Goal: Complete application form: Complete application form

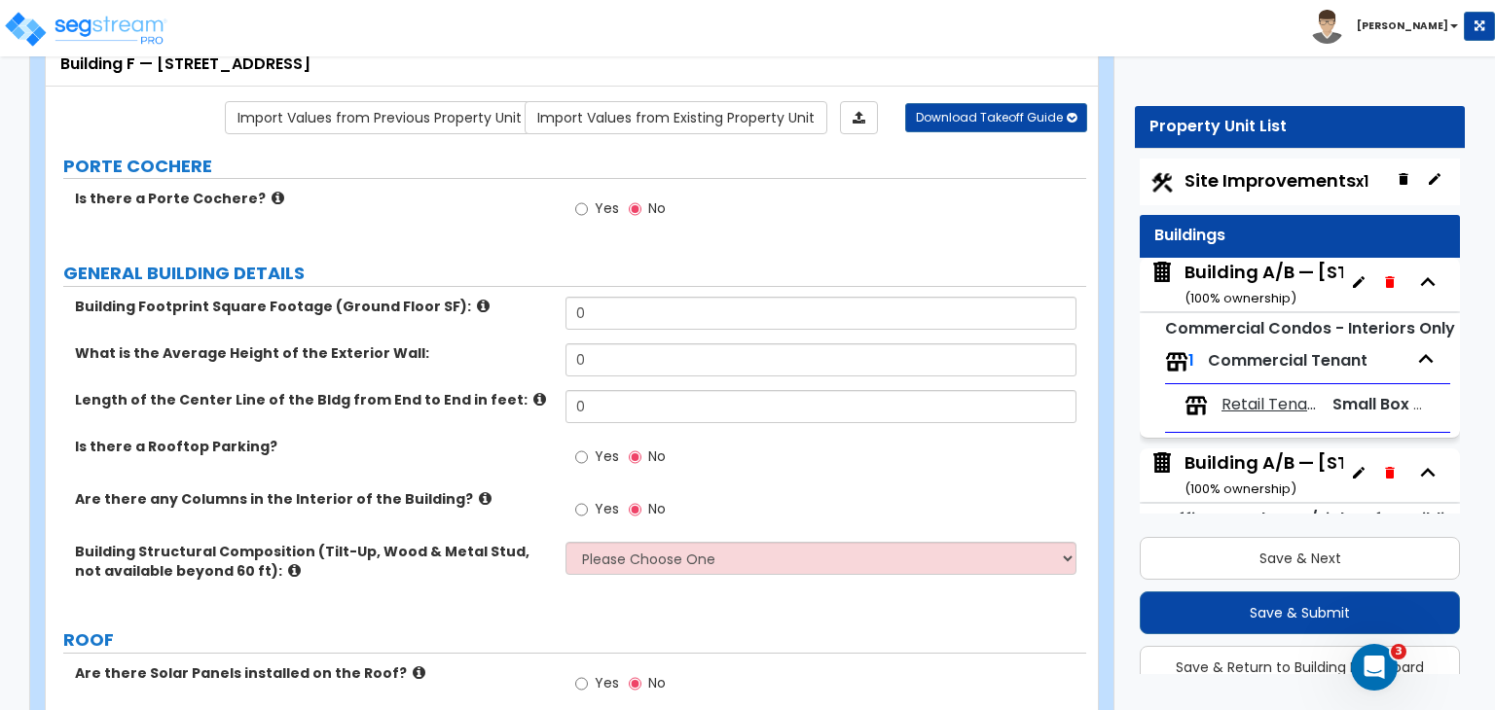
scroll to position [1272, 0]
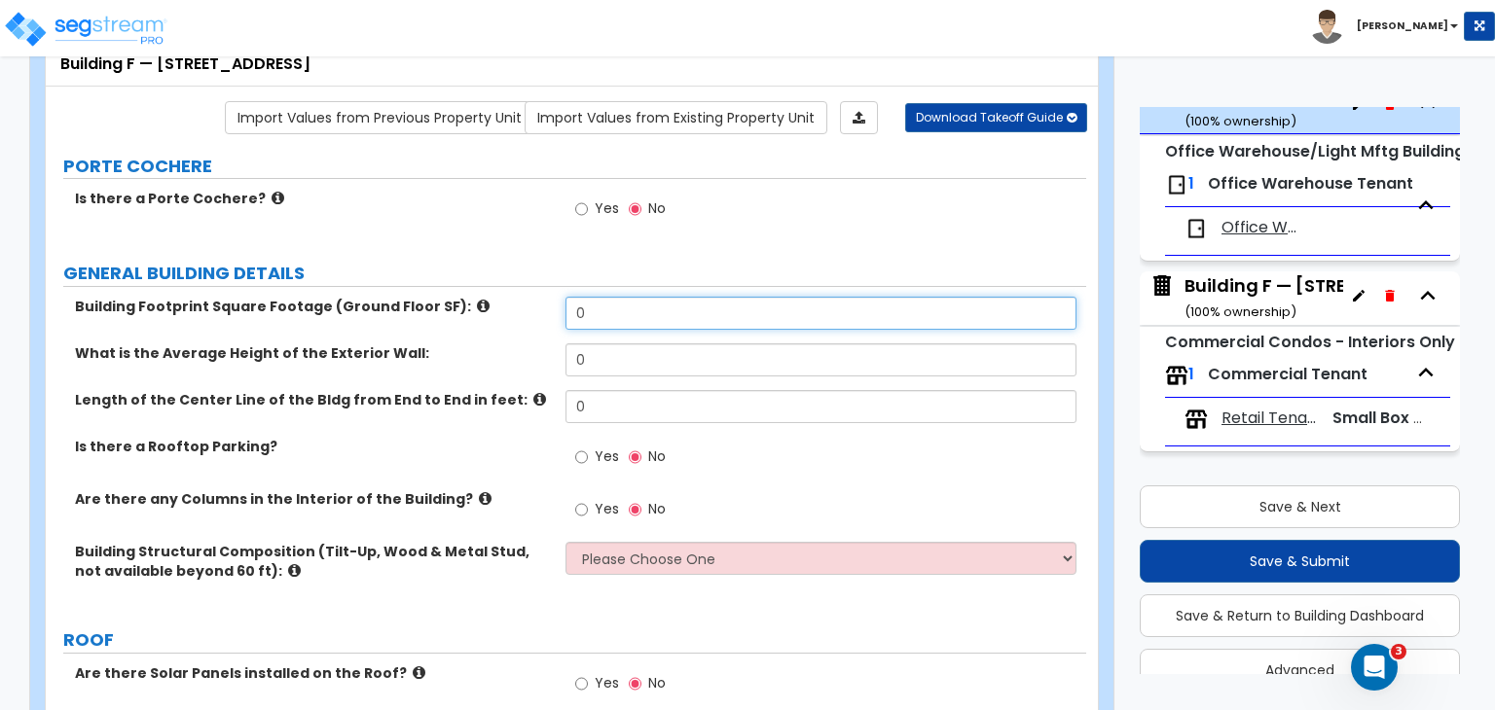
drag, startPoint x: 627, startPoint y: 312, endPoint x: 540, endPoint y: 308, distance: 86.7
click at [540, 308] on div "Building Footprint Square Footage (Ground Floor SF): 0" at bounding box center [566, 320] width 1040 height 47
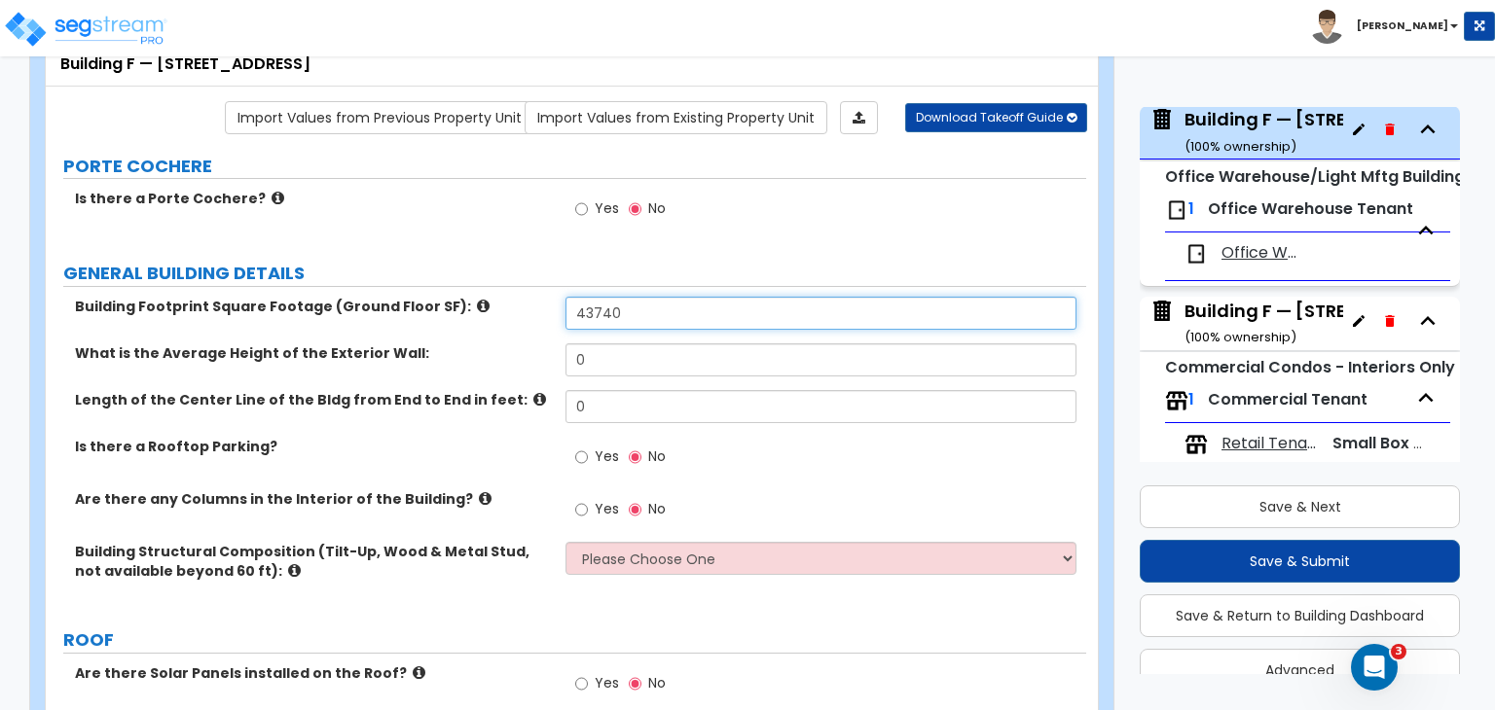
type input "43,740"
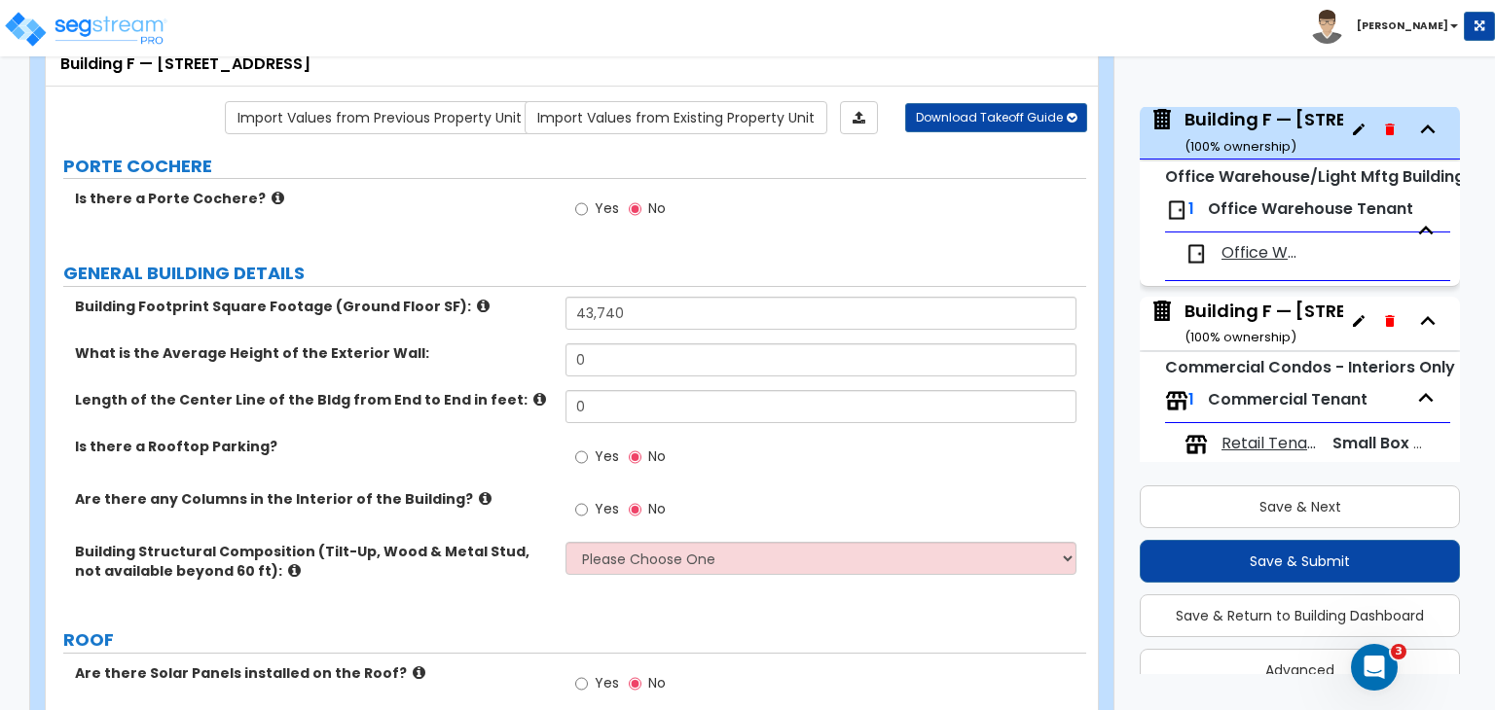
click at [494, 344] on label "What is the Average Height of the Exterior Wall:" at bounding box center [313, 353] width 476 height 19
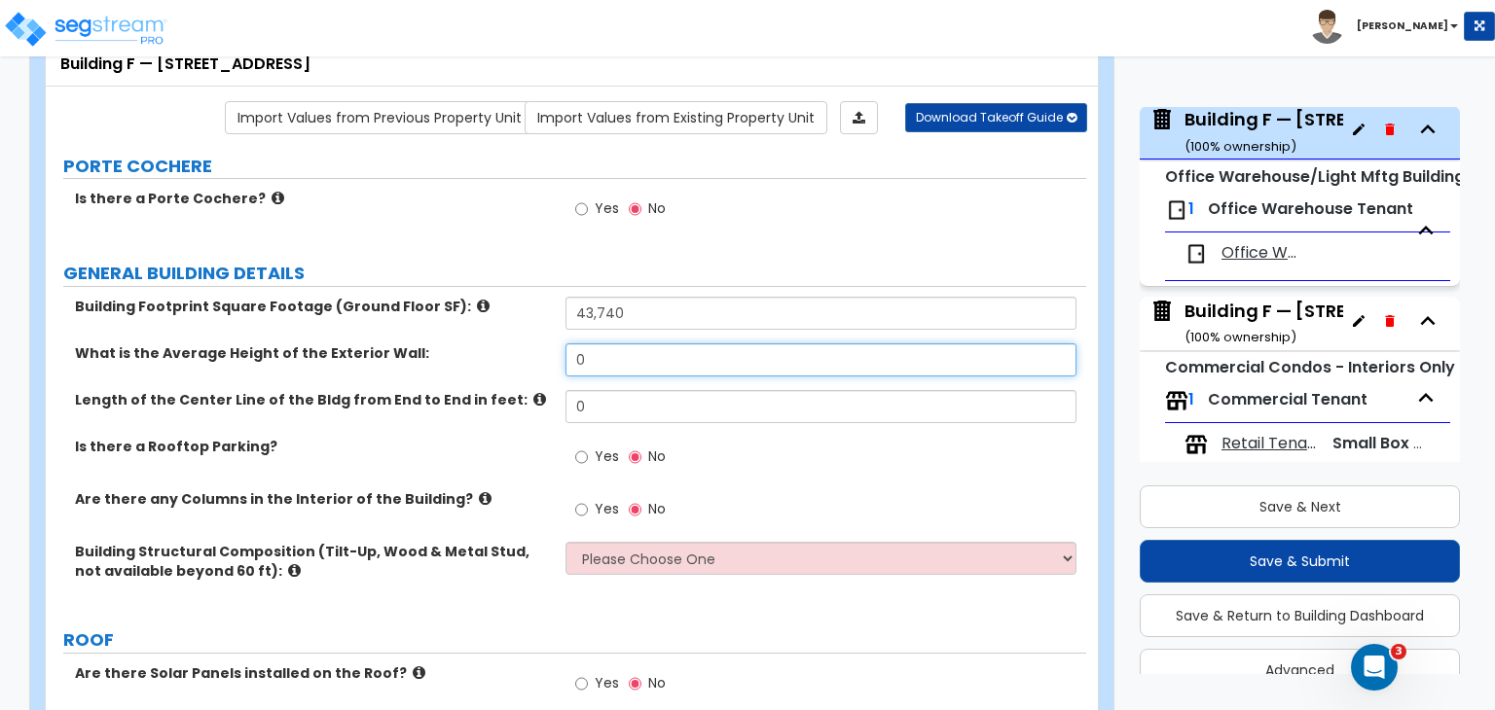
click at [581, 361] on input "0" at bounding box center [820, 360] width 510 height 33
drag, startPoint x: 590, startPoint y: 362, endPoint x: 565, endPoint y: 360, distance: 24.4
click at [565, 360] on input "0" at bounding box center [820, 360] width 510 height 33
type input "24"
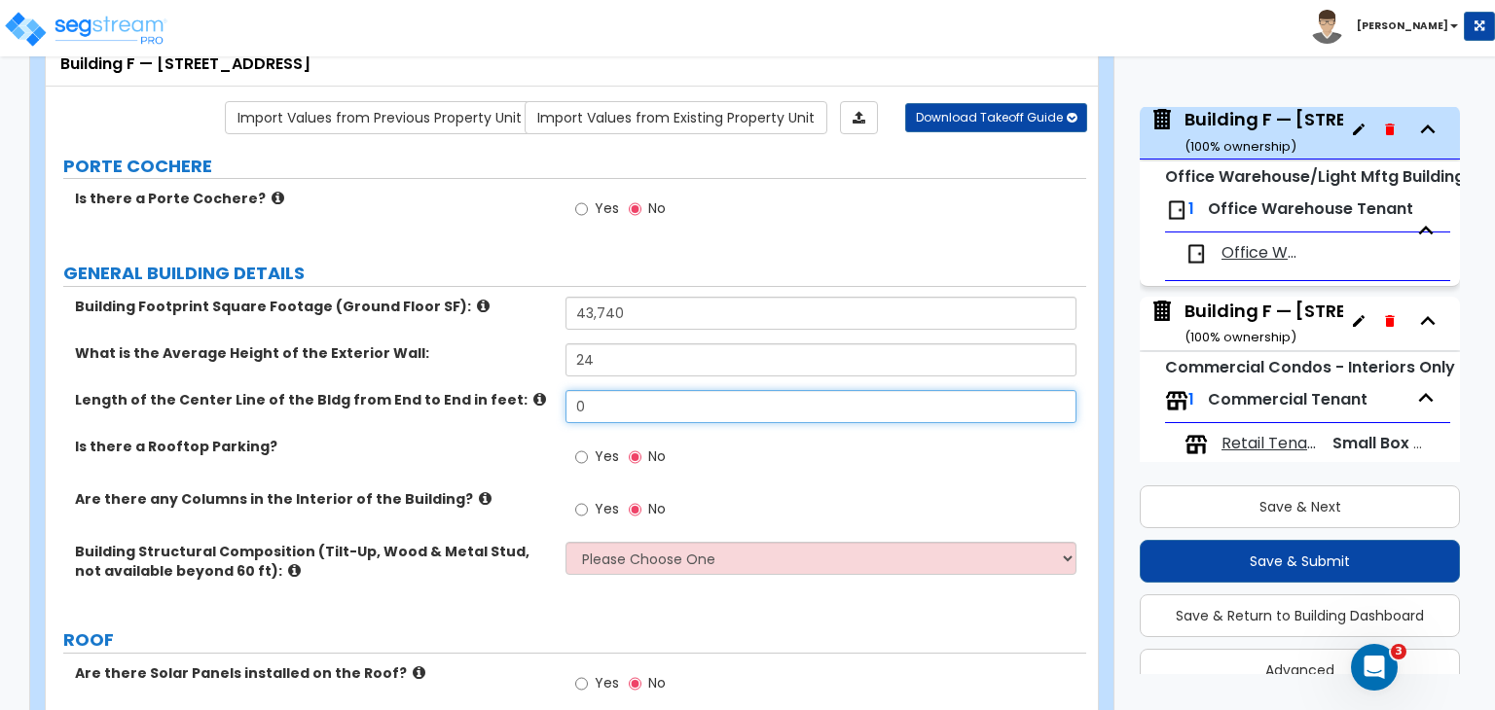
click at [623, 396] on input "0" at bounding box center [820, 406] width 510 height 33
drag, startPoint x: 602, startPoint y: 400, endPoint x: 419, endPoint y: 410, distance: 183.2
click at [419, 410] on div "Length of the Center Line of the Bldg from End to End in feet: 0" at bounding box center [566, 413] width 1040 height 47
type input "200"
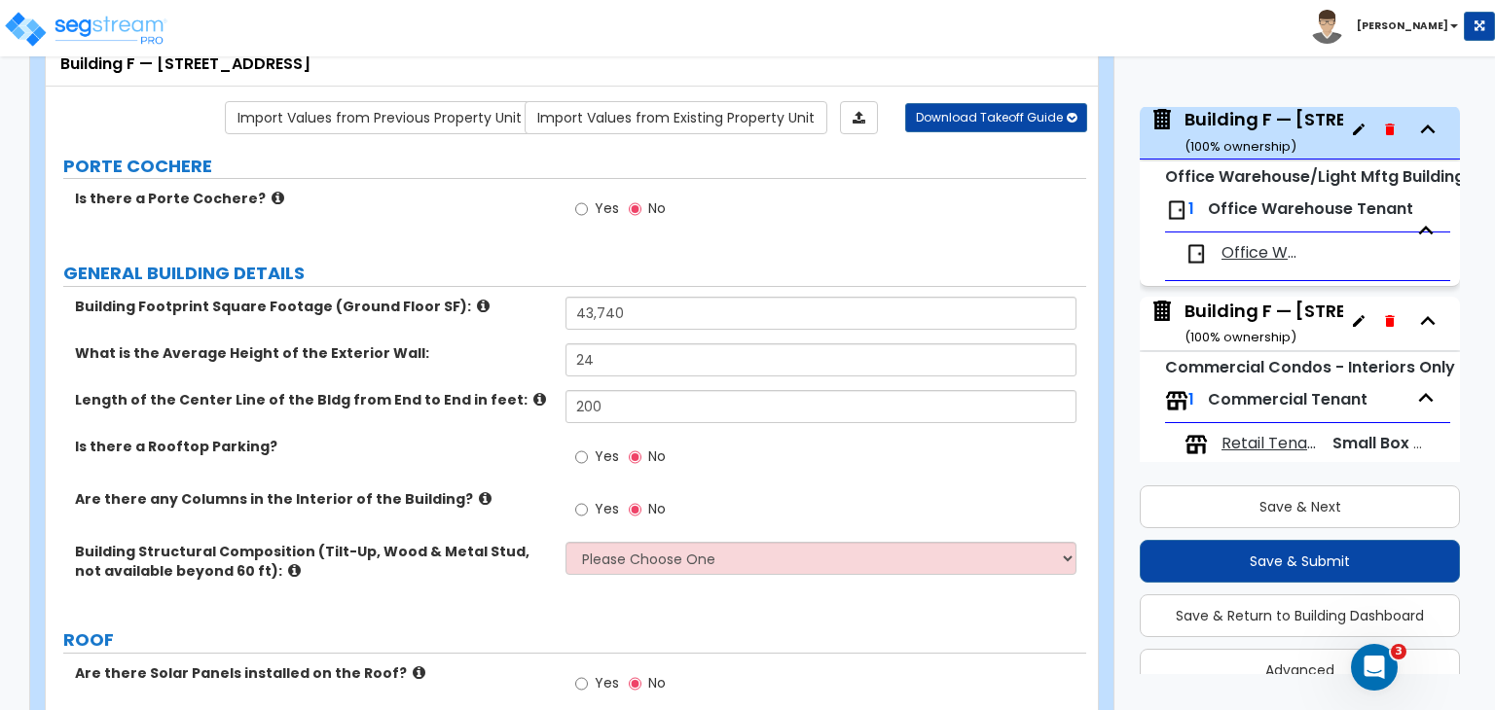
click at [457, 447] on label "Is there a Rooftop Parking?" at bounding box center [313, 446] width 476 height 19
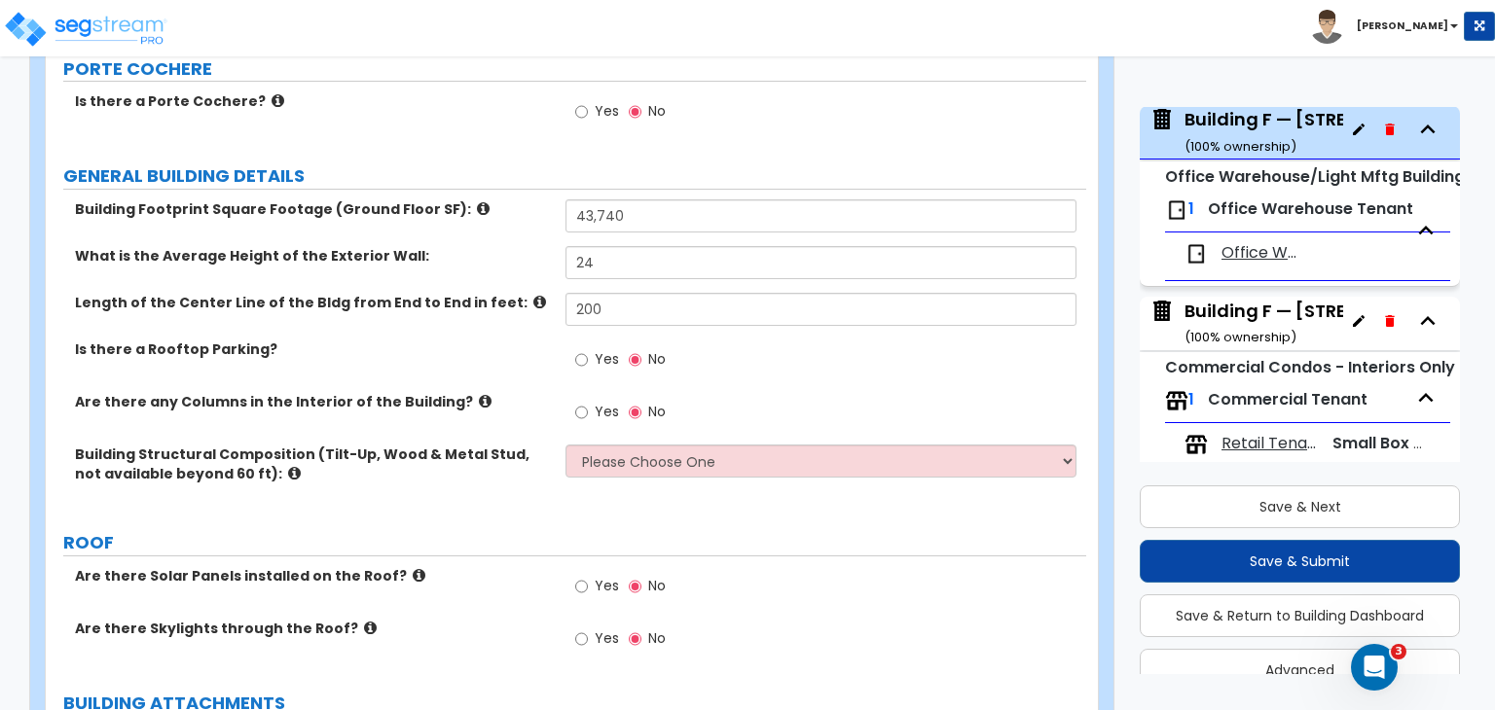
scroll to position [237, 0]
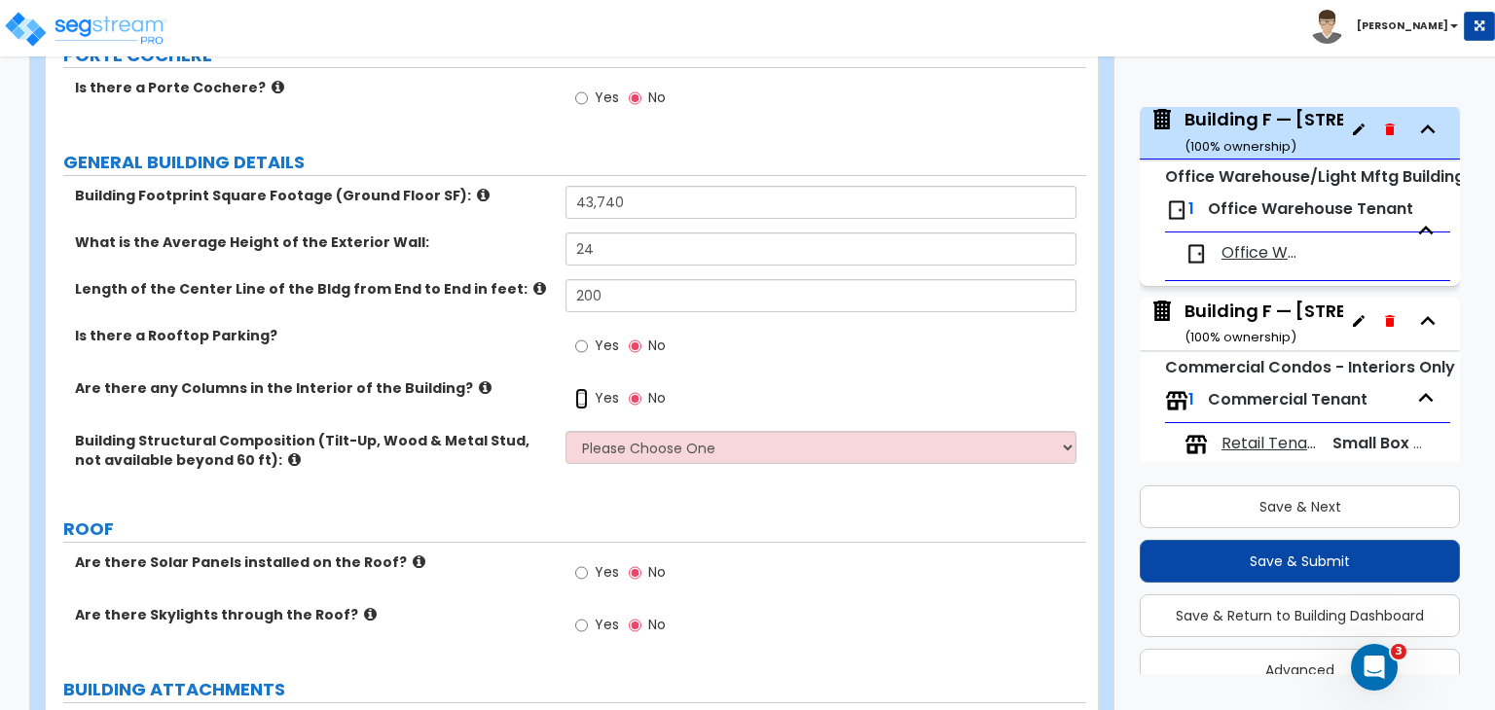
click at [581, 397] on input "Yes" at bounding box center [581, 398] width 13 height 21
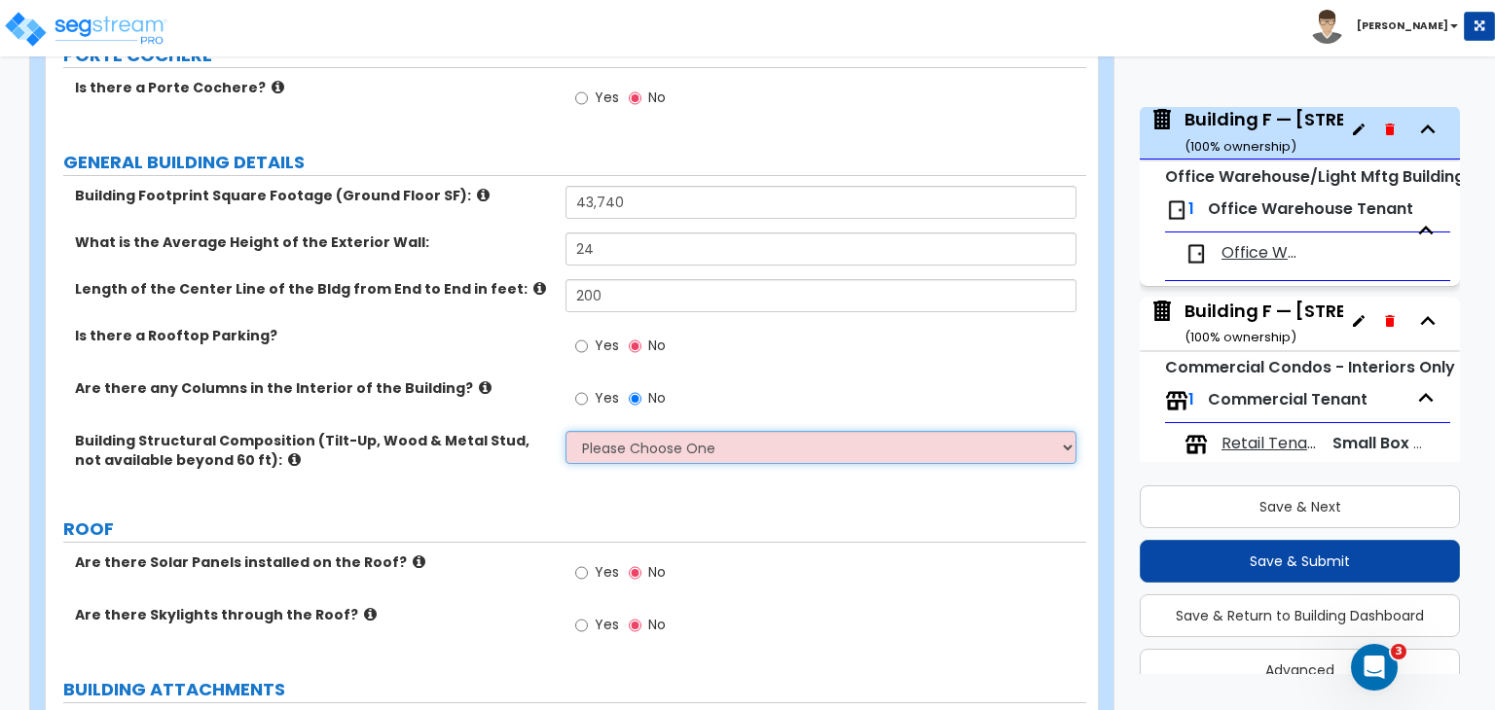
click at [606, 456] on select "Please Choose One Pre-Engineered Metal Building Tilt-up Wall Construction Reinf…" at bounding box center [820, 447] width 510 height 33
select select "2"
click at [565, 431] on select "Please Choose One Pre-Engineered Metal Building Tilt-up Wall Construction Reinf…" at bounding box center [820, 447] width 510 height 33
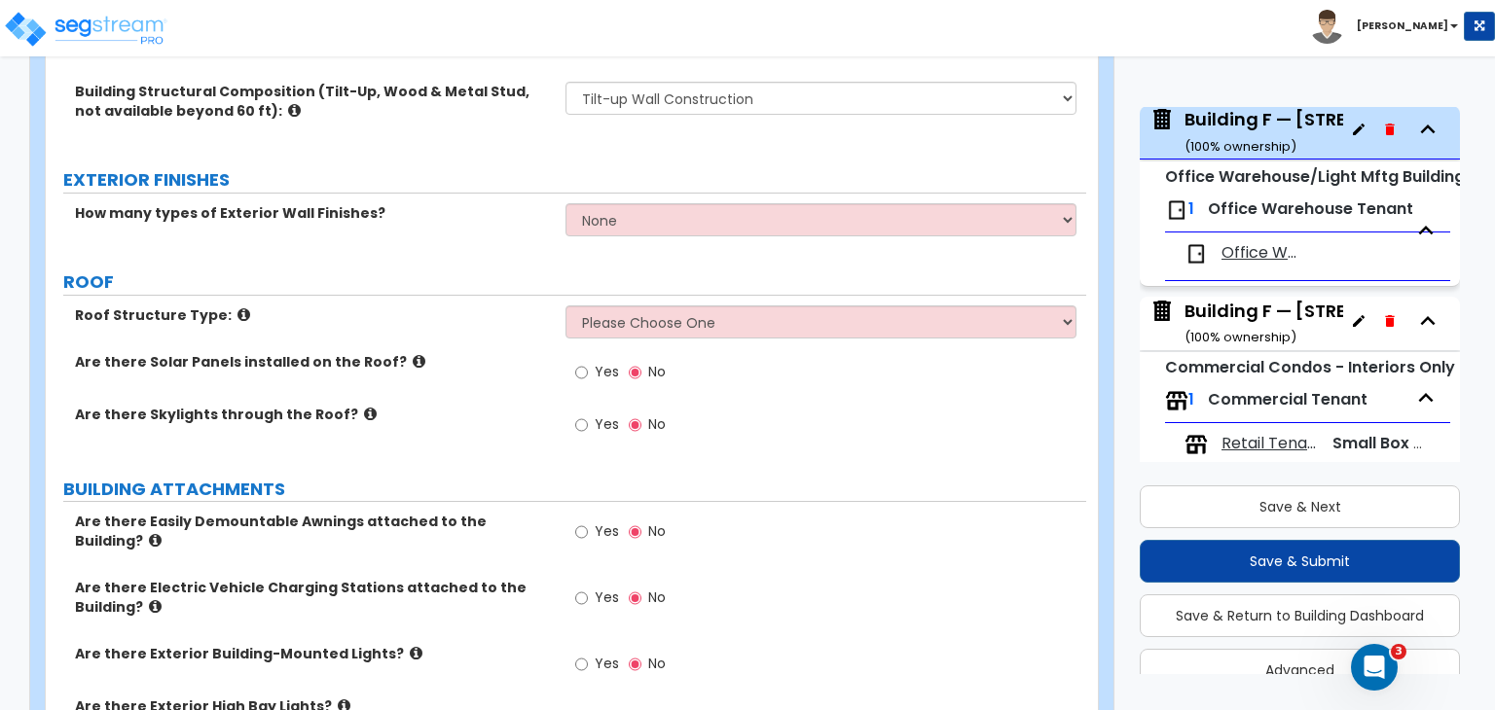
scroll to position [588, 0]
click at [611, 324] on select "Please Choose One [PERSON_NAME] Roof Flat Roof Hybrid [PERSON_NAME] & Flat Roof" at bounding box center [820, 321] width 510 height 33
select select "2"
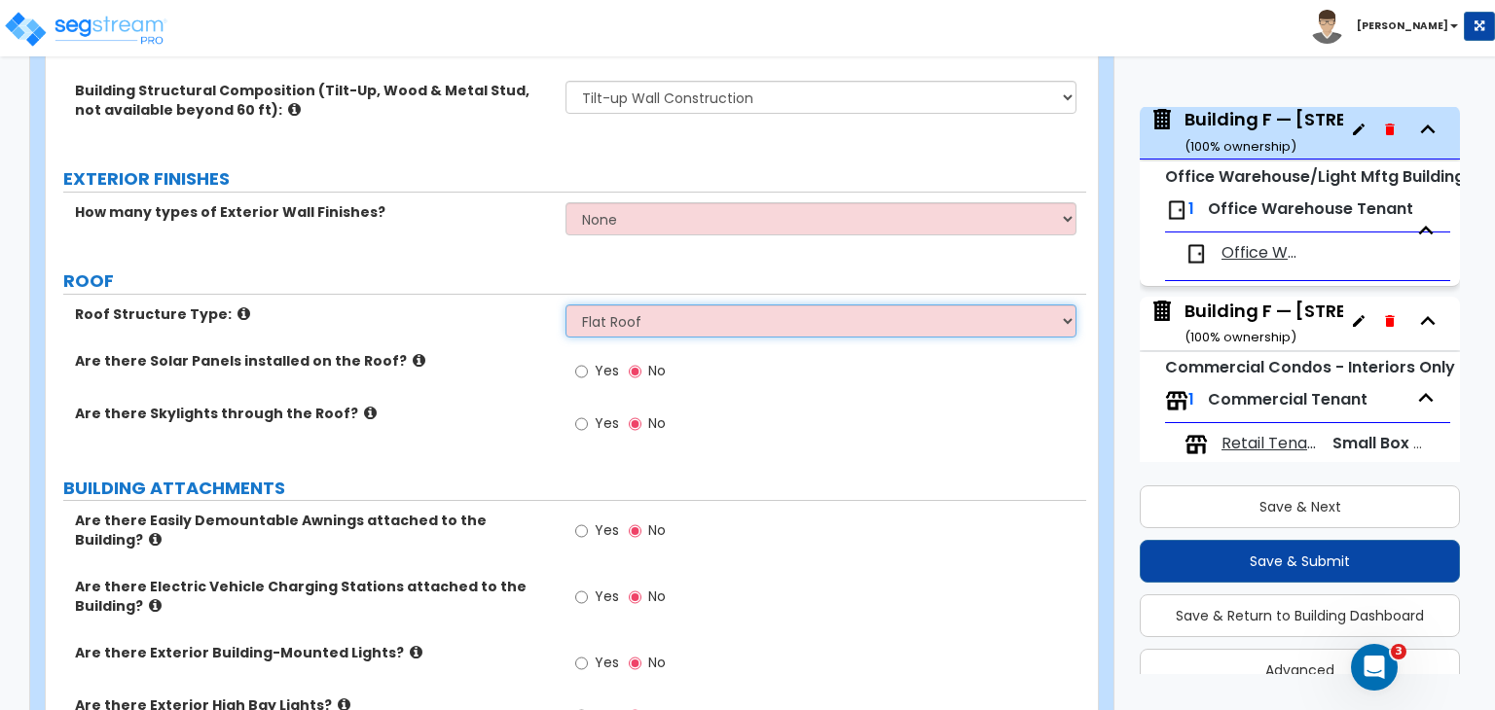
click at [565, 305] on select "Please Choose One [PERSON_NAME] Roof Flat Roof Hybrid [PERSON_NAME] & Flat Roof" at bounding box center [820, 321] width 510 height 33
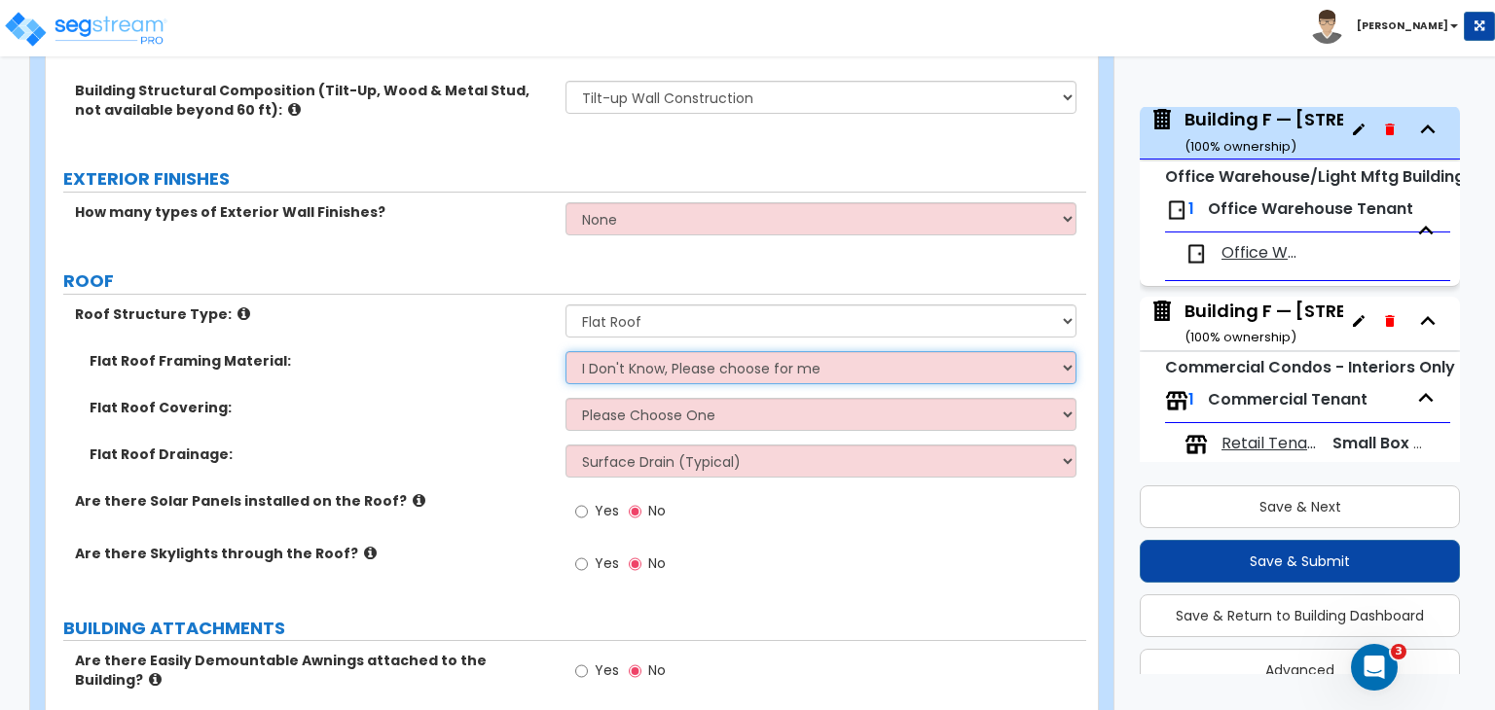
click at [623, 366] on select "I Don't Know, Please choose for me Metal Wood" at bounding box center [820, 367] width 510 height 33
select select "1"
click at [565, 351] on select "I Don't Know, Please choose for me Metal Wood" at bounding box center [820, 367] width 510 height 33
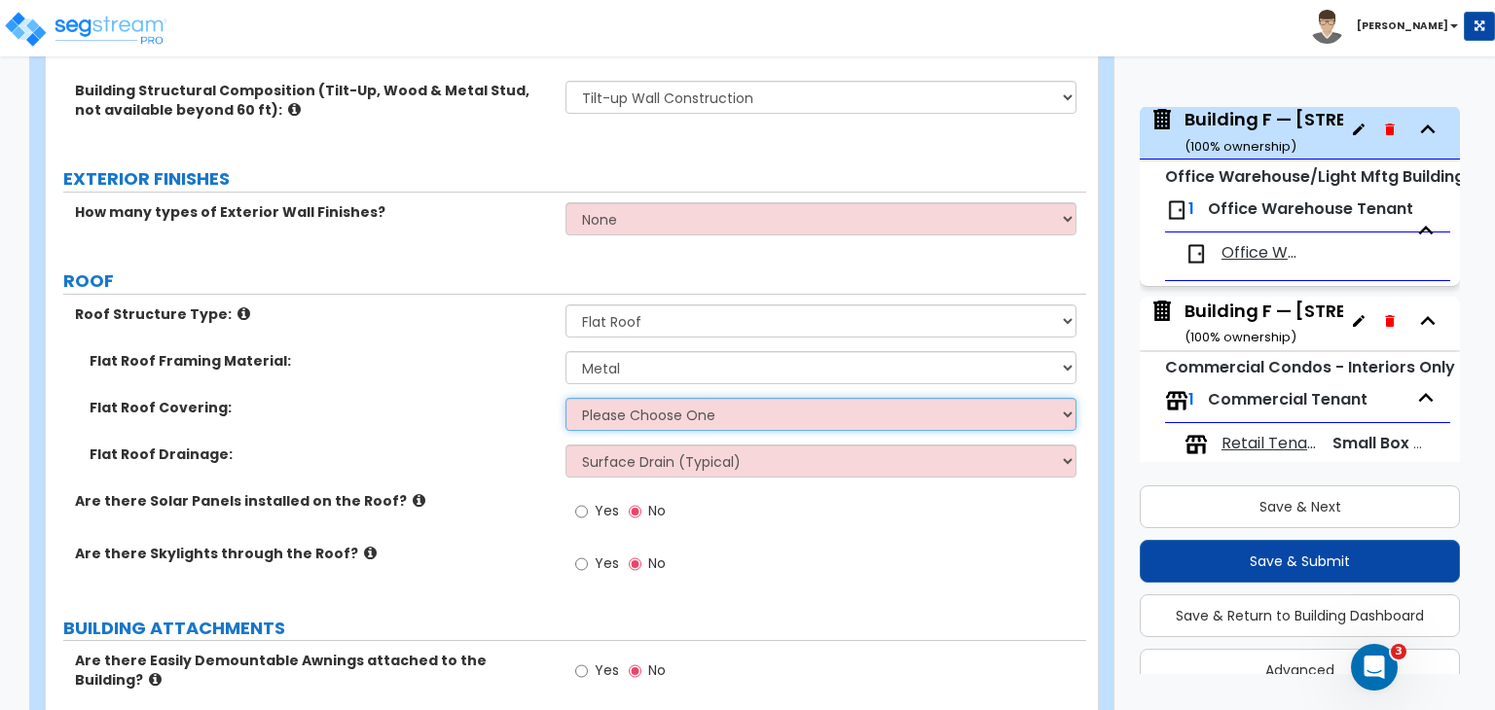
click at [637, 415] on select "Please Choose One Rolled Asphalt PVC Membrane Plastic (EPDM) Membrane Asphalt F…" at bounding box center [820, 414] width 510 height 33
select select "1"
click at [565, 398] on select "Please Choose One Rolled Asphalt PVC Membrane Plastic (EPDM) Membrane Asphalt F…" at bounding box center [820, 414] width 510 height 33
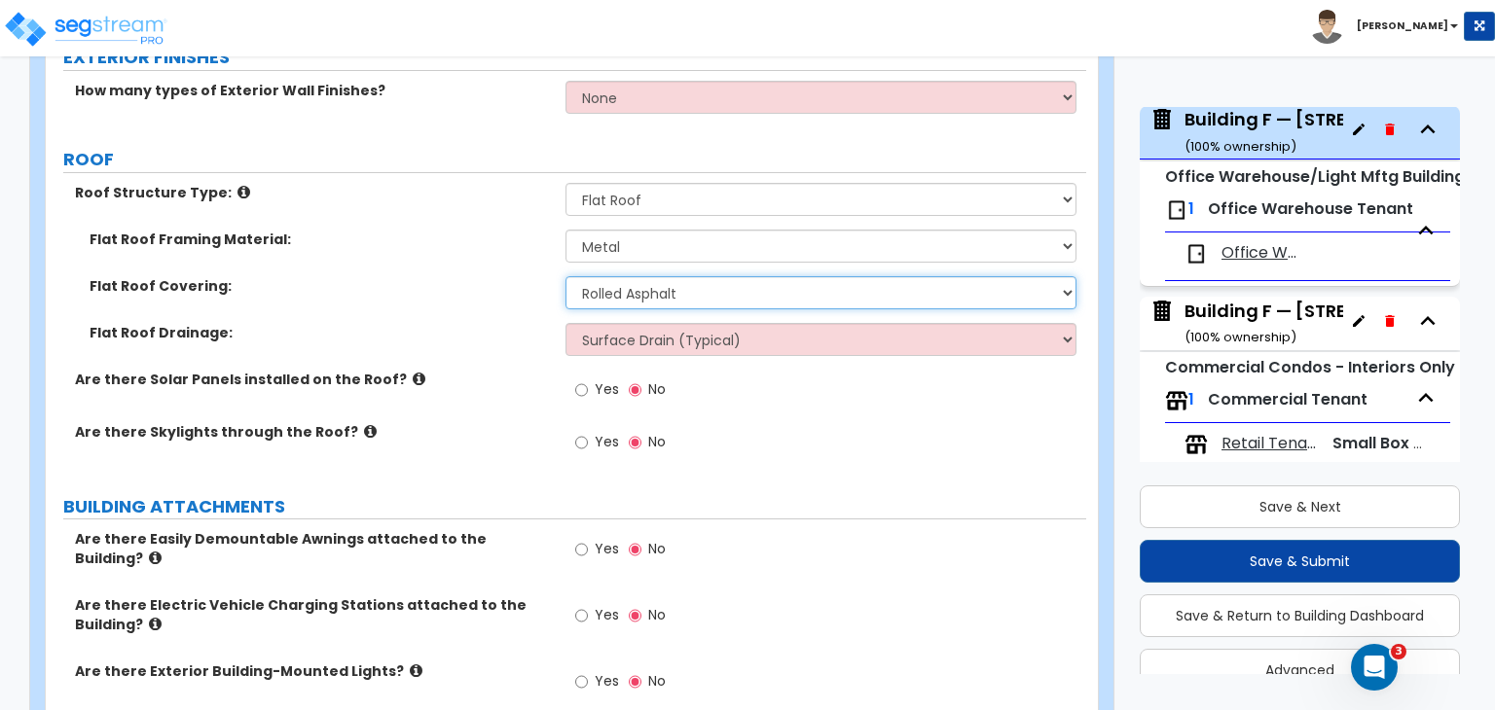
scroll to position [712, 0]
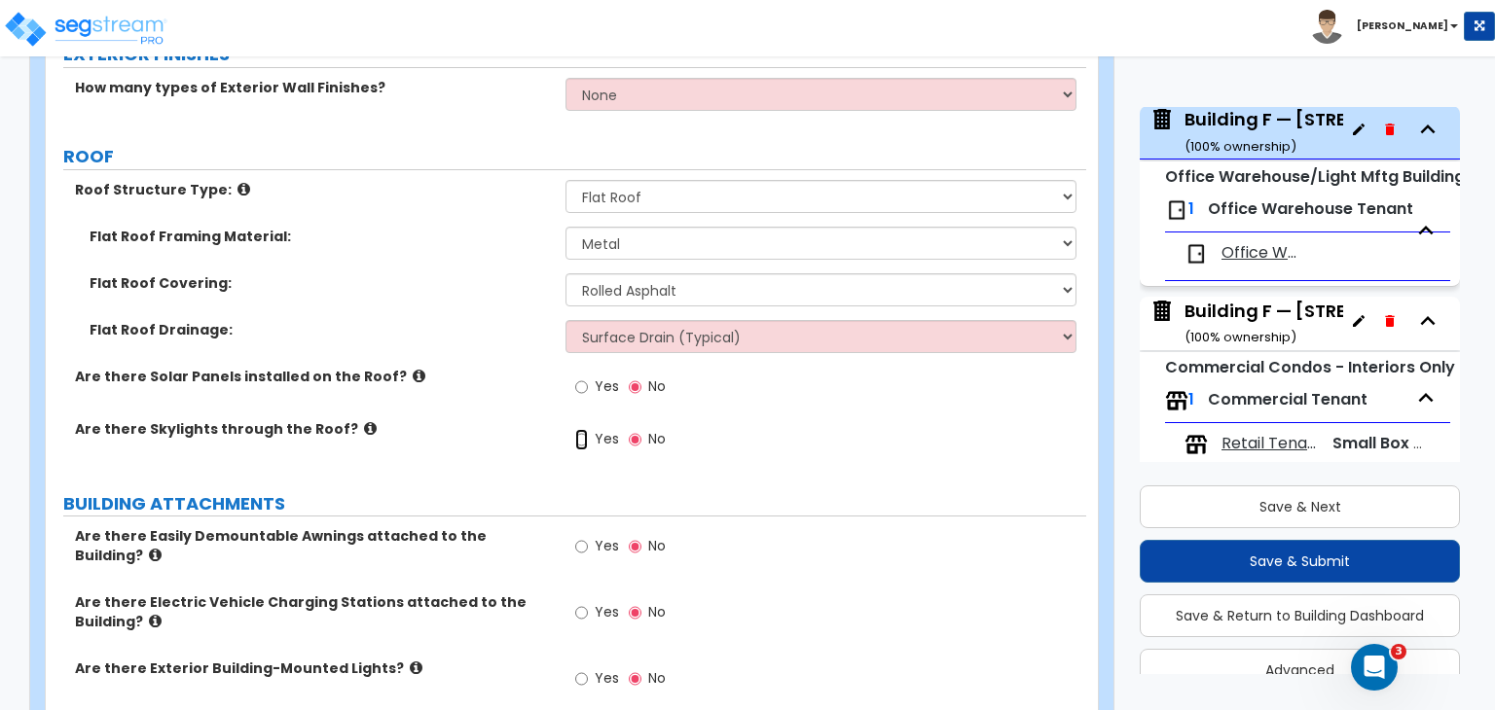
click at [578, 437] on input "Yes" at bounding box center [581, 439] width 13 height 21
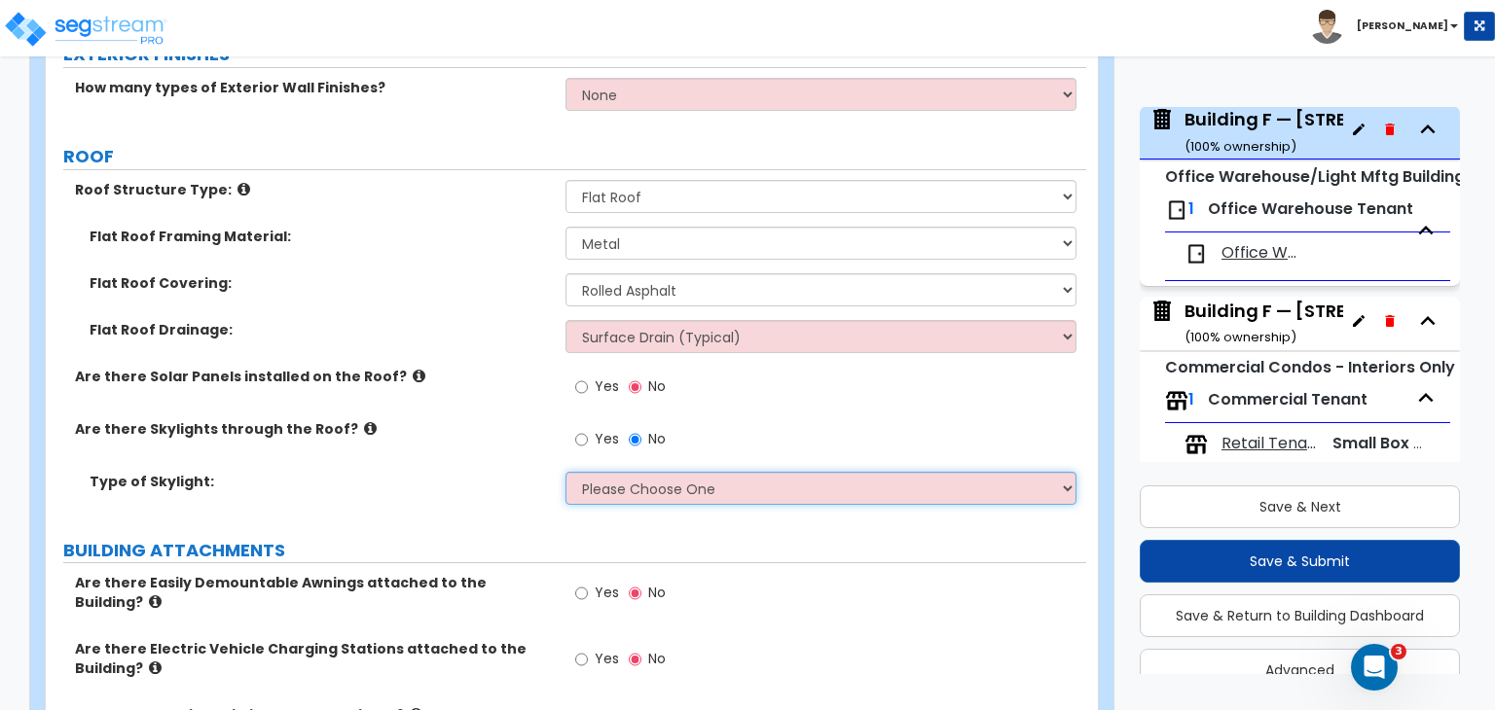
click at [627, 488] on select "Please Choose One Sandwich Panels Fixed Rectangular Glass Barrel Vault Dome Squ…" at bounding box center [820, 488] width 510 height 33
select select "4"
click at [565, 472] on select "Please Choose One Sandwich Panels Fixed Rectangular Glass Barrel Vault Dome Squ…" at bounding box center [820, 488] width 510 height 33
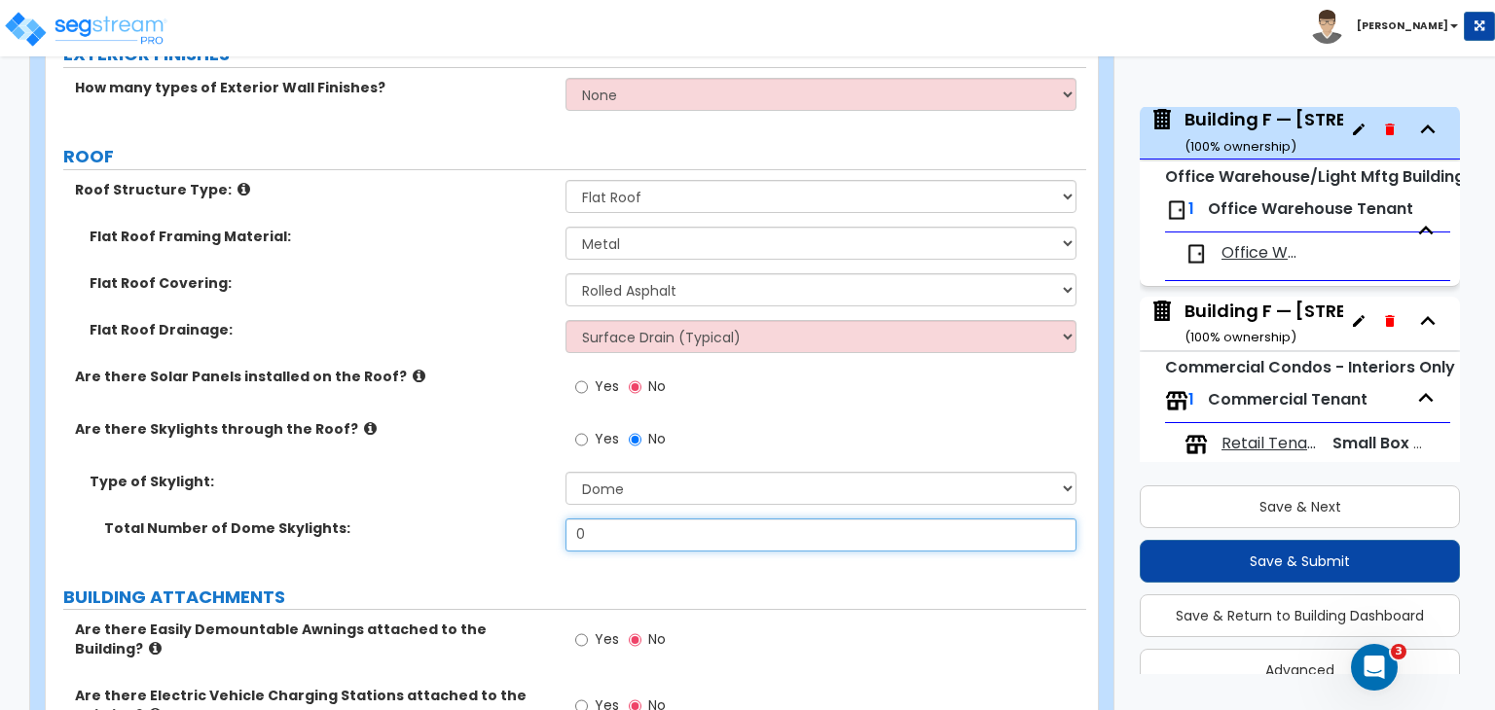
drag, startPoint x: 619, startPoint y: 532, endPoint x: 525, endPoint y: 526, distance: 93.6
click at [525, 526] on div "Total Number of Dome Skylights: 0" at bounding box center [566, 542] width 1040 height 47
type input "7"
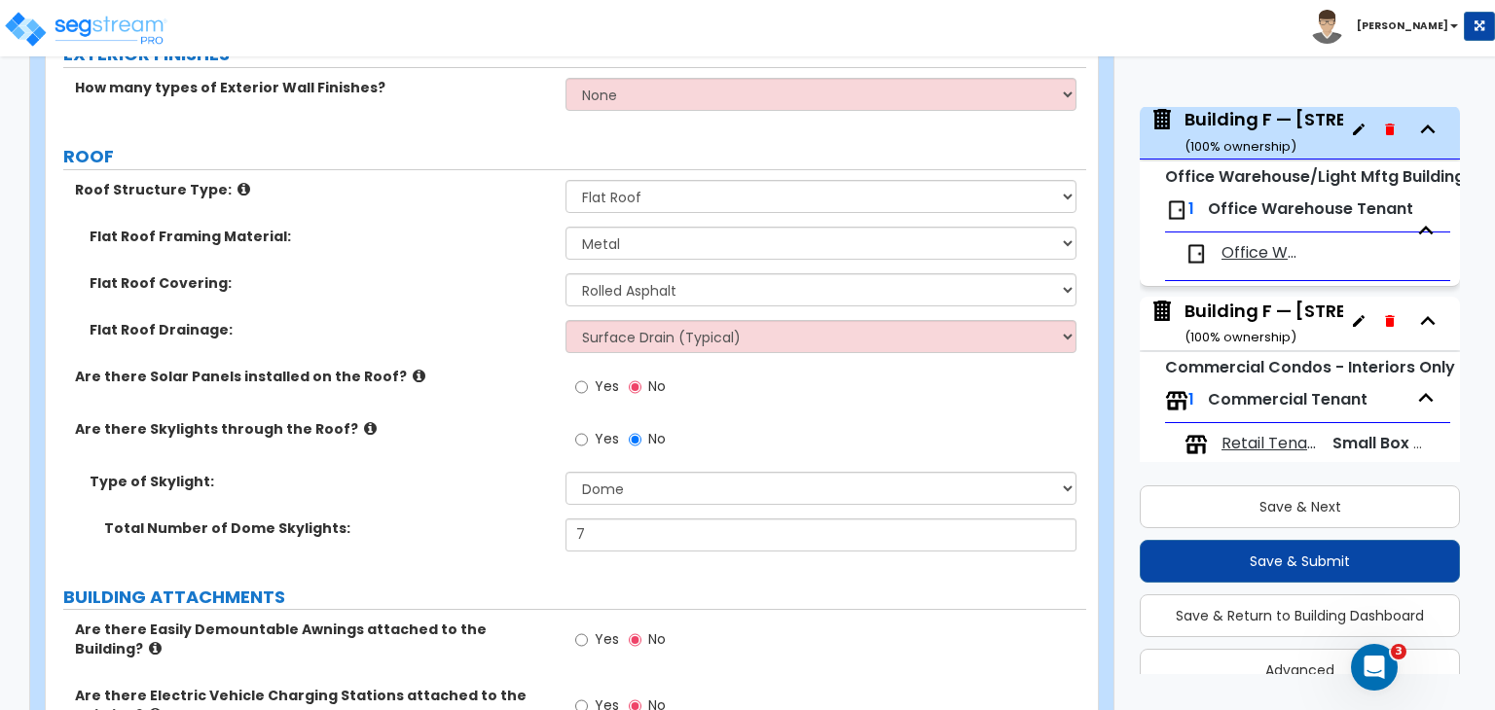
click at [525, 526] on label "Total Number of Dome Skylights:" at bounding box center [327, 528] width 447 height 19
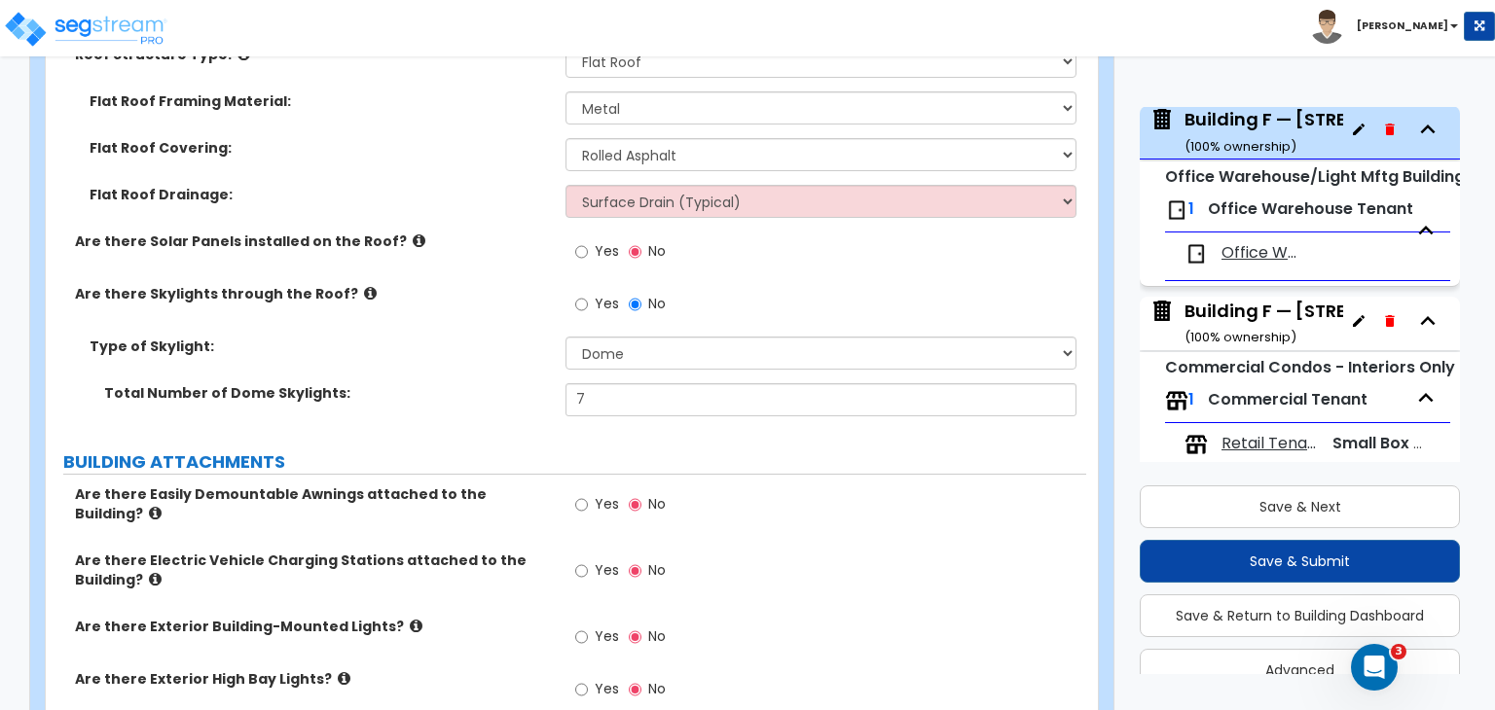
scroll to position [866, 0]
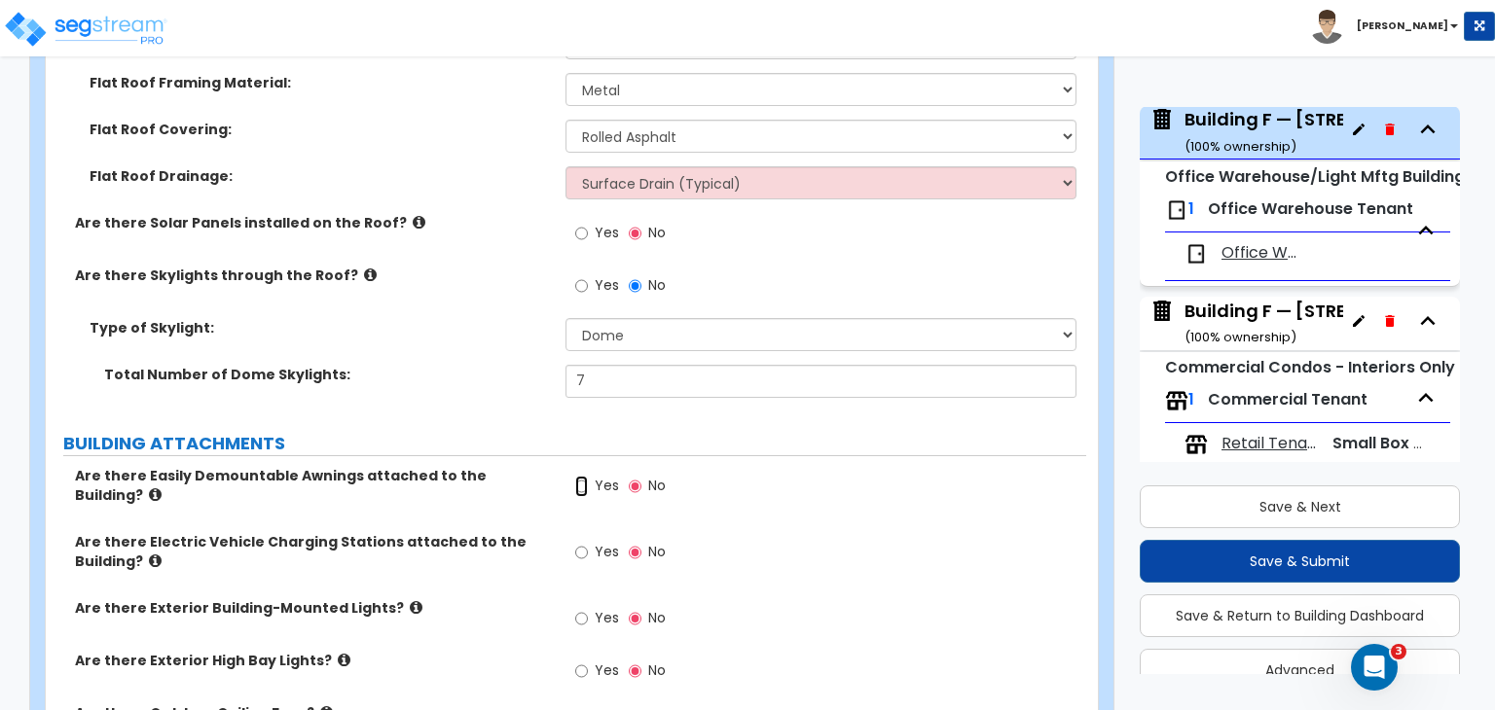
click at [582, 487] on input "Yes" at bounding box center [581, 486] width 13 height 21
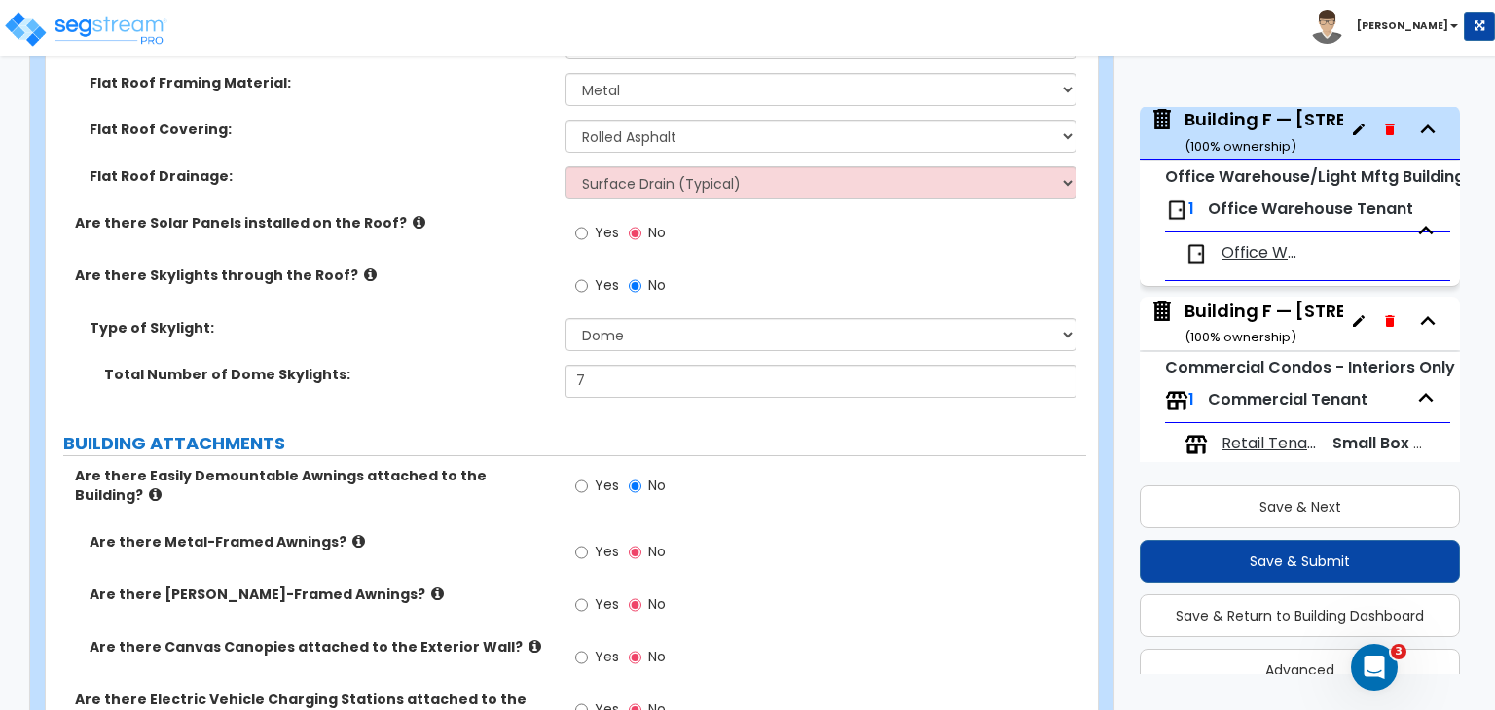
click at [588, 538] on label "Yes" at bounding box center [597, 554] width 44 height 33
click at [588, 542] on input "Yes" at bounding box center [581, 552] width 13 height 21
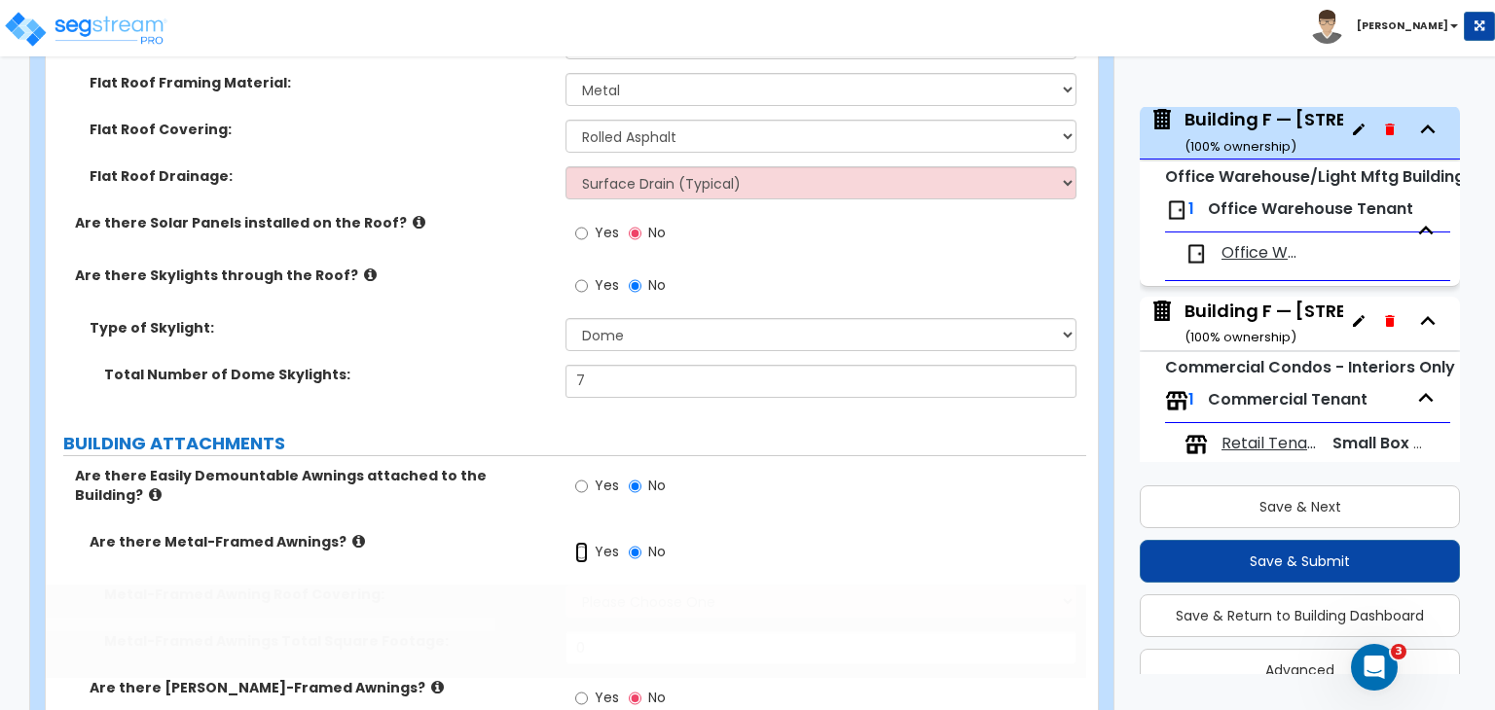
radio input "true"
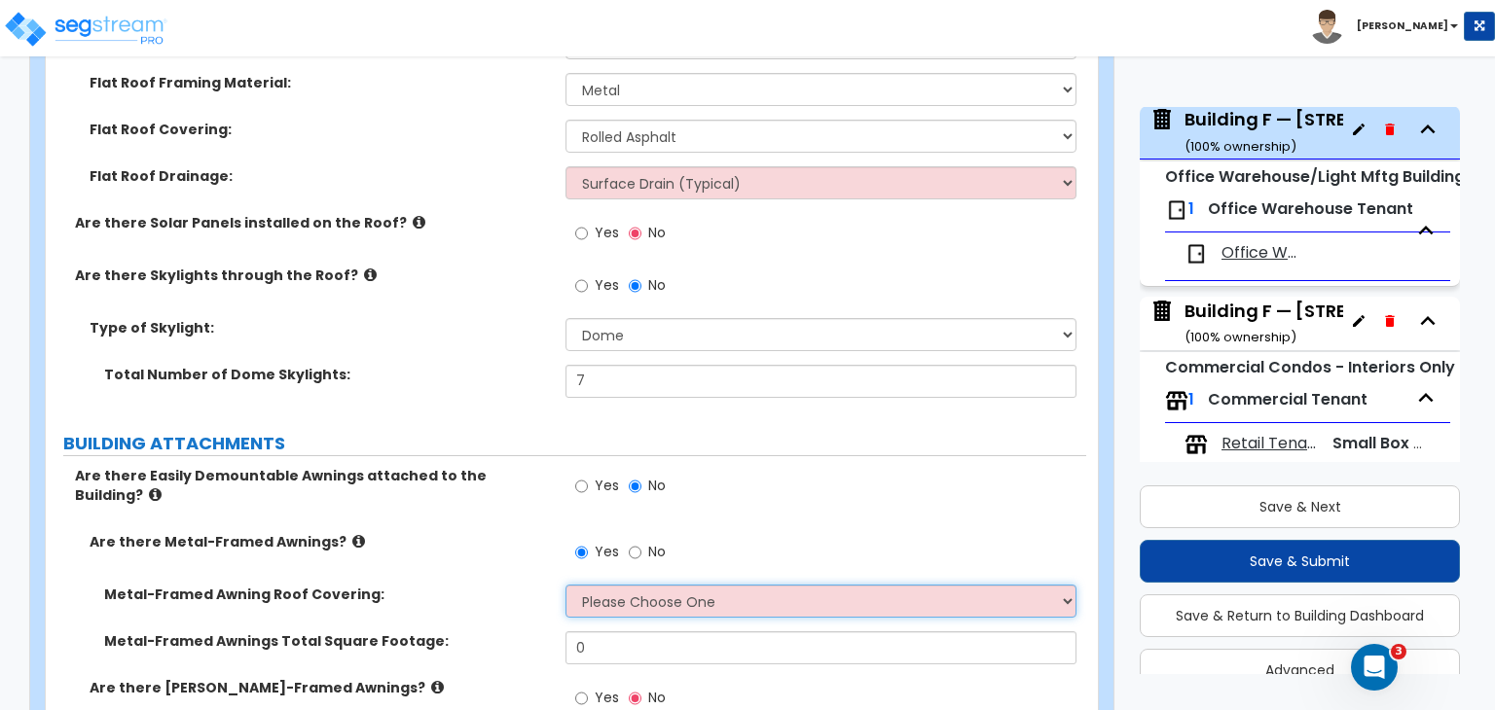
click at [599, 588] on select "Please Choose One Plastic Metal Glass" at bounding box center [820, 601] width 510 height 33
select select "2"
click at [565, 585] on select "Please Choose One Plastic Metal Glass" at bounding box center [820, 601] width 510 height 33
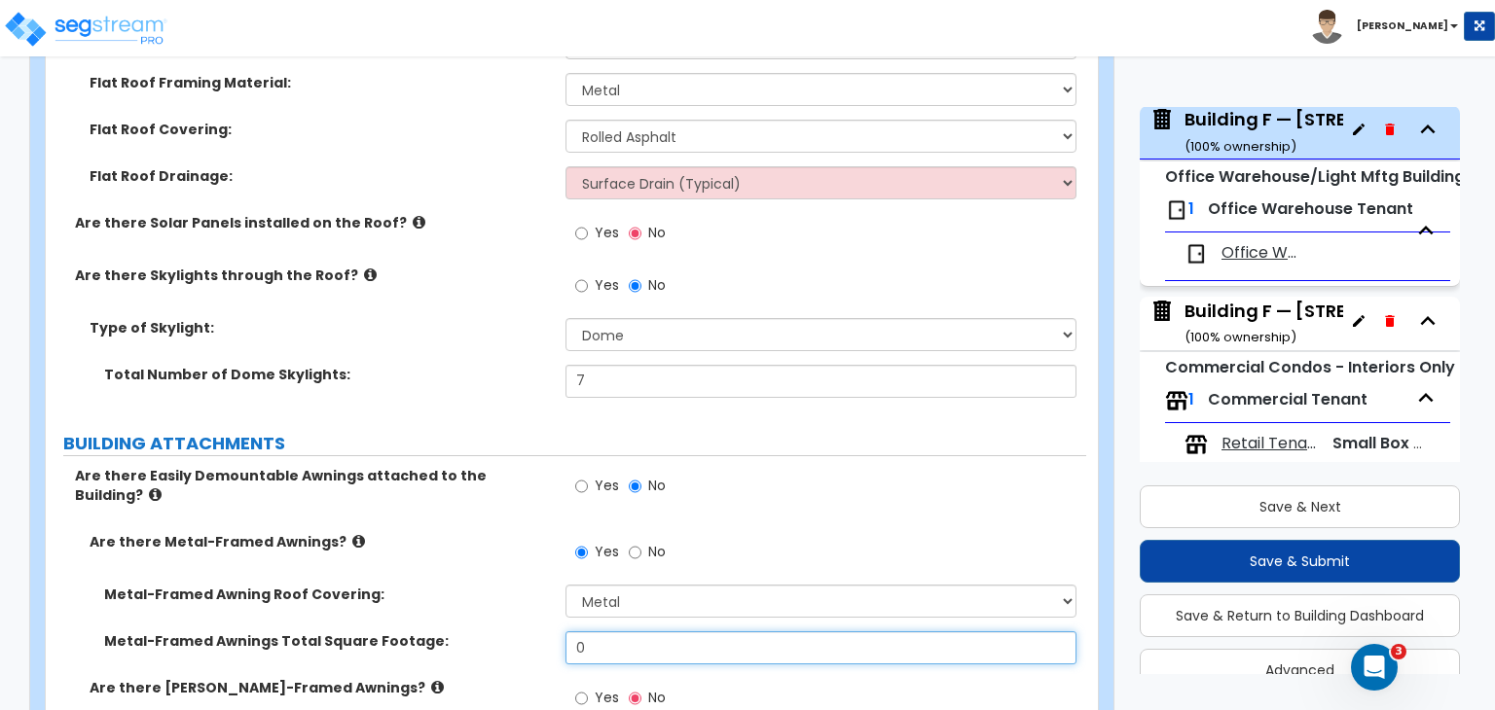
drag, startPoint x: 548, startPoint y: 636, endPoint x: 525, endPoint y: 635, distance: 22.4
click at [525, 635] on div "Metal-Framed Awnings Total Square Footage: 0" at bounding box center [566, 655] width 1040 height 47
type input "80"
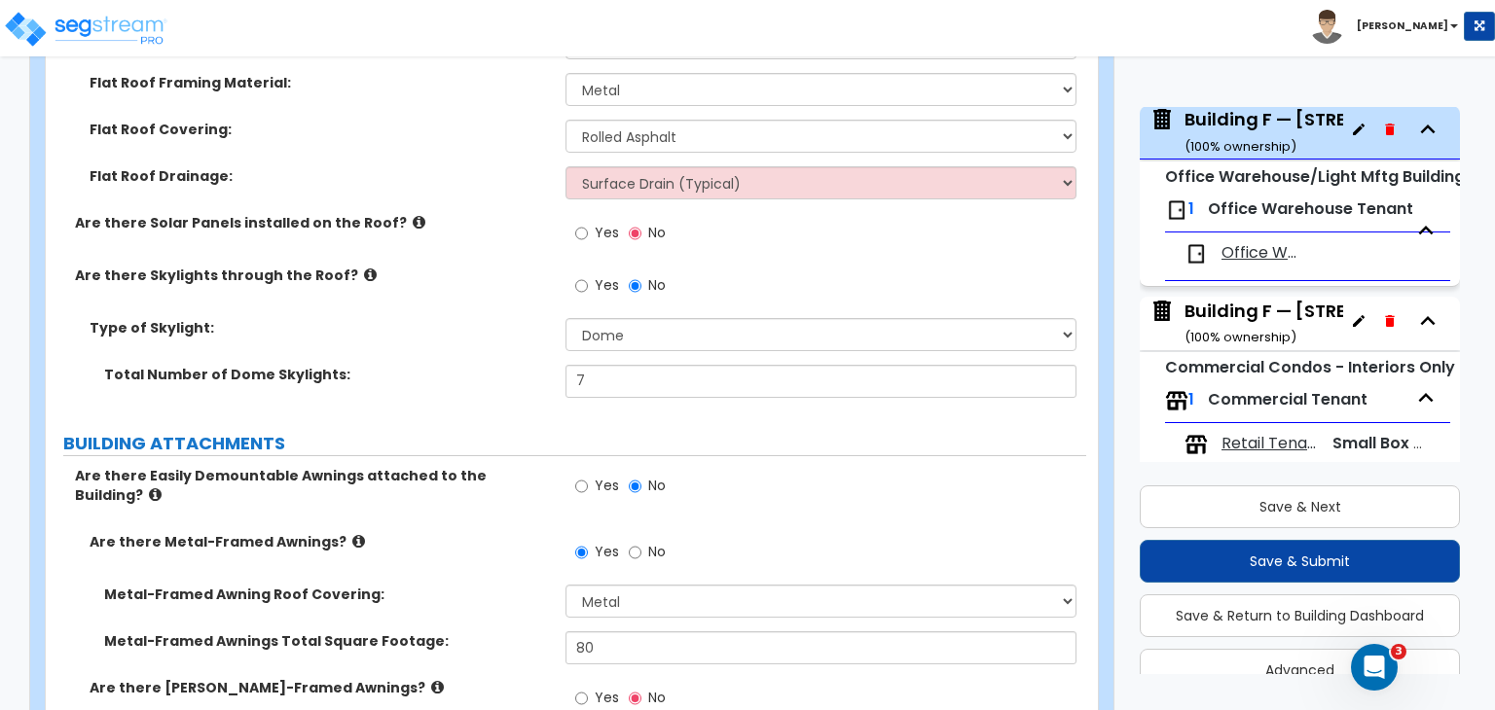
click at [525, 635] on div "Metal-Framed Awnings Total Square Footage: 80" at bounding box center [566, 655] width 1040 height 47
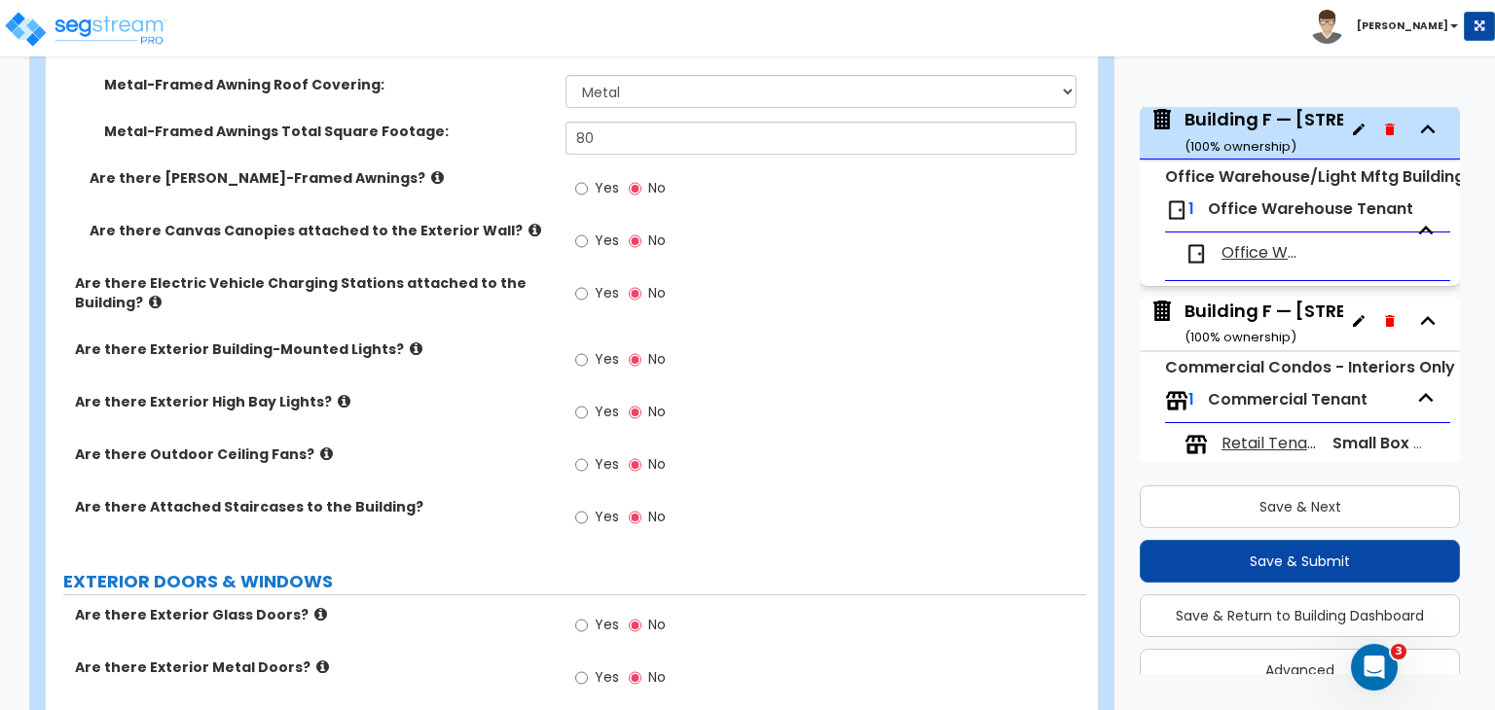
scroll to position [1380, 0]
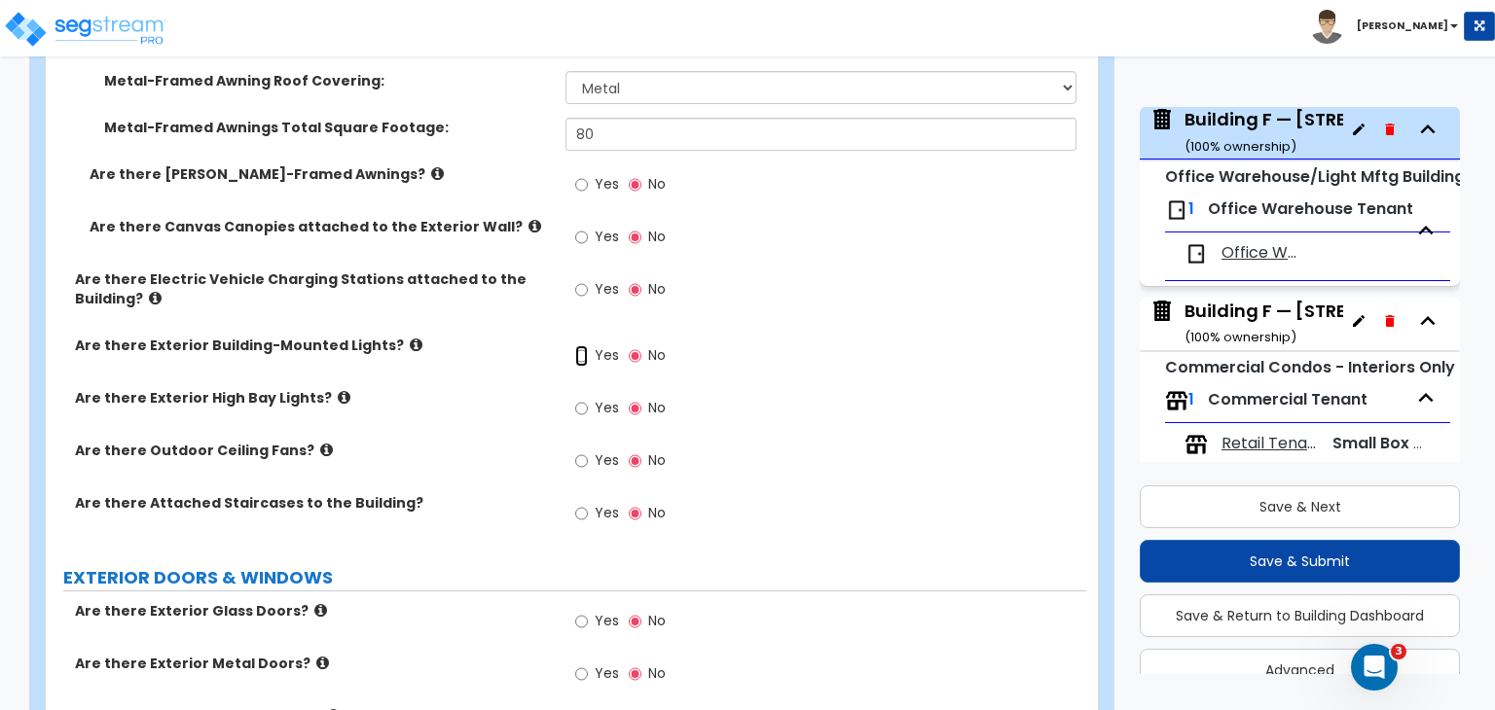
click at [578, 345] on input "Yes" at bounding box center [581, 355] width 13 height 21
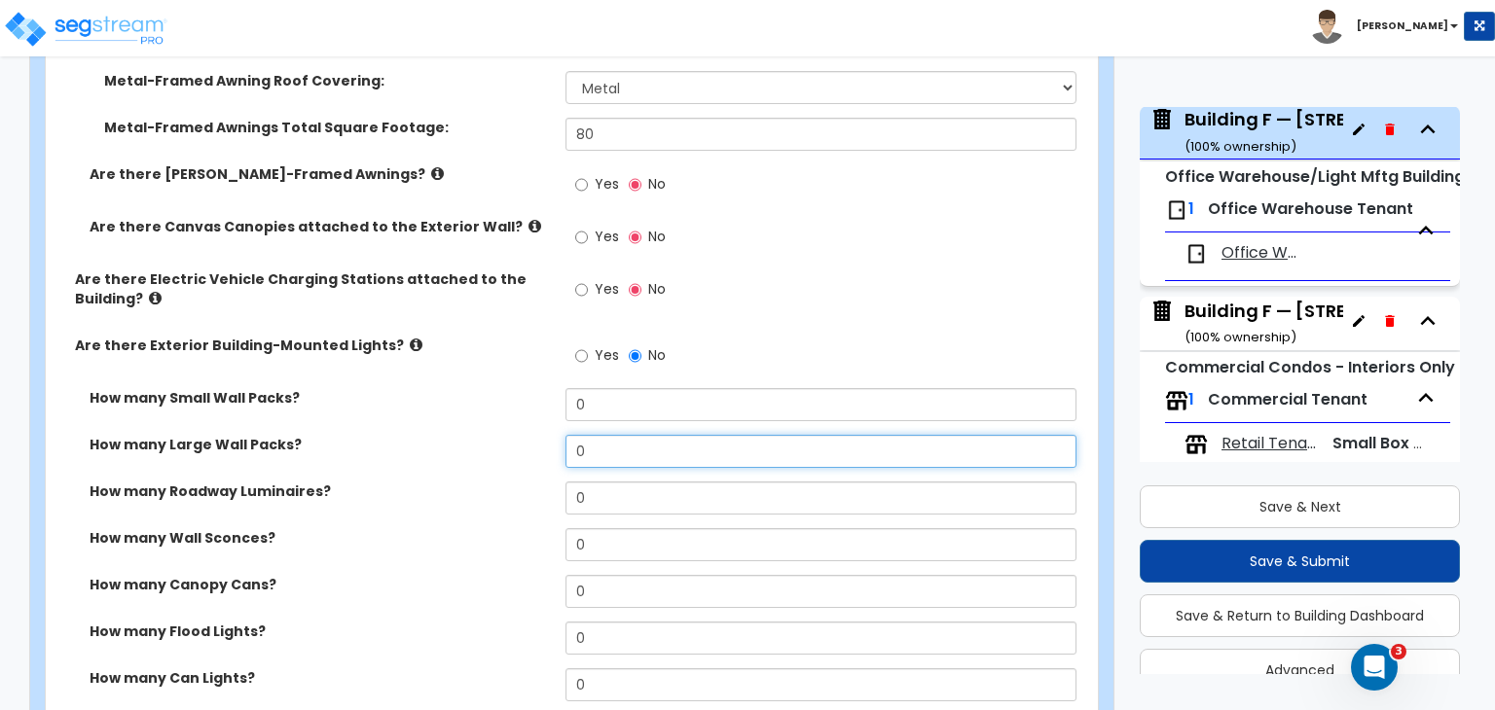
drag, startPoint x: 579, startPoint y: 437, endPoint x: 528, endPoint y: 436, distance: 50.6
click at [528, 436] on div "How many Large Wall Packs? 0" at bounding box center [566, 458] width 1040 height 47
drag, startPoint x: 612, startPoint y: 436, endPoint x: 523, endPoint y: 433, distance: 89.6
click at [523, 435] on div "How many Large Wall Packs? 0" at bounding box center [566, 458] width 1040 height 47
type input "4"
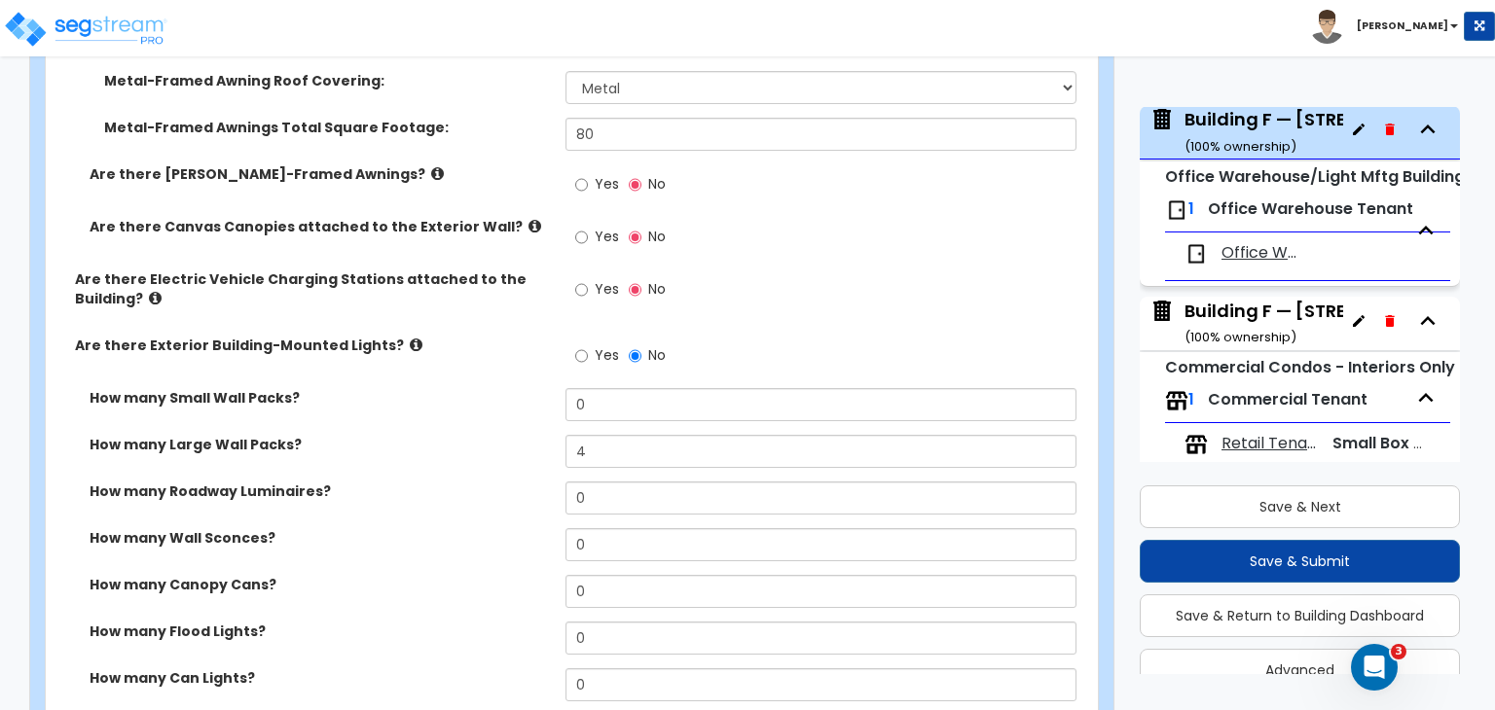
click at [523, 435] on label "How many Large Wall Packs?" at bounding box center [320, 444] width 461 height 19
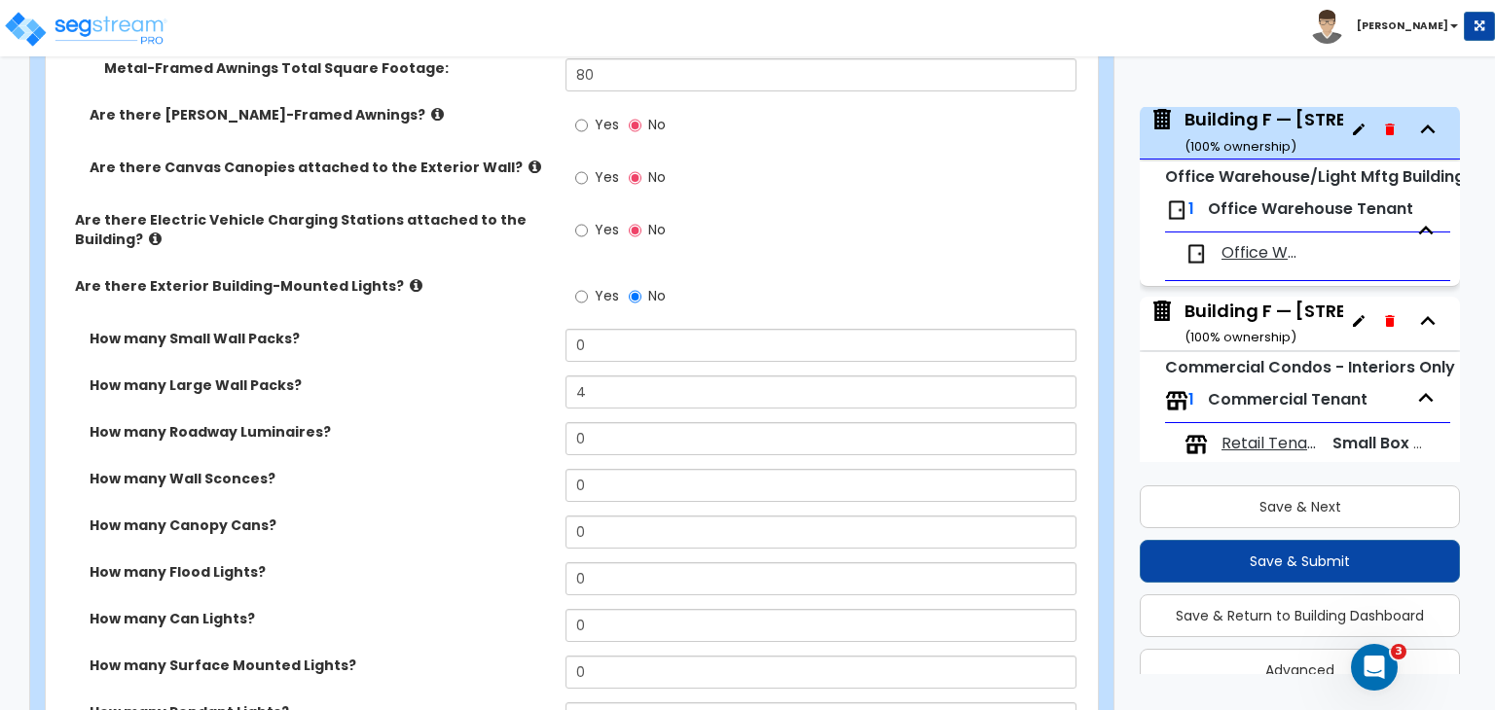
scroll to position [1440, 0]
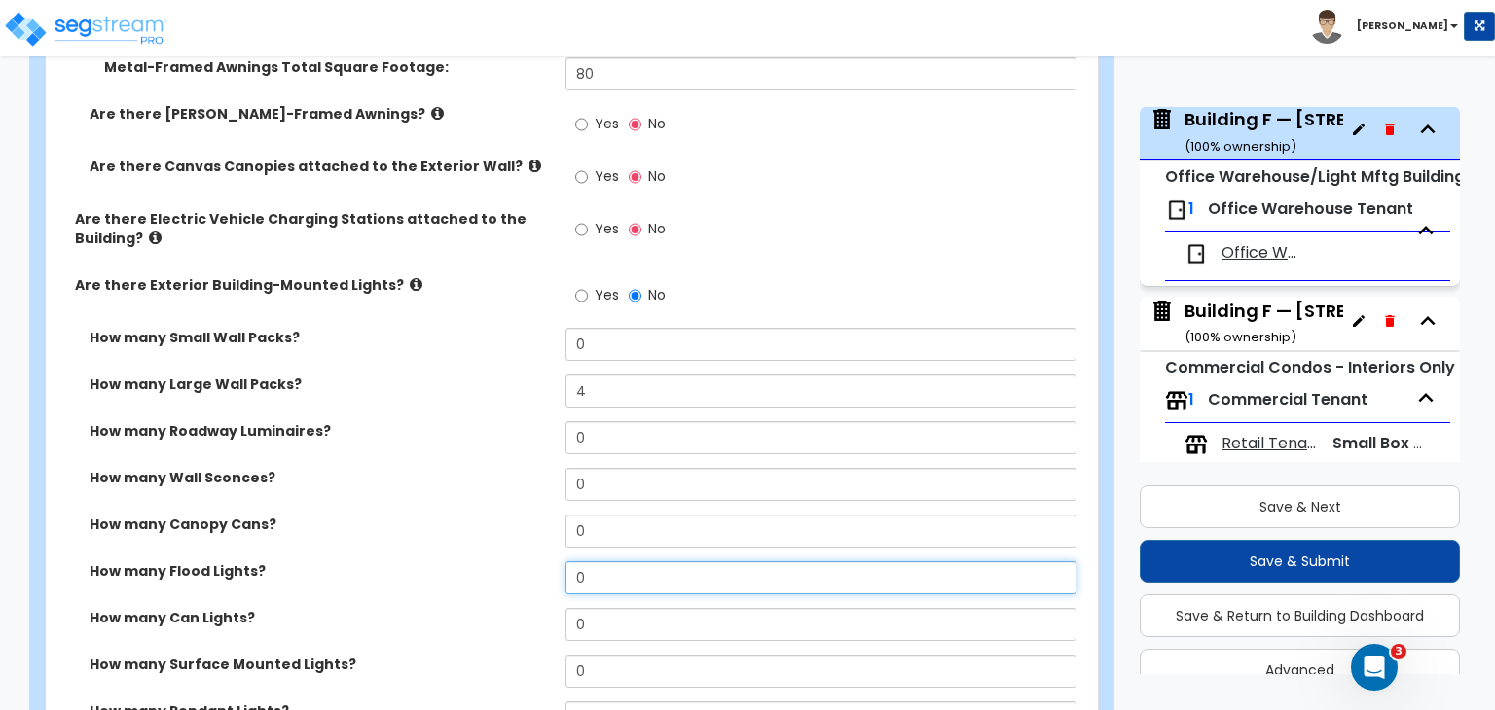
drag, startPoint x: 597, startPoint y: 568, endPoint x: 542, endPoint y: 563, distance: 55.7
click at [542, 563] on div "How many Flood Lights? 0" at bounding box center [566, 584] width 1040 height 47
type input "2"
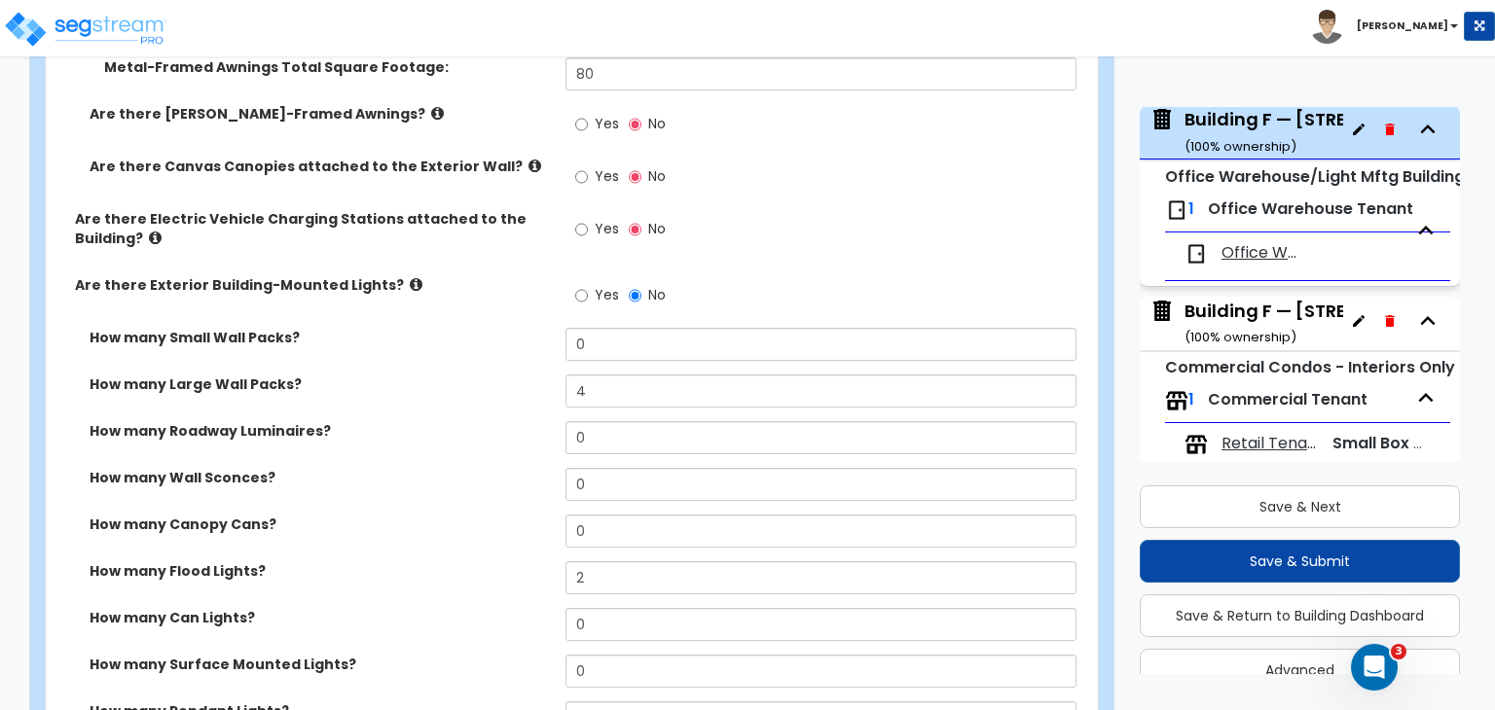
click at [542, 563] on label "How many Flood Lights?" at bounding box center [320, 570] width 461 height 19
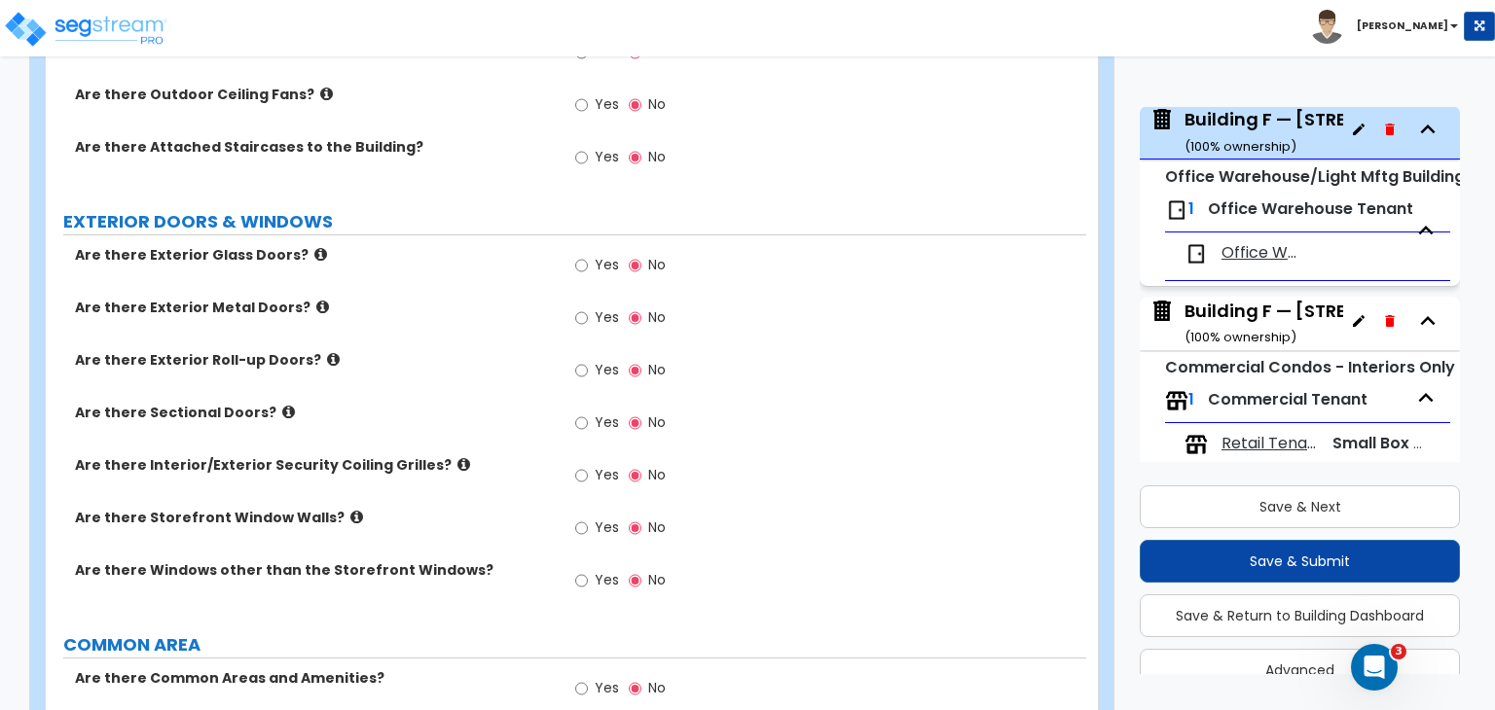
scroll to position [2157, 0]
click at [577, 254] on input "Yes" at bounding box center [581, 264] width 13 height 21
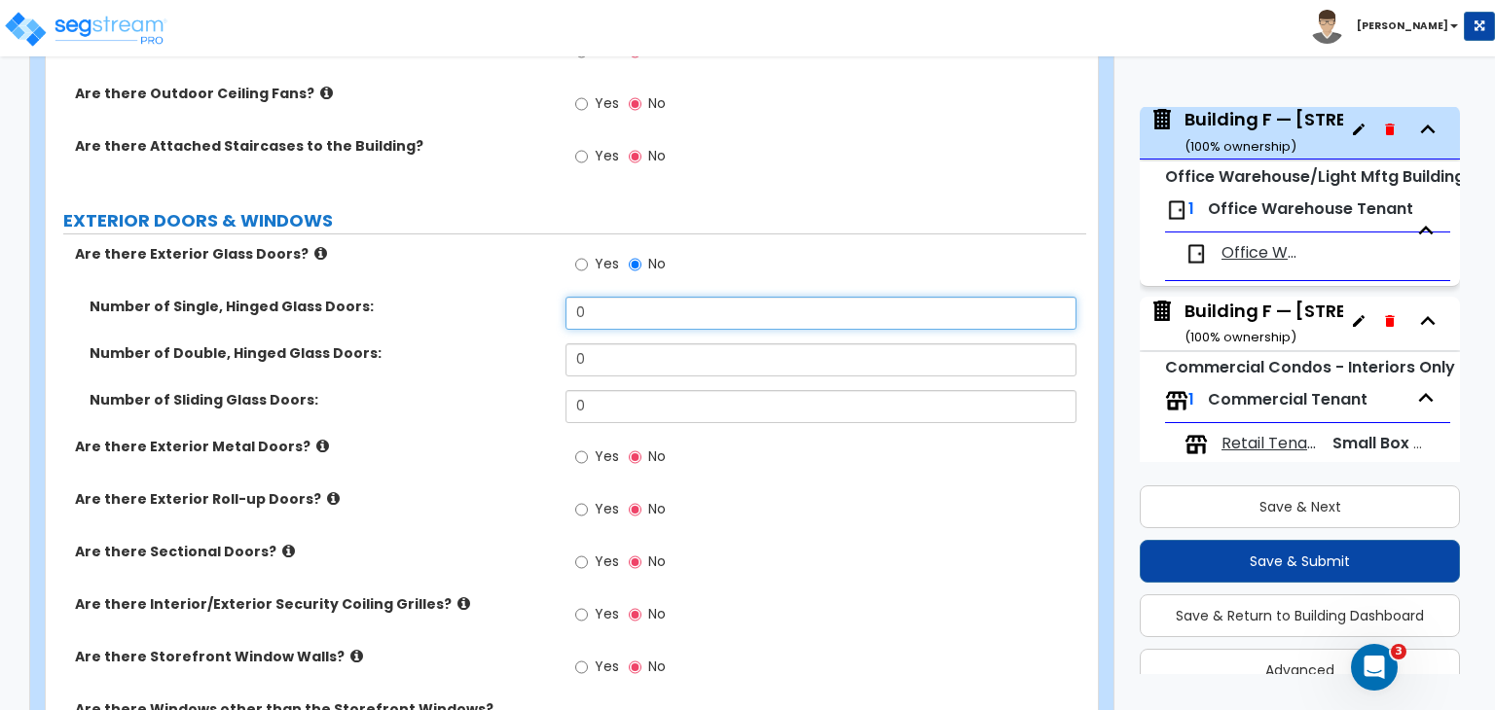
drag, startPoint x: 597, startPoint y: 297, endPoint x: 508, endPoint y: 285, distance: 90.3
click at [508, 297] on div "Number of Single, Hinged Glass Doors: 0" at bounding box center [566, 320] width 1040 height 47
type input "1"
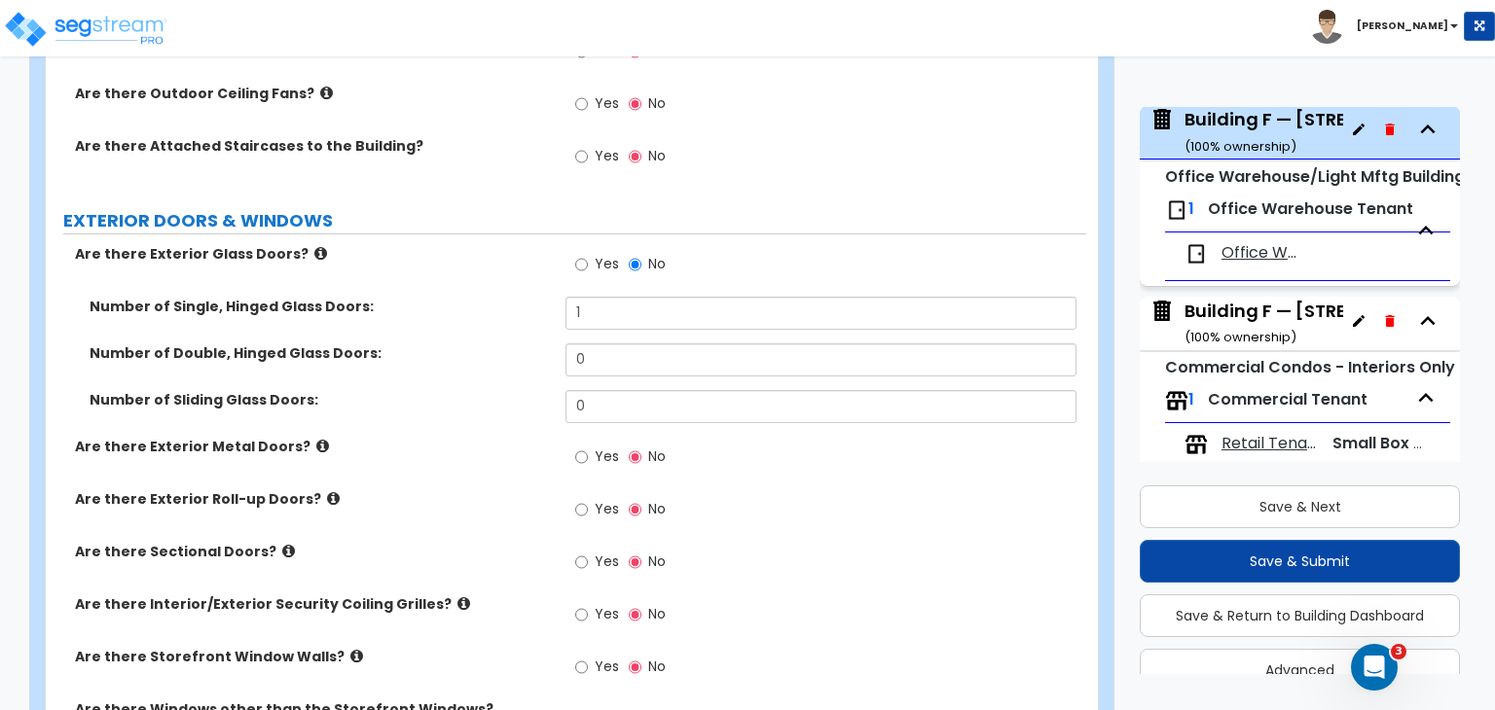
click at [533, 314] on div "Number of Single, Hinged Glass Doors: 1" at bounding box center [566, 320] width 1040 height 47
click at [580, 447] on input "Yes" at bounding box center [581, 457] width 13 height 21
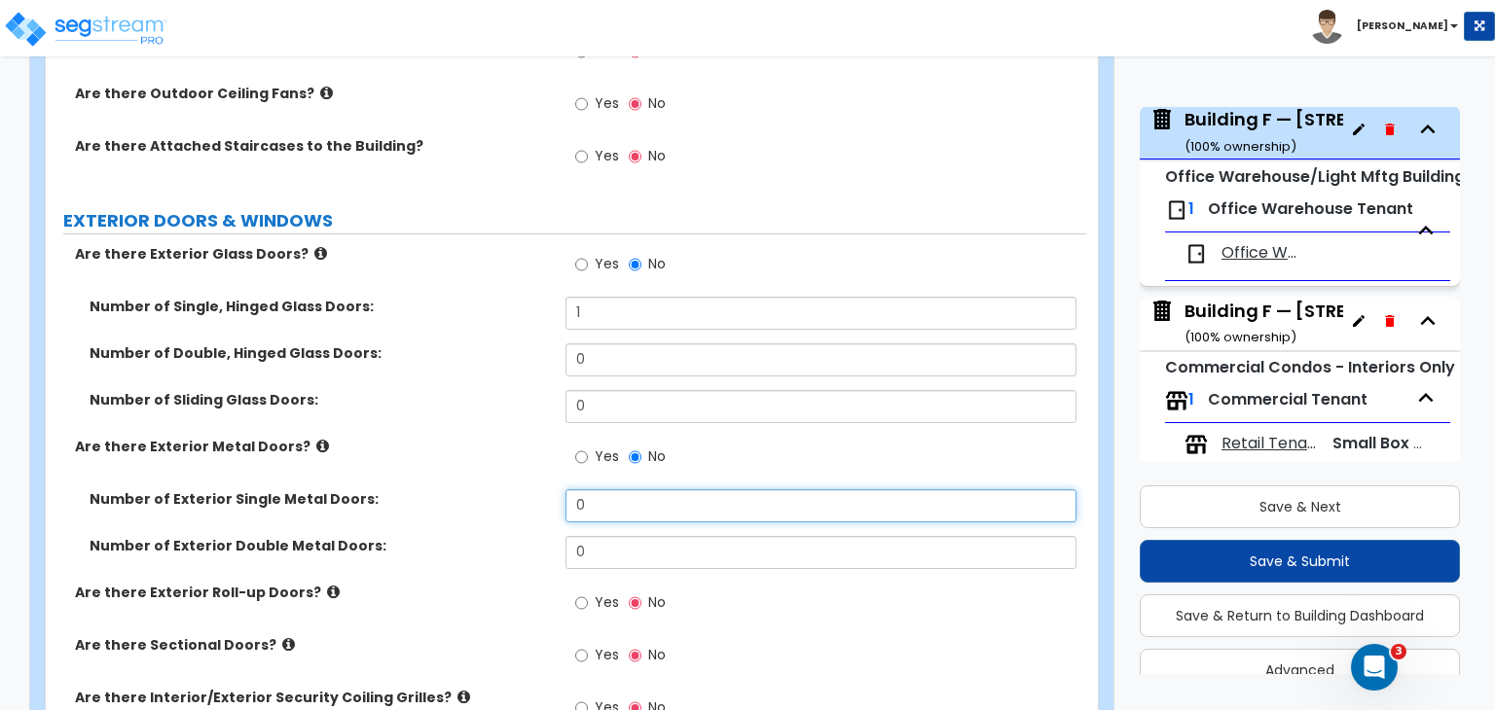
drag, startPoint x: 603, startPoint y: 492, endPoint x: 539, endPoint y: 491, distance: 64.2
click at [539, 491] on div "Number of Exterior Single Metal Doors: 0" at bounding box center [566, 512] width 1040 height 47
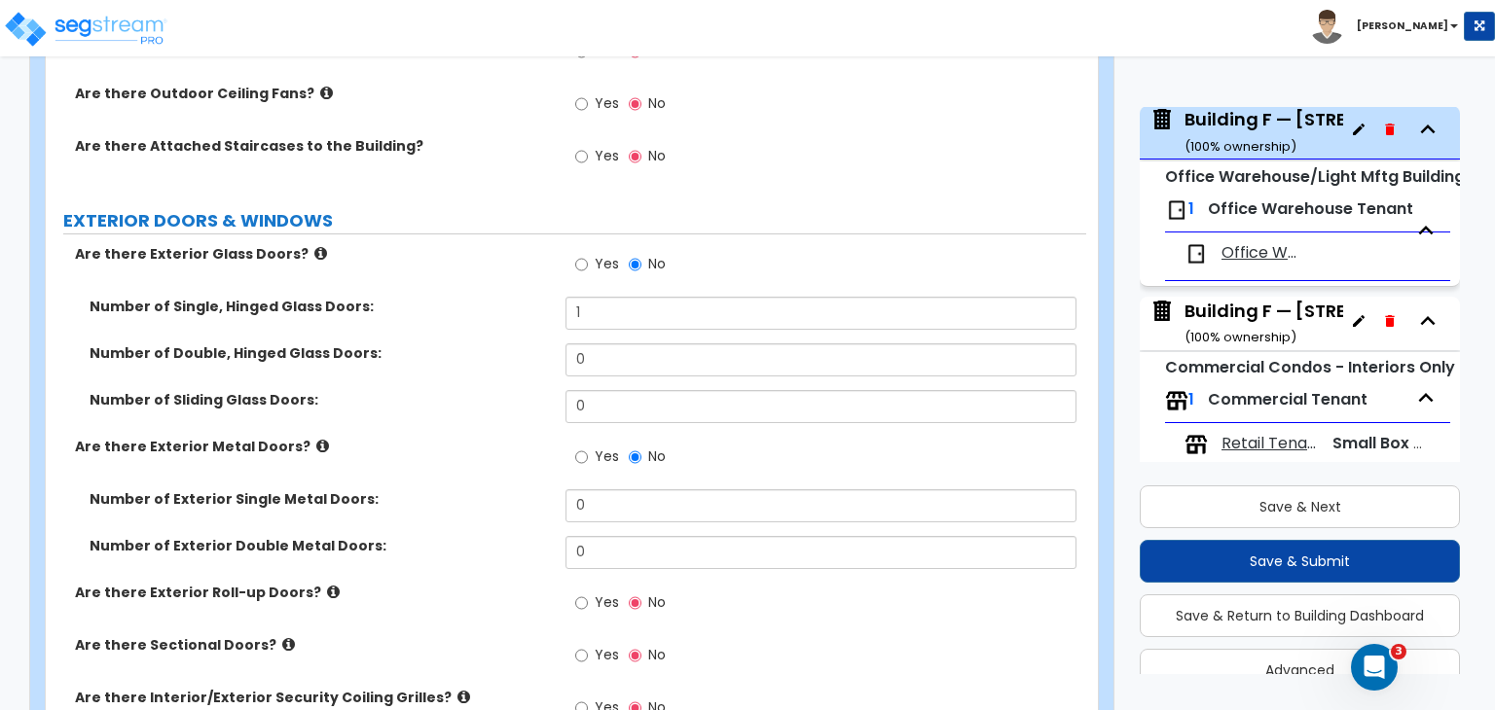
click at [474, 455] on div "Are there Exterior Metal Doors? Yes No" at bounding box center [566, 463] width 1040 height 53
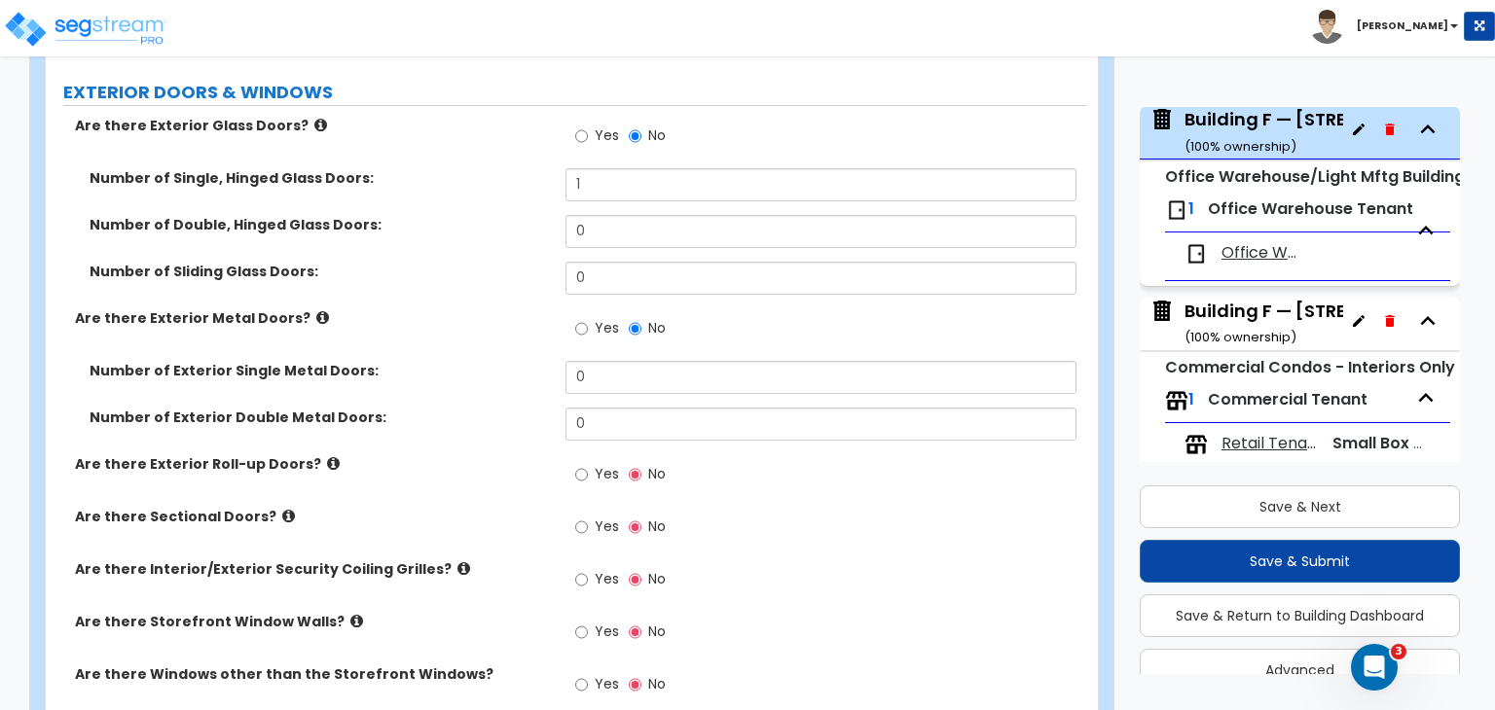
scroll to position [2291, 0]
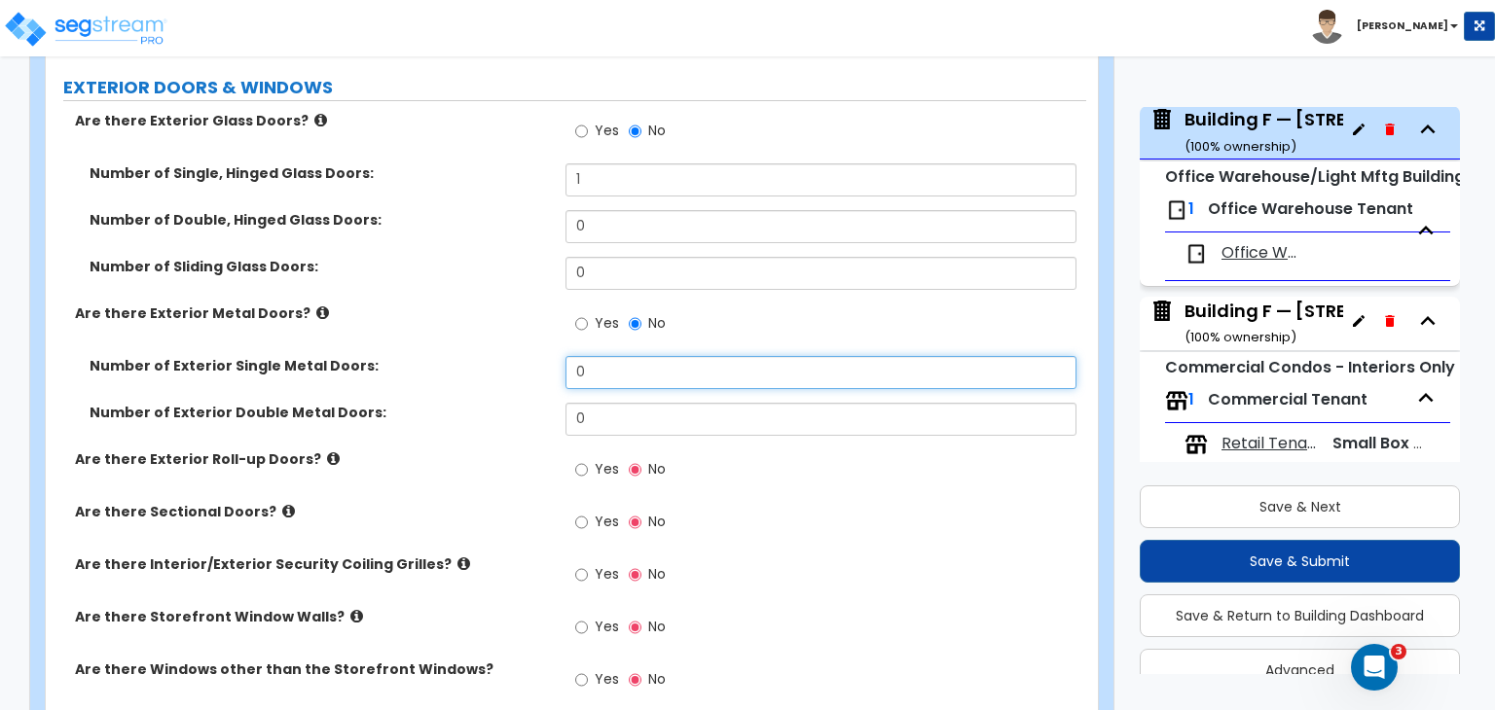
drag, startPoint x: 600, startPoint y: 358, endPoint x: 520, endPoint y: 354, distance: 80.9
click at [520, 356] on div "Number of Exterior Single Metal Doors: 0" at bounding box center [566, 379] width 1040 height 47
type input "3"
click at [520, 356] on label "Number of Exterior Single Metal Doors:" at bounding box center [320, 365] width 461 height 19
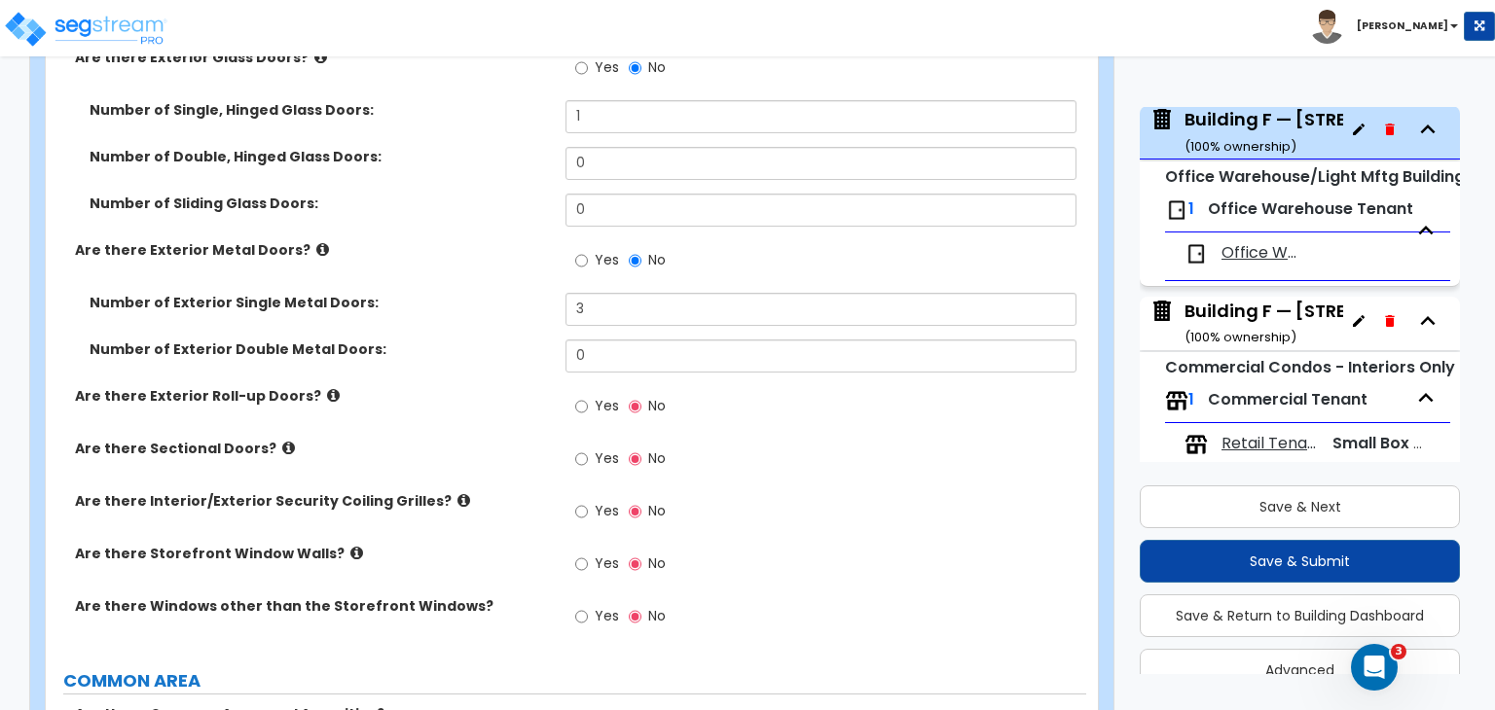
scroll to position [2357, 0]
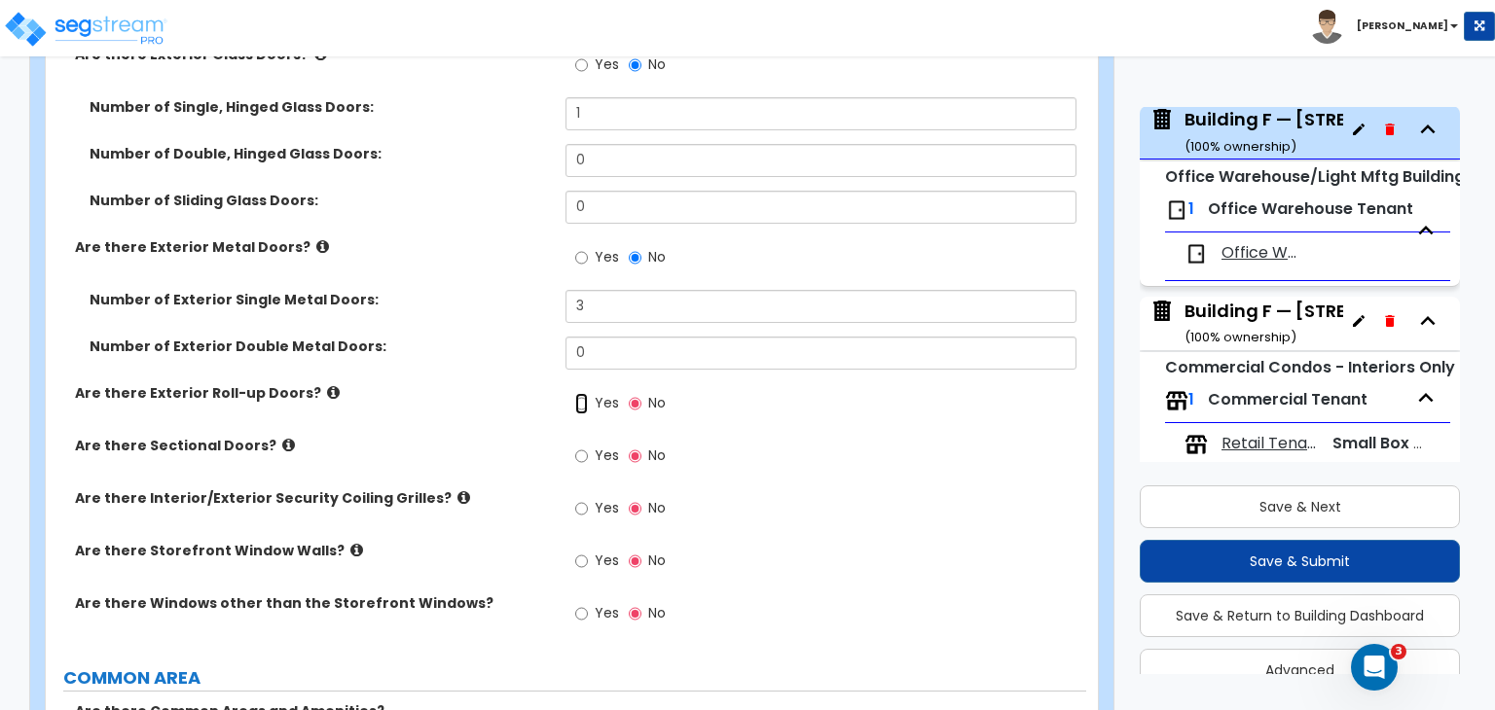
click at [580, 393] on input "Yes" at bounding box center [581, 403] width 13 height 21
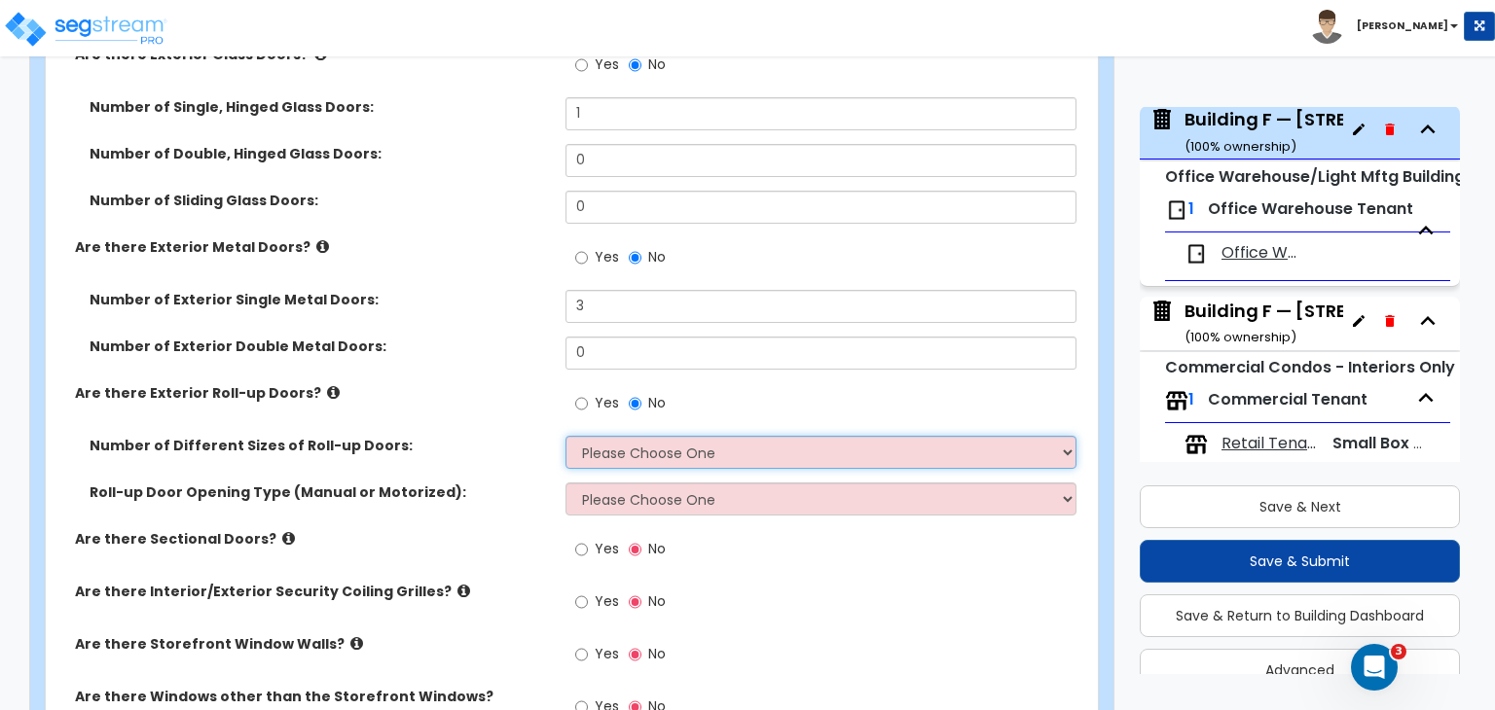
click at [585, 441] on select "Please Choose One 1 2 3" at bounding box center [820, 452] width 510 height 33
select select "1"
click at [565, 436] on select "Please Choose One 1 2 3" at bounding box center [820, 452] width 510 height 33
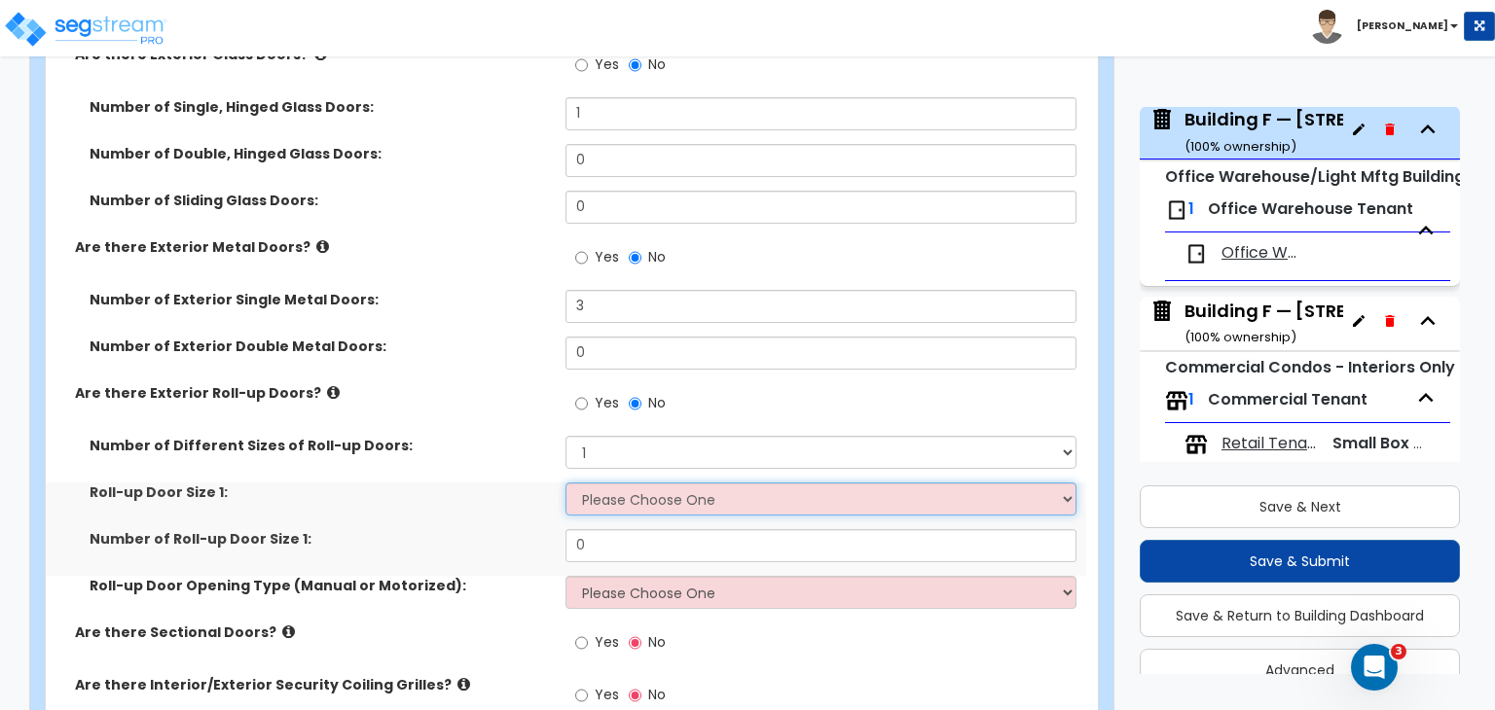
click at [603, 484] on select "Please Choose One 8' x 8' 10' x 10' 12' x 12' 14' x 14' 20' x 12' 20' x 16'" at bounding box center [820, 499] width 510 height 33
select select "2"
click at [565, 483] on select "Please Choose One 8' x 8' 10' x 10' 12' x 12' 14' x 14' 20' x 12' 20' x 16'" at bounding box center [820, 499] width 510 height 33
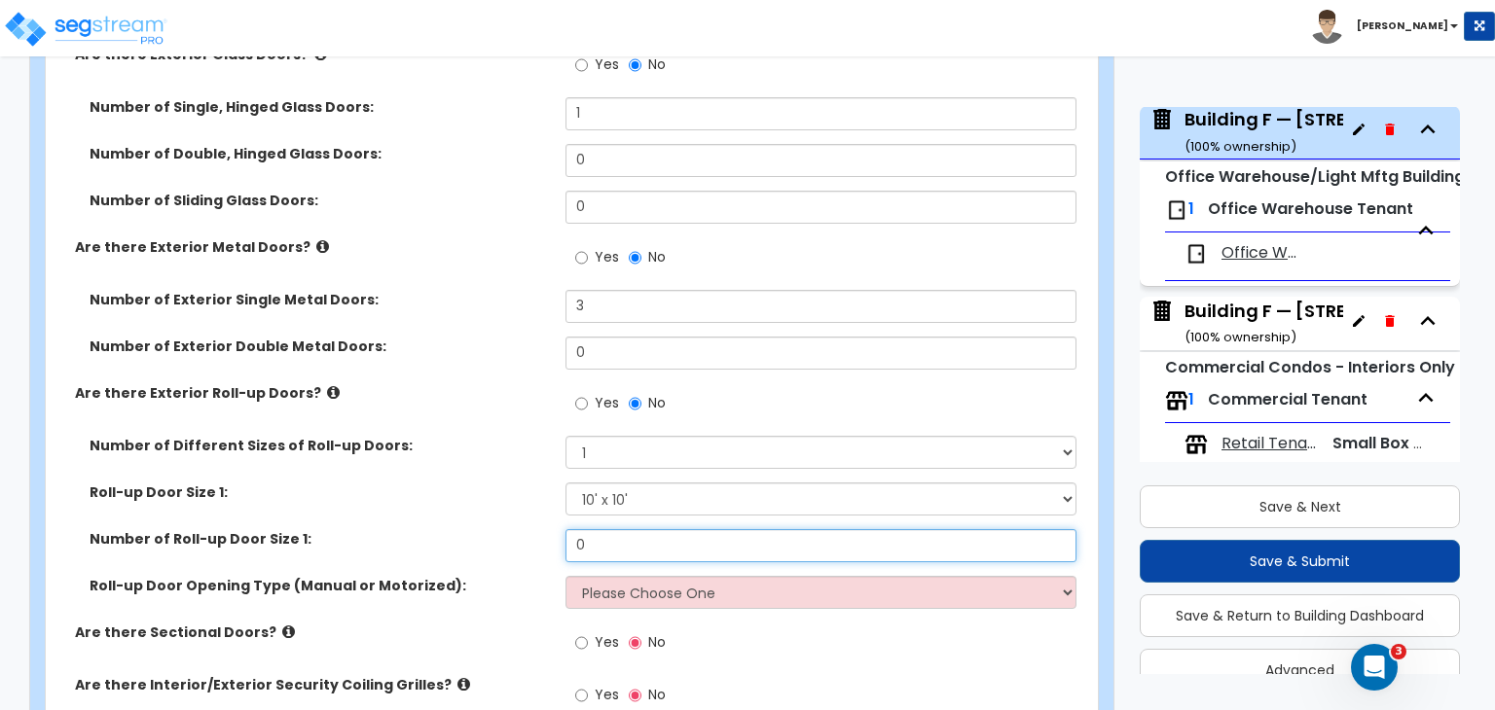
drag, startPoint x: 611, startPoint y: 532, endPoint x: 463, endPoint y: 523, distance: 148.2
click at [463, 529] on div "Number of Roll-up Door Size 1: 0" at bounding box center [566, 552] width 1040 height 47
type input "5"
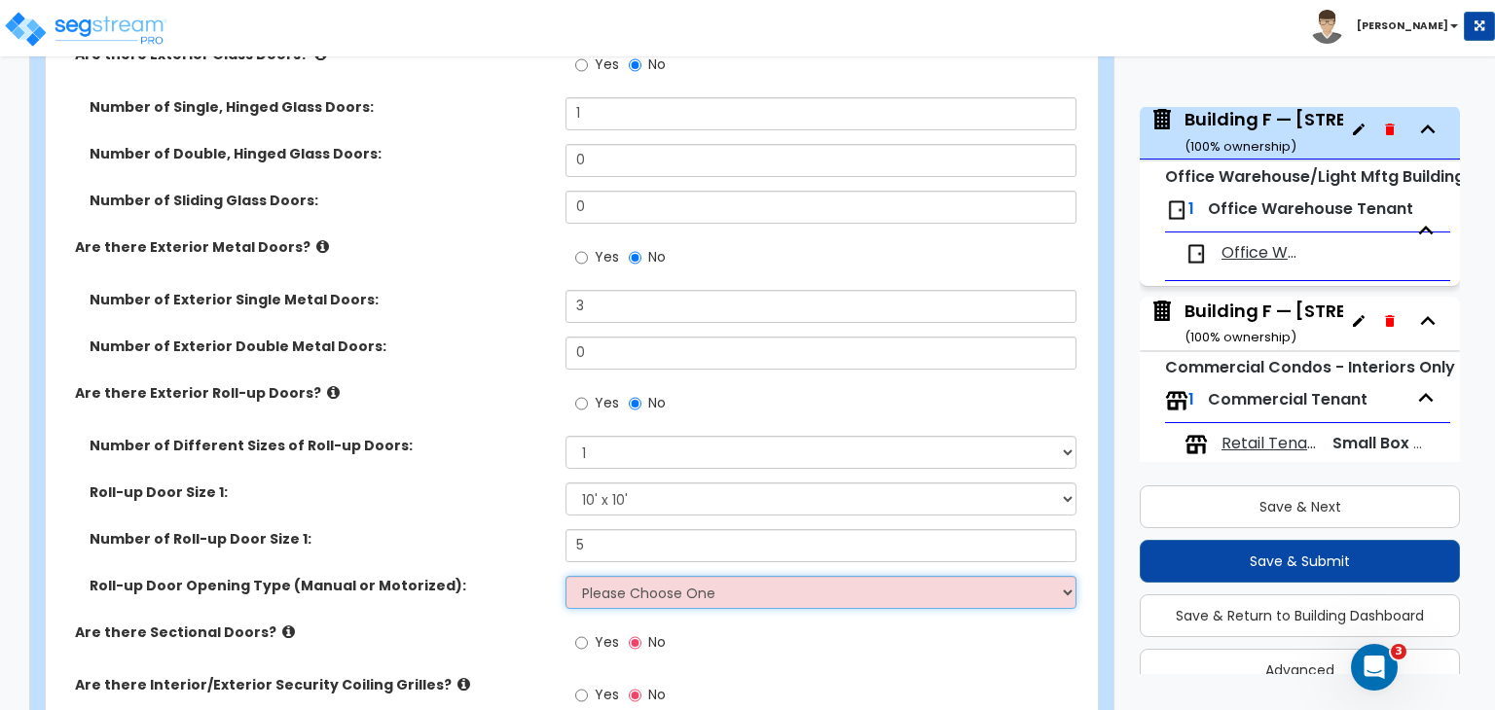
click at [585, 577] on select "Please Choose One All Manual All Motorized Some are Motorized" at bounding box center [820, 592] width 510 height 33
select select "2"
click at [565, 576] on select "Please Choose One All Manual All Motorized Some are Motorized" at bounding box center [820, 592] width 510 height 33
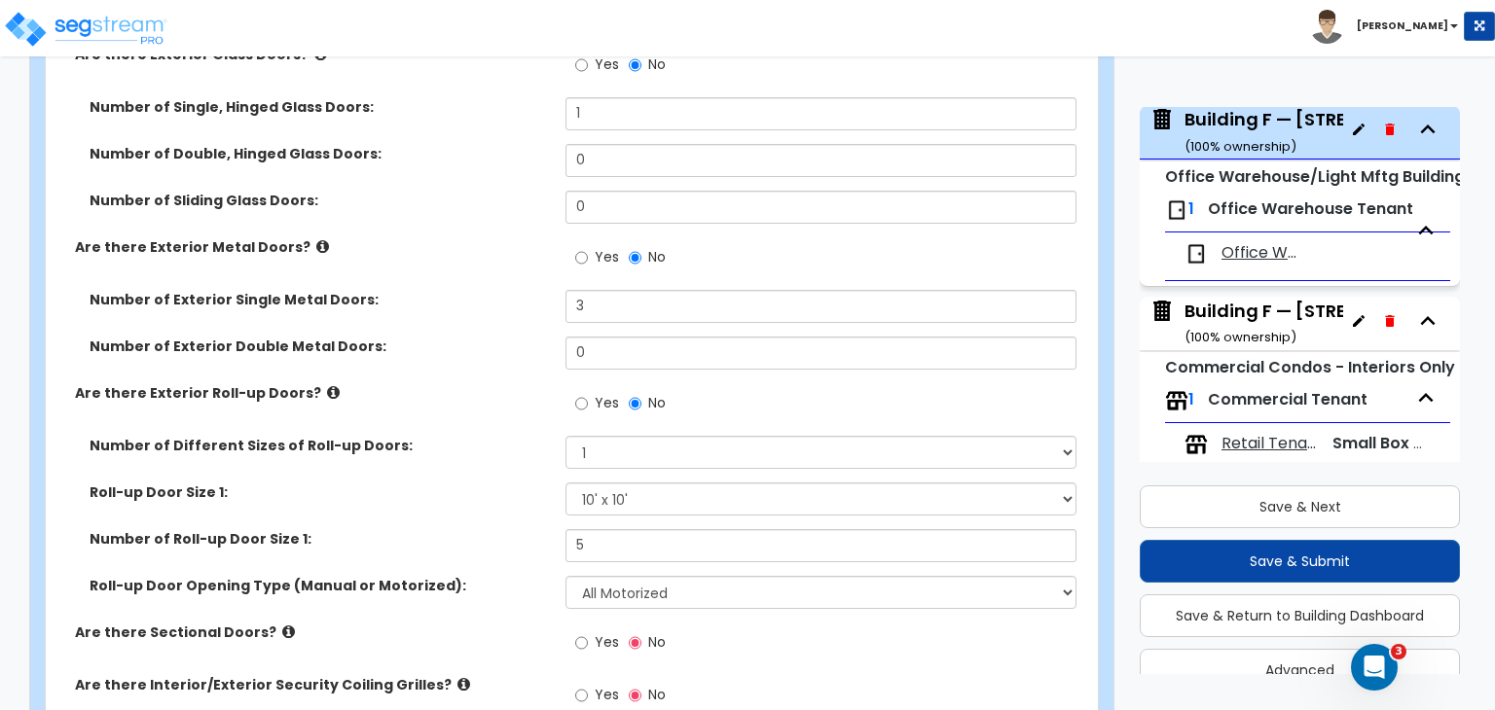
click at [481, 529] on label "Number of Roll-up Door Size 1:" at bounding box center [320, 538] width 461 height 19
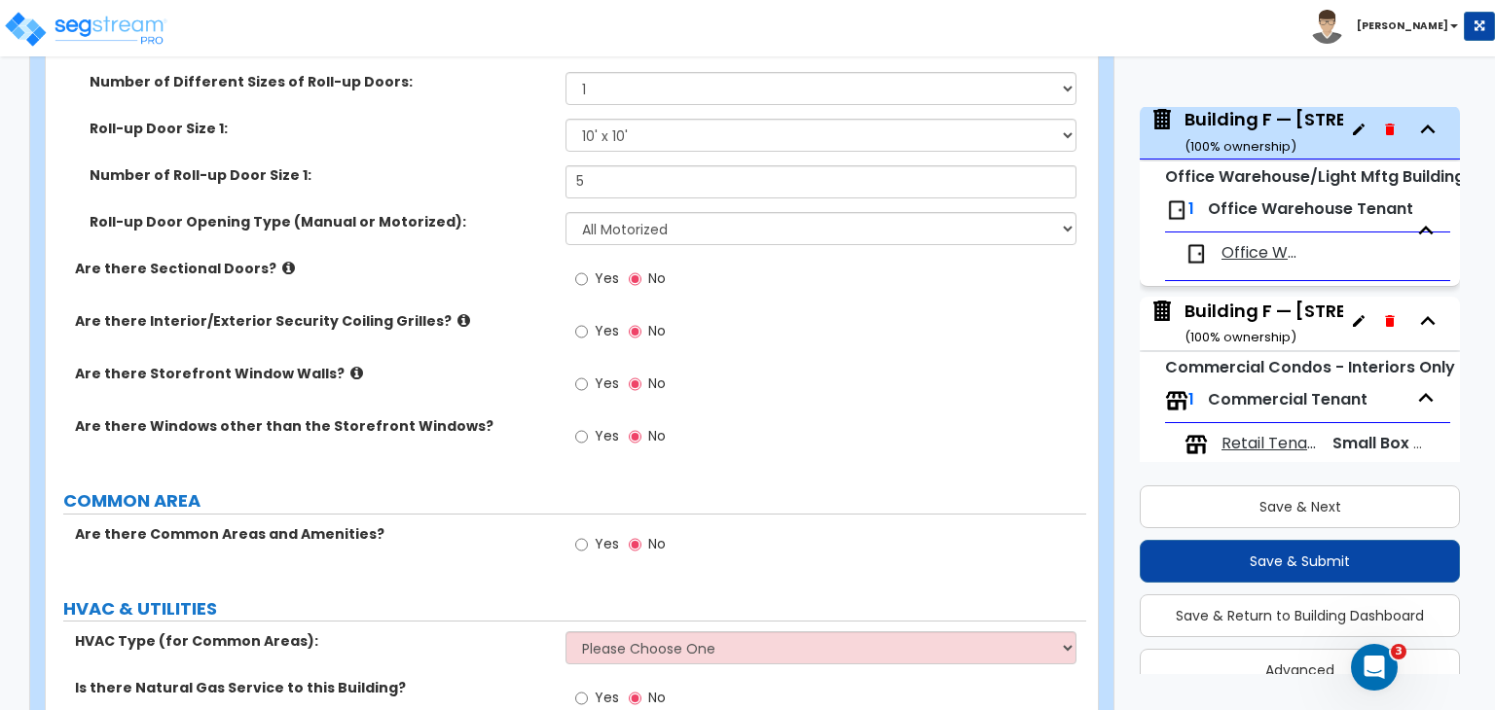
scroll to position [2802, 0]
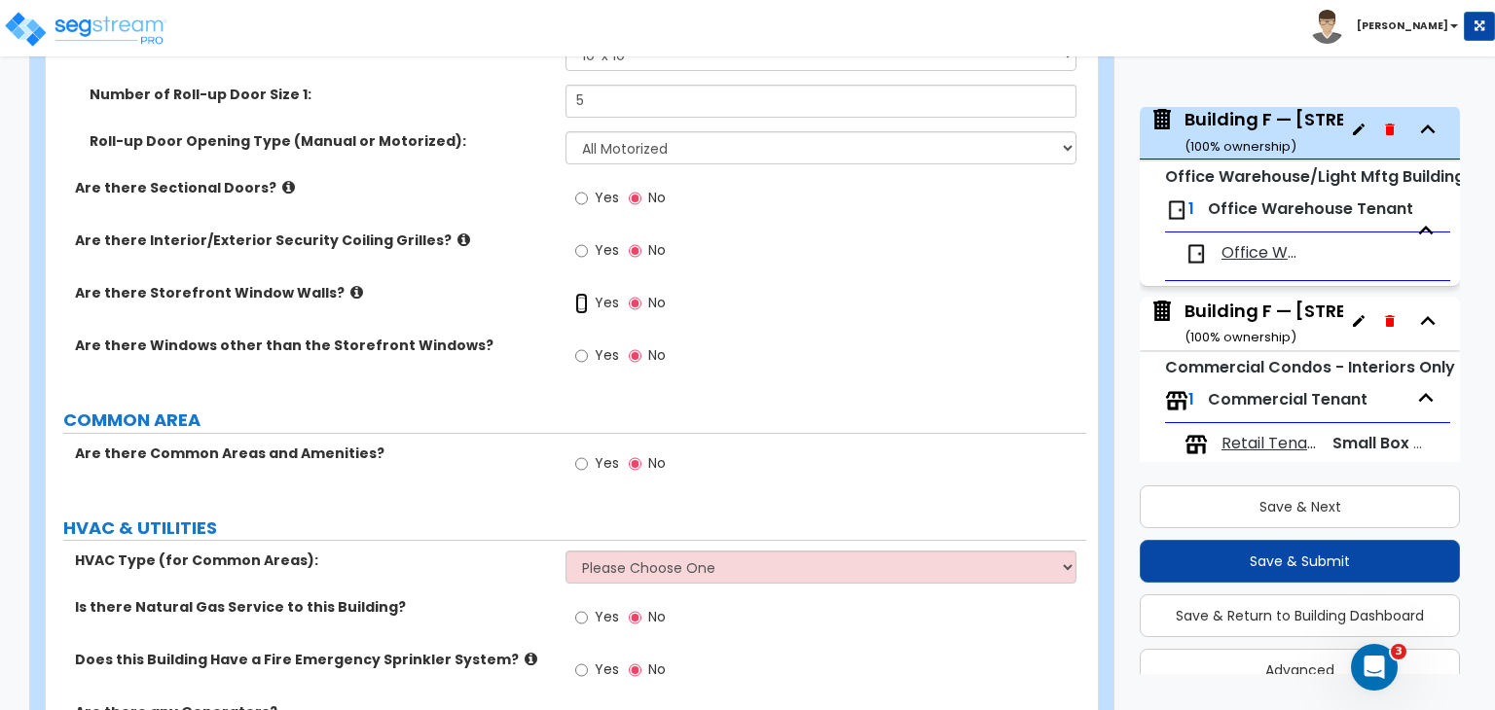
click at [580, 293] on input "Yes" at bounding box center [581, 303] width 13 height 21
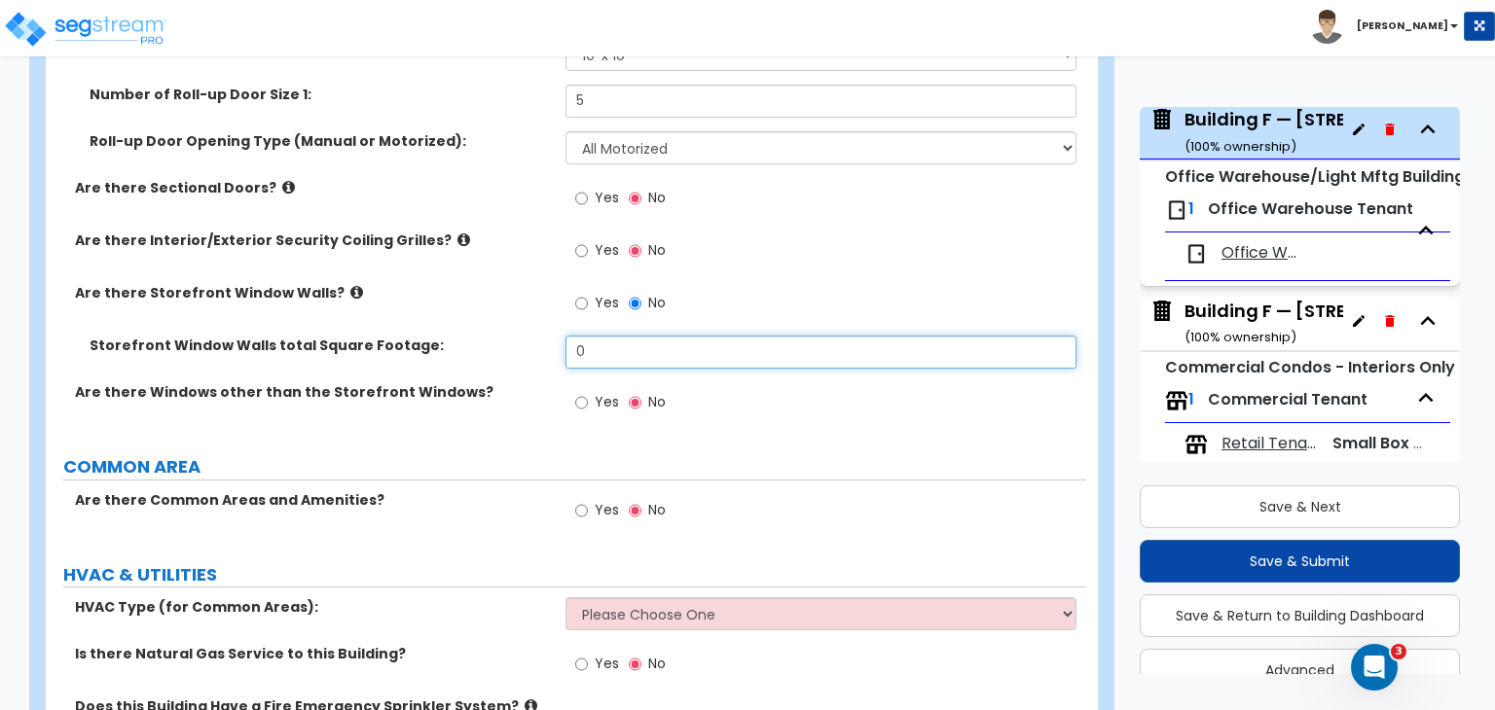
drag, startPoint x: 596, startPoint y: 340, endPoint x: 507, endPoint y: 352, distance: 89.5
click at [507, 352] on div "Storefront Window Walls total Square Footage: 0" at bounding box center [566, 359] width 1040 height 47
type input "100"
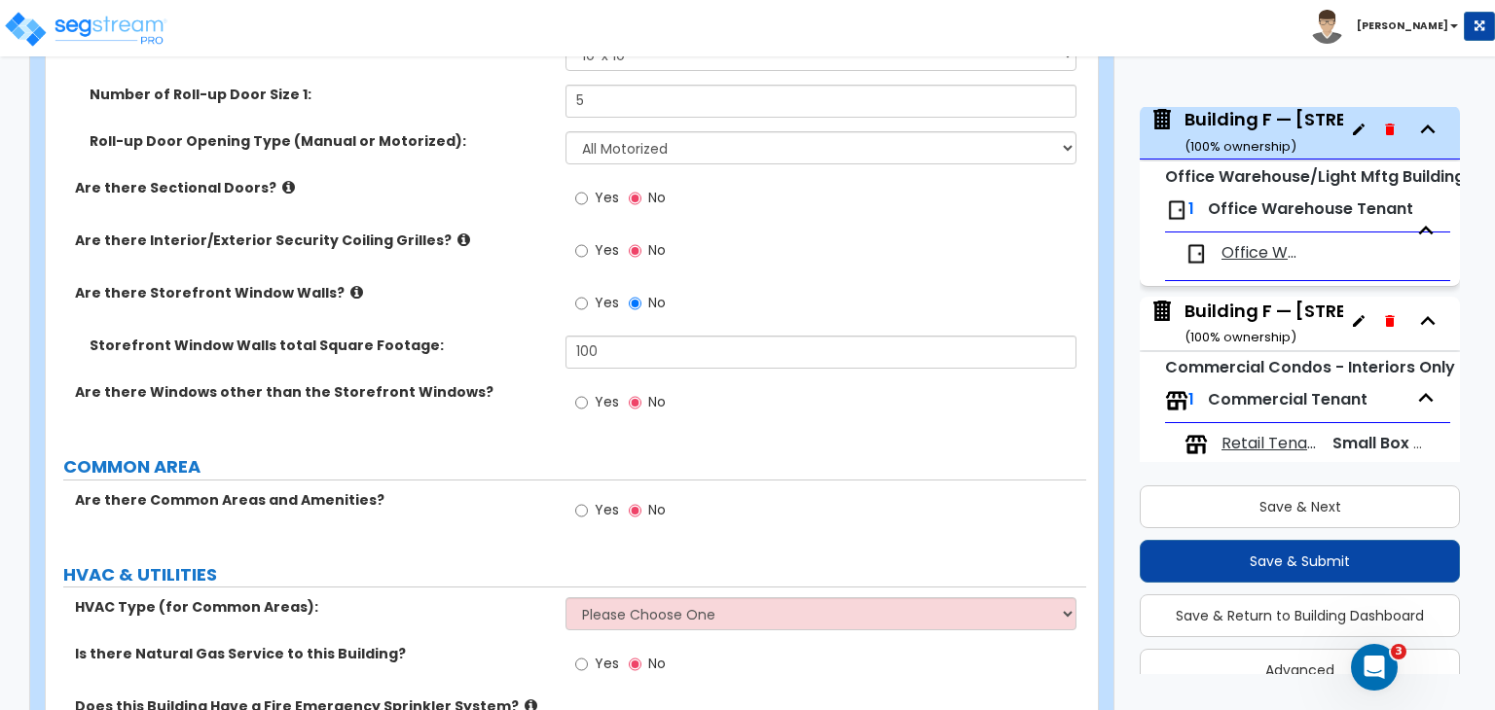
click at [521, 385] on label "Are there Windows other than the Storefront Windows?" at bounding box center [313, 391] width 476 height 19
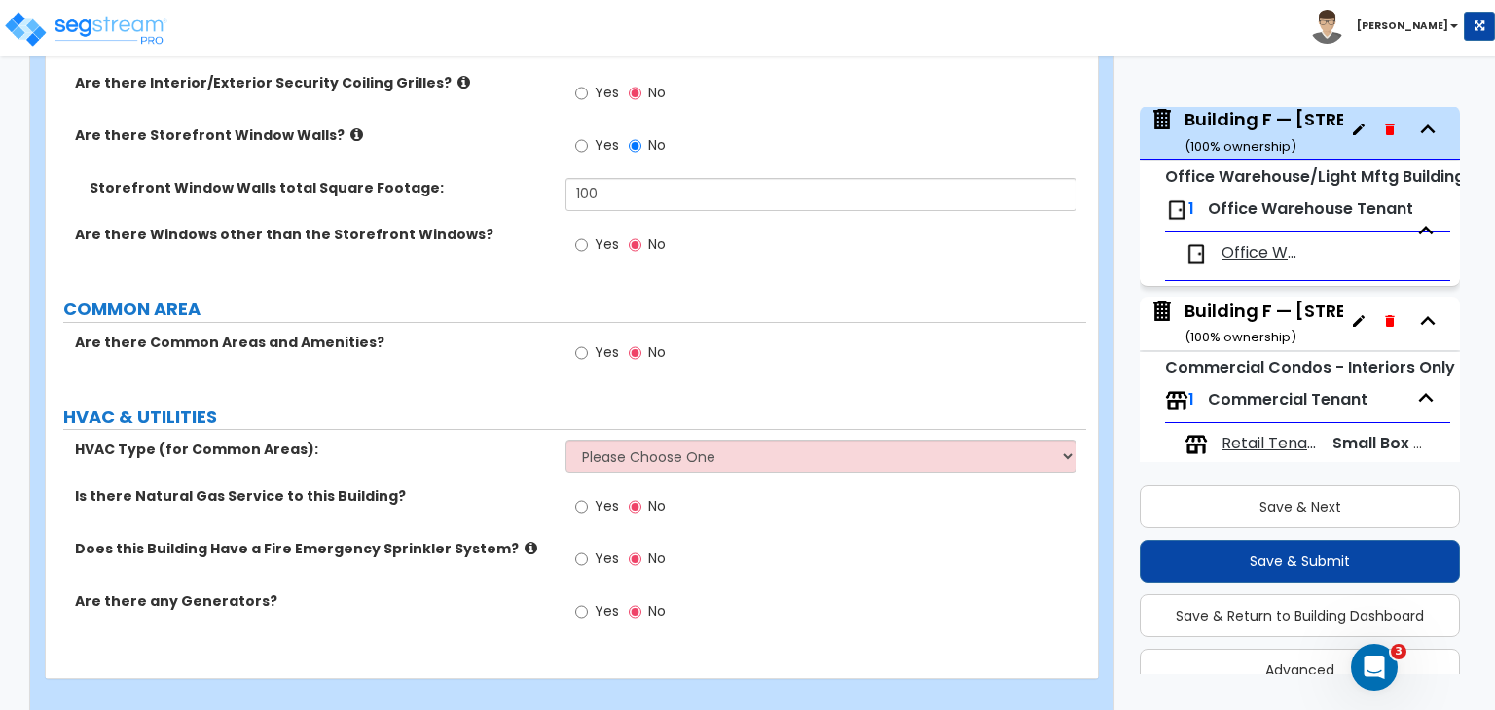
scroll to position [2966, 0]
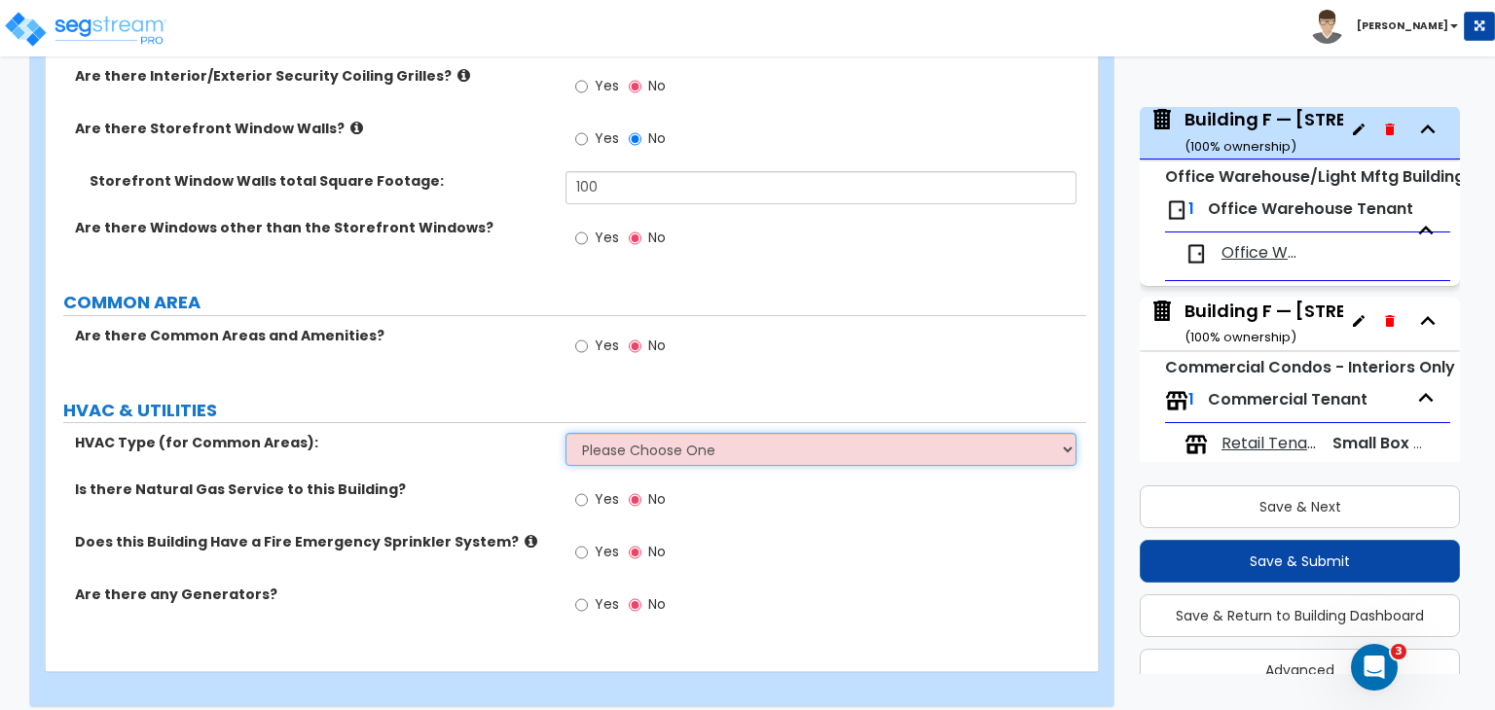
click at [630, 433] on select "Please Choose One Rooftop Unit Furnace-Condenser Forced Air Split Heating/Cooli…" at bounding box center [820, 449] width 510 height 33
select select "1"
click at [565, 433] on select "Please Choose One Rooftop Unit Furnace-Condenser Forced Air Split Heating/Cooli…" at bounding box center [820, 449] width 510 height 33
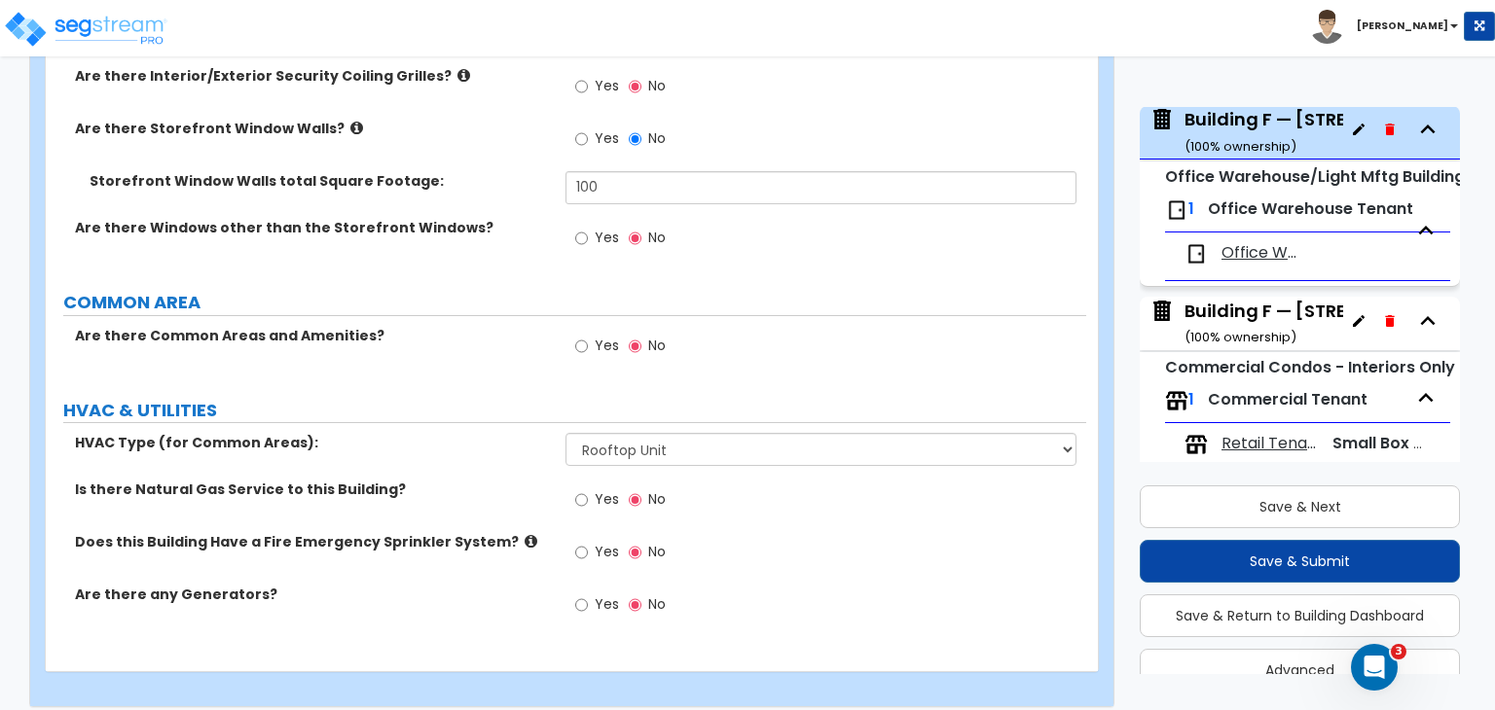
click at [518, 445] on div "HVAC Type (for Common Areas): Please Choose One Rooftop Unit Furnace-Condenser …" at bounding box center [566, 456] width 1040 height 47
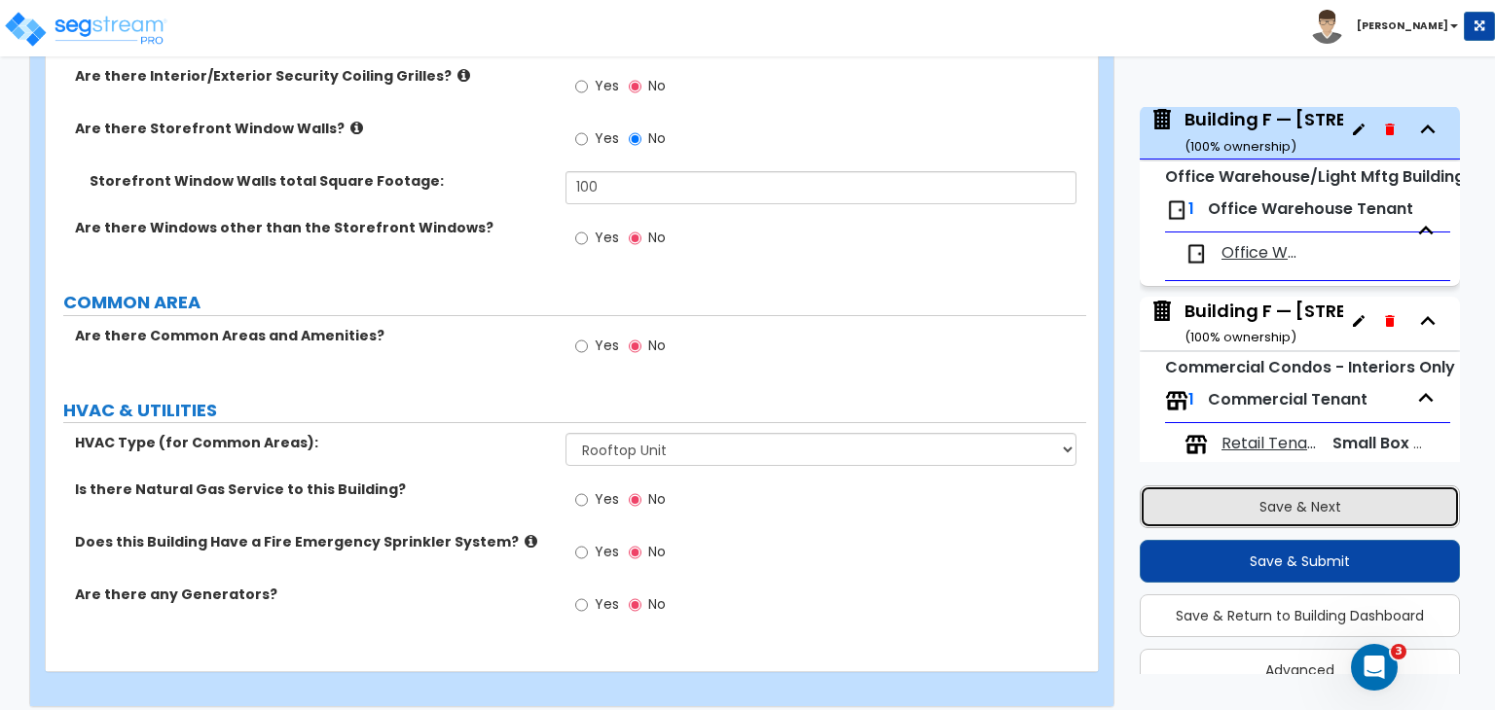
click at [1261, 503] on button "Save & Next" at bounding box center [1300, 507] width 320 height 43
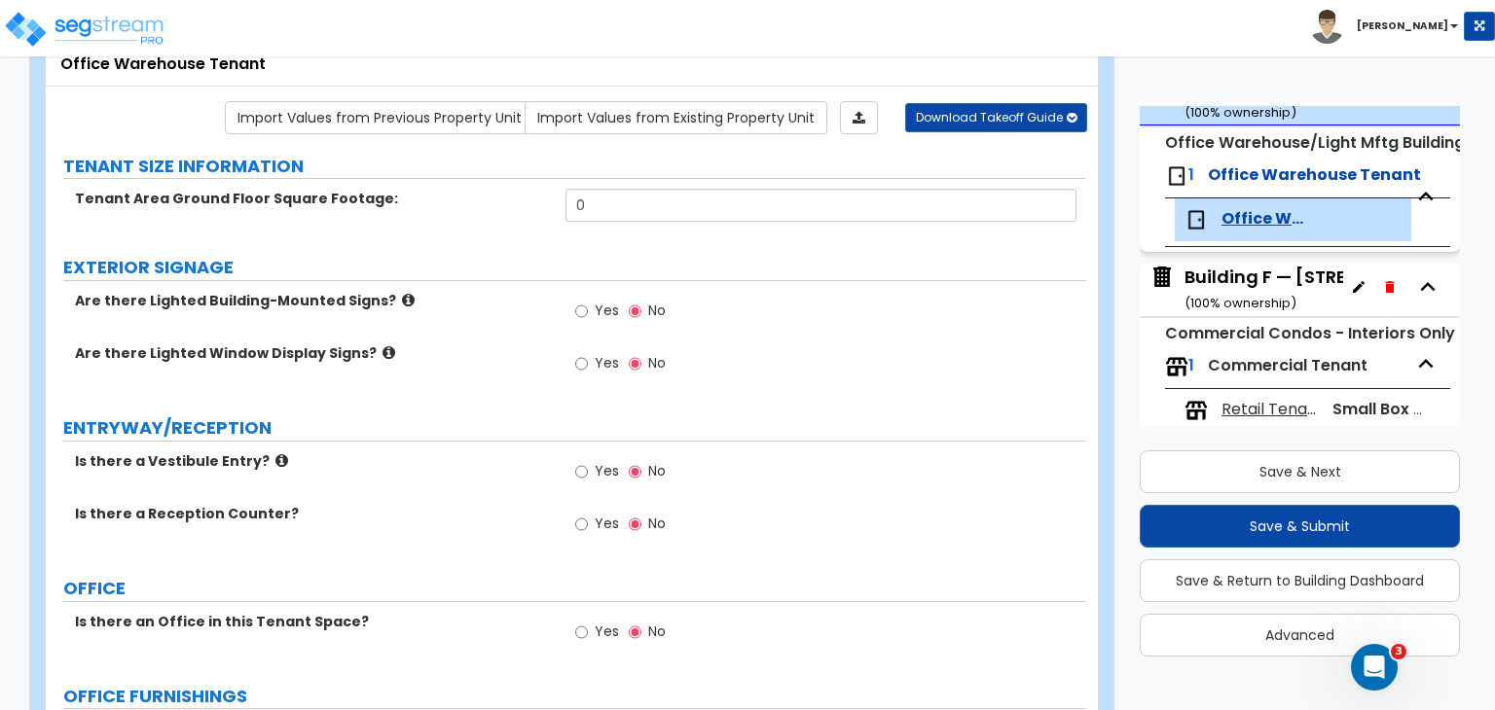
scroll to position [1272, 0]
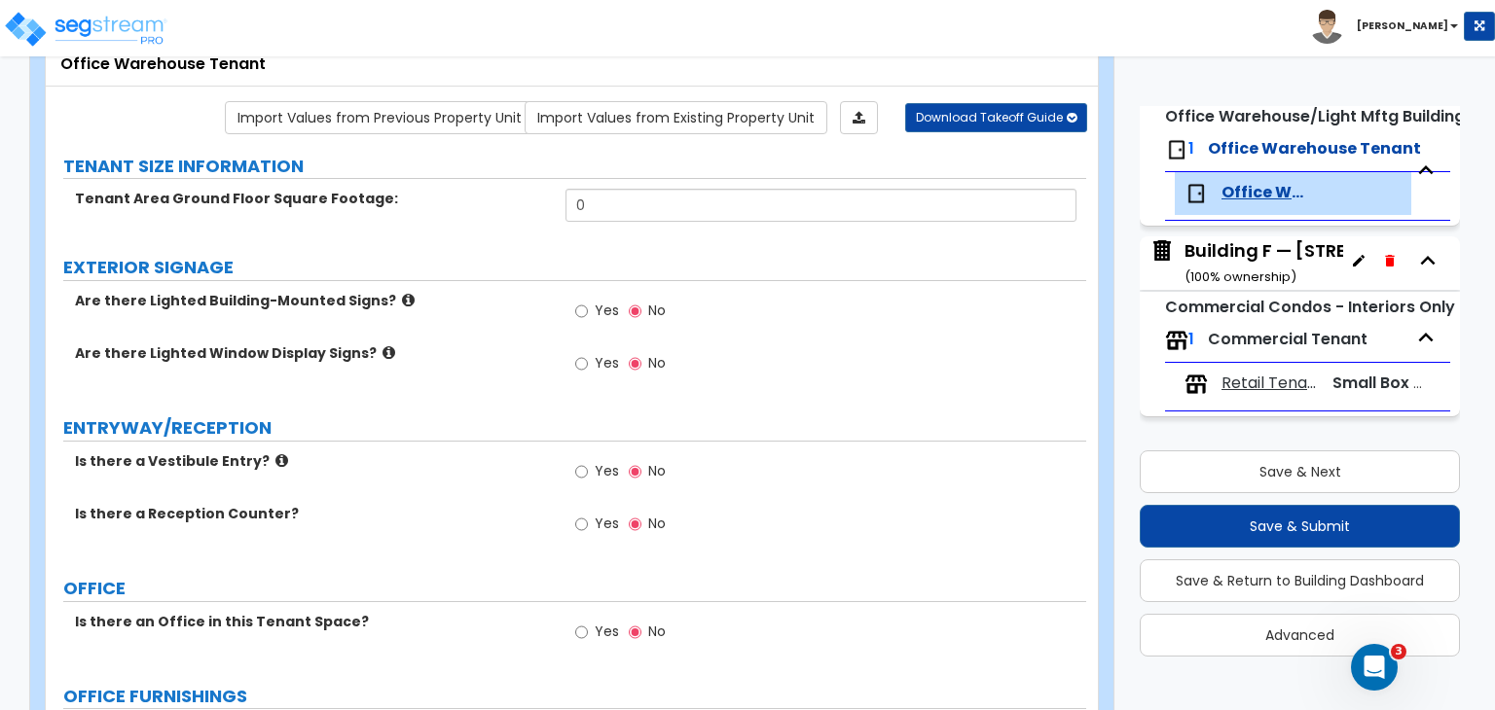
click at [1385, 258] on icon "button" at bounding box center [1389, 261] width 9 height 12
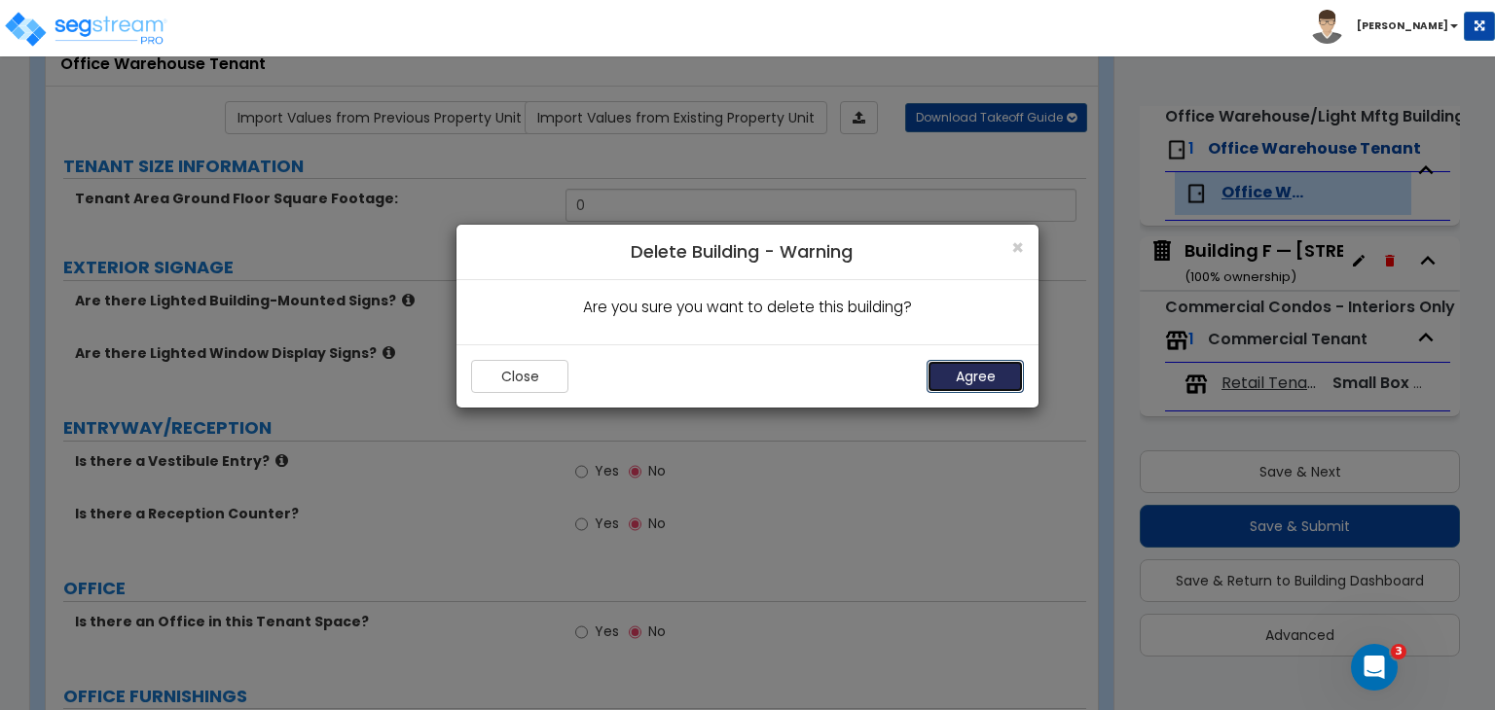
click at [979, 376] on button "Agree" at bounding box center [974, 376] width 97 height 33
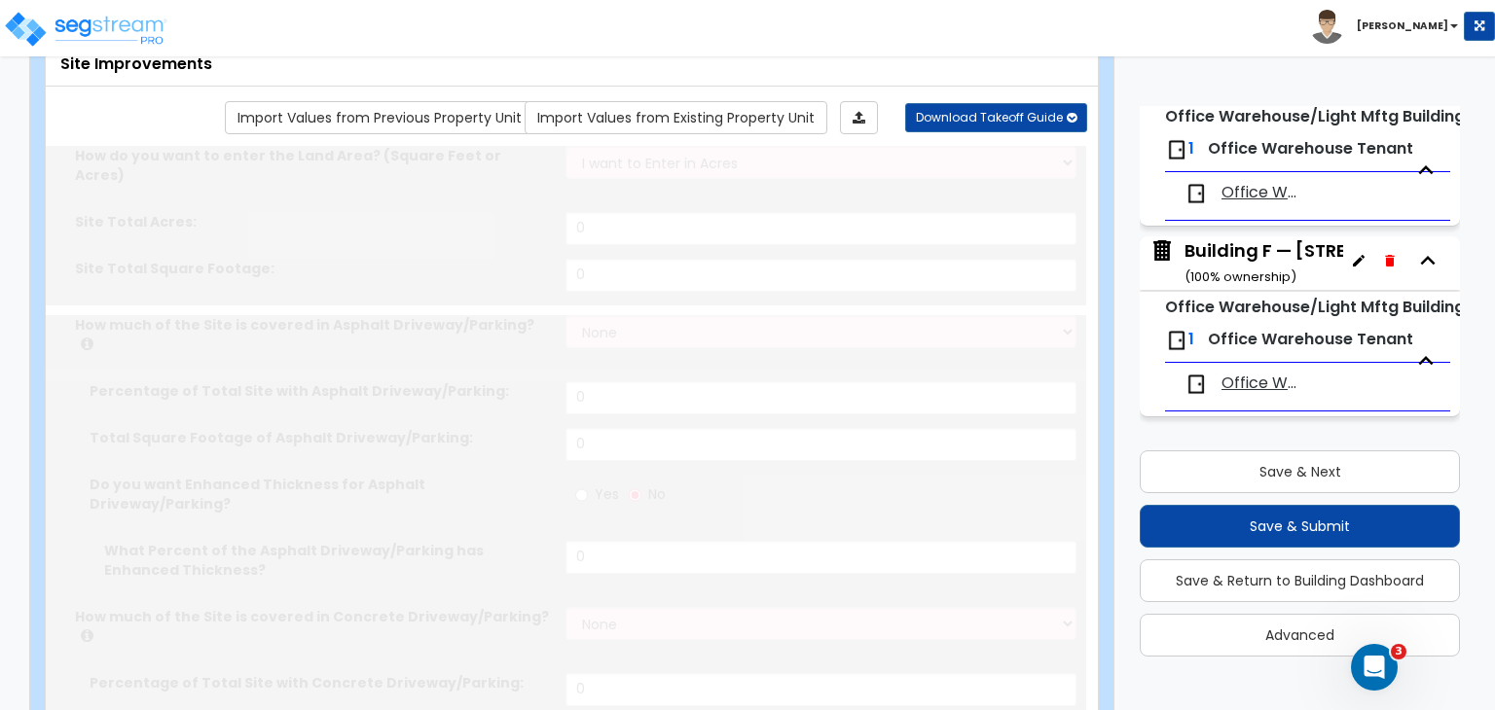
select select "2"
type input "395525"
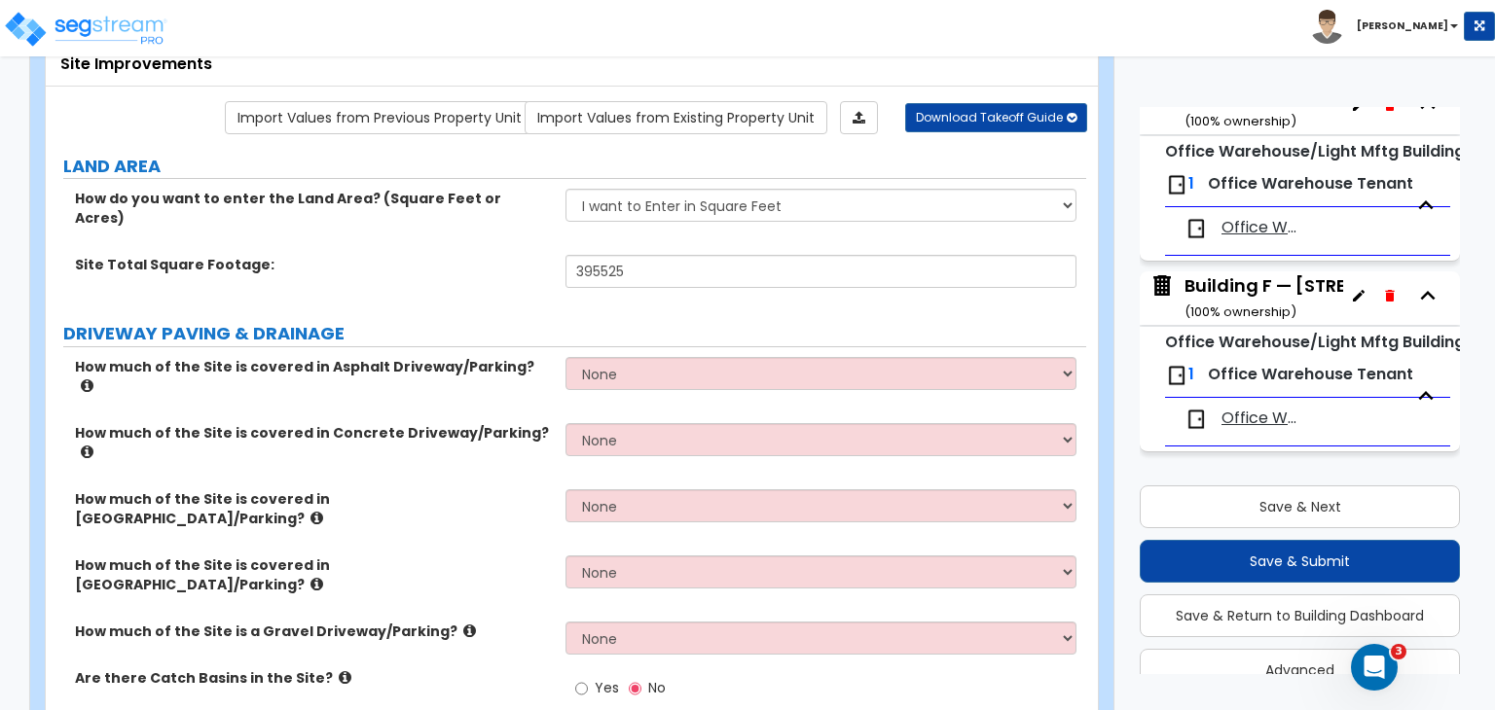
scroll to position [87, 0]
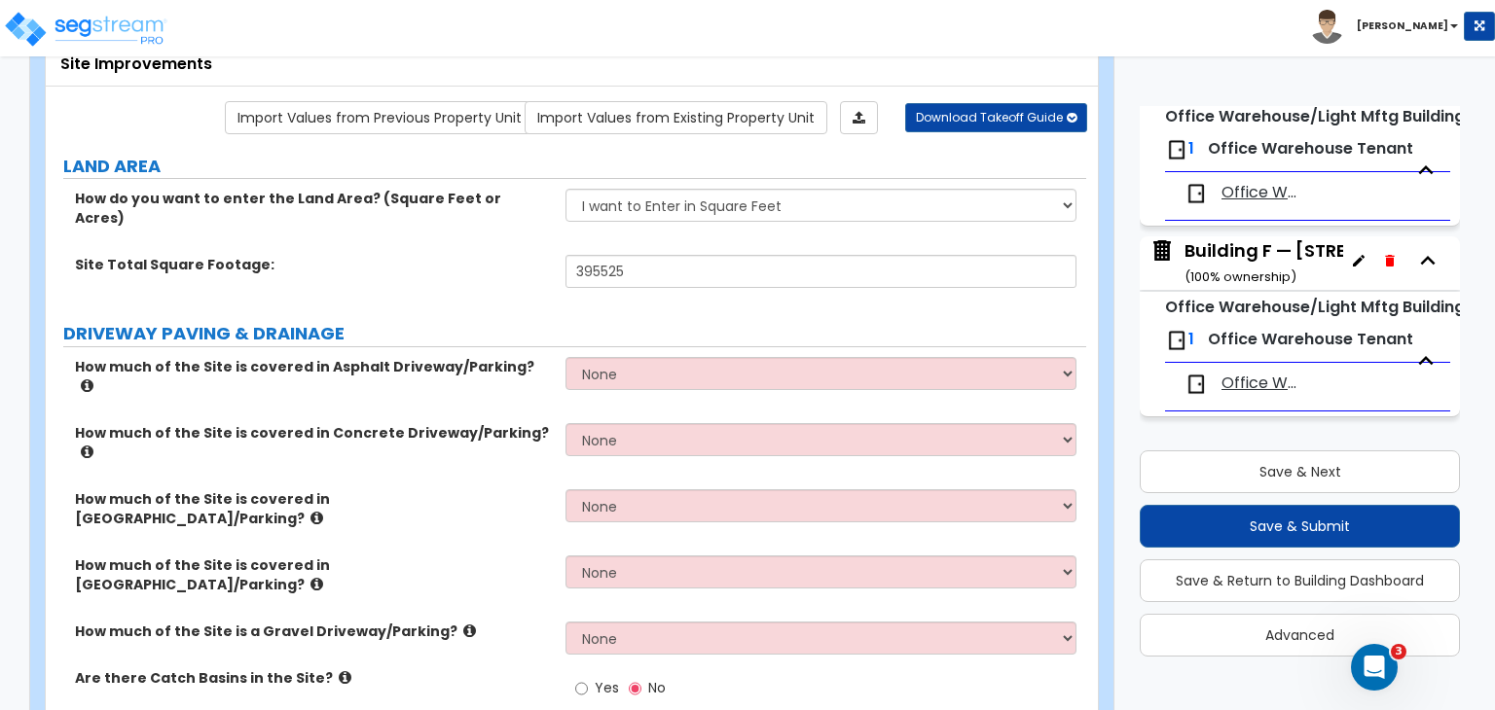
click at [1249, 380] on span "Office Warehouse Tenant" at bounding box center [1262, 384] width 83 height 22
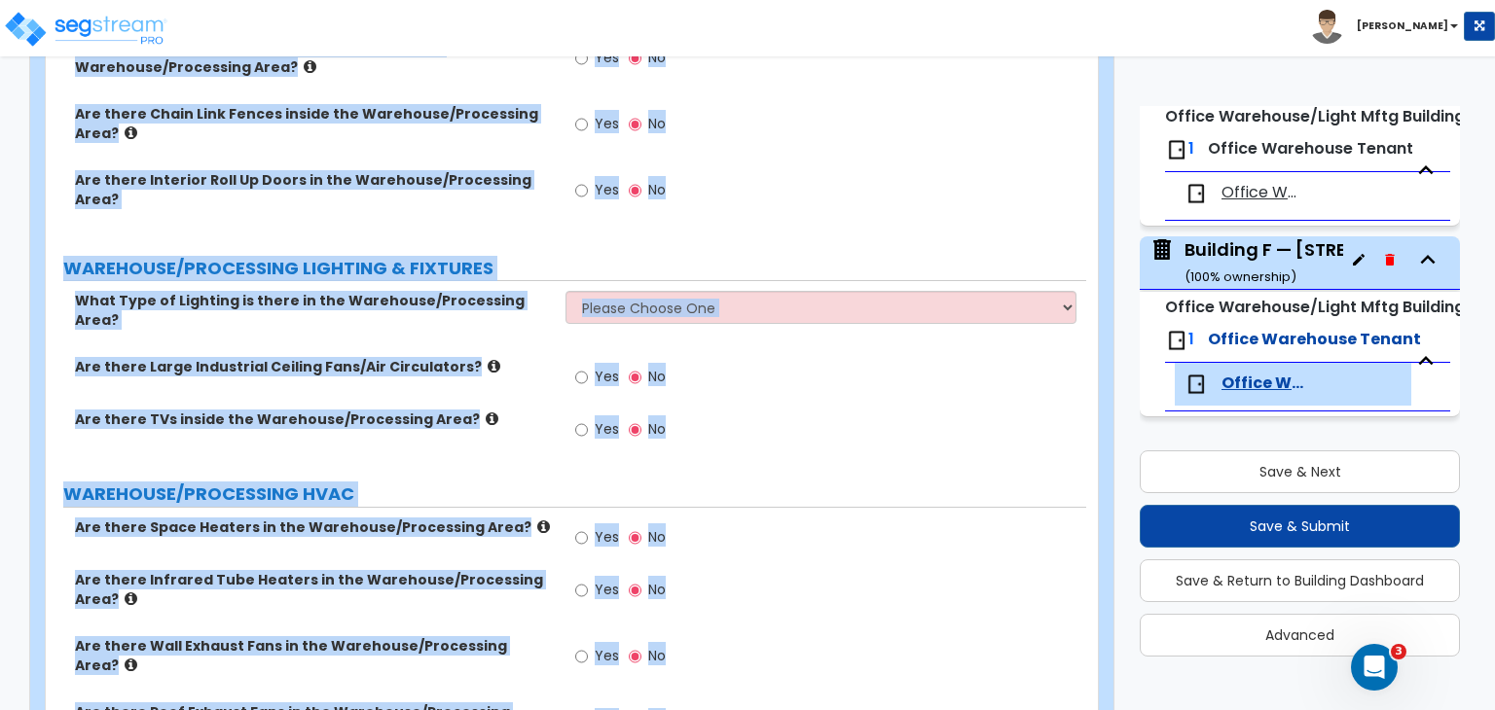
scroll to position [3371, 0]
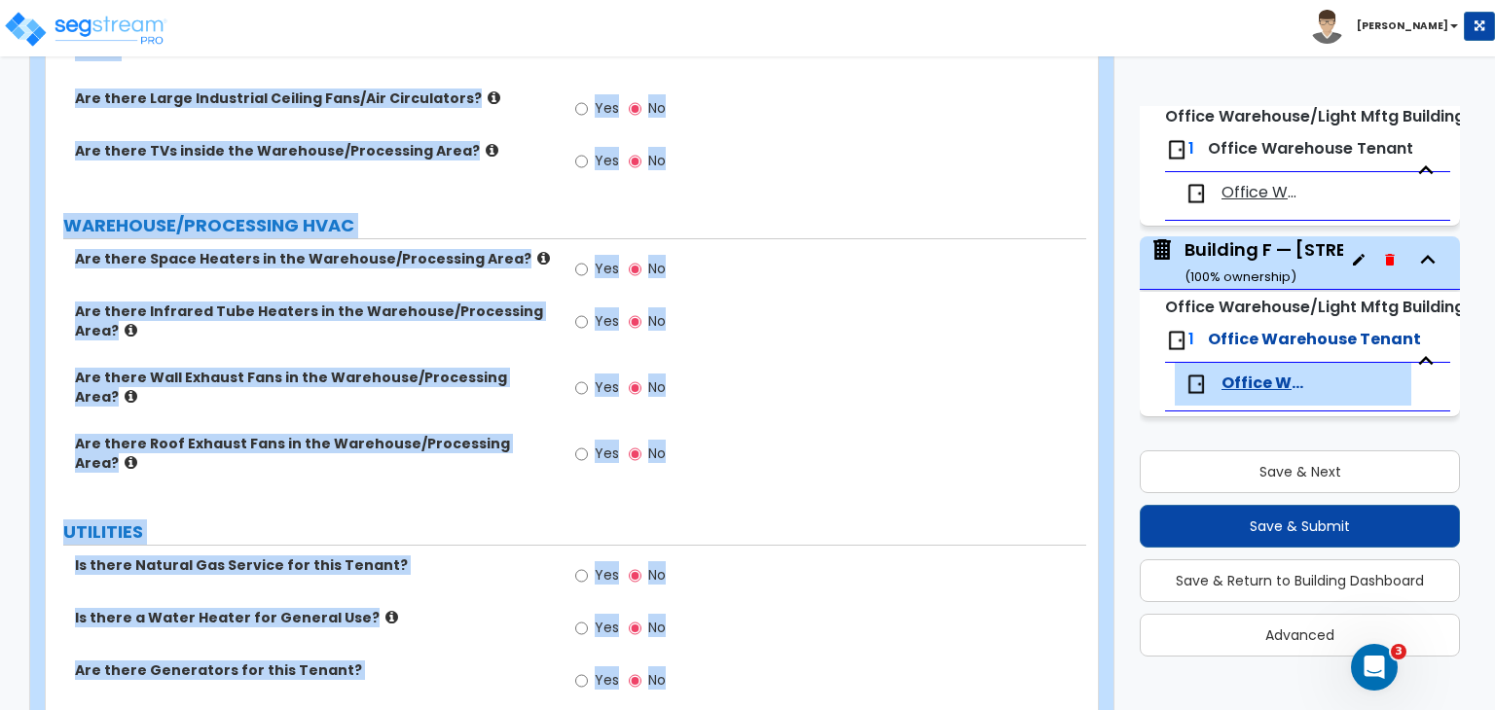
drag, startPoint x: 59, startPoint y: 158, endPoint x: 1150, endPoint y: 755, distance: 1243.8
copy div "TENANT SIZE INFORMATION Tenant Area Ground Floor Square Footage: EXTERIOR SIGNA…"
click at [839, 302] on div "Yes No" at bounding box center [825, 328] width 520 height 53
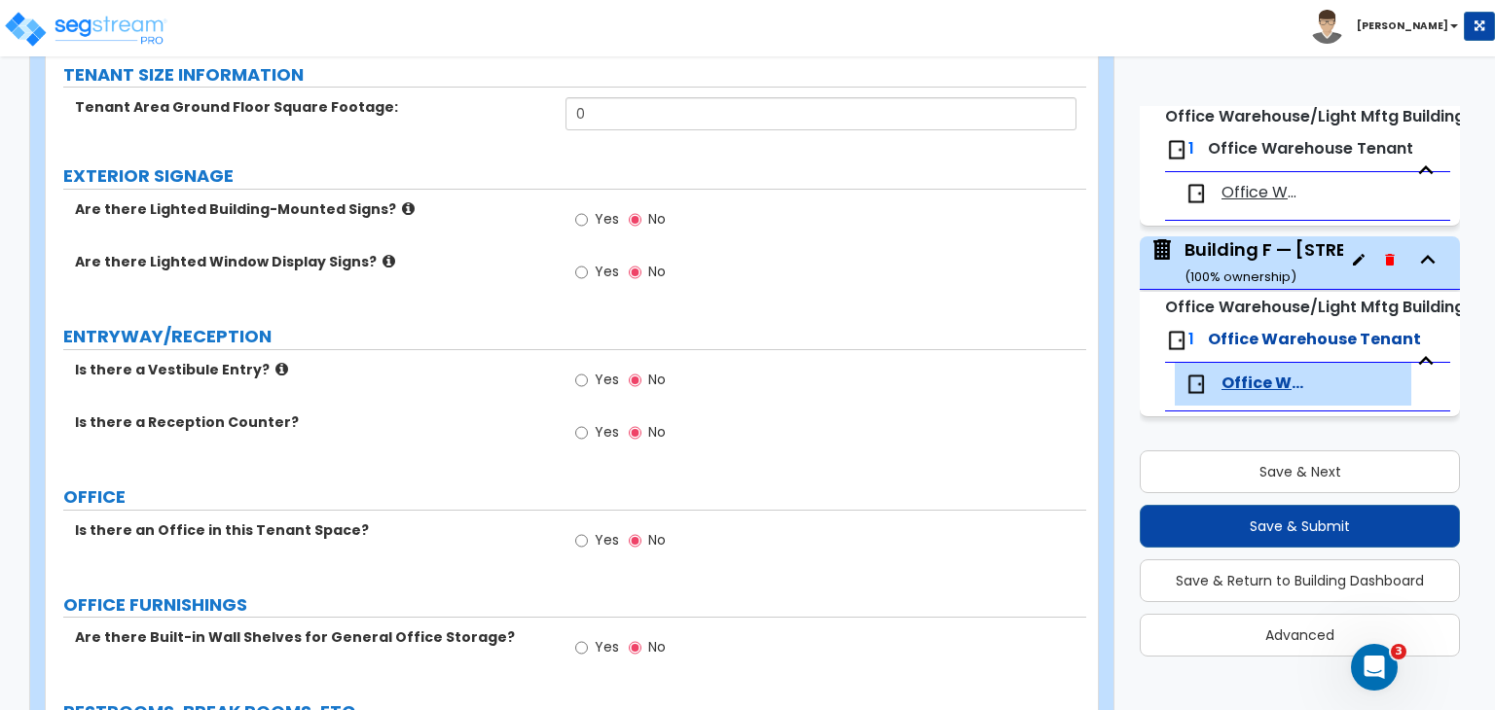
scroll to position [229, 0]
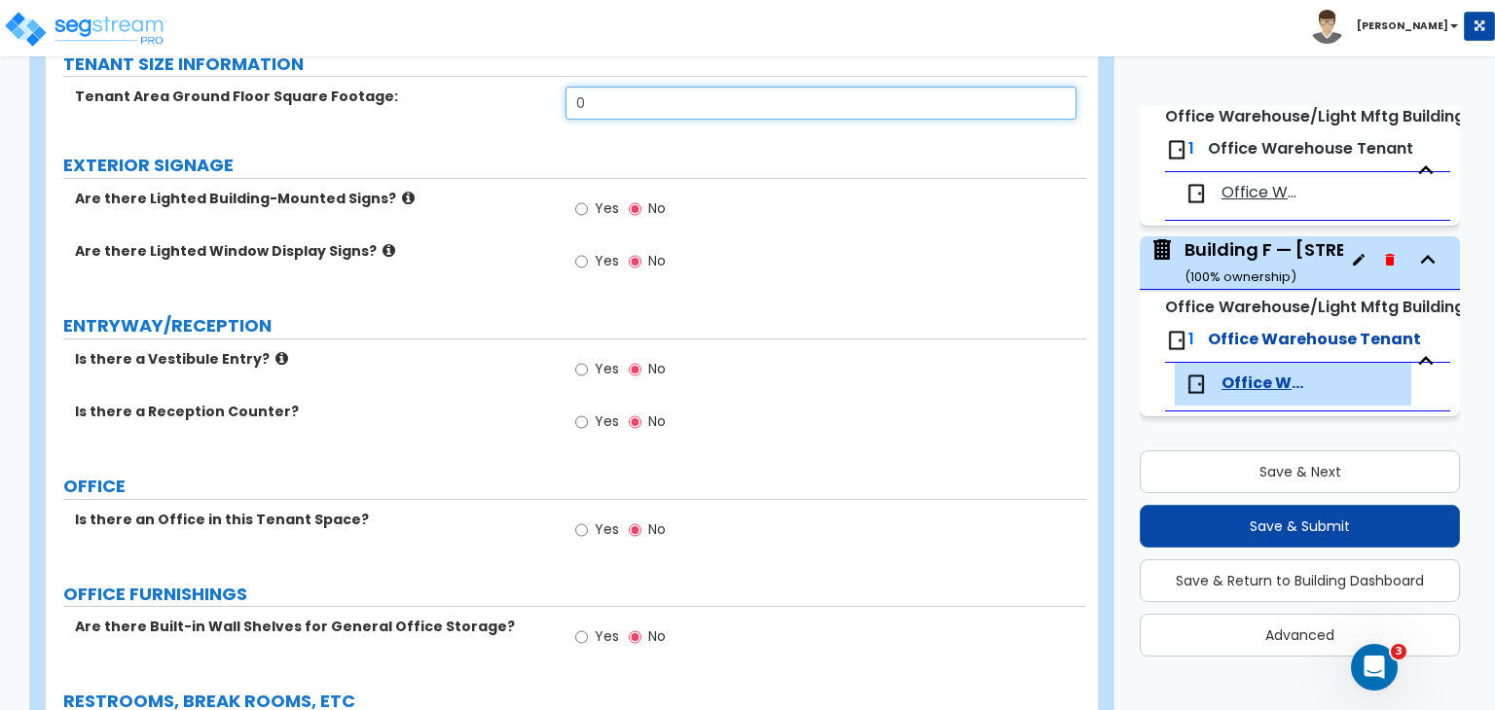
drag, startPoint x: 654, startPoint y: 105, endPoint x: 494, endPoint y: 78, distance: 161.9
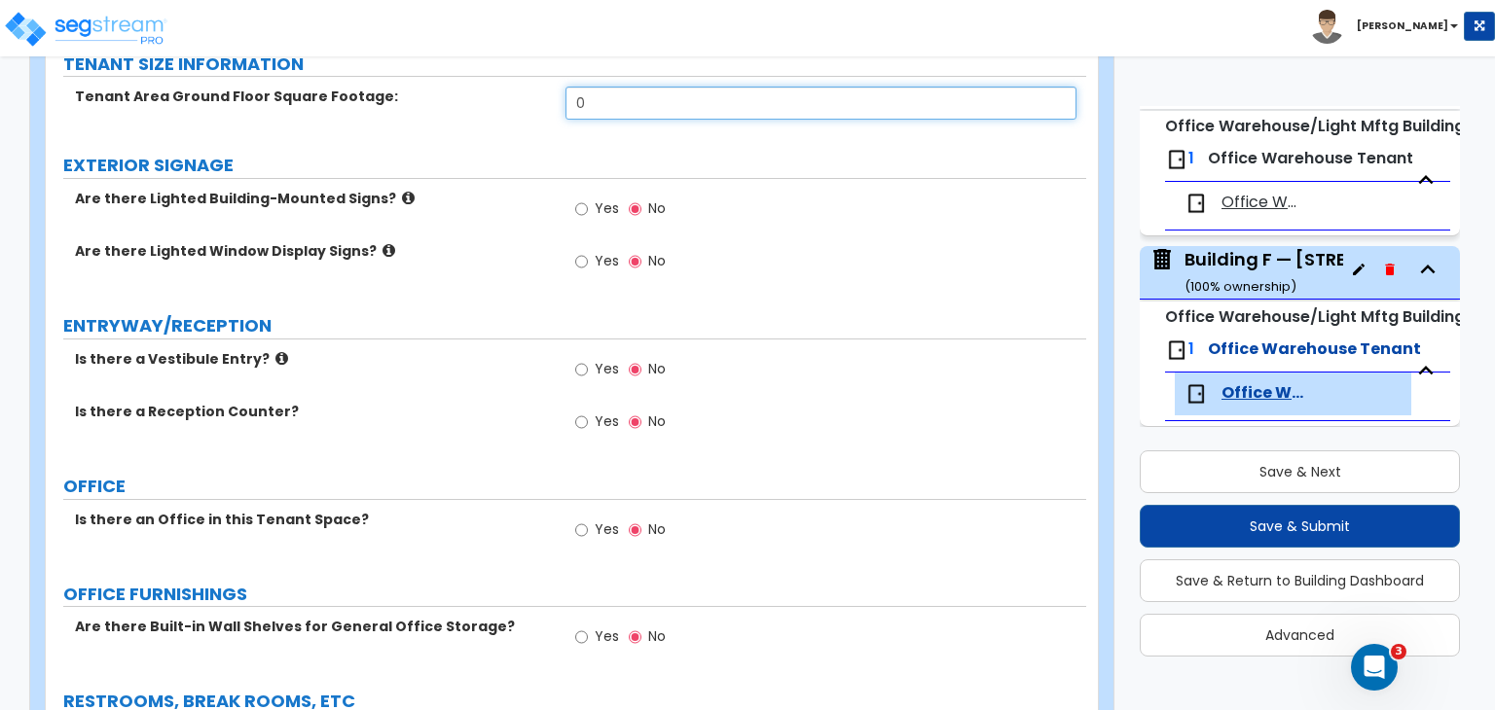
scroll to position [1080, 0]
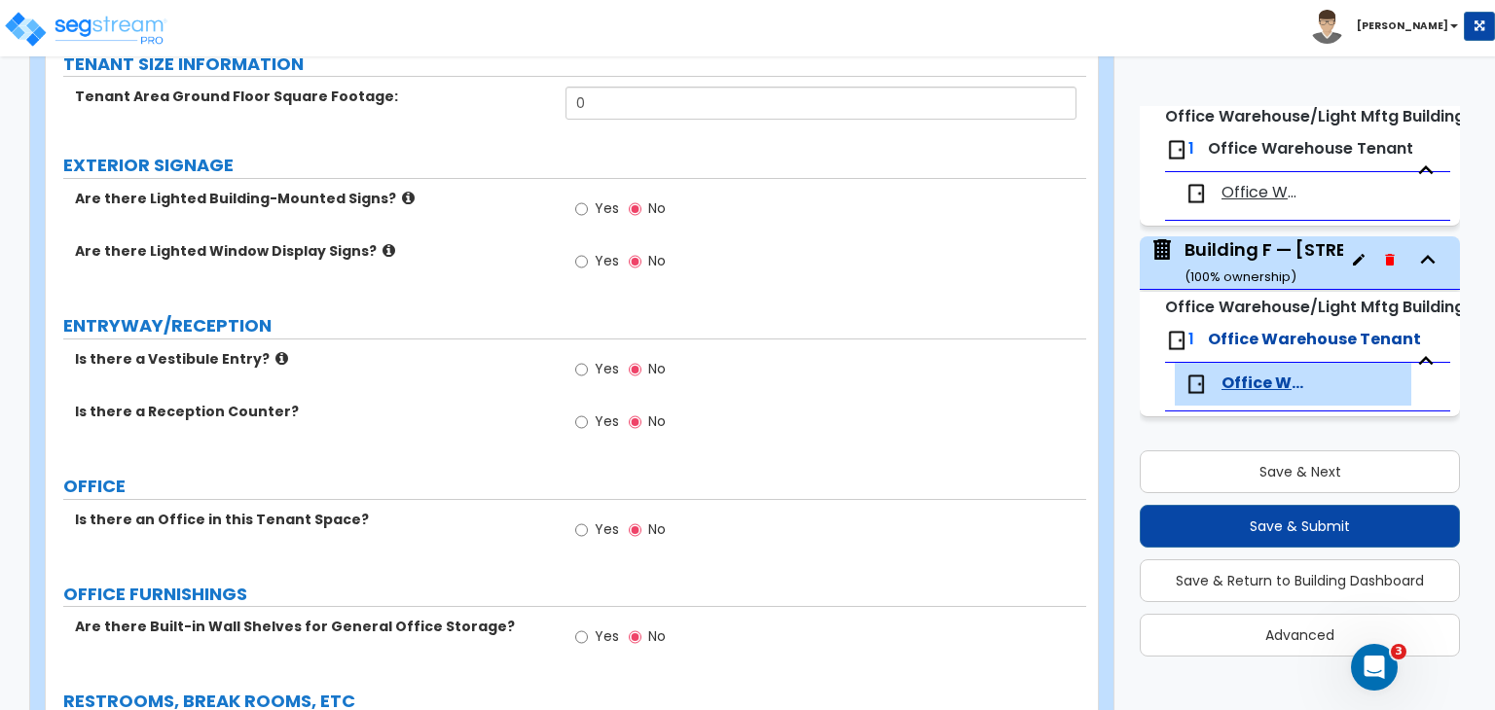
click at [1251, 251] on div "Building F — [STREET_ADDRESS] ( 100 % ownership)" at bounding box center [1326, 262] width 285 height 50
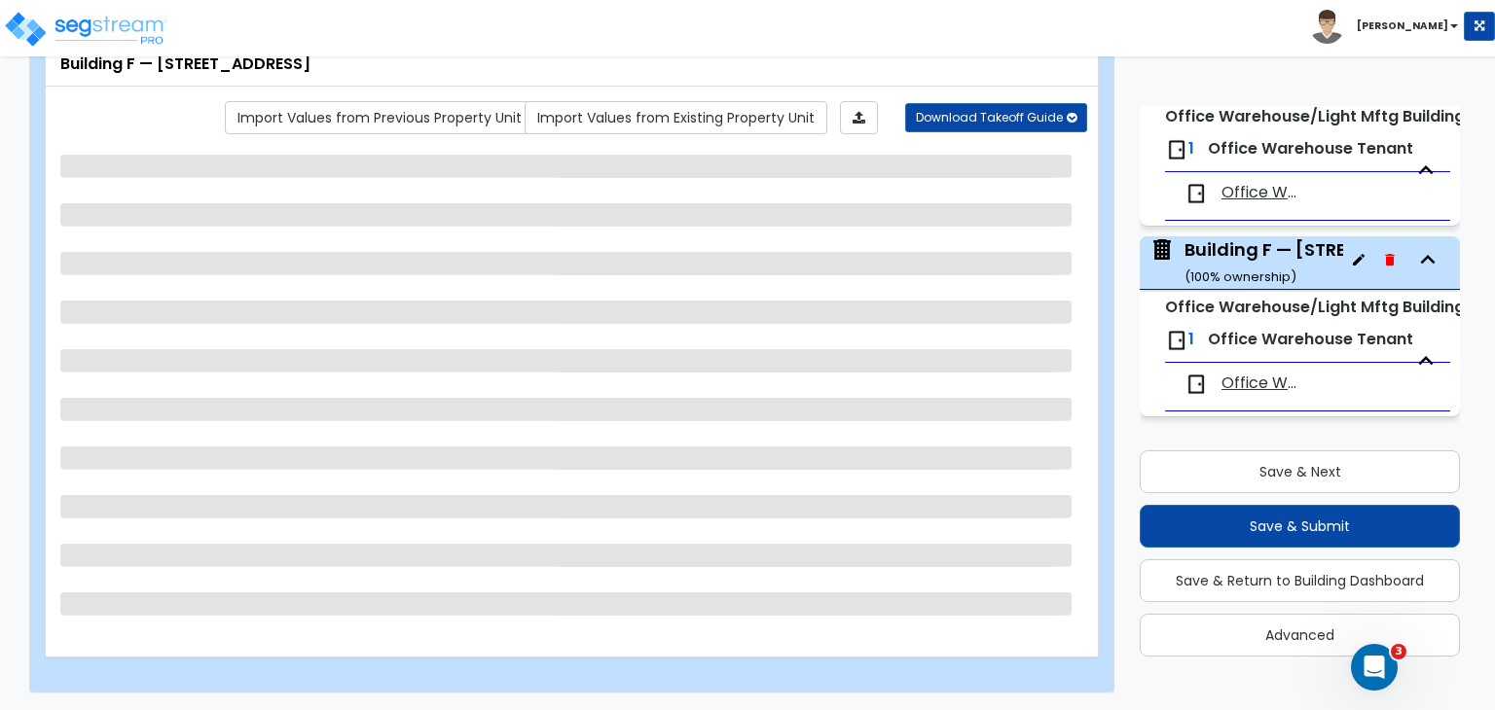
select select "2"
select select "1"
select select "4"
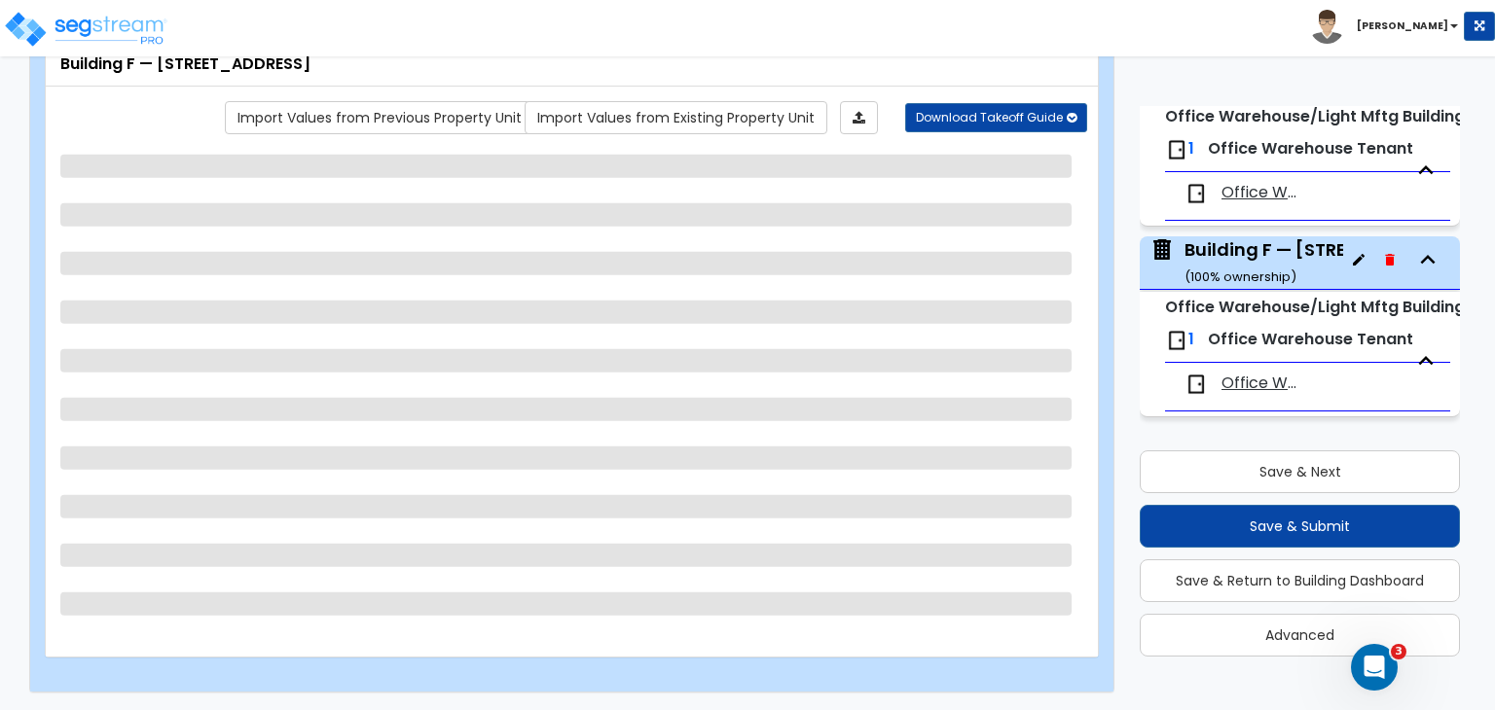
select select "2"
select select "1"
select select "2"
select select "1"
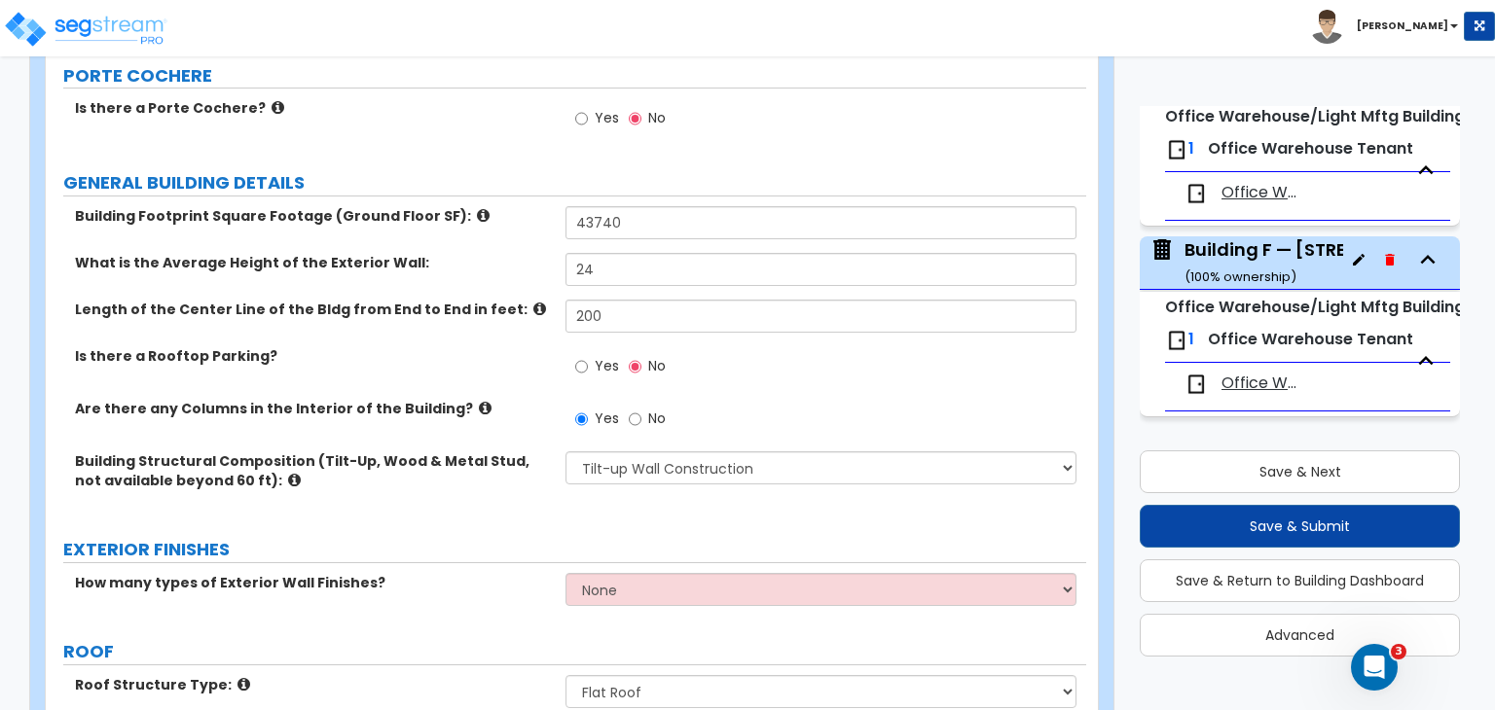
scroll to position [218, 0]
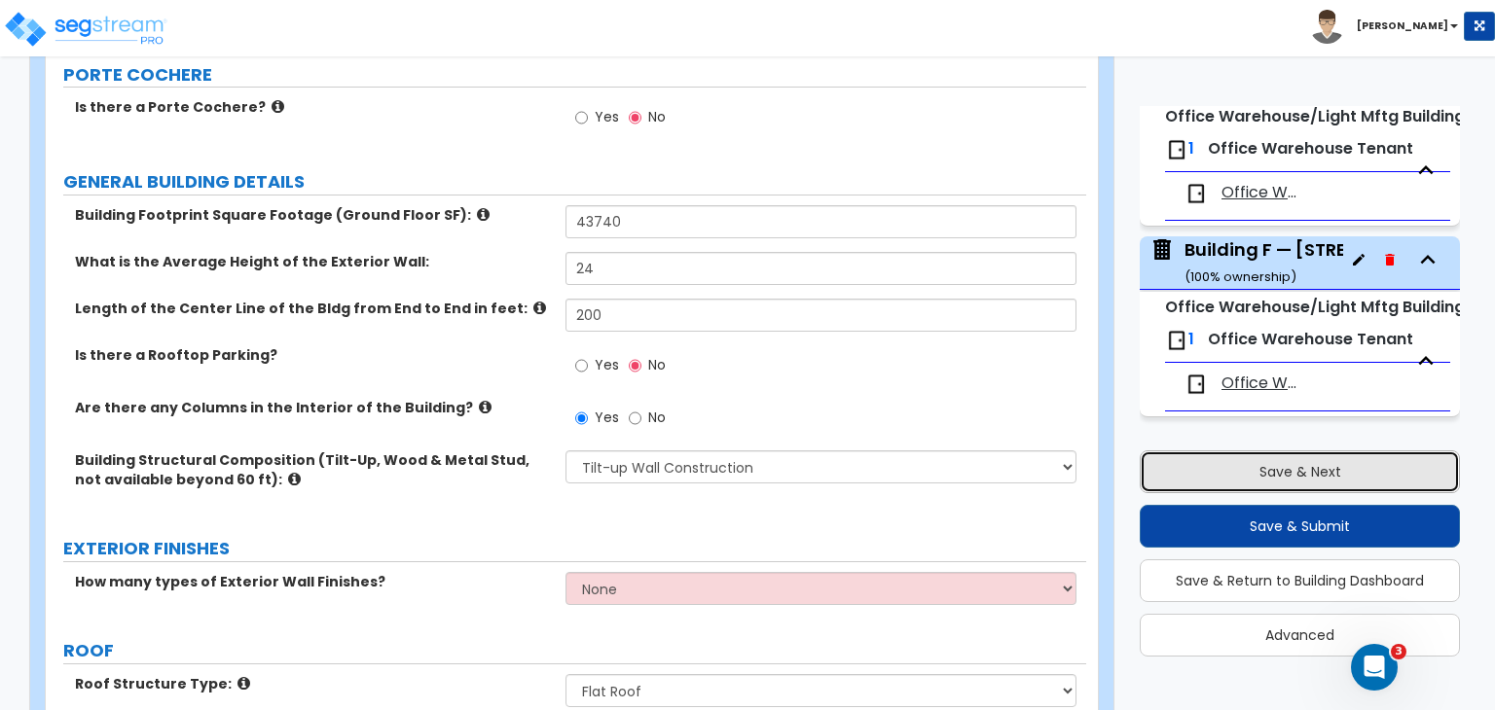
click at [1212, 464] on button "Save & Next" at bounding box center [1300, 472] width 320 height 43
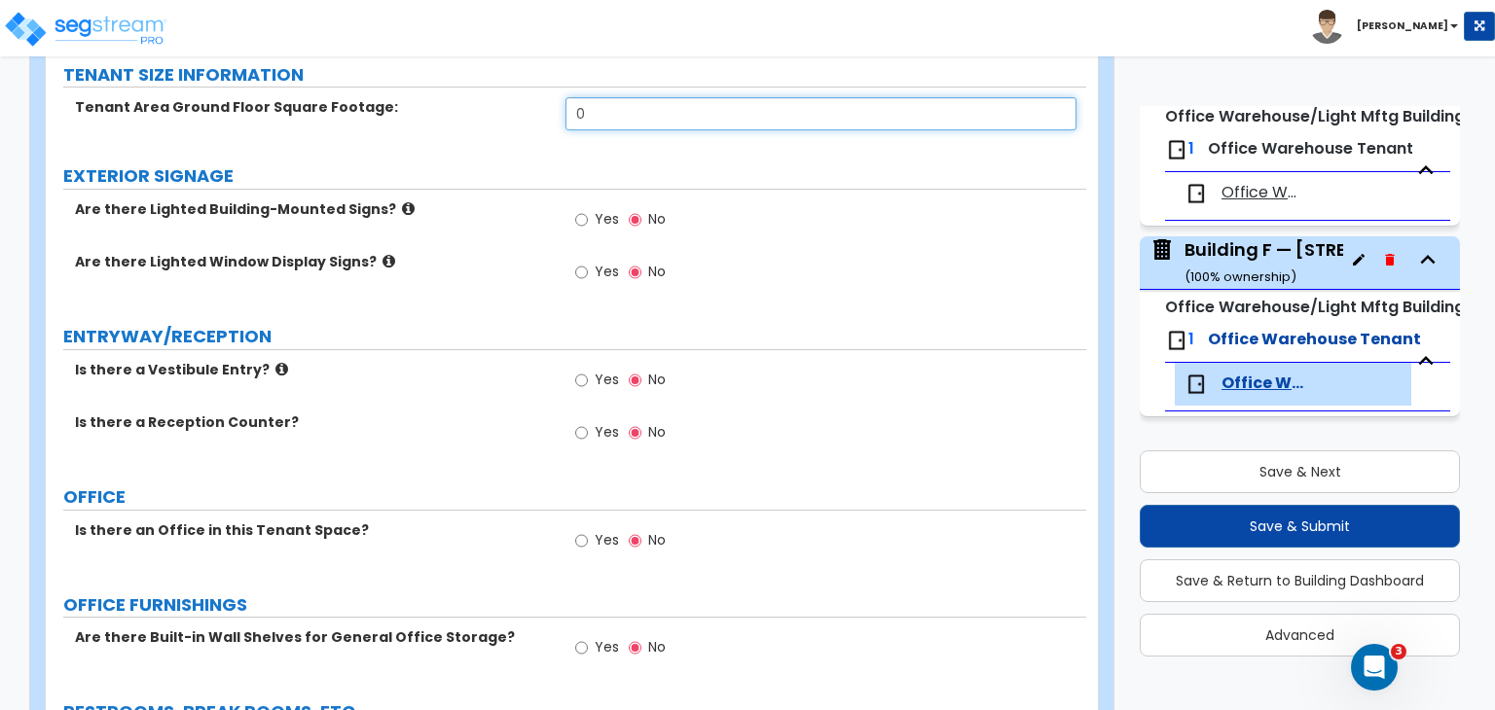
drag, startPoint x: 602, startPoint y: 114, endPoint x: 538, endPoint y: 101, distance: 65.5
click at [538, 101] on div "Tenant Area Ground Floor Square Footage: 0" at bounding box center [566, 120] width 1040 height 47
type input "43,740"
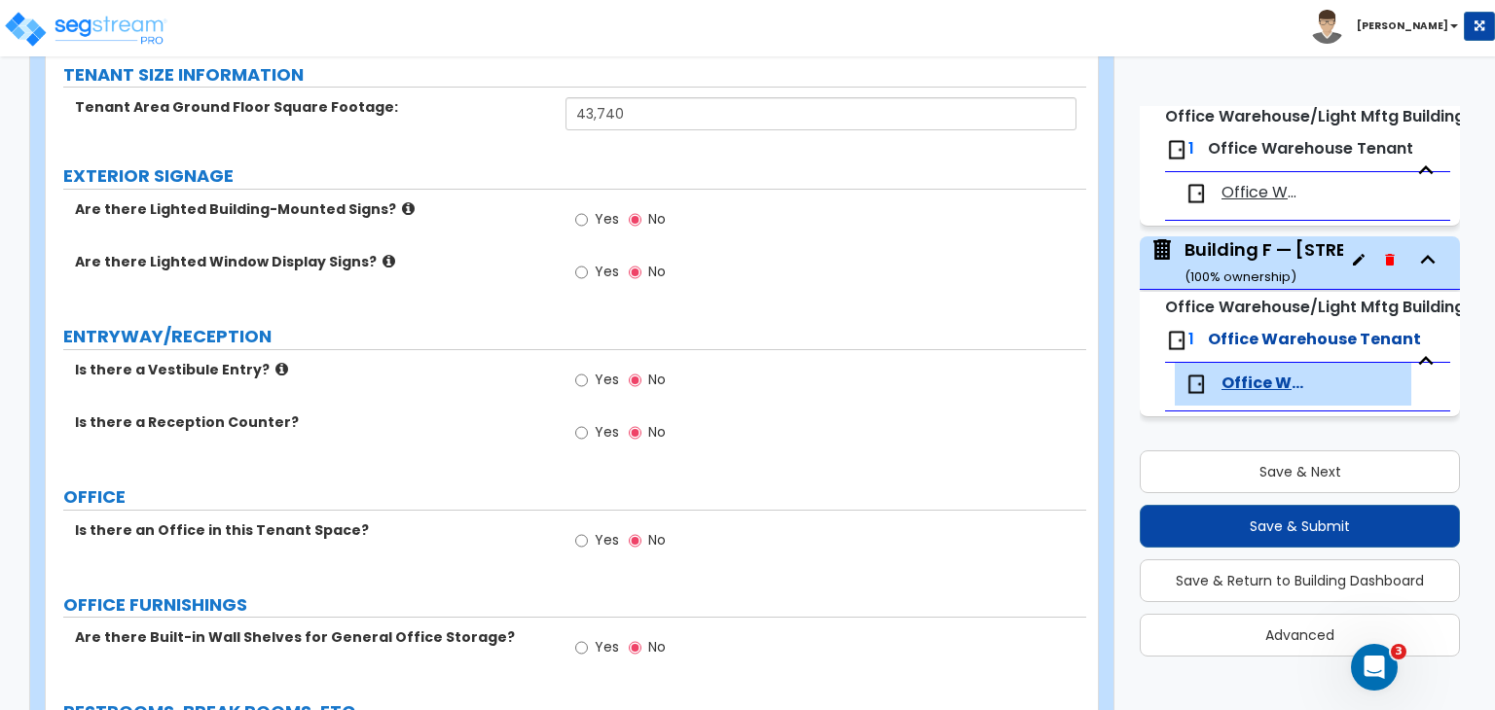
click at [564, 252] on div "Are there Lighted Window Display Signs?" at bounding box center [306, 261] width 520 height 19
click at [581, 436] on input "Yes" at bounding box center [581, 432] width 13 height 21
radio input "true"
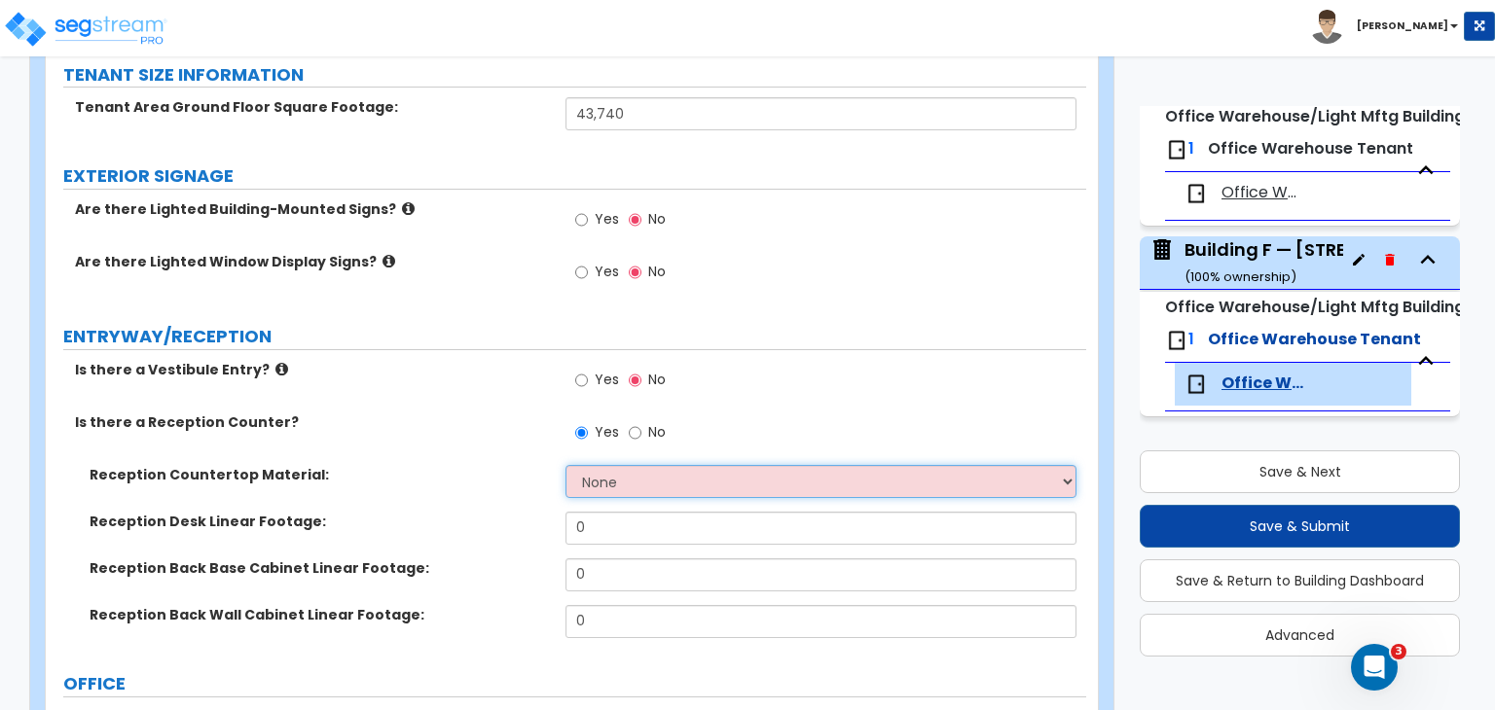
click at [605, 472] on select "None Plastic Laminate Solid Surface Stone Quartz Marble Tile Wood Stainless Ste…" at bounding box center [820, 481] width 510 height 33
select select "1"
click at [565, 465] on select "None Plastic Laminate Solid Surface Stone Quartz Marble Tile Wood Stainless Ste…" at bounding box center [820, 481] width 510 height 33
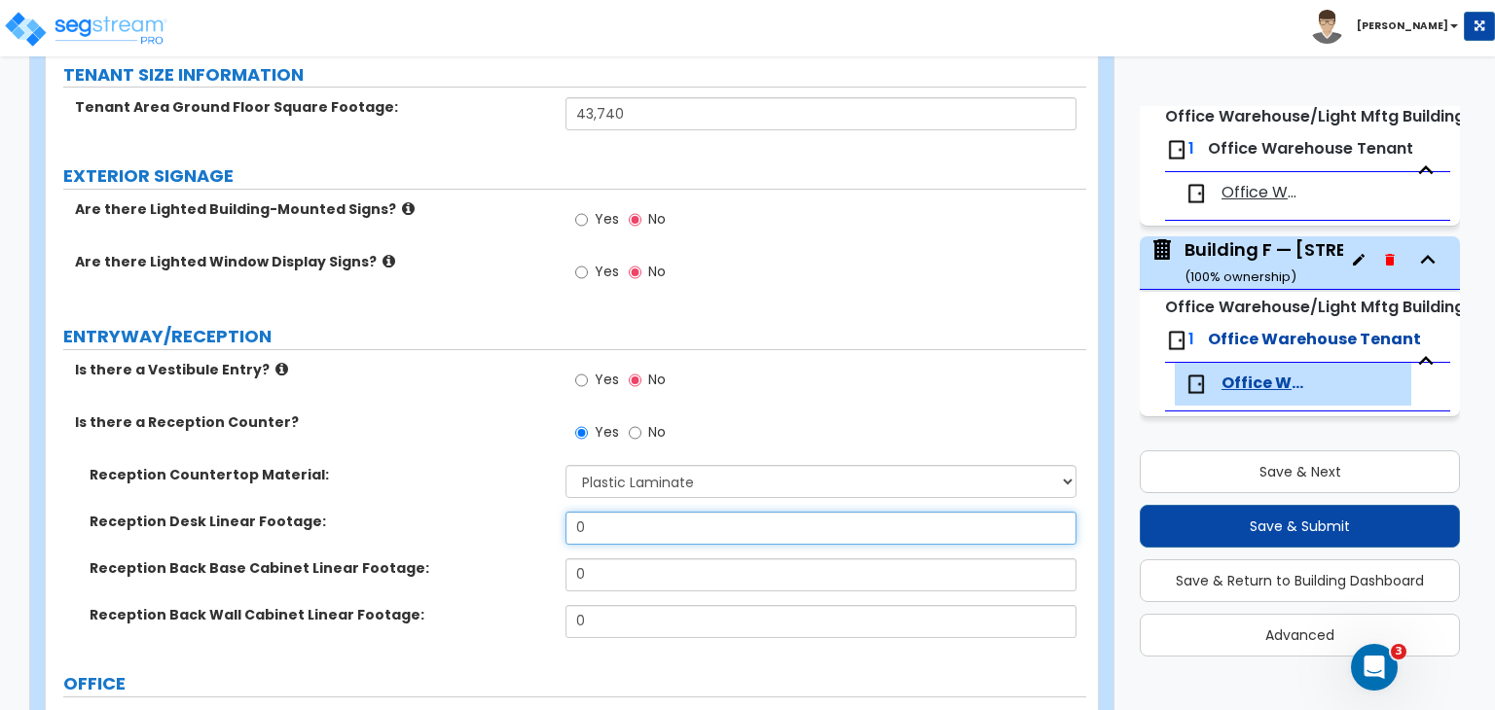
drag, startPoint x: 601, startPoint y: 519, endPoint x: 472, endPoint y: 541, distance: 131.3
click at [472, 541] on div "Reception Desk Linear Footage: 0" at bounding box center [566, 535] width 1040 height 47
type input "20"
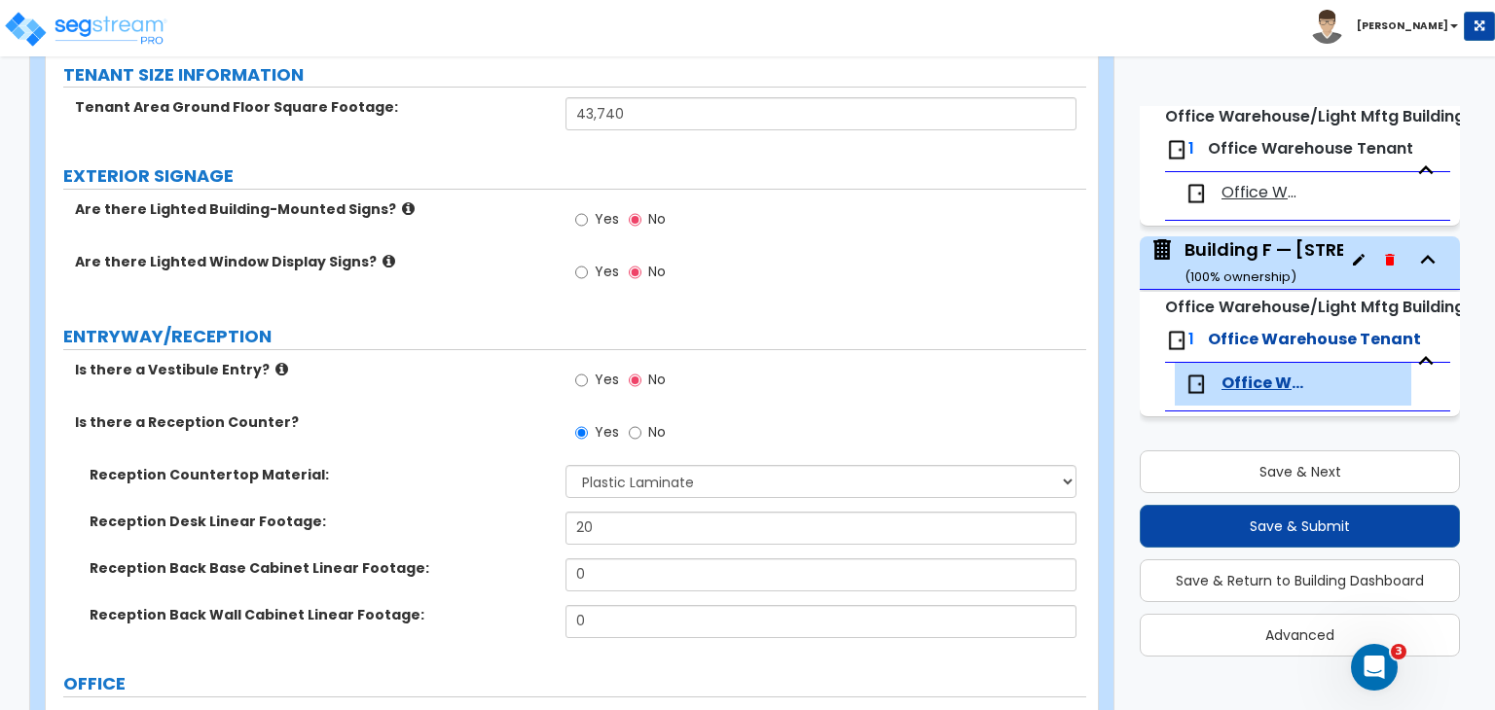
click at [472, 541] on div "Reception Desk Linear Footage: 20" at bounding box center [566, 535] width 1040 height 47
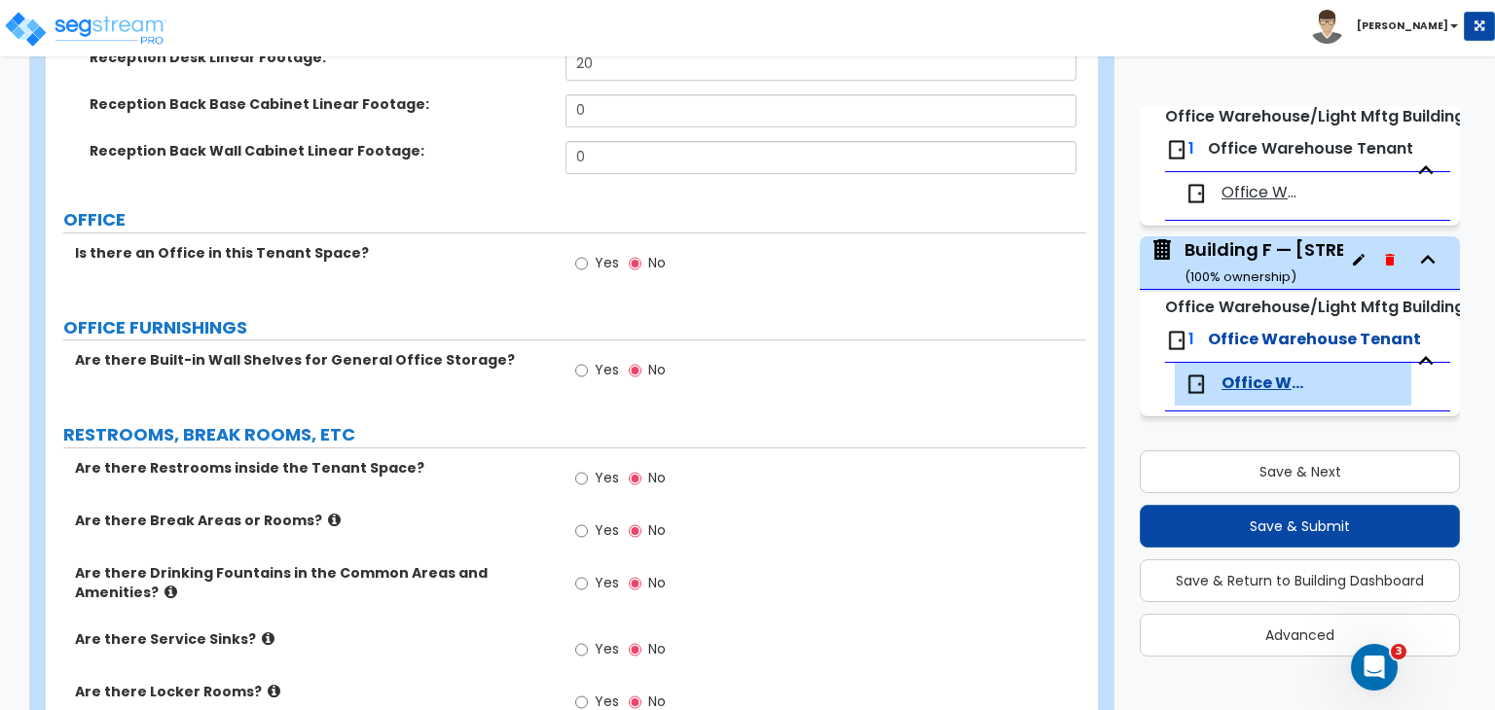
scroll to position [696, 0]
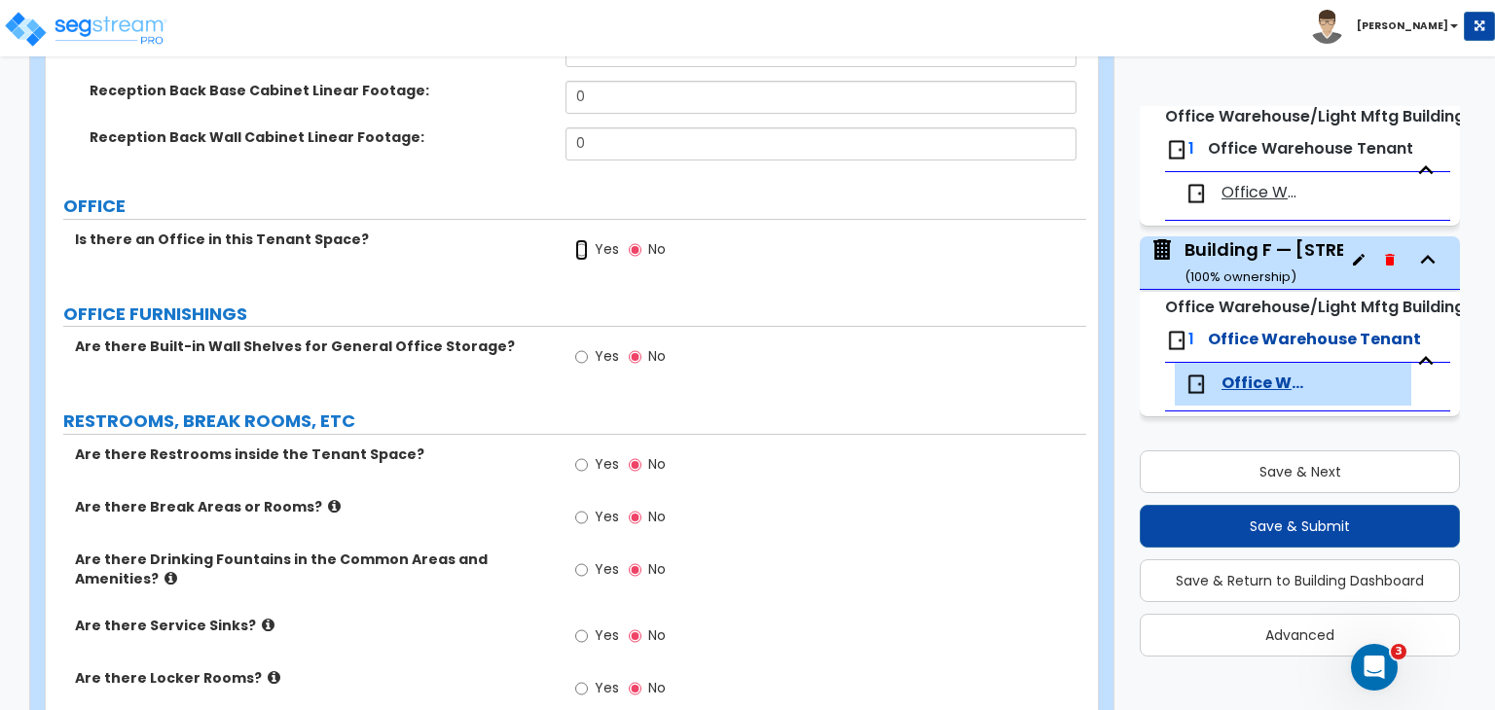
click at [580, 248] on input "Yes" at bounding box center [581, 249] width 13 height 21
radio input "true"
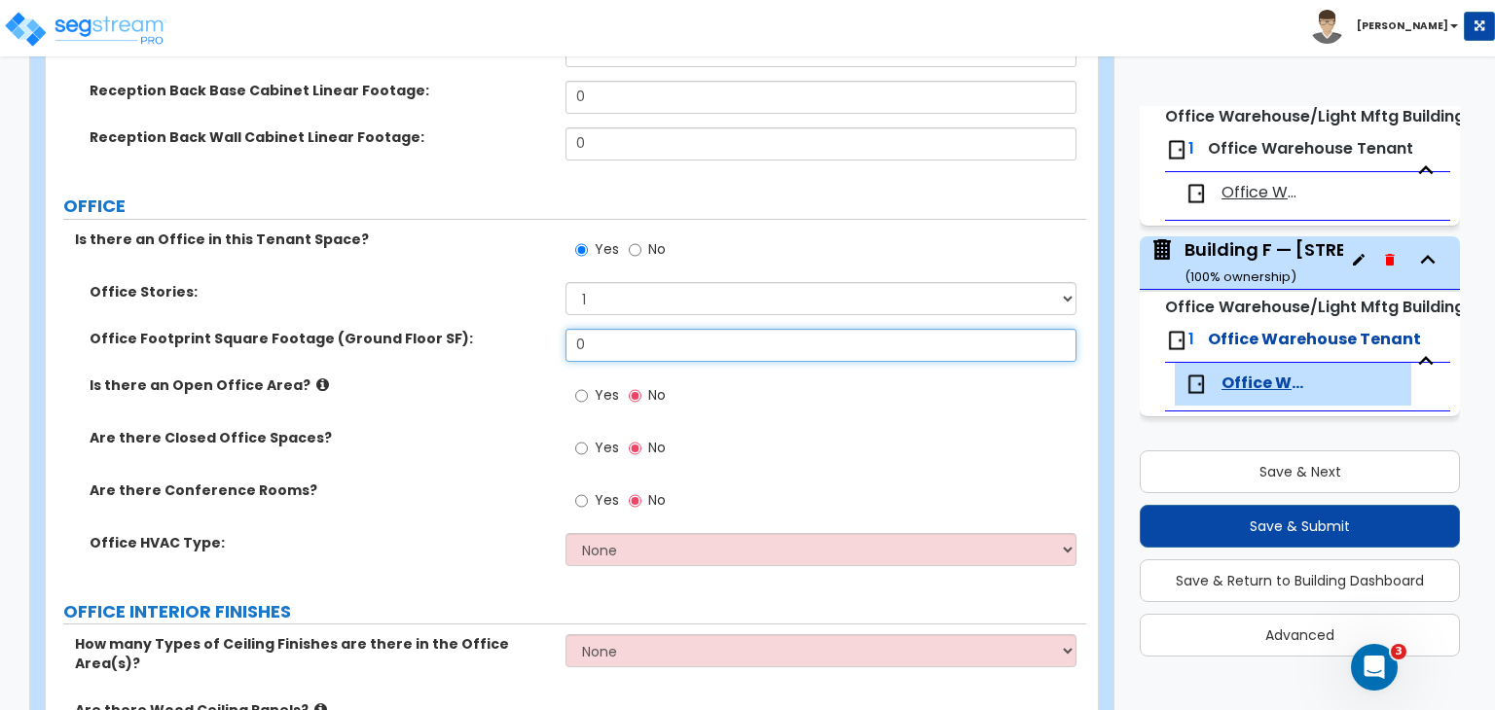
click at [627, 344] on input "0" at bounding box center [820, 345] width 510 height 33
drag, startPoint x: 627, startPoint y: 344, endPoint x: 493, endPoint y: 340, distance: 133.4
click at [493, 340] on div "Office Footprint Square Footage (Ground Floor SF): 0" at bounding box center [566, 352] width 1040 height 47
type input "7,000"
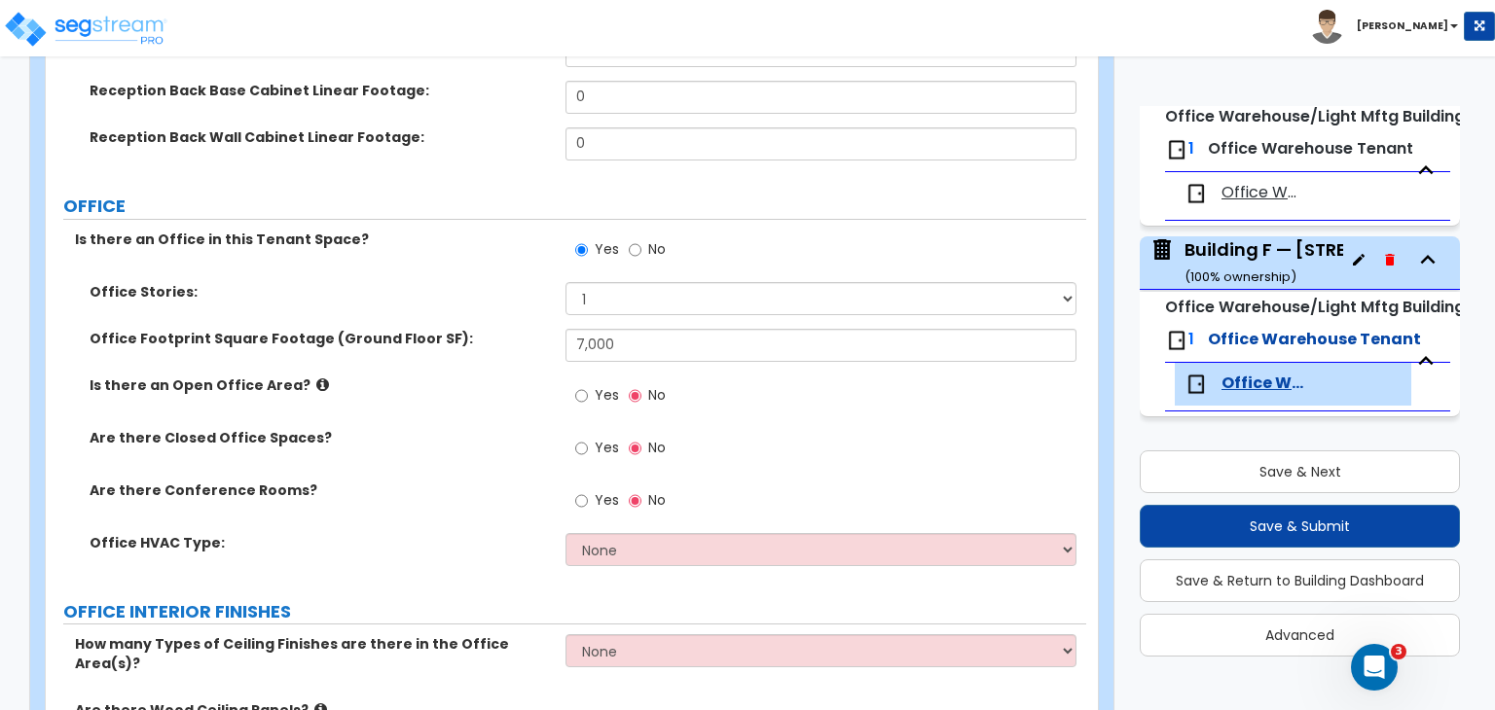
click at [496, 380] on label "Is there an Open Office Area?" at bounding box center [320, 385] width 461 height 19
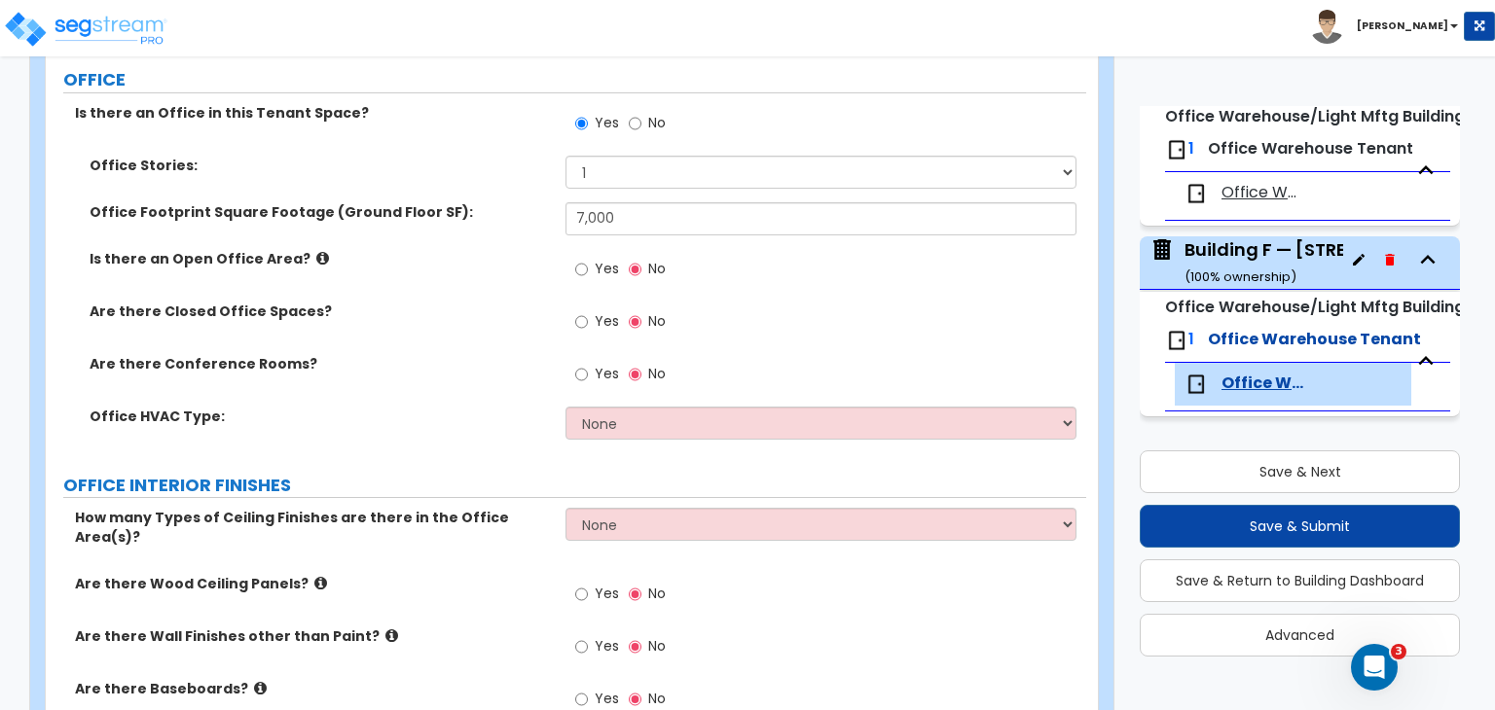
scroll to position [824, 0]
click at [578, 316] on input "Yes" at bounding box center [581, 319] width 13 height 21
radio input "true"
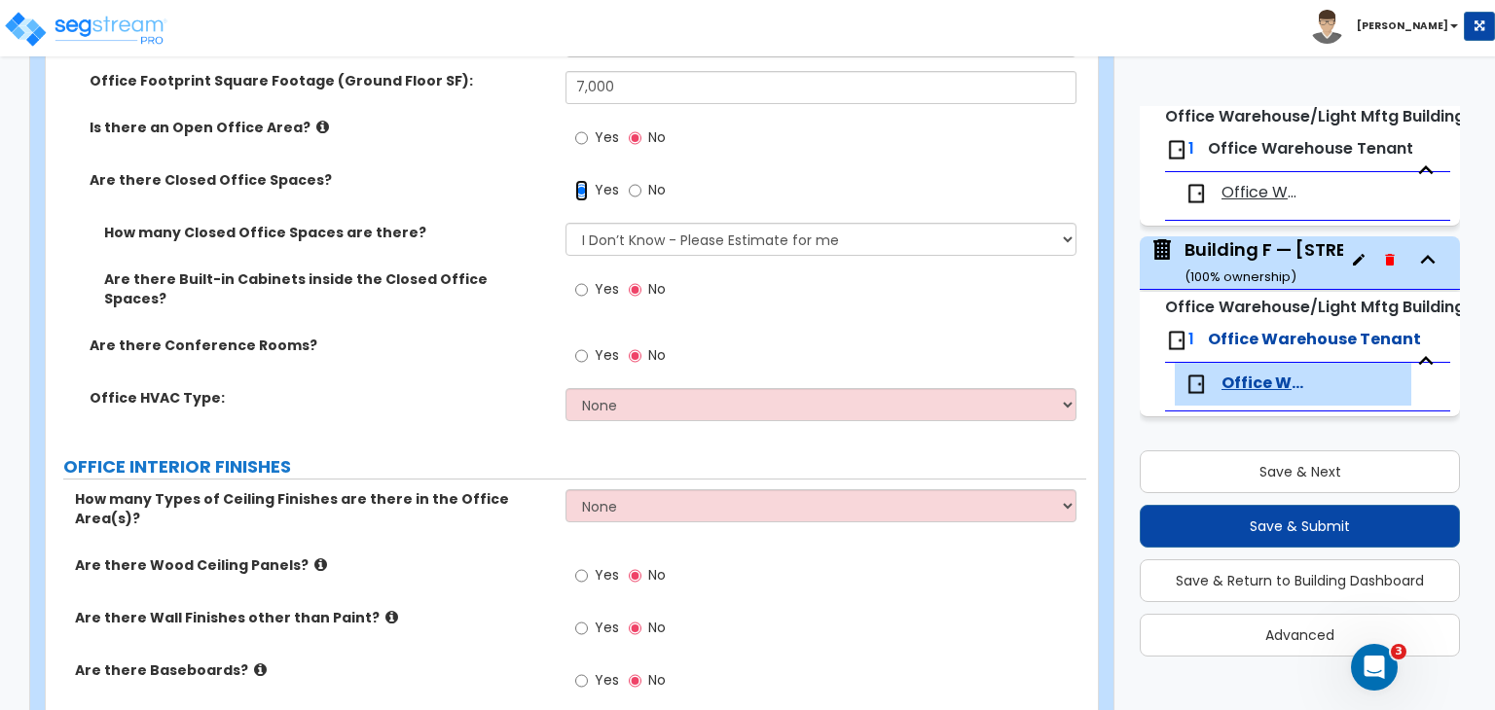
scroll to position [980, 0]
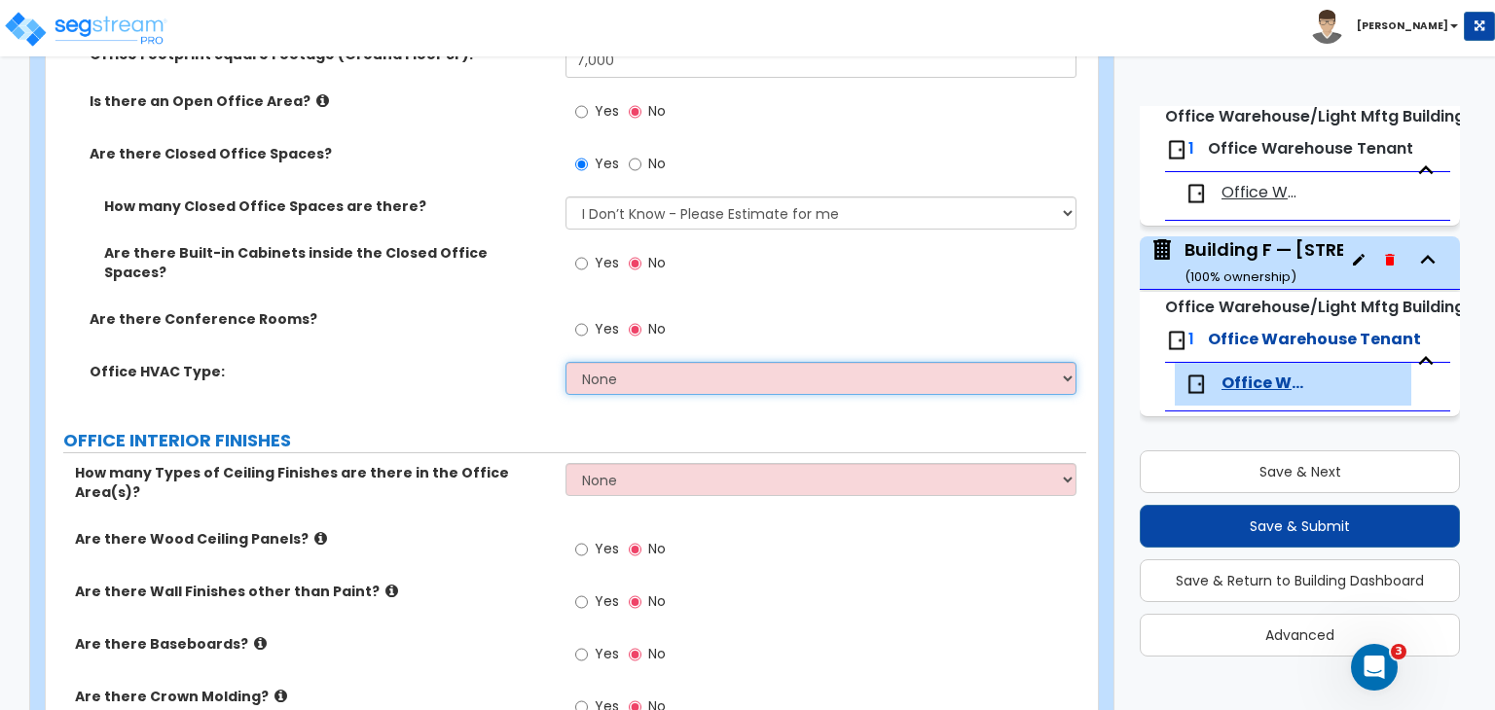
click at [598, 365] on select "None Rooftop Unit Furnace-Condenser Forced Air Split Heating/Cooling Systems He…" at bounding box center [820, 378] width 510 height 33
select select "1"
click at [565, 362] on select "None Rooftop Unit Furnace-Condenser Forced Air Split Heating/Cooling Systems He…" at bounding box center [820, 378] width 510 height 33
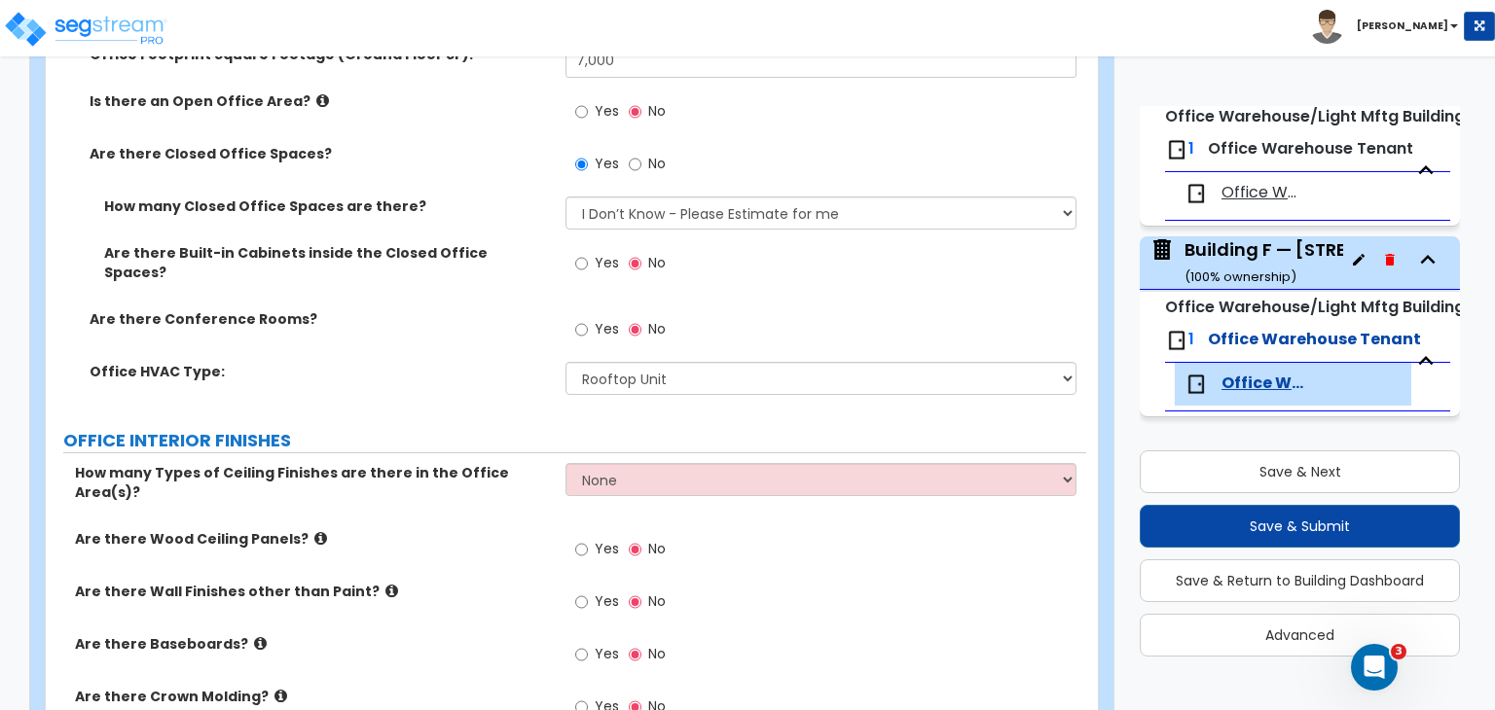
click at [498, 362] on label "Office HVAC Type:" at bounding box center [320, 371] width 461 height 19
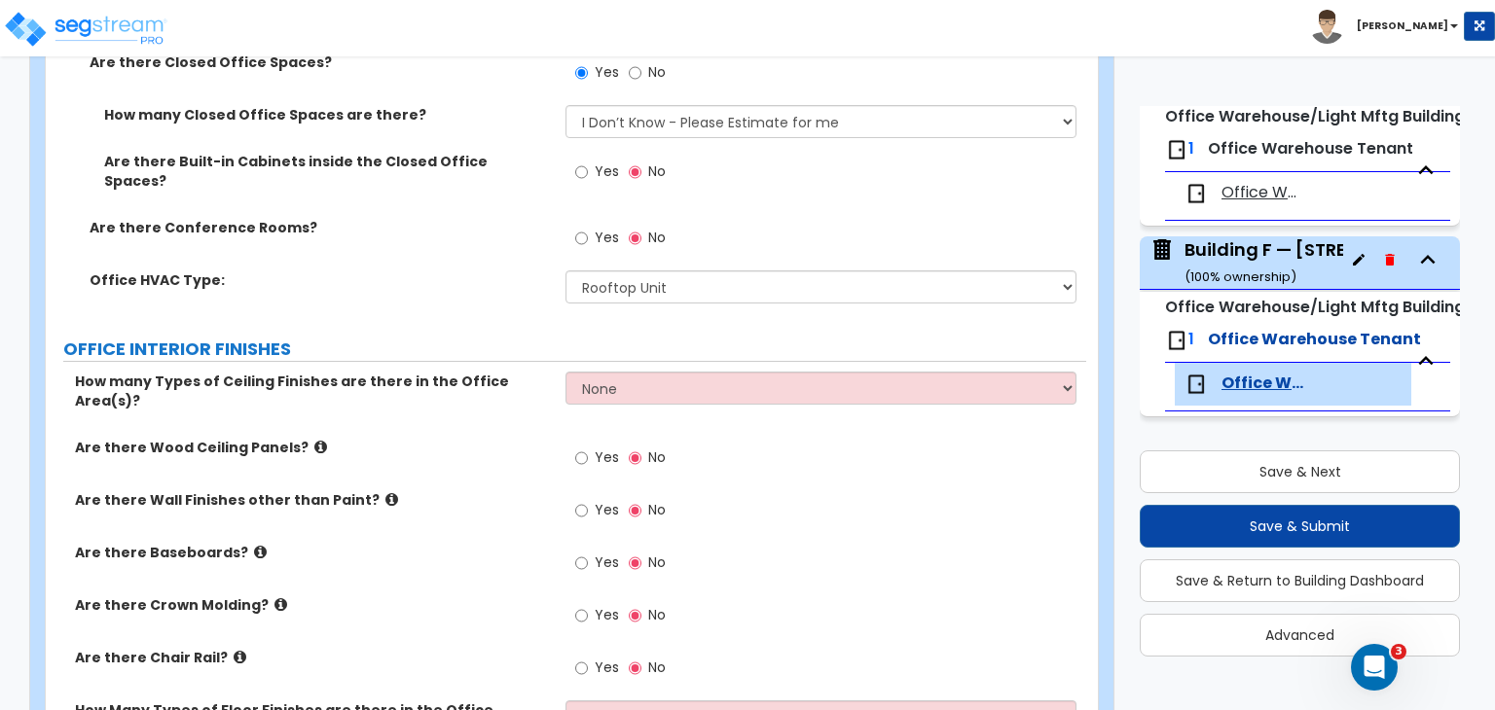
scroll to position [1073, 0]
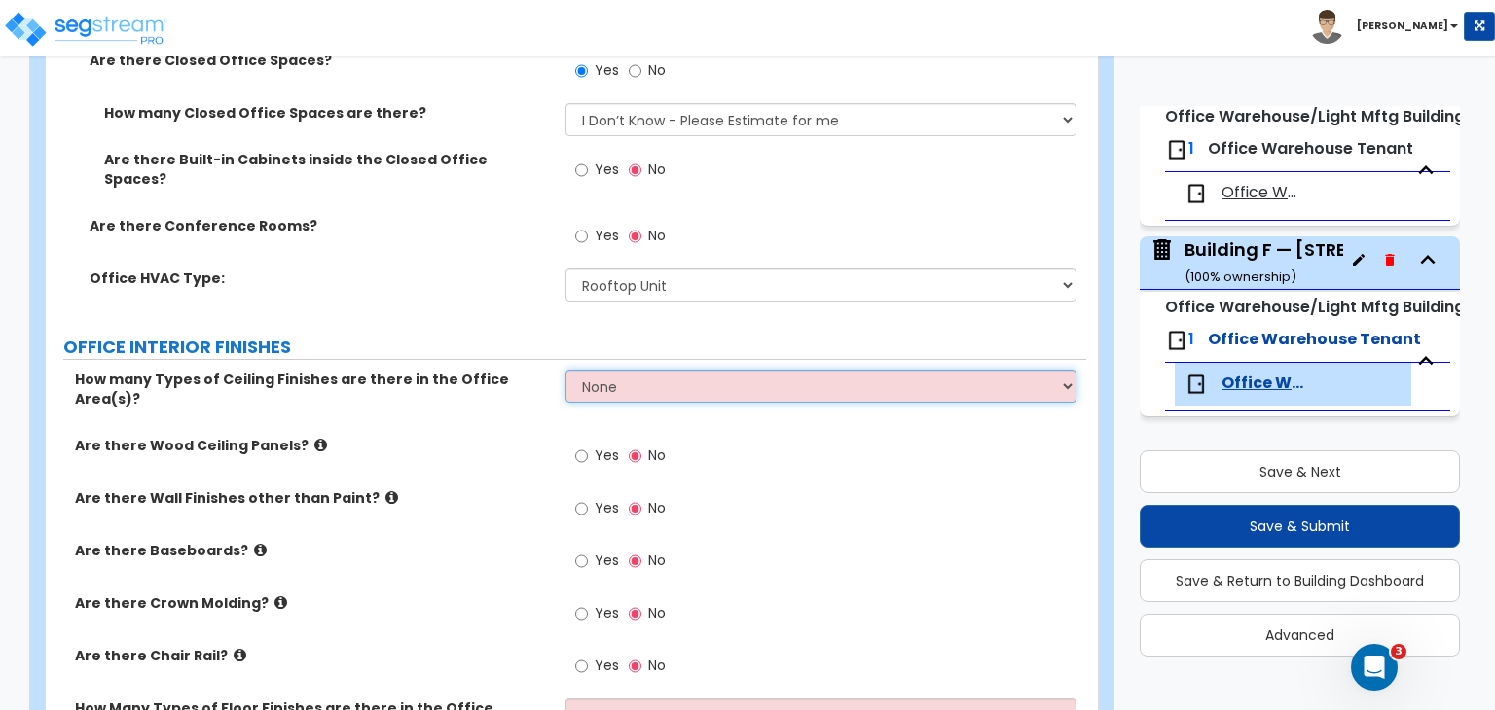
click at [612, 381] on select "None 1 2 3" at bounding box center [820, 386] width 510 height 33
click at [565, 370] on select "None 1 2 3" at bounding box center [820, 386] width 510 height 33
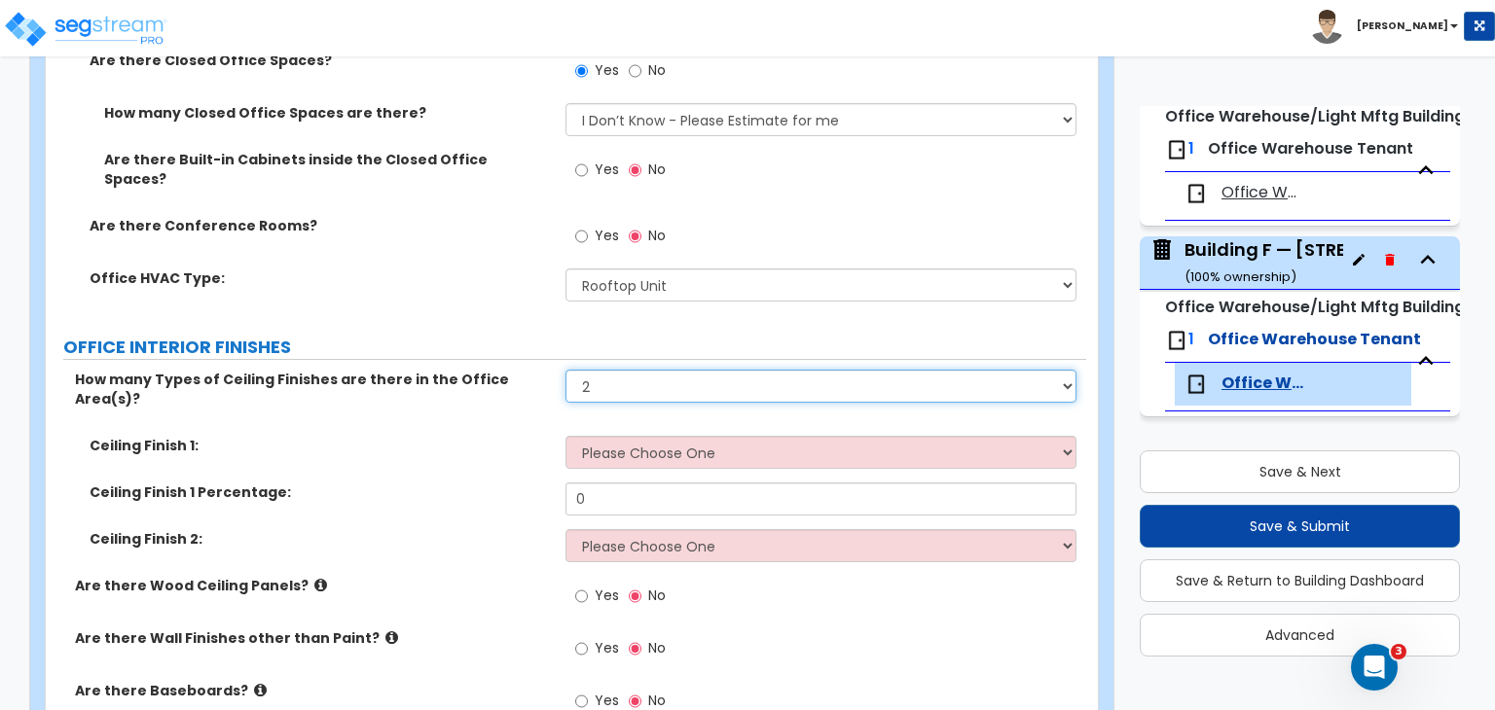
click at [611, 370] on select "None 1 2 3" at bounding box center [820, 386] width 510 height 33
select select "1"
click at [565, 370] on select "None 1 2 3" at bounding box center [820, 386] width 510 height 33
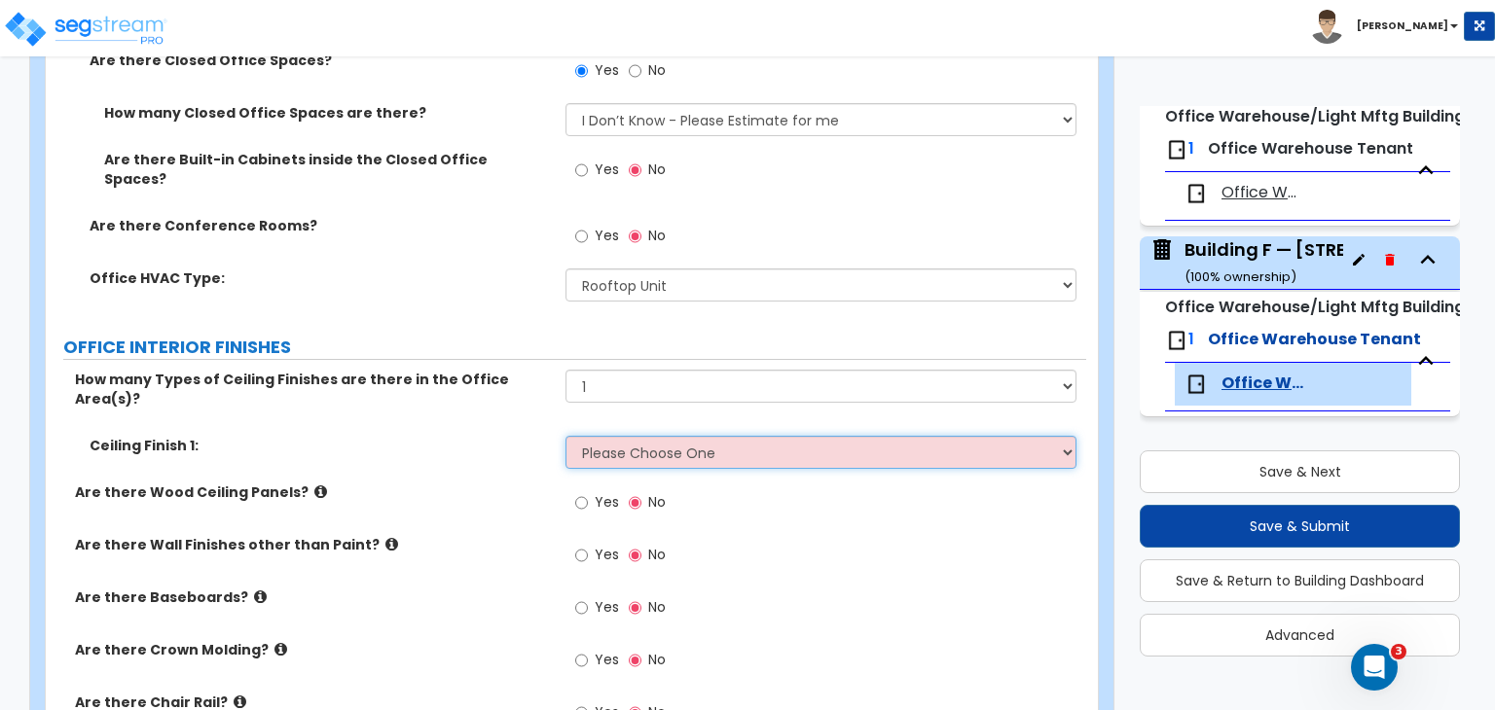
click at [617, 436] on select "Please Choose One Drop Ceiling Open Ceiling Drywall Ceiling" at bounding box center [820, 452] width 510 height 33
select select "1"
click at [565, 436] on select "Please Choose One Drop Ceiling Open Ceiling Drywall Ceiling" at bounding box center [820, 452] width 510 height 33
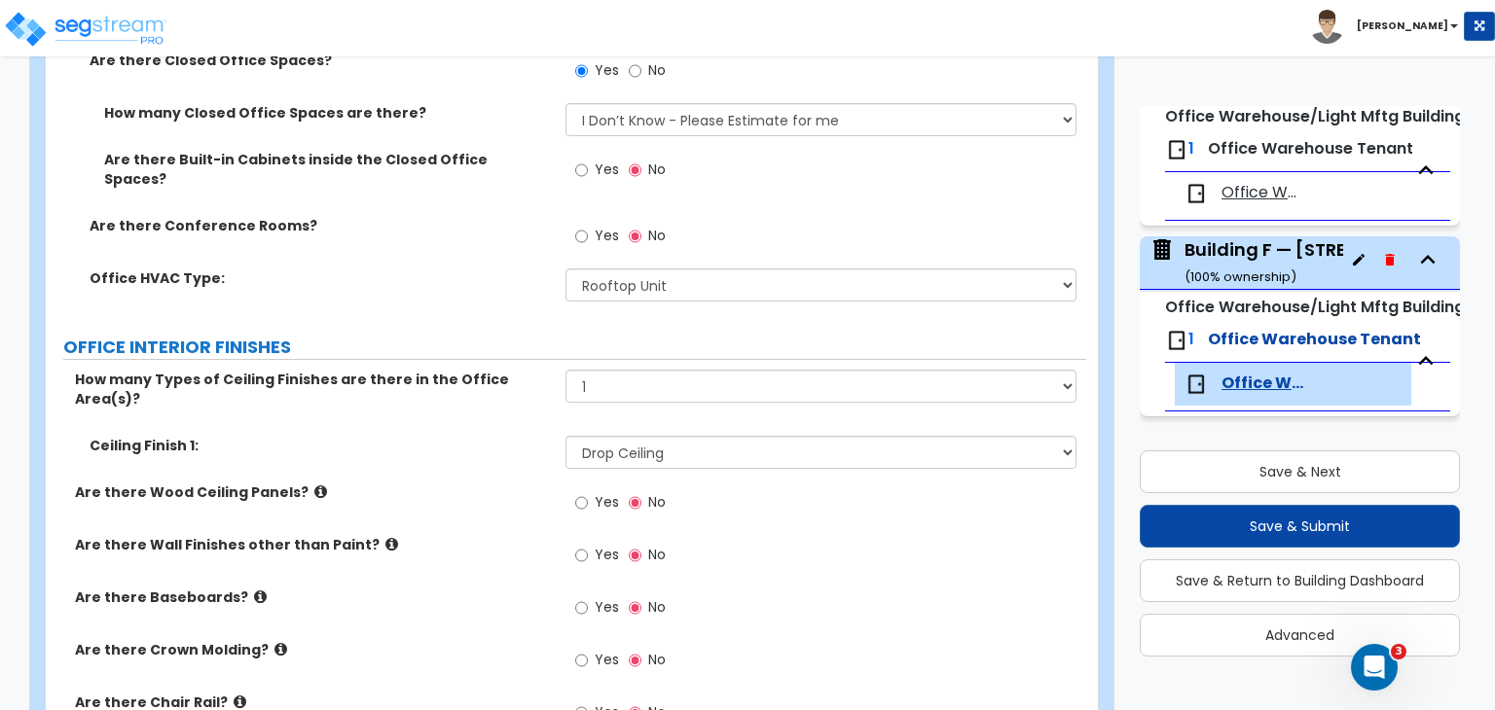
click at [488, 444] on div "Ceiling Finish 1: Please Choose One Drop Ceiling Open Ceiling Drywall Ceiling" at bounding box center [566, 459] width 1040 height 47
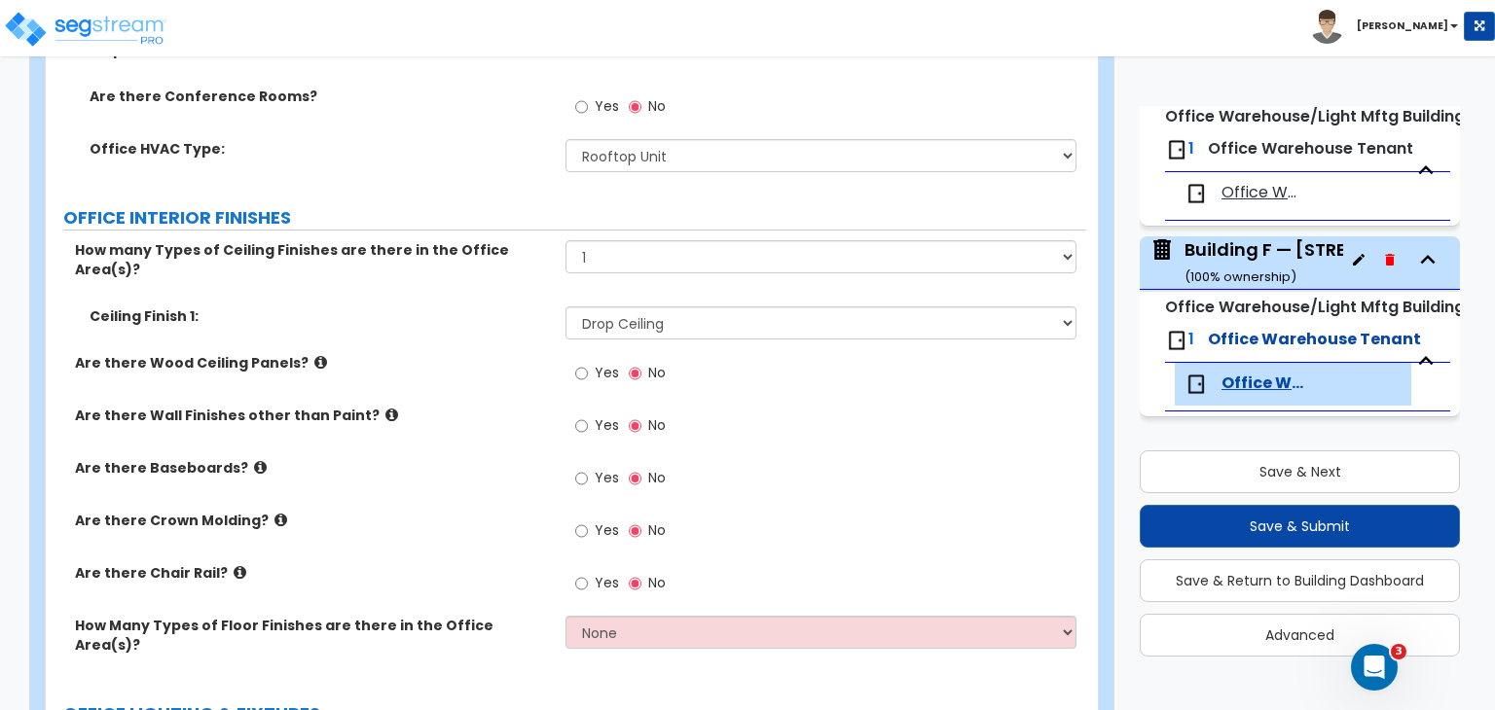
scroll to position [1230, 0]
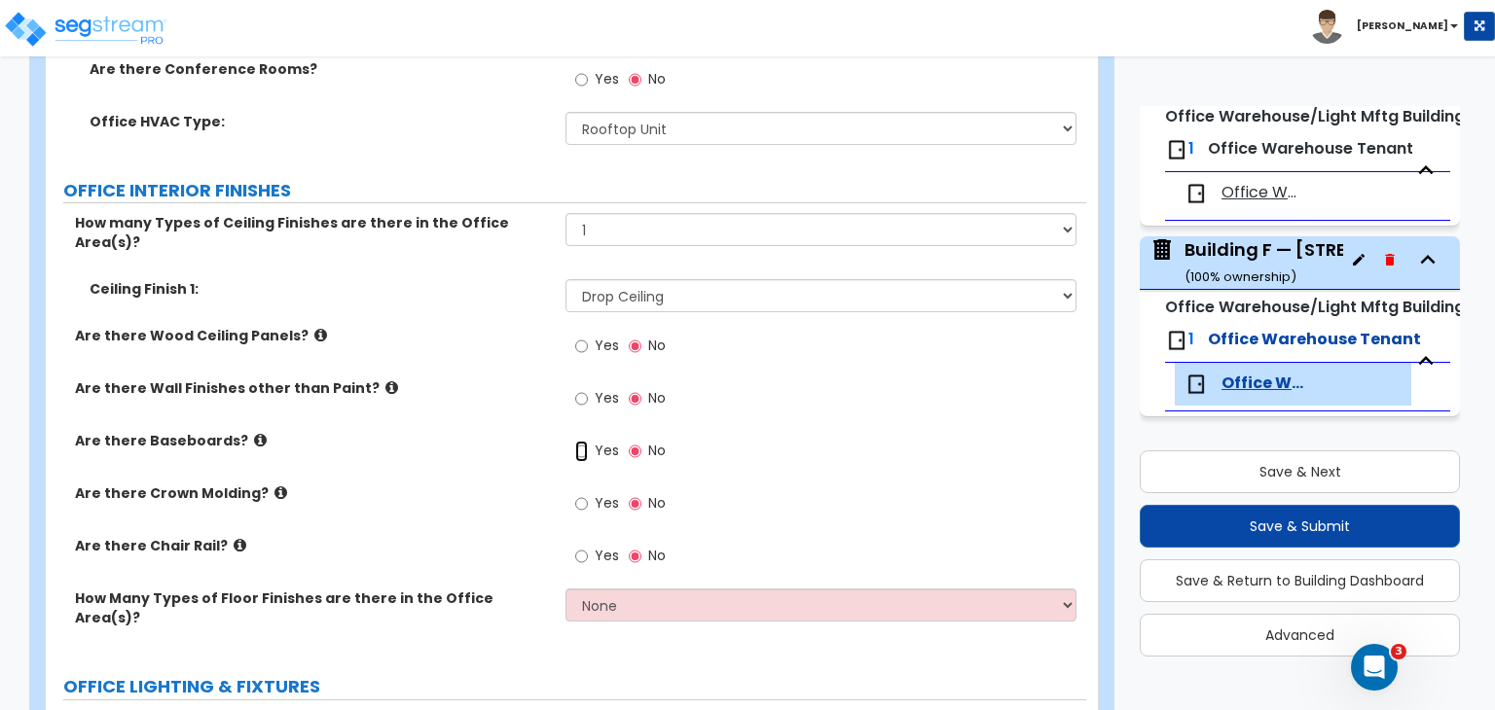
click at [582, 441] on input "Yes" at bounding box center [581, 451] width 13 height 21
radio input "true"
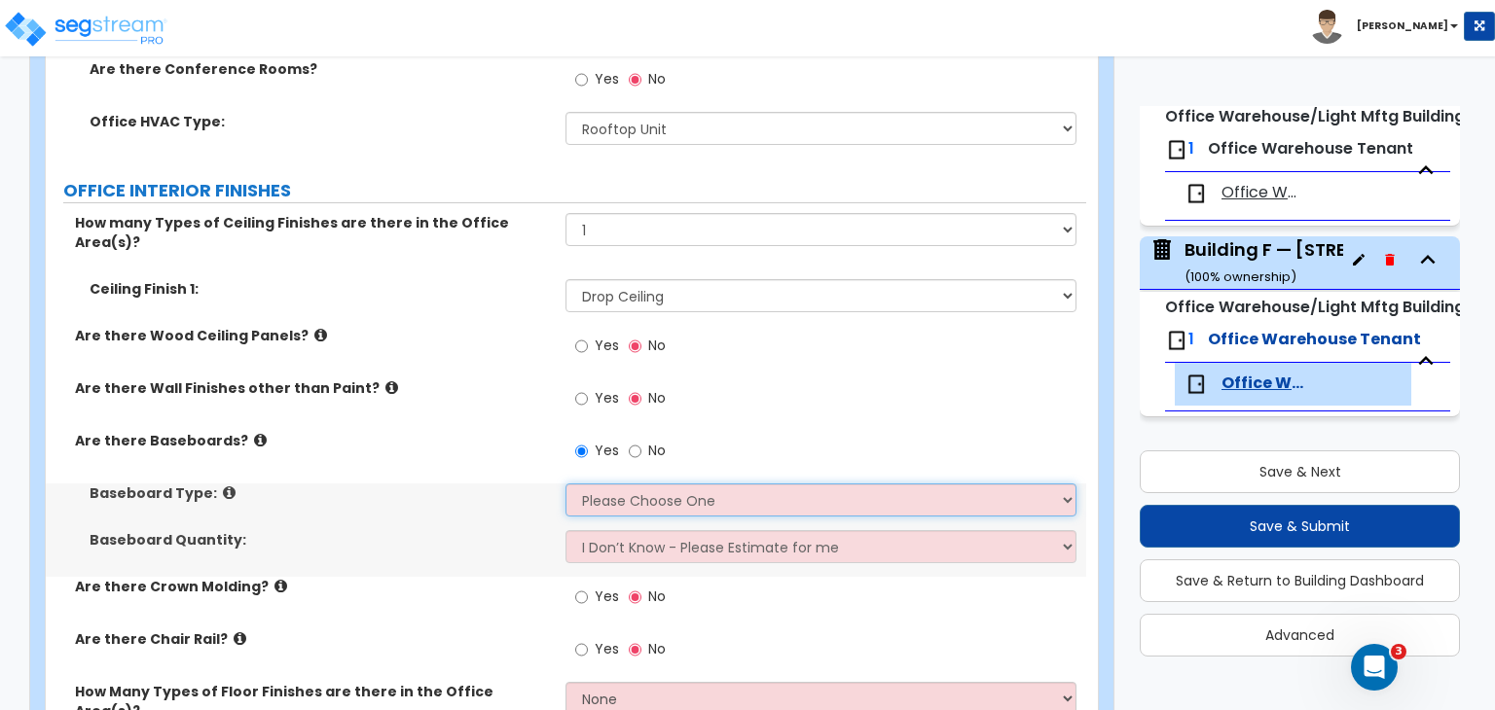
click at [599, 484] on select "Please Choose One Wood Vinyl Carpet Tile" at bounding box center [820, 500] width 510 height 33
select select "2"
click at [565, 484] on select "Please Choose One Wood Vinyl Carpet Tile" at bounding box center [820, 500] width 510 height 33
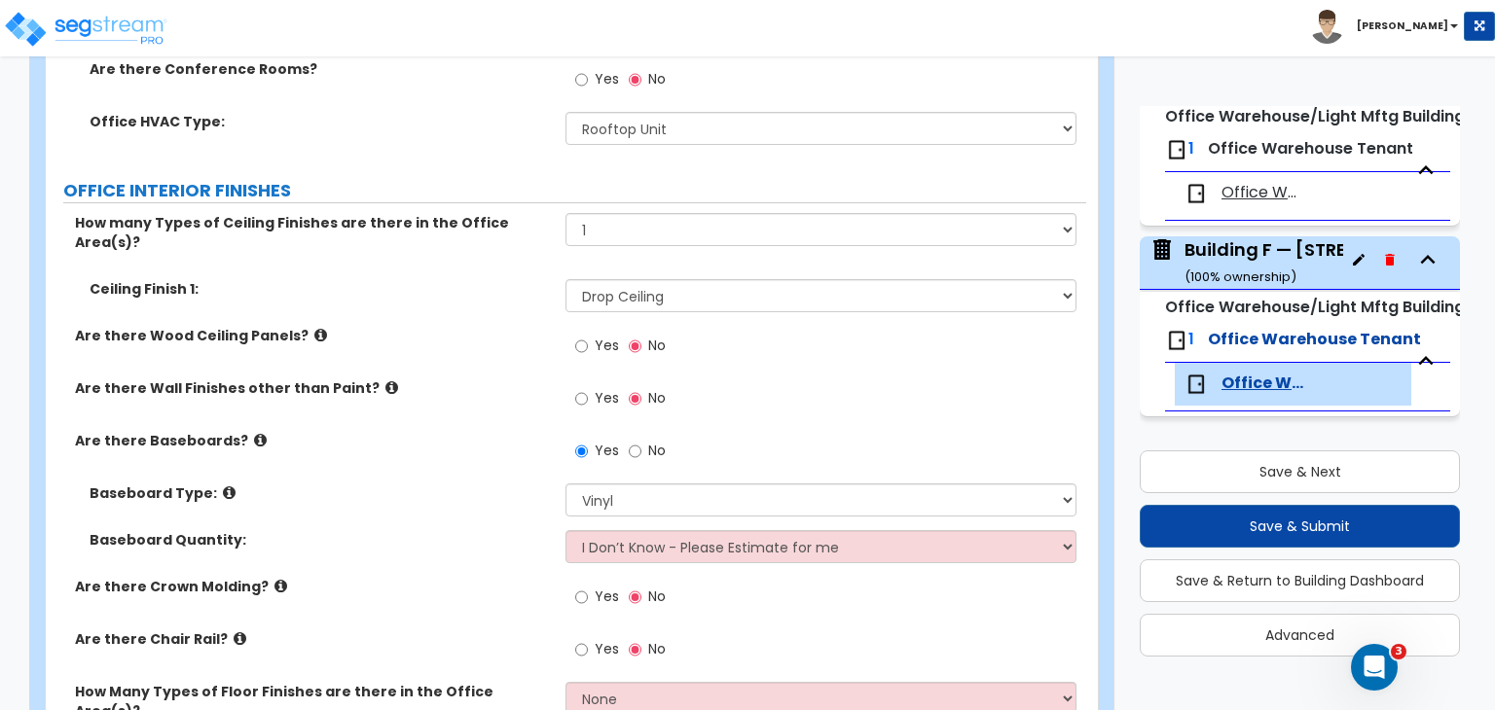
click at [454, 444] on div "Are there Baseboards? Yes No" at bounding box center [566, 457] width 1040 height 53
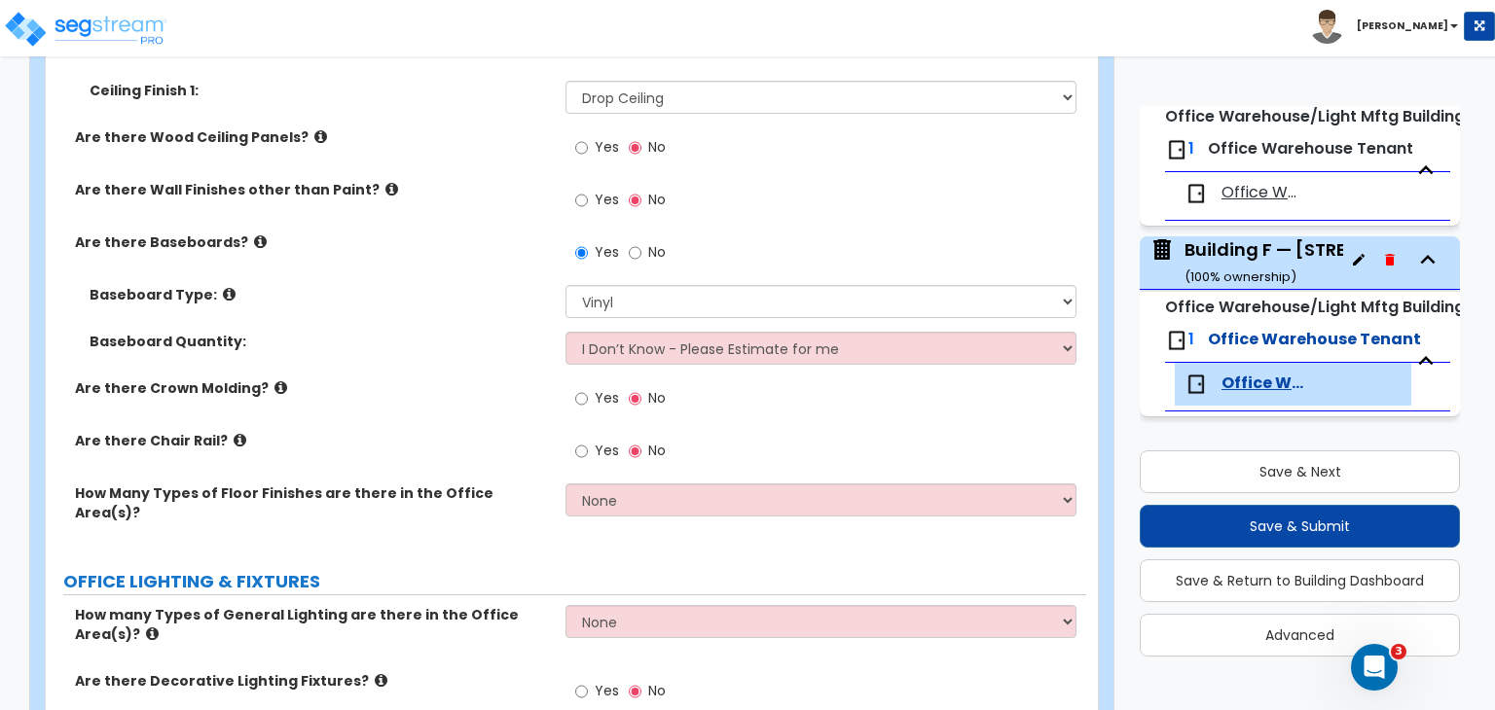
scroll to position [1430, 0]
click at [588, 483] on select "None 1 2 3" at bounding box center [820, 499] width 510 height 33
select select "2"
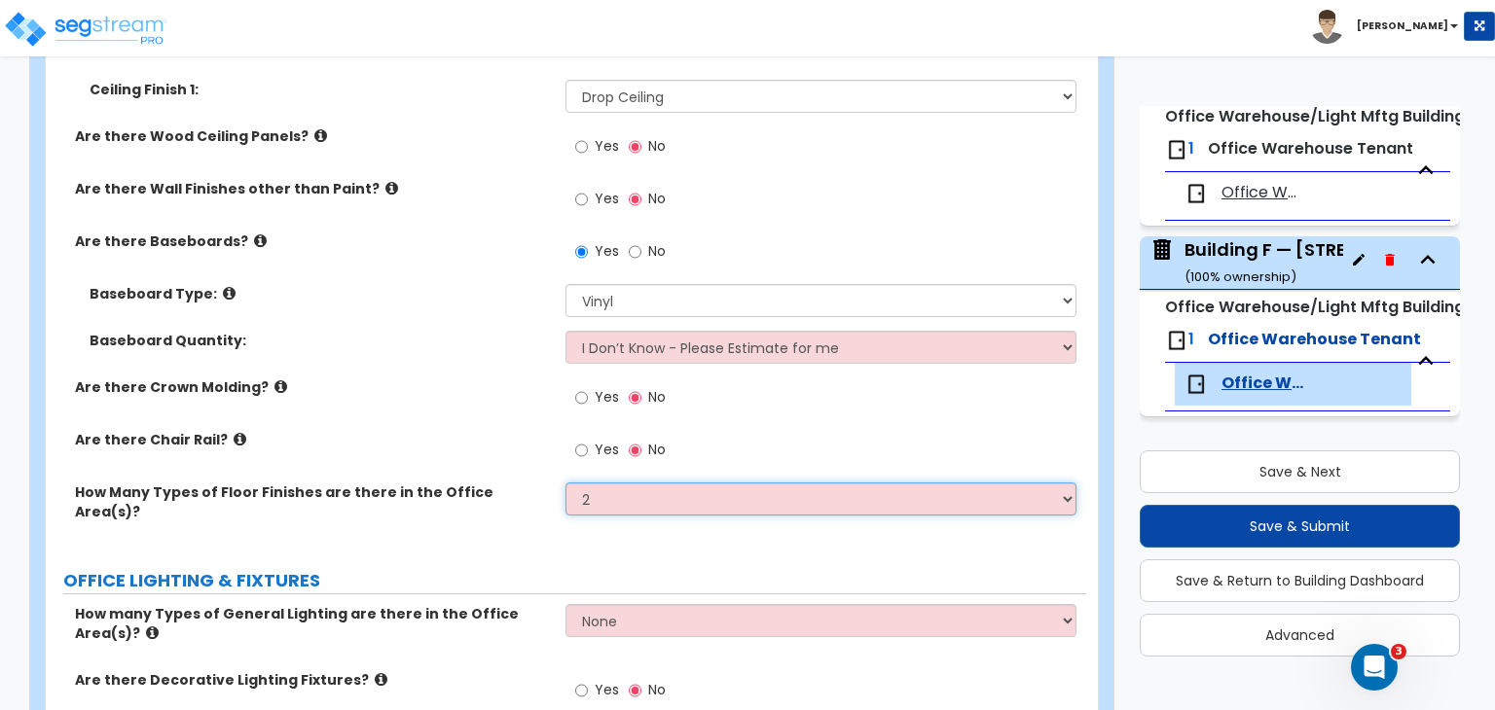
click at [565, 483] on select "None 1 2 3" at bounding box center [820, 499] width 510 height 33
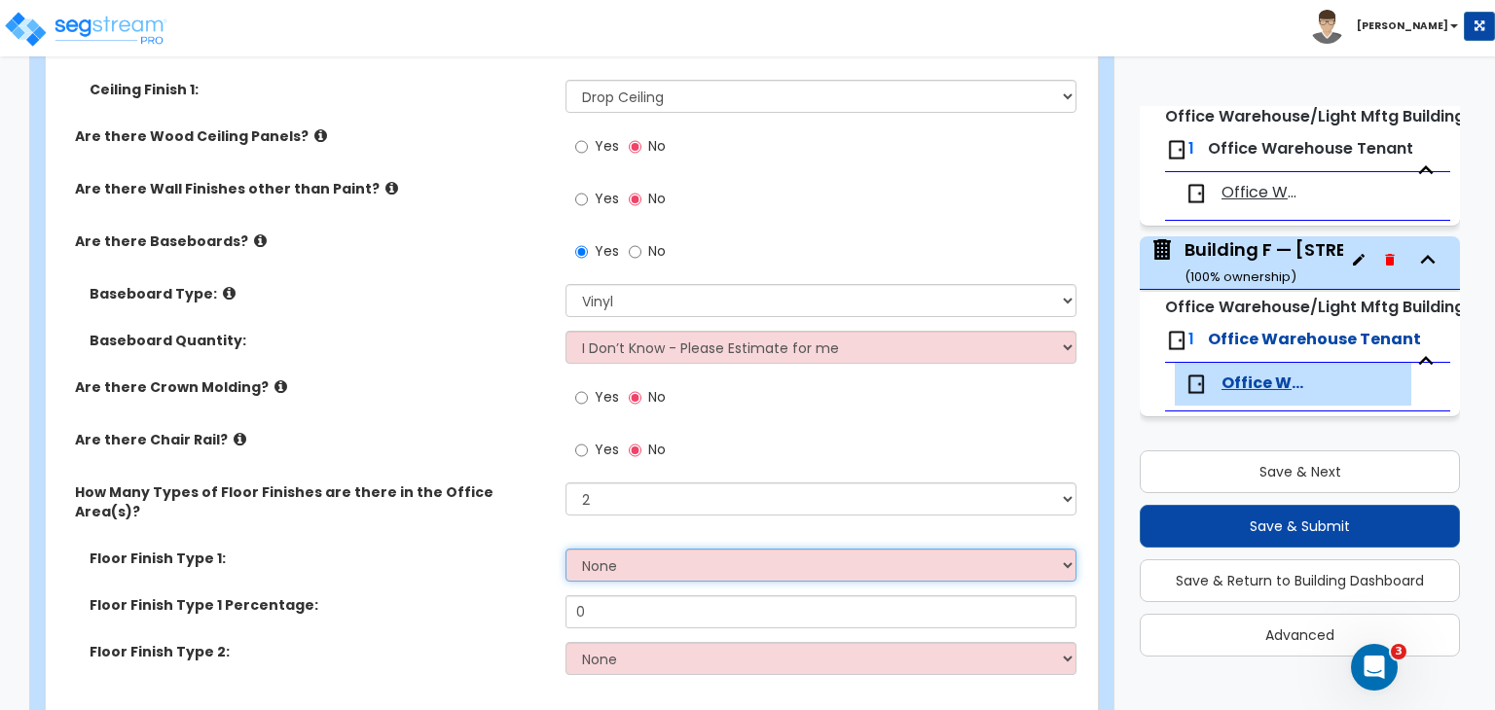
click at [607, 549] on select "None Tile Flooring Hardwood Flooring Resilient Laminate Flooring VCT Flooring S…" at bounding box center [820, 565] width 510 height 33
select select "5"
click at [565, 549] on select "None Tile Flooring Hardwood Flooring Resilient Laminate Flooring VCT Flooring S…" at bounding box center [820, 565] width 510 height 33
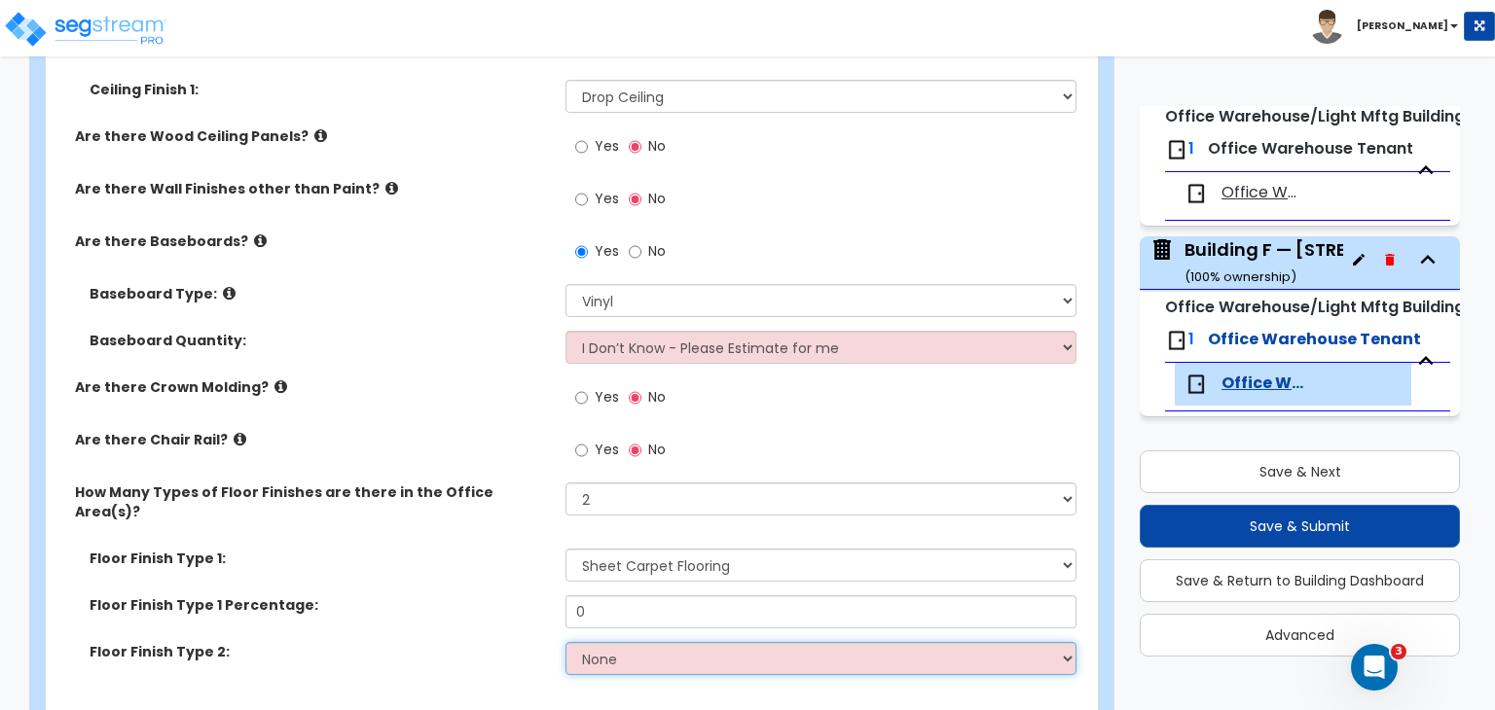
click at [621, 642] on select "None Tile Flooring Hardwood Flooring Resilient Laminate Flooring VCT Flooring S…" at bounding box center [820, 658] width 510 height 33
select select "4"
click at [565, 642] on select "None Tile Flooring Hardwood Flooring Resilient Laminate Flooring VCT Flooring S…" at bounding box center [820, 658] width 510 height 33
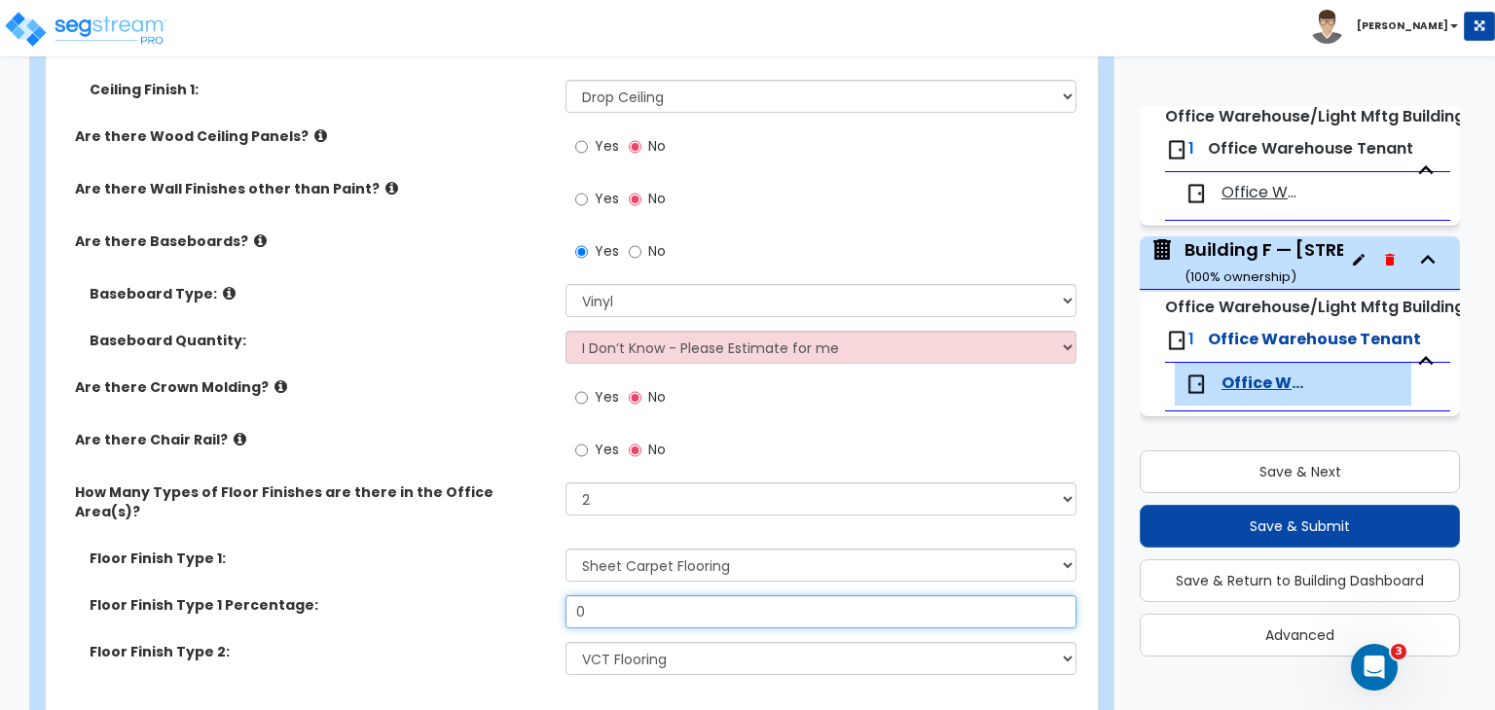
click at [614, 596] on input "0" at bounding box center [820, 612] width 510 height 33
drag, startPoint x: 614, startPoint y: 558, endPoint x: 529, endPoint y: 558, distance: 84.7
click at [529, 596] on div "Floor Finish Type 1 Percentage: 0" at bounding box center [566, 619] width 1040 height 47
type input "65"
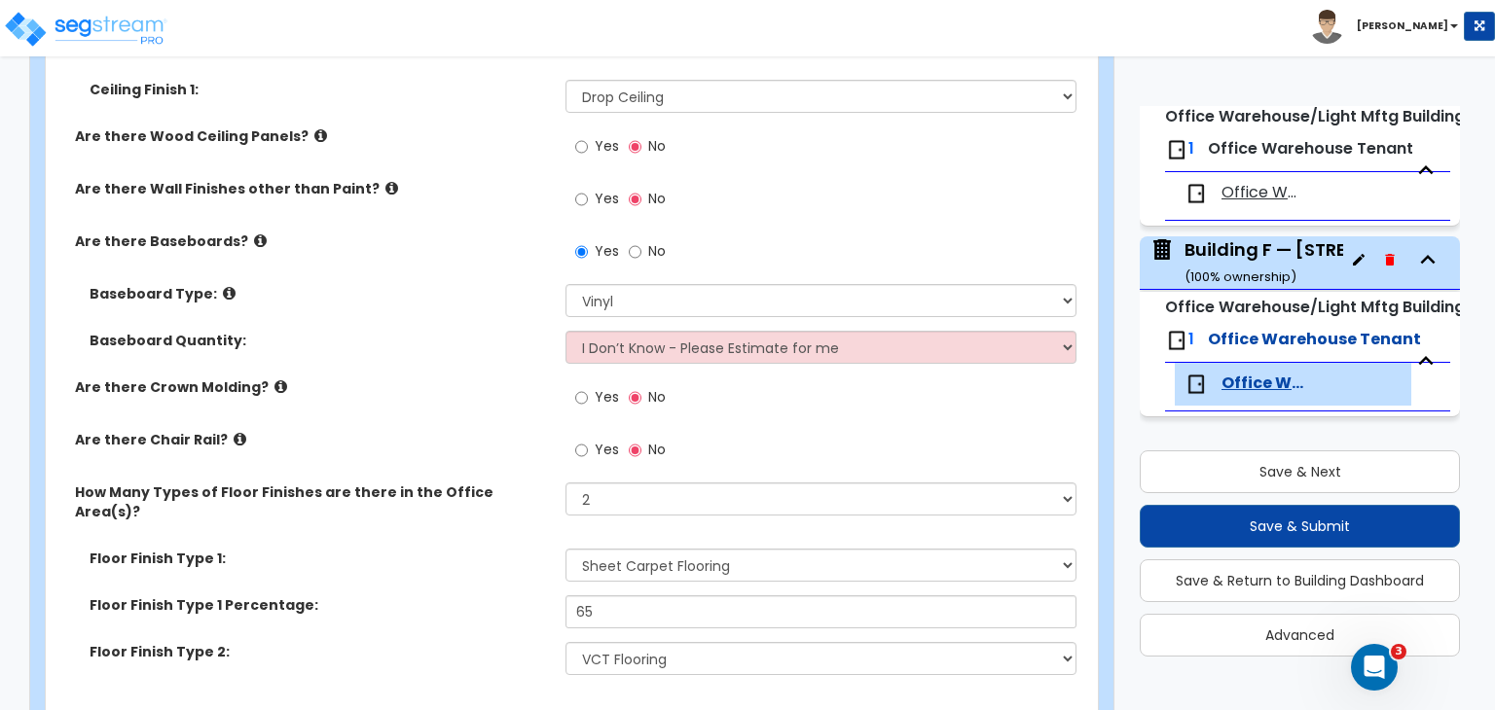
click at [529, 596] on label "Floor Finish Type 1 Percentage:" at bounding box center [320, 605] width 461 height 19
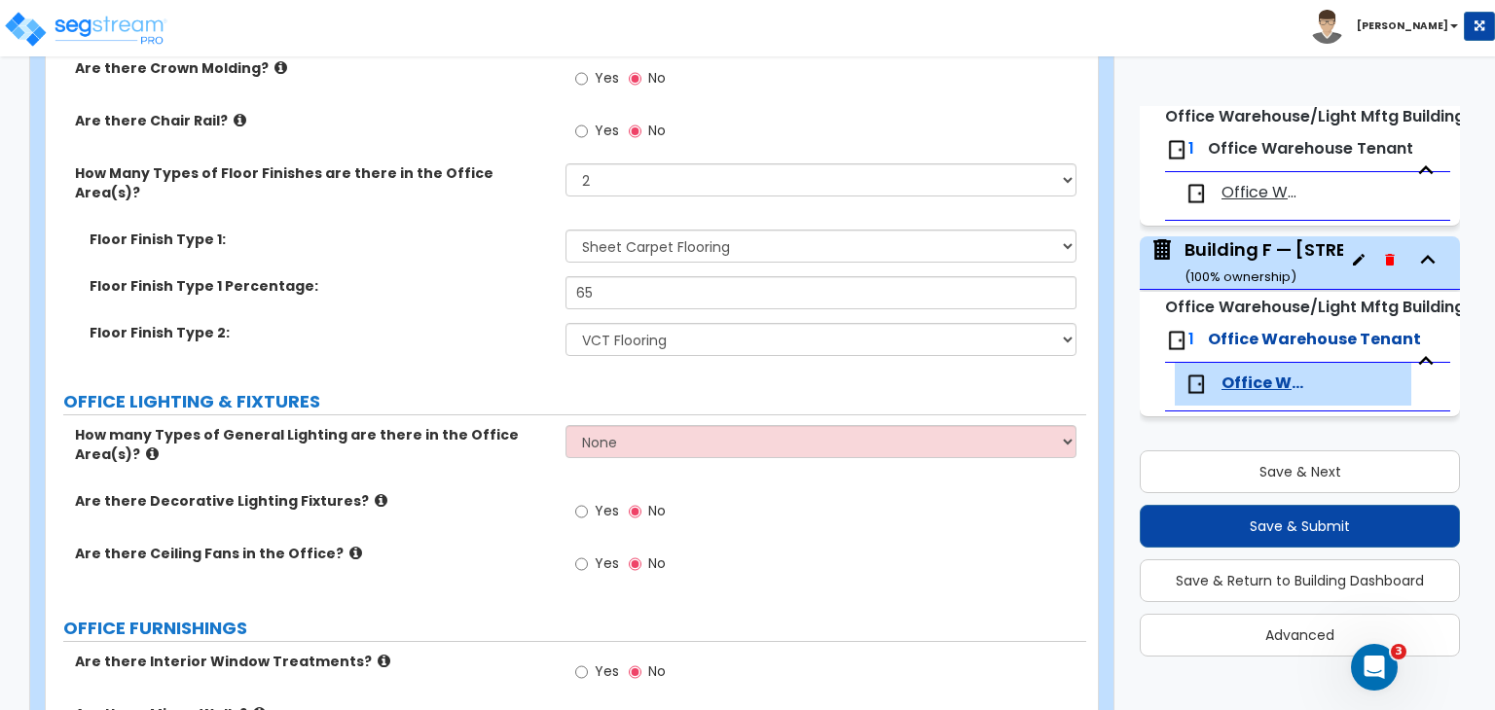
scroll to position [1751, 0]
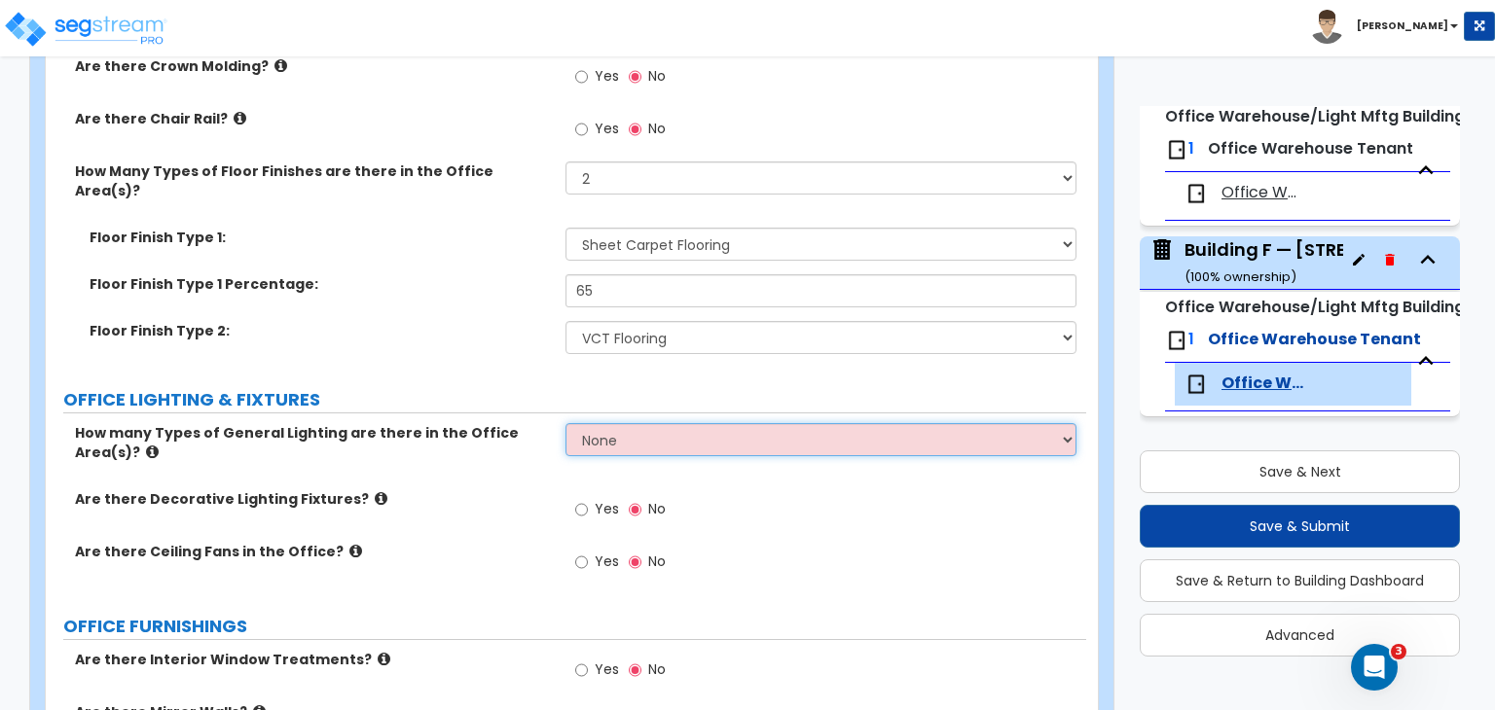
click at [634, 423] on select "None 1 2 3" at bounding box center [820, 439] width 510 height 33
select select "1"
click at [565, 423] on select "None 1 2 3" at bounding box center [820, 439] width 510 height 33
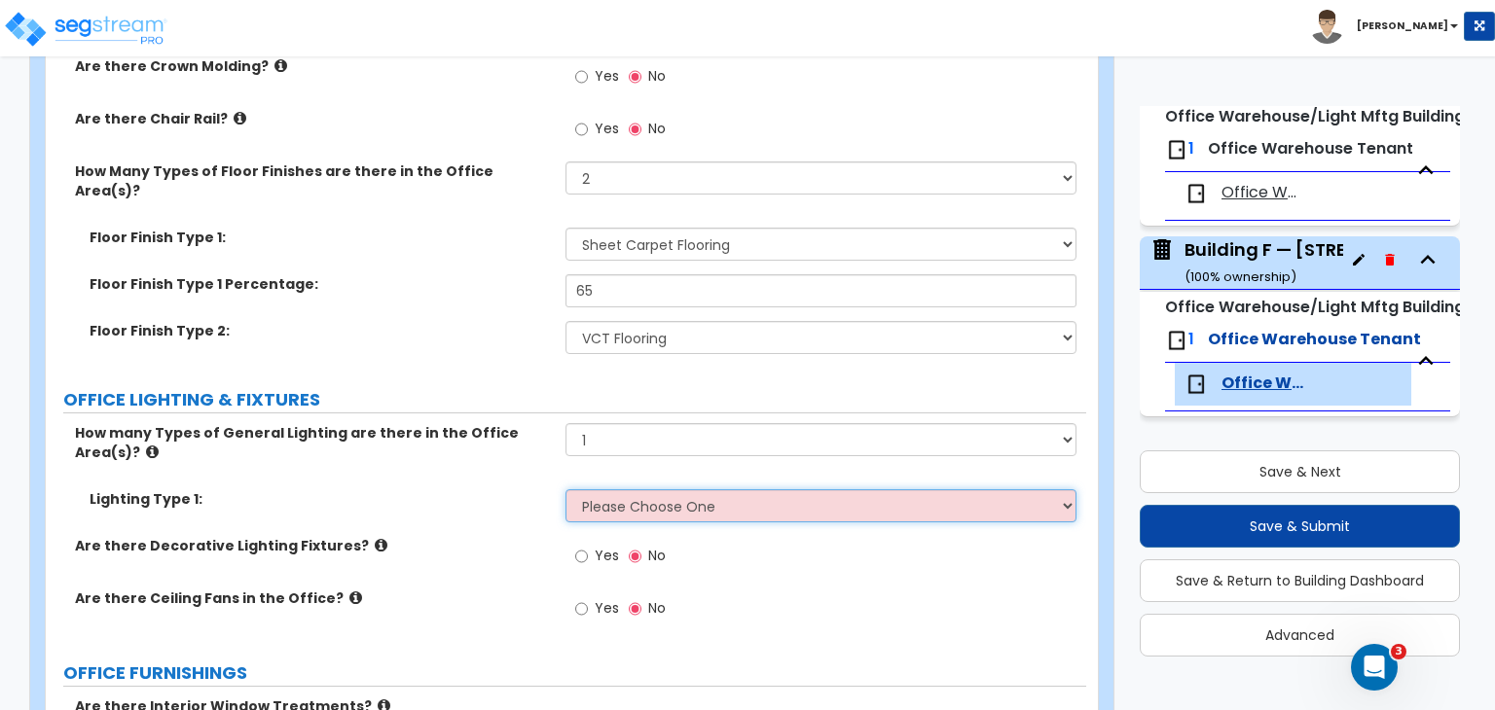
click at [636, 489] on select "Please Choose One LED Surface-Mounted LED Recessed Fluorescent Surface-Mounted …" at bounding box center [820, 505] width 510 height 33
select select "4"
click at [565, 489] on select "Please Choose One LED Surface-Mounted LED Recessed Fluorescent Surface-Mounted …" at bounding box center [820, 505] width 510 height 33
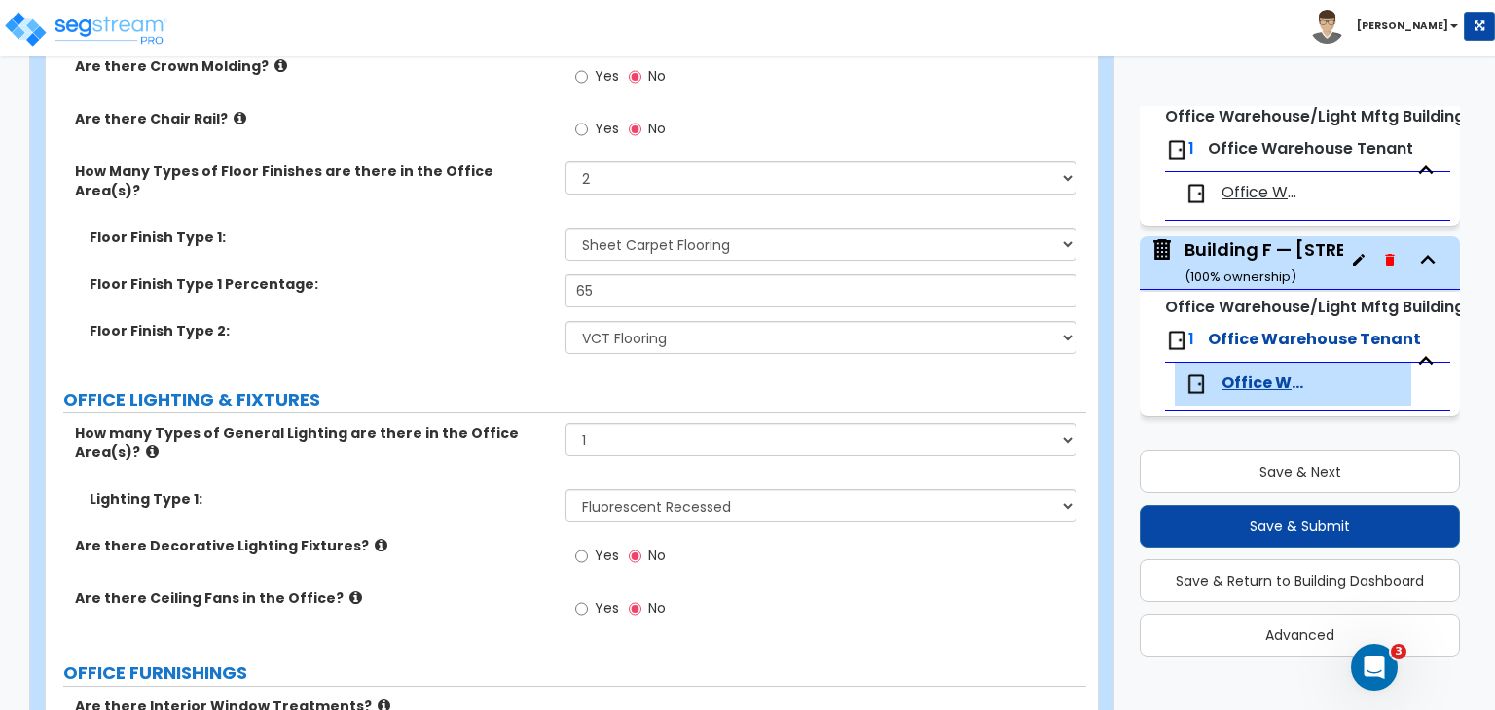
click at [490, 536] on label "Are there Decorative Lighting Fixtures?" at bounding box center [313, 545] width 476 height 19
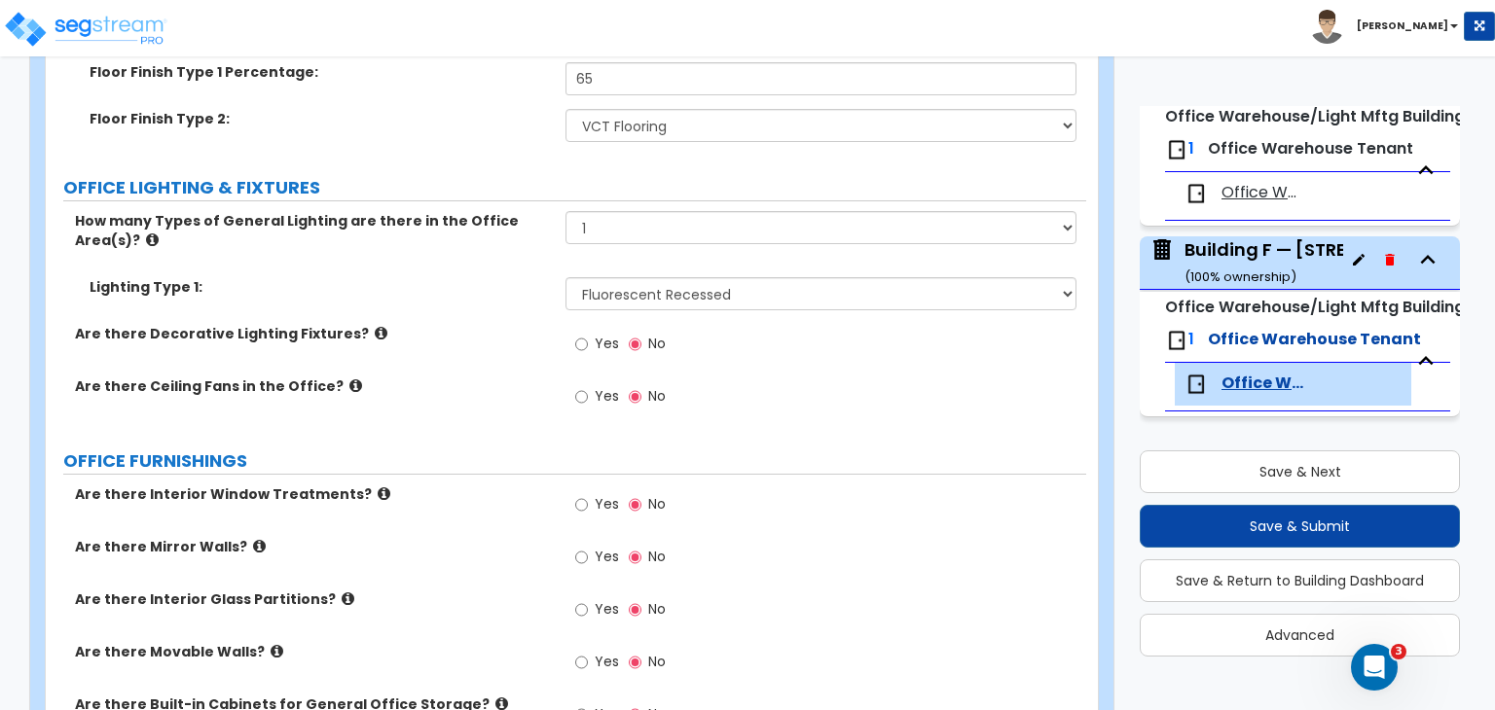
scroll to position [2052, 0]
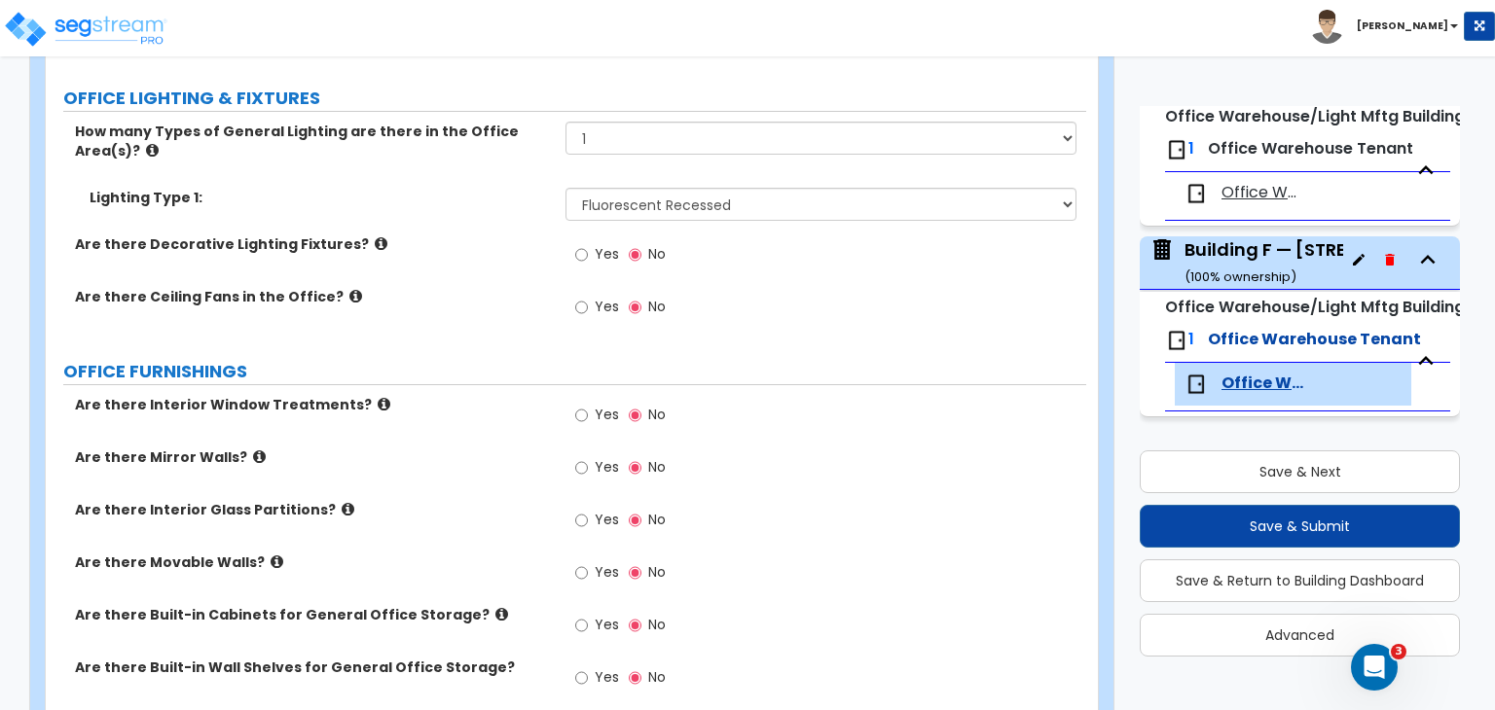
click at [519, 395] on label "Are there Interior Window Treatments?" at bounding box center [313, 404] width 476 height 19
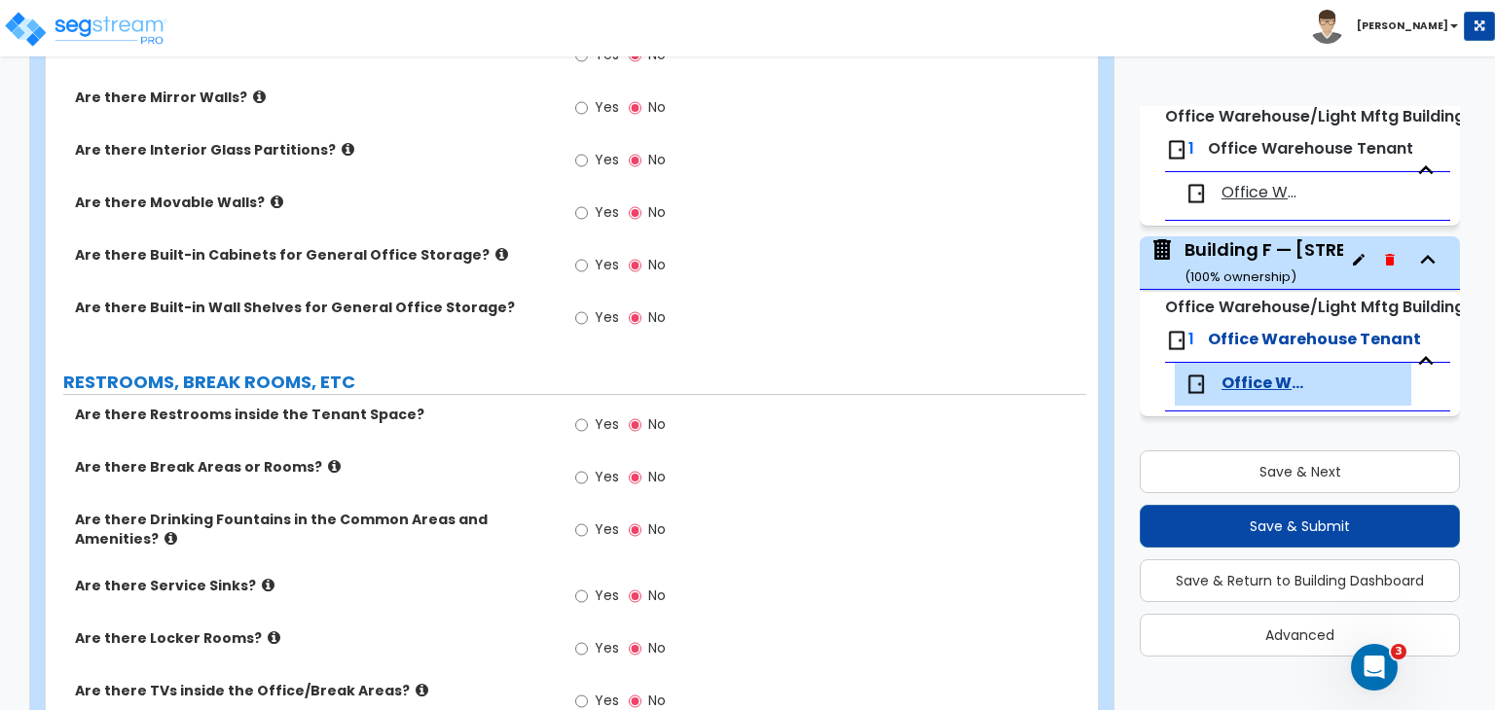
scroll to position [2413, 0]
click at [579, 414] on input "Yes" at bounding box center [581, 424] width 13 height 21
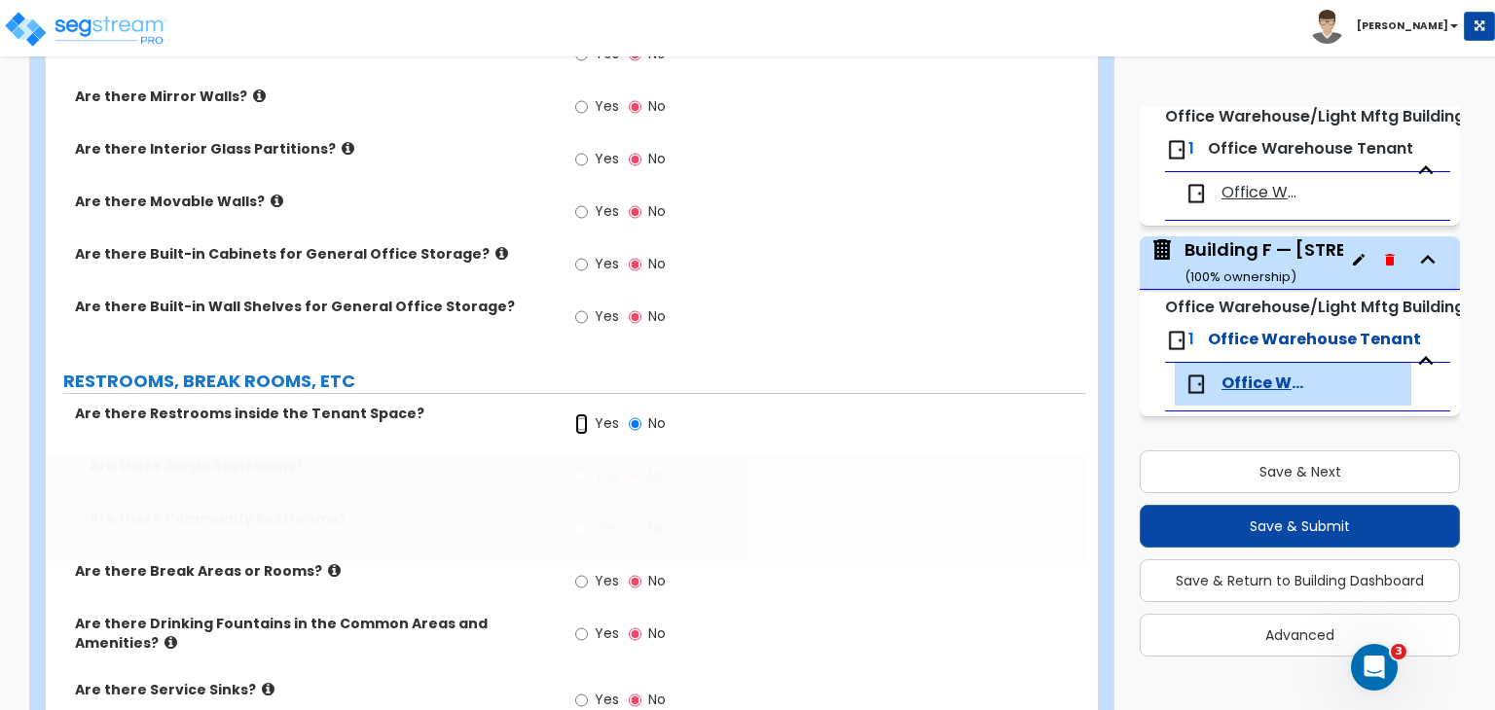
radio input "true"
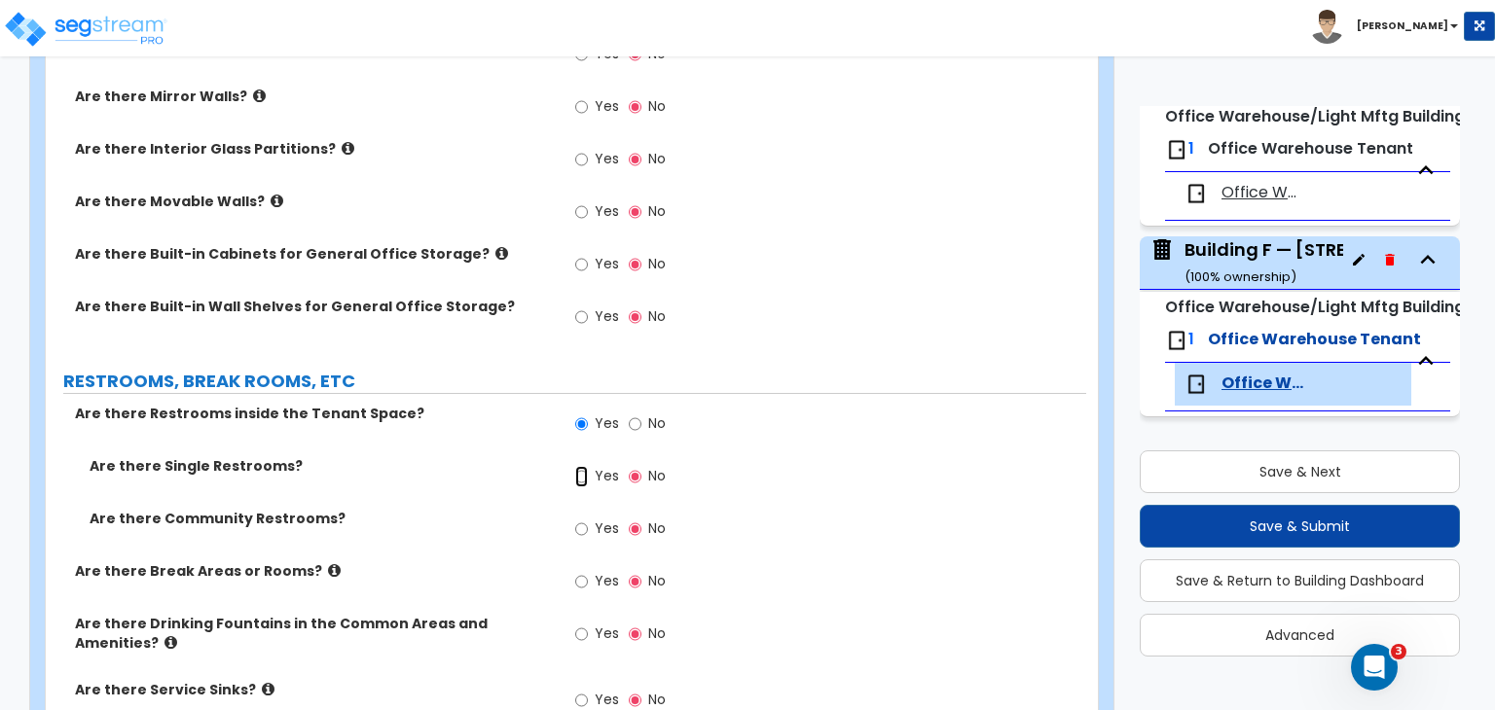
click at [581, 466] on input "Yes" at bounding box center [581, 476] width 13 height 21
radio input "true"
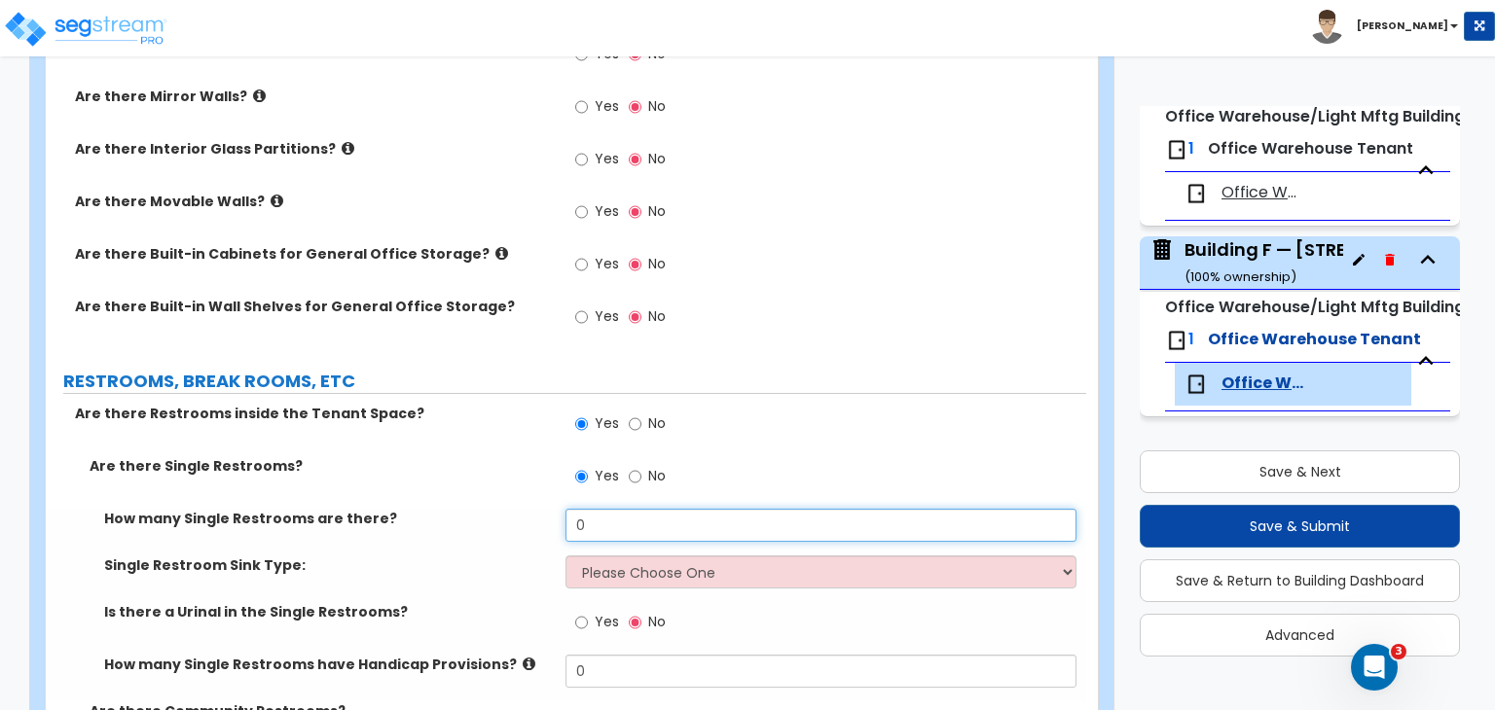
drag, startPoint x: 602, startPoint y: 470, endPoint x: 518, endPoint y: 470, distance: 84.7
click at [518, 509] on div "How many Single Restrooms are there? 0" at bounding box center [566, 532] width 1040 height 47
type input "6"
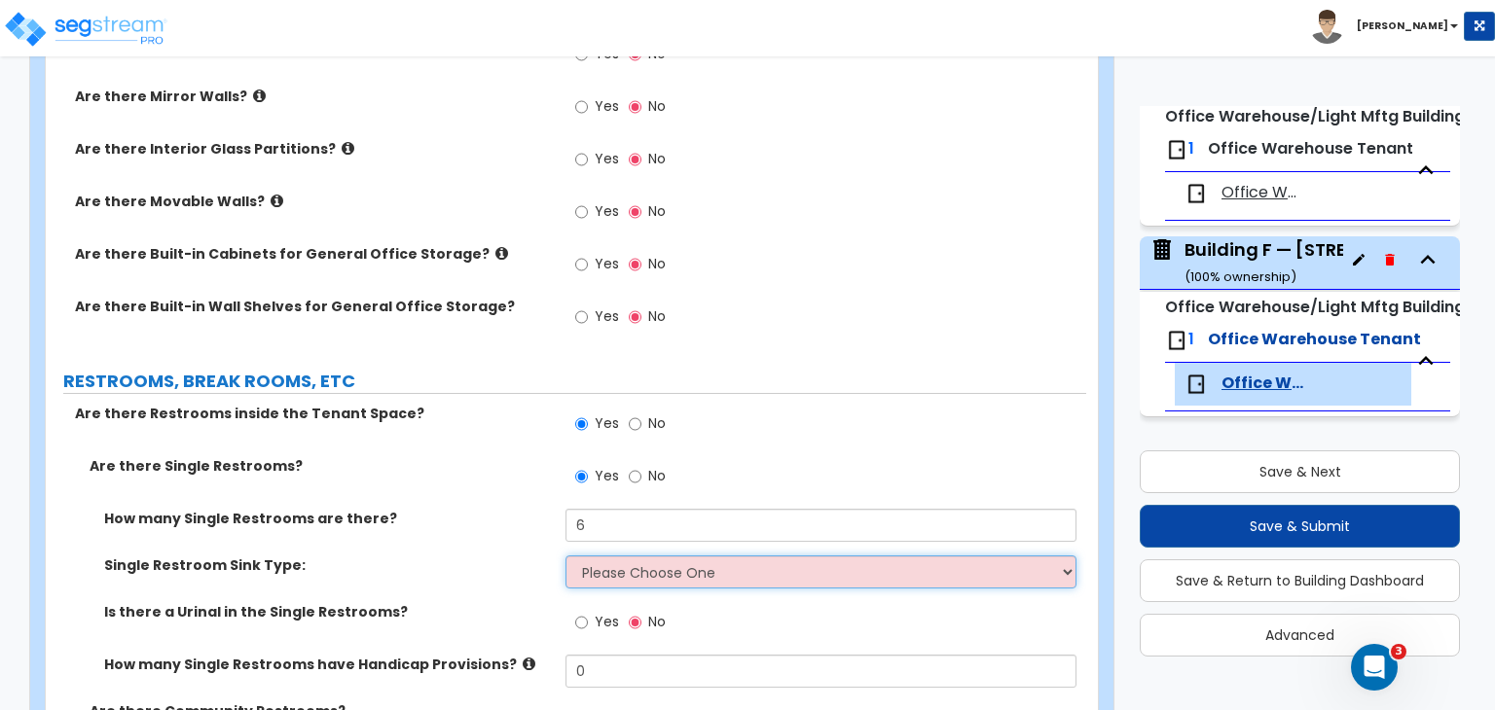
click at [635, 556] on select "Please Choose One Wall-mounted Vanity-mounted" at bounding box center [820, 572] width 510 height 33
select select "1"
click at [565, 556] on select "Please Choose One Wall-mounted Vanity-mounted" at bounding box center [820, 572] width 510 height 33
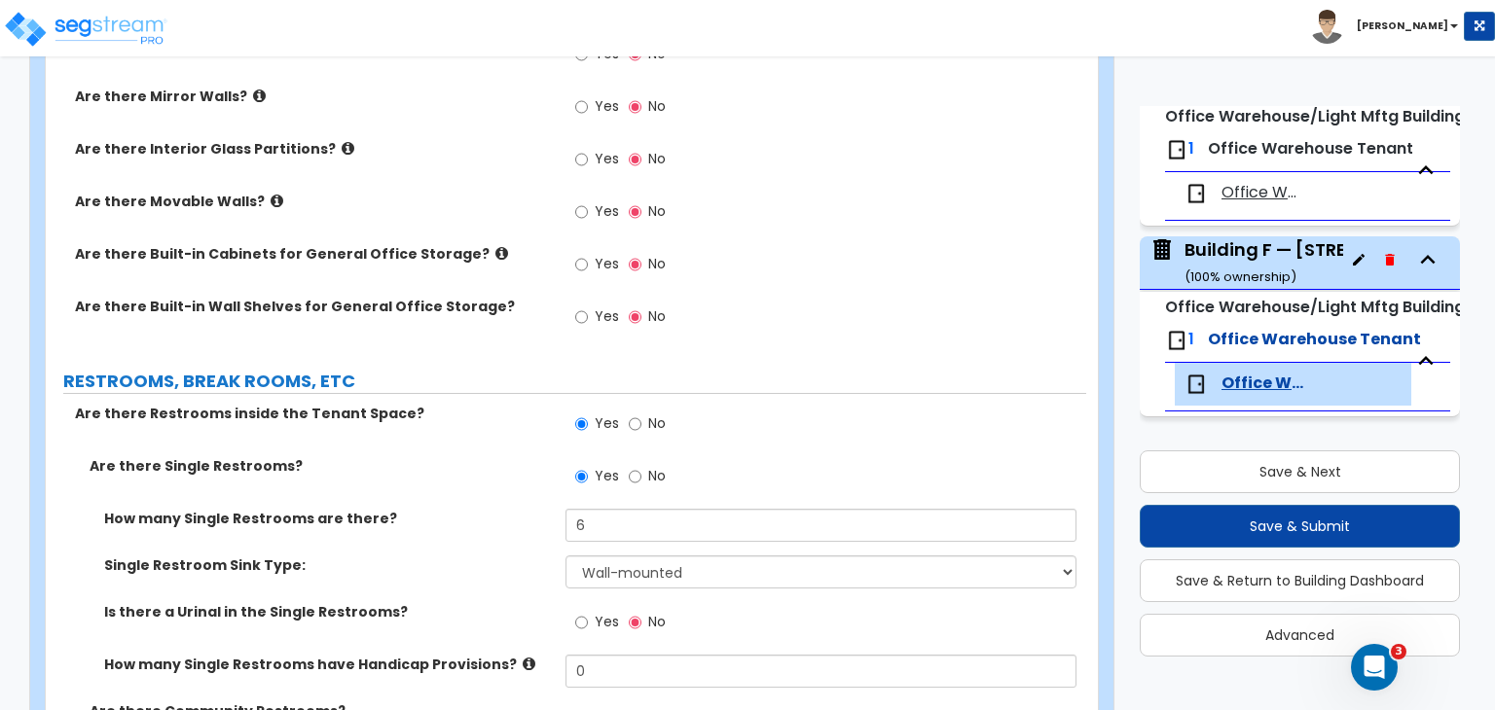
click at [517, 556] on div "Single Restroom Sink Type: Please Choose One Wall-mounted Vanity-mounted" at bounding box center [566, 579] width 1040 height 47
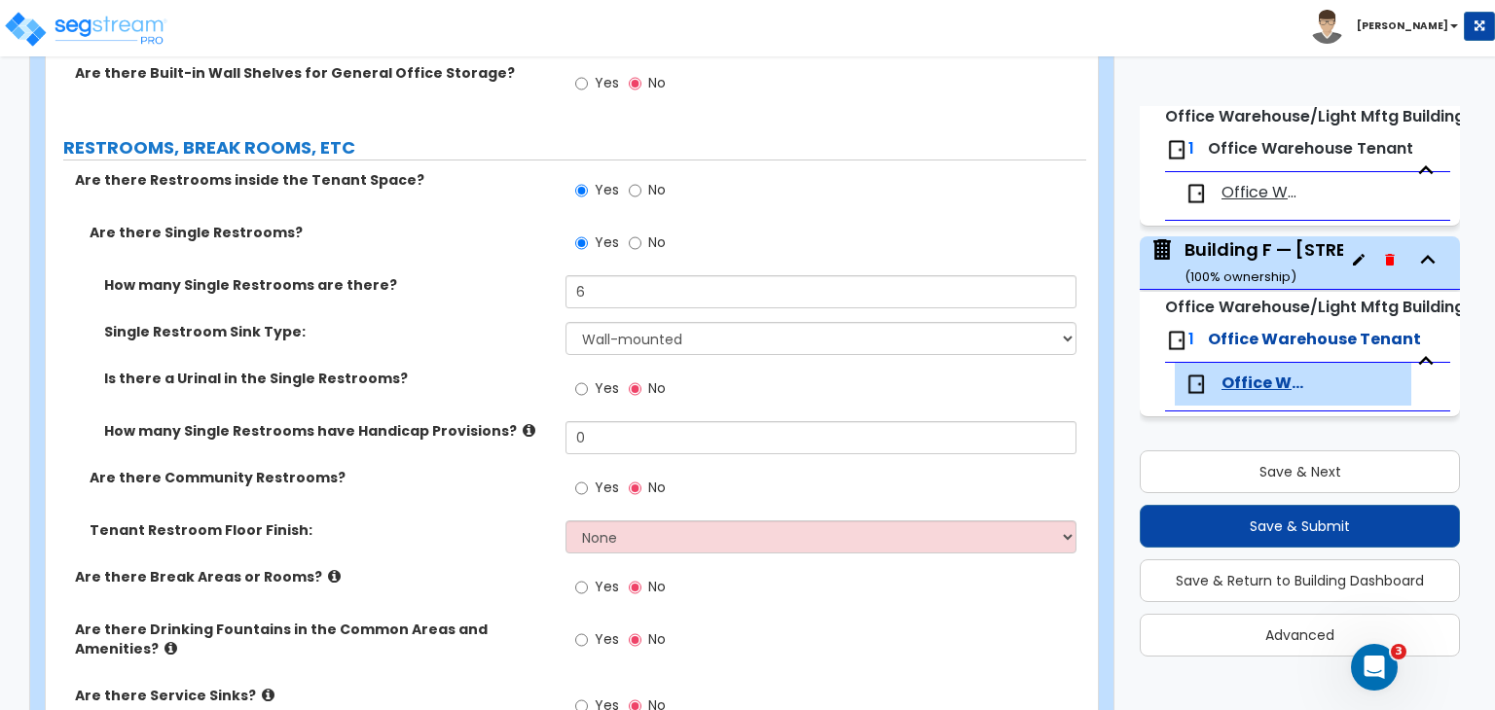
scroll to position [2697, 0]
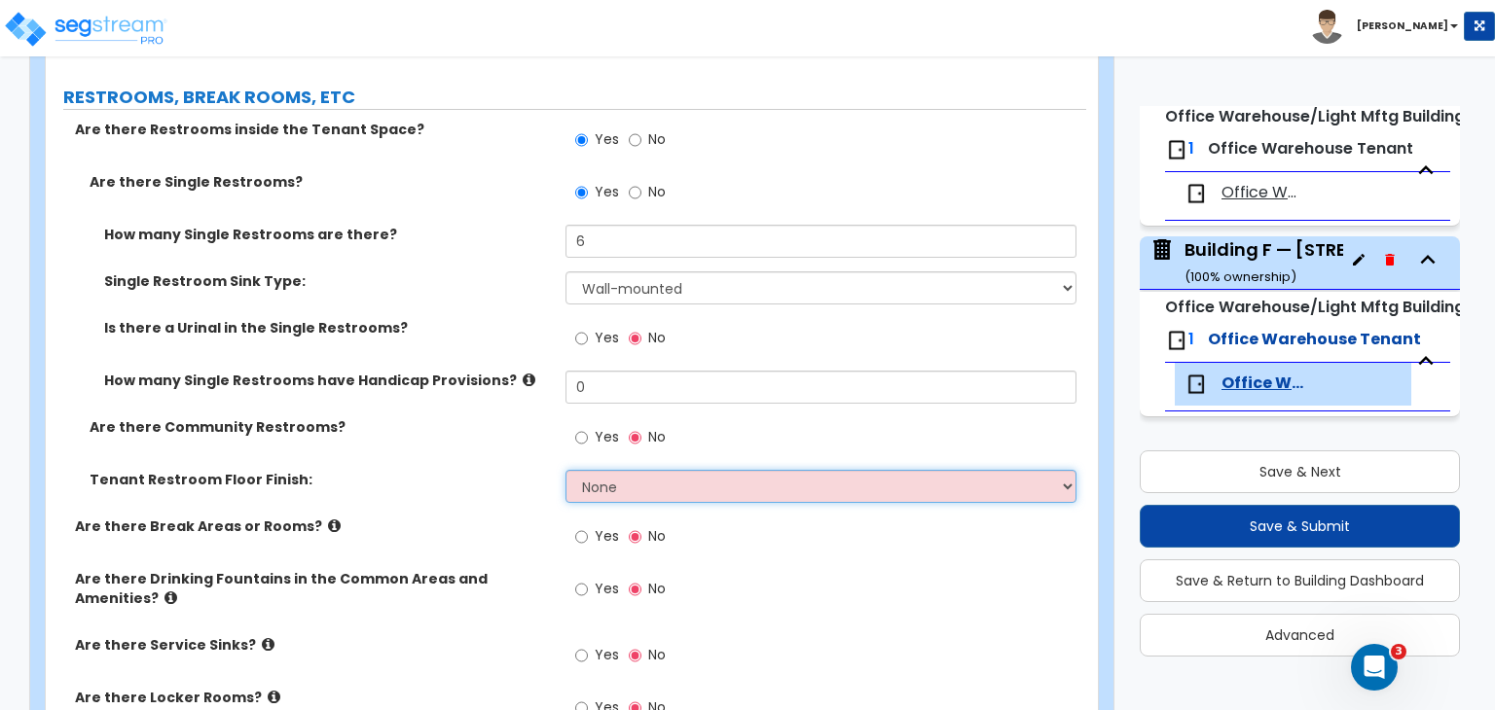
click at [593, 470] on select "None Tile Flooring Resilient Laminate Flooring VCT Flooring Sheet Vinyl Flooring" at bounding box center [820, 486] width 510 height 33
select select "1"
click at [565, 470] on select "None Tile Flooring Resilient Laminate Flooring VCT Flooring Sheet Vinyl Flooring" at bounding box center [820, 486] width 510 height 33
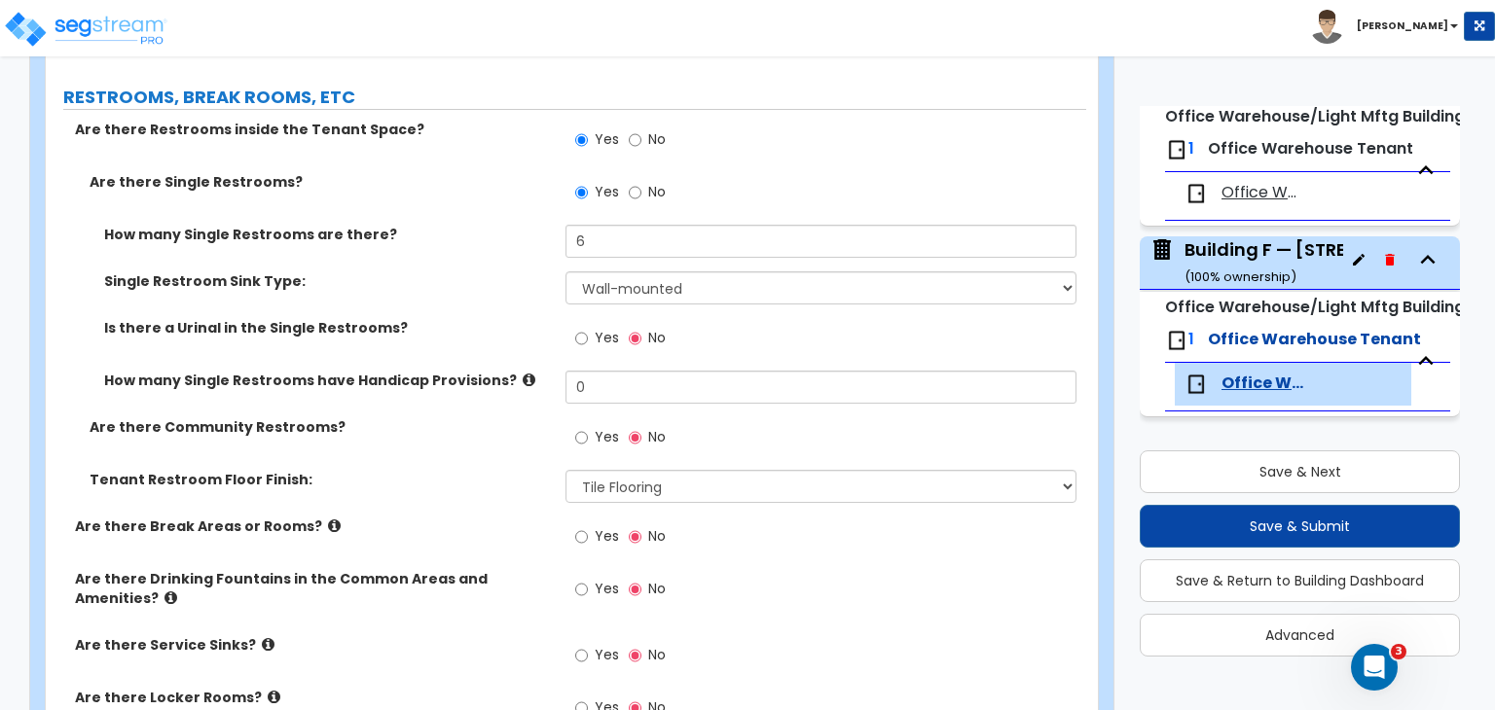
click at [497, 417] on div "Are there Community Restrooms? Yes No" at bounding box center [566, 443] width 1040 height 53
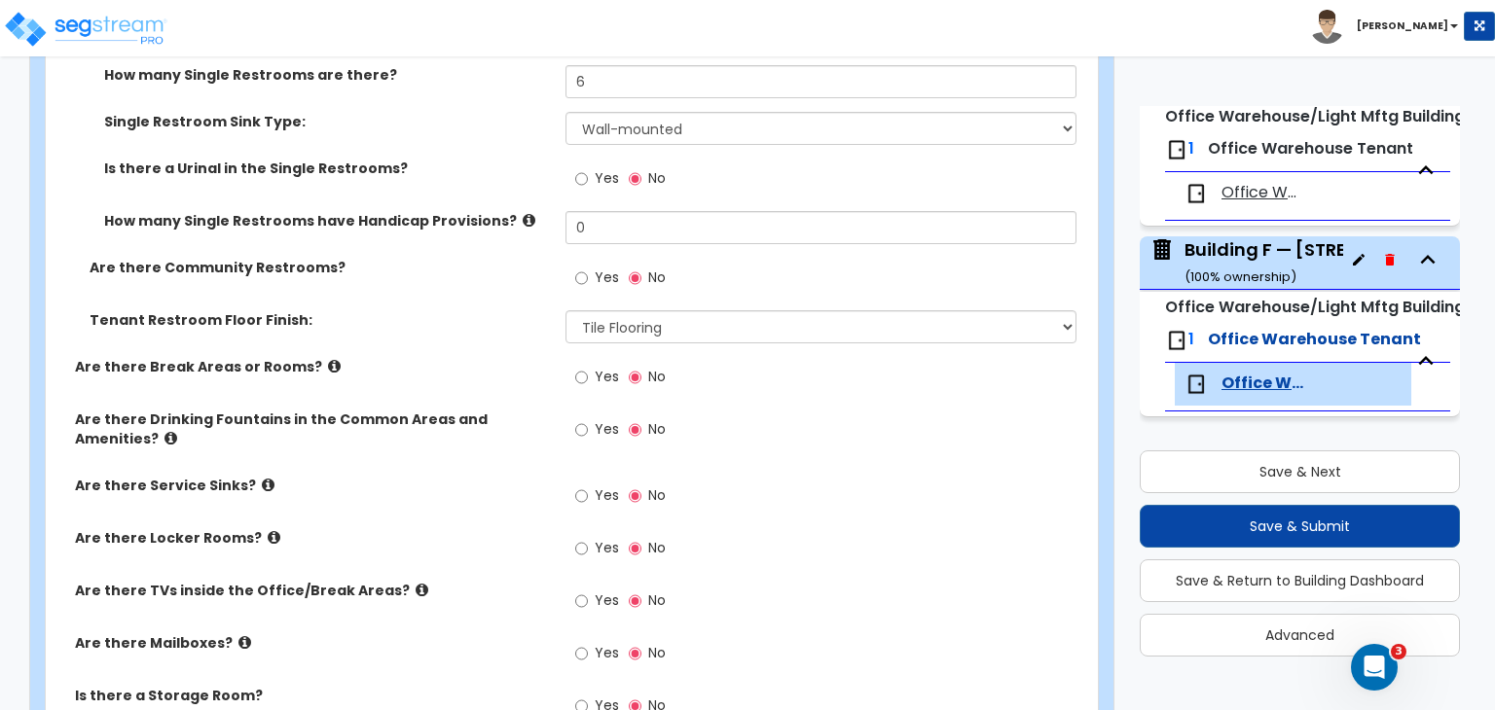
scroll to position [2858, 0]
click at [582, 366] on input "Yes" at bounding box center [581, 376] width 13 height 21
radio input "true"
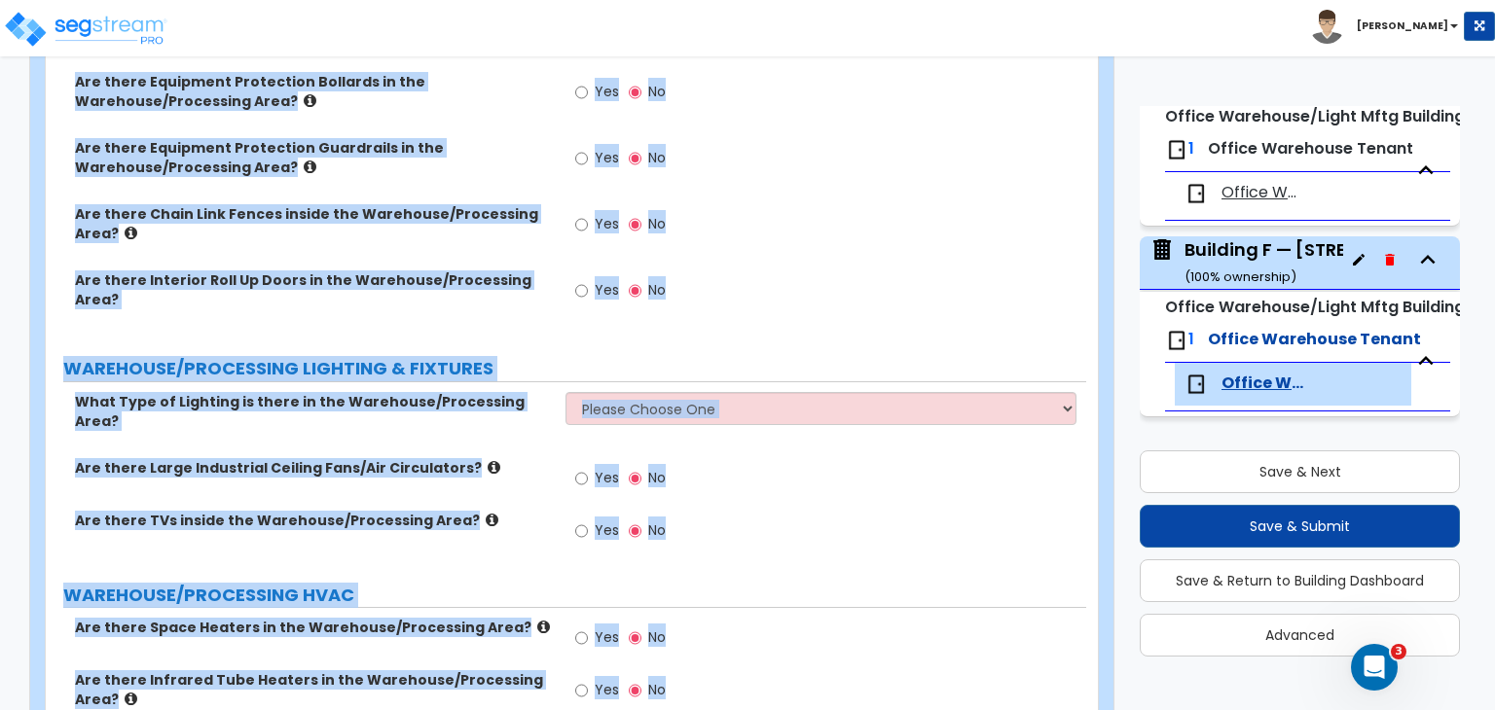
scroll to position [6220, 0]
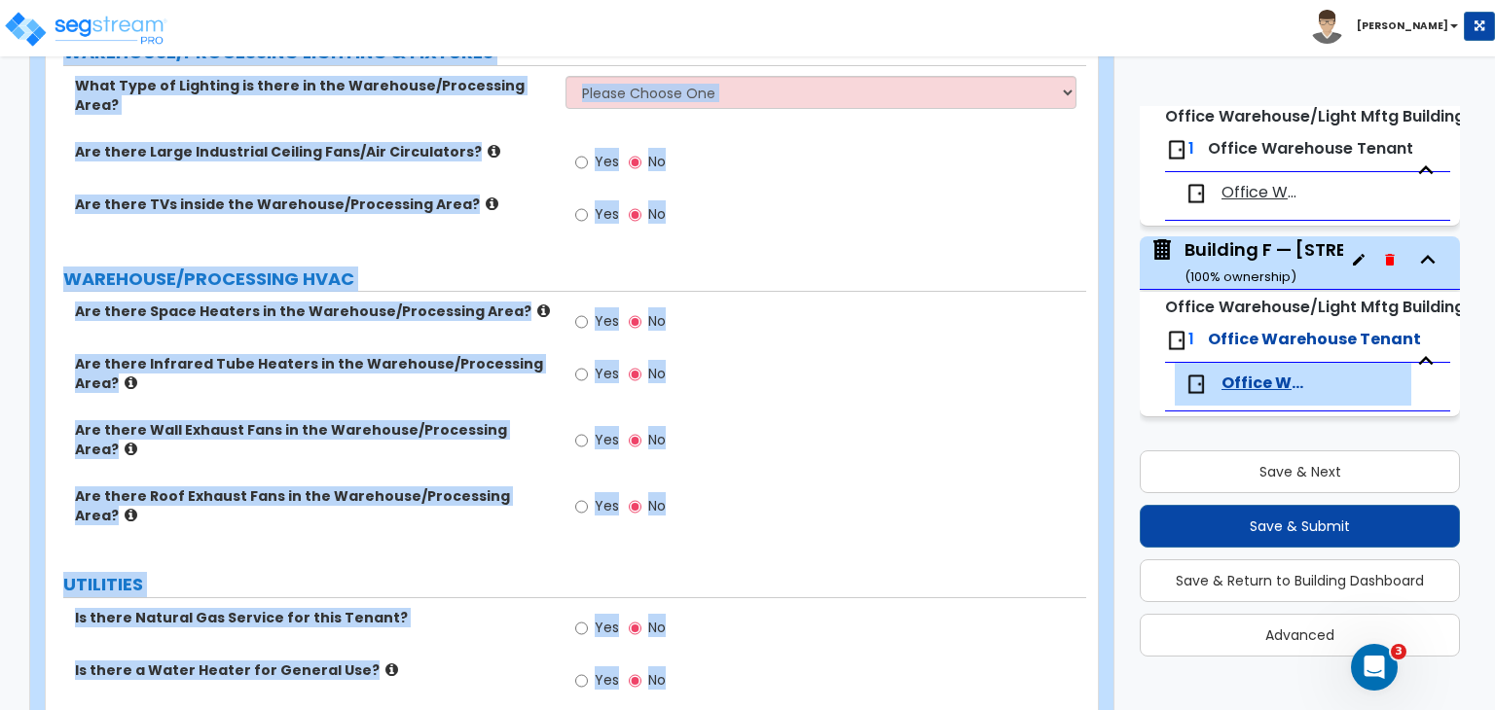
drag, startPoint x: 54, startPoint y: 185, endPoint x: 1156, endPoint y: 755, distance: 1240.4
copy div "Office Warehouse Tenant Import Values from Previous Property Unit Import Values…"
click at [786, 487] on div "Yes No" at bounding box center [825, 513] width 520 height 53
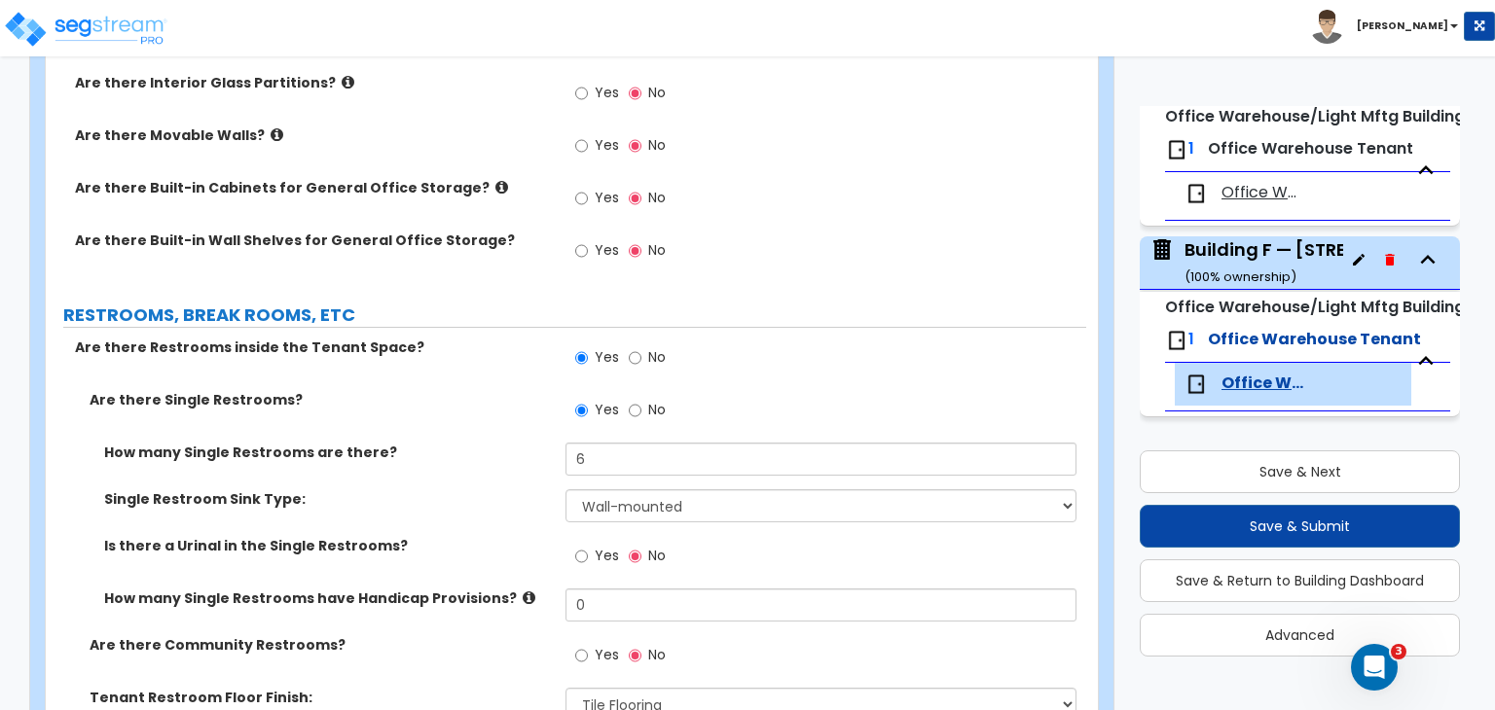
scroll to position [2639, 0]
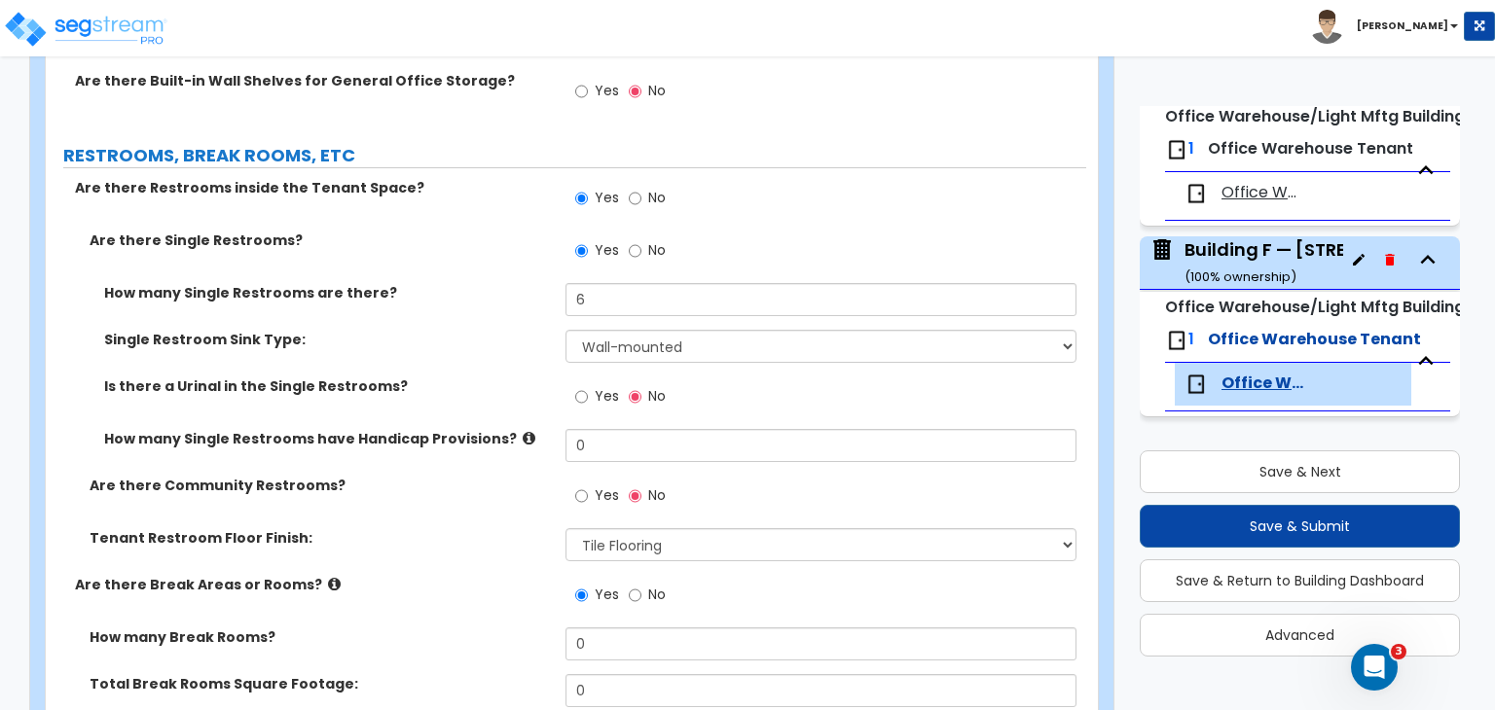
click at [481, 330] on label "Single Restroom Sink Type:" at bounding box center [327, 339] width 447 height 19
click at [468, 330] on div "Single Restroom Sink Type: Please Choose One Wall-mounted Vanity-mounted" at bounding box center [566, 353] width 1040 height 47
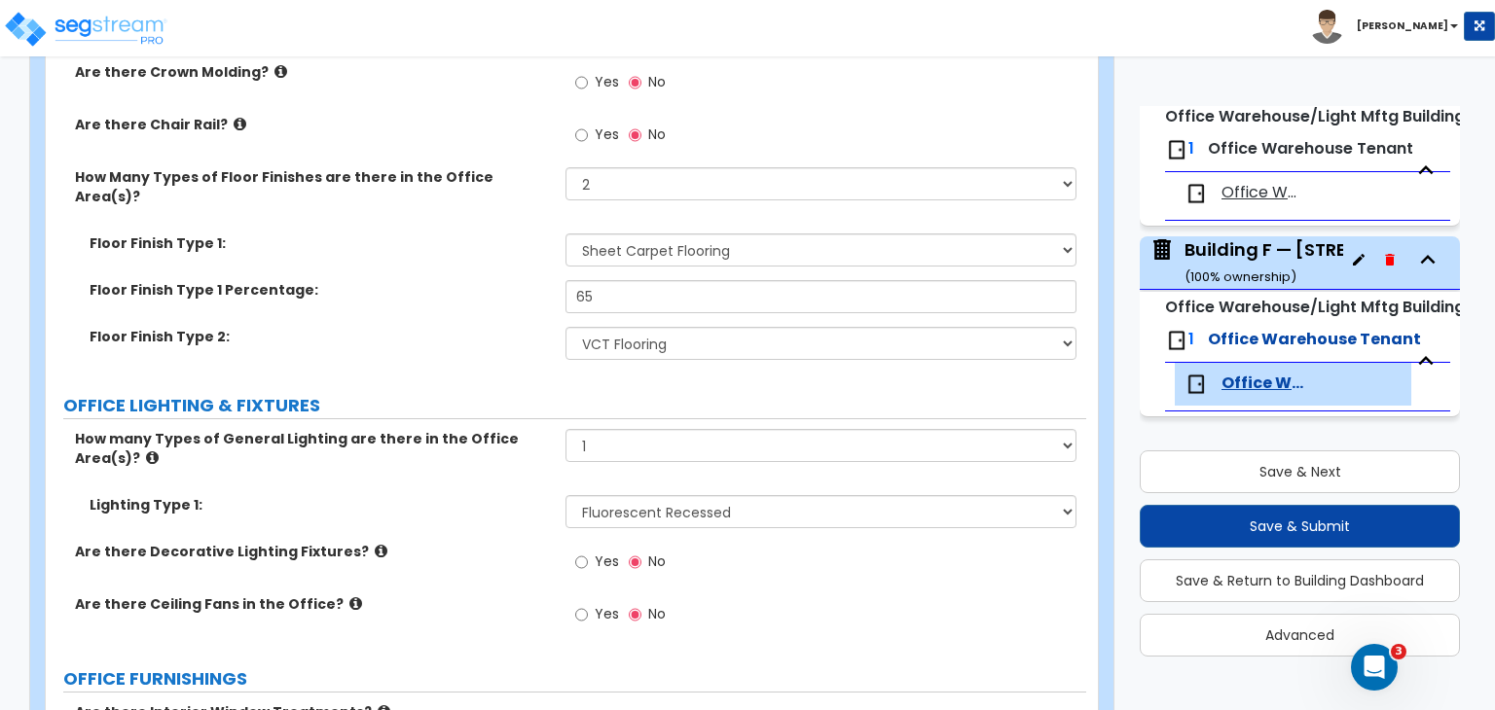
scroll to position [1806, 0]
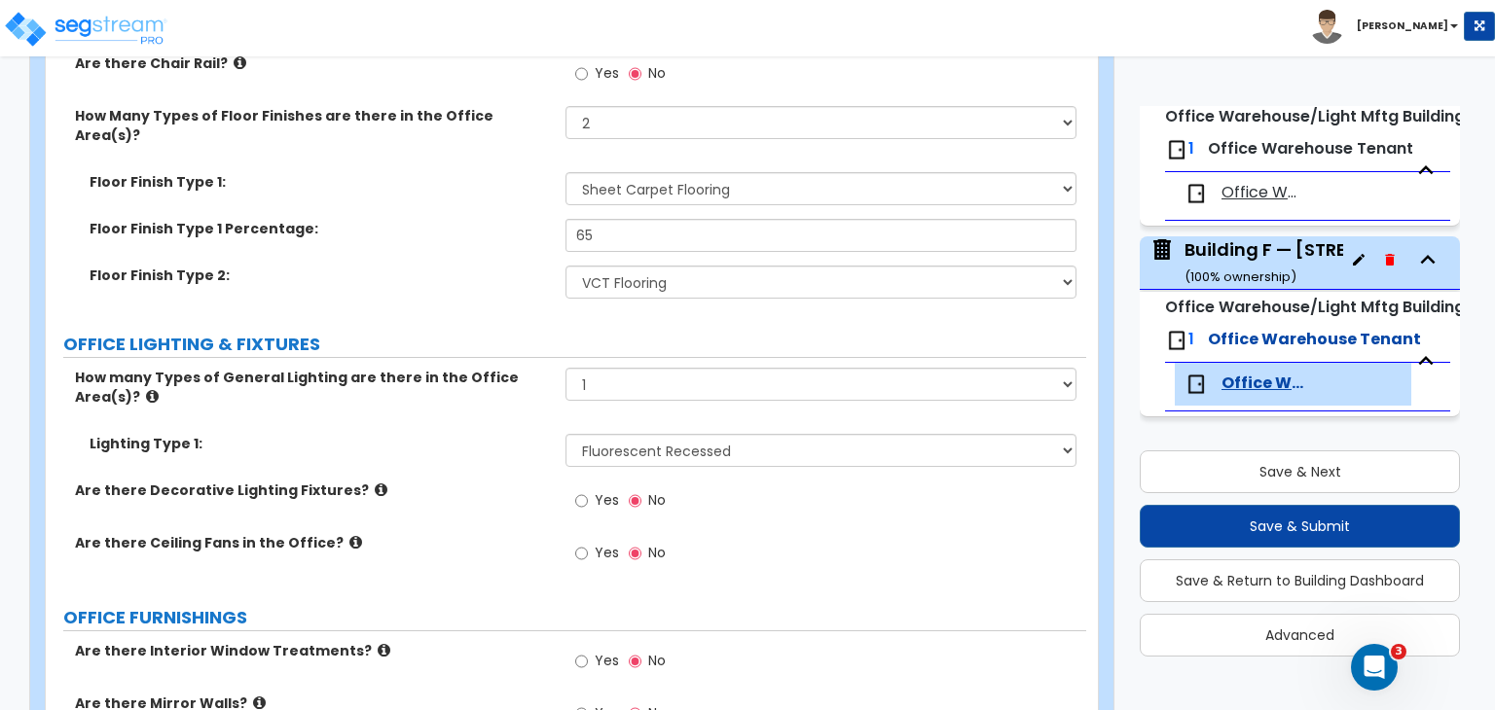
click at [509, 533] on div "Are there Ceiling Fans in the Office? Yes No" at bounding box center [566, 559] width 1040 height 53
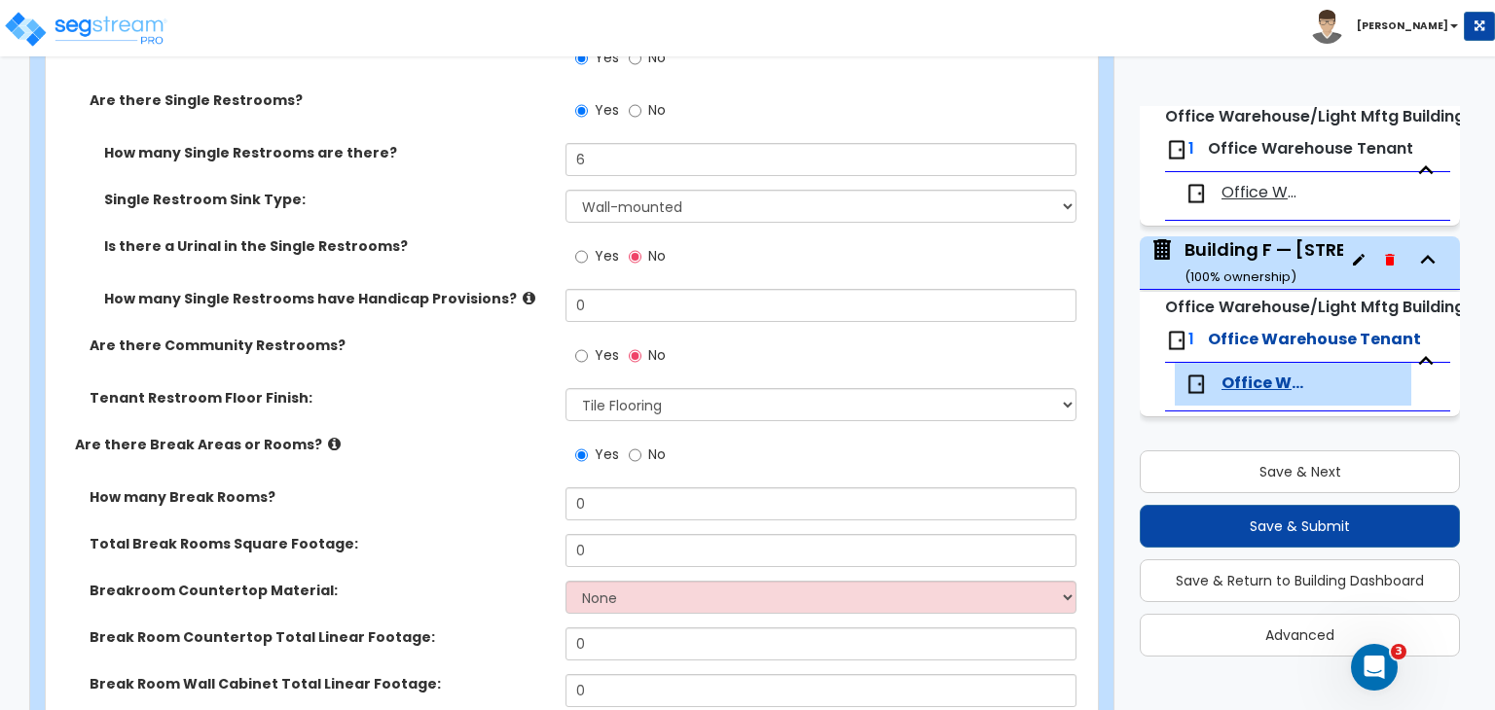
scroll to position [2823, 0]
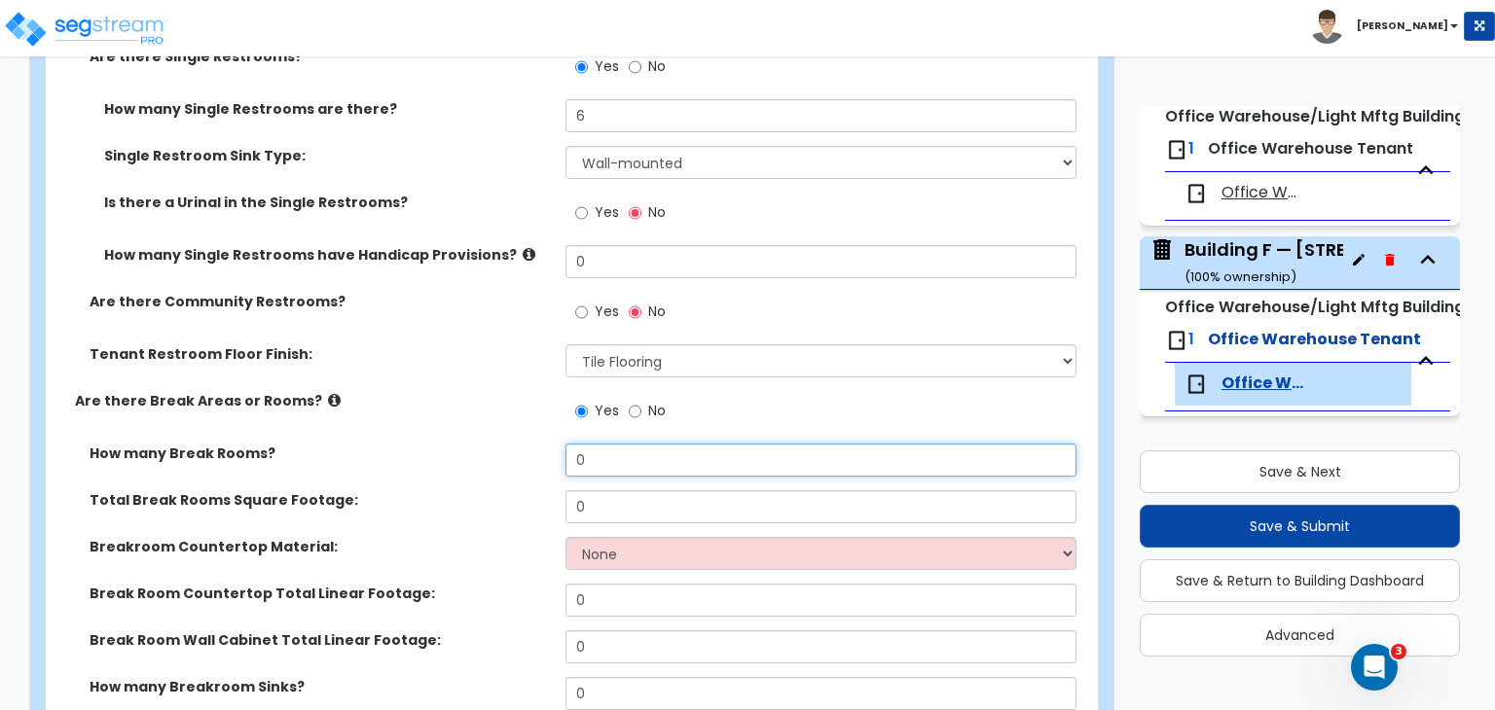
drag, startPoint x: 607, startPoint y: 407, endPoint x: 498, endPoint y: 402, distance: 109.1
click at [498, 444] on div "How many Break Rooms? 0" at bounding box center [566, 467] width 1040 height 47
type input "2"
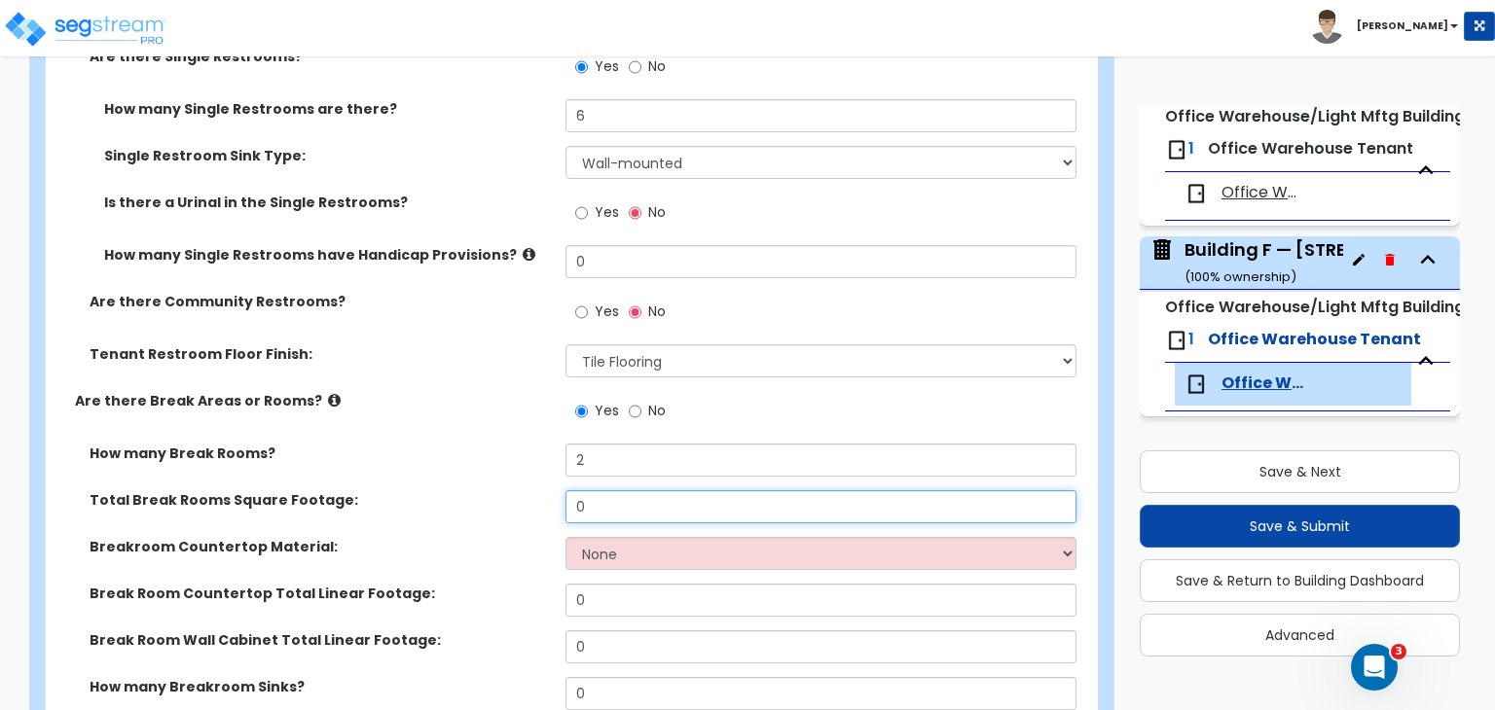
drag, startPoint x: 607, startPoint y: 450, endPoint x: 488, endPoint y: 447, distance: 119.7
click at [488, 490] on div "Total Break Rooms Square Footage: 0" at bounding box center [566, 513] width 1040 height 47
type input "500"
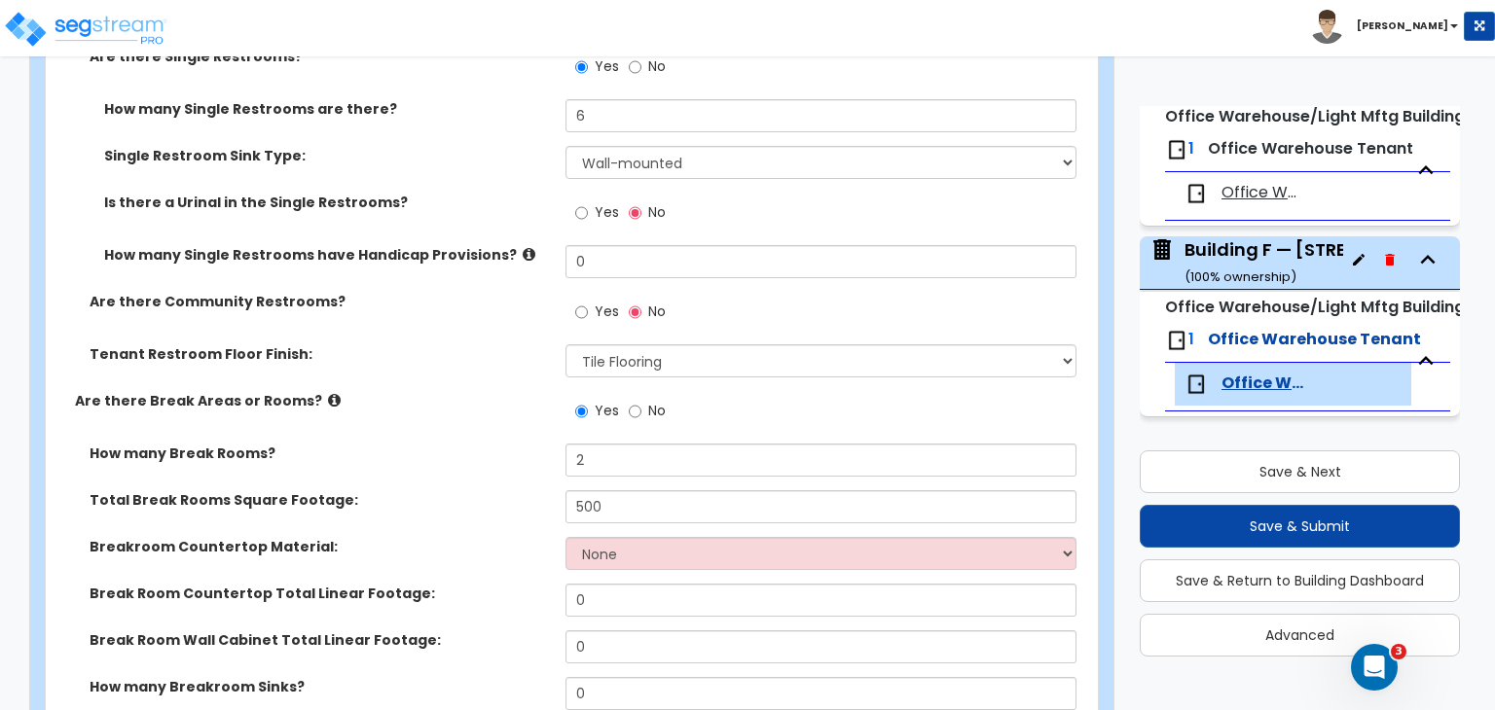
click at [504, 490] on div "Total Break Rooms Square Footage: 500" at bounding box center [566, 513] width 1040 height 47
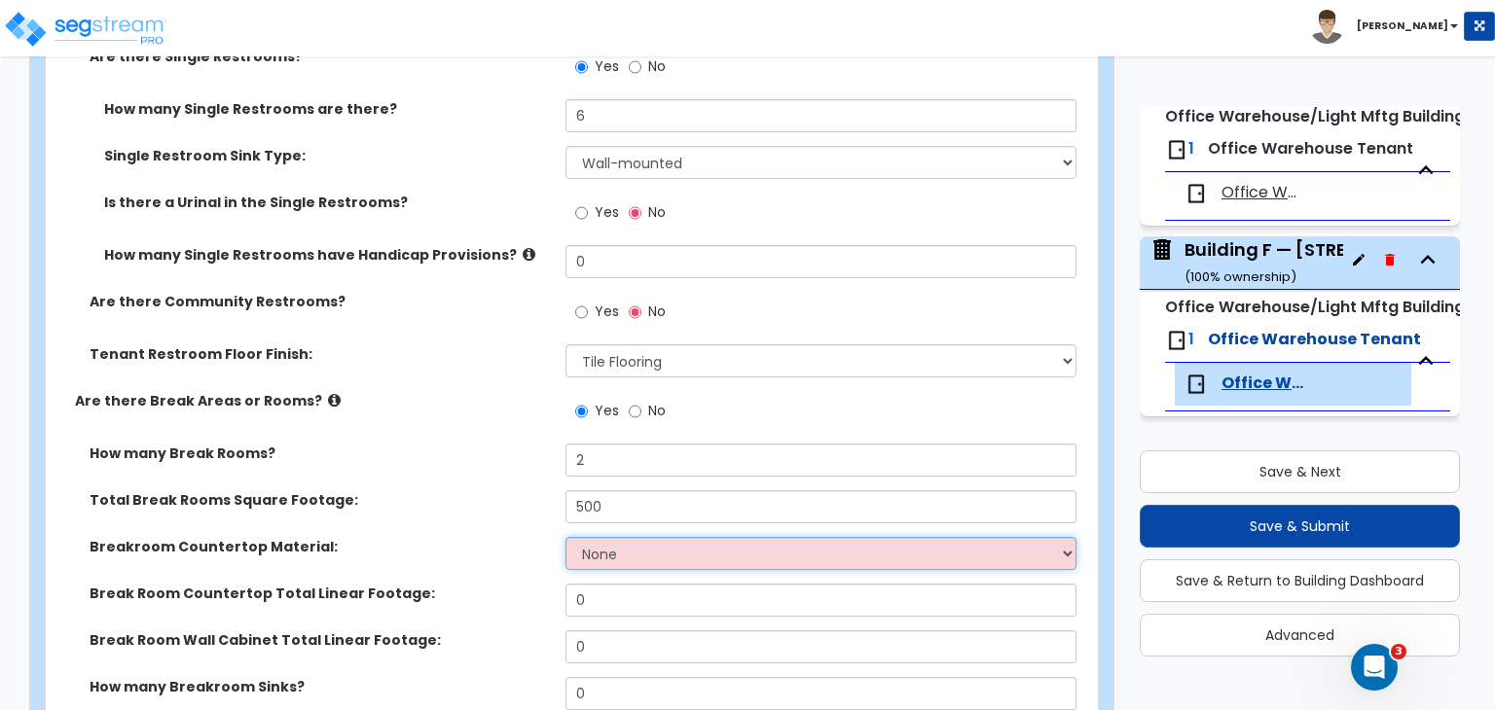
click at [589, 537] on select "None Plastic Laminate Solid Surface Stone Quartz Marble Tile Wood Stainless Ste…" at bounding box center [820, 553] width 510 height 33
select select "1"
click at [565, 537] on select "None Plastic Laminate Solid Surface Stone Quartz Marble Tile Wood Stainless Ste…" at bounding box center [820, 553] width 510 height 33
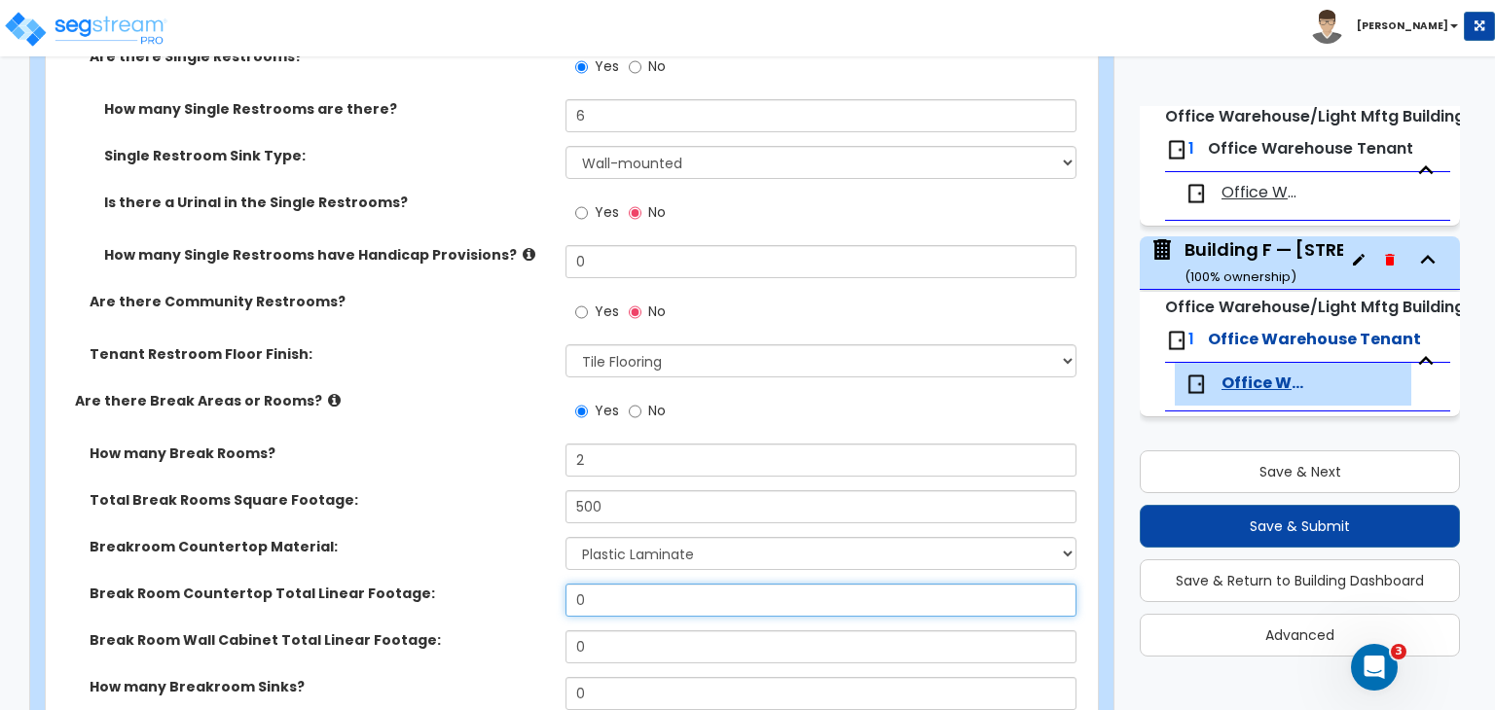
drag, startPoint x: 602, startPoint y: 533, endPoint x: 460, endPoint y: 535, distance: 142.1
click at [460, 584] on div "Break Room Countertop Total Linear Footage: 0" at bounding box center [566, 607] width 1040 height 47
type input "16"
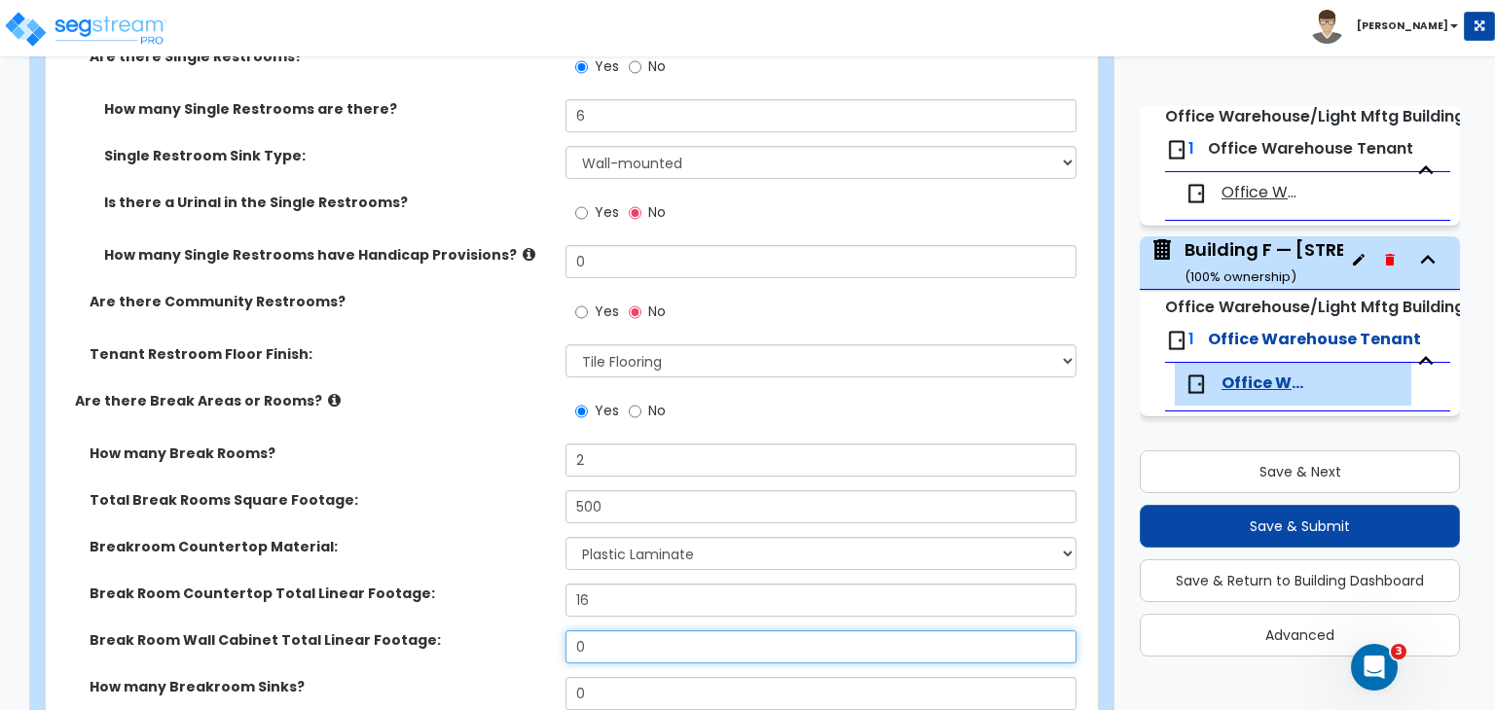
drag, startPoint x: 600, startPoint y: 595, endPoint x: 506, endPoint y: 577, distance: 96.0
click at [506, 631] on div "Break Room Wall Cabinet Total Linear Footage: 0" at bounding box center [566, 654] width 1040 height 47
type input "8"
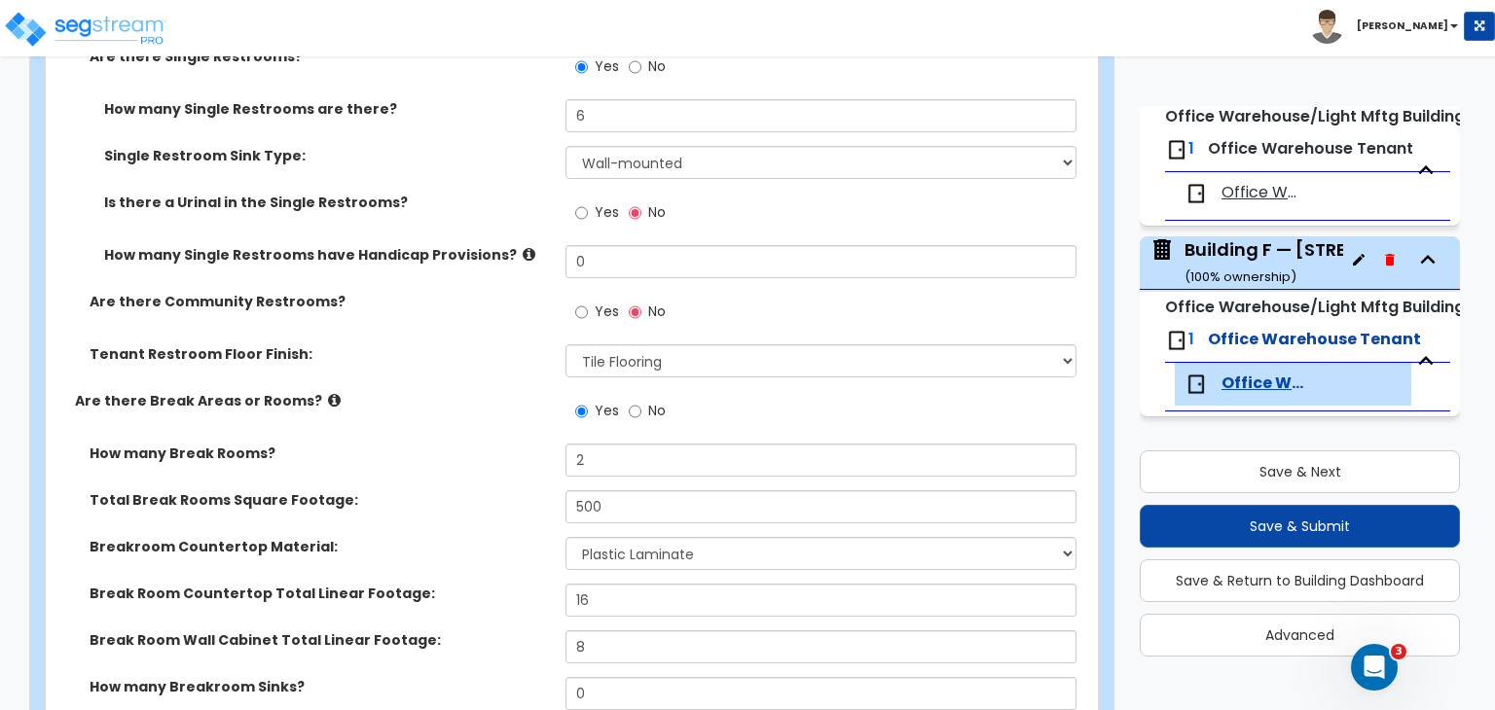
click at [506, 631] on label "Break Room Wall Cabinet Total Linear Footage:" at bounding box center [320, 640] width 461 height 19
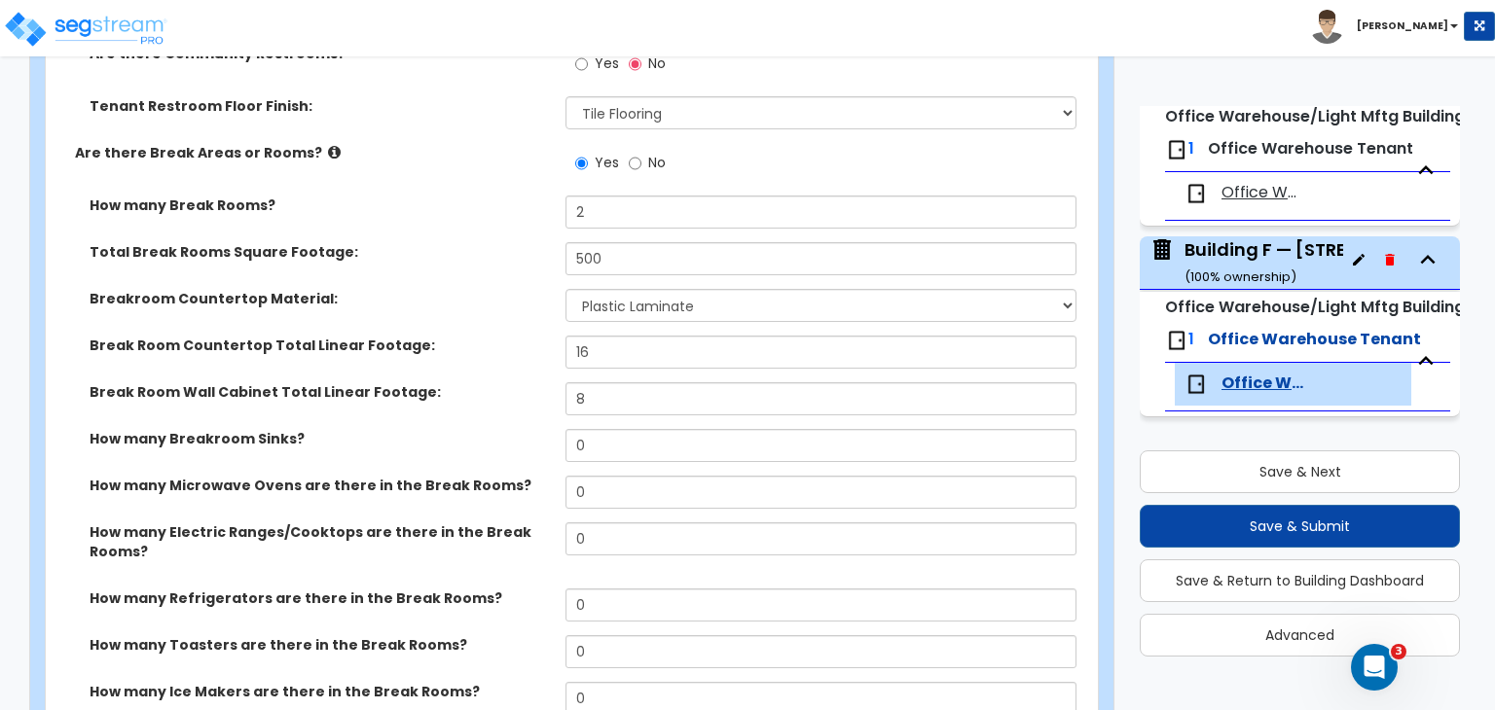
scroll to position [3102, 0]
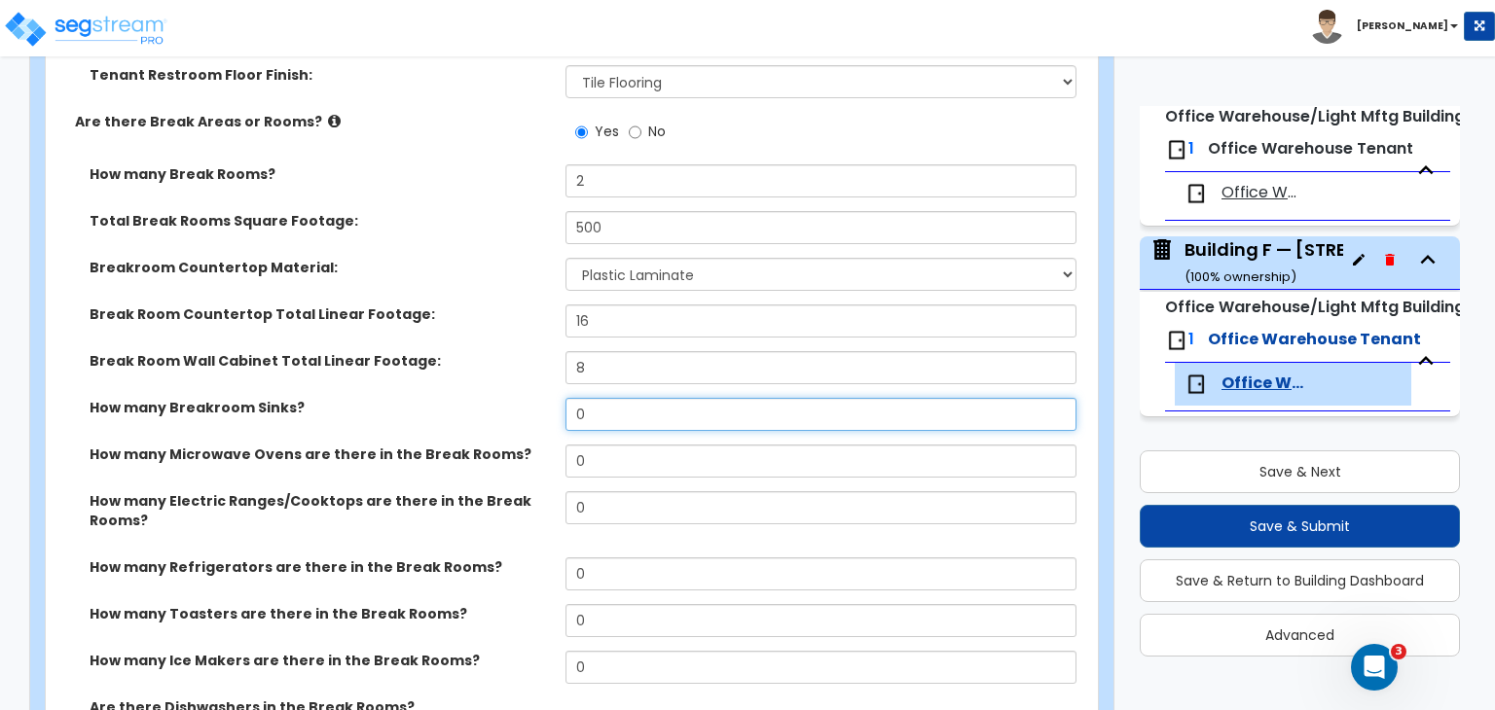
drag, startPoint x: 579, startPoint y: 360, endPoint x: 480, endPoint y: 355, distance: 99.4
click at [480, 398] on div "How many Breakroom Sinks? 0" at bounding box center [566, 421] width 1040 height 47
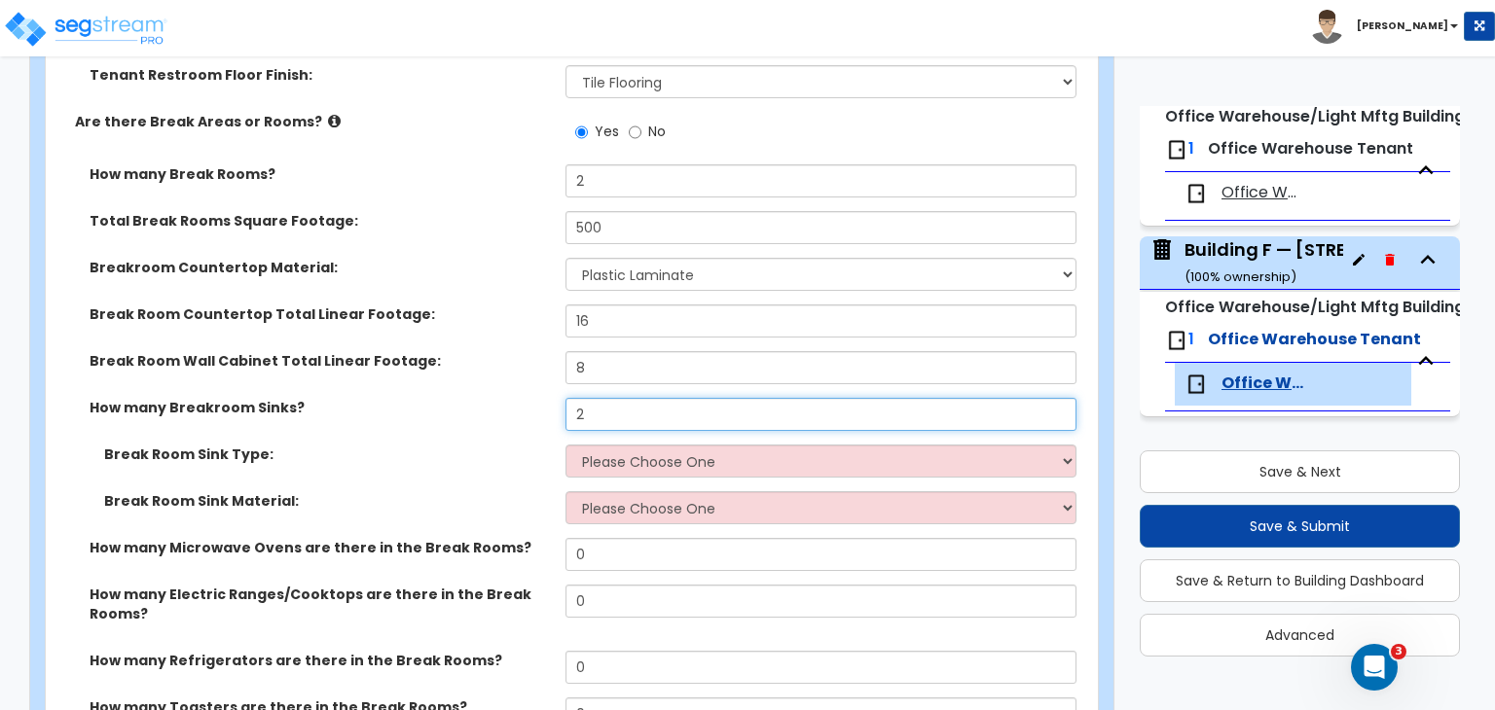
type input "2"
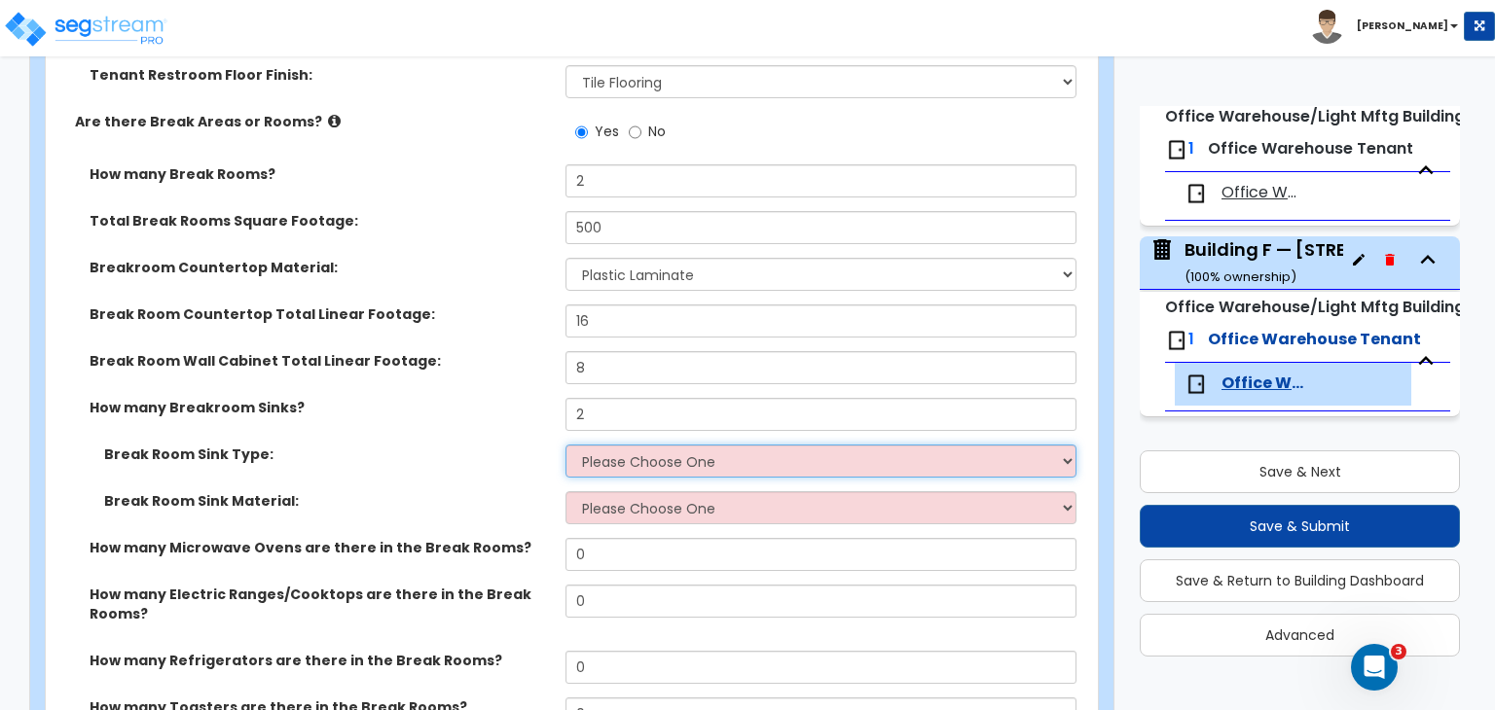
click at [615, 445] on select "Please Choose One Single Sink Double Sink" at bounding box center [820, 461] width 510 height 33
select select "1"
click at [565, 445] on select "Please Choose One Single Sink Double Sink" at bounding box center [820, 461] width 510 height 33
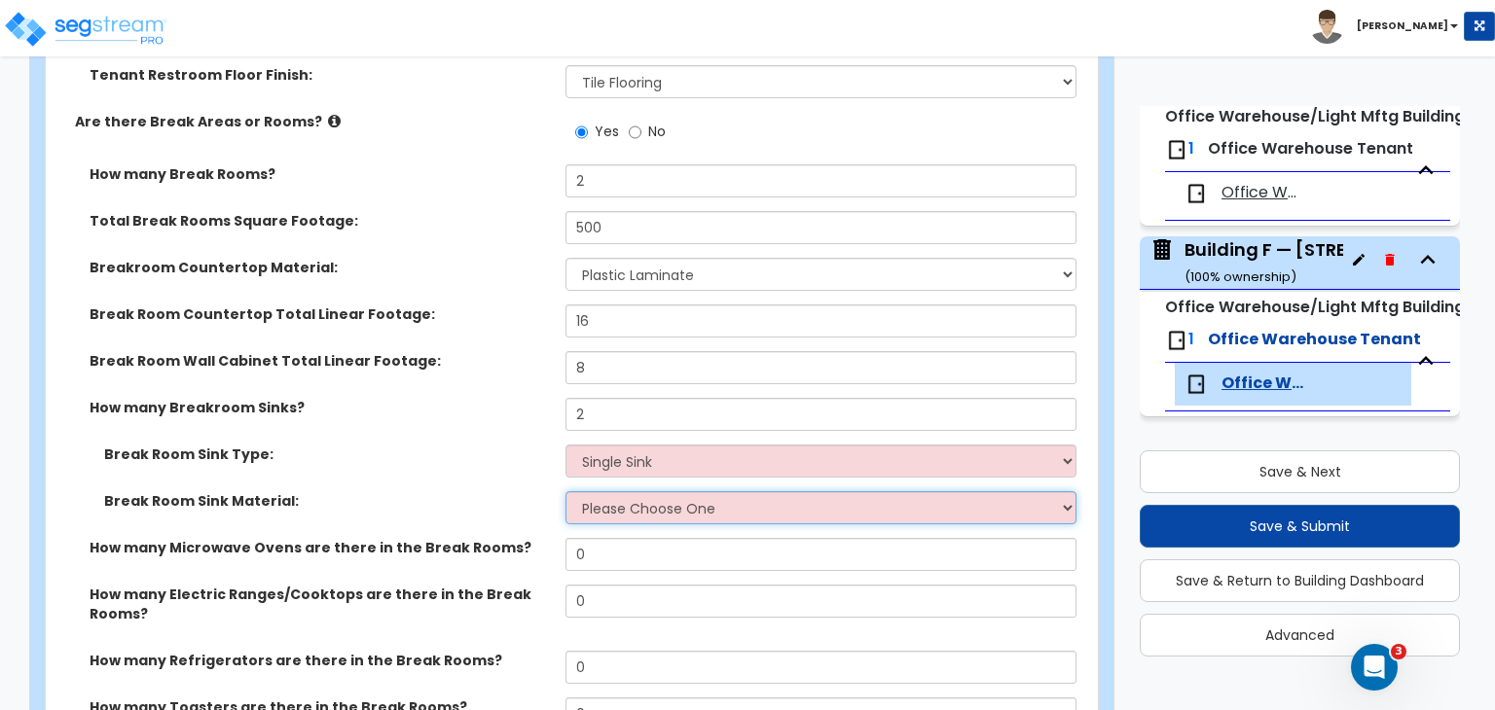
click at [637, 491] on select "Please Choose One Stainless Steel Porcelain Enamel Cast Iron" at bounding box center [820, 507] width 510 height 33
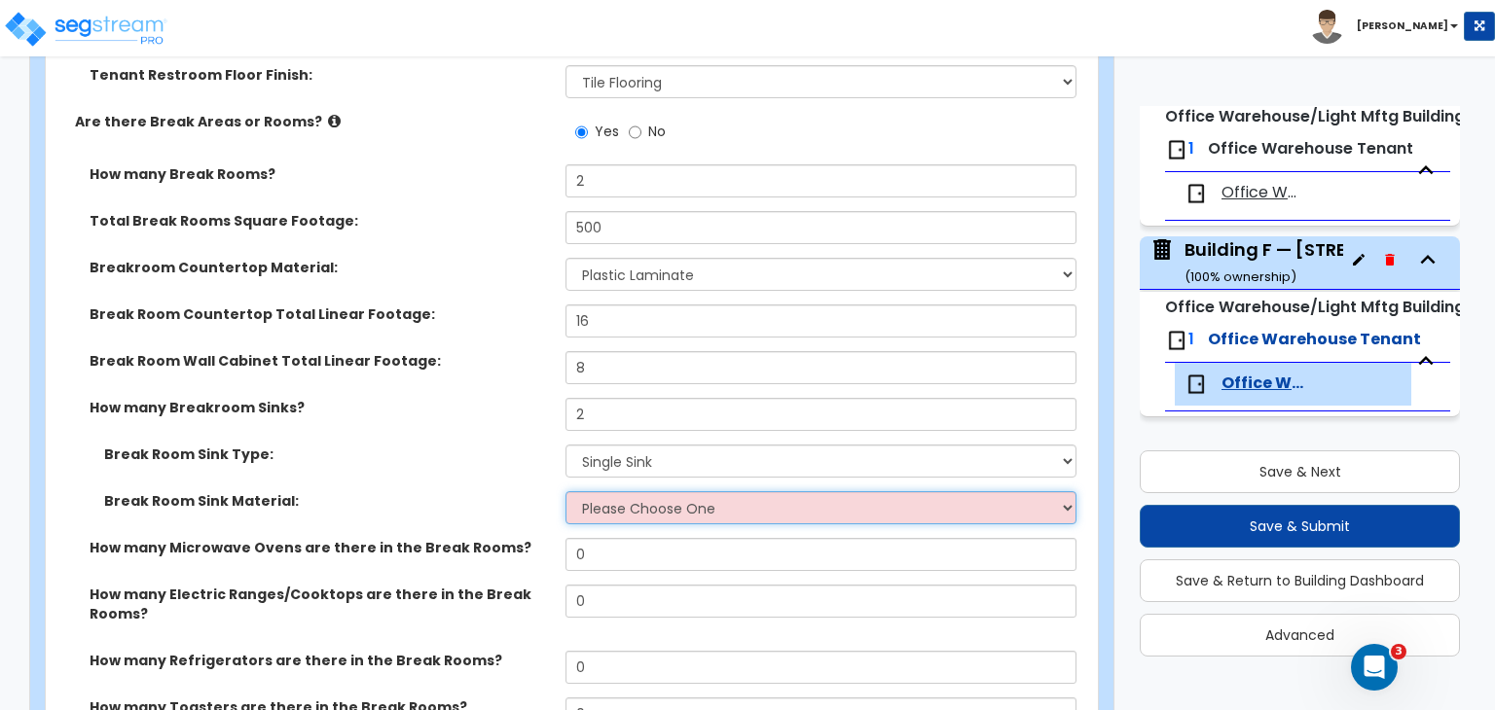
select select "1"
click at [565, 491] on select "Please Choose One Stainless Steel Porcelain Enamel Cast Iron" at bounding box center [820, 507] width 510 height 33
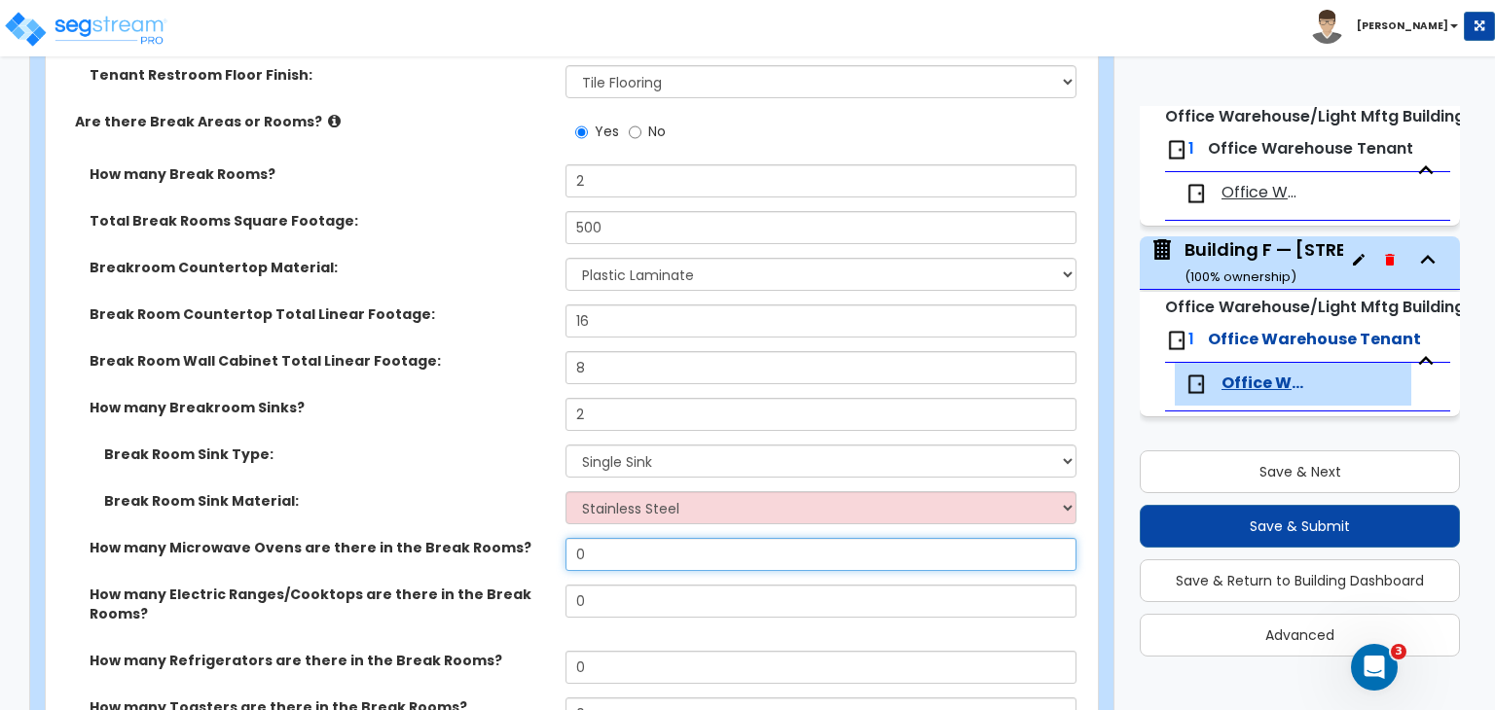
click at [642, 538] on input "0" at bounding box center [820, 554] width 510 height 33
drag, startPoint x: 618, startPoint y: 503, endPoint x: 512, endPoint y: 490, distance: 106.8
click at [512, 538] on div "How many Microwave Ovens are there in the Break Rooms? 0" at bounding box center [566, 561] width 1040 height 47
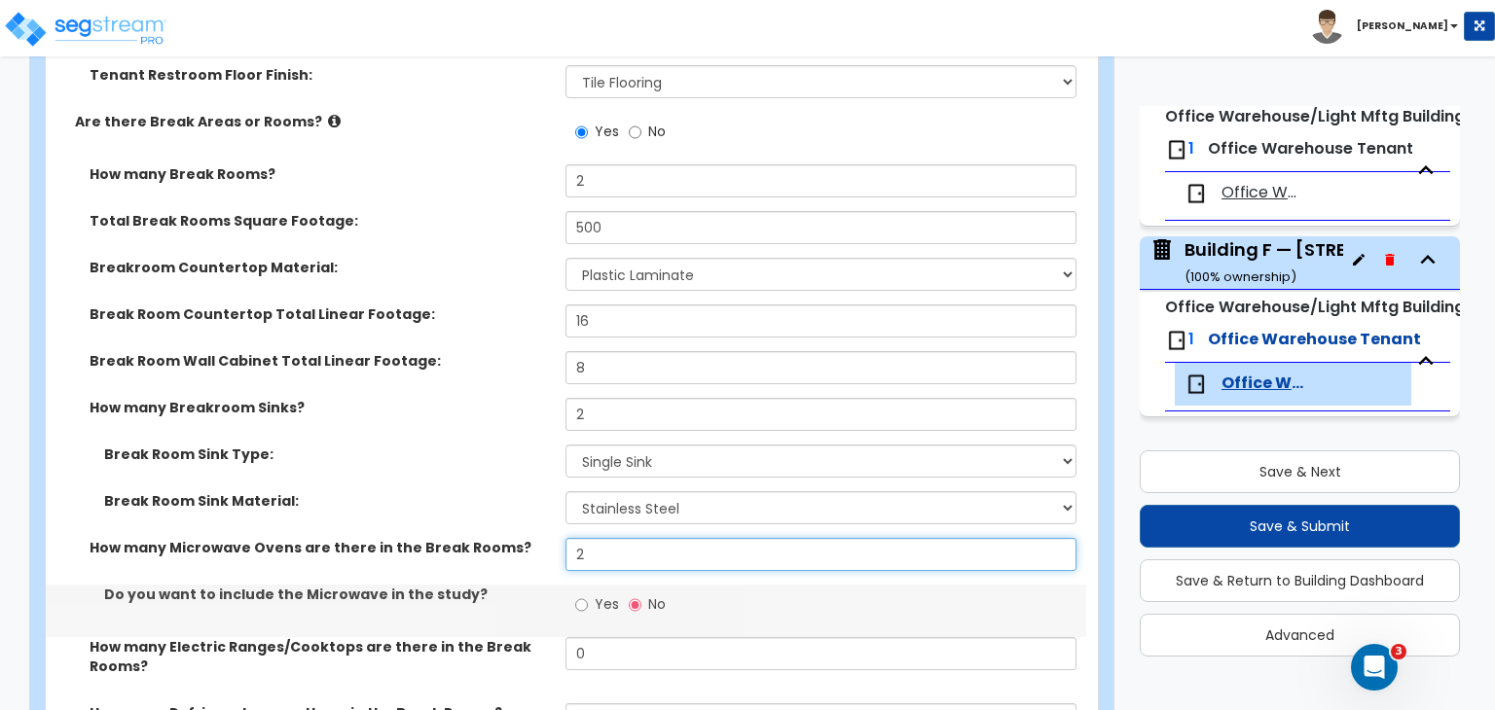
type input "2"
click at [512, 538] on label "How many Microwave Ovens are there in the Break Rooms?" at bounding box center [320, 547] width 461 height 19
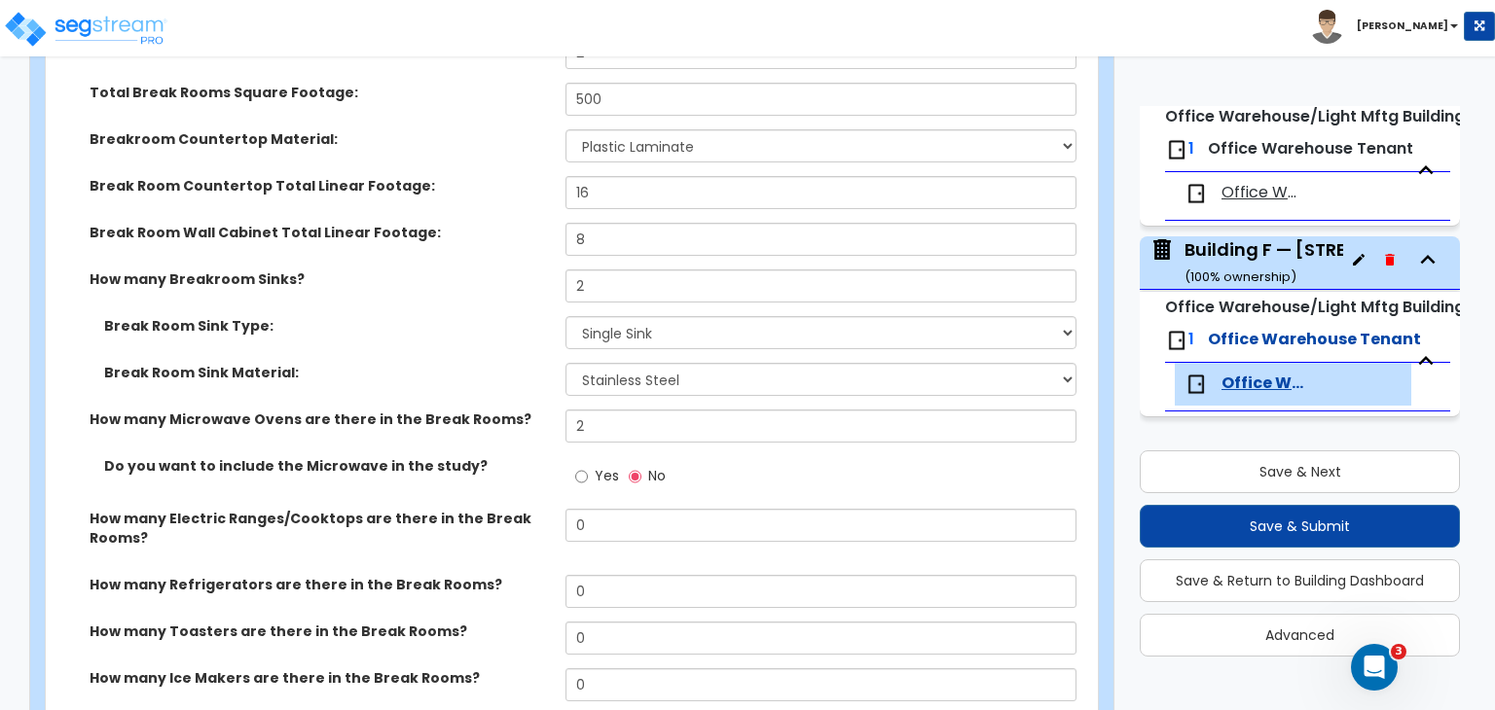
scroll to position [3284, 0]
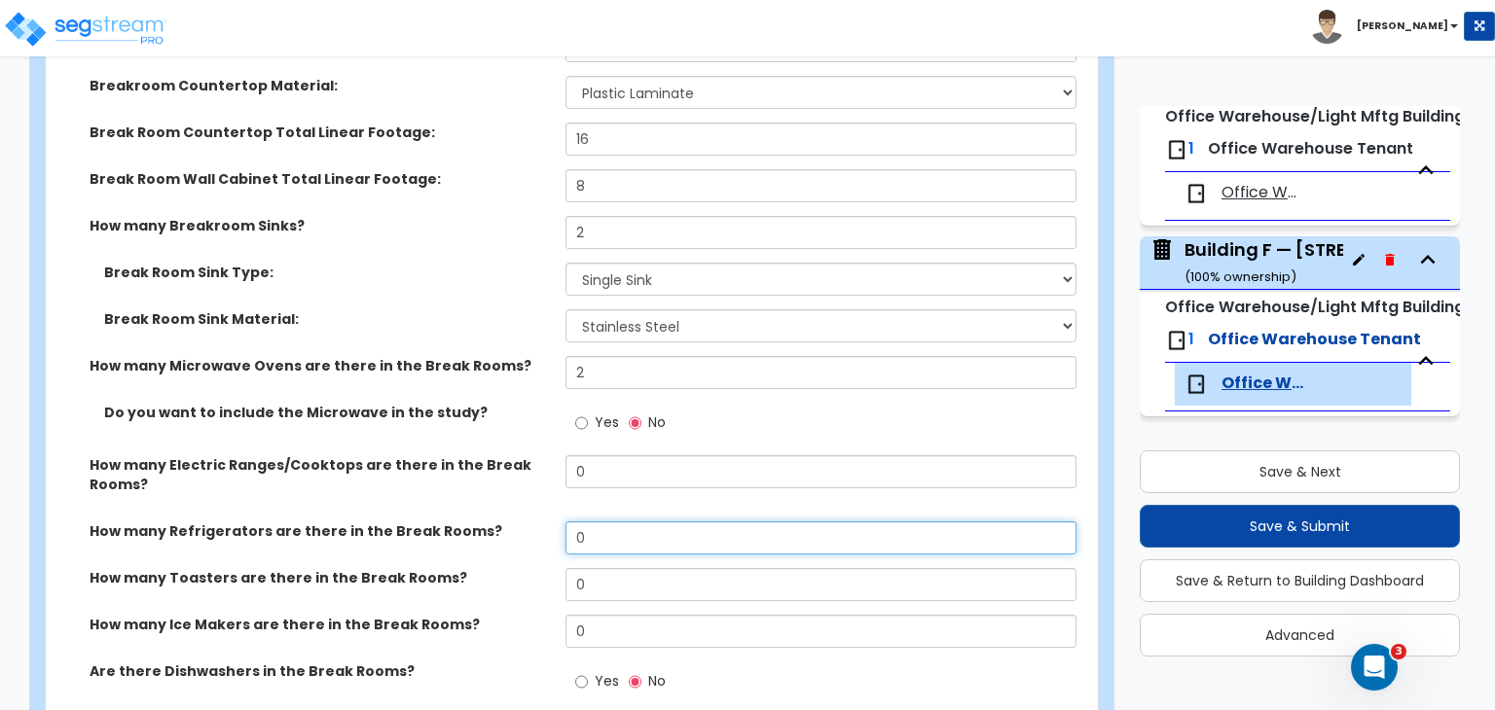
drag, startPoint x: 607, startPoint y: 488, endPoint x: 504, endPoint y: 478, distance: 103.6
click at [504, 522] on div "How many Refrigerators are there in the Break Rooms? 0" at bounding box center [566, 545] width 1040 height 47
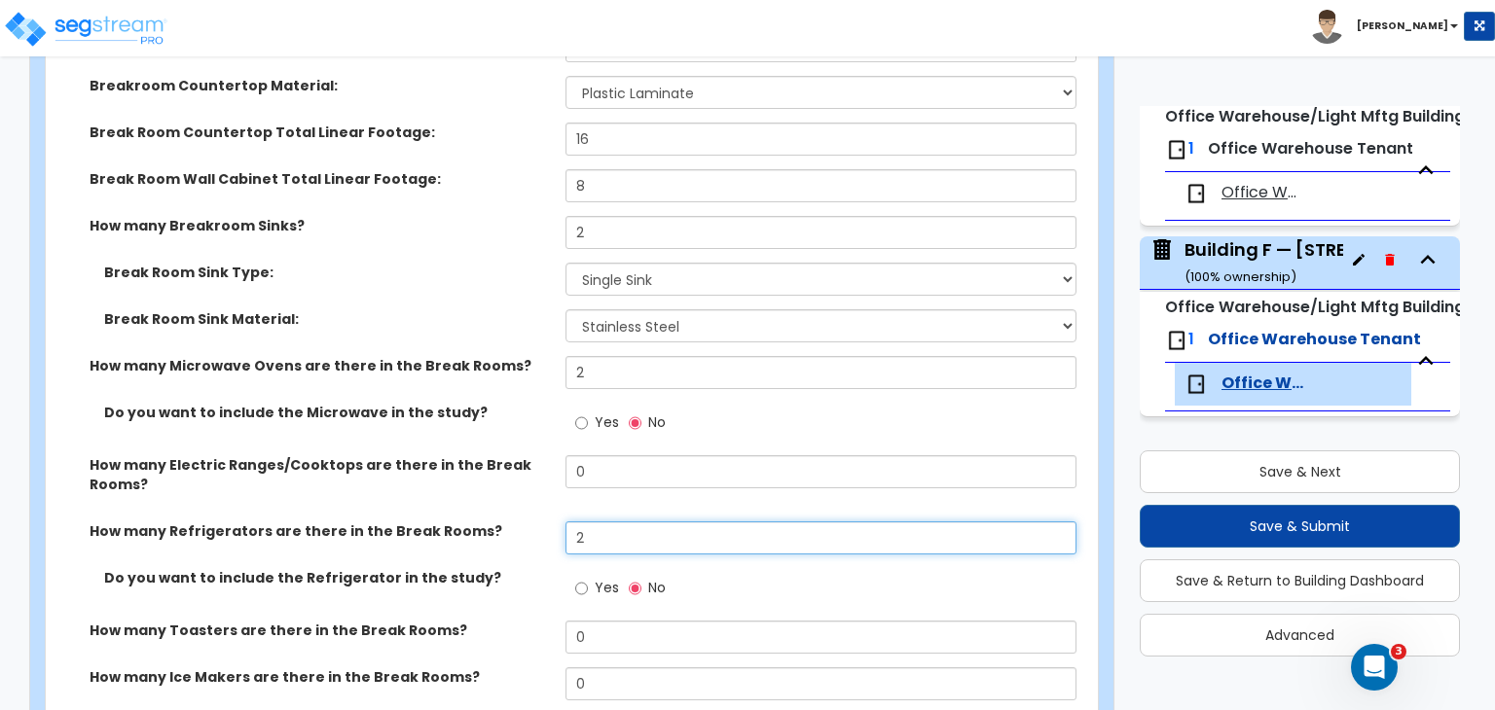
type input "2"
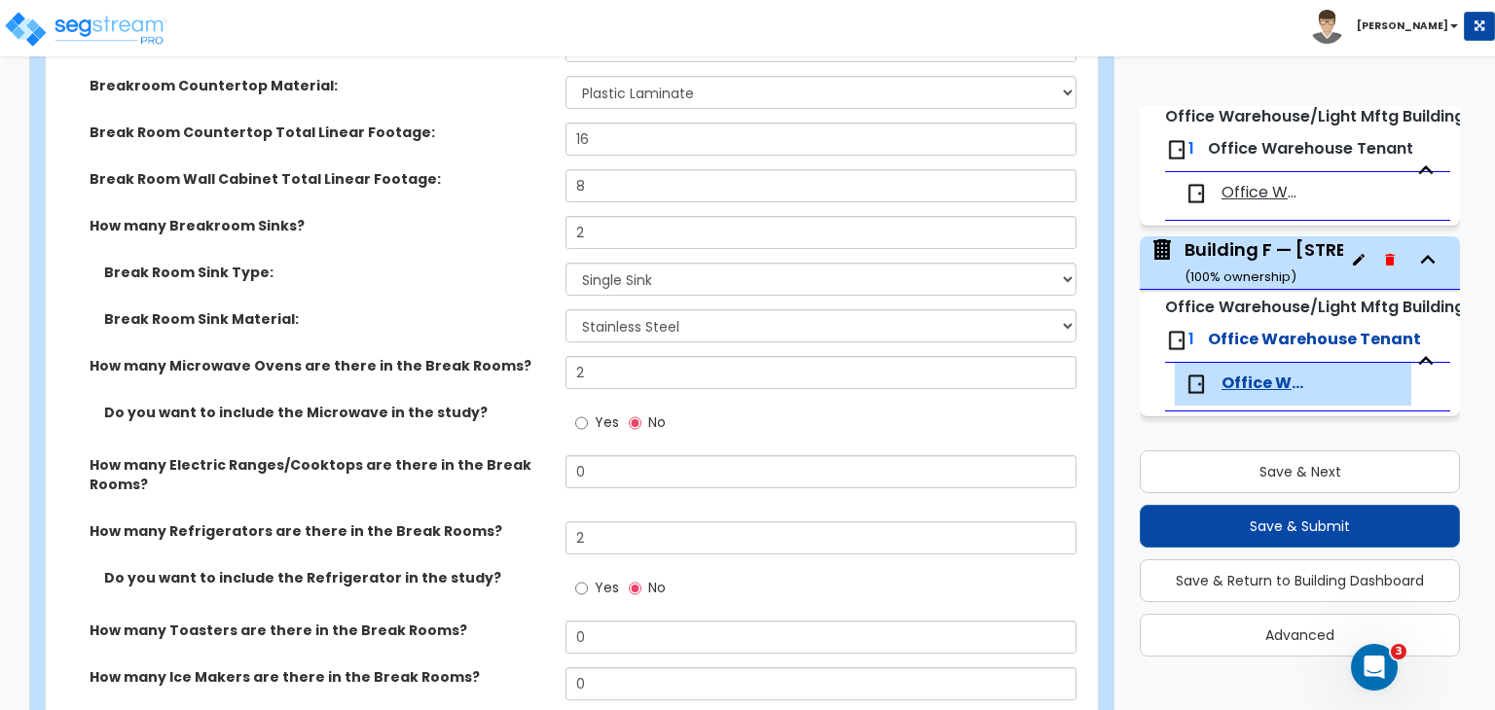
click at [535, 461] on div "How many Electric Ranges/Cooktops are there in the Break Rooms? 0" at bounding box center [566, 488] width 1040 height 66
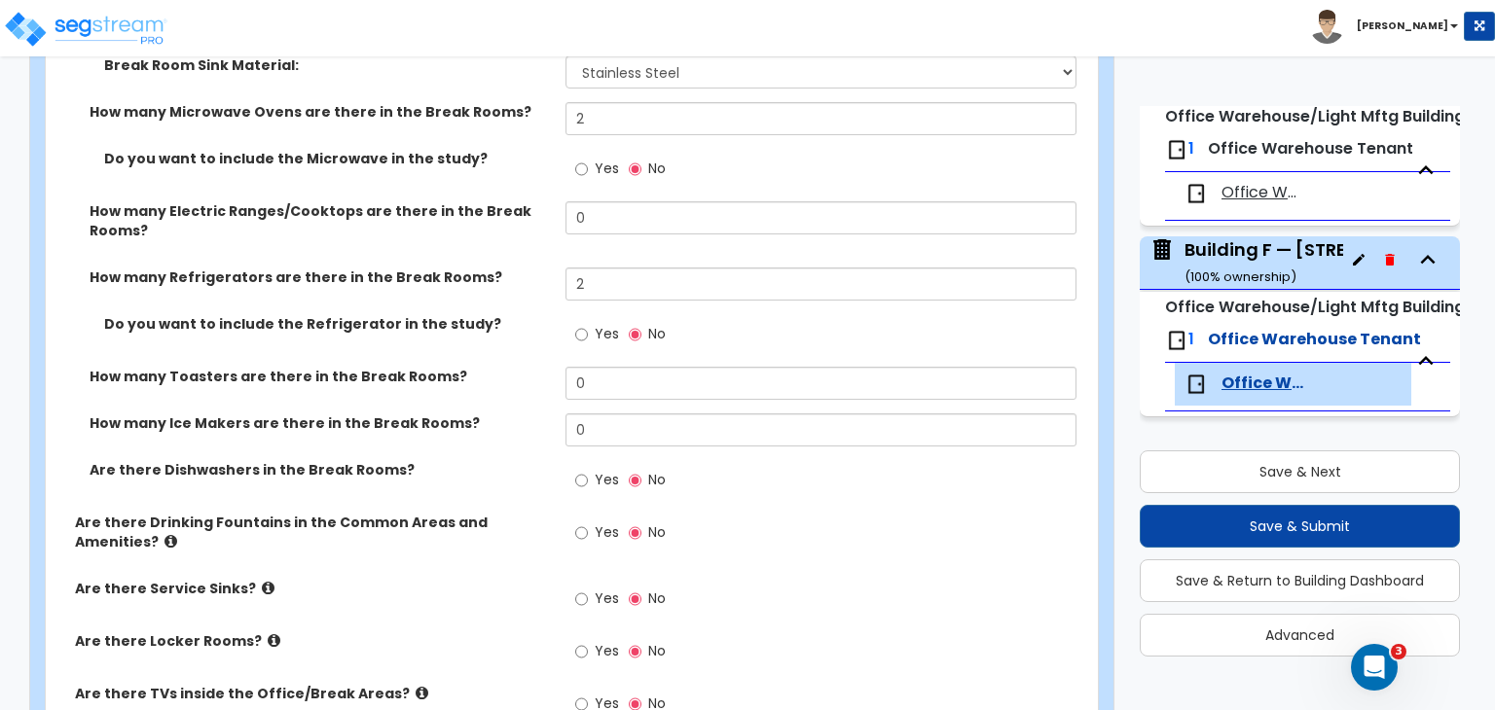
scroll to position [3543, 0]
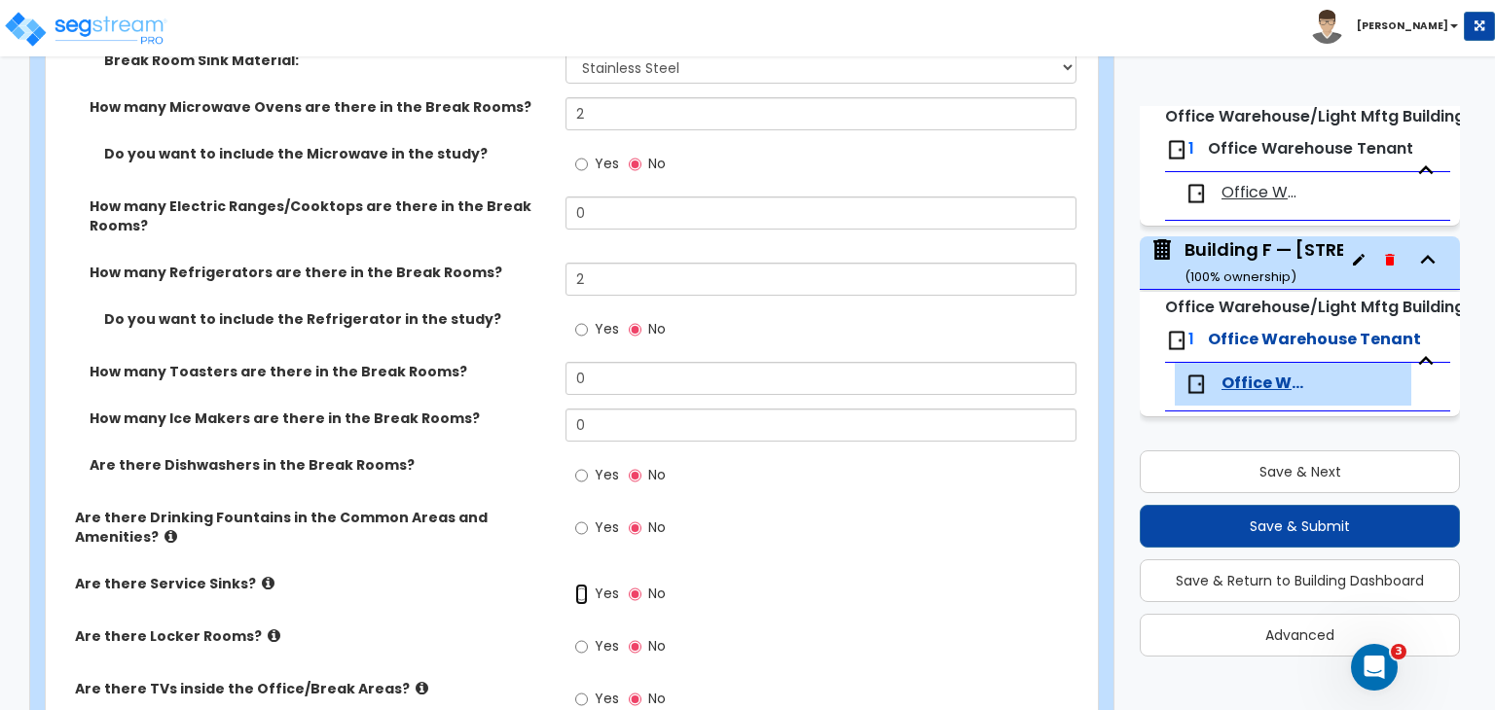
click at [580, 584] on input "Yes" at bounding box center [581, 594] width 13 height 21
radio input "true"
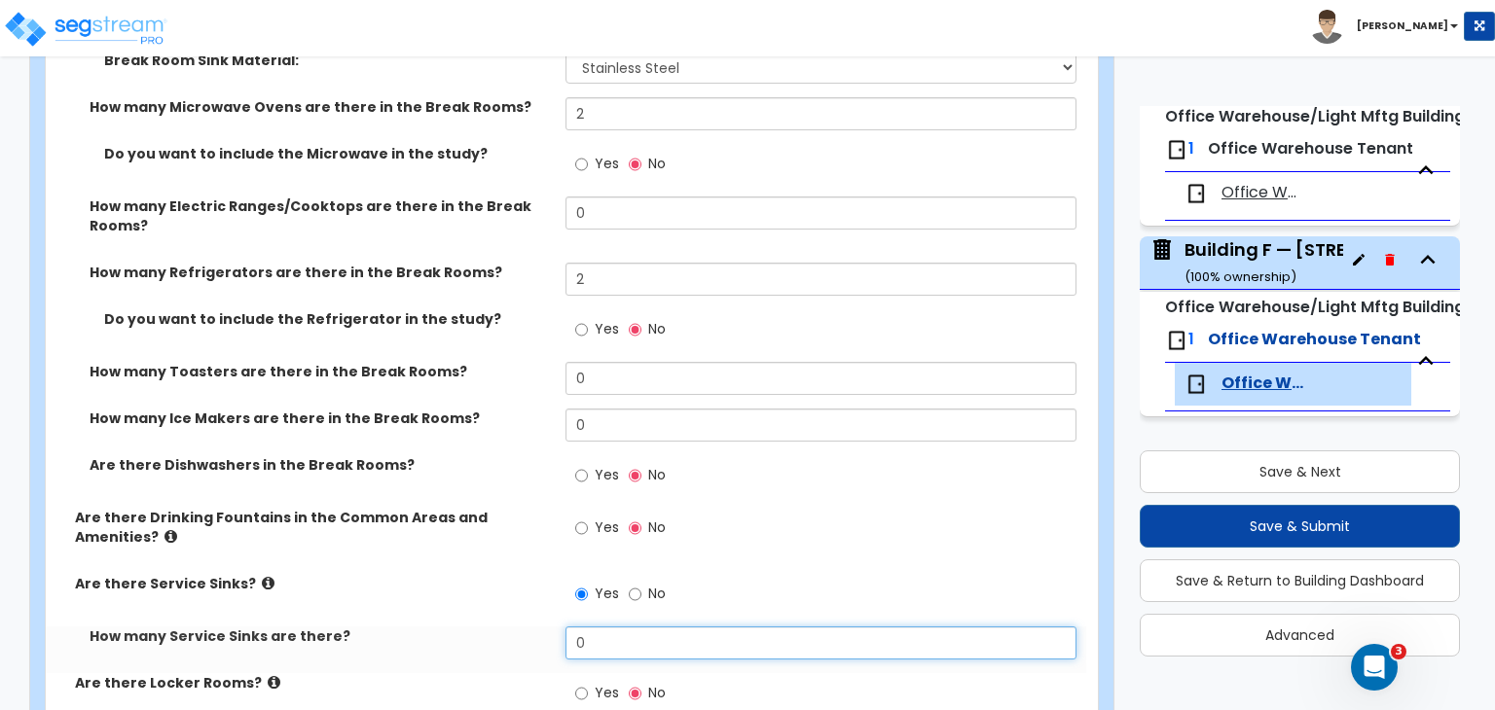
drag, startPoint x: 604, startPoint y: 587, endPoint x: 516, endPoint y: 594, distance: 88.8
click at [516, 627] on div "How many Service Sinks are there? 0" at bounding box center [566, 650] width 1040 height 47
type input "2"
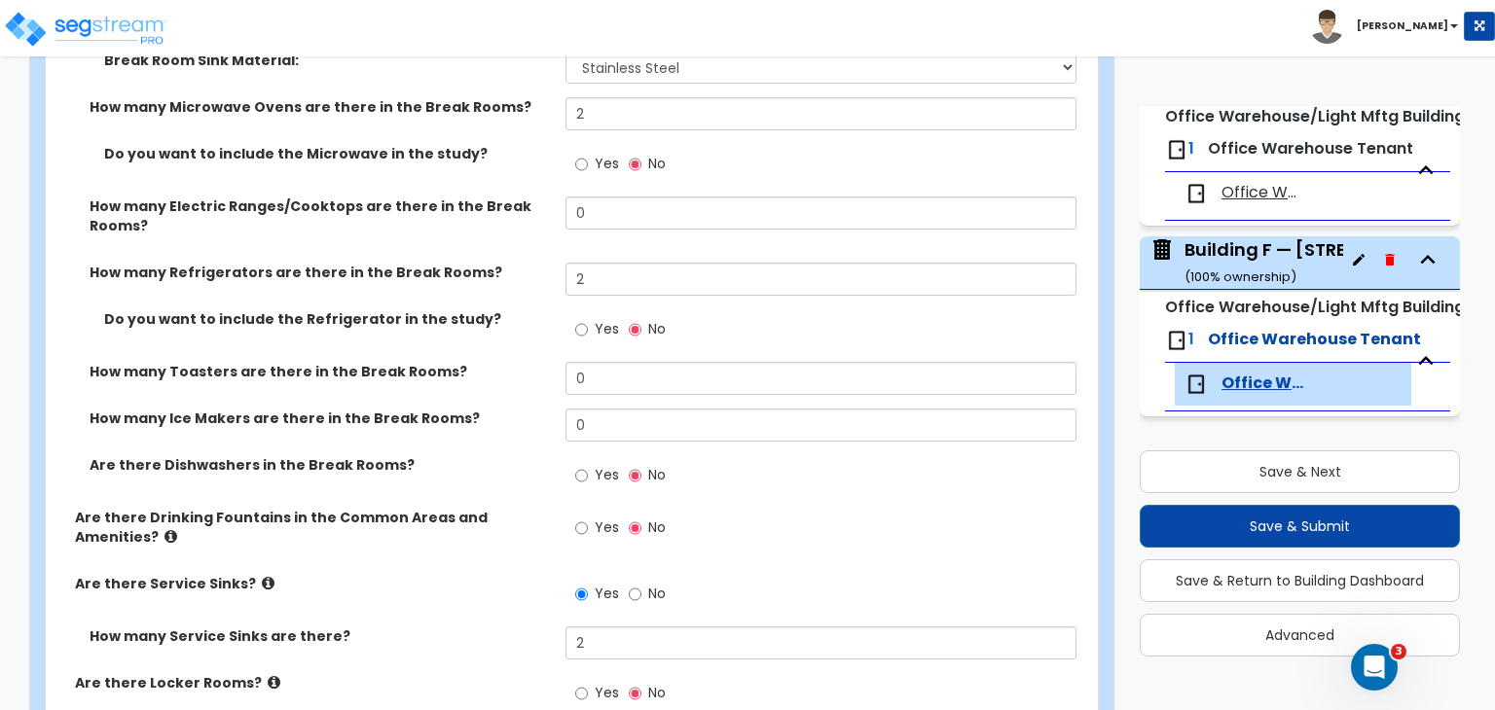
click at [473, 574] on div "Are there Service Sinks? Yes No" at bounding box center [566, 600] width 1040 height 53
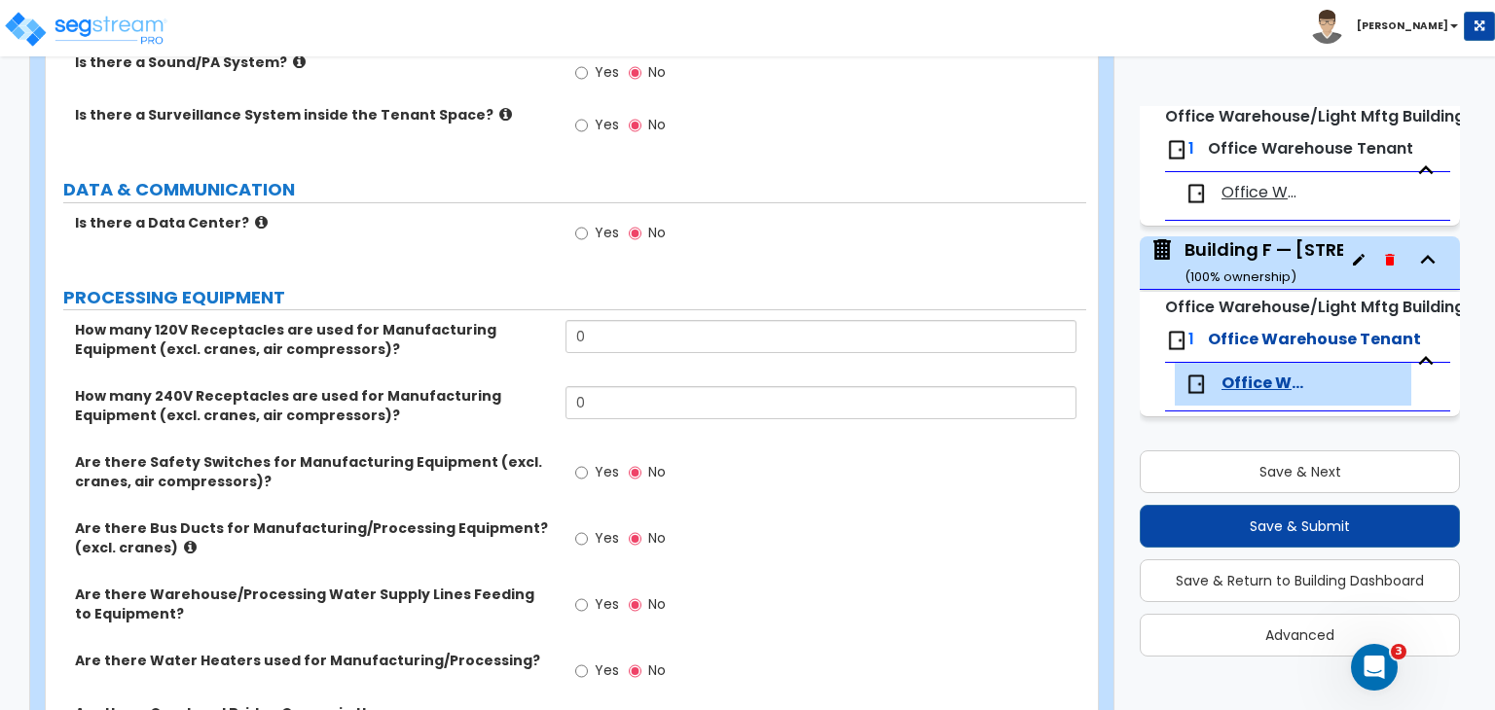
scroll to position [4563, 0]
click at [530, 518] on label "Are there Bus Ducts for Manufacturing/Processing Equipment? (excl. cranes)" at bounding box center [313, 537] width 476 height 39
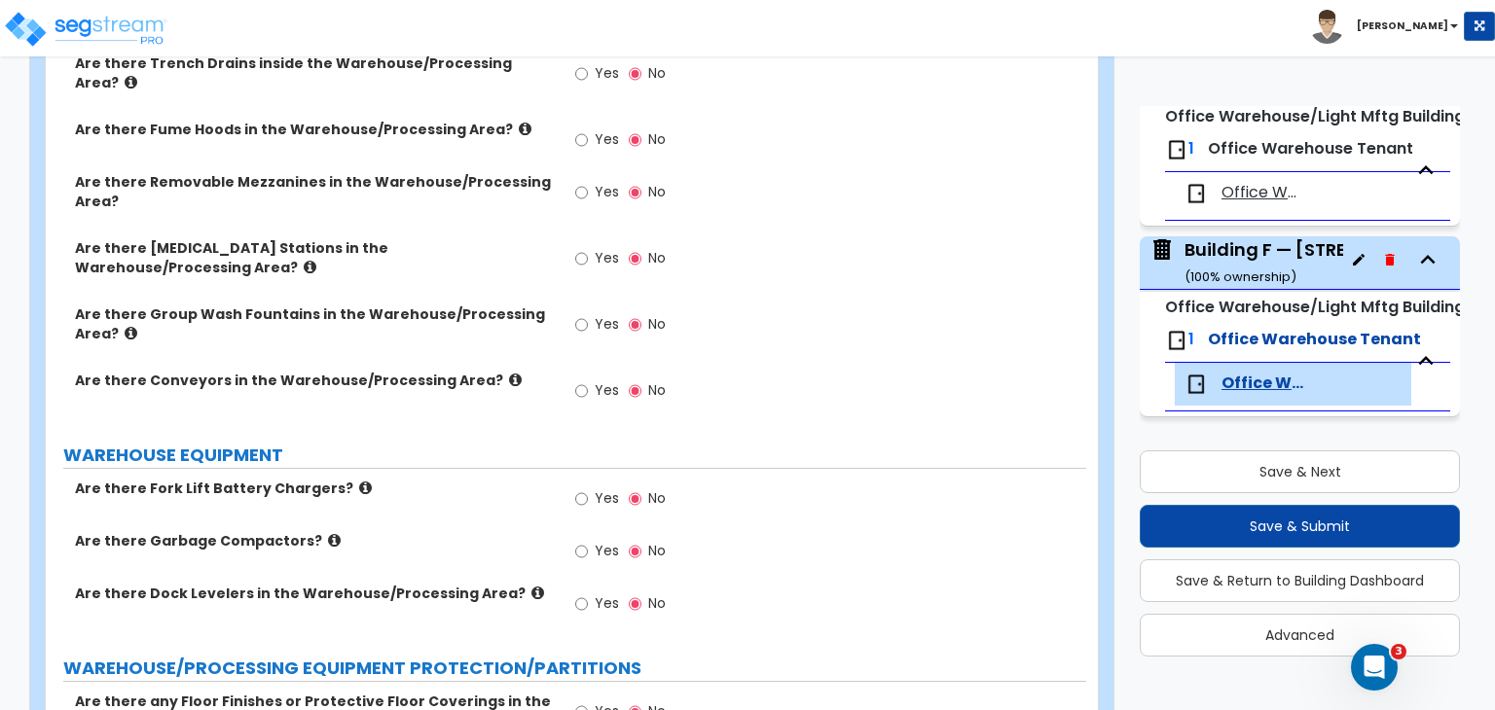
scroll to position [5421, 0]
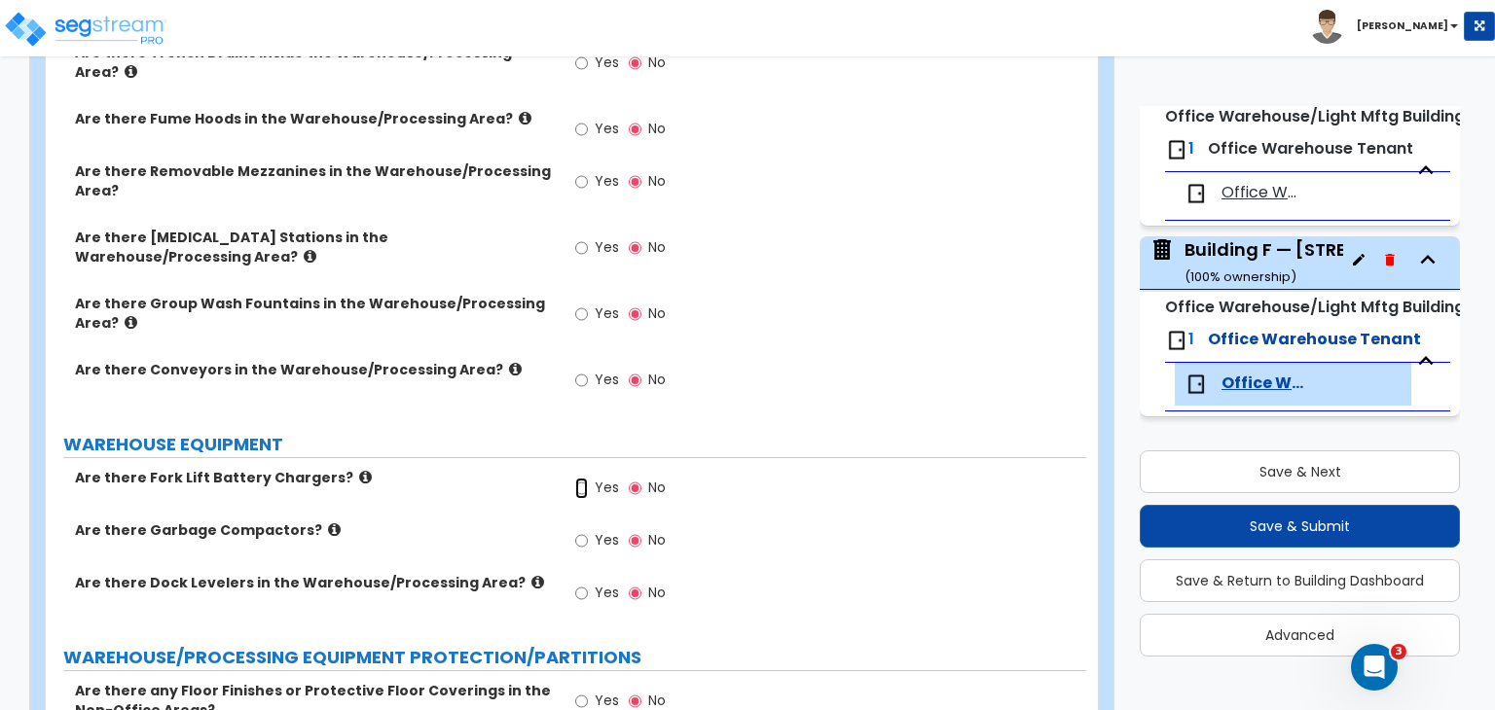
click at [580, 478] on input "Yes" at bounding box center [581, 488] width 13 height 21
radio input "true"
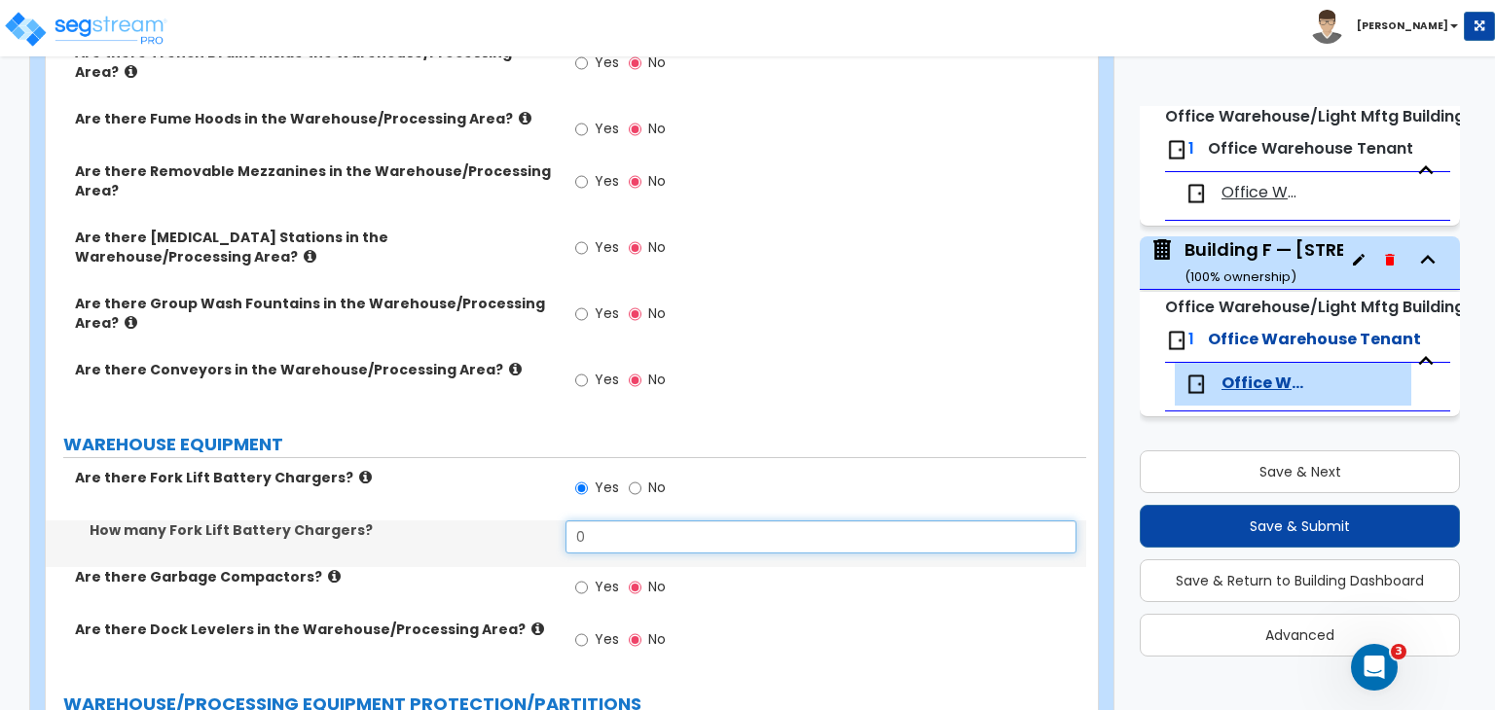
drag, startPoint x: 618, startPoint y: 452, endPoint x: 455, endPoint y: 459, distance: 162.7
click at [455, 521] on div "How many Fork Lift Battery Chargers? 0" at bounding box center [566, 544] width 1040 height 47
type input "2"
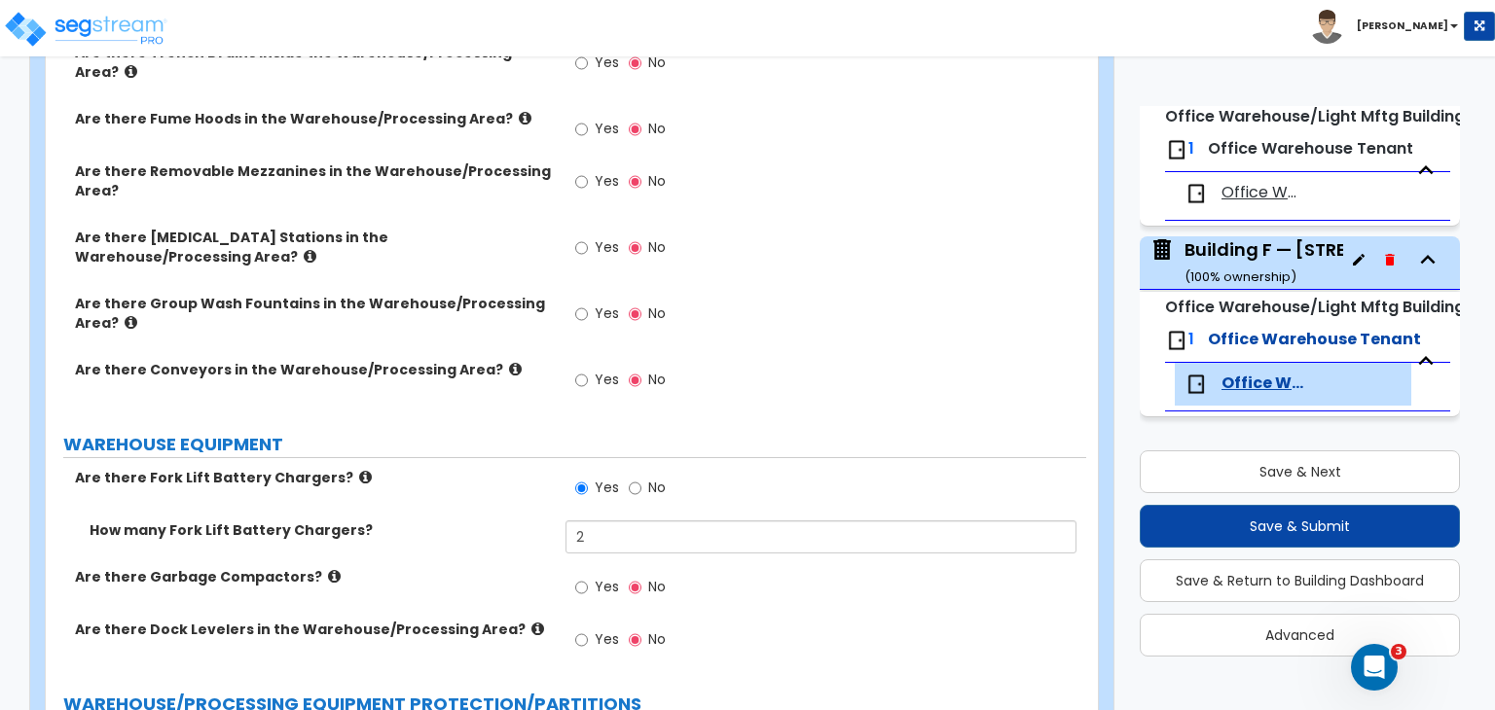
click at [455, 521] on div "How many Fork Lift Battery Chargers? 2" at bounding box center [566, 544] width 1040 height 47
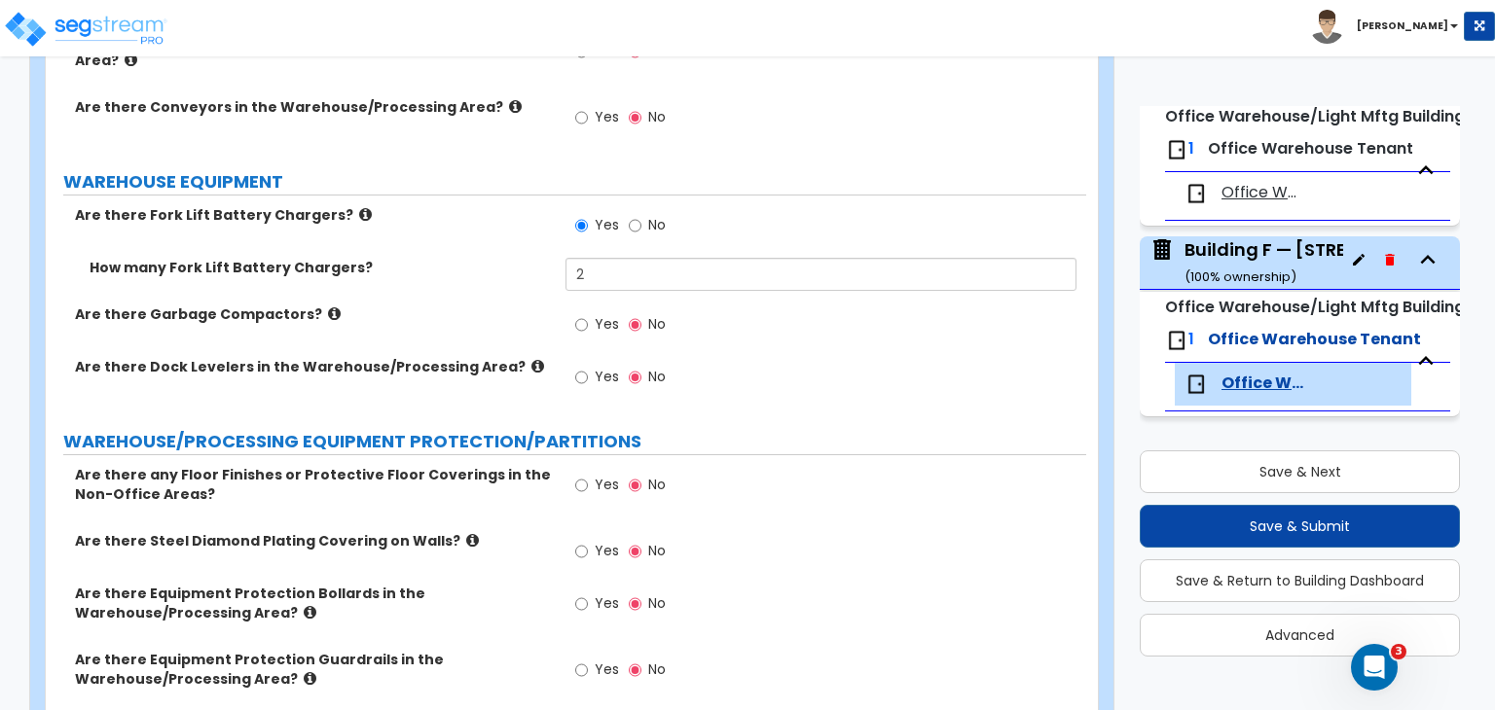
scroll to position [5687, 0]
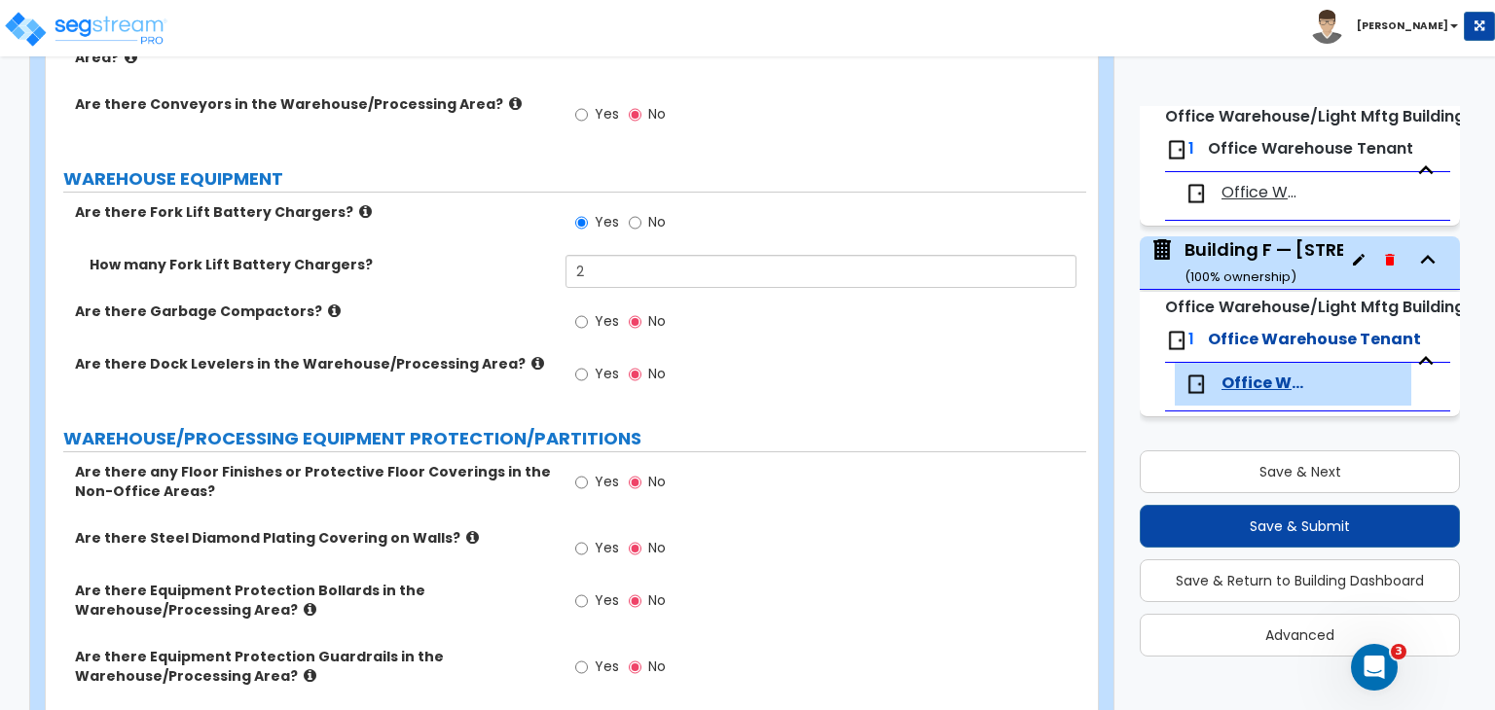
click at [525, 528] on div "Are there Steel Diamond Plating Covering on Walls? Yes No" at bounding box center [566, 554] width 1040 height 53
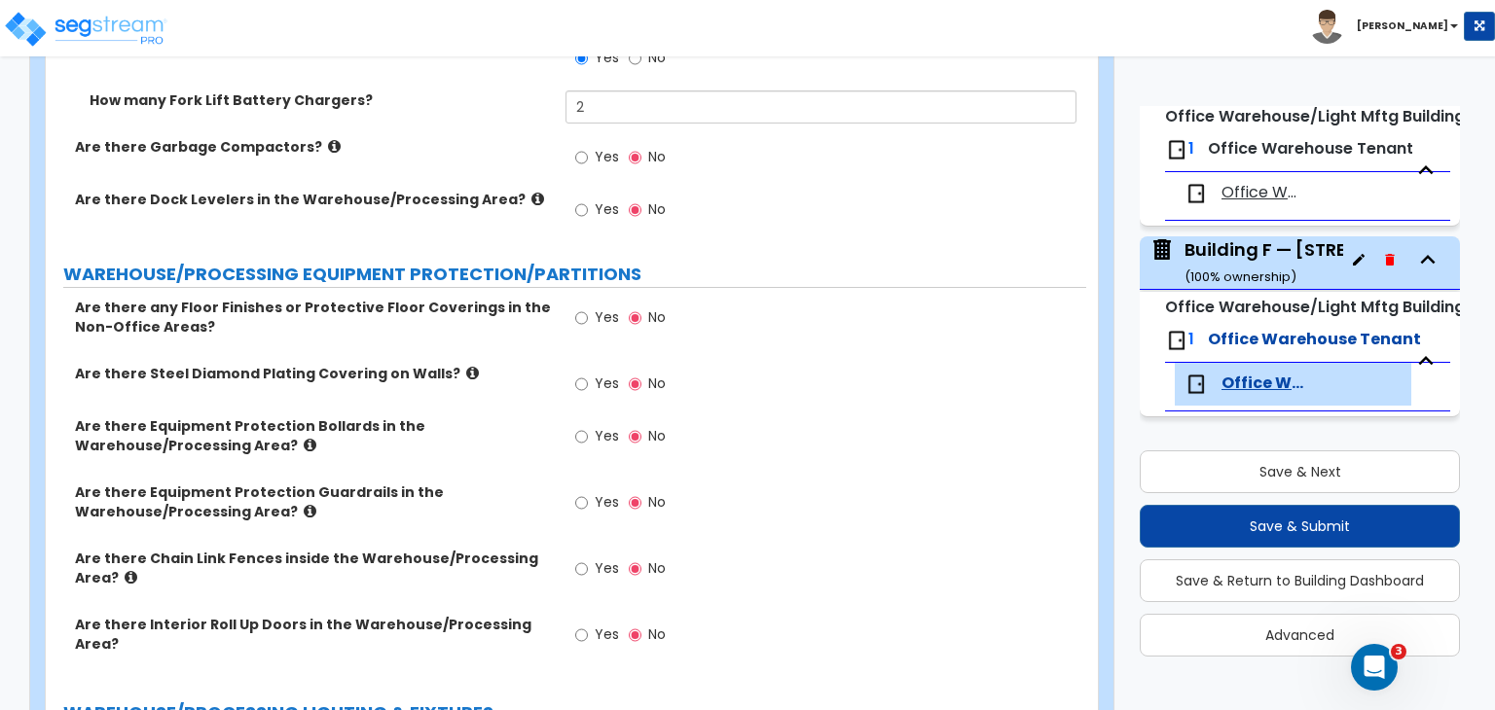
scroll to position [5857, 0]
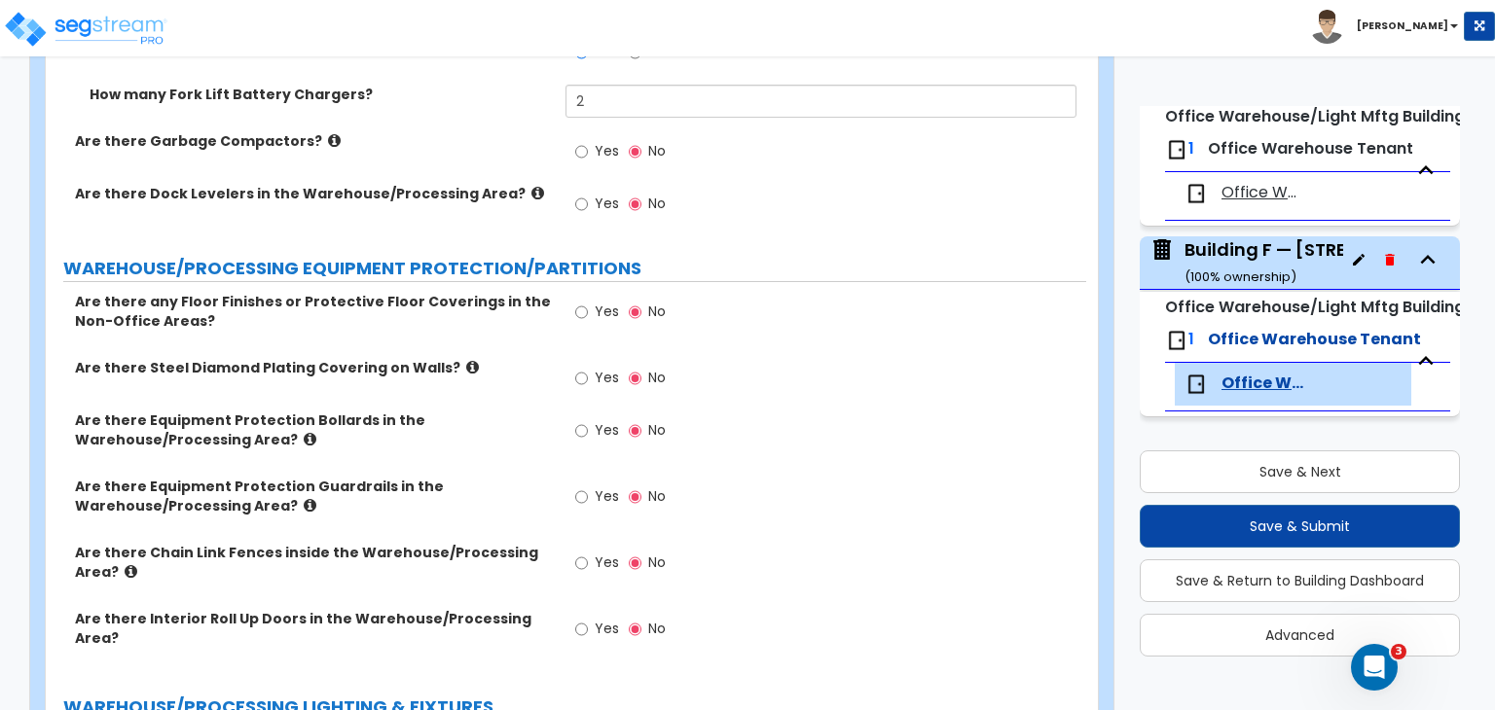
click at [514, 358] on div "Are there Steel Diamond Plating Covering on Walls? Yes No" at bounding box center [566, 384] width 1040 height 53
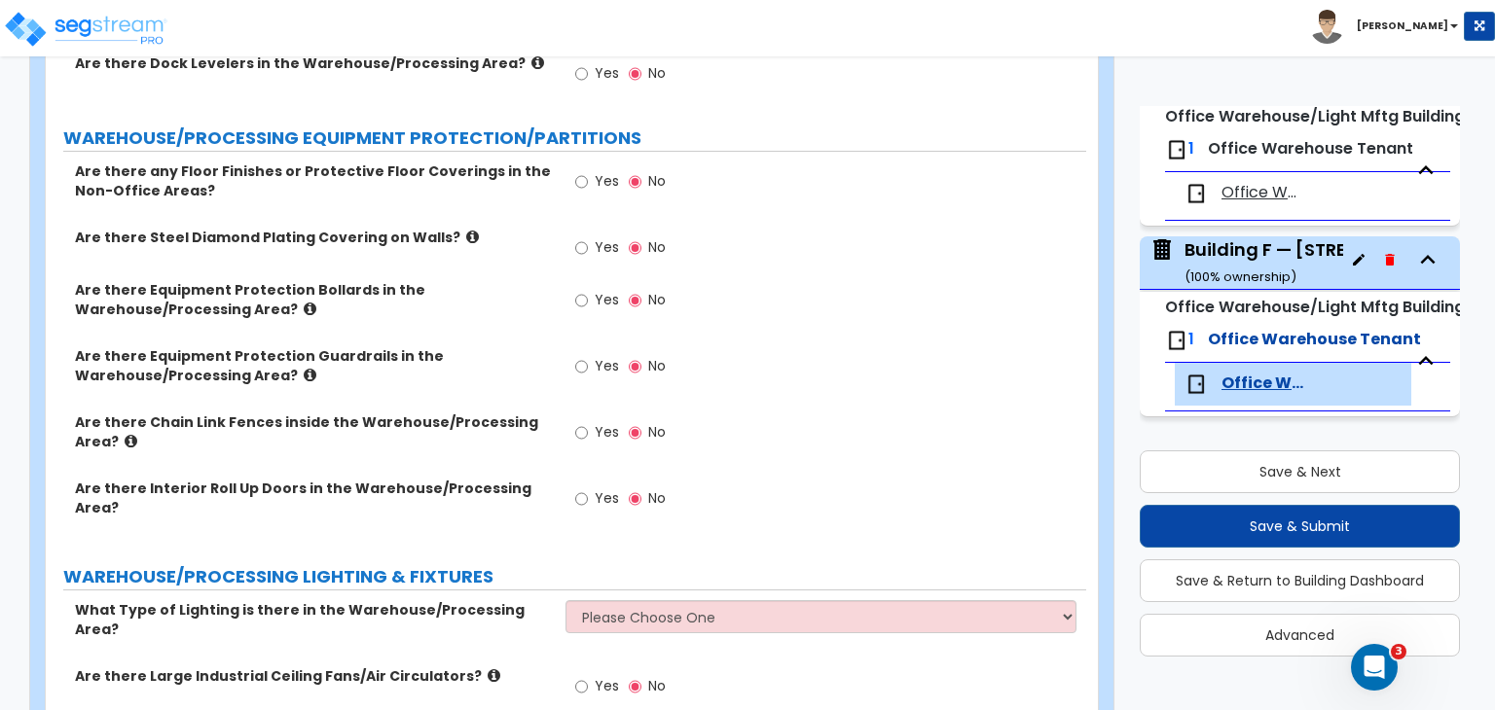
scroll to position [6114, 0]
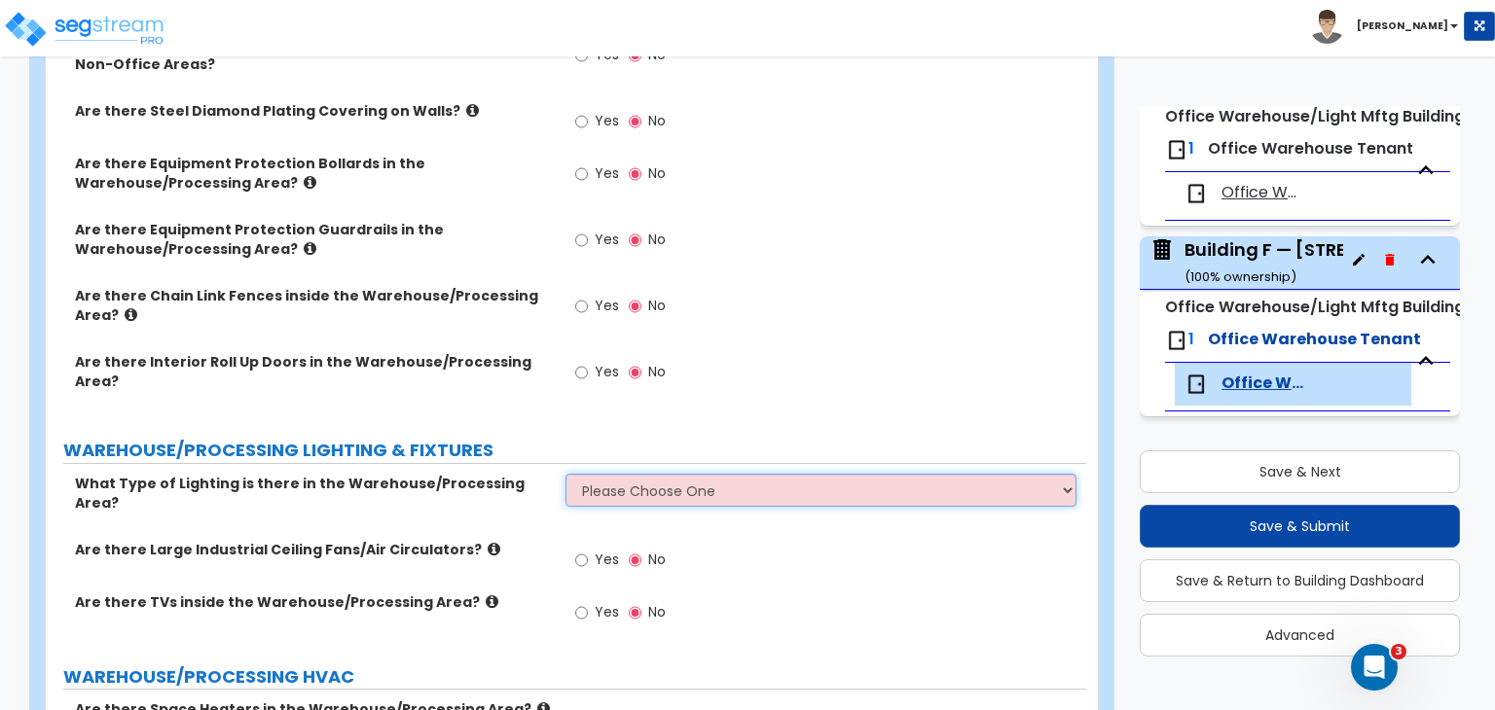
click at [658, 474] on select "Please Choose One High Bay Round Fixtures High Bay Fluorescent Tube Lighting Hi…" at bounding box center [820, 490] width 510 height 33
select select "1"
click at [565, 474] on select "Please Choose One High Bay Round Fixtures High Bay Fluorescent Tube Lighting Hi…" at bounding box center [820, 490] width 510 height 33
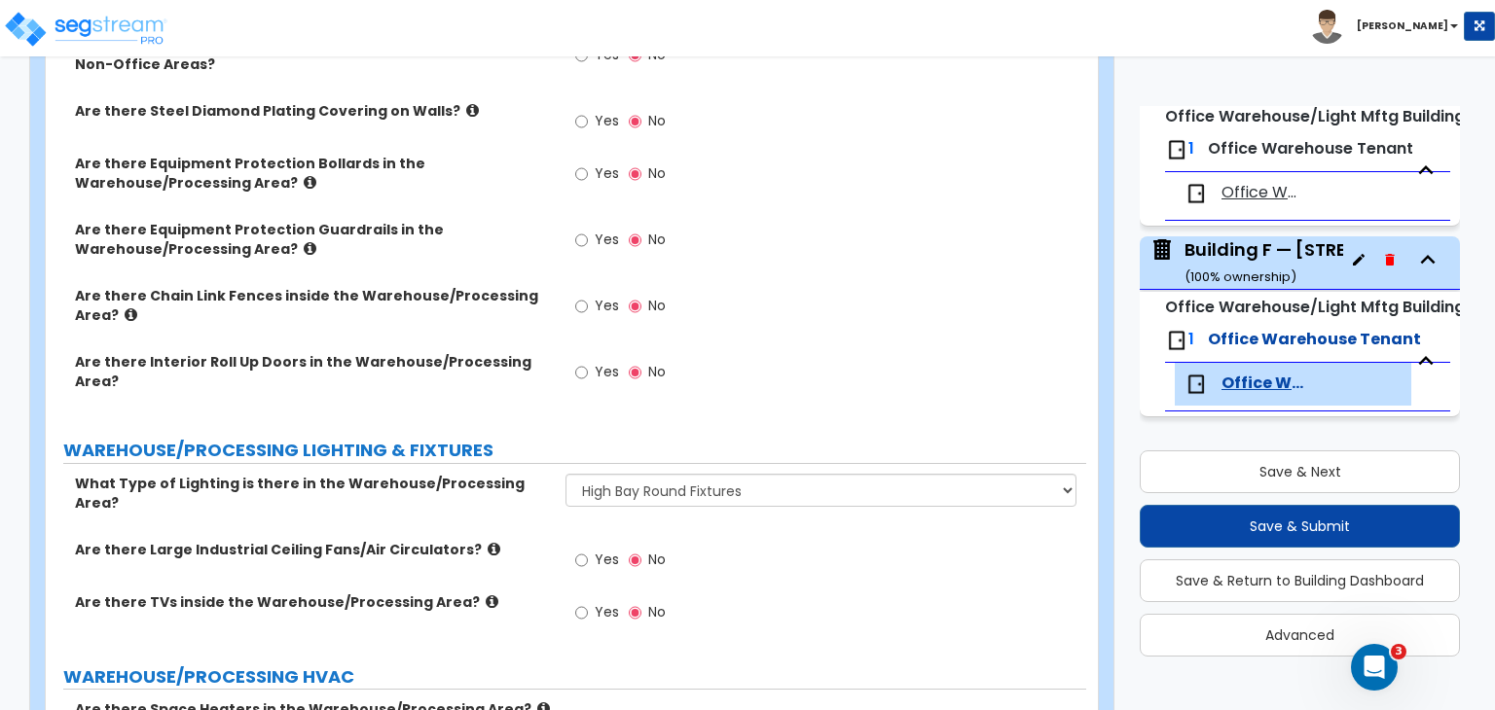
click at [536, 540] on label "Are there Large Industrial Ceiling Fans/Air Circulators?" at bounding box center [313, 549] width 476 height 19
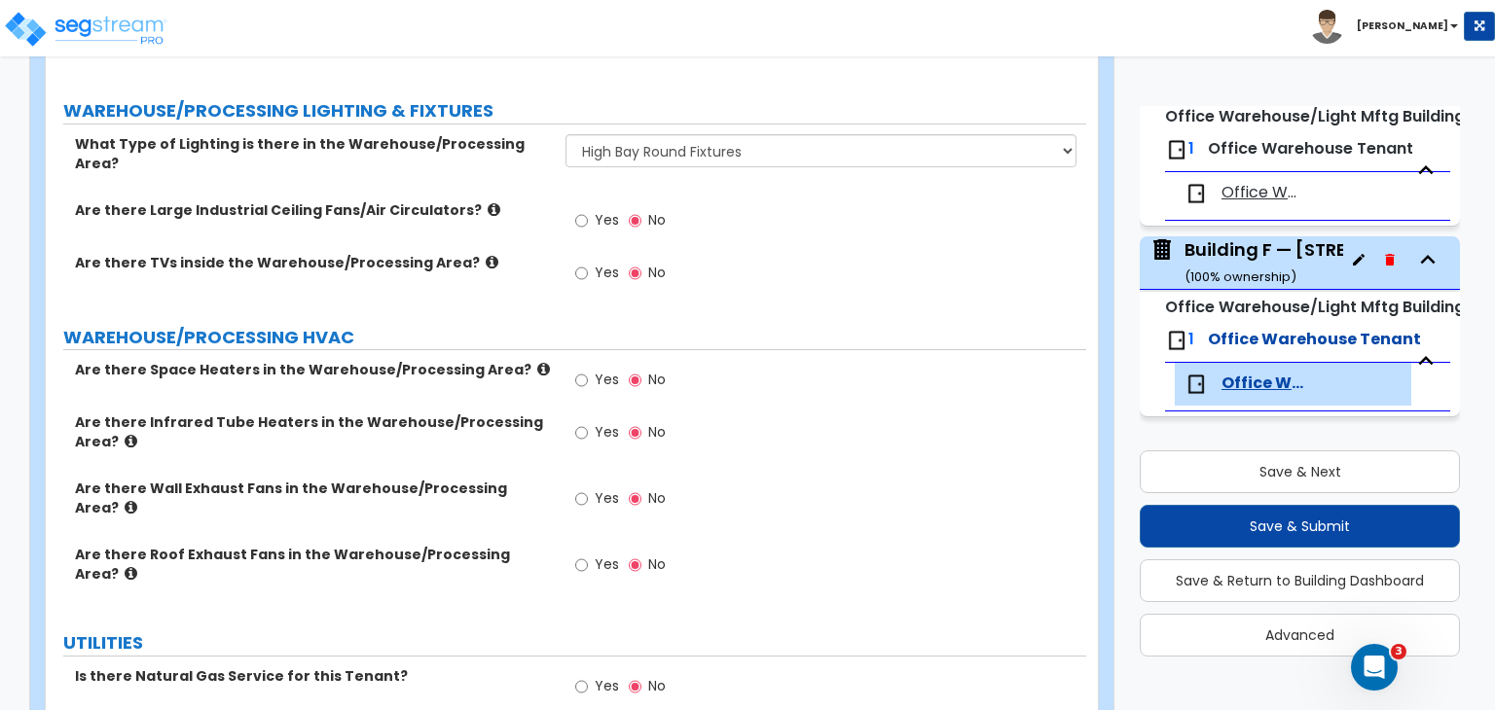
scroll to position [6512, 0]
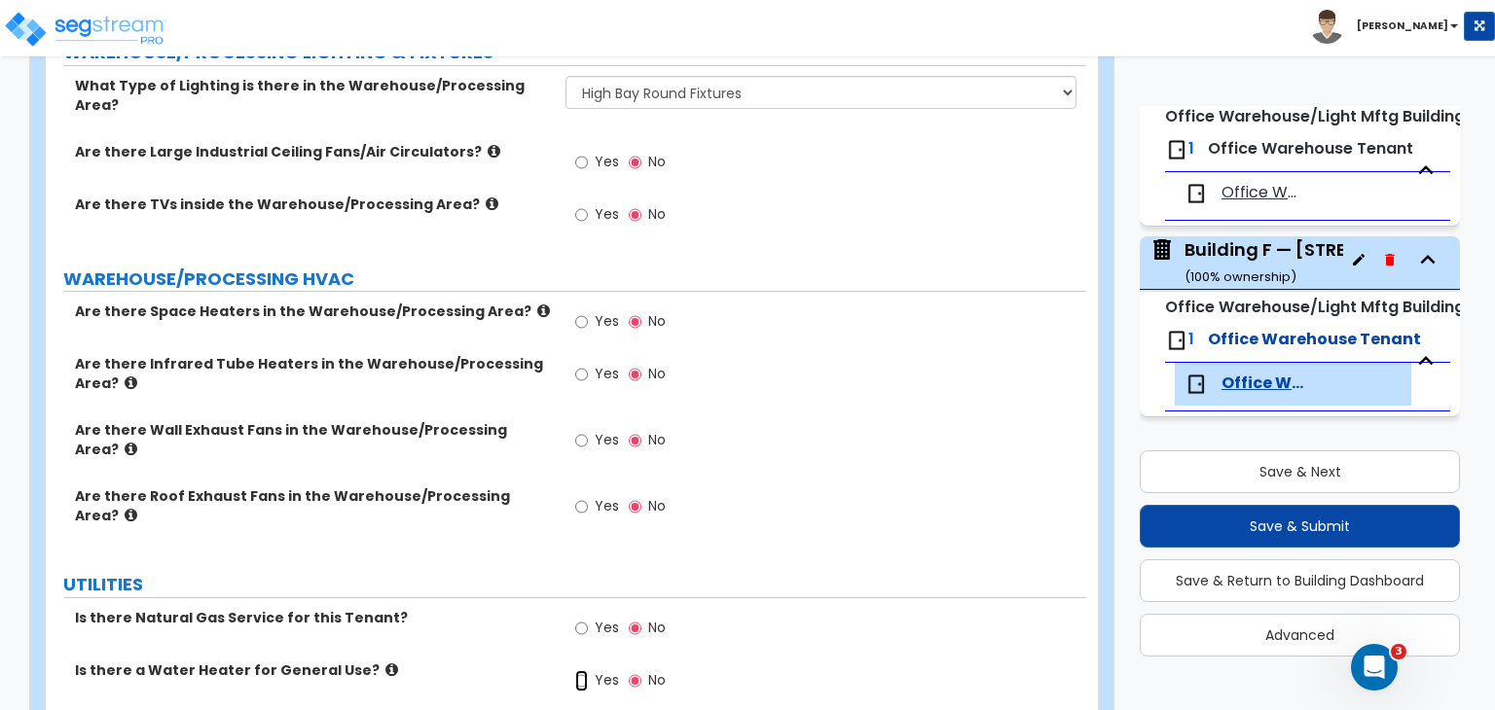
click at [577, 670] on input "Yes" at bounding box center [581, 680] width 13 height 21
radio input "true"
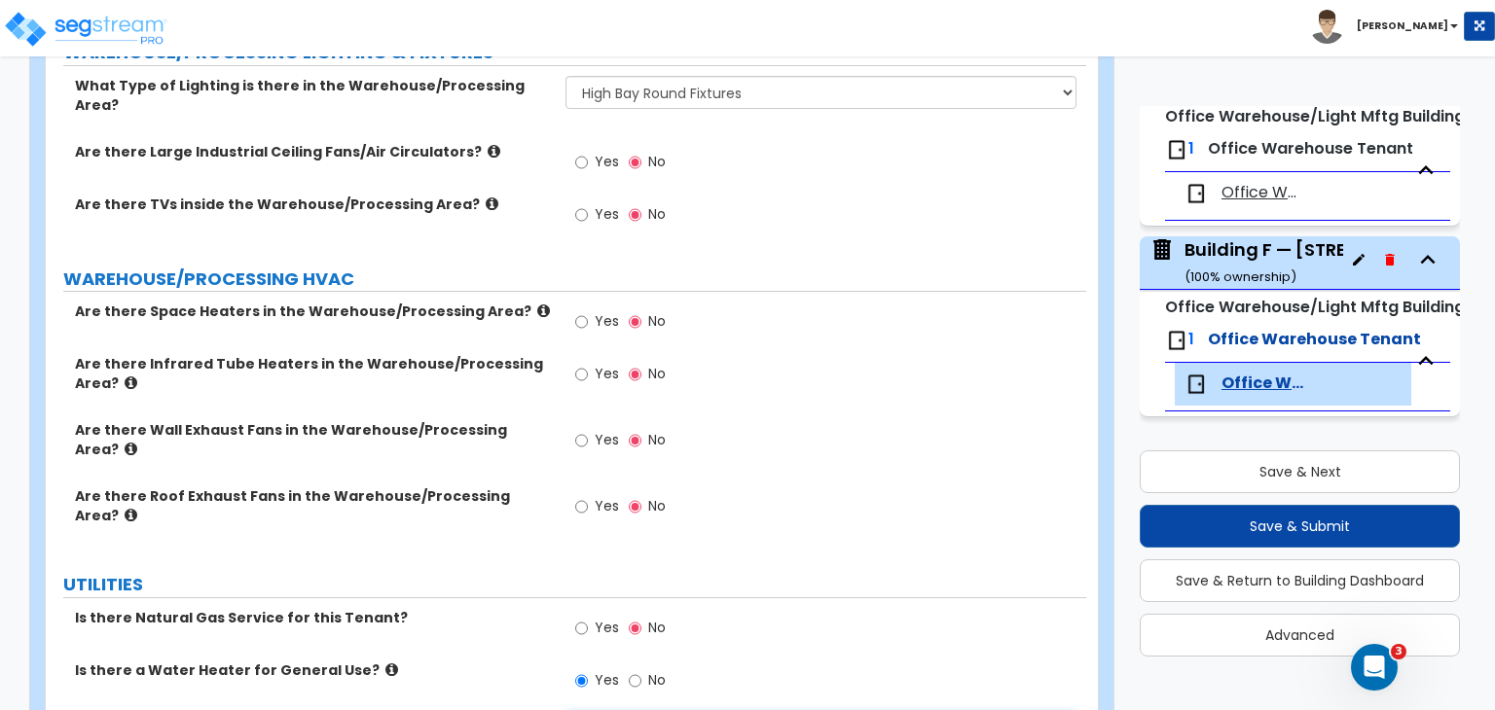
select select "2"
click at [472, 661] on div "Is there a Water Heater for General Use? Yes No" at bounding box center [566, 687] width 1040 height 53
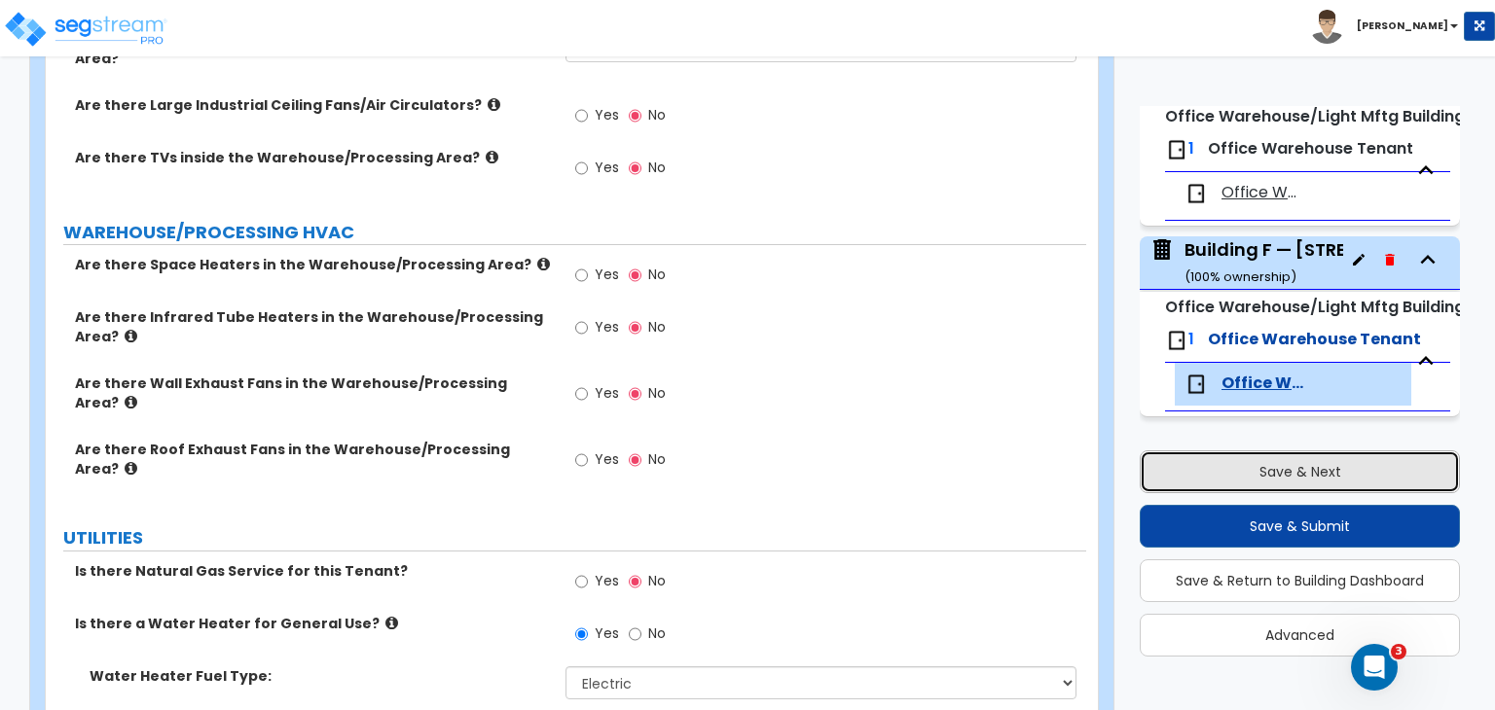
click at [1247, 463] on button "Save & Next" at bounding box center [1300, 472] width 320 height 43
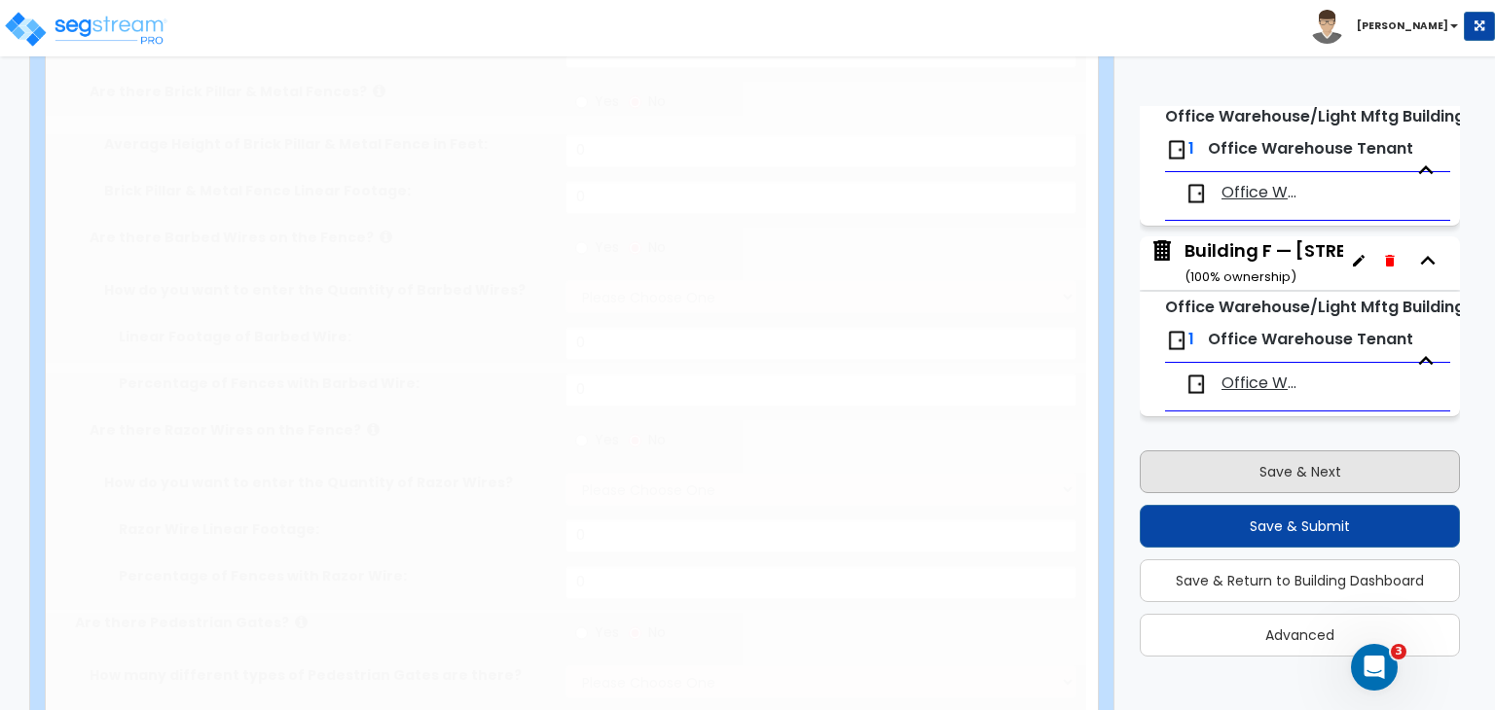
select select "2"
type input "395525"
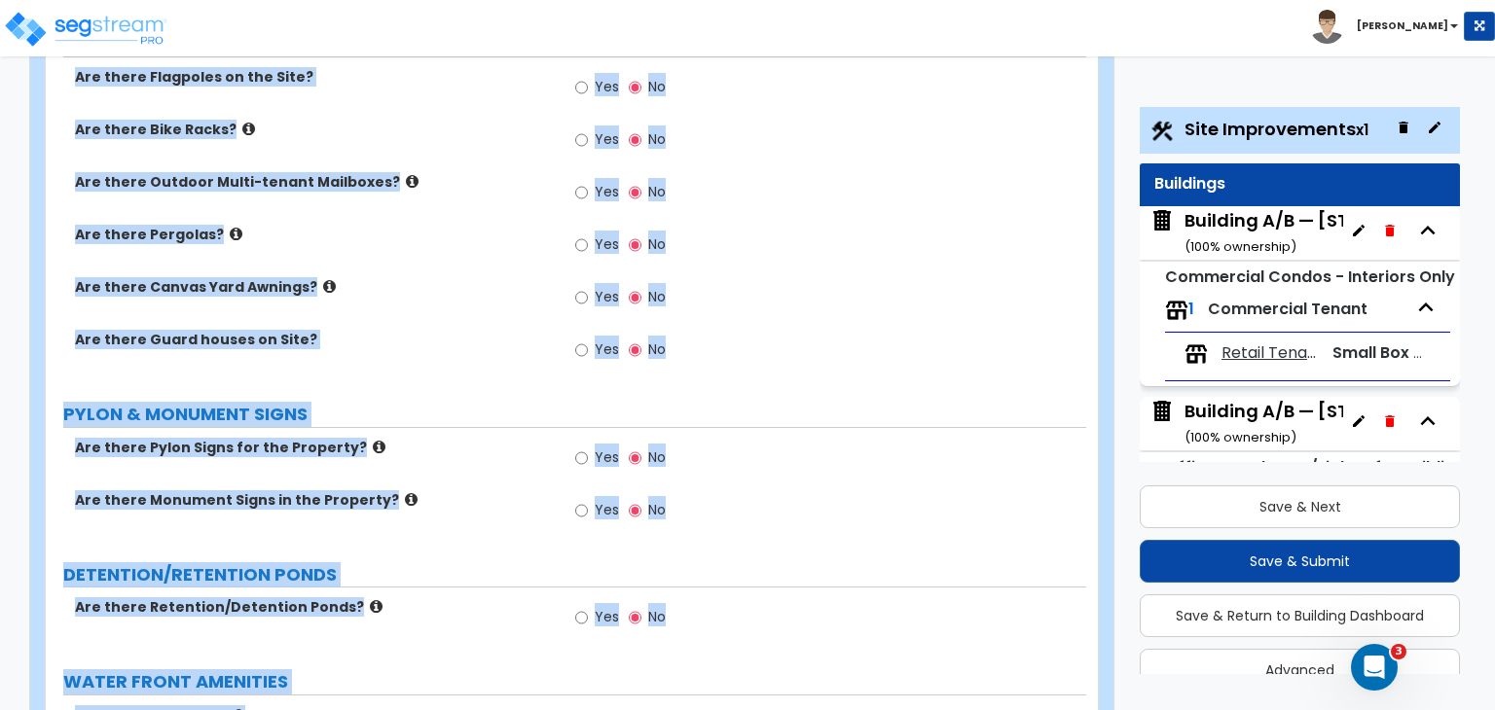
scroll to position [2880, 0]
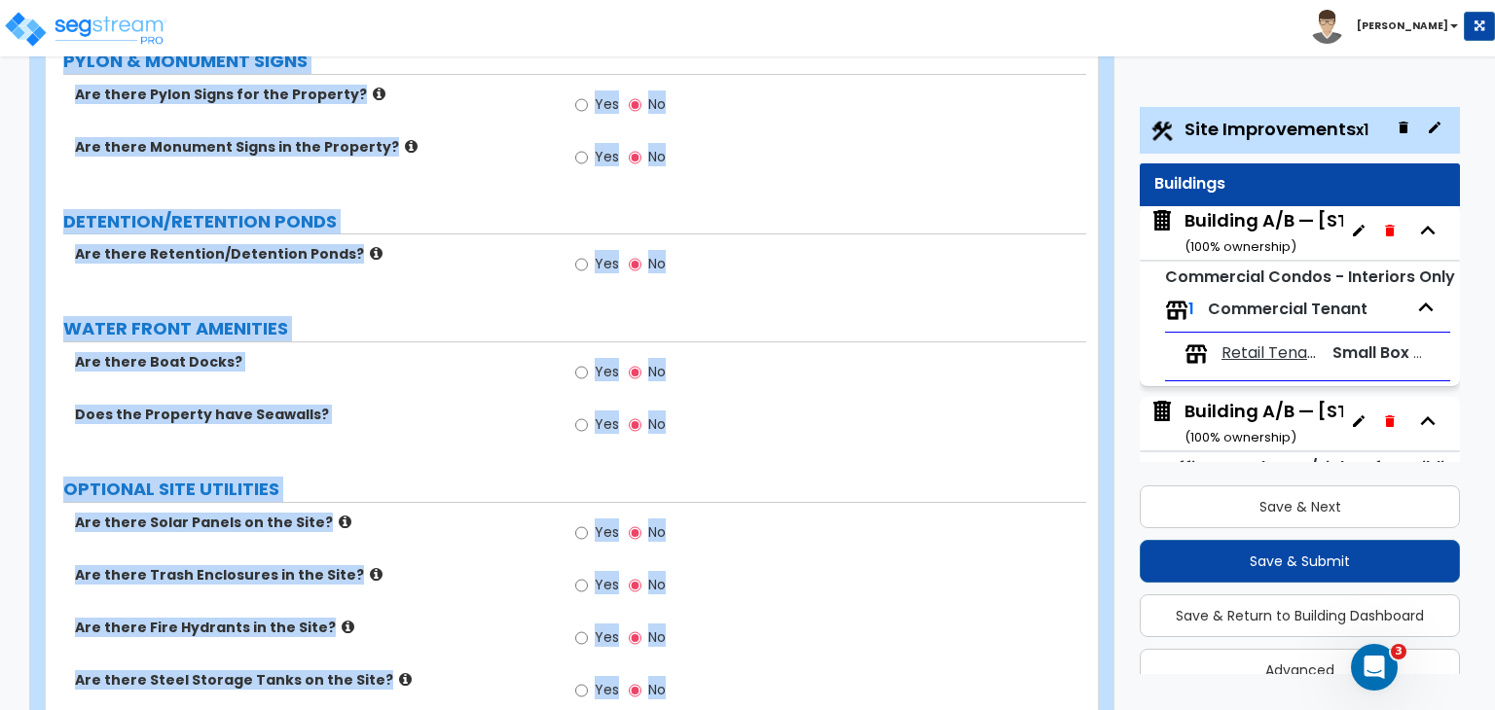
drag, startPoint x: 54, startPoint y: 180, endPoint x: 1029, endPoint y: 755, distance: 1132.0
copy div "Site Improvements Import Values from Previous Property Unit Import Values from …"
click at [882, 352] on div "Yes No" at bounding box center [825, 378] width 520 height 53
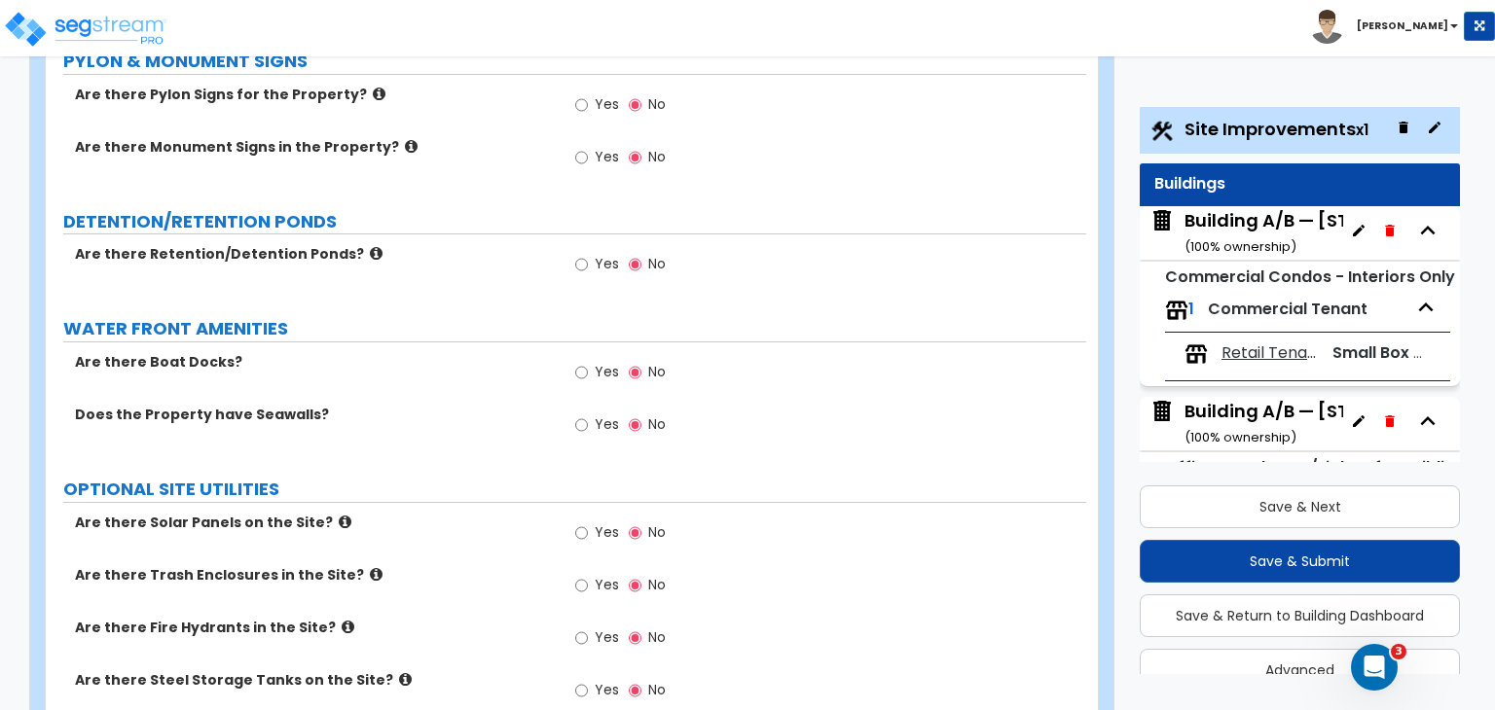
click at [483, 405] on div "Does the Property have Seawalls? Yes No" at bounding box center [566, 431] width 1040 height 53
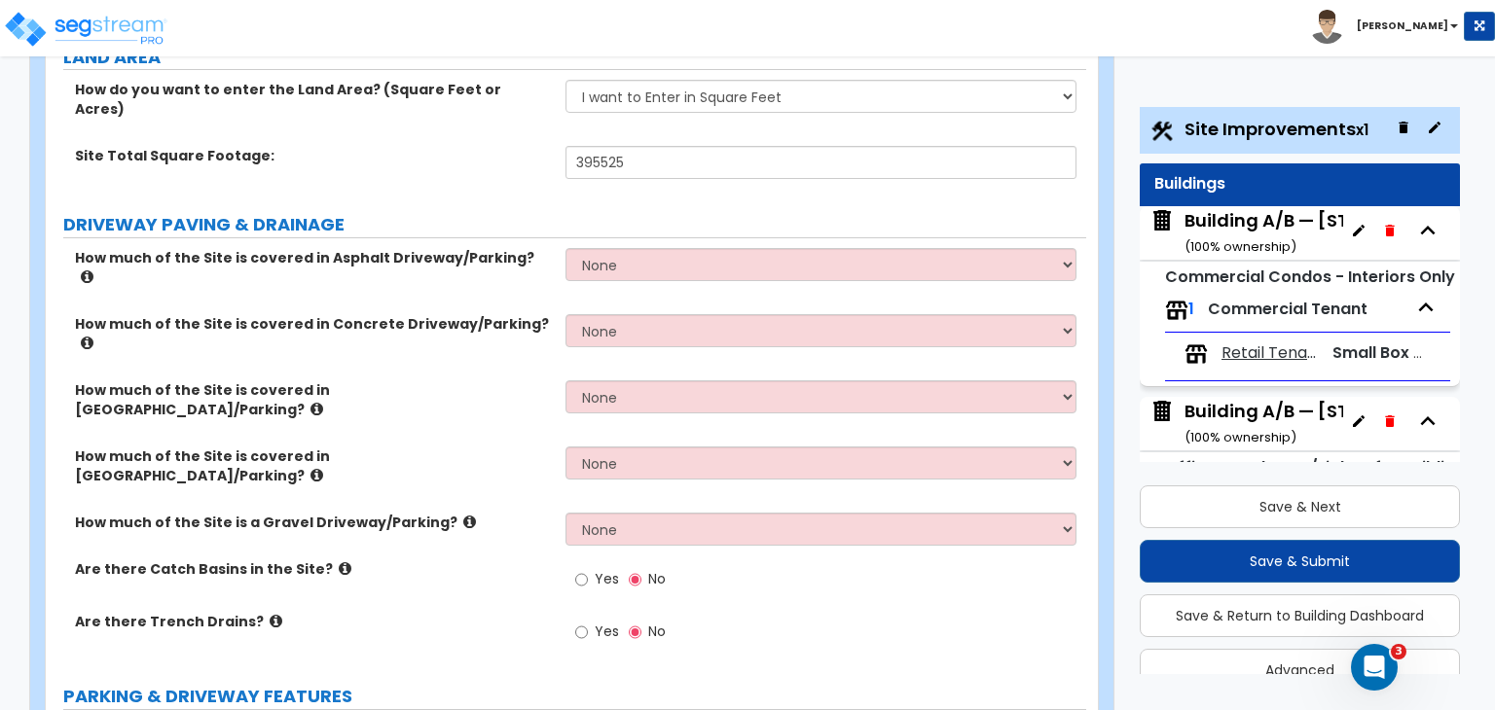
scroll to position [271, 0]
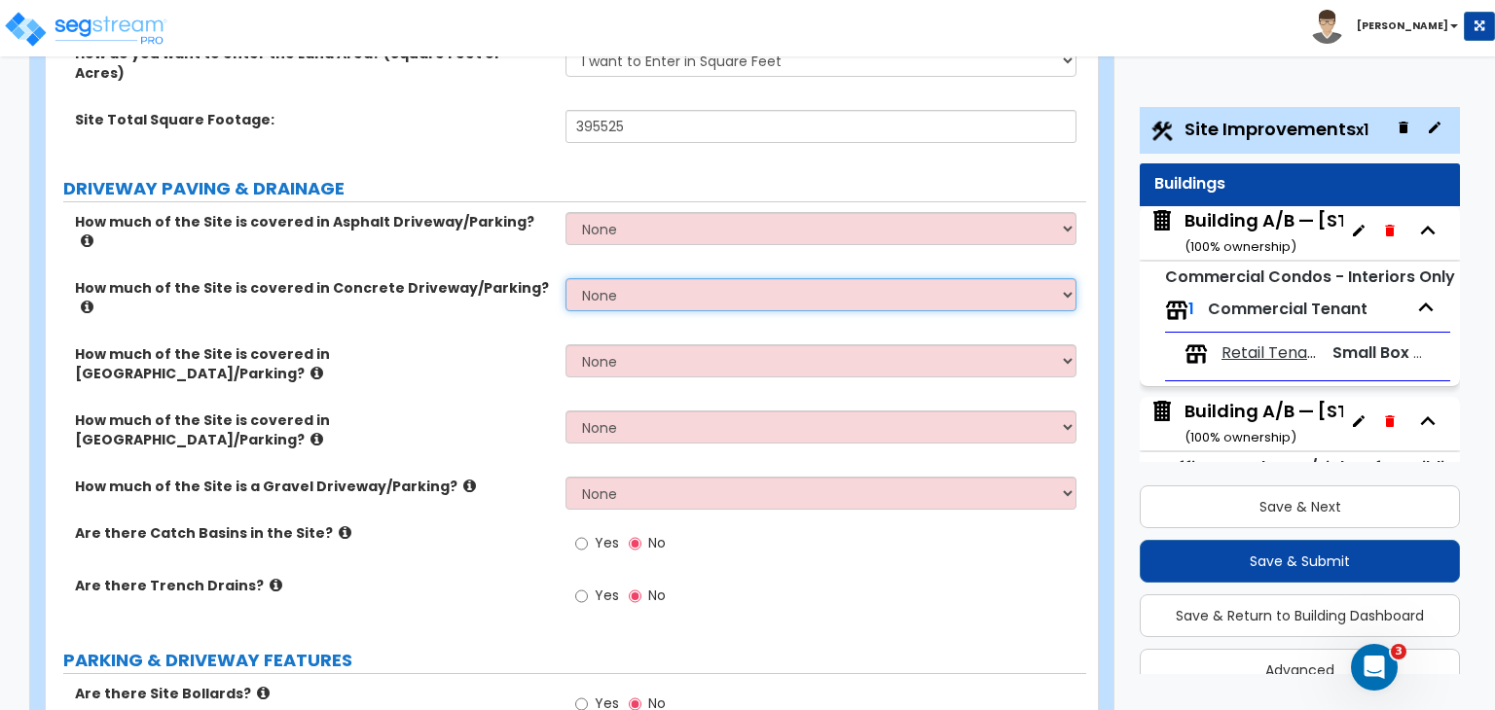
click at [589, 278] on select "None I want to Enter an Approximate Percentage I want to Enter the Square Foota…" at bounding box center [820, 294] width 510 height 33
select select "2"
click at [565, 278] on select "None I want to Enter an Approximate Percentage I want to Enter the Square Foota…" at bounding box center [820, 294] width 510 height 33
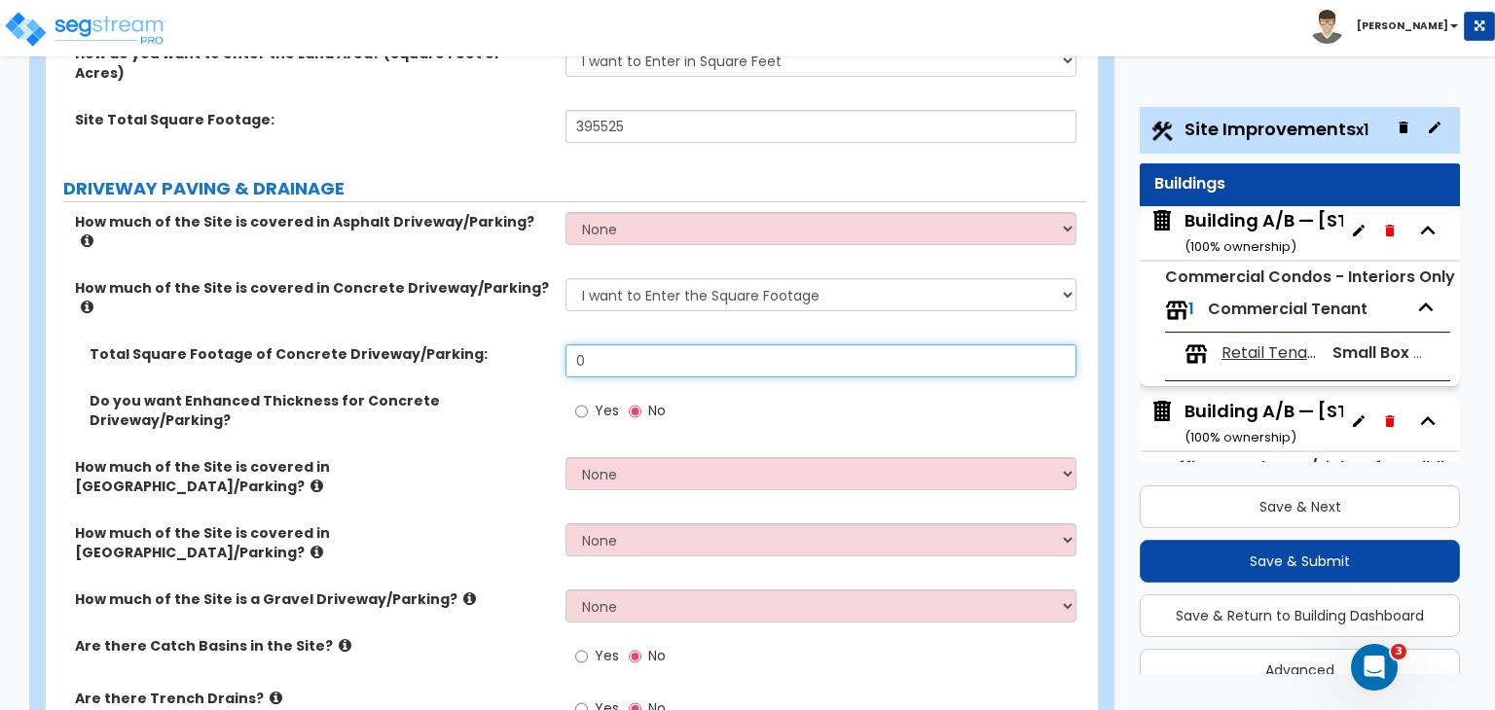
drag, startPoint x: 595, startPoint y: 296, endPoint x: 456, endPoint y: 289, distance: 138.3
click at [456, 344] on div "Total Square Footage of Concrete Driveway/Parking: 0" at bounding box center [566, 367] width 1040 height 47
type input "190,000"
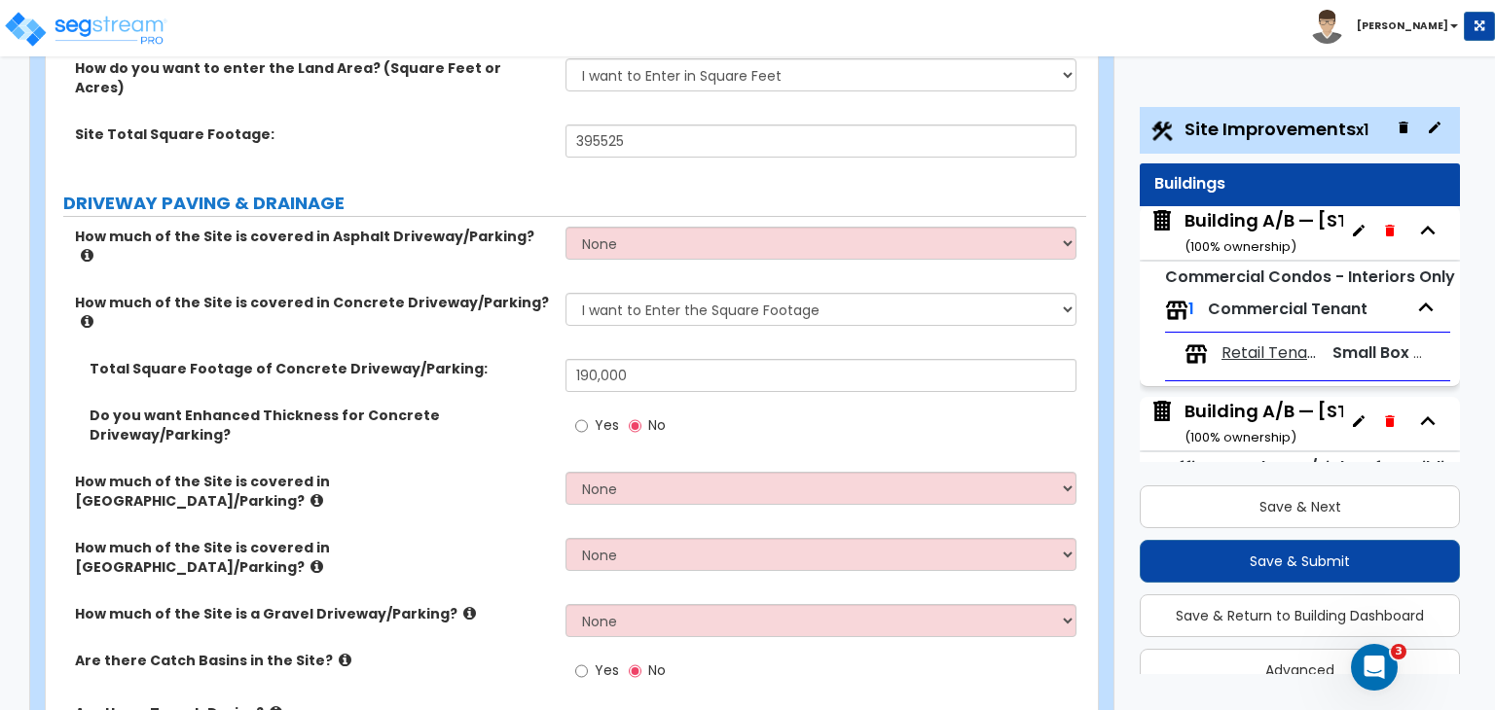
scroll to position [260, 0]
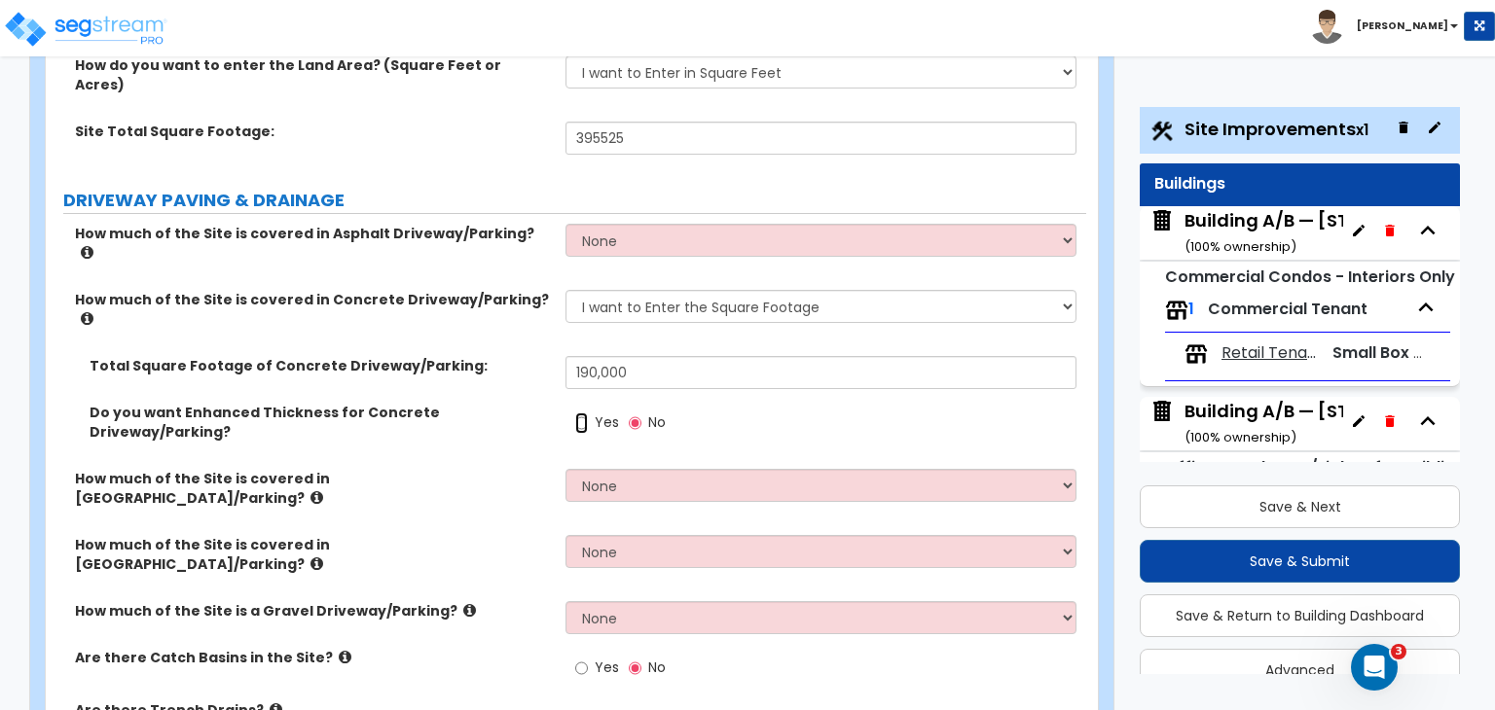
click at [581, 413] on input "Yes" at bounding box center [581, 423] width 13 height 21
radio input "true"
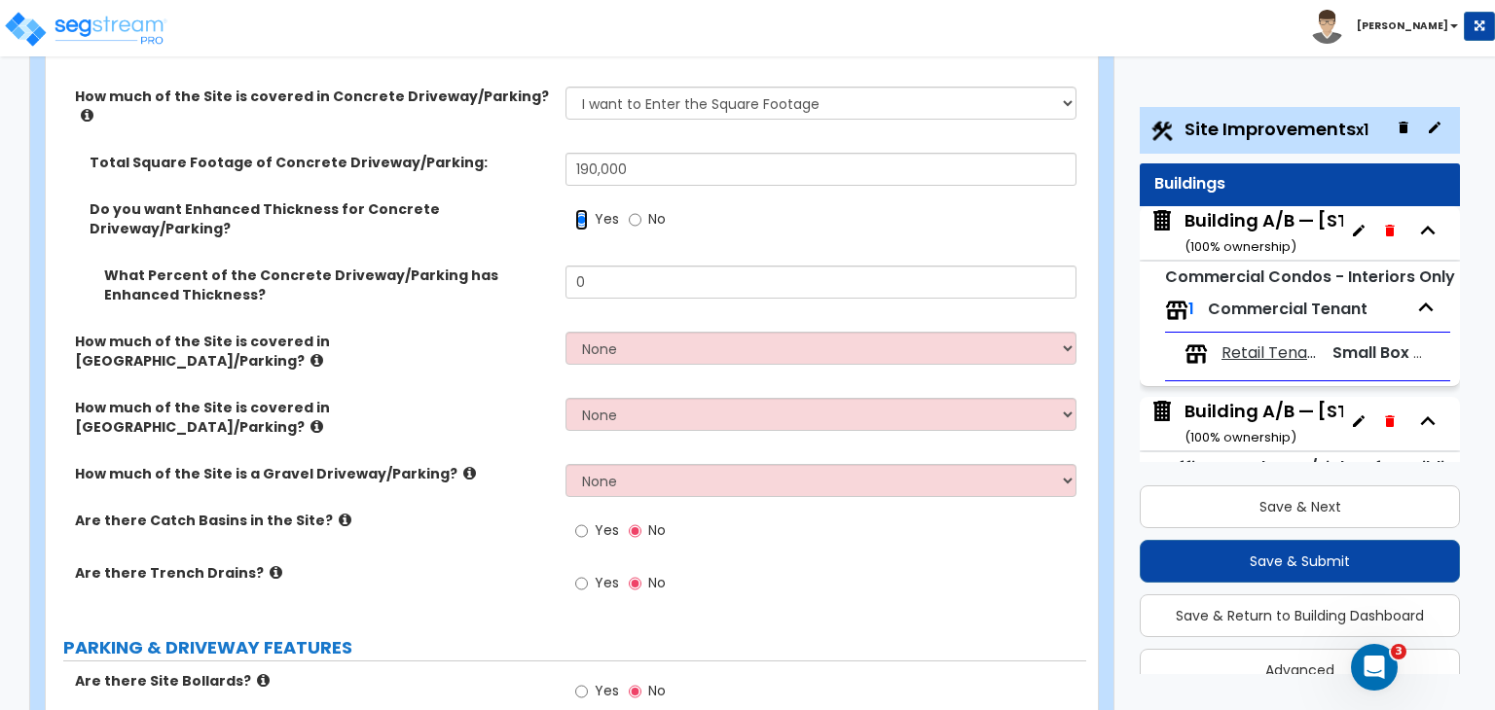
scroll to position [465, 0]
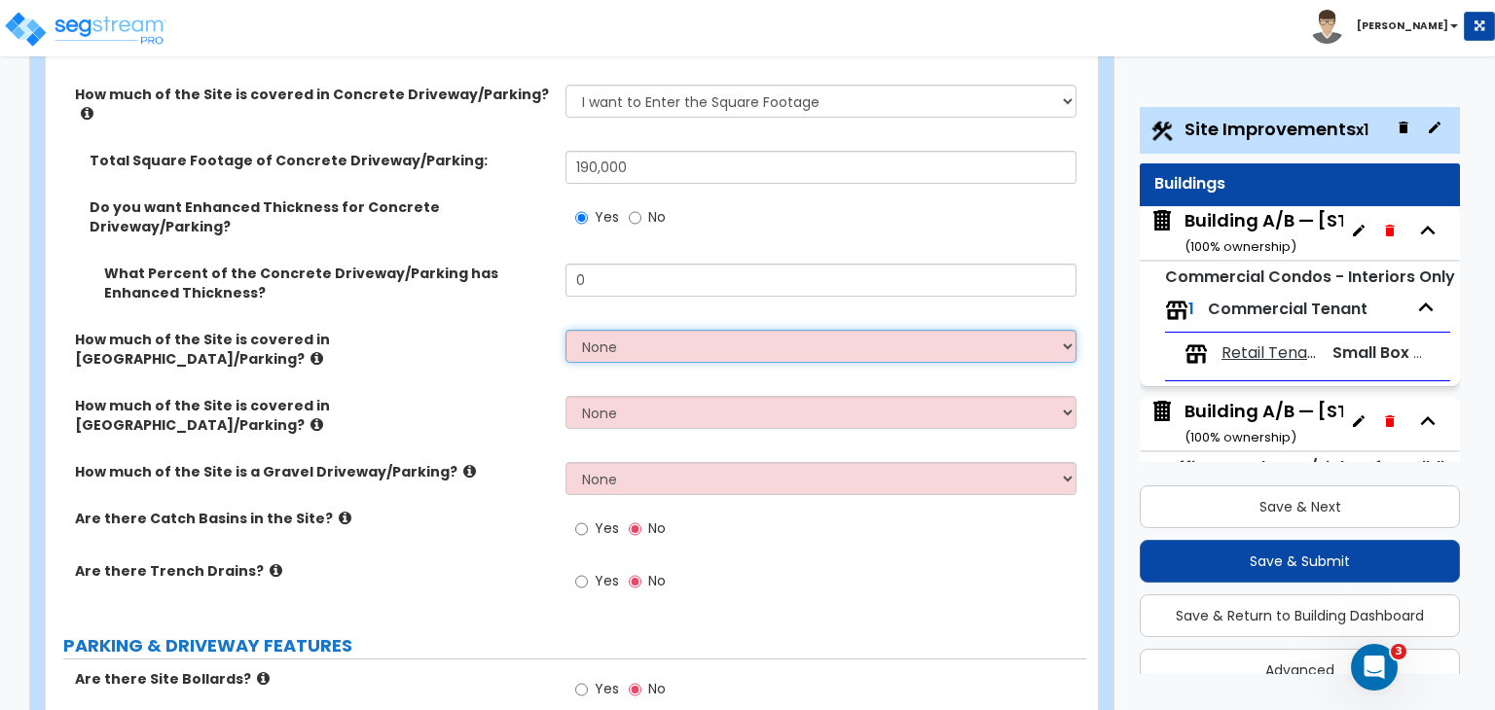
click at [619, 330] on select "None I want to Enter an Approximate Percentage I want to Enter the Square Foota…" at bounding box center [820, 346] width 510 height 33
click at [565, 330] on select "None I want to Enter an Approximate Percentage I want to Enter the Square Foota…" at bounding box center [820, 346] width 510 height 33
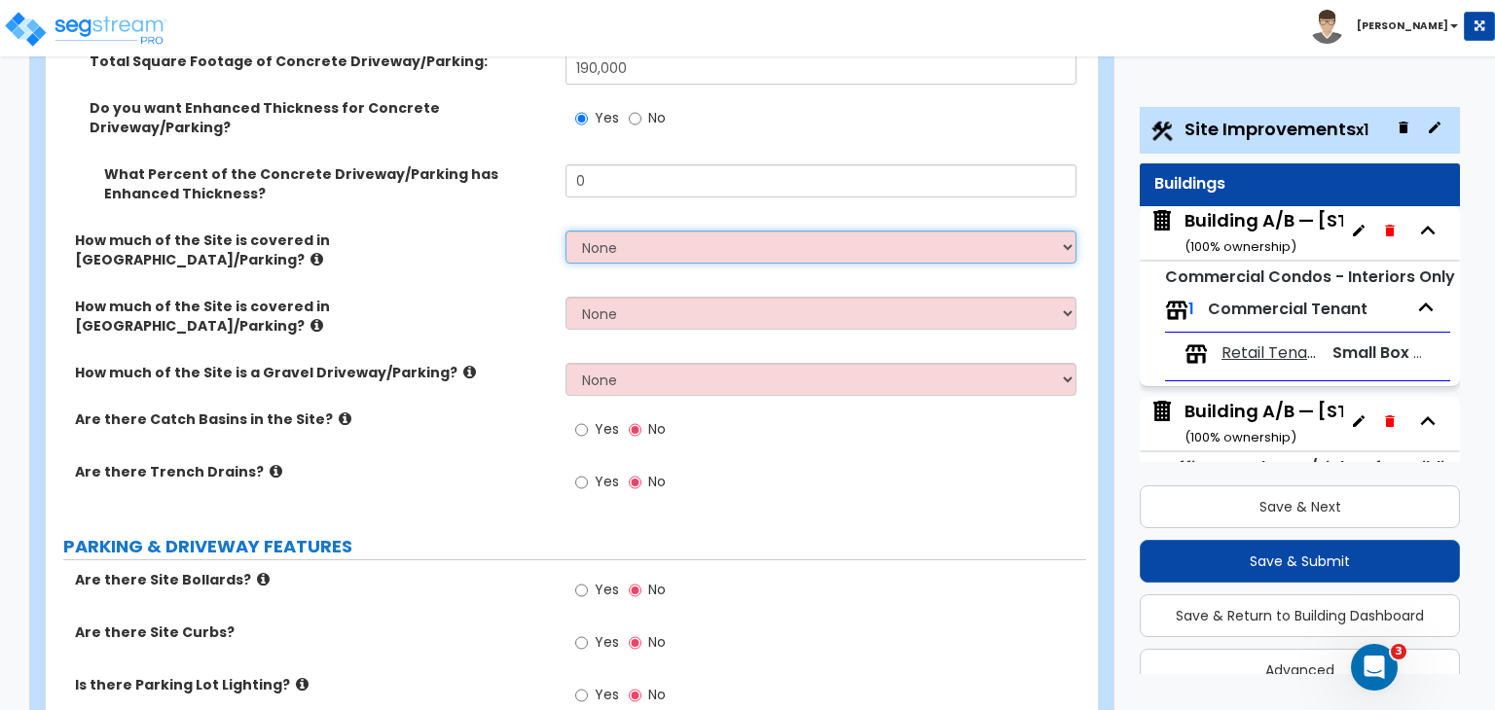
scroll to position [566, 0]
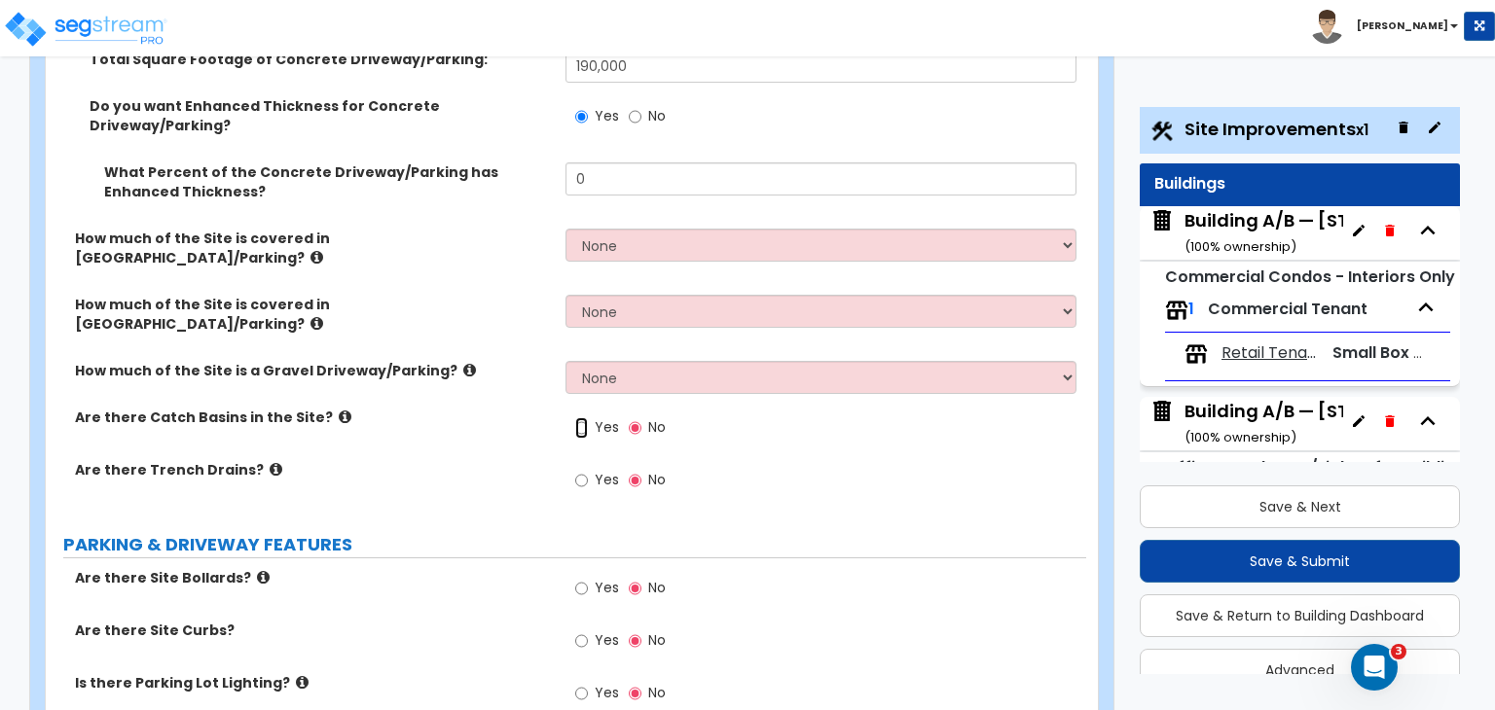
click at [581, 417] on input "Yes" at bounding box center [581, 427] width 13 height 21
radio input "true"
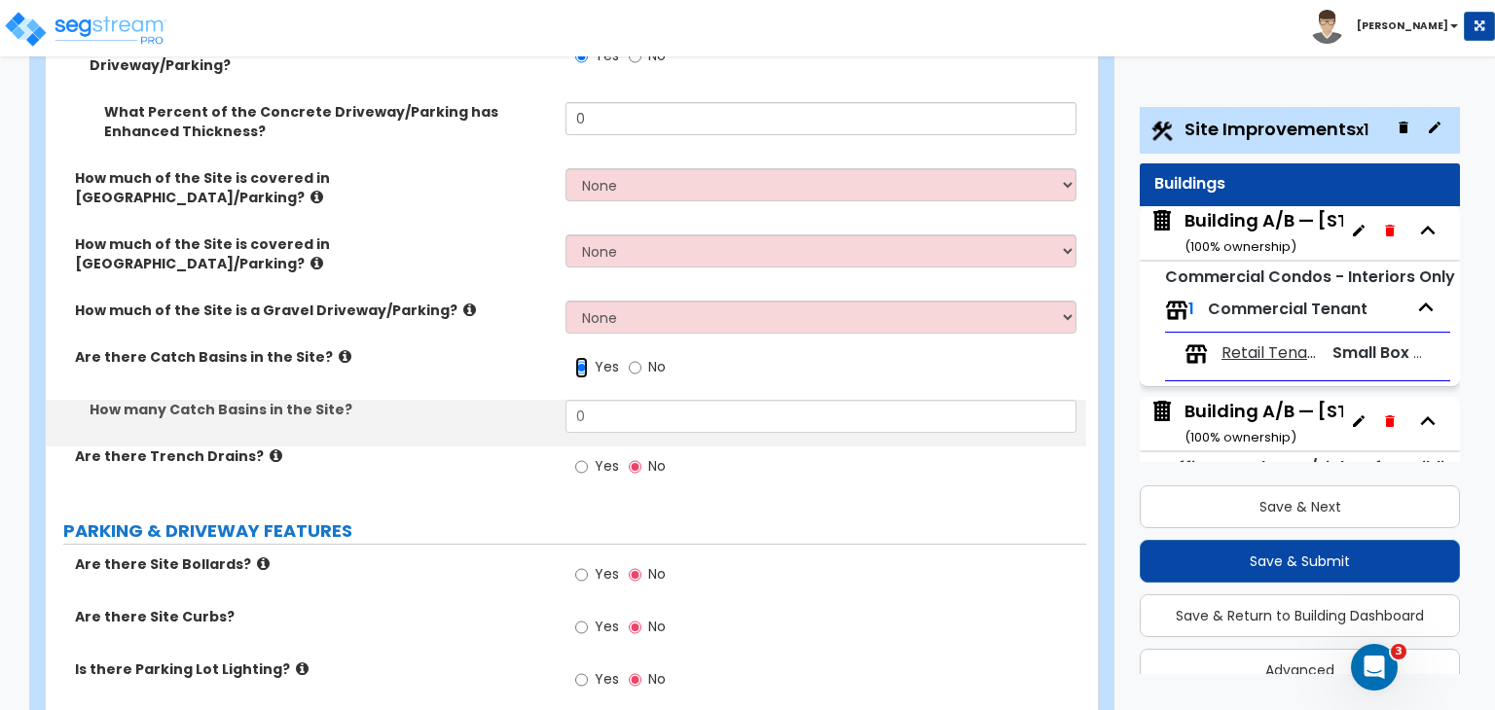
scroll to position [637, 0]
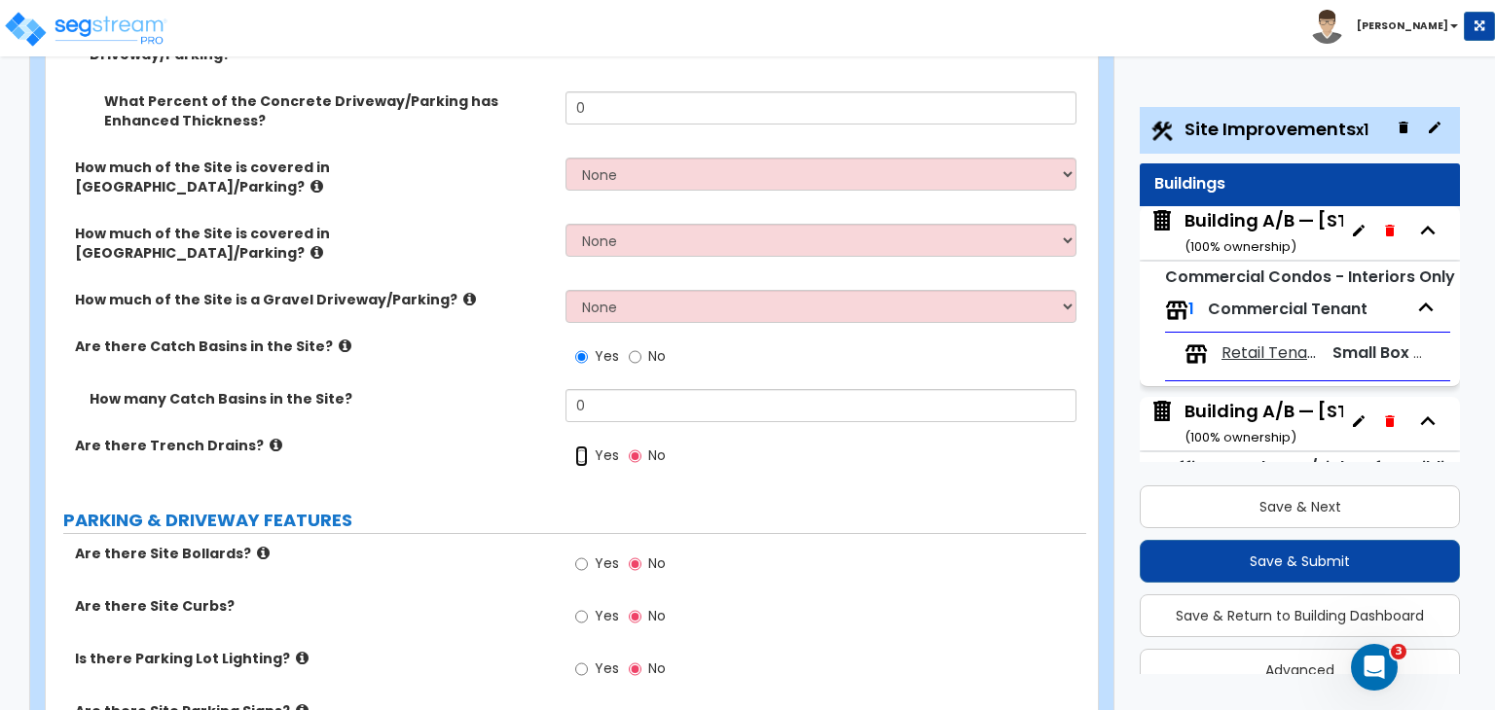
click at [580, 446] on input "Yes" at bounding box center [581, 456] width 13 height 21
radio input "true"
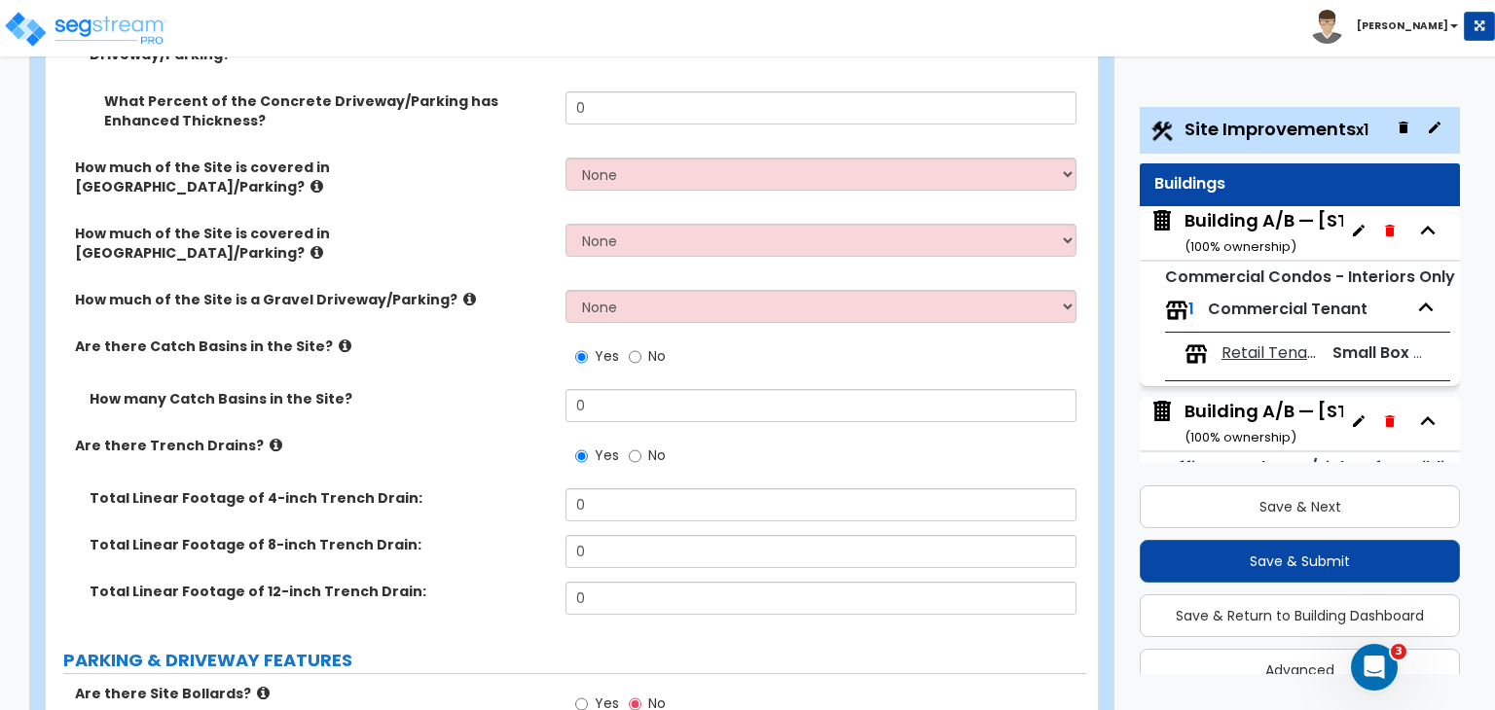
click at [512, 436] on label "Are there Trench Drains?" at bounding box center [313, 445] width 476 height 19
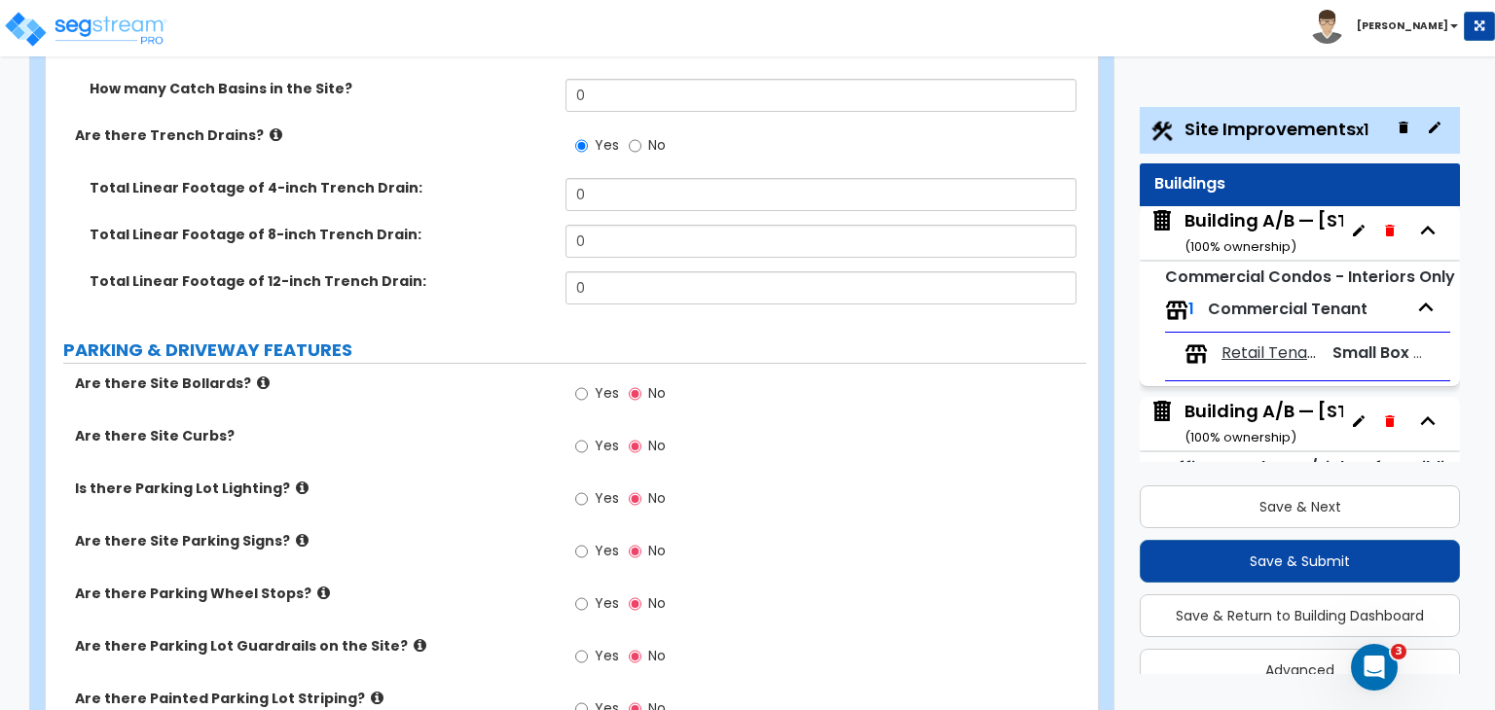
scroll to position [953, 0]
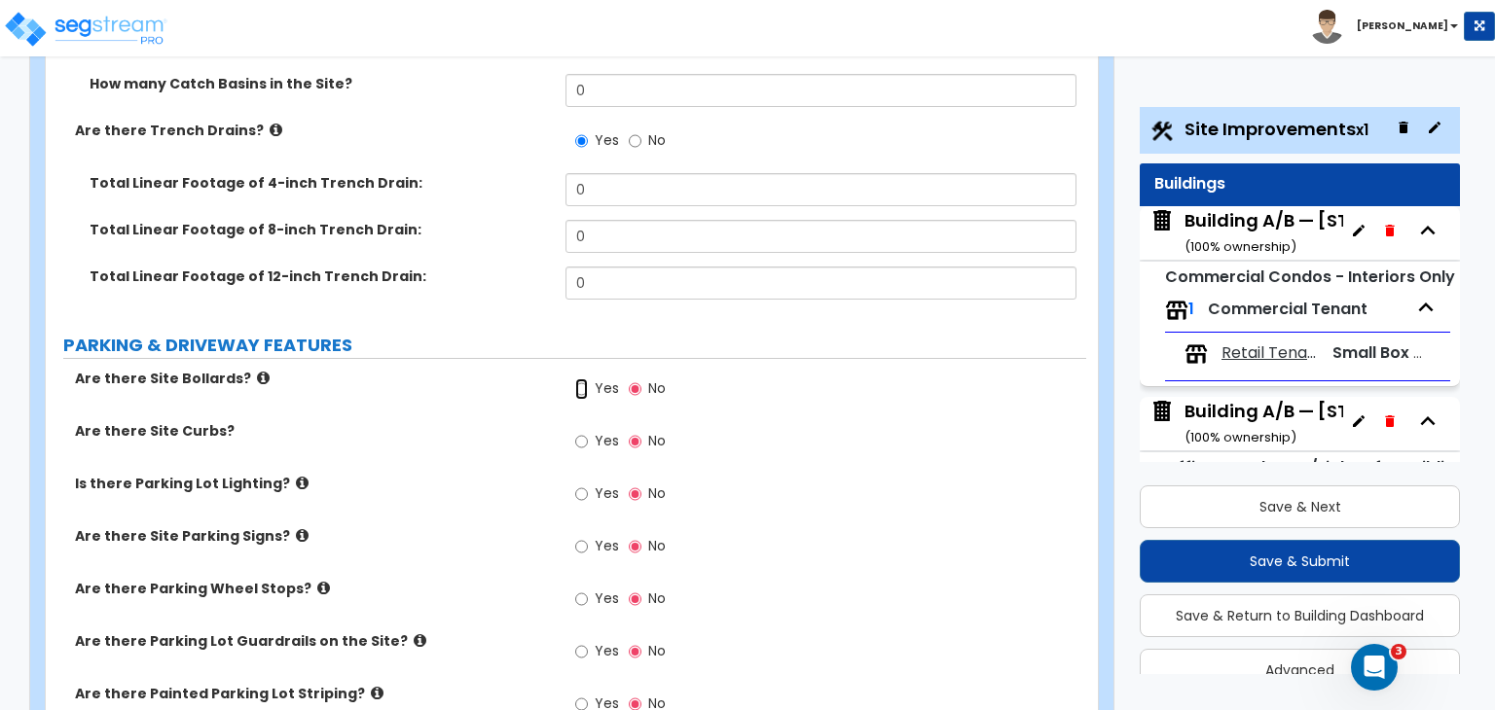
click at [579, 379] on input "Yes" at bounding box center [581, 389] width 13 height 21
radio input "true"
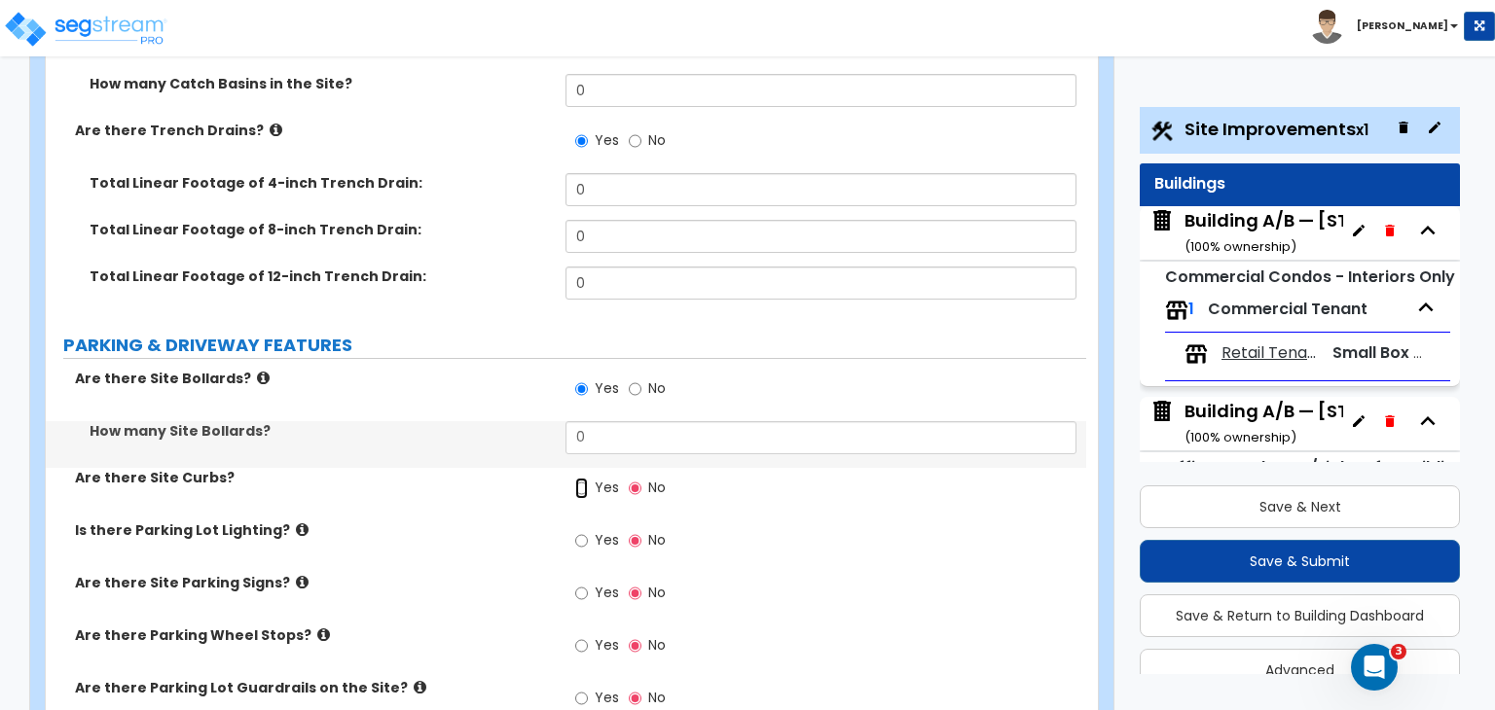
click at [577, 478] on input "Yes" at bounding box center [581, 488] width 13 height 21
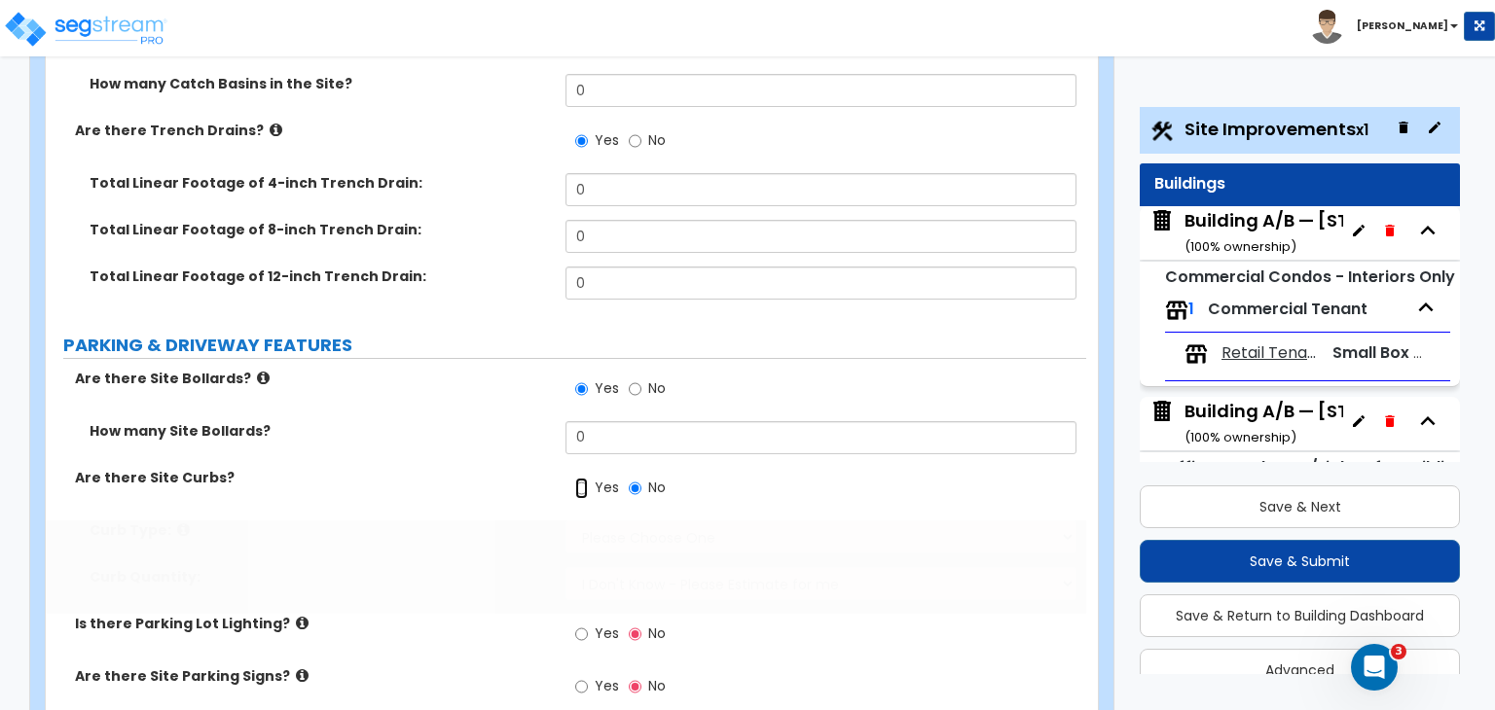
radio input "true"
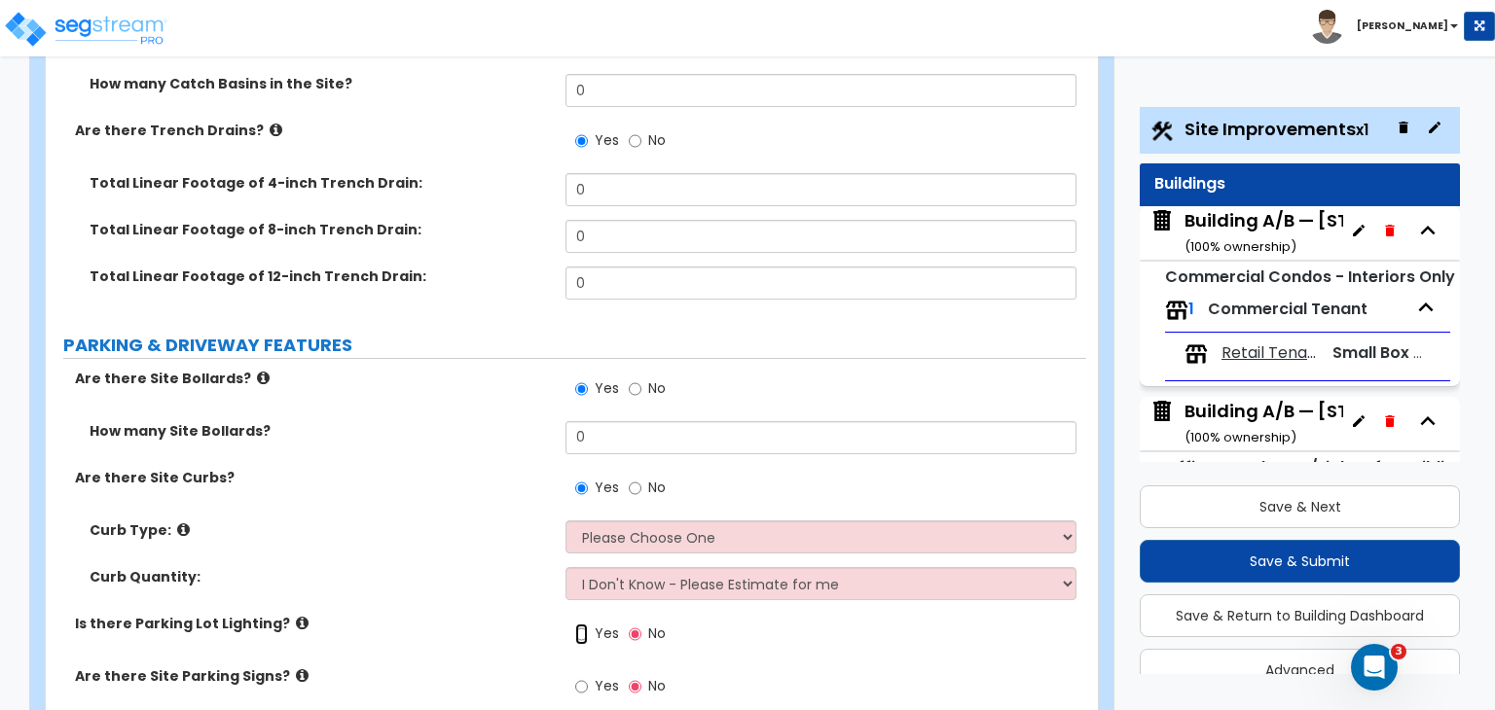
click at [579, 624] on input "Yes" at bounding box center [581, 634] width 13 height 21
radio input "true"
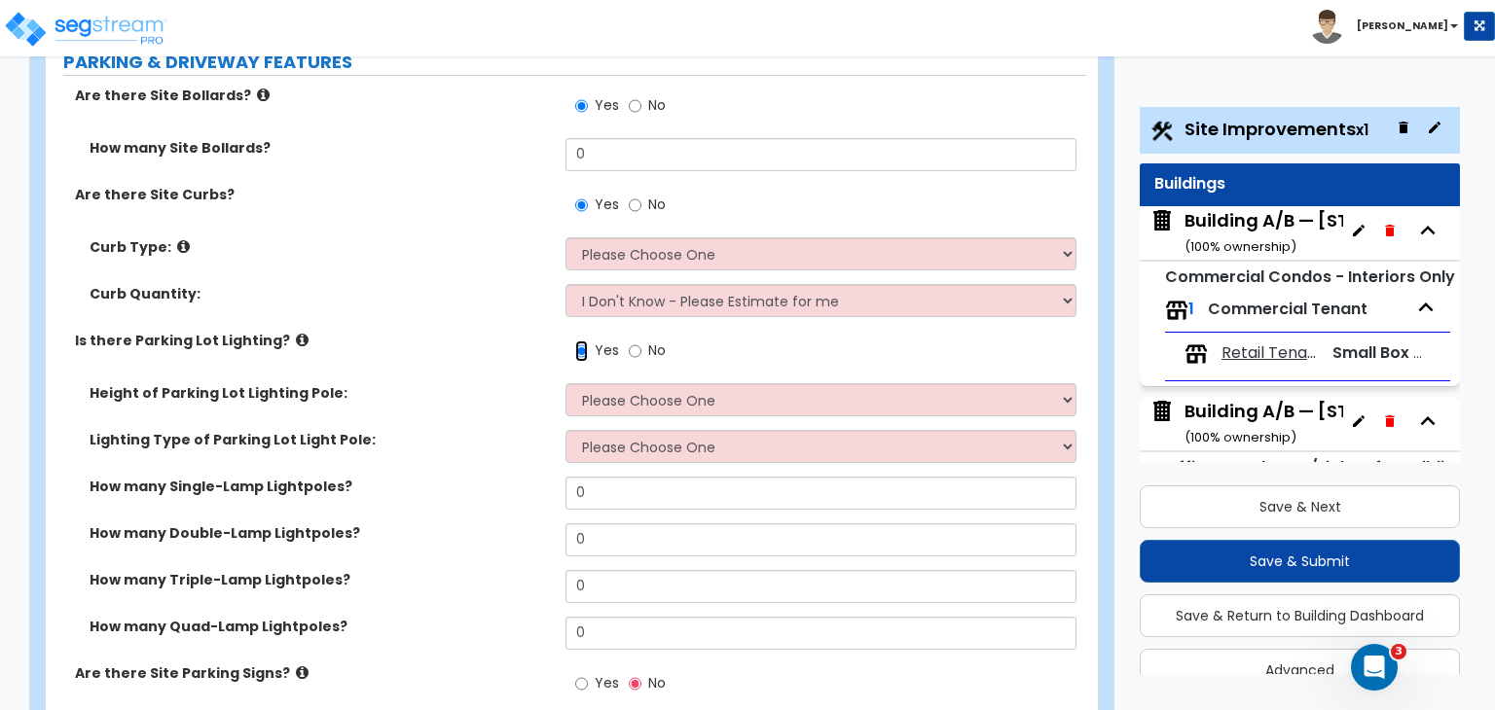
scroll to position [1237, 0]
click at [580, 672] on input "Yes" at bounding box center [581, 682] width 13 height 21
radio input "true"
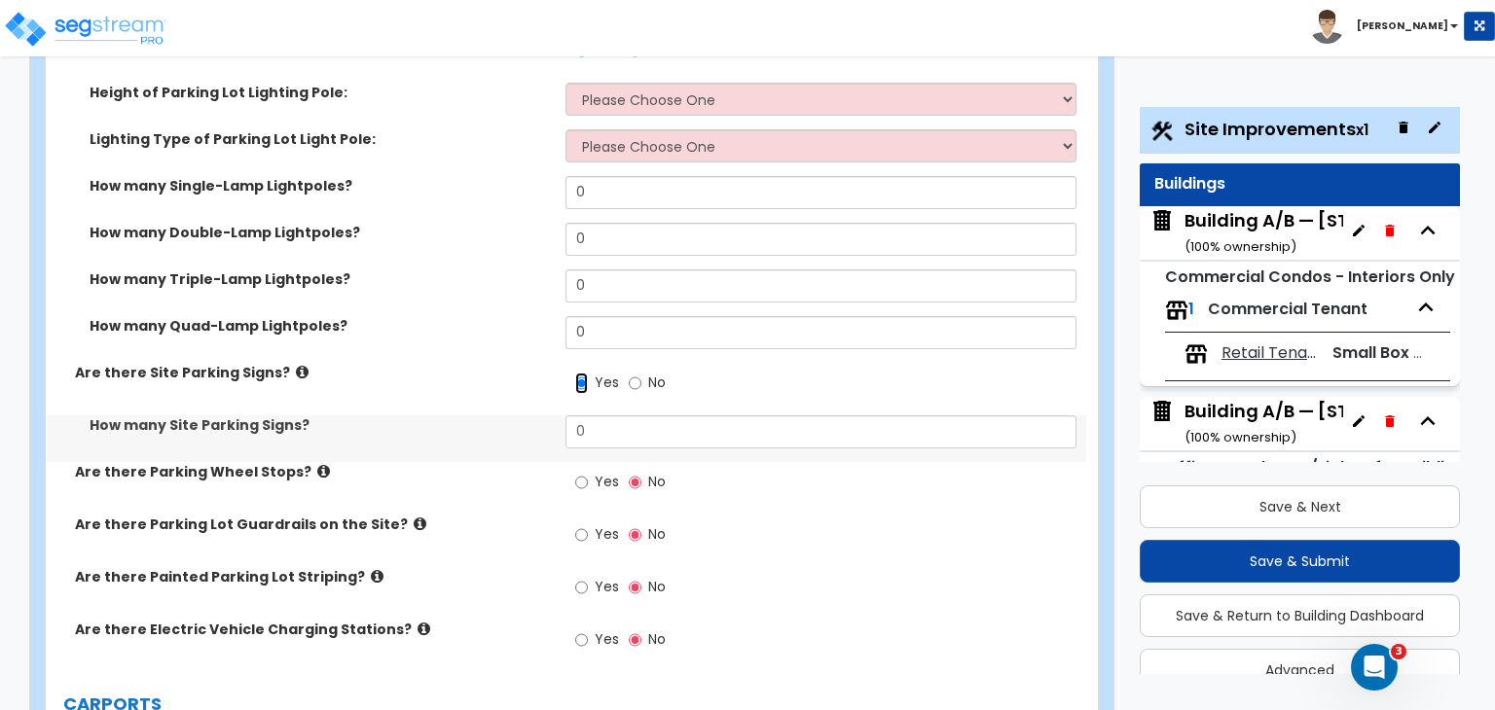
scroll to position [1539, 0]
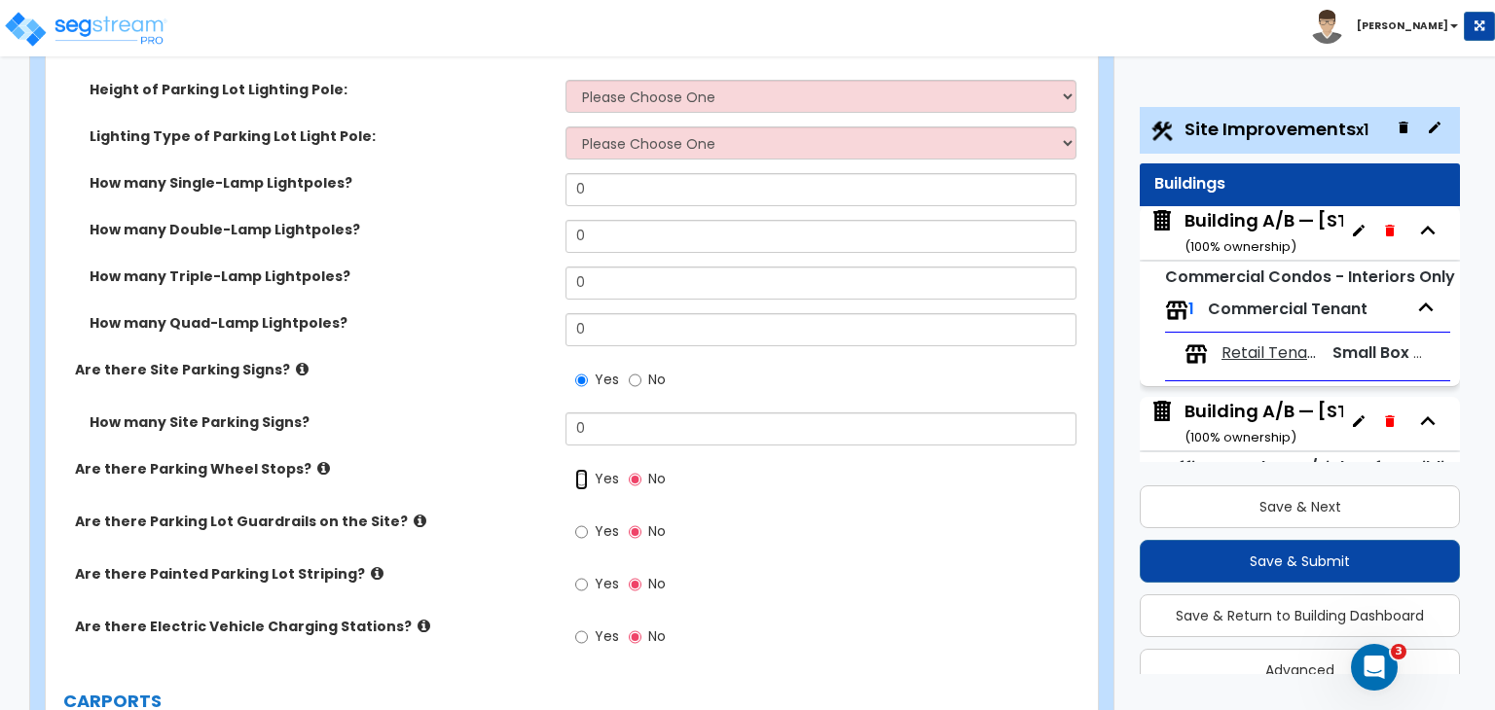
click at [580, 469] on input "Yes" at bounding box center [581, 479] width 13 height 21
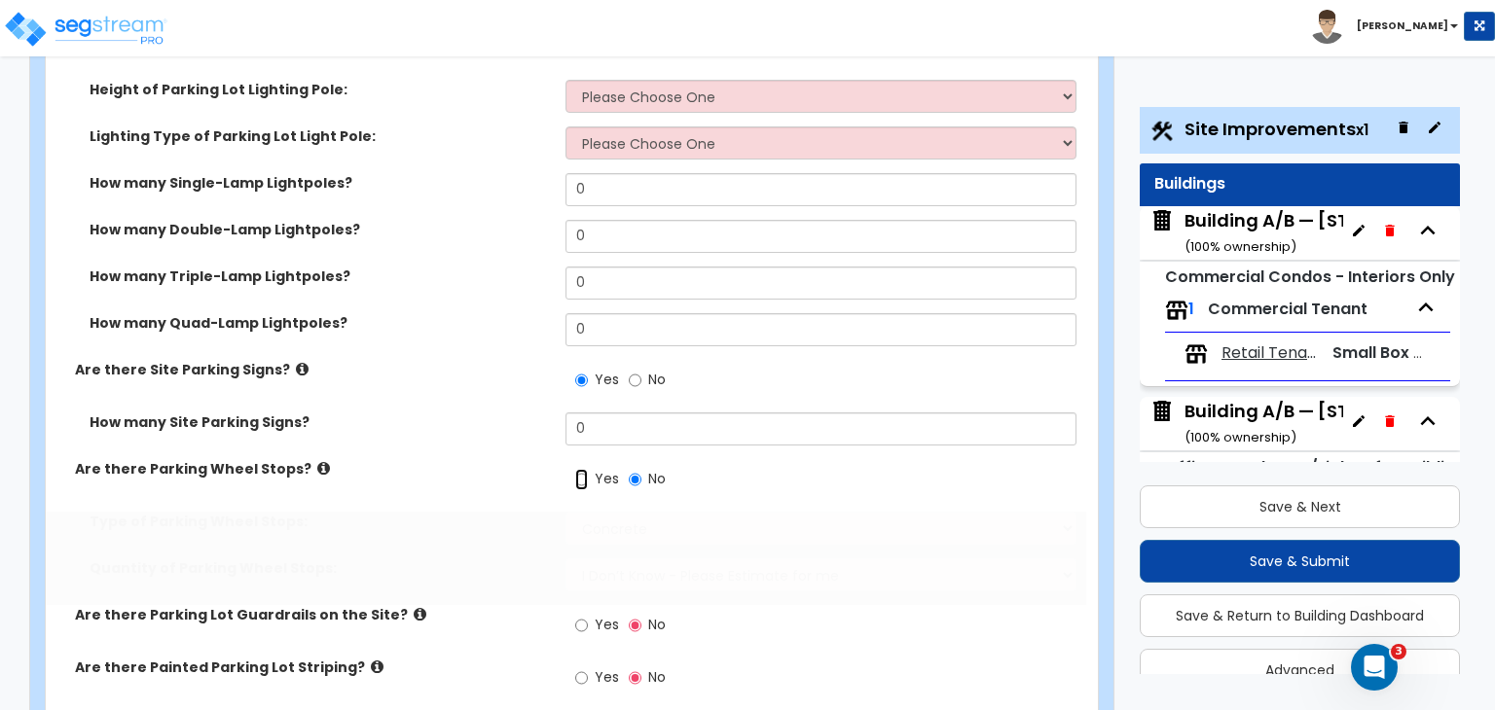
radio input "true"
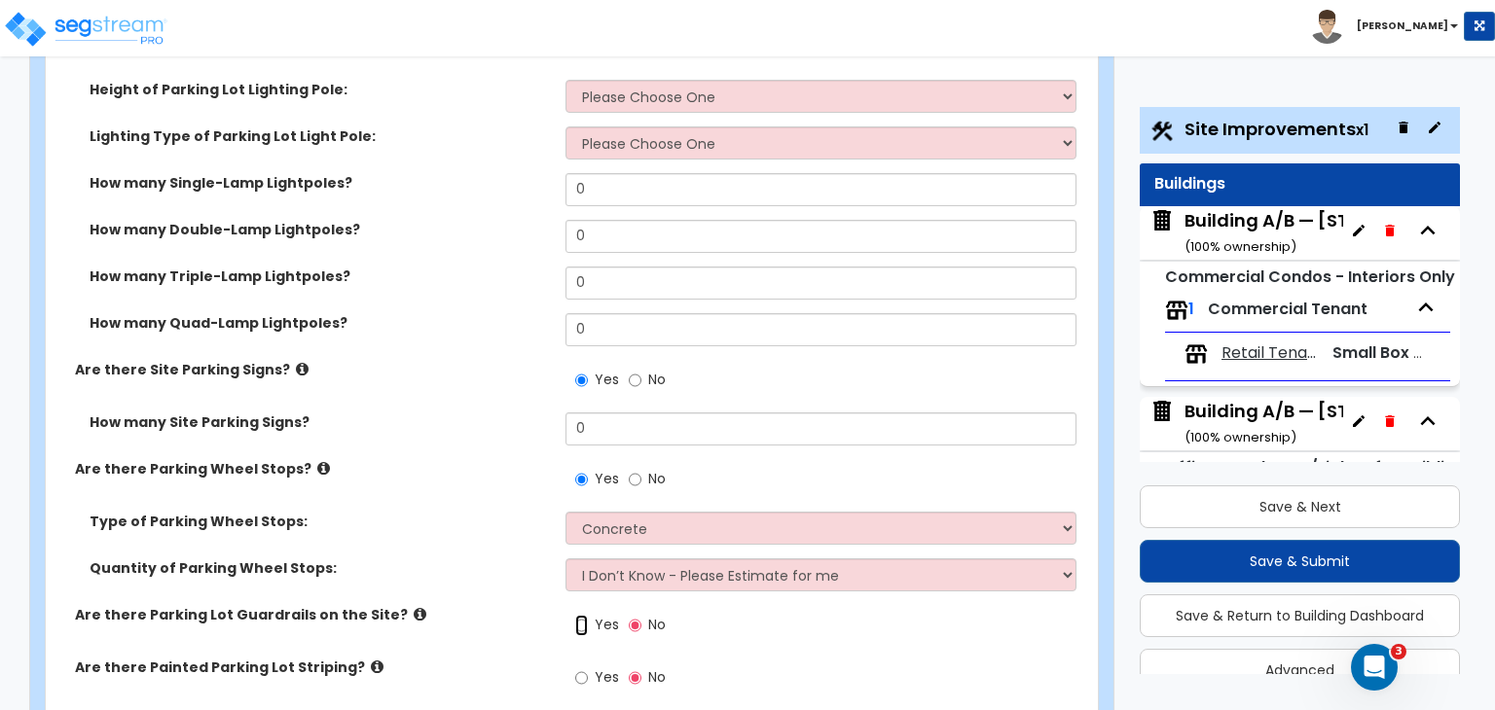
click at [579, 615] on input "Yes" at bounding box center [581, 625] width 13 height 21
radio input "true"
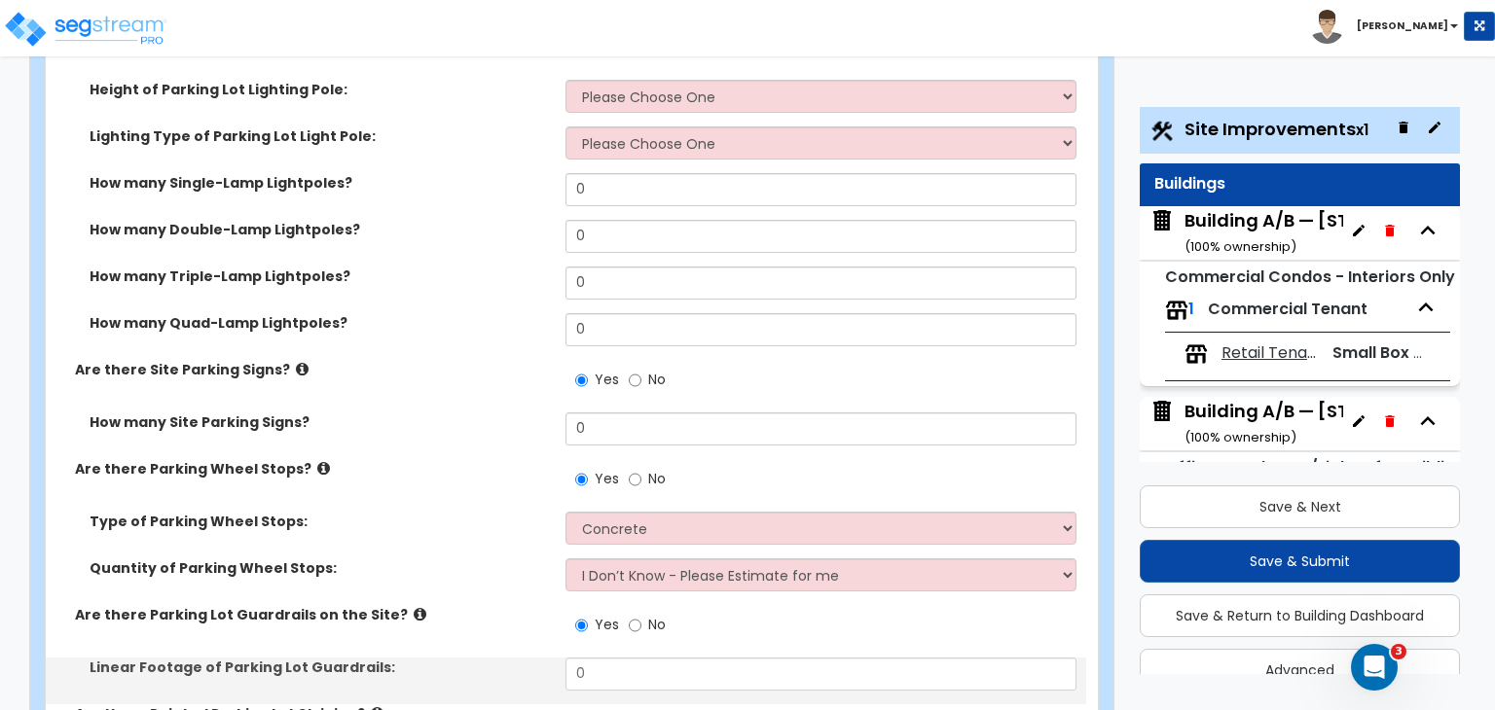
radio input "true"
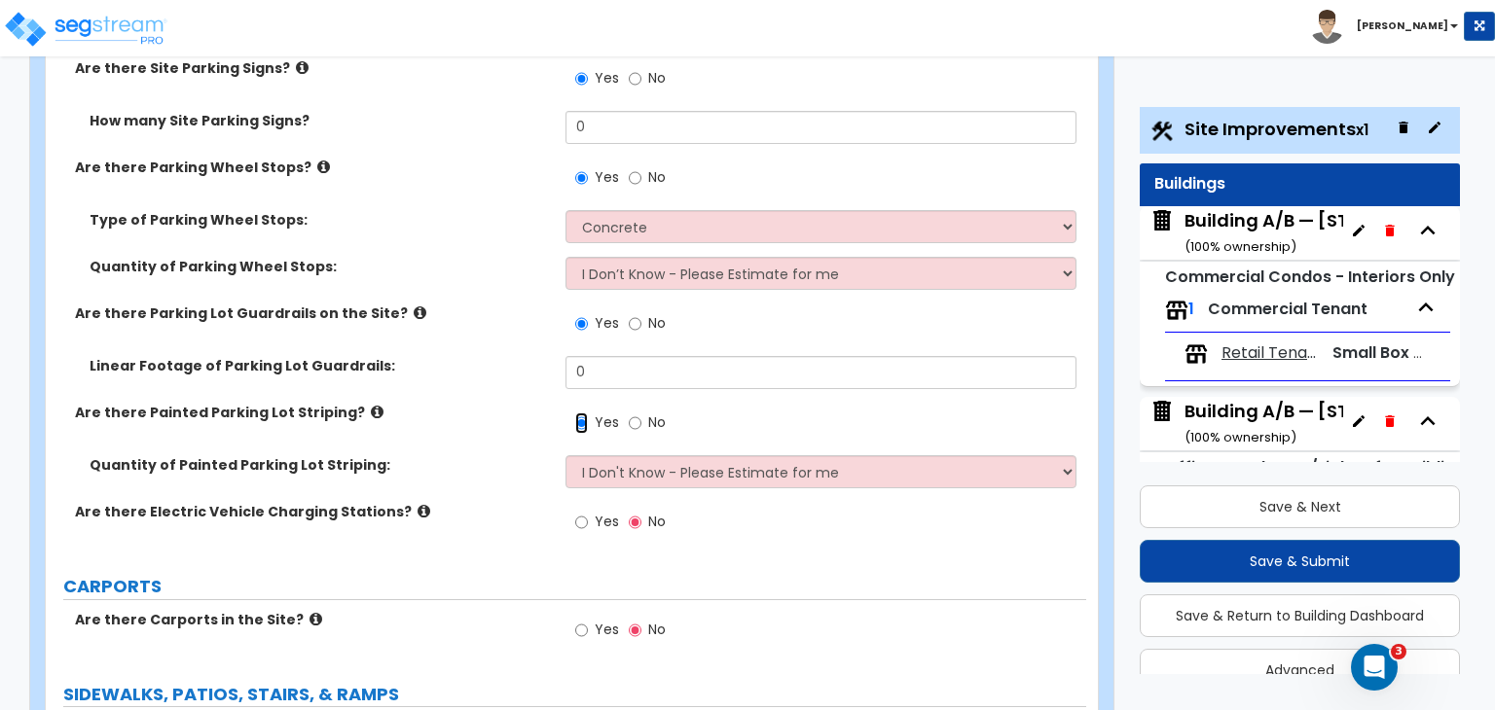
scroll to position [1841, 0]
click at [583, 512] on input "Yes" at bounding box center [581, 522] width 13 height 21
radio input "true"
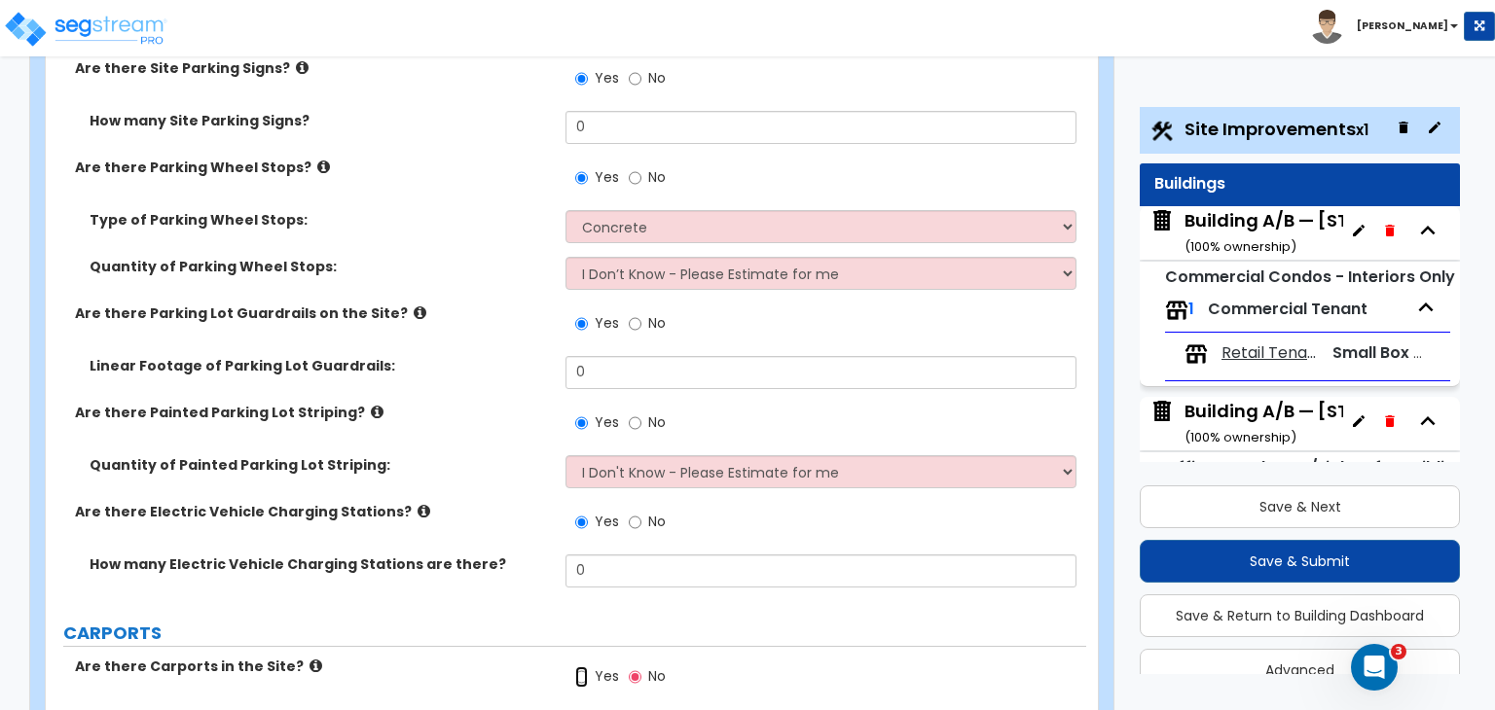
click at [580, 667] on input "Yes" at bounding box center [581, 677] width 13 height 21
radio input "true"
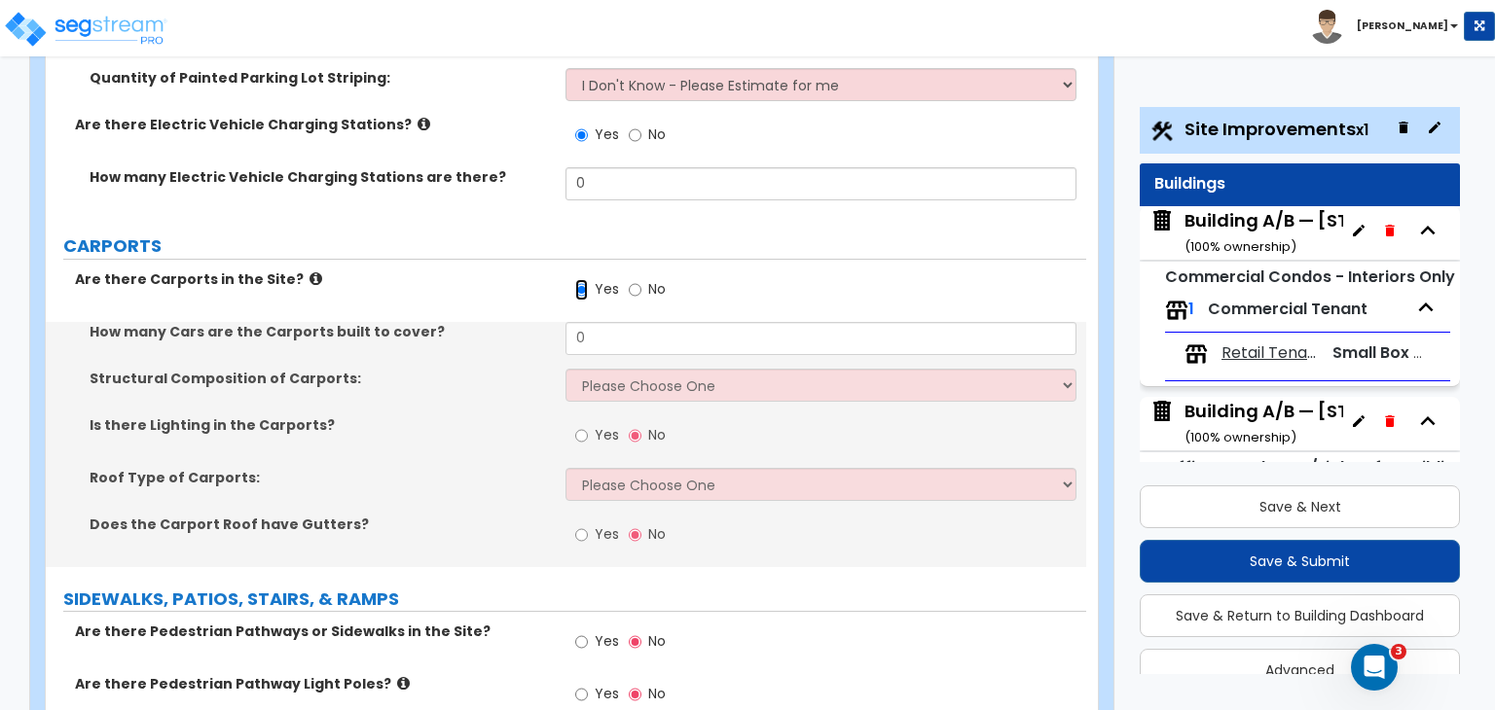
scroll to position [2283, 0]
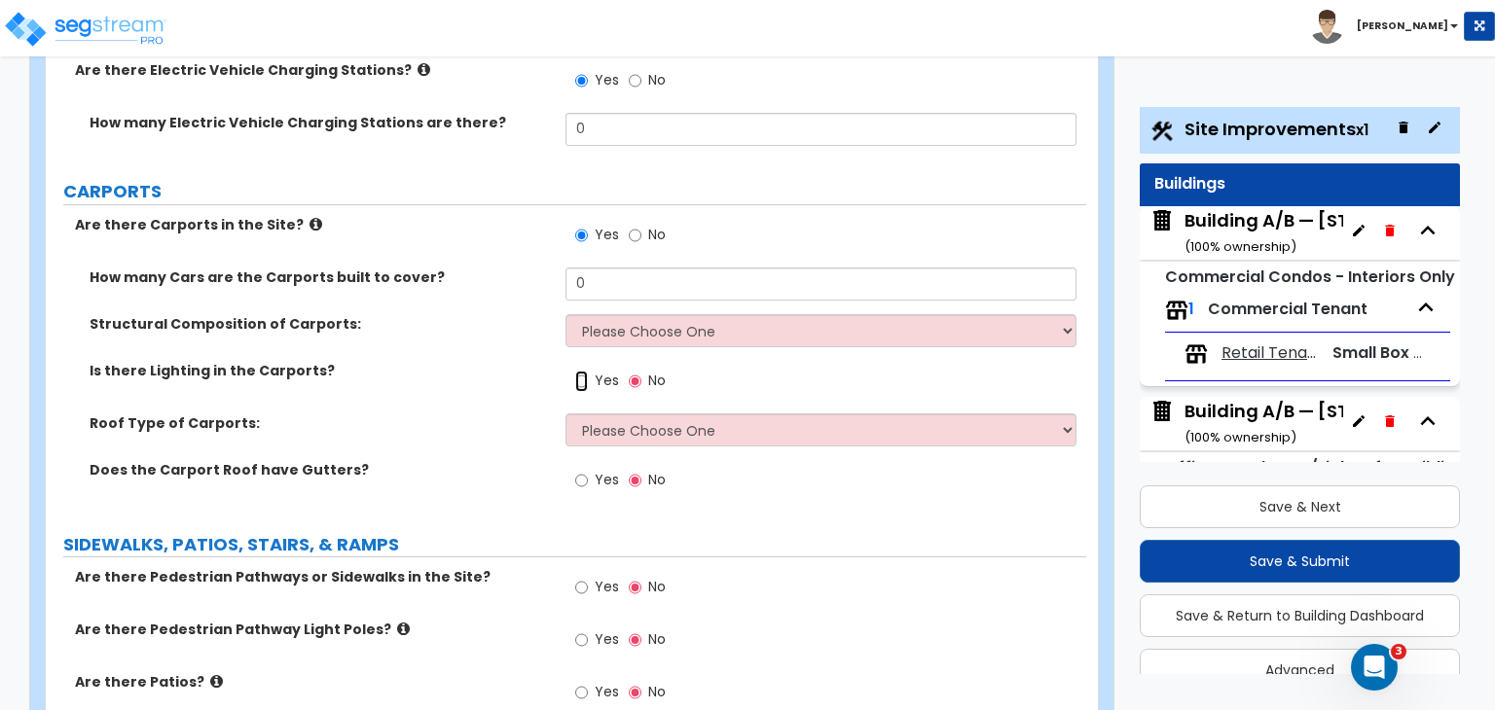
click at [577, 371] on input "Yes" at bounding box center [581, 381] width 13 height 21
radio input "true"
click at [579, 470] on input "Yes" at bounding box center [581, 480] width 13 height 21
radio input "true"
click at [579, 577] on input "Yes" at bounding box center [581, 587] width 13 height 21
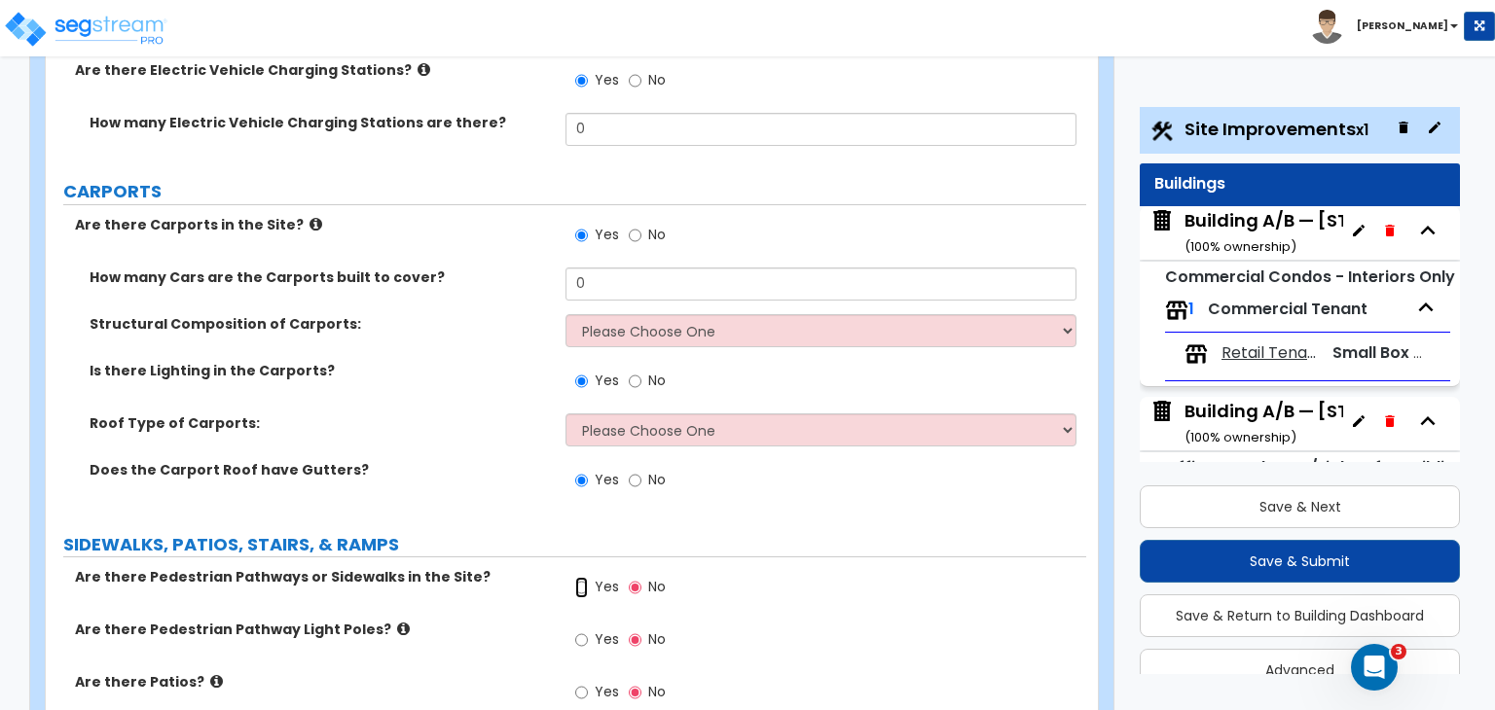
radio input "true"
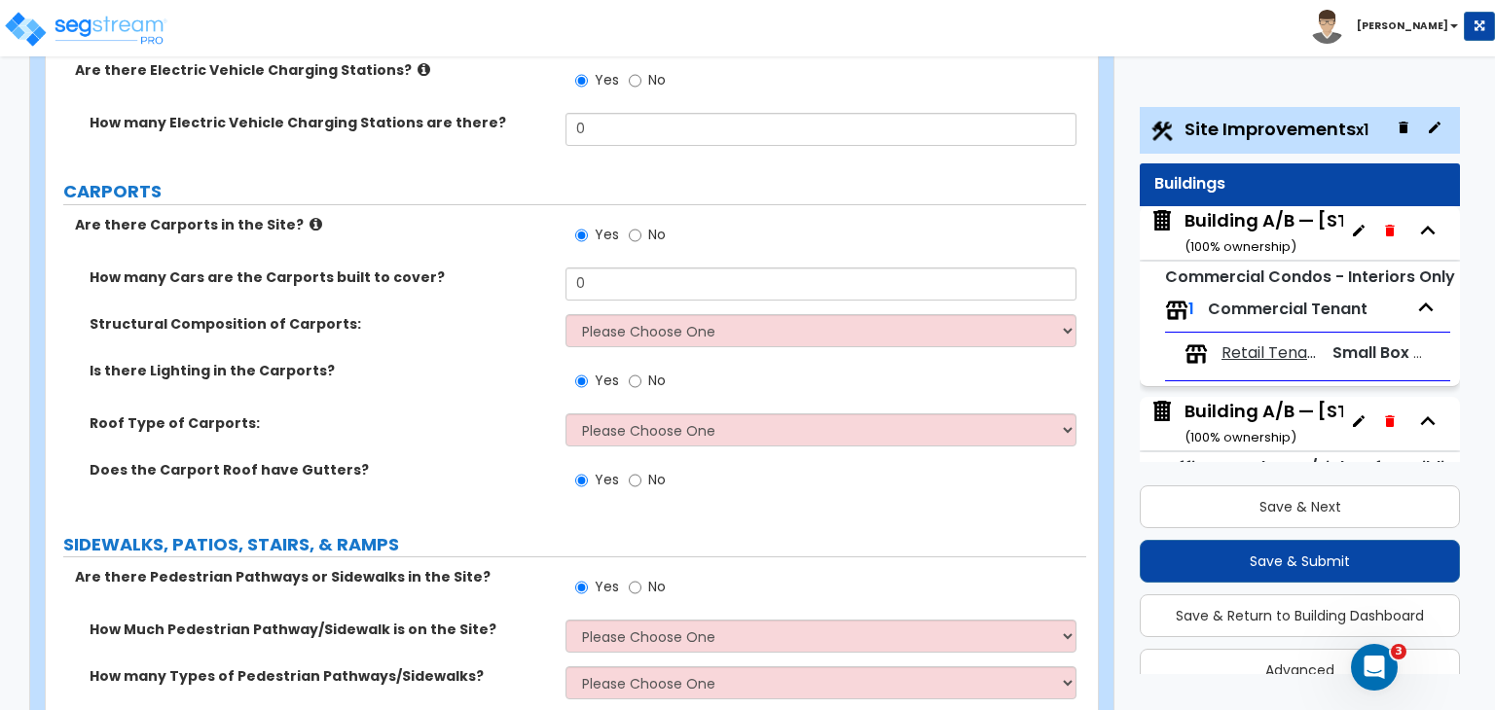
radio input "true"
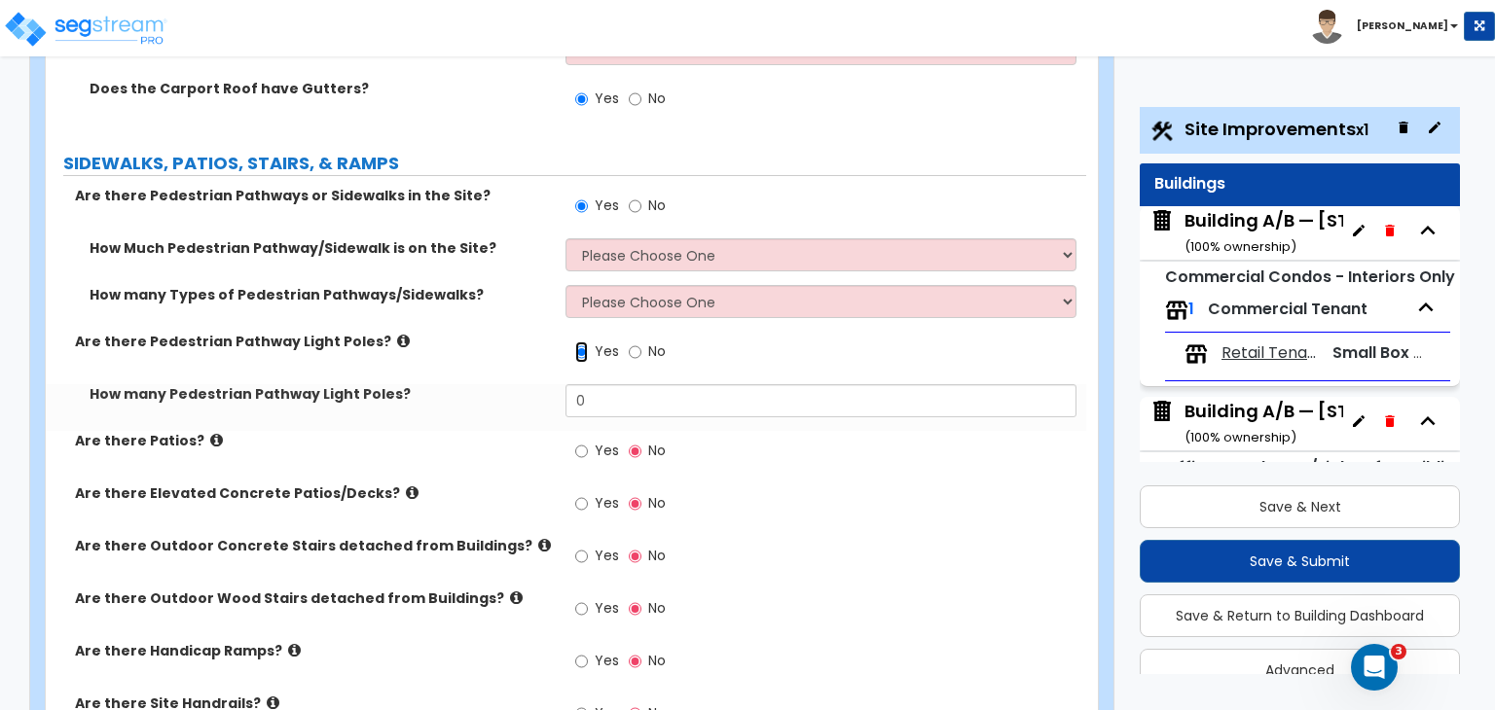
scroll to position [2666, 0]
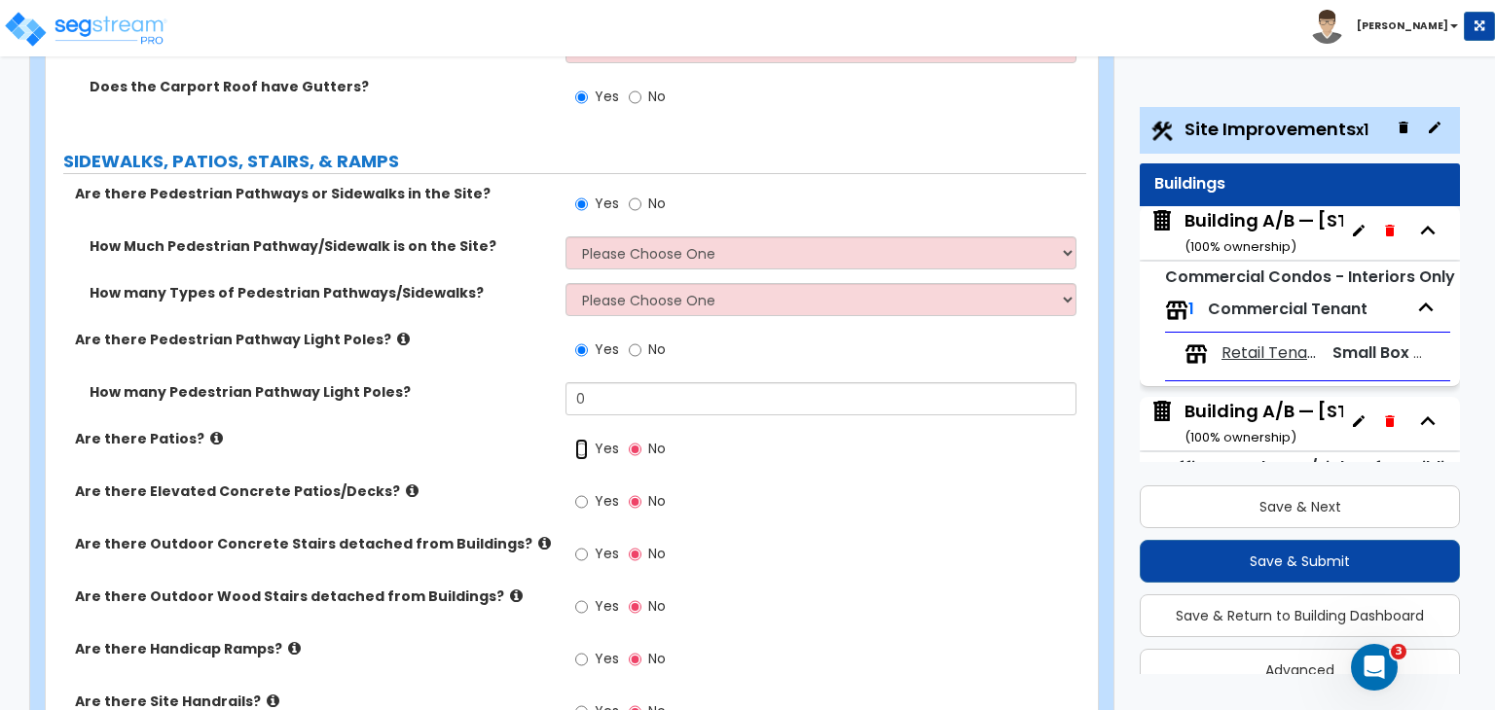
click at [584, 439] on input "Yes" at bounding box center [581, 449] width 13 height 21
radio input "true"
click at [584, 439] on input "Yes" at bounding box center [581, 449] width 13 height 21
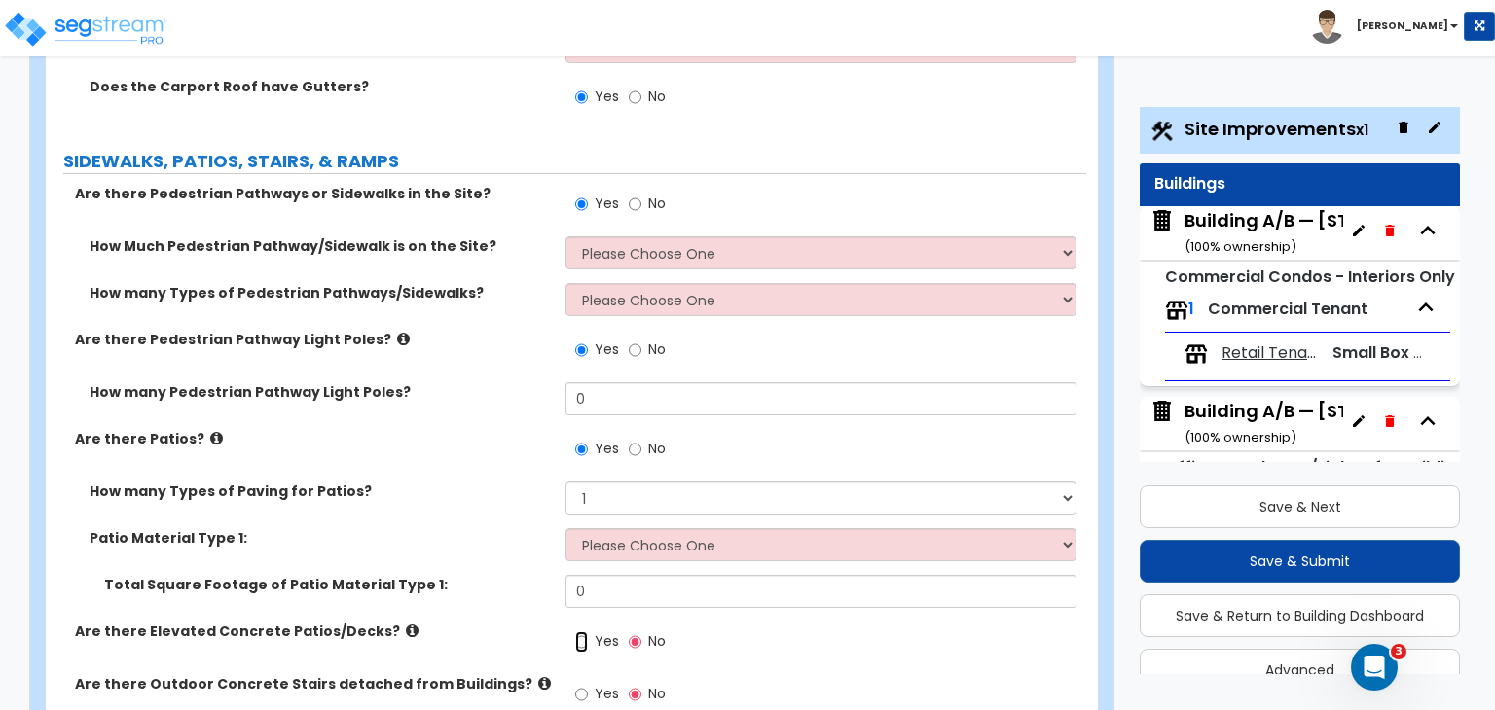
click at [578, 632] on input "Yes" at bounding box center [581, 642] width 13 height 21
radio input "true"
click at [578, 632] on input "Yes" at bounding box center [581, 642] width 13 height 21
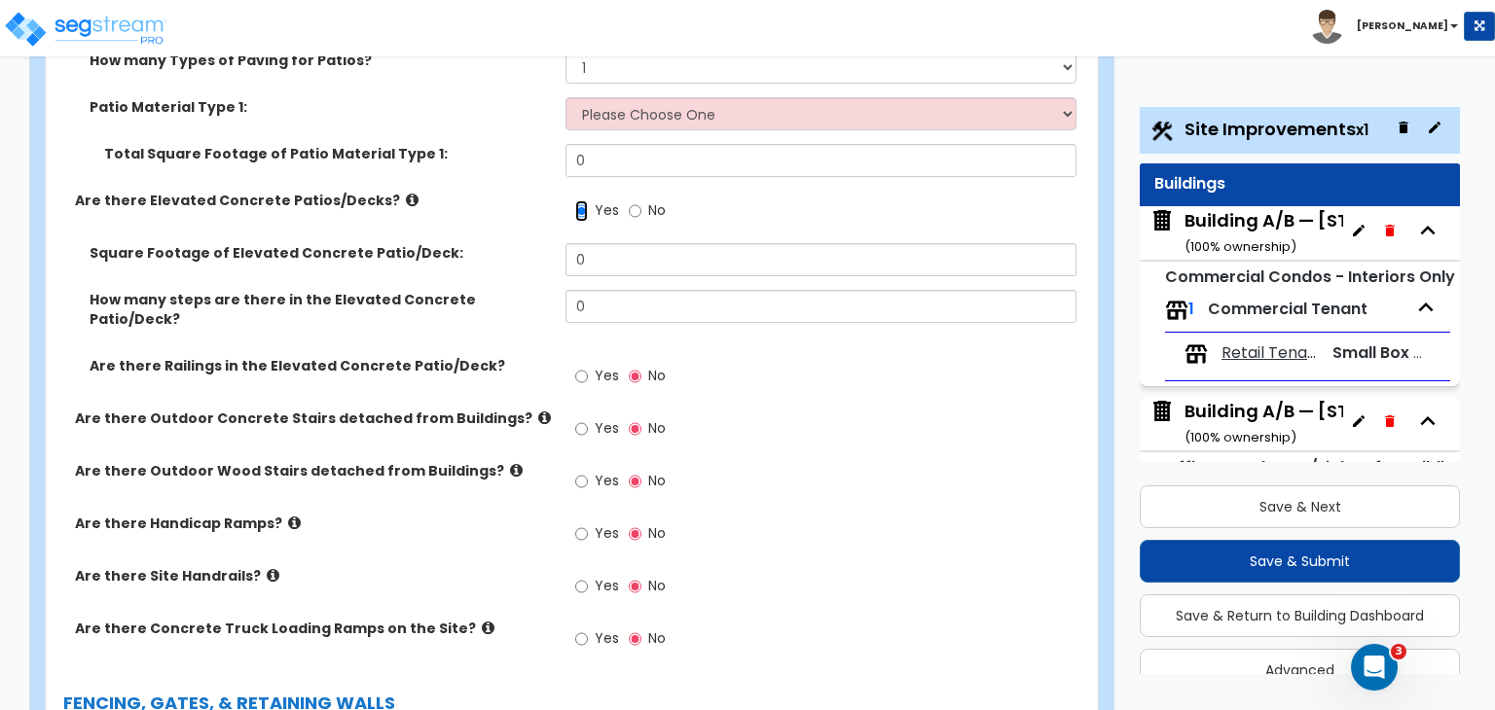
scroll to position [3098, 0]
click at [581, 365] on input "Yes" at bounding box center [581, 375] width 13 height 21
radio input "true"
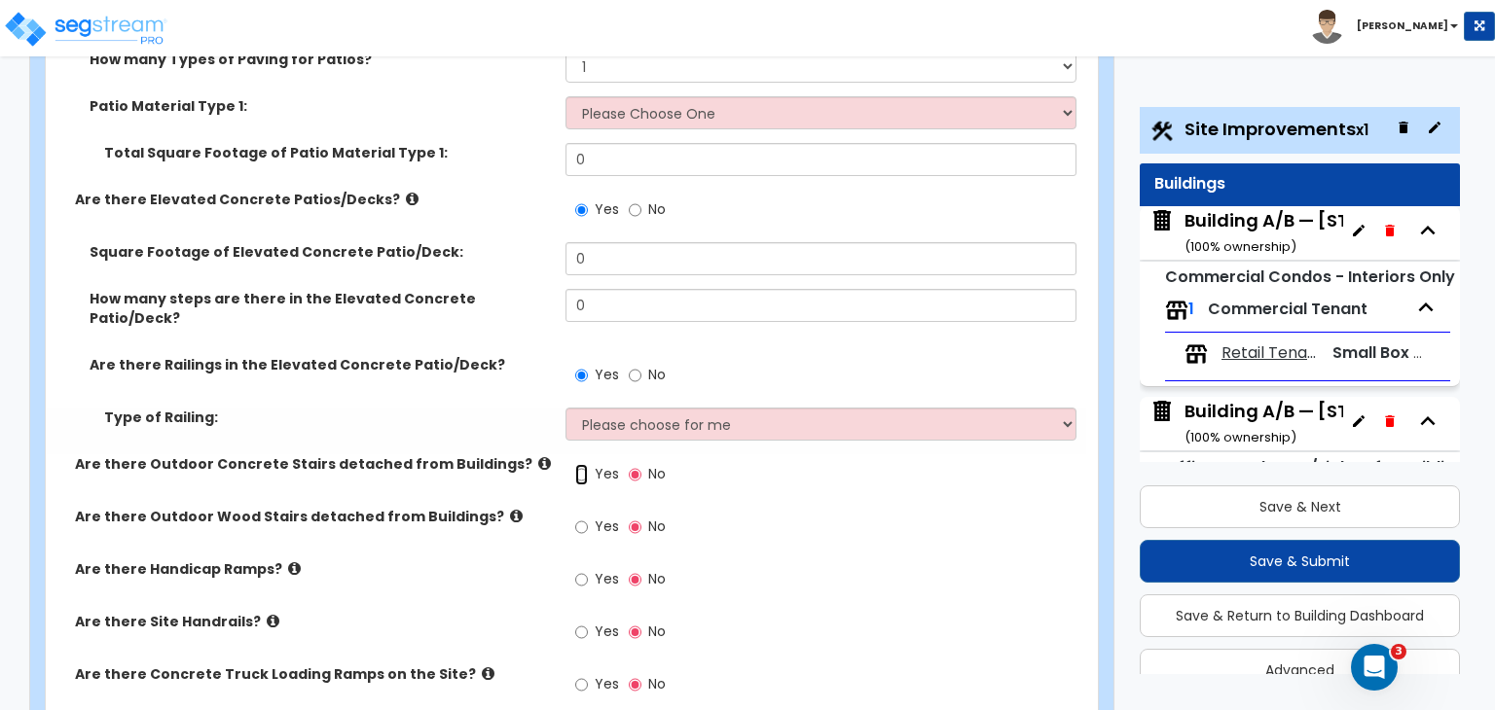
click at [581, 464] on input "Yes" at bounding box center [581, 474] width 13 height 21
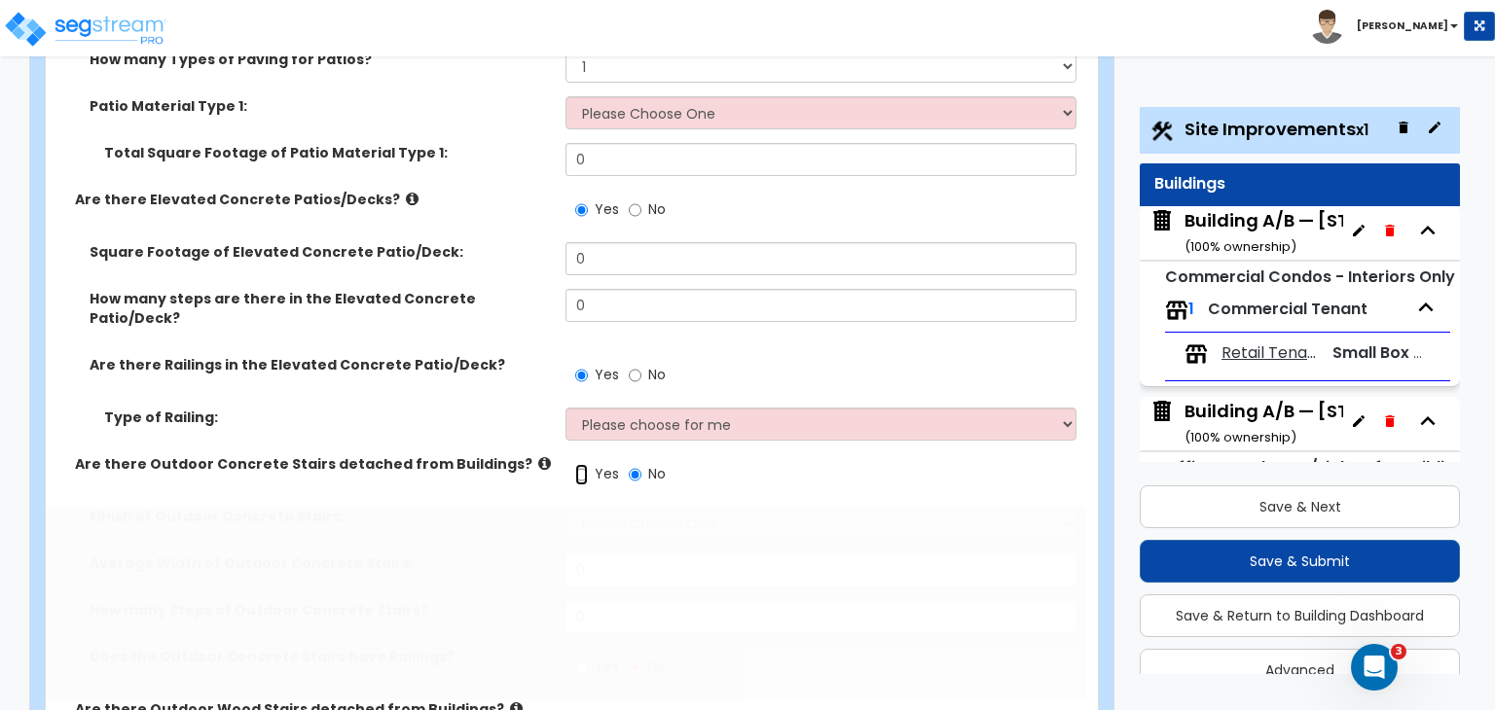
radio input "true"
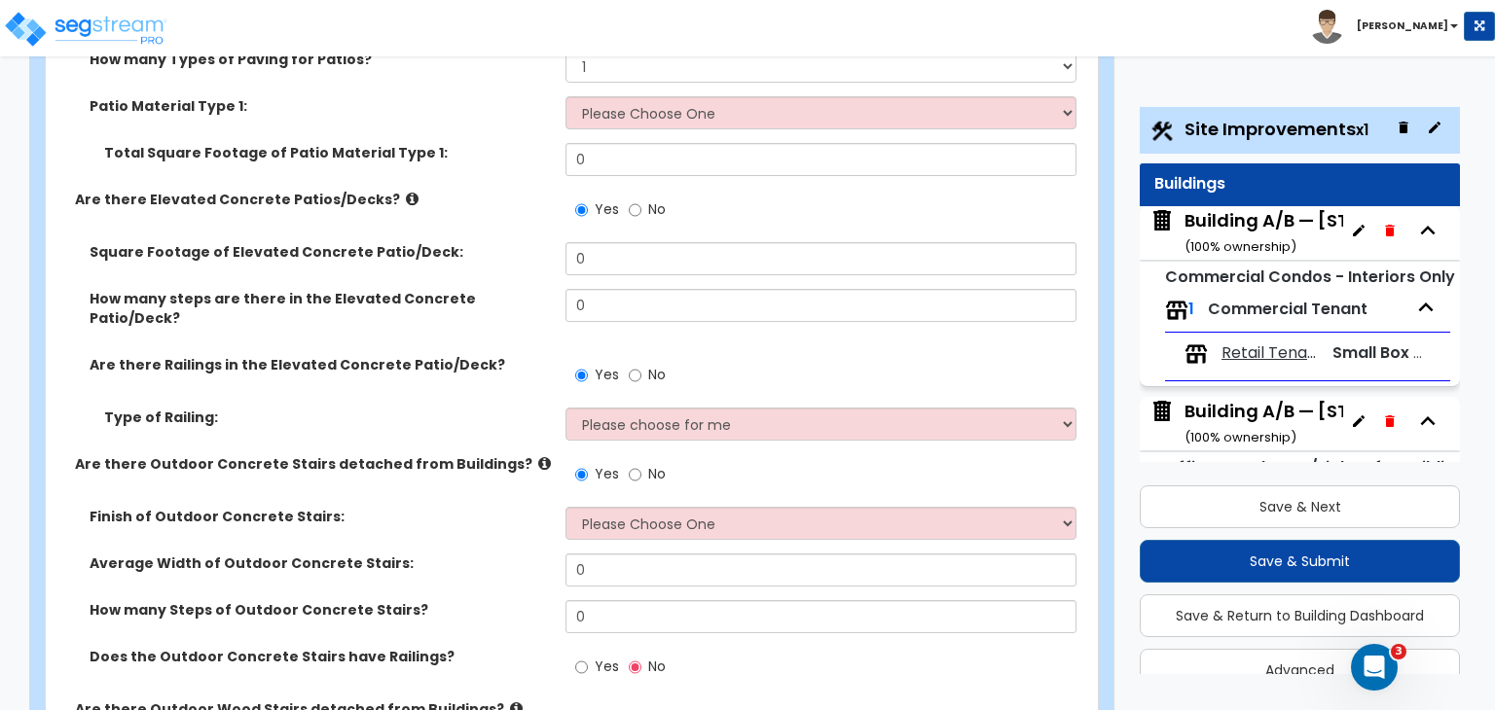
click at [586, 709] on input "Yes" at bounding box center [581, 719] width 13 height 21
radio input "true"
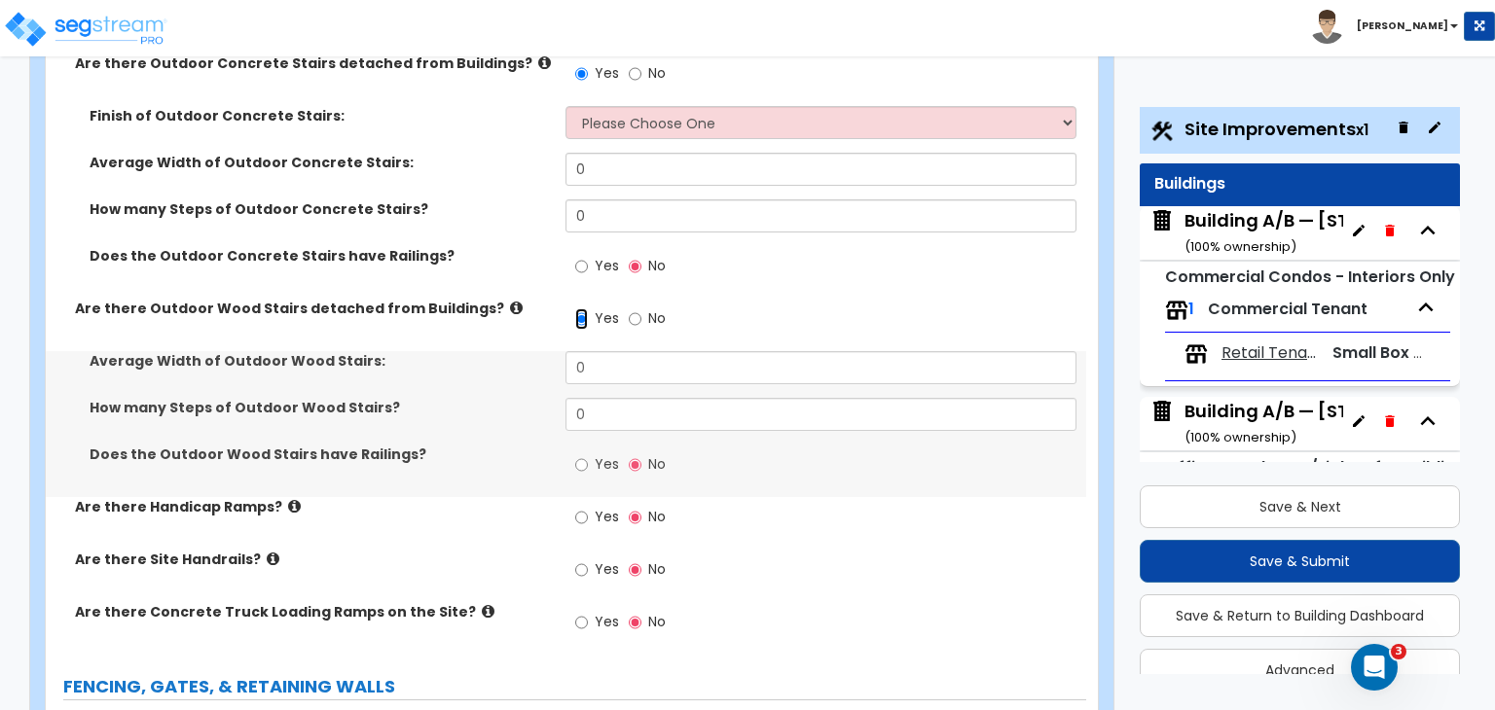
scroll to position [3505, 0]
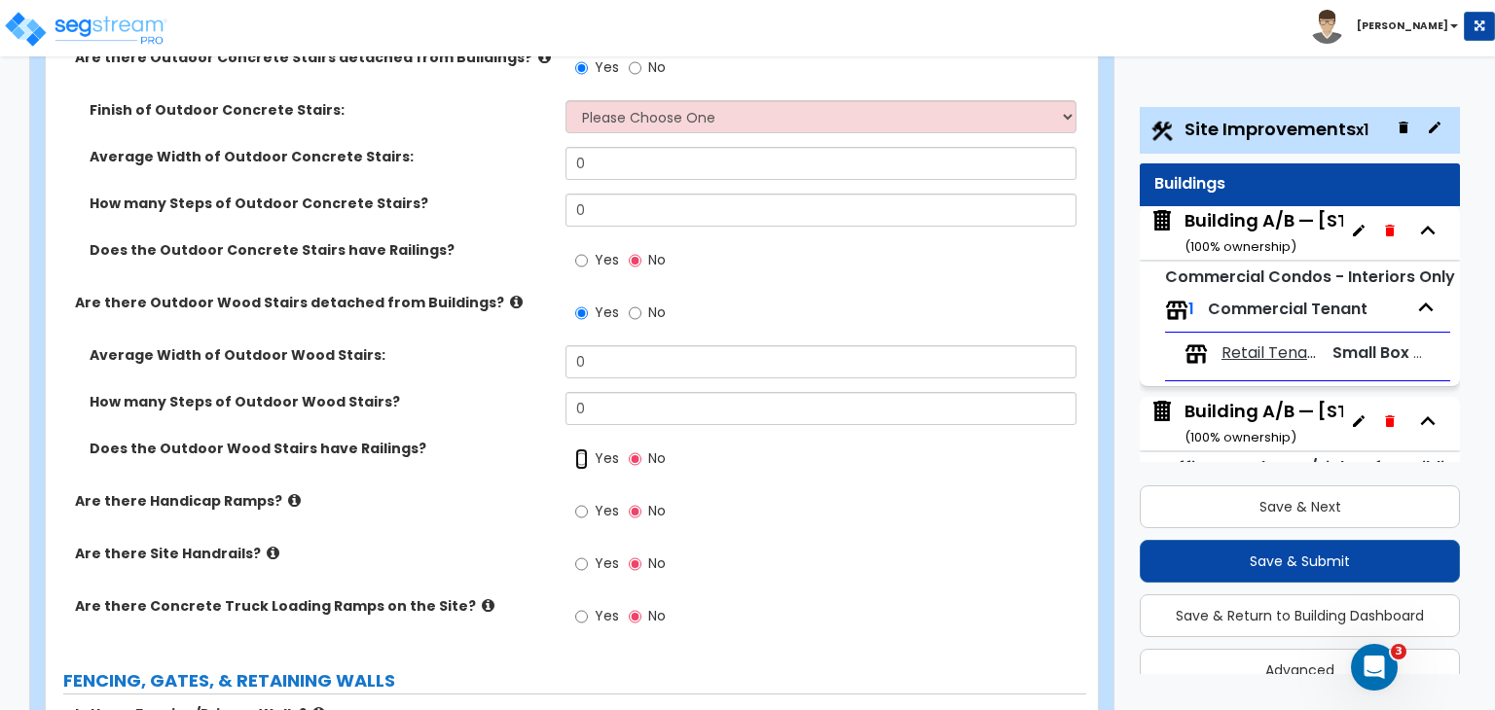
click at [580, 449] on input "Yes" at bounding box center [581, 459] width 13 height 21
radio input "true"
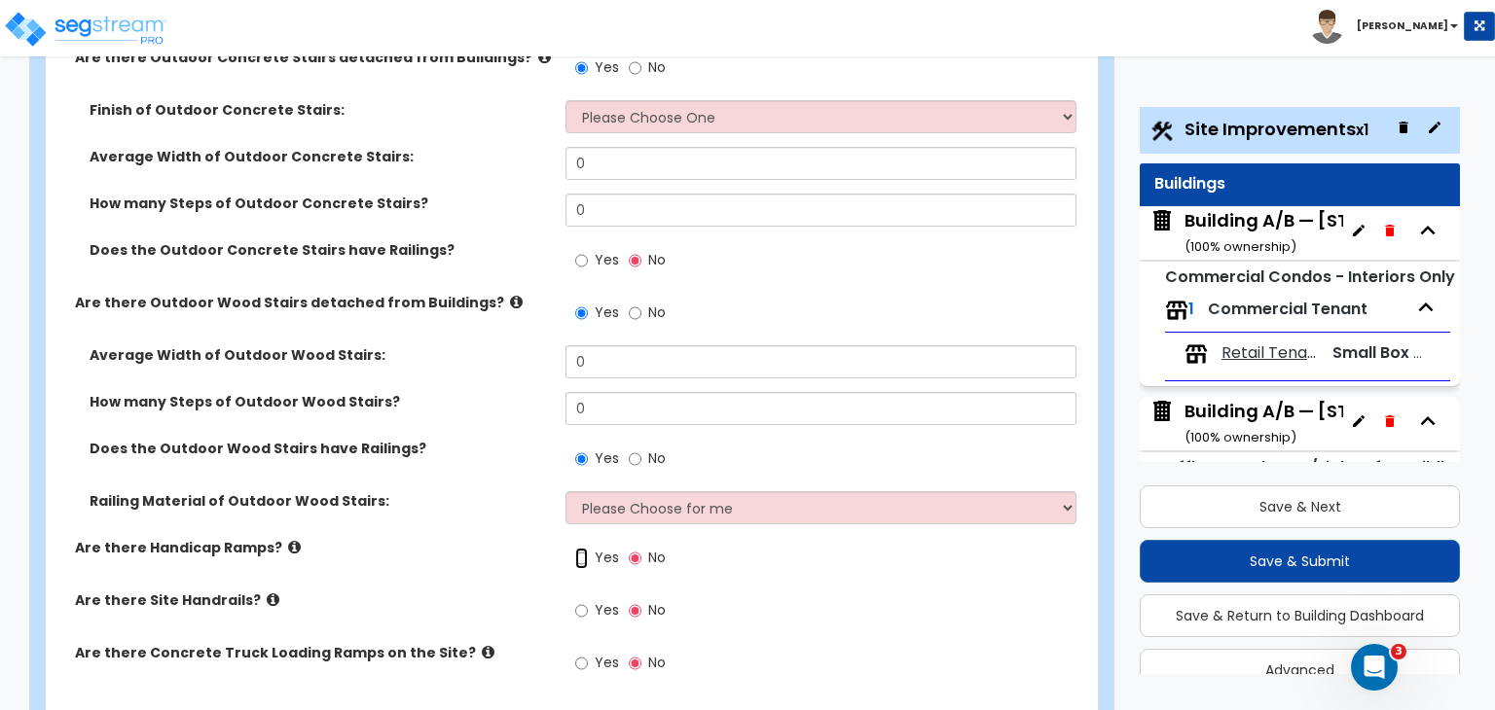
click at [580, 548] on input "Yes" at bounding box center [581, 558] width 13 height 21
radio input "true"
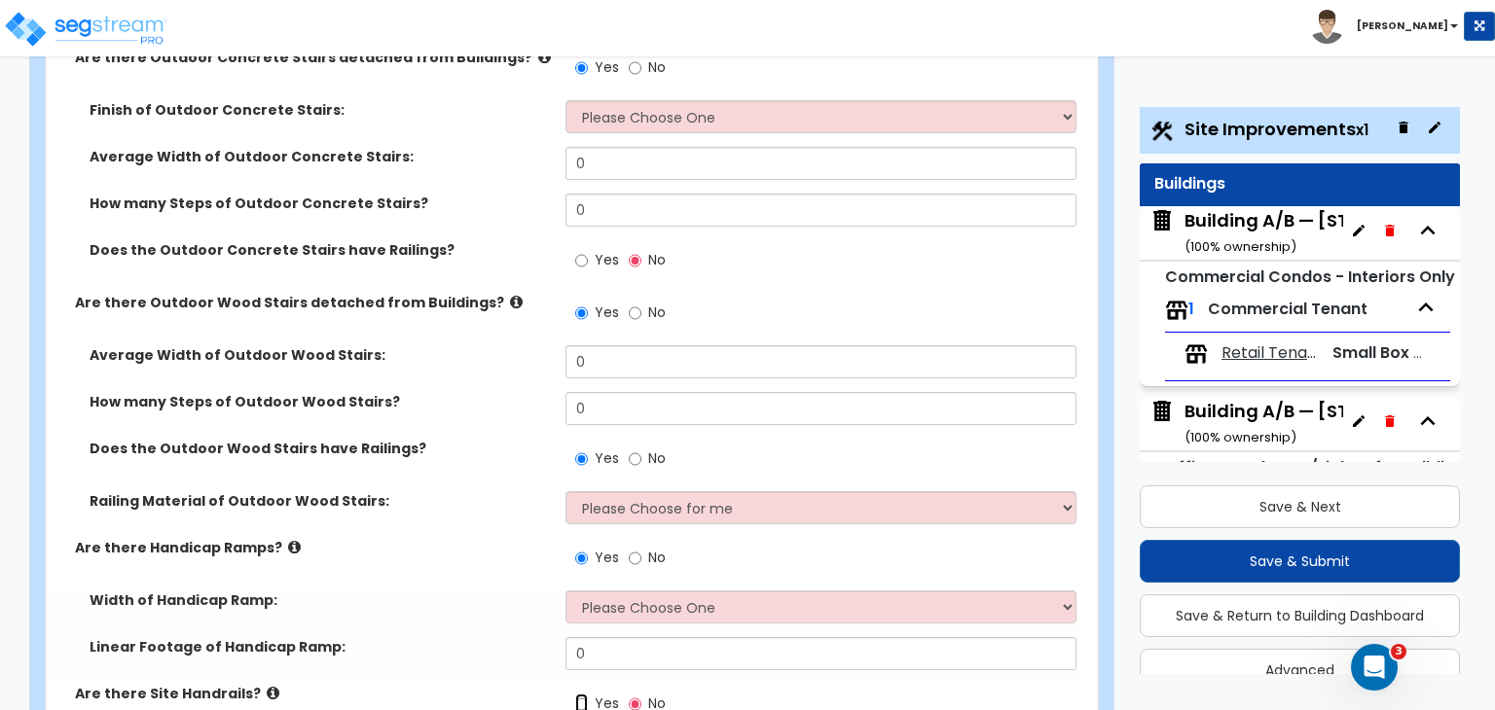
click at [577, 694] on input "Yes" at bounding box center [581, 704] width 13 height 21
radio input "true"
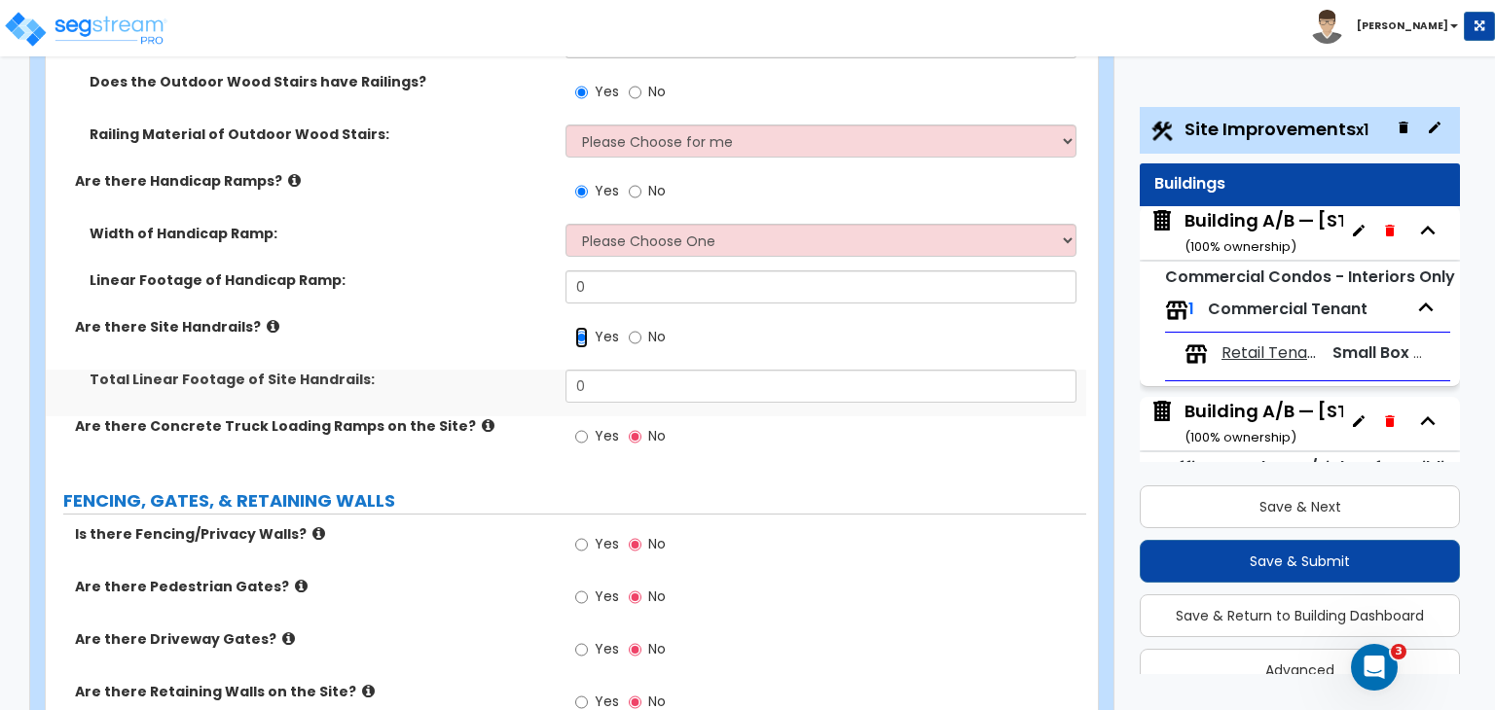
scroll to position [3891, 0]
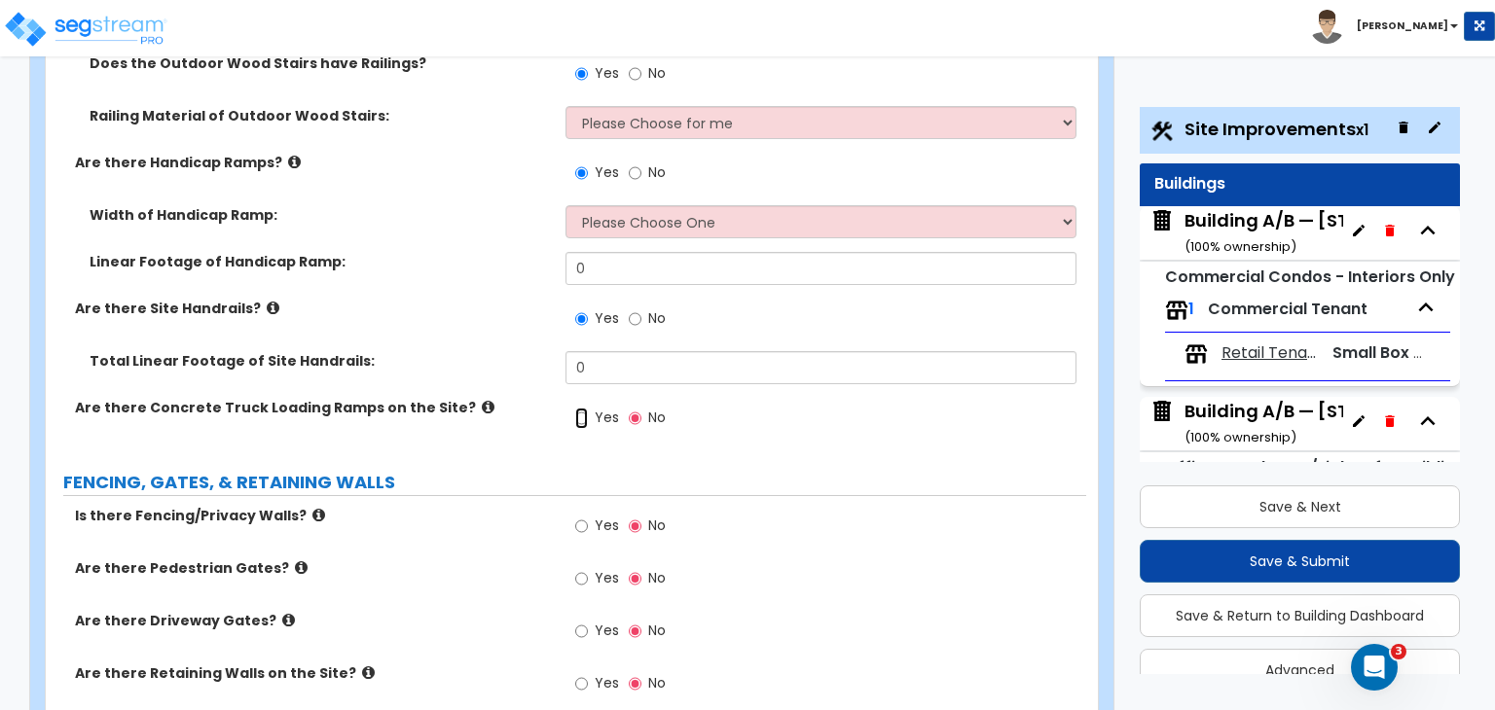
click at [579, 408] on input "Yes" at bounding box center [581, 418] width 13 height 21
radio input "true"
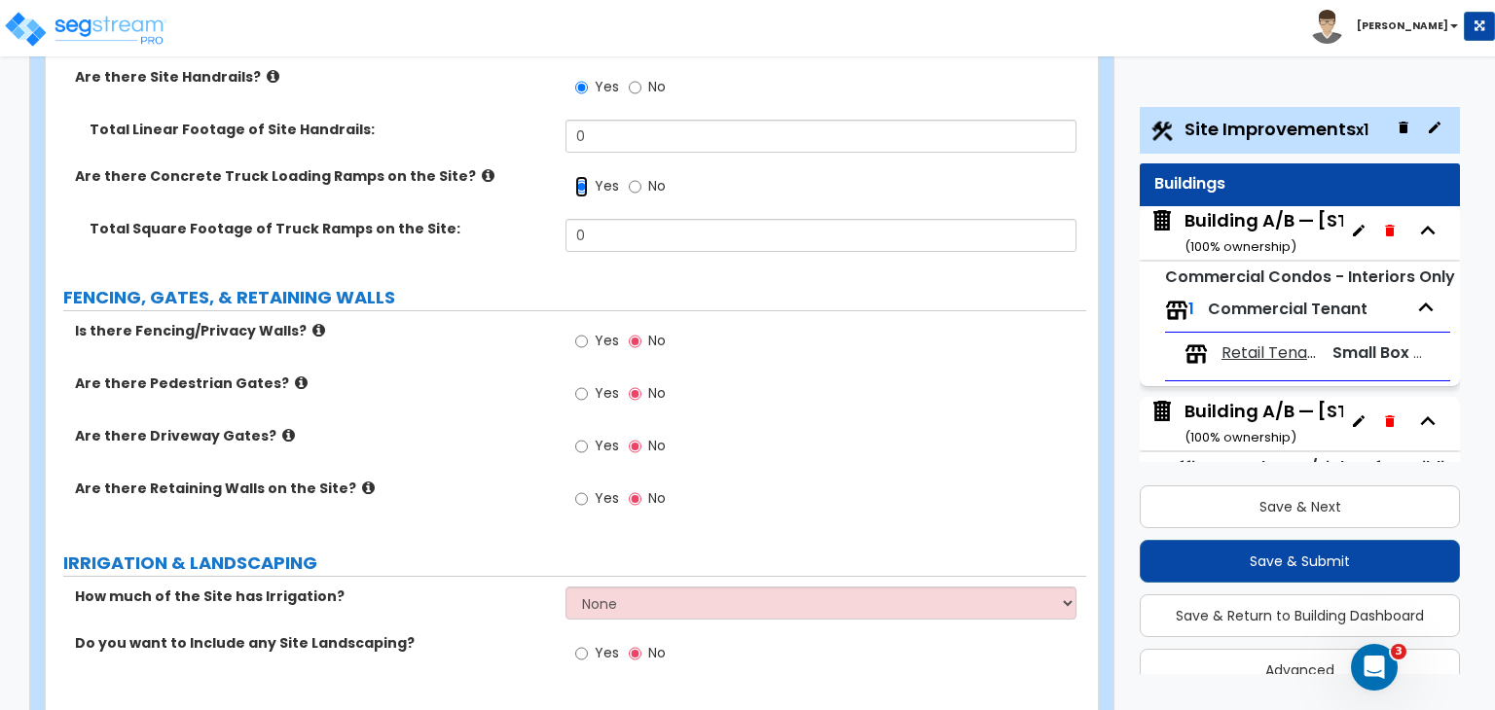
scroll to position [4141, 0]
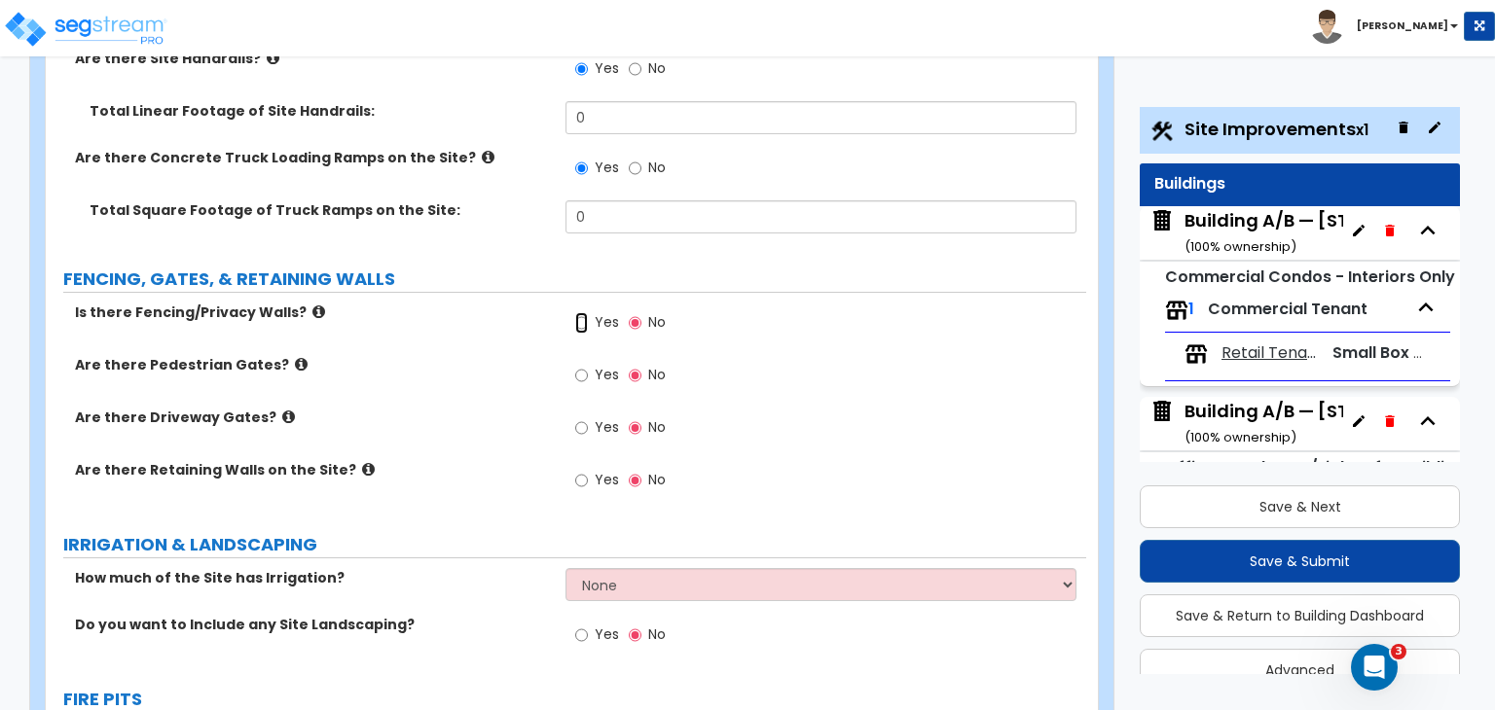
click at [578, 312] on input "Yes" at bounding box center [581, 322] width 13 height 21
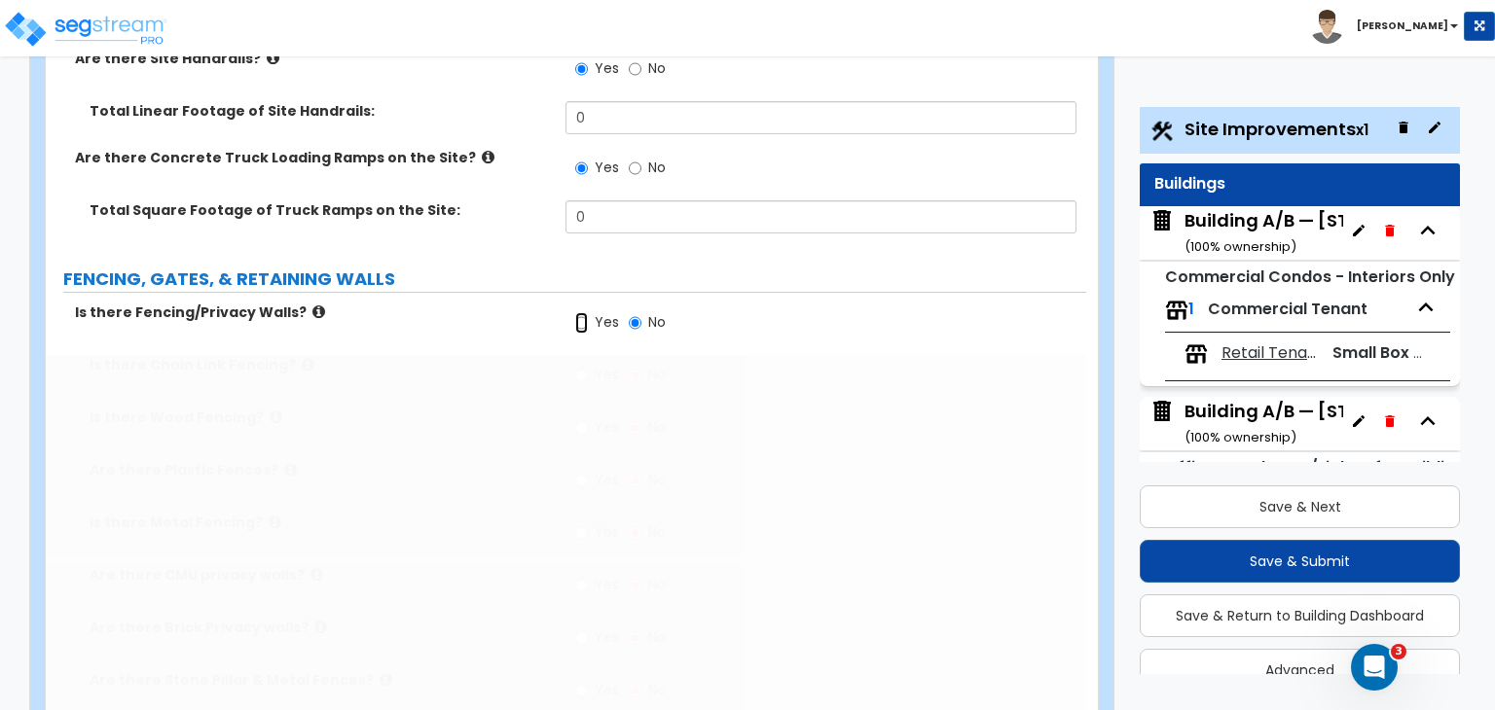
radio input "true"
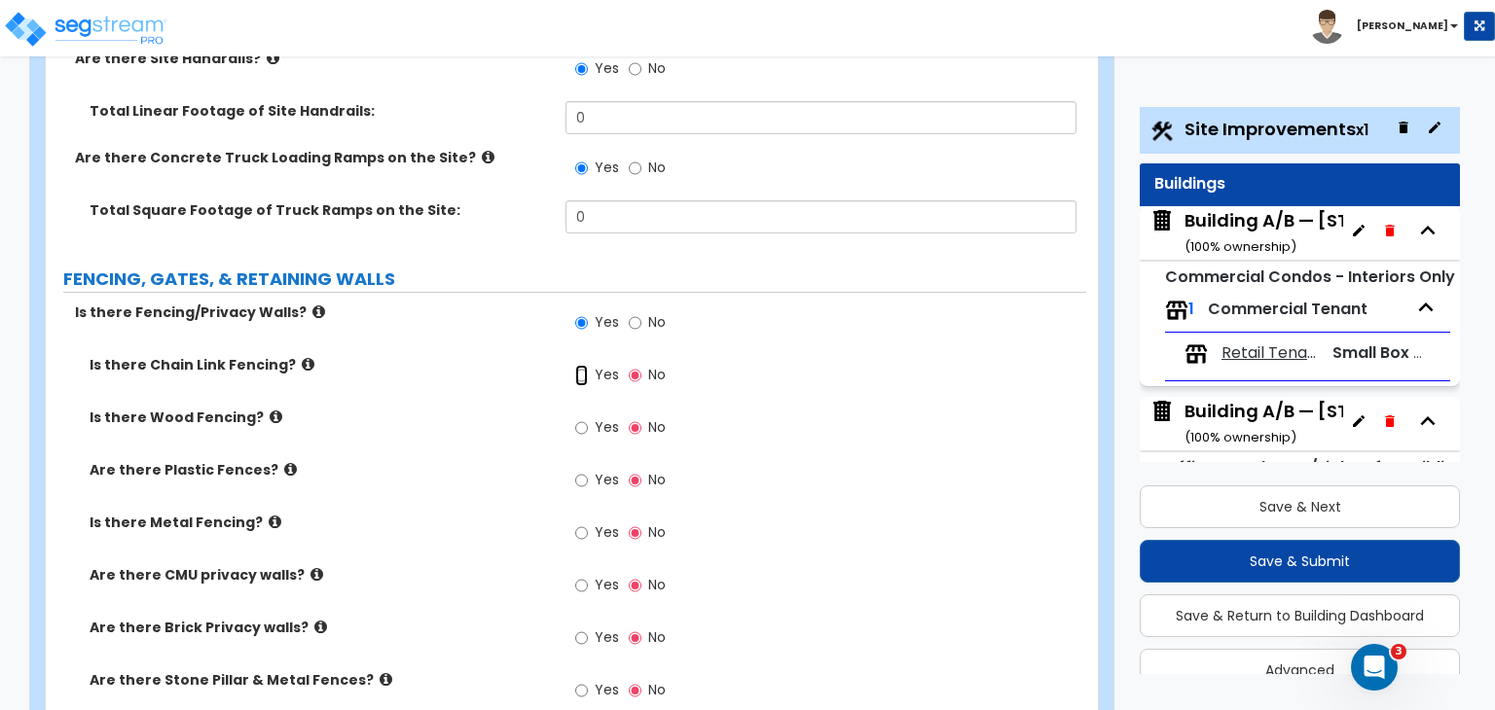
click at [580, 365] on input "Yes" at bounding box center [581, 375] width 13 height 21
radio input "true"
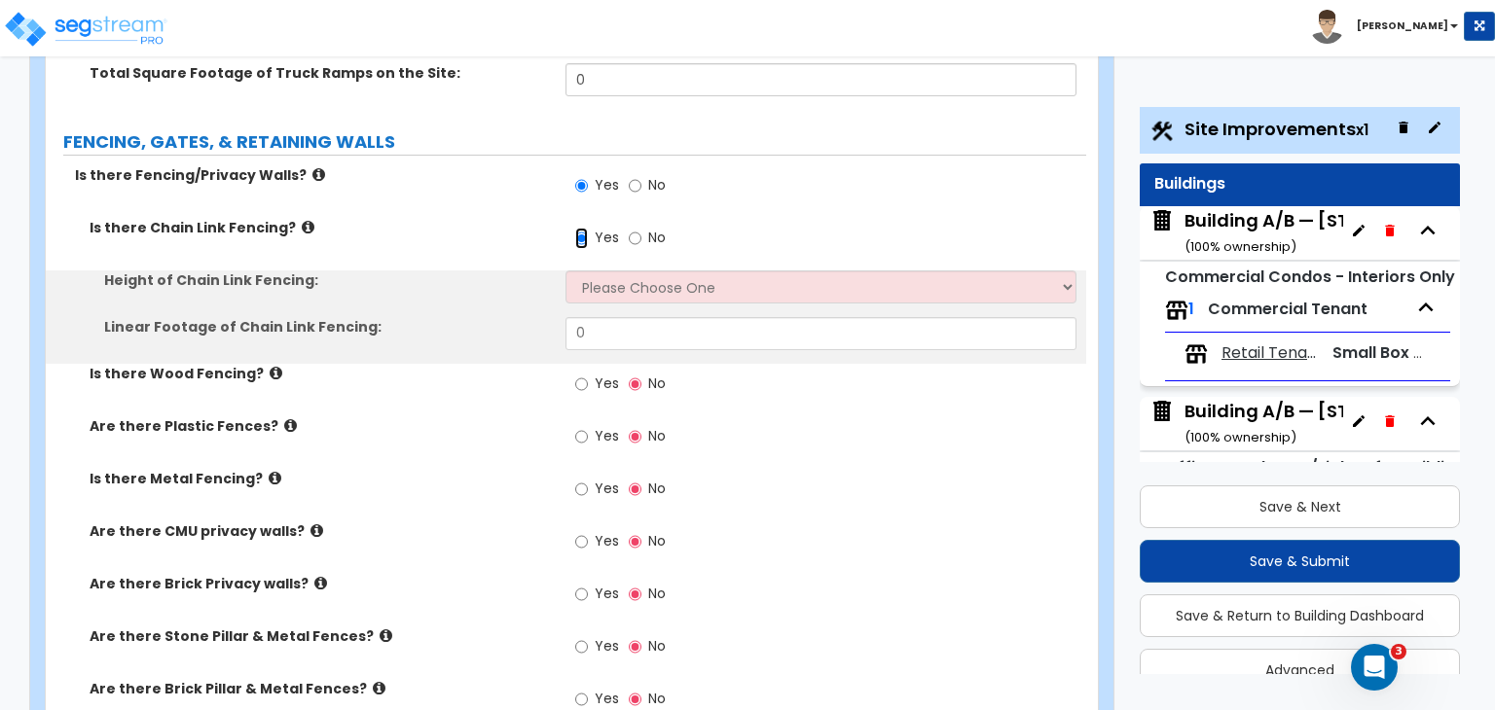
scroll to position [4285, 0]
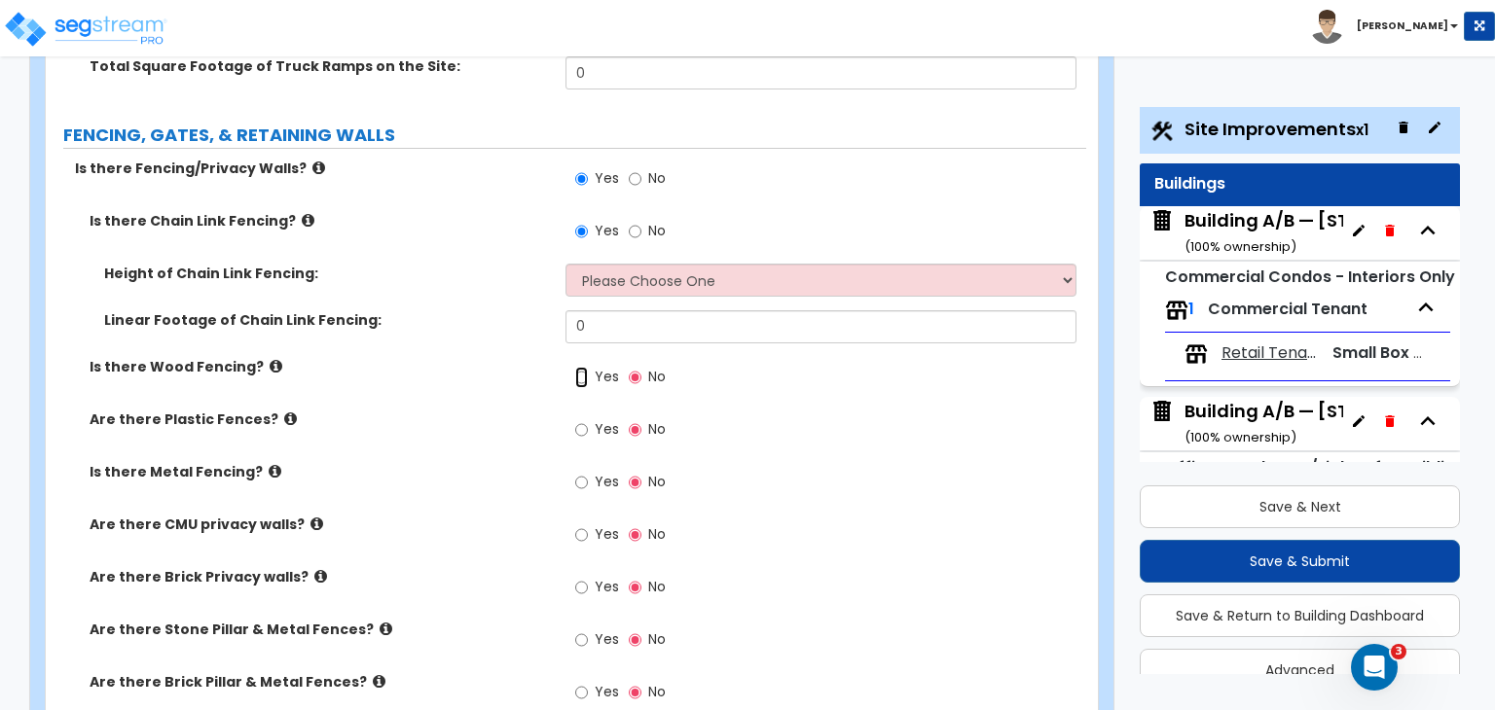
click at [580, 367] on input "Yes" at bounding box center [581, 377] width 13 height 21
radio input "true"
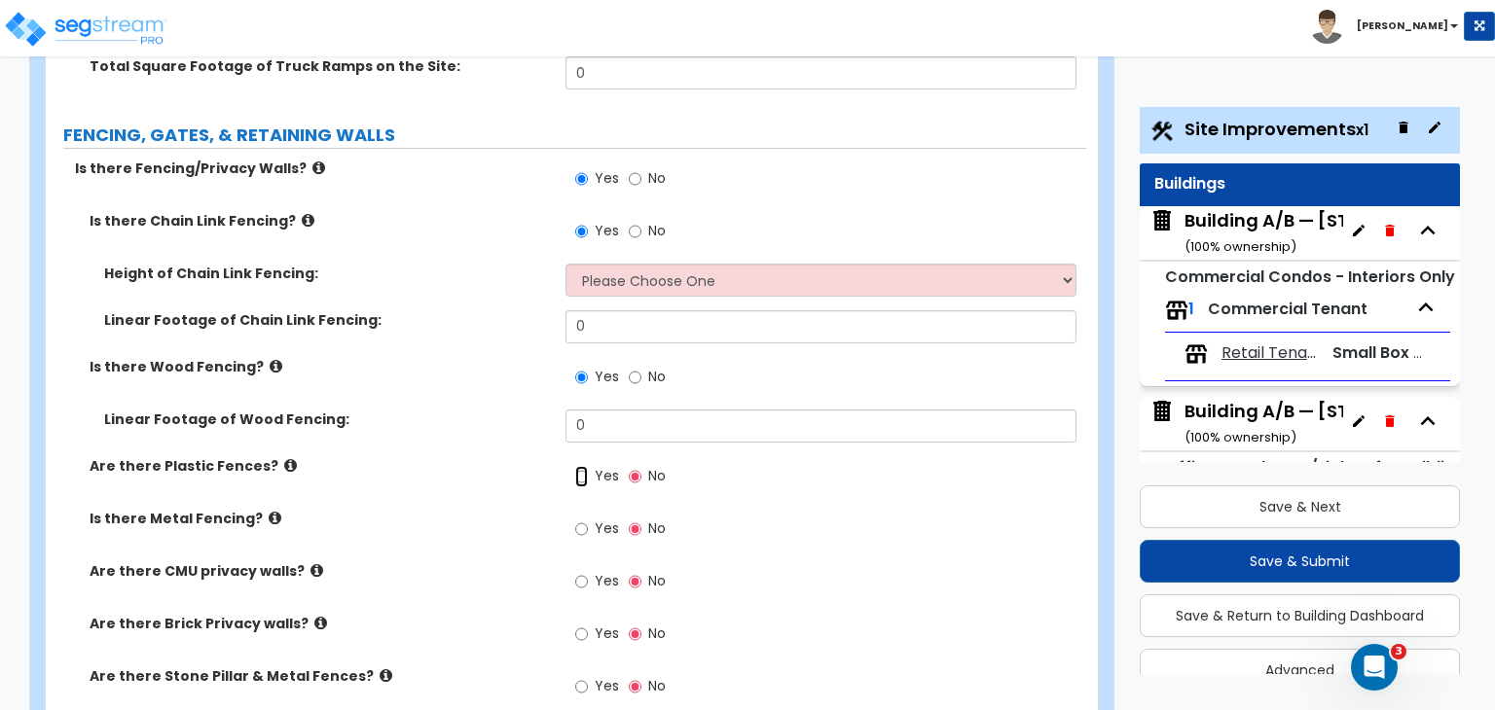
click at [578, 466] on input "Yes" at bounding box center [581, 476] width 13 height 21
radio input "true"
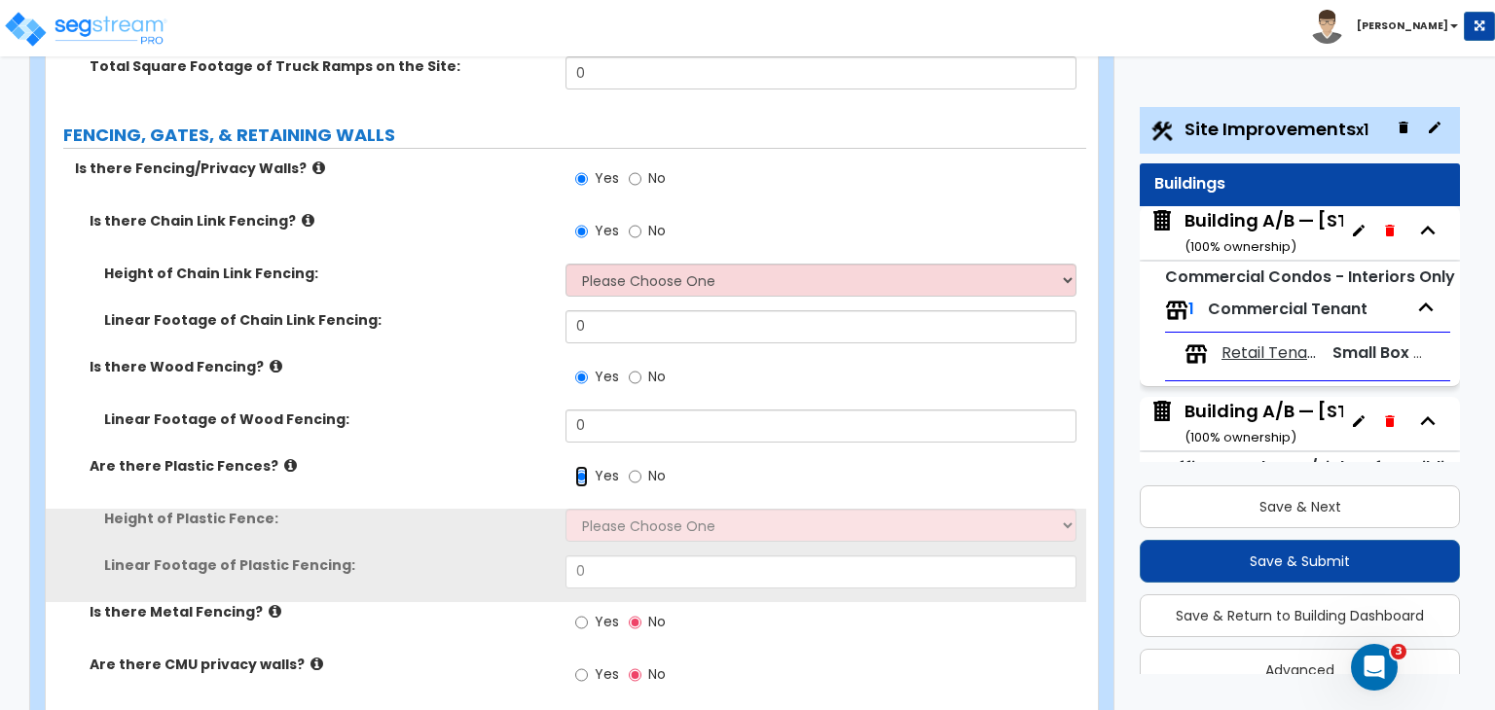
scroll to position [4469, 0]
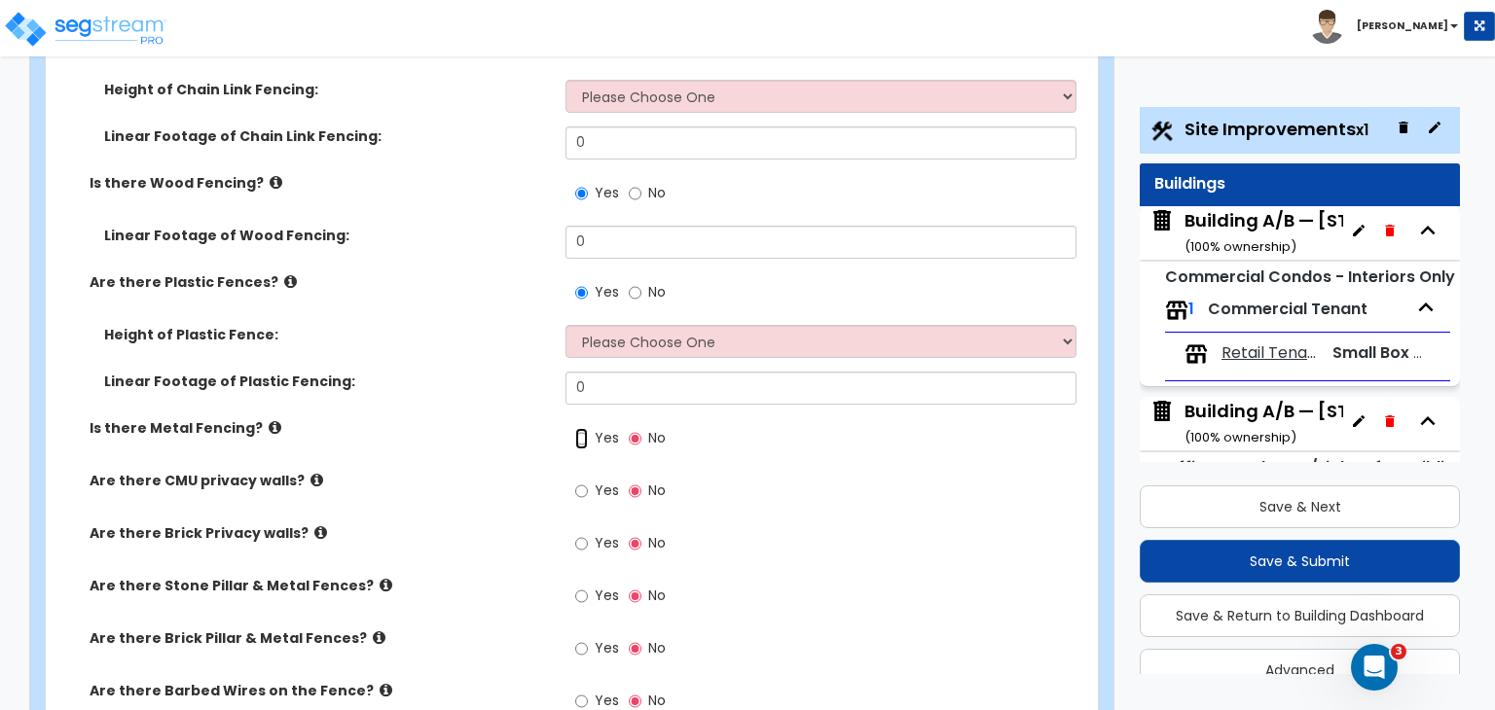
click at [582, 428] on input "Yes" at bounding box center [581, 438] width 13 height 21
radio input "true"
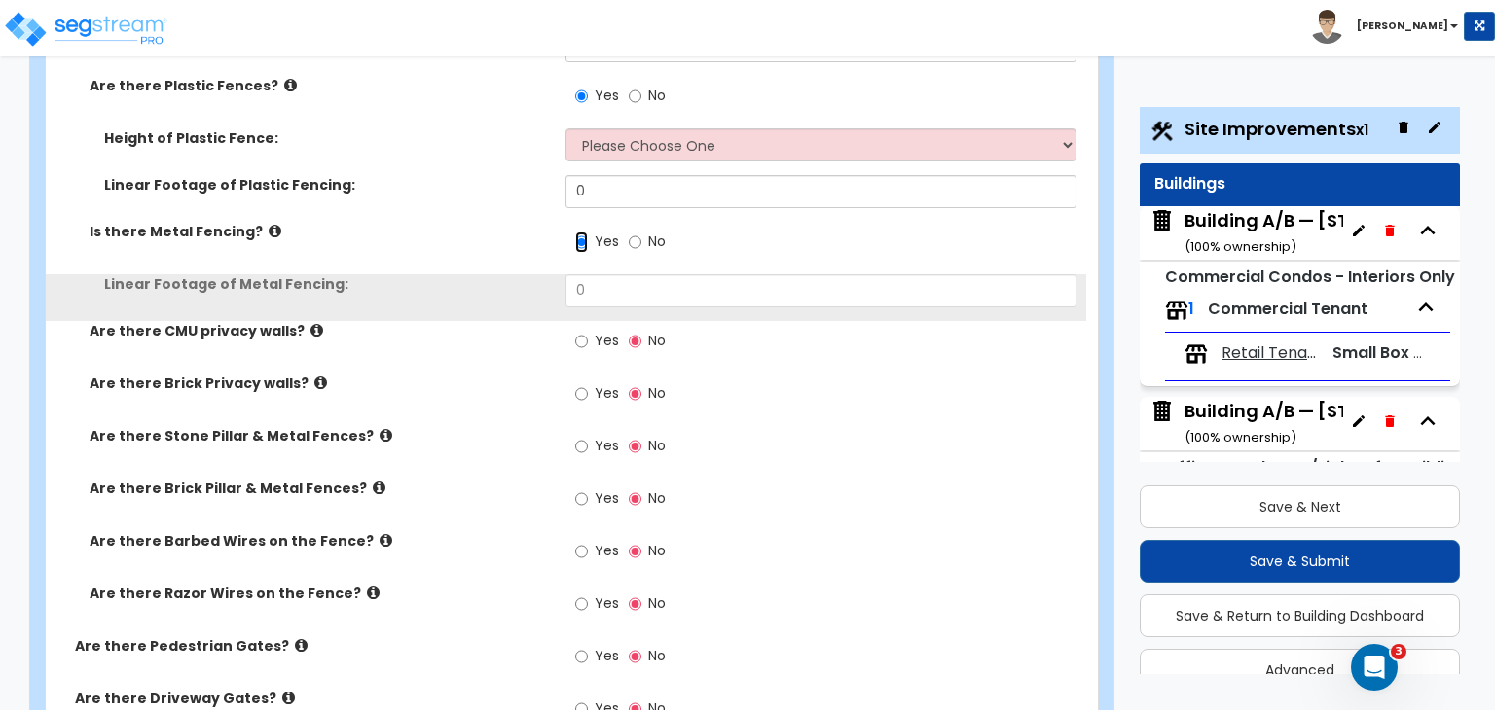
scroll to position [4667, 0]
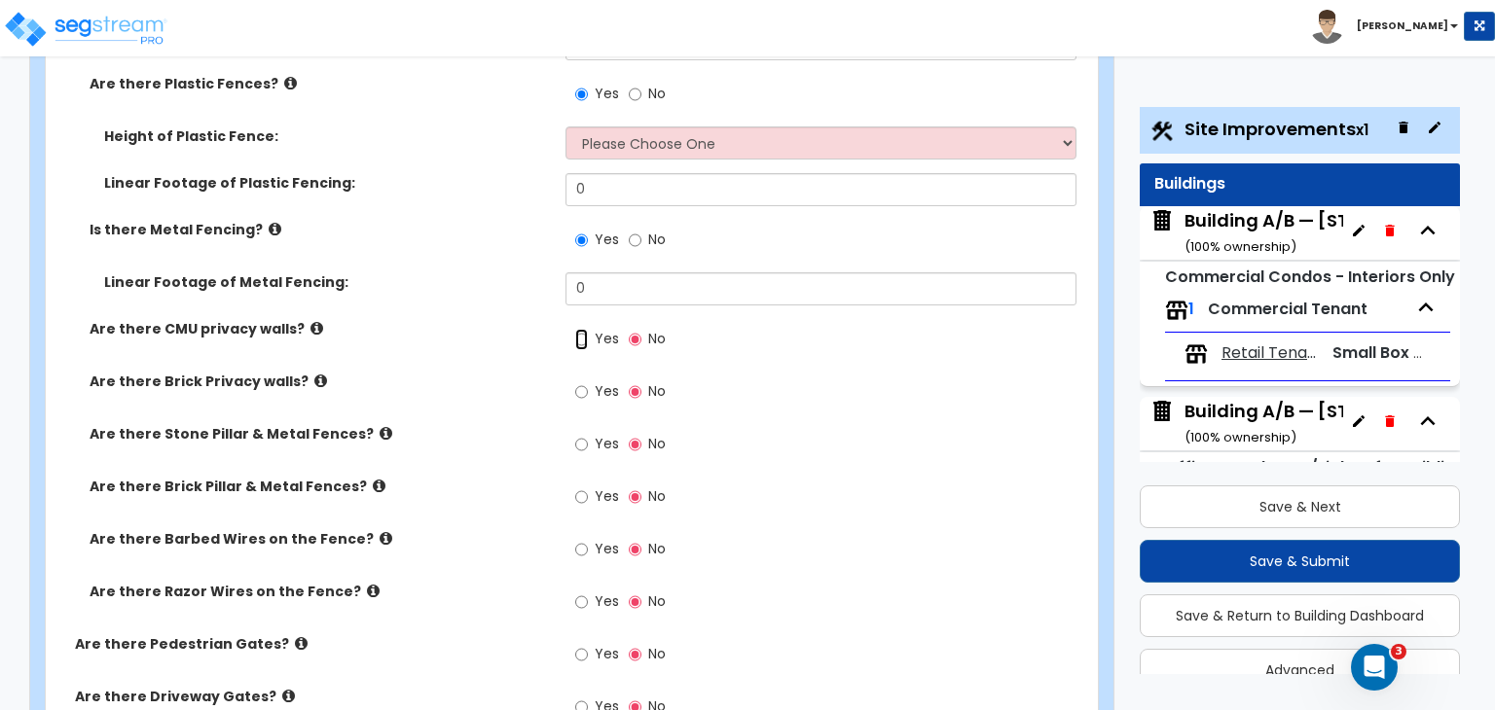
click at [578, 329] on input "Yes" at bounding box center [581, 339] width 13 height 21
radio input "true"
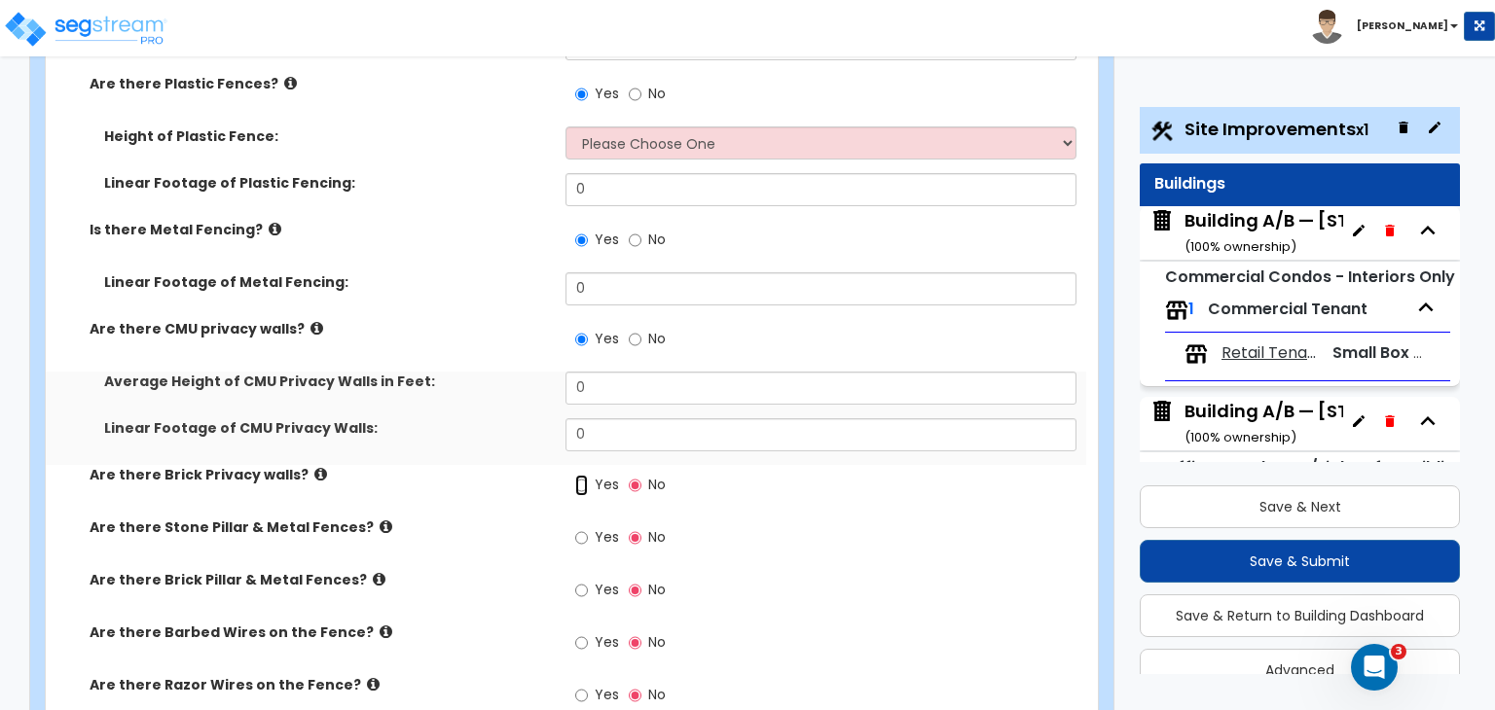
click at [576, 475] on input "Yes" at bounding box center [581, 485] width 13 height 21
radio input "true"
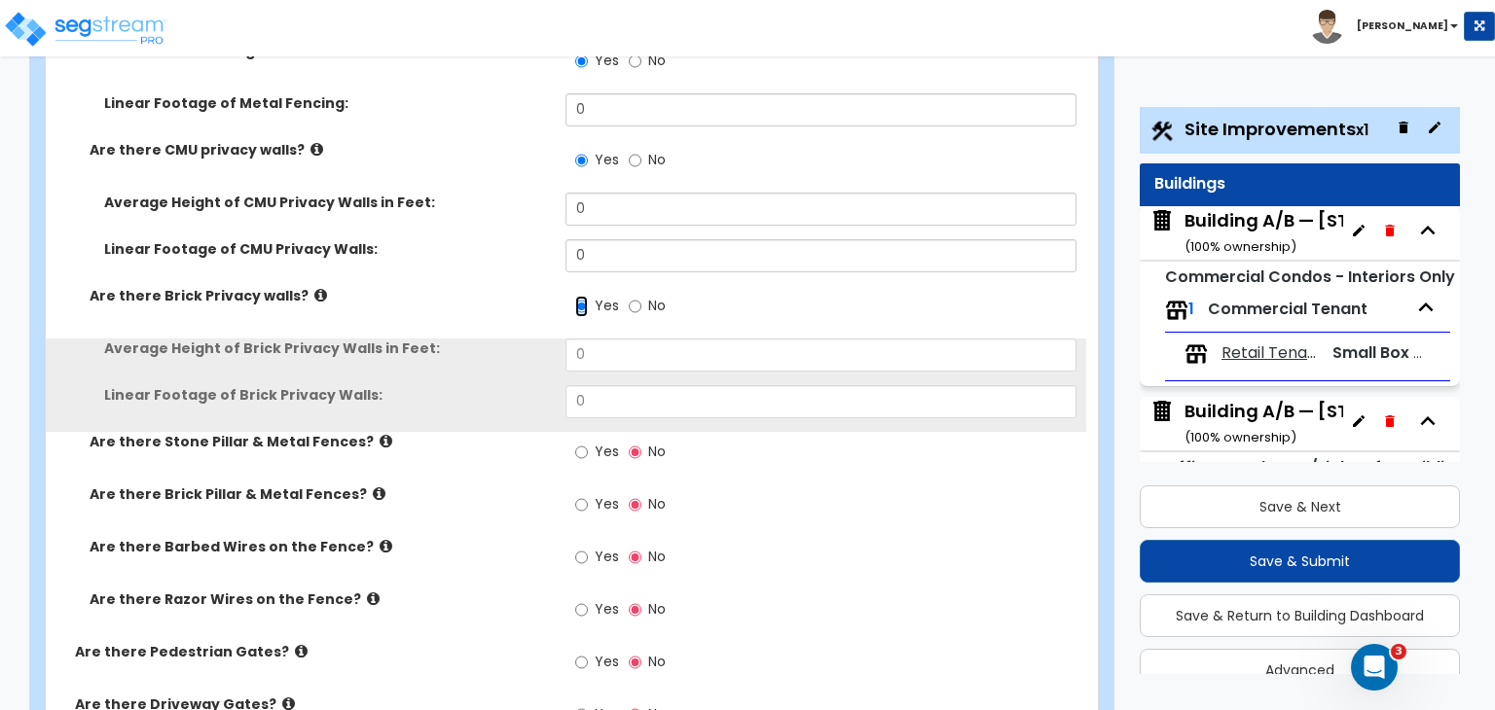
scroll to position [4849, 0]
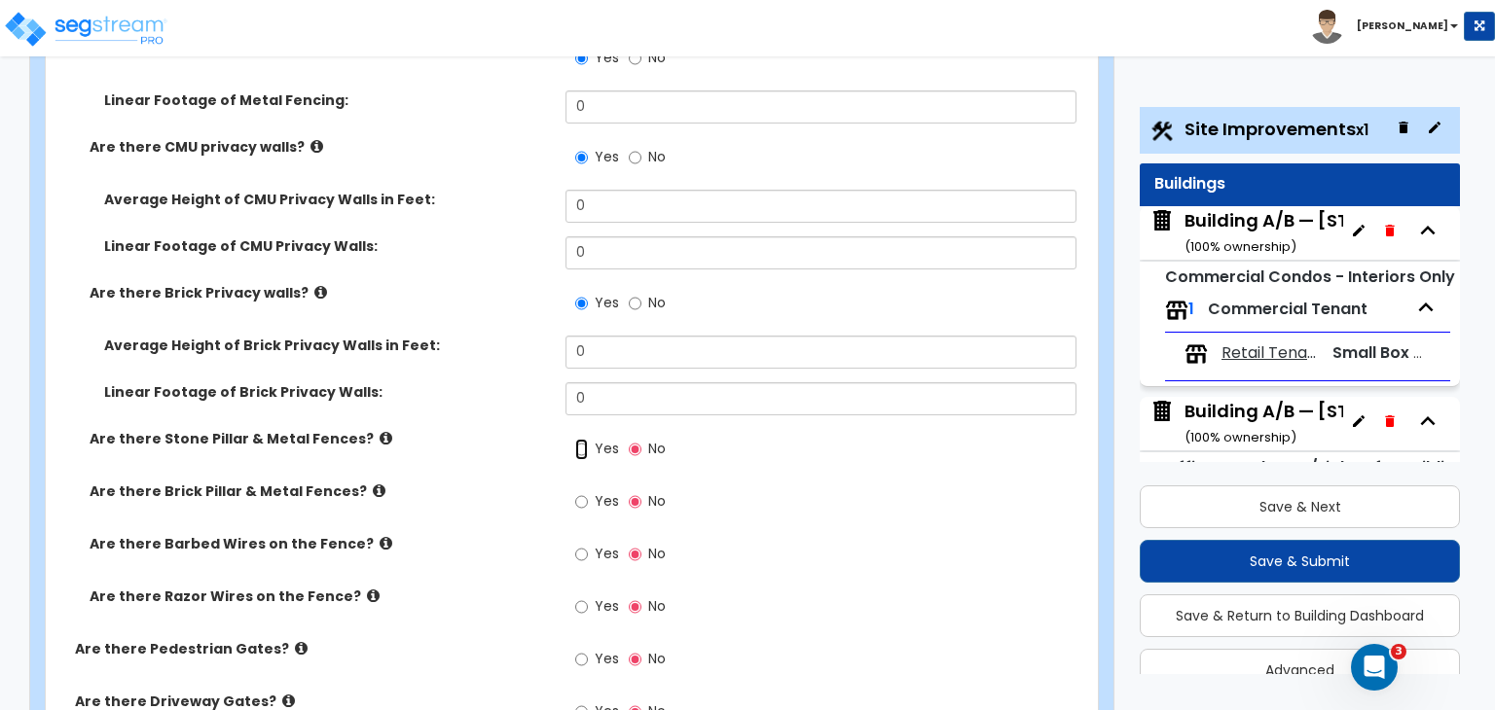
click at [579, 439] on input "Yes" at bounding box center [581, 449] width 13 height 21
radio input "true"
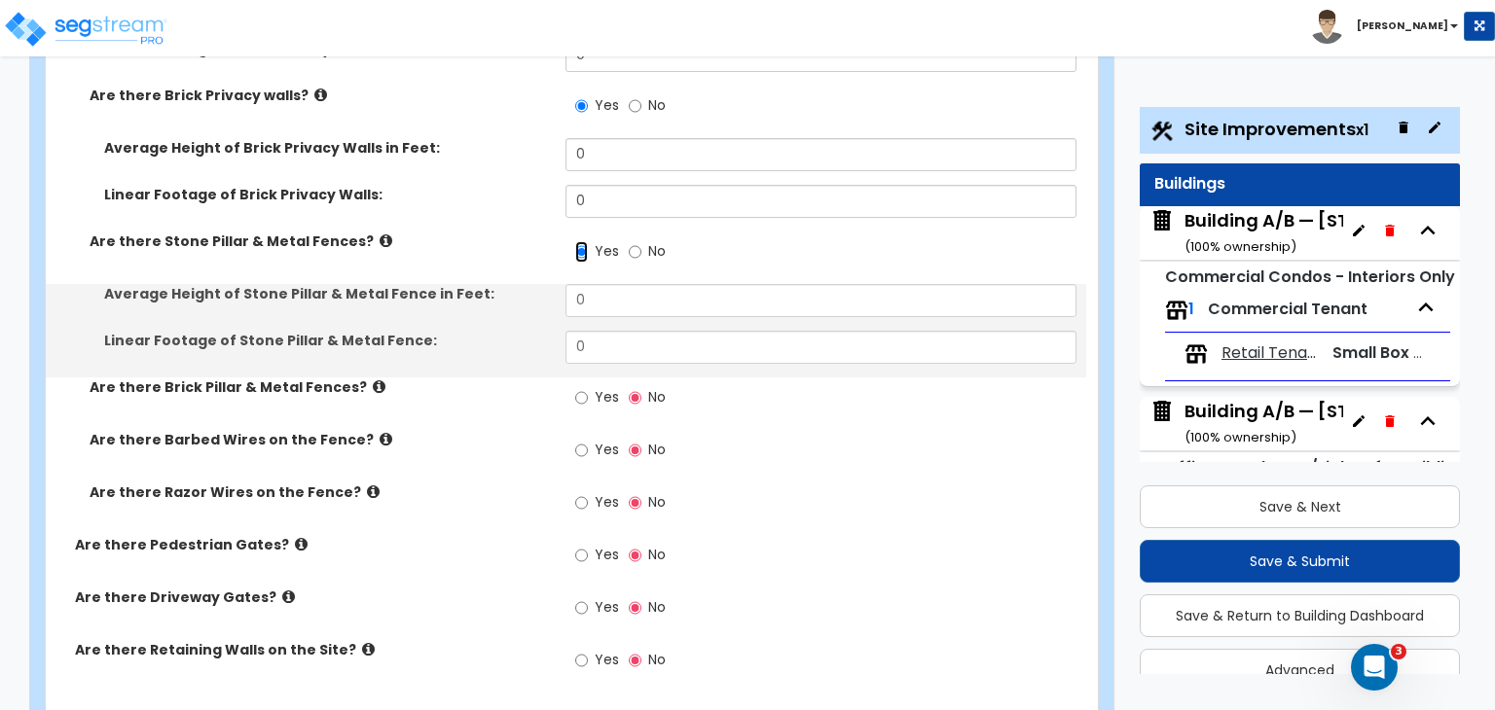
scroll to position [5048, 0]
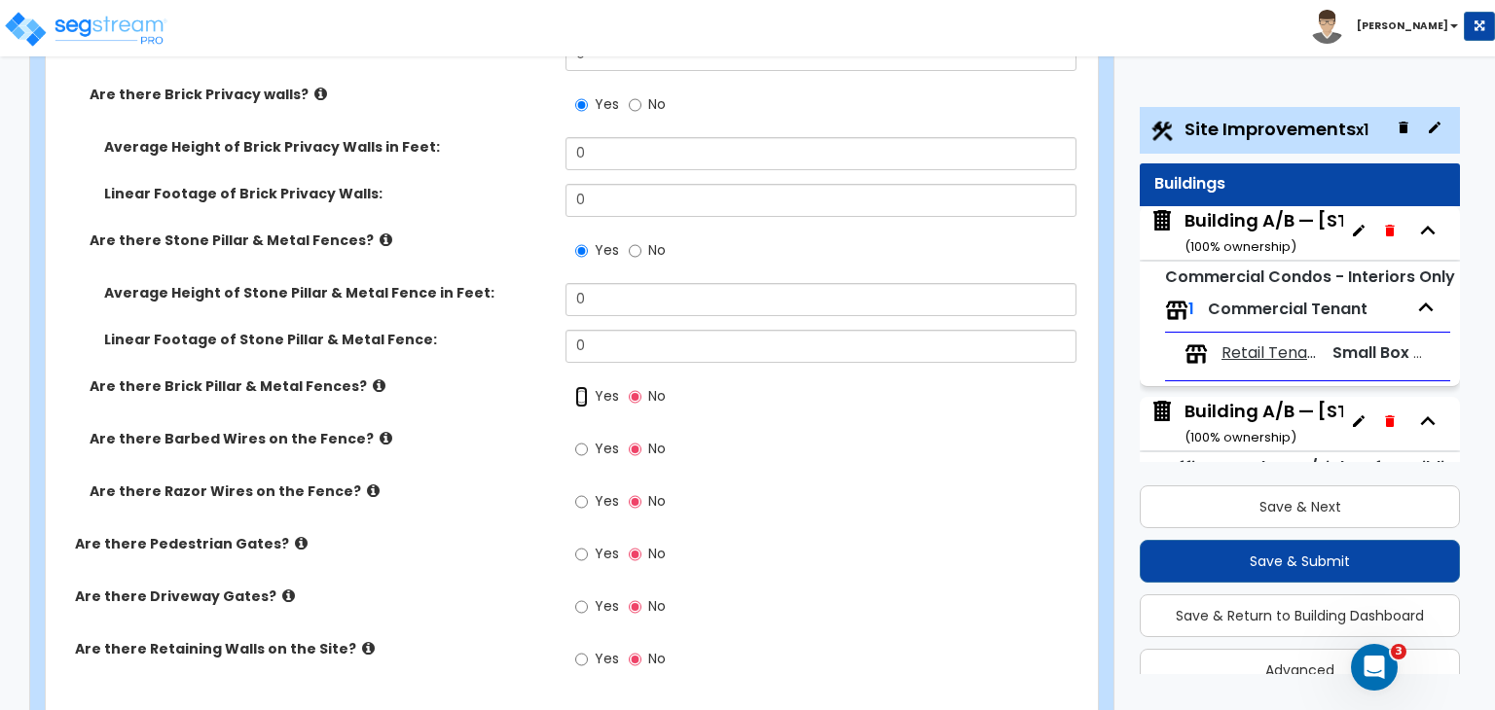
click at [580, 386] on input "Yes" at bounding box center [581, 396] width 13 height 21
radio input "true"
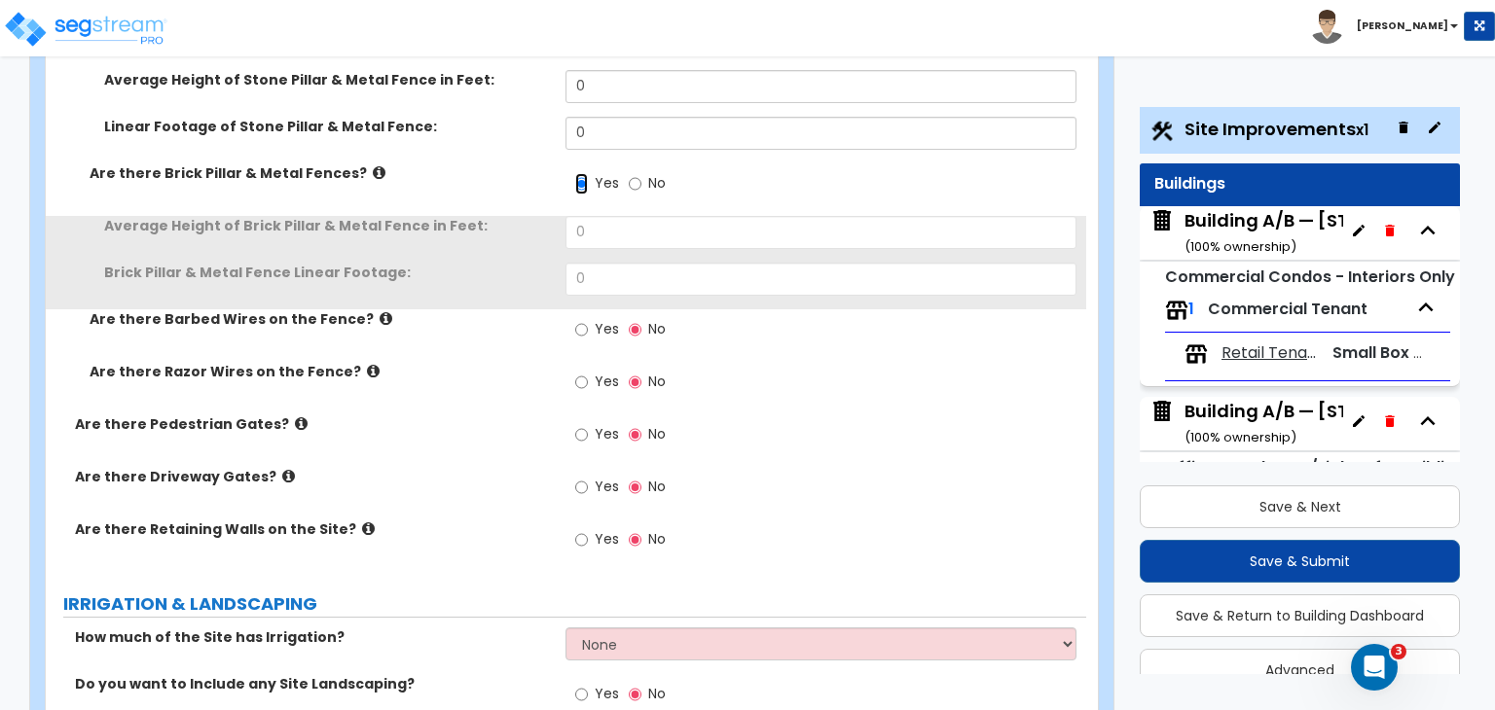
scroll to position [5262, 0]
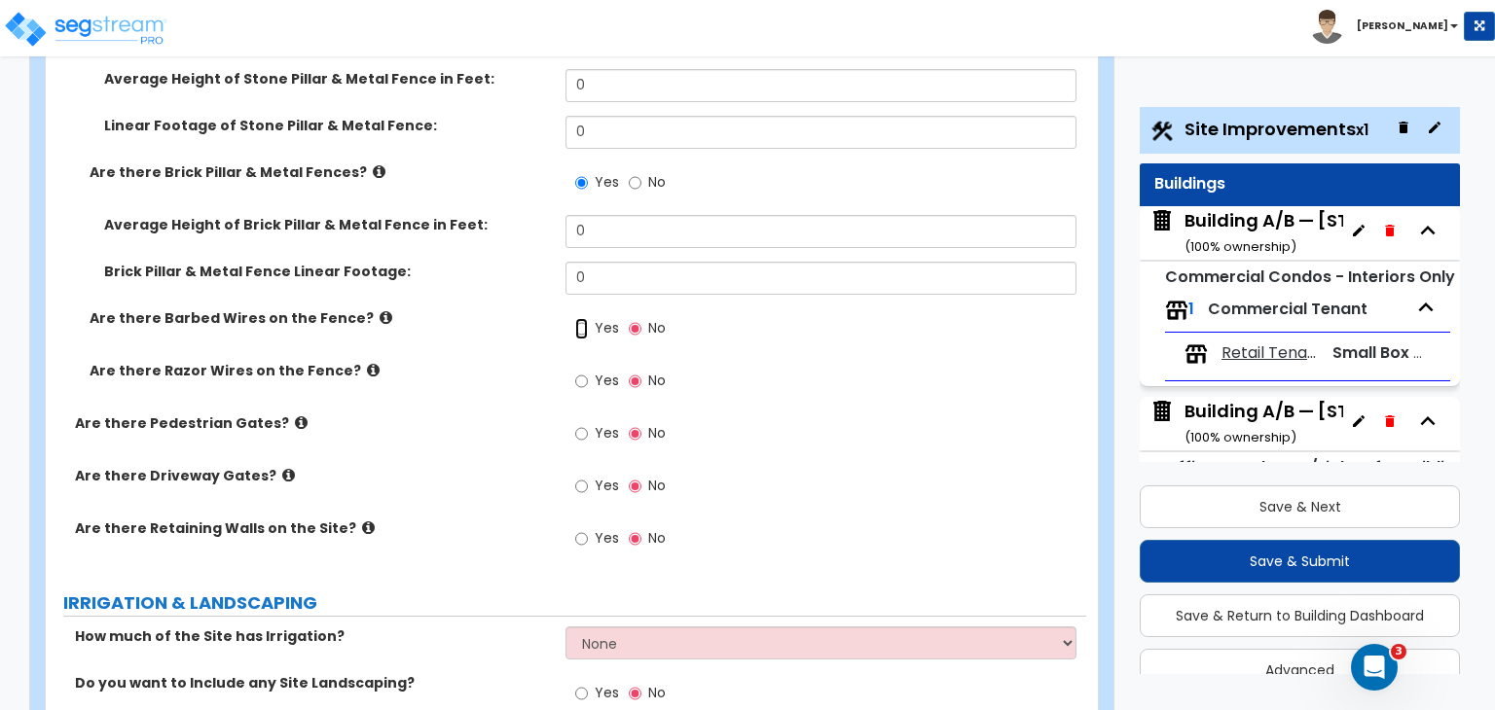
click at [582, 318] on input "Yes" at bounding box center [581, 328] width 13 height 21
radio input "true"
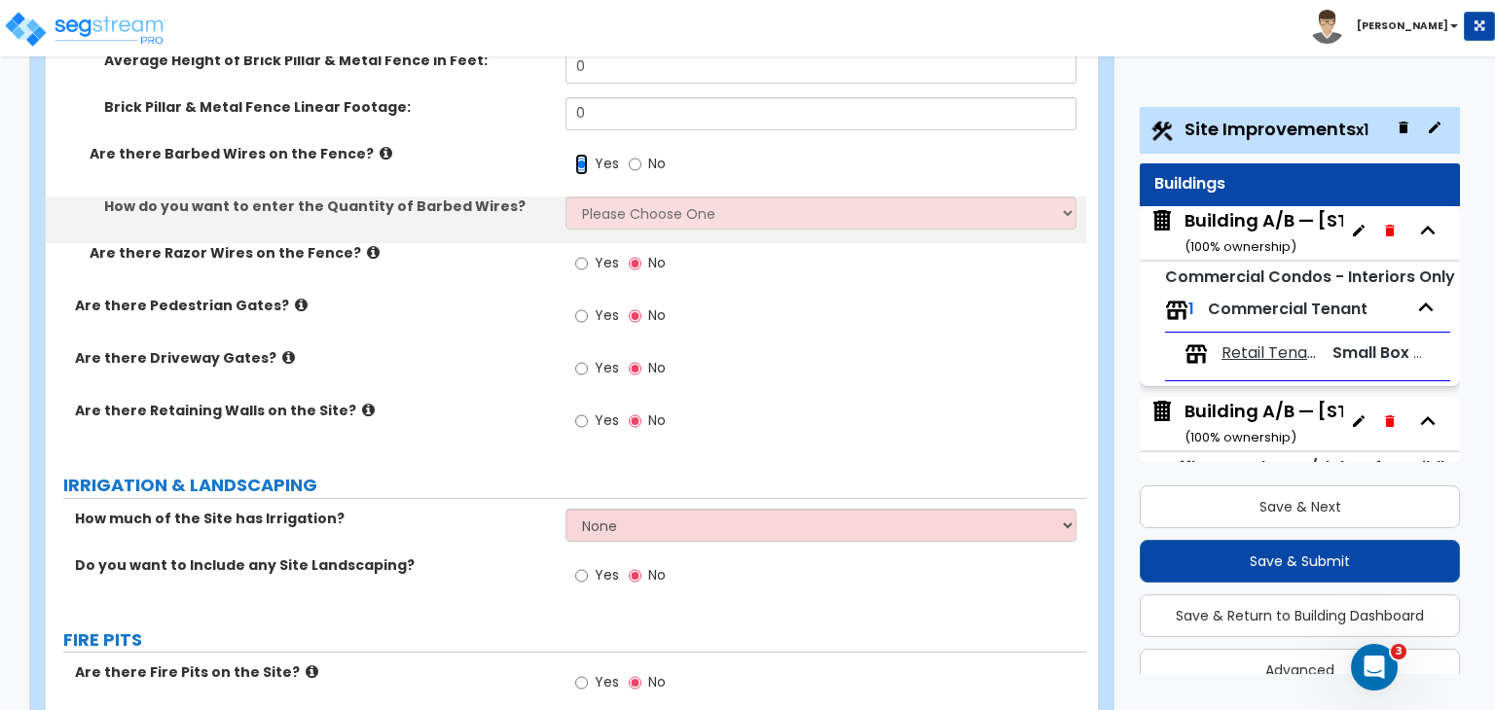
scroll to position [5428, 0]
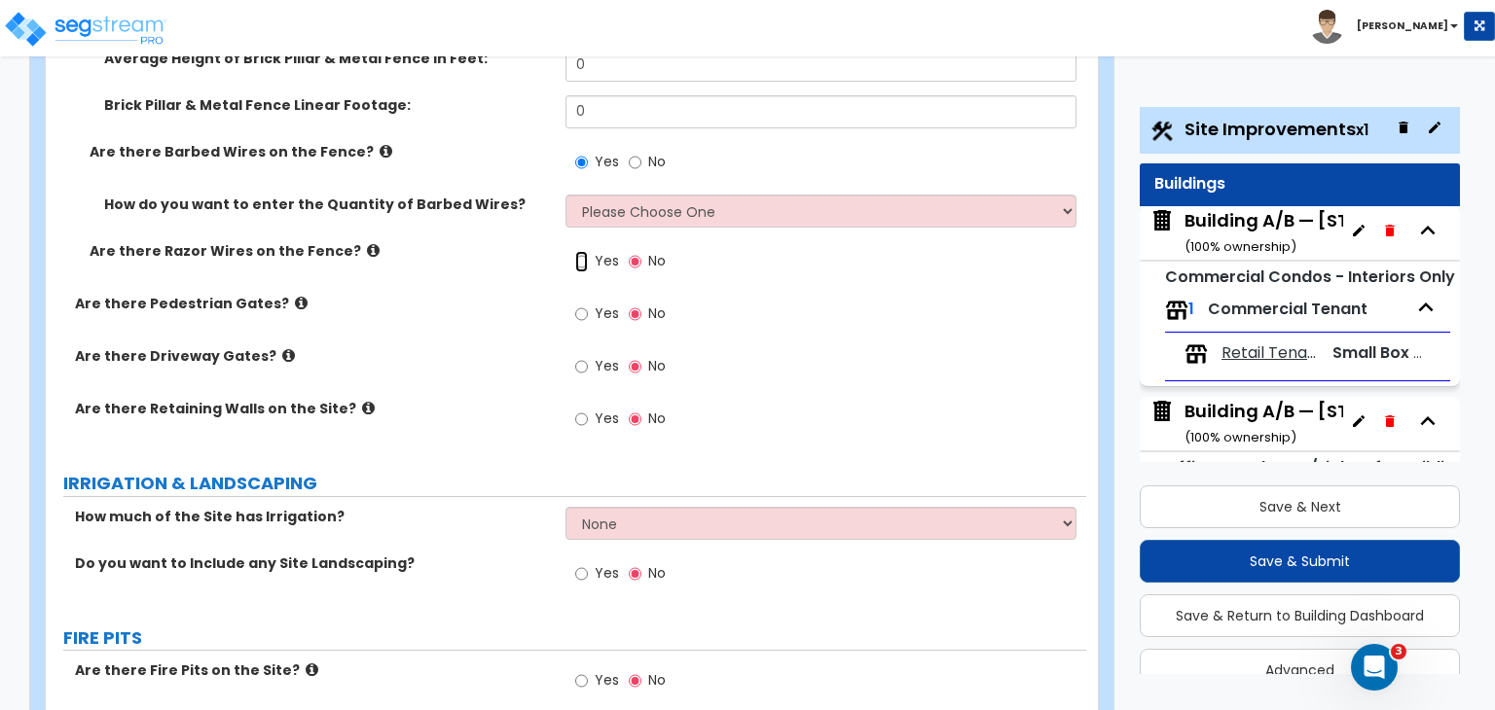
click at [581, 251] on input "Yes" at bounding box center [581, 261] width 13 height 21
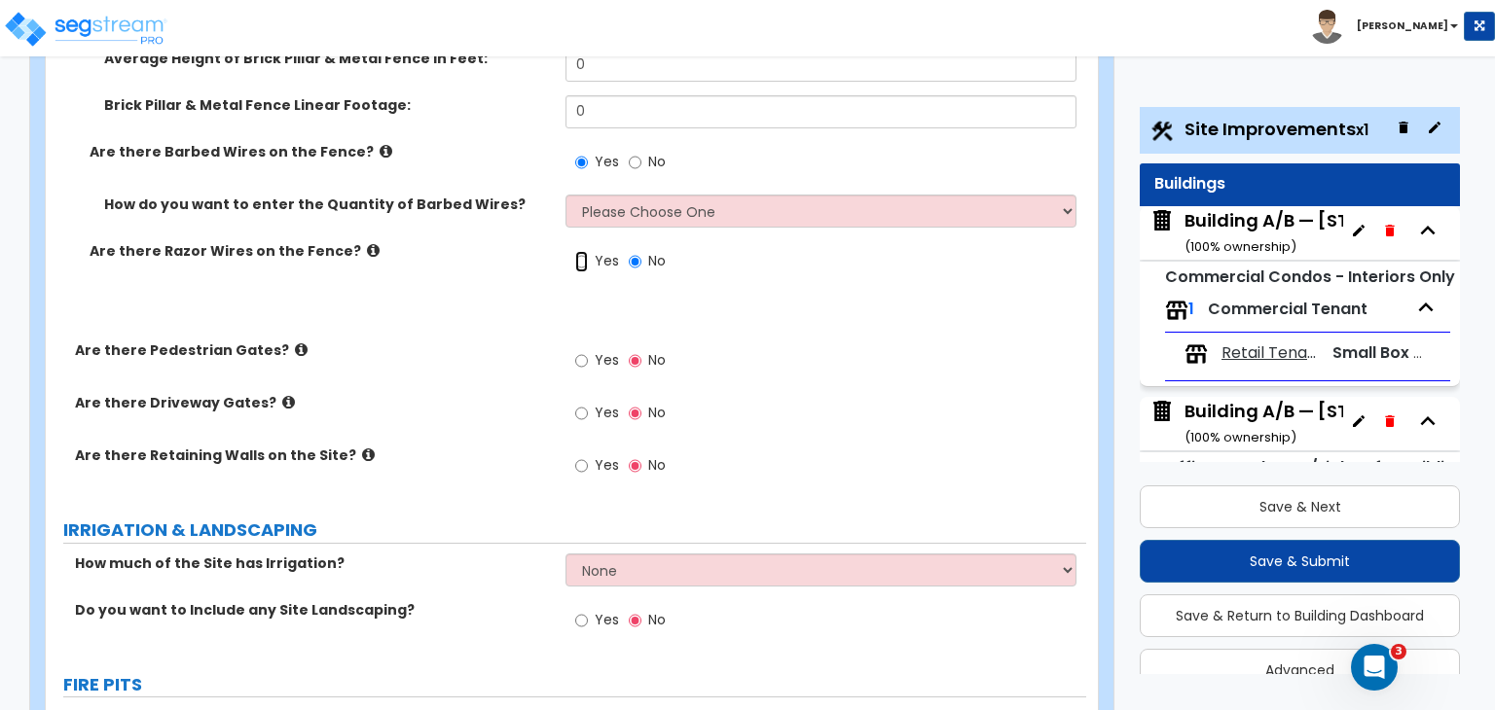
radio input "true"
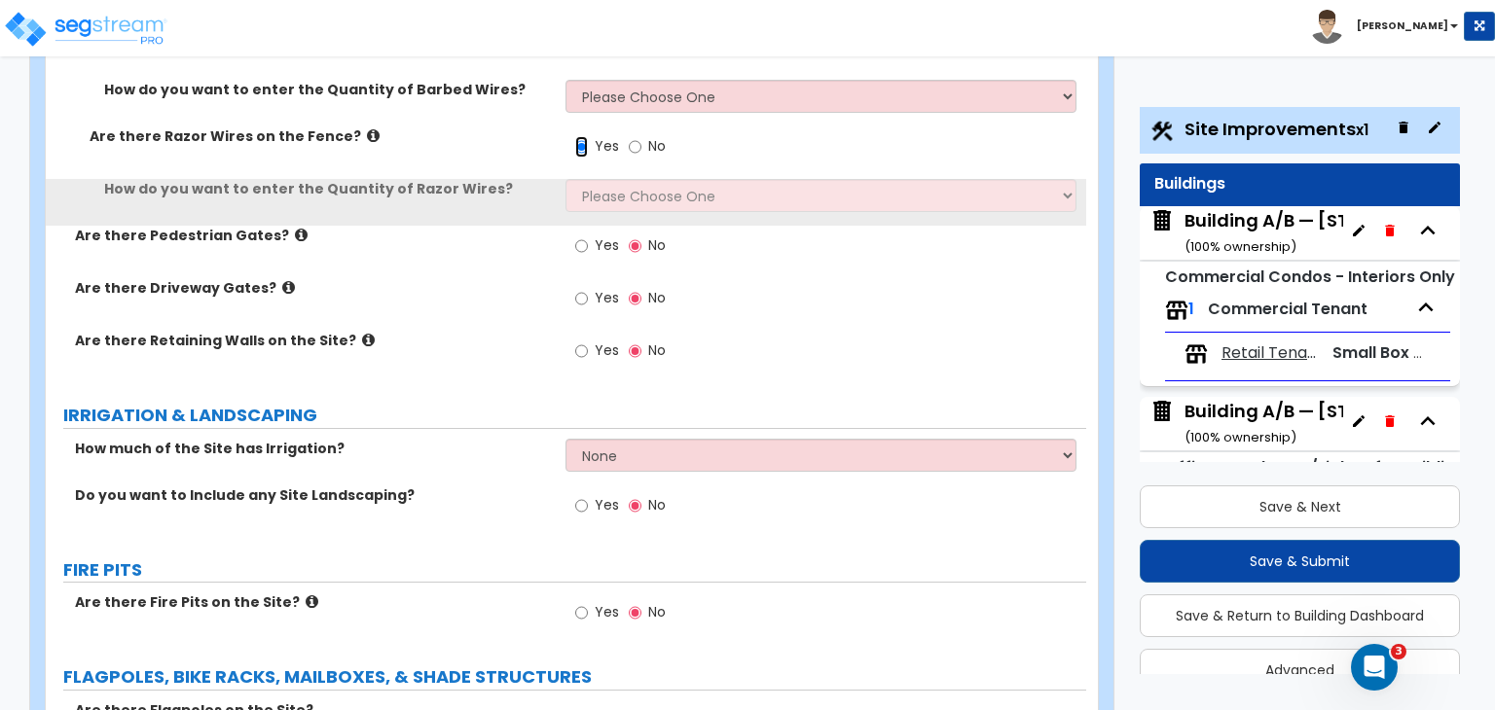
scroll to position [5543, 0]
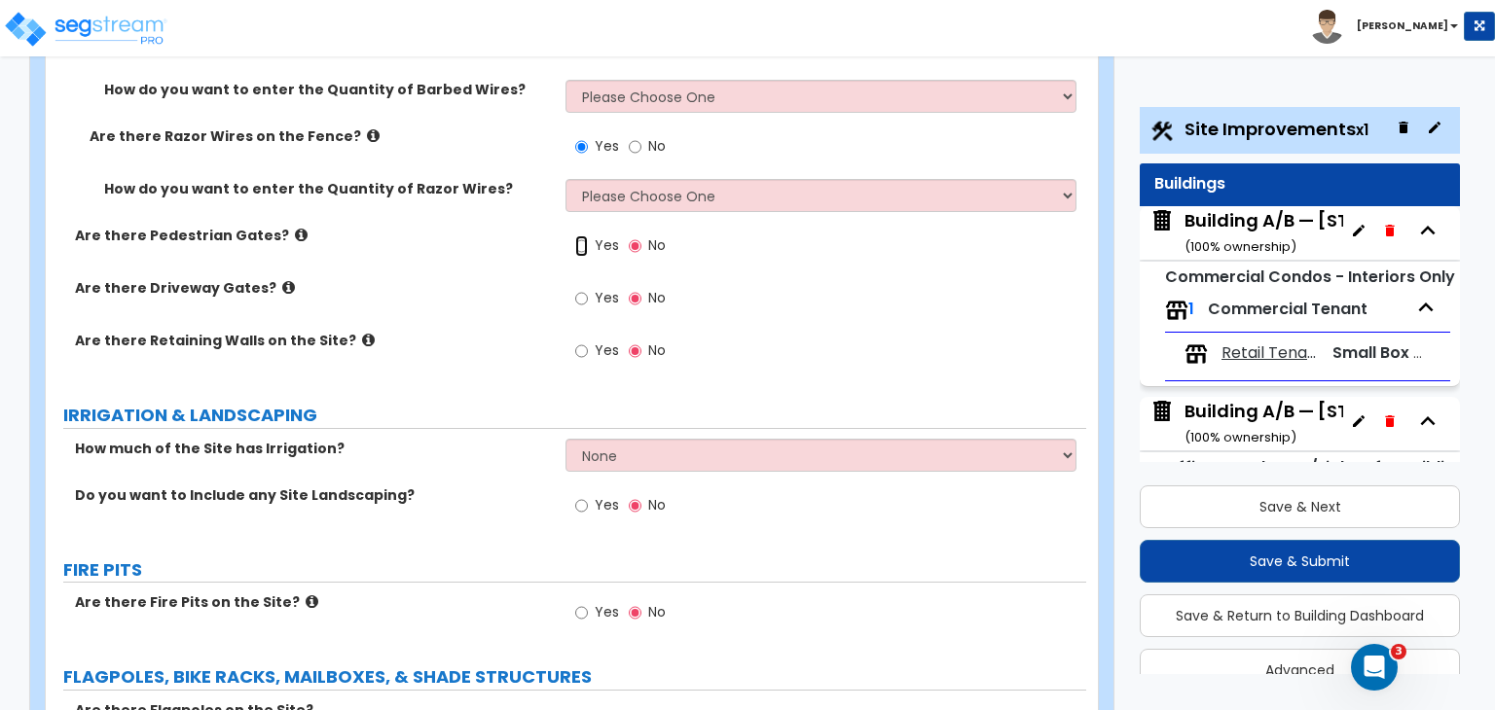
click at [580, 235] on input "Yes" at bounding box center [581, 245] width 13 height 21
radio input "true"
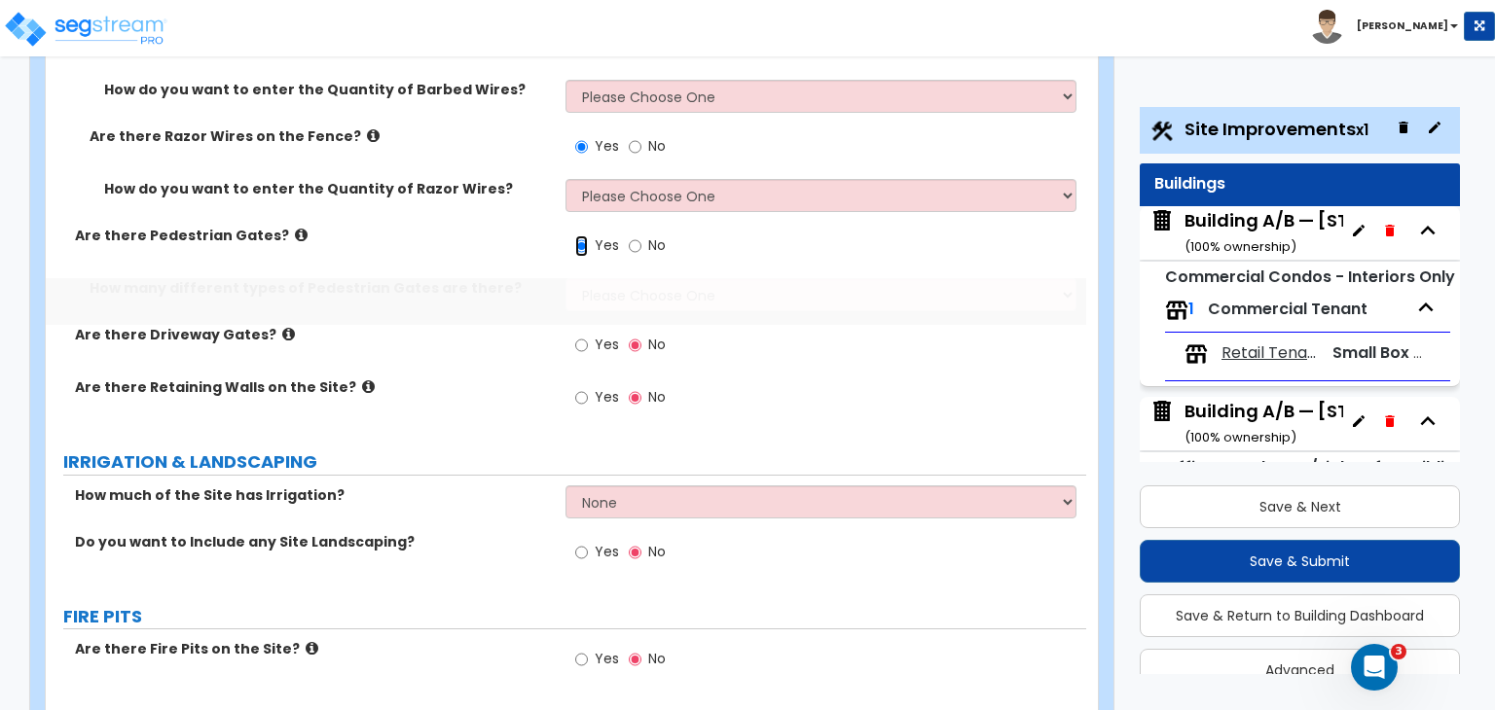
click at [580, 235] on input "Yes" at bounding box center [581, 245] width 13 height 21
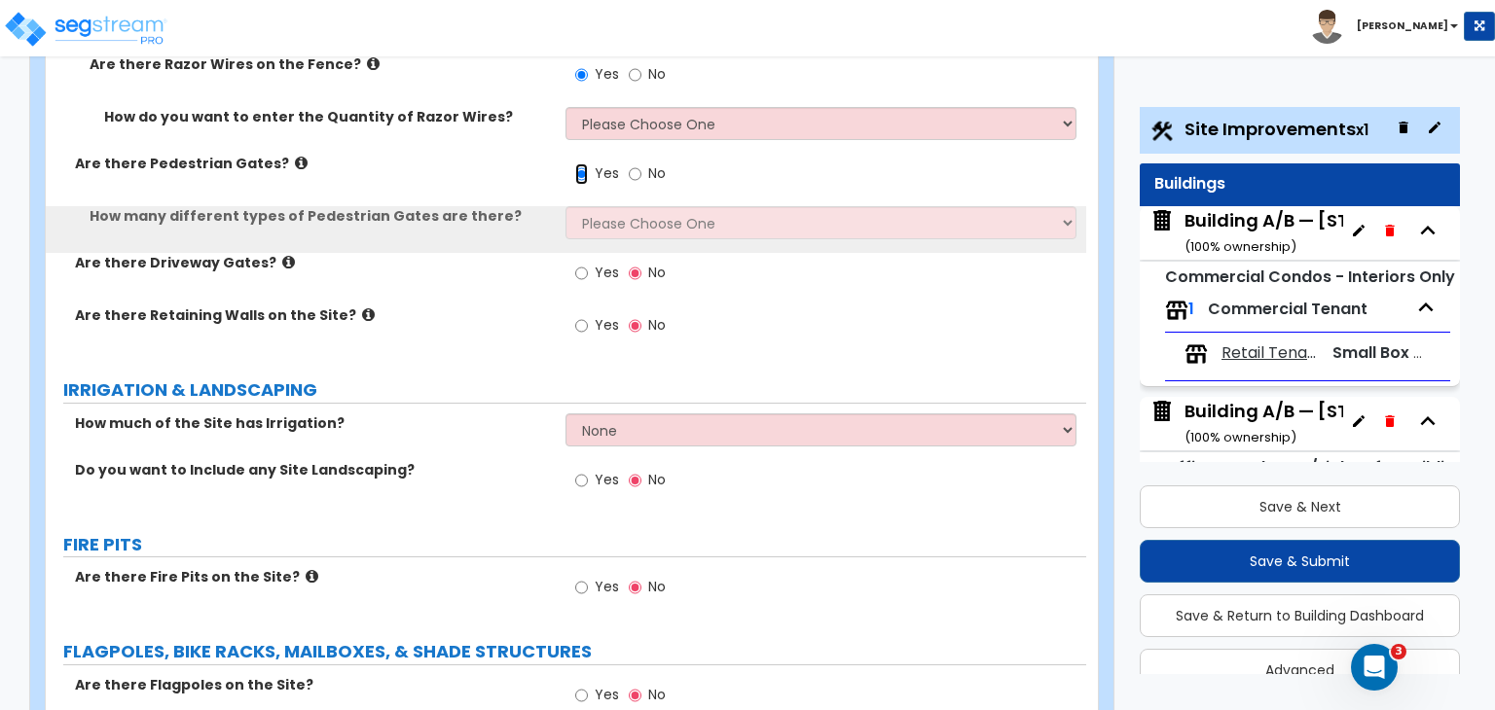
scroll to position [5616, 0]
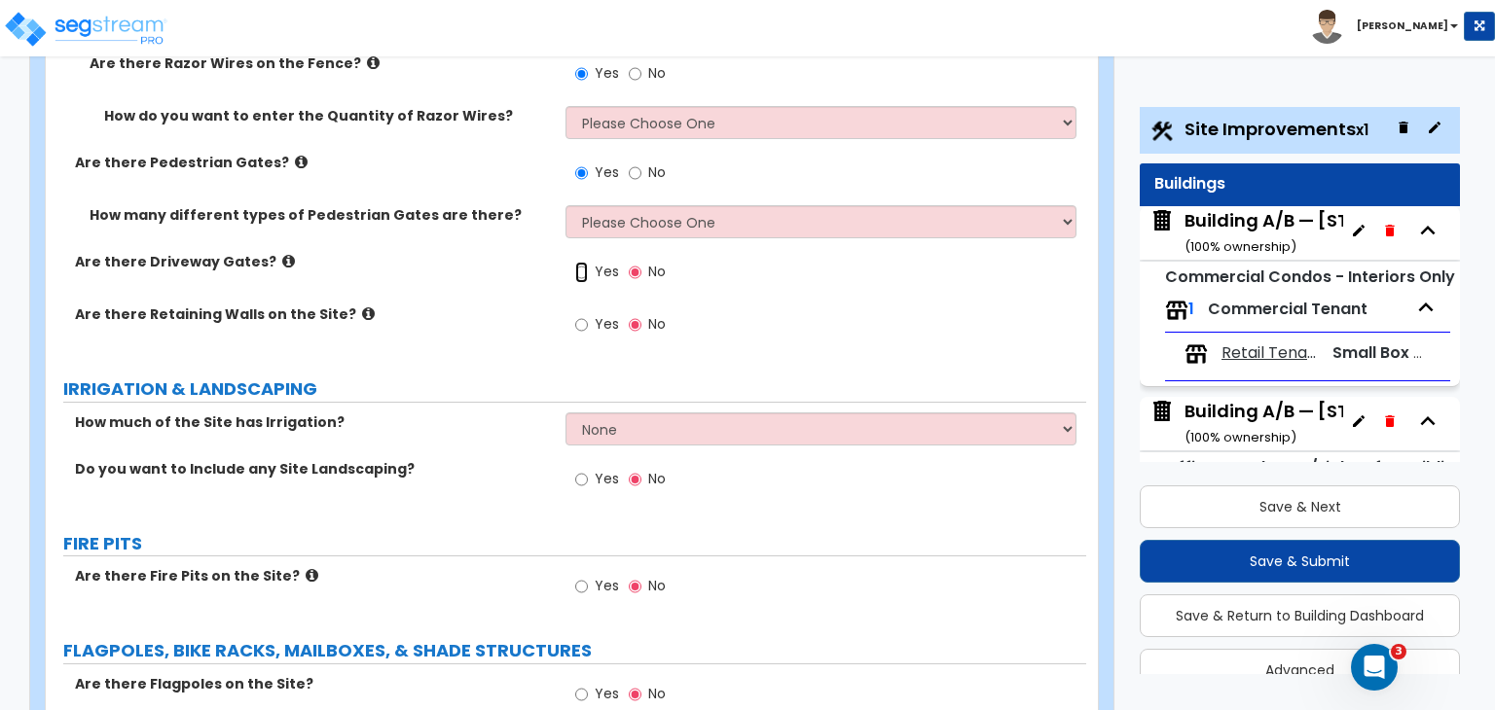
click at [584, 262] on input "Yes" at bounding box center [581, 272] width 13 height 21
radio input "true"
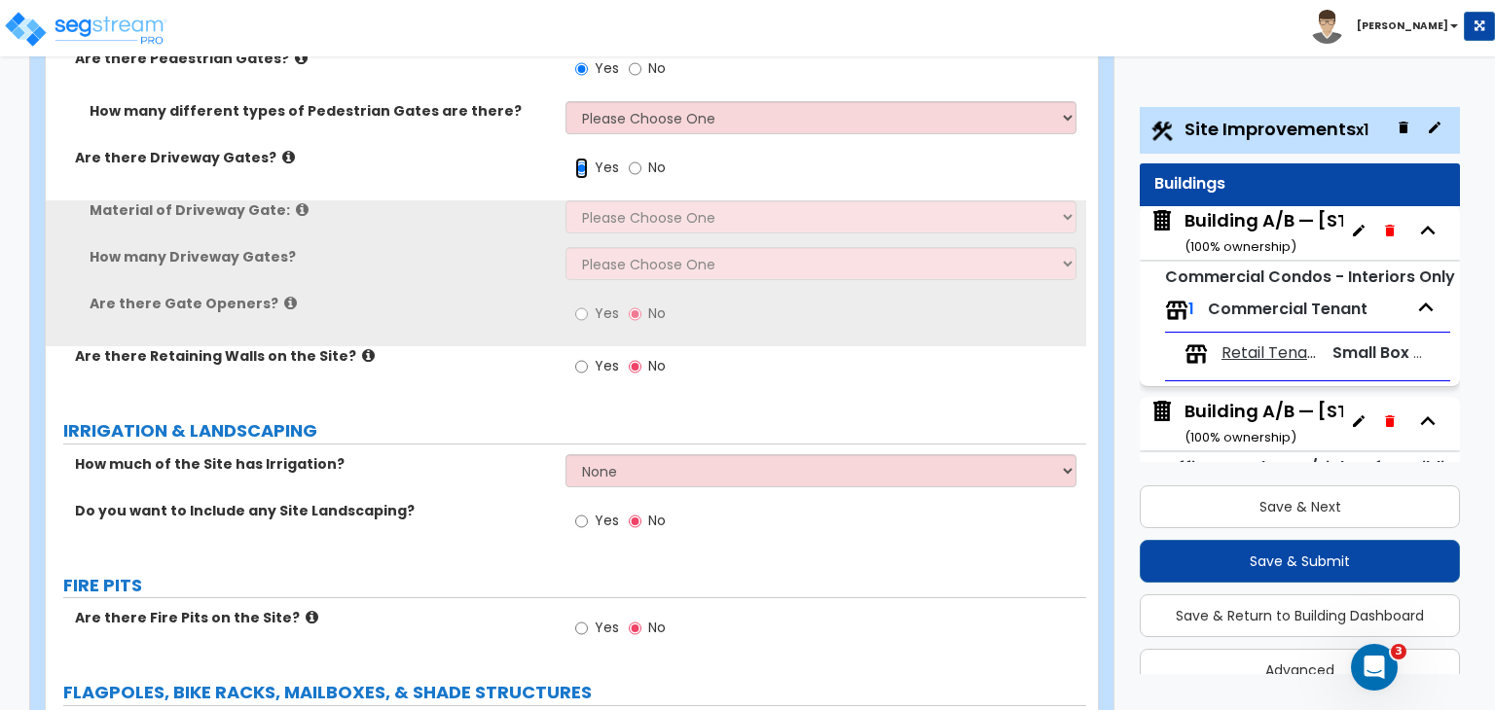
scroll to position [5722, 0]
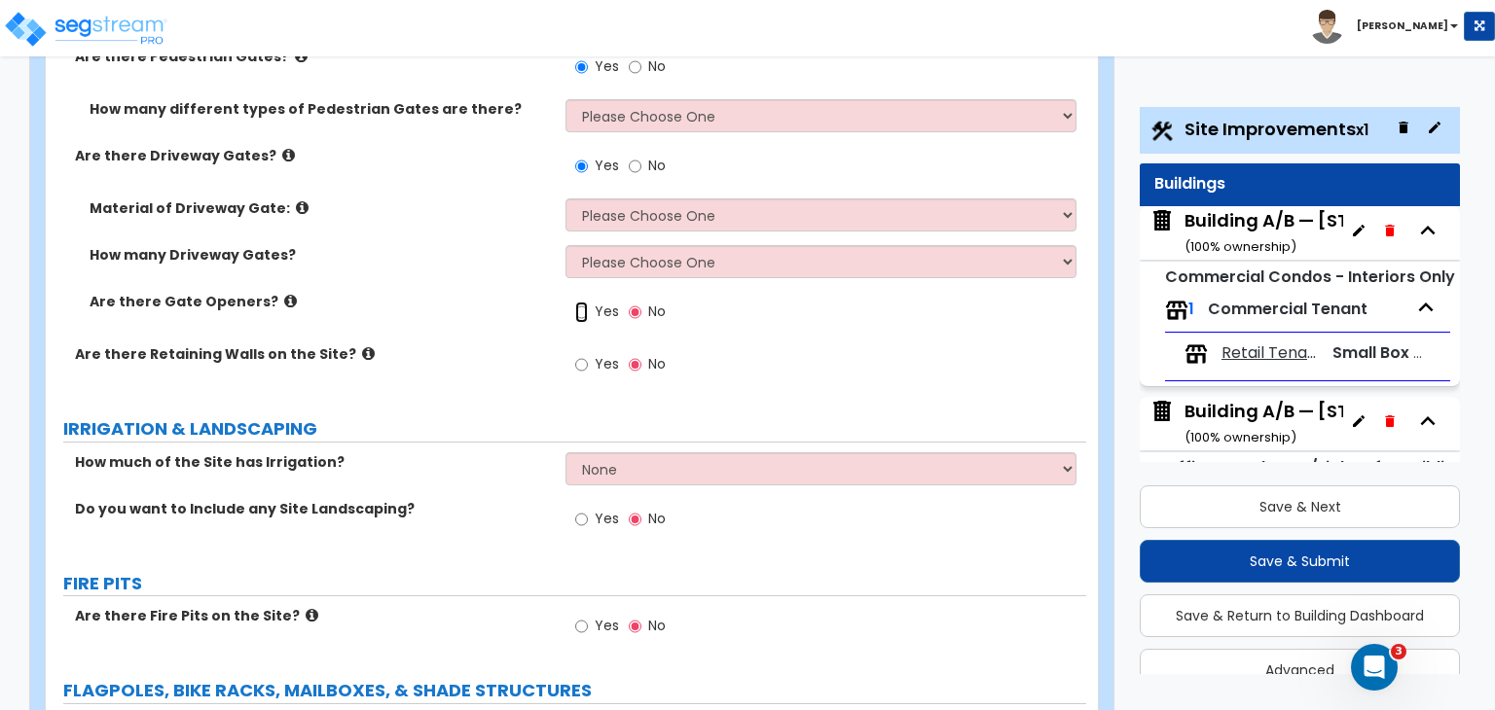
click at [581, 302] on input "Yes" at bounding box center [581, 312] width 13 height 21
radio input "true"
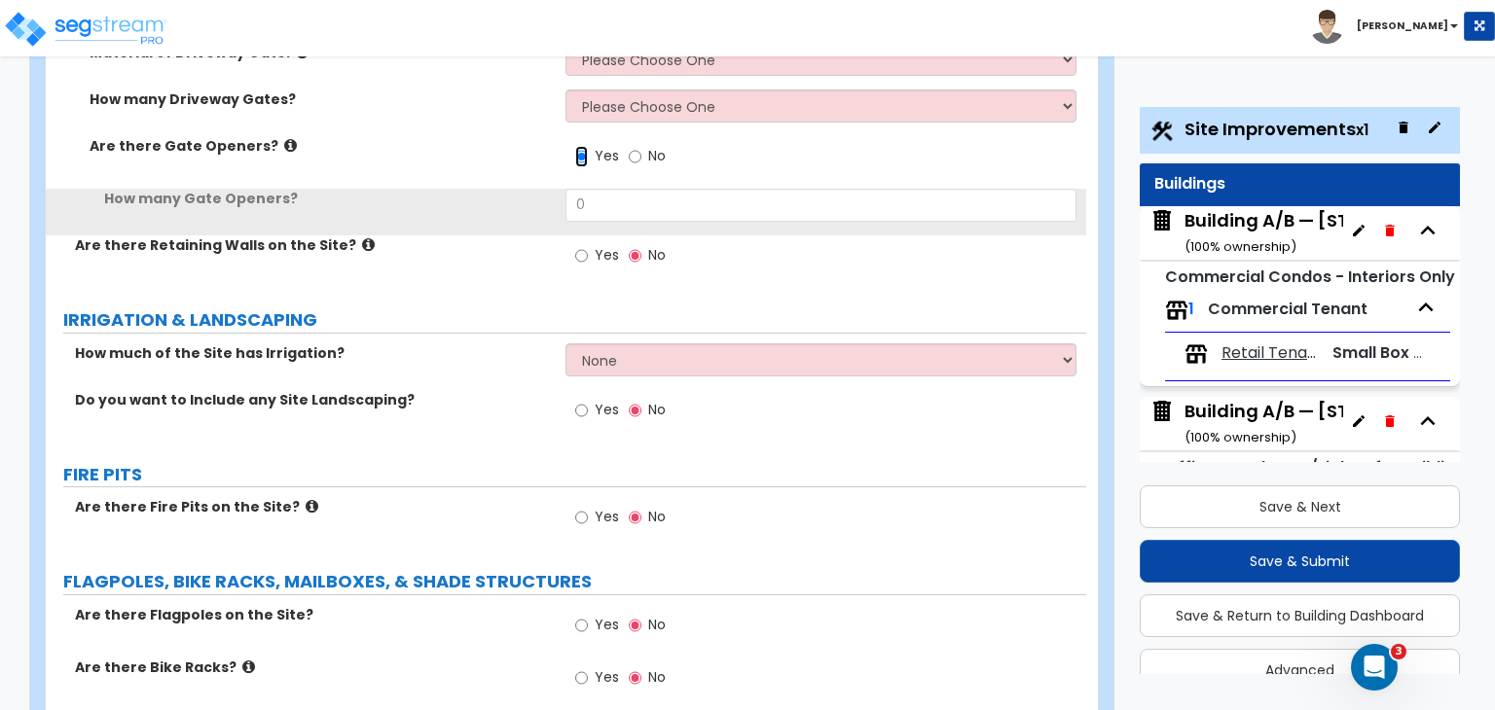
scroll to position [5881, 0]
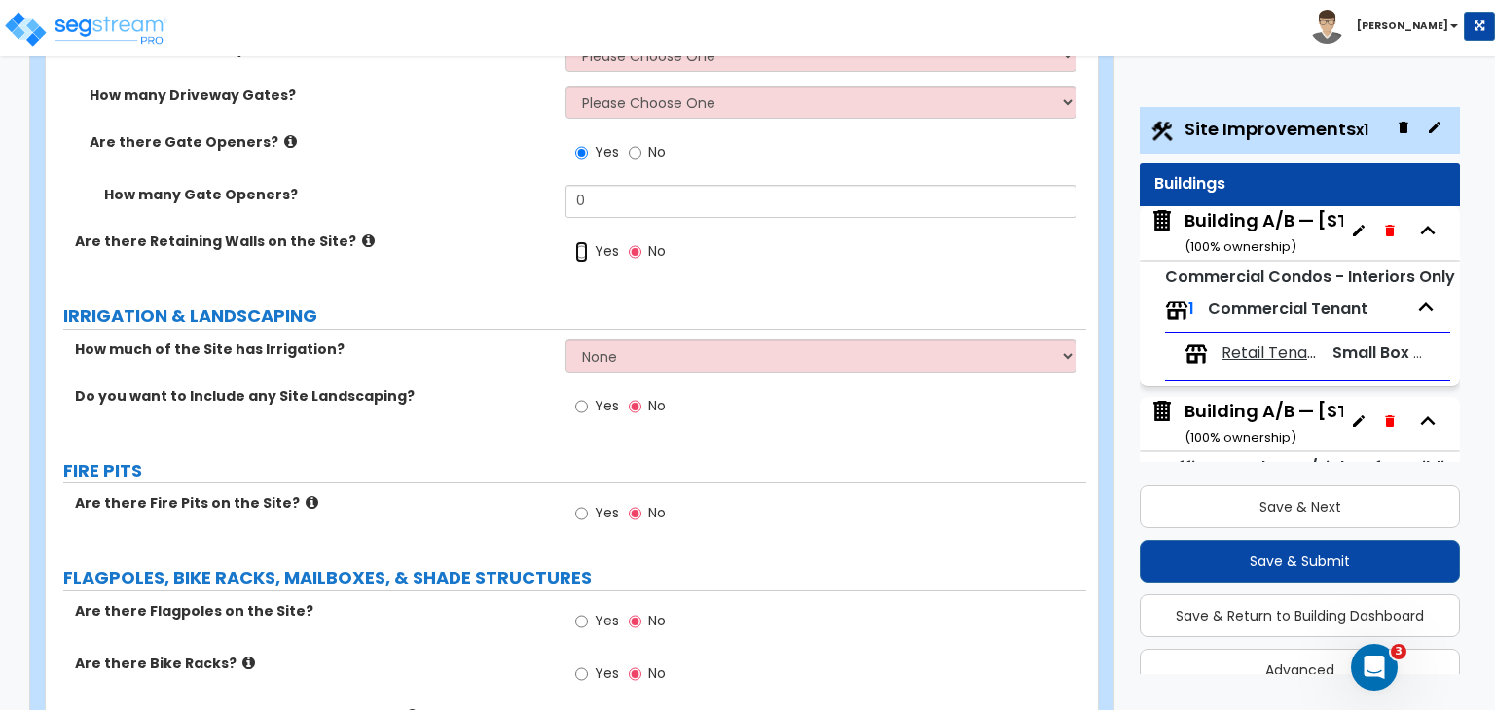
click at [584, 241] on input "Yes" at bounding box center [581, 251] width 13 height 21
radio input "true"
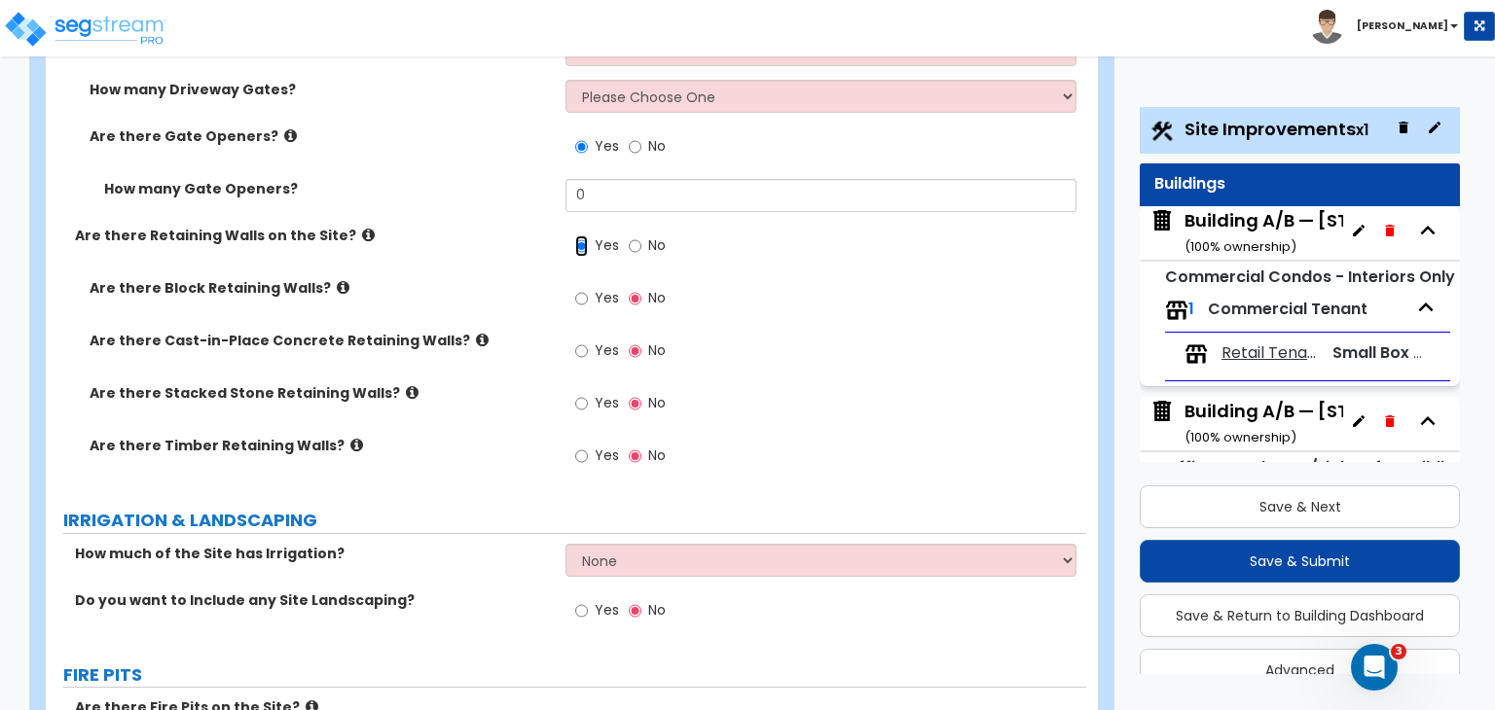
scroll to position [5881, 0]
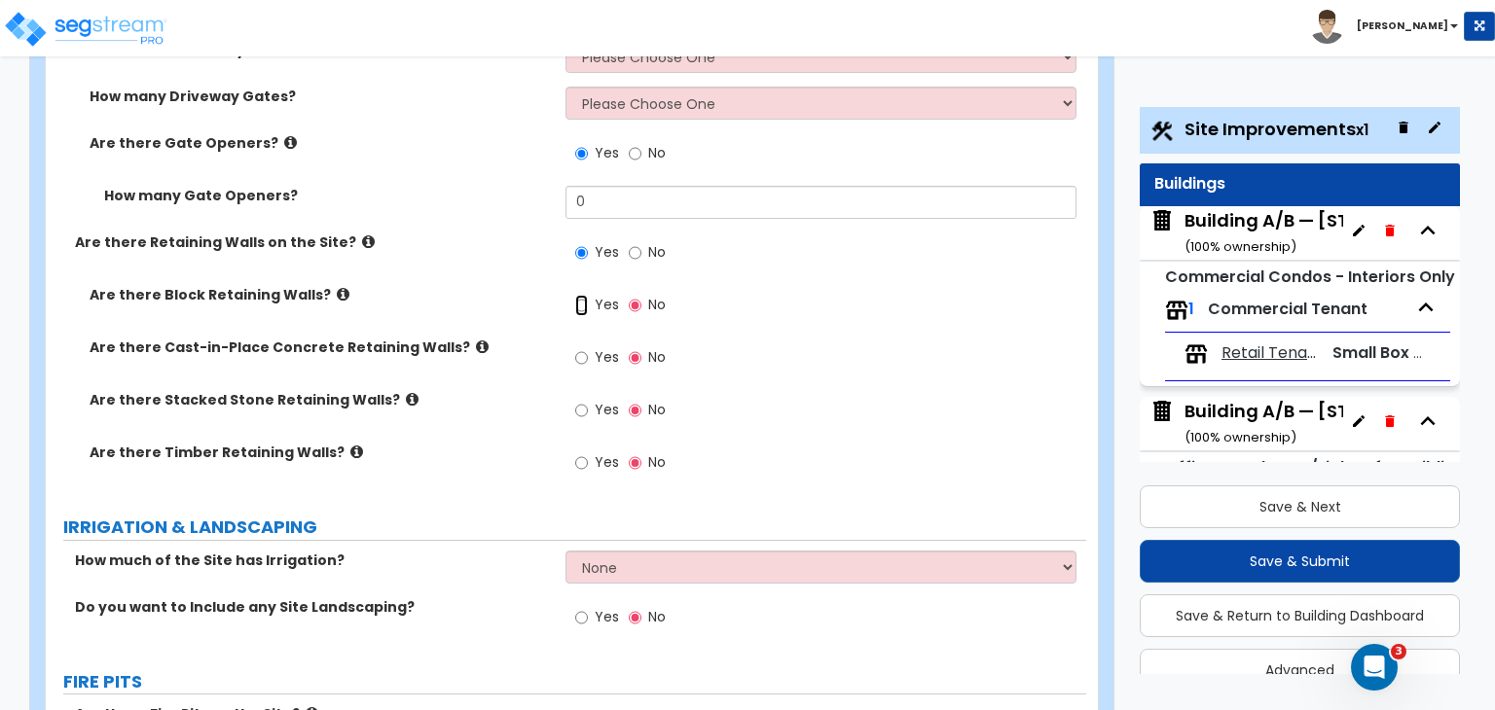
click at [580, 295] on input "Yes" at bounding box center [581, 305] width 13 height 21
radio input "true"
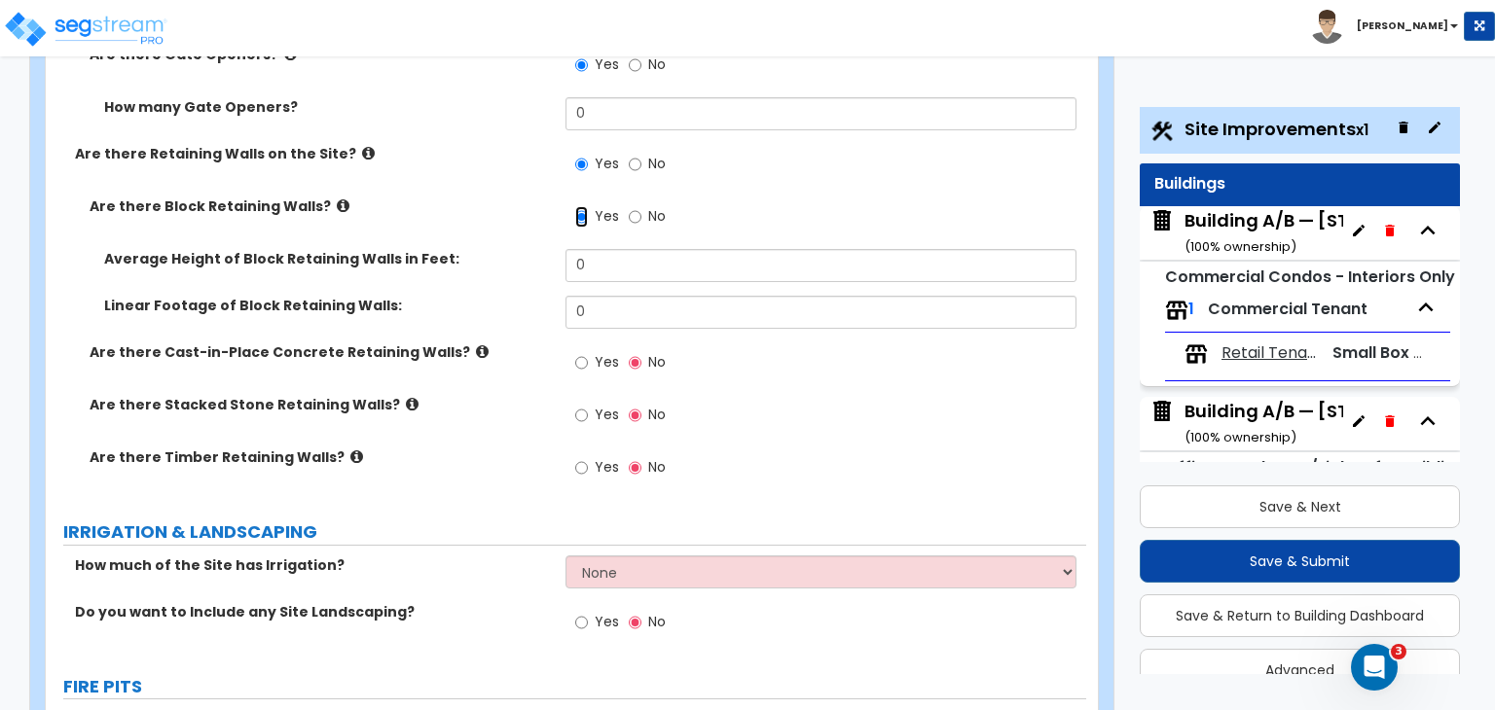
scroll to position [5975, 0]
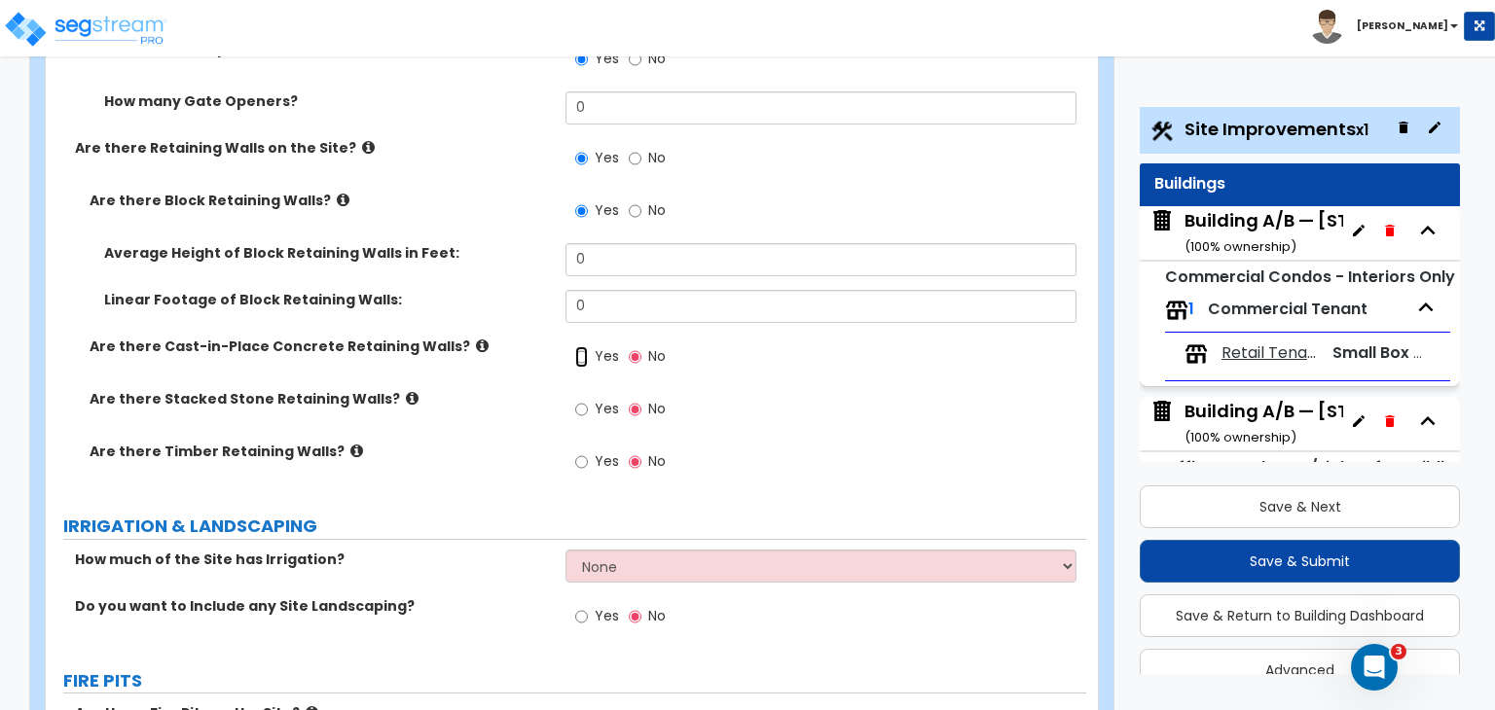
click at [582, 346] on input "Yes" at bounding box center [581, 356] width 13 height 21
radio input "true"
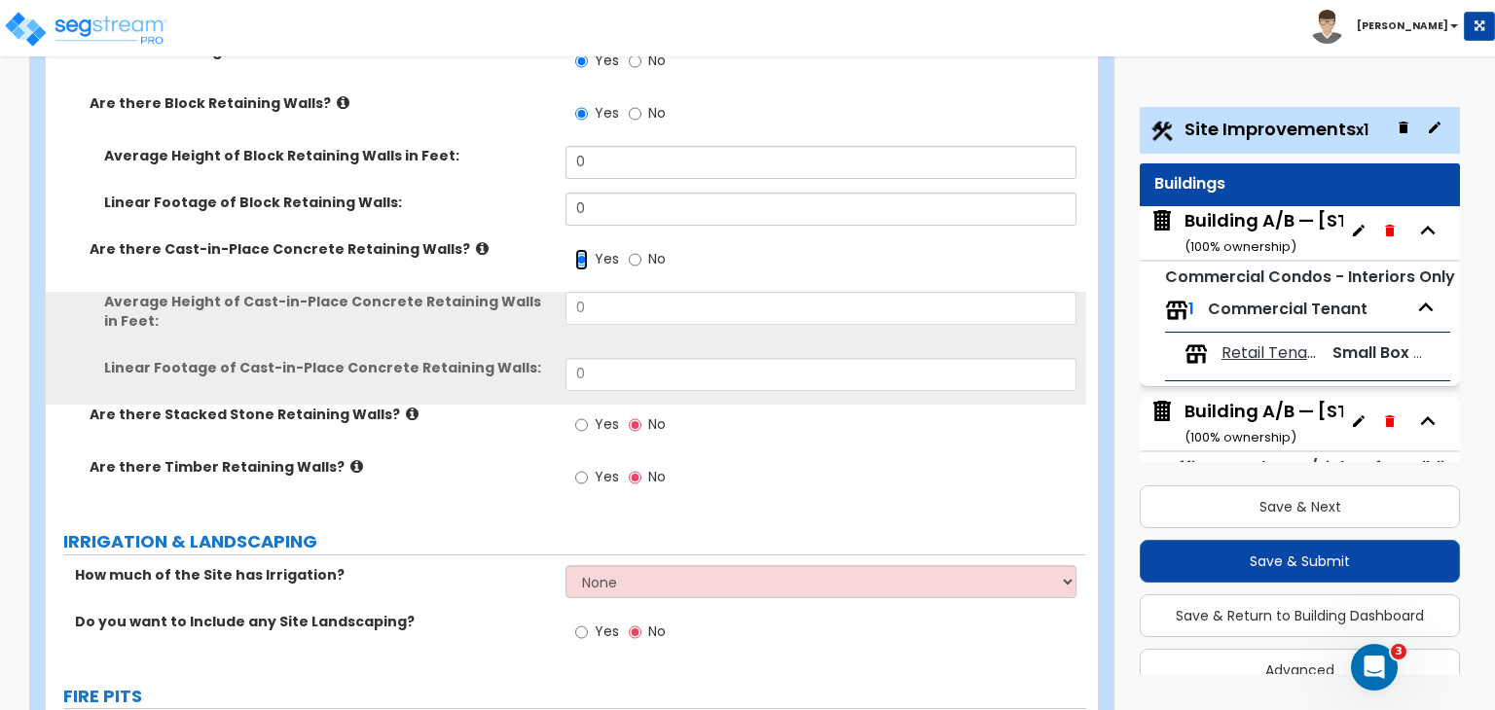
scroll to position [6075, 0]
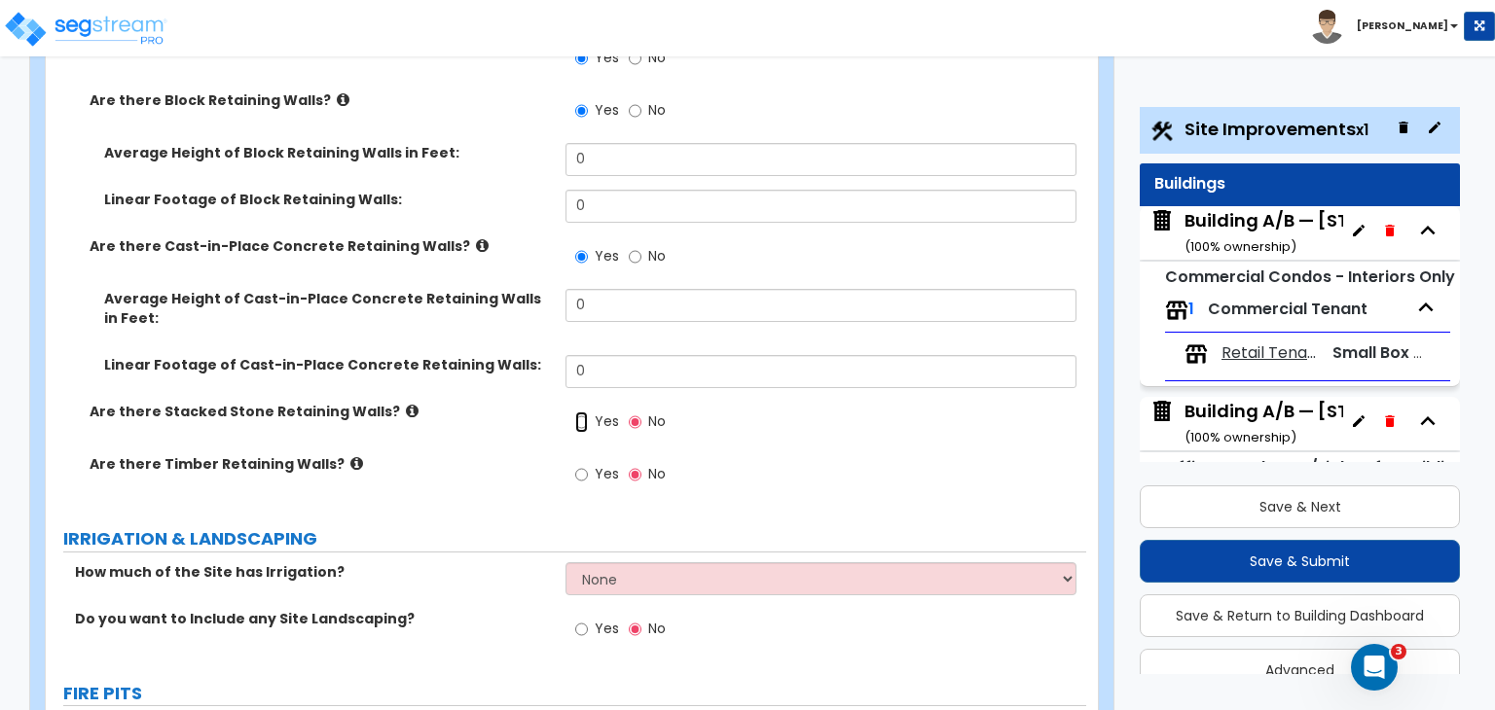
click at [580, 412] on input "Yes" at bounding box center [581, 422] width 13 height 21
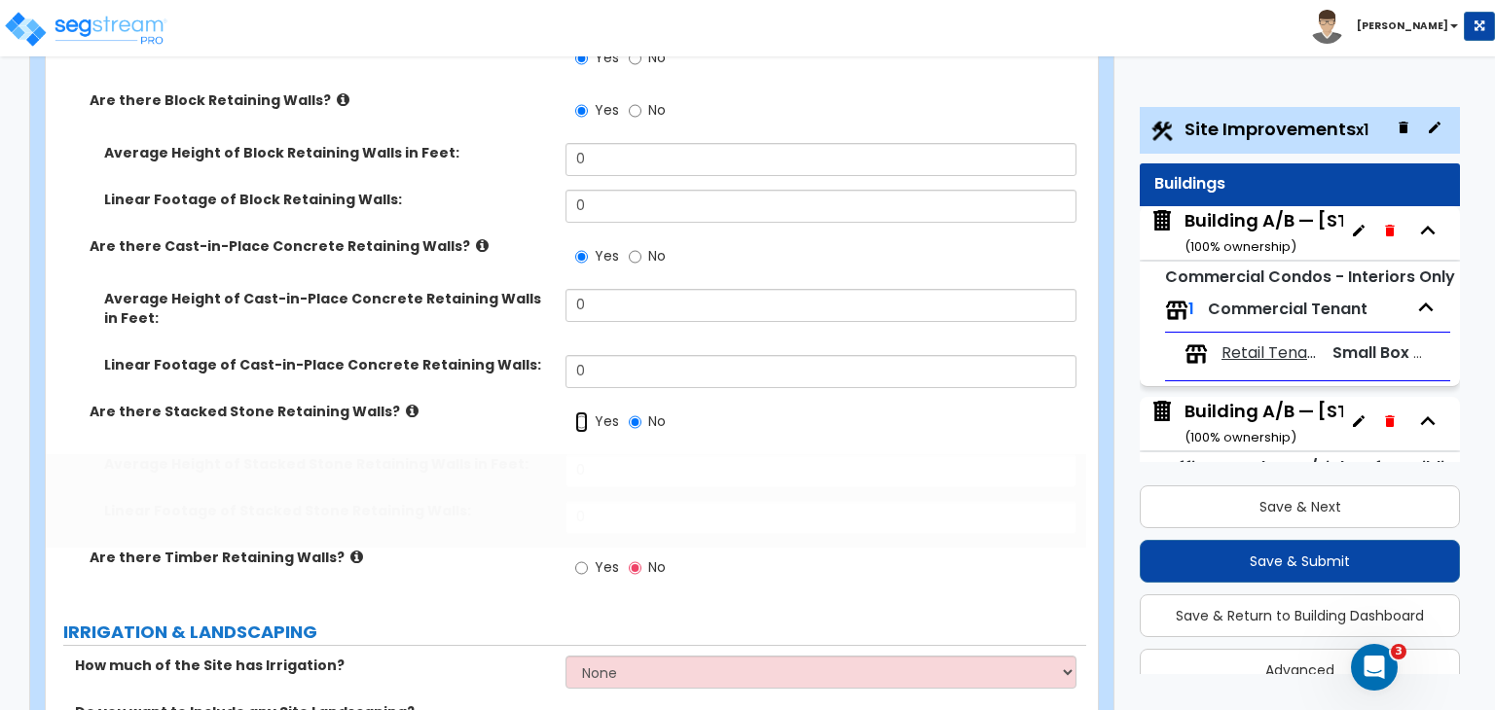
radio input "true"
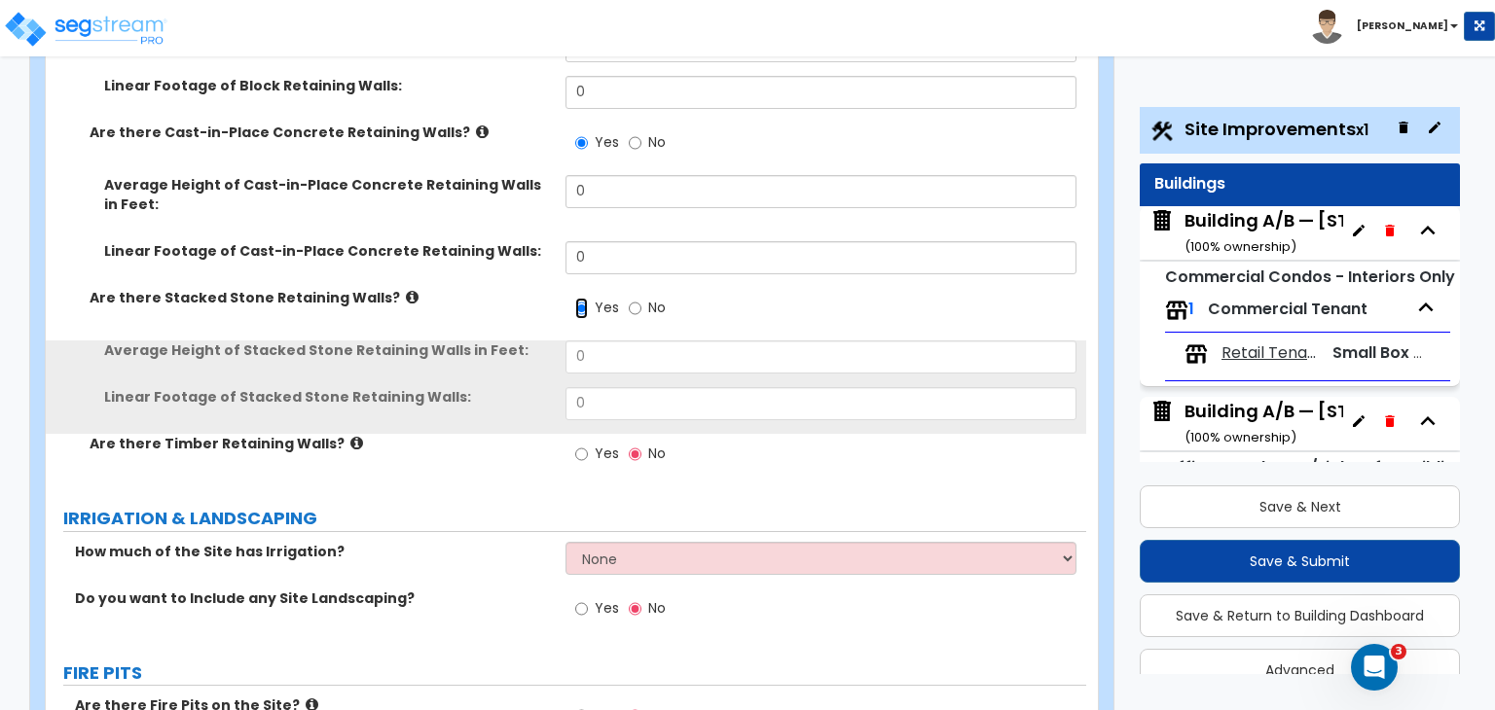
scroll to position [6199, 0]
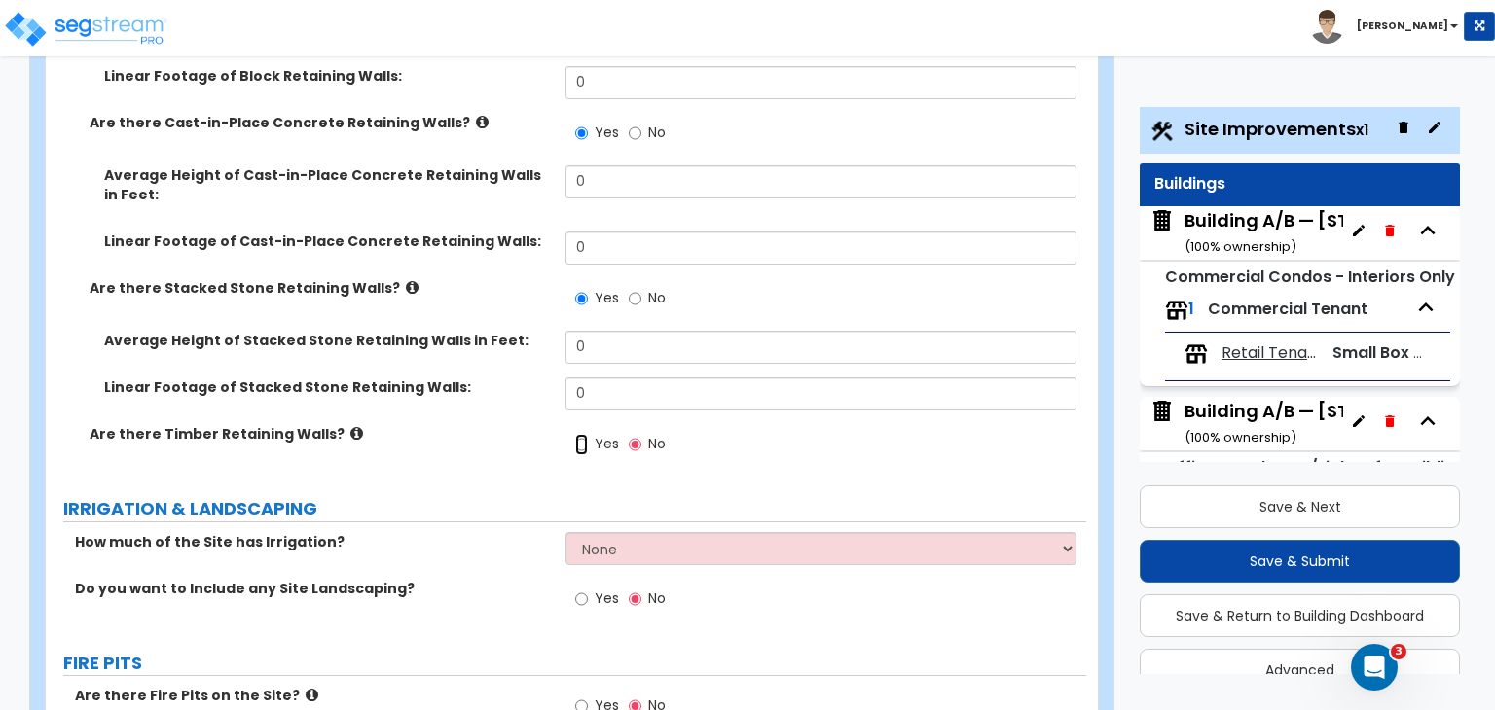
click at [584, 434] on input "Yes" at bounding box center [581, 444] width 13 height 21
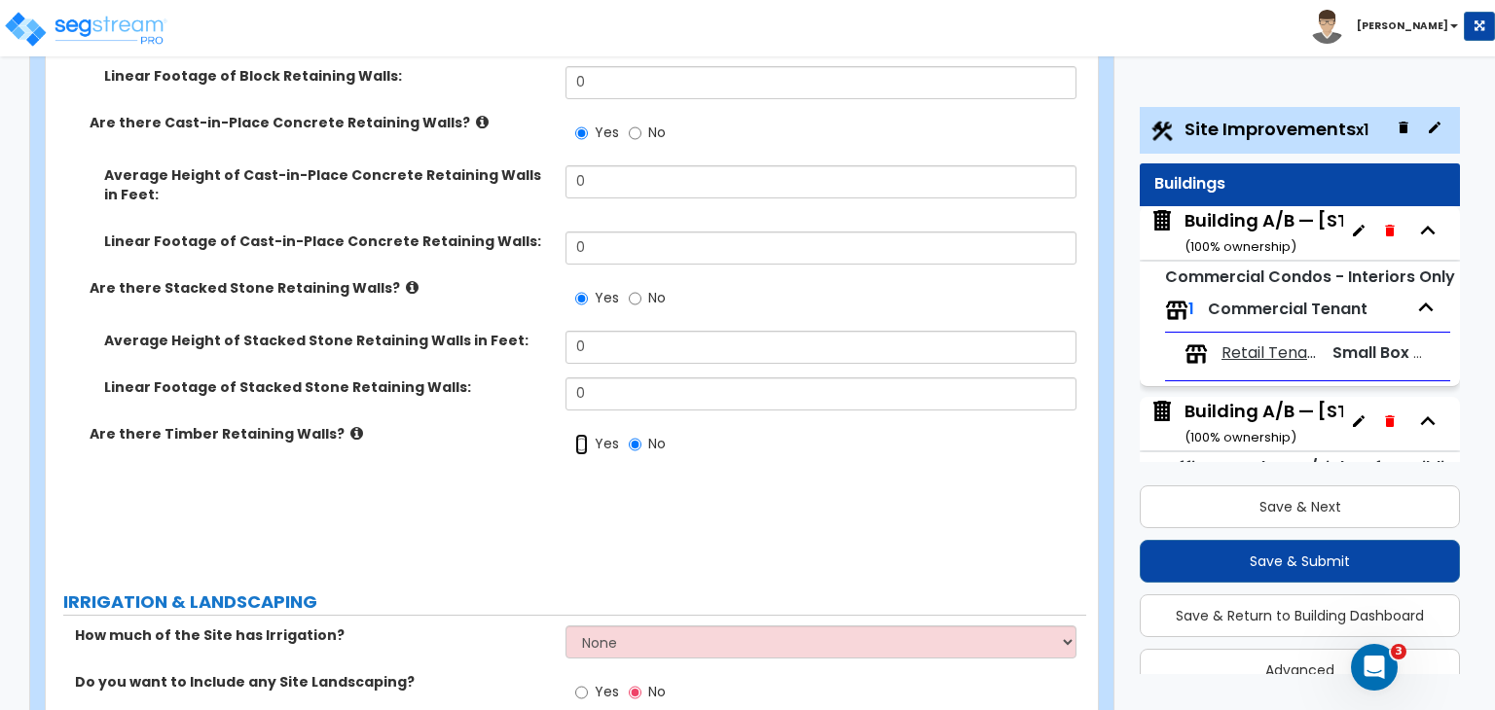
radio input "true"
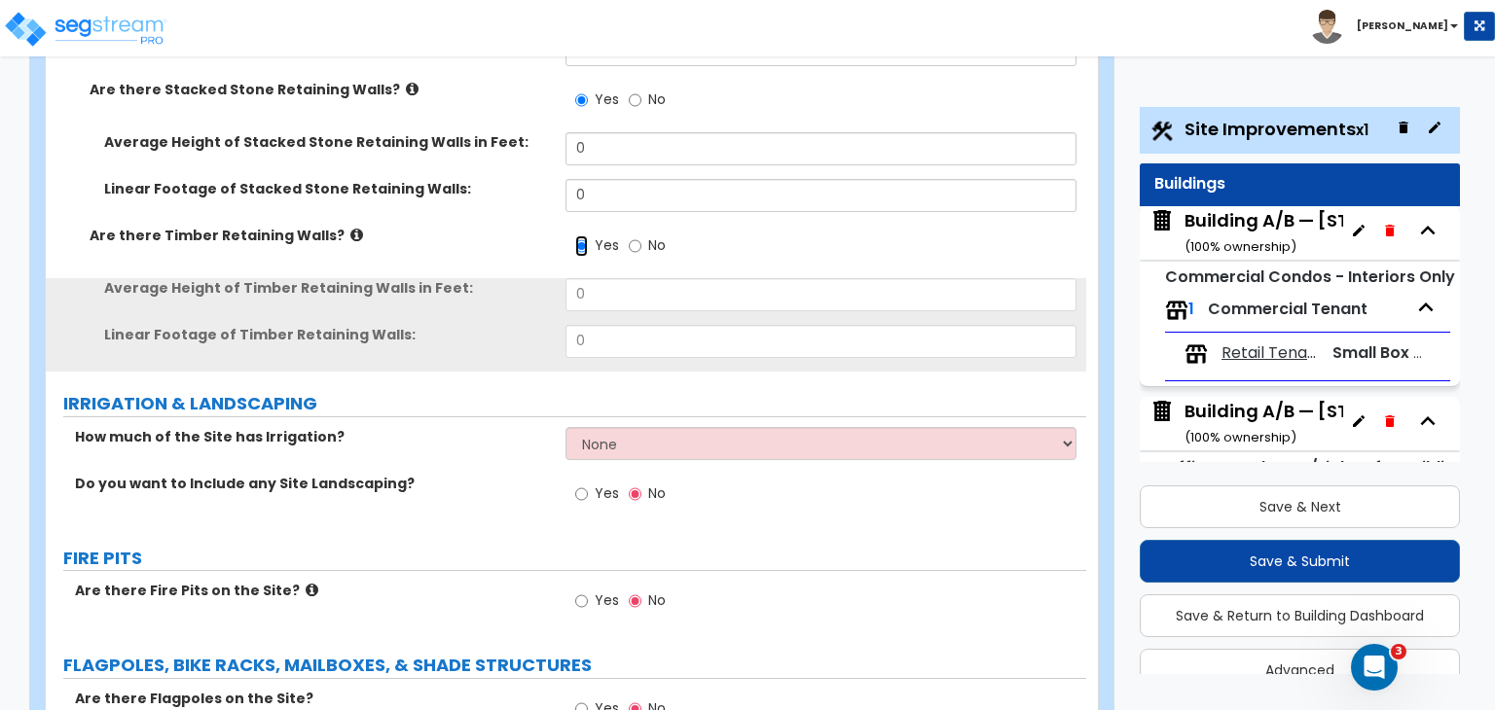
scroll to position [6407, 0]
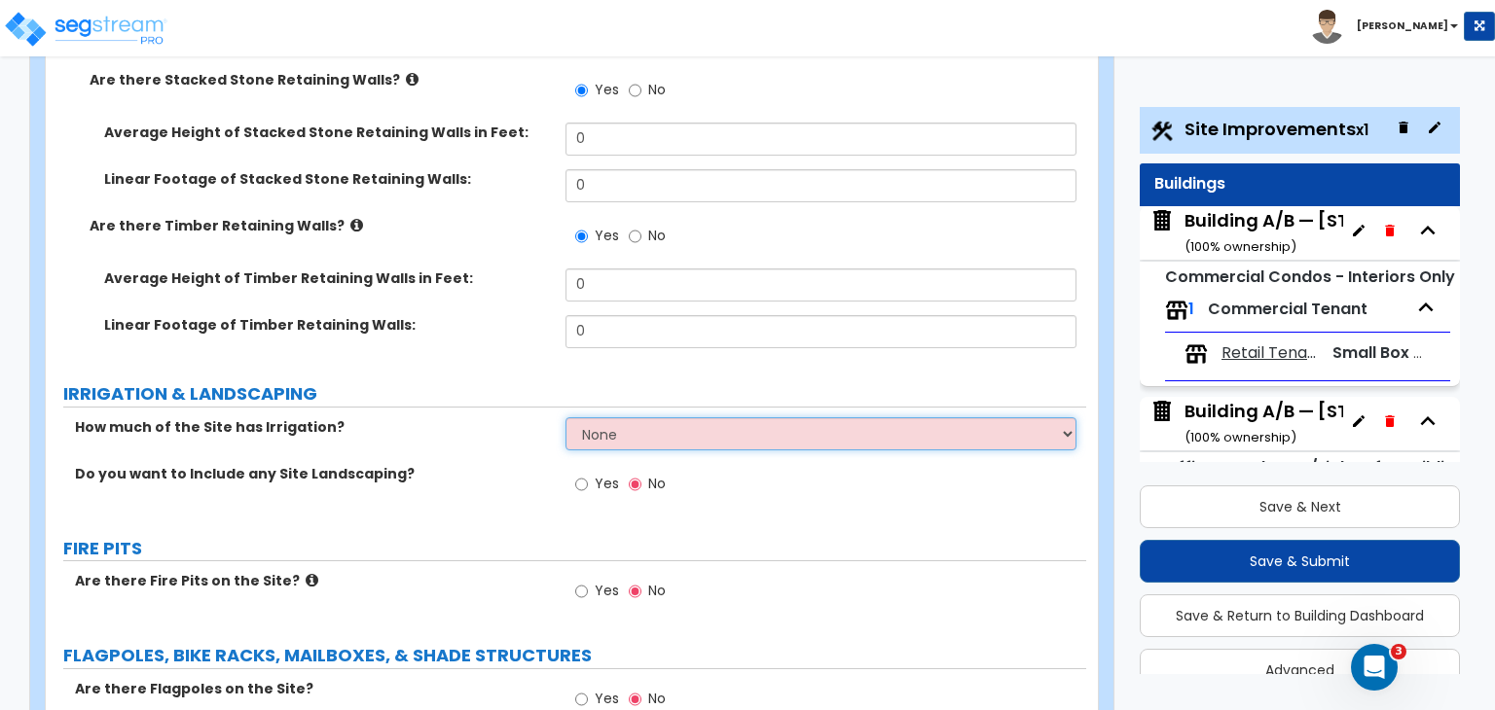
click at [584, 417] on select "None I want to Enter an Approximate Percentage I want to Enter the Square Foota…" at bounding box center [820, 433] width 510 height 33
select select "2"
click at [565, 417] on select "None I want to Enter an Approximate Percentage I want to Enter the Square Foota…" at bounding box center [820, 433] width 510 height 33
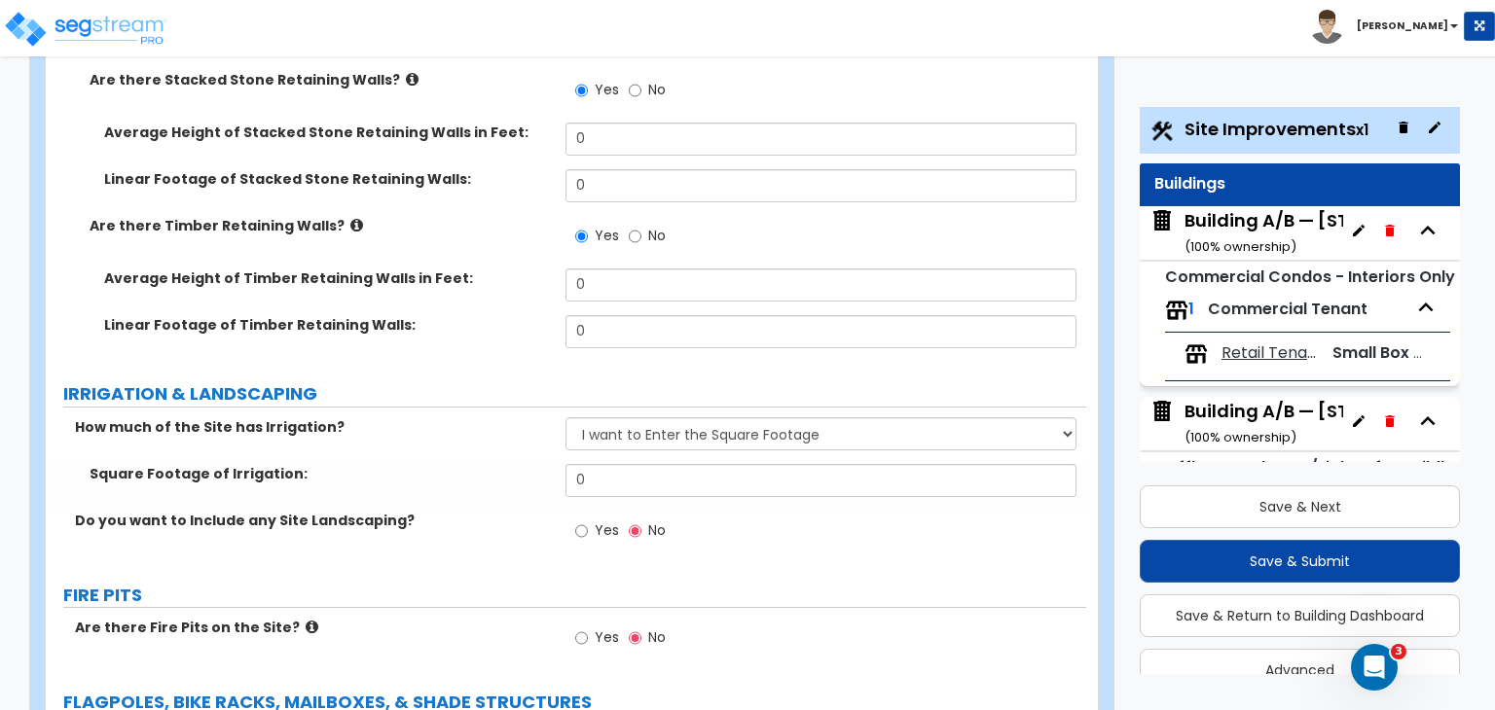
click at [487, 381] on label "IRRIGATION & LANDSCAPING" at bounding box center [574, 393] width 1023 height 25
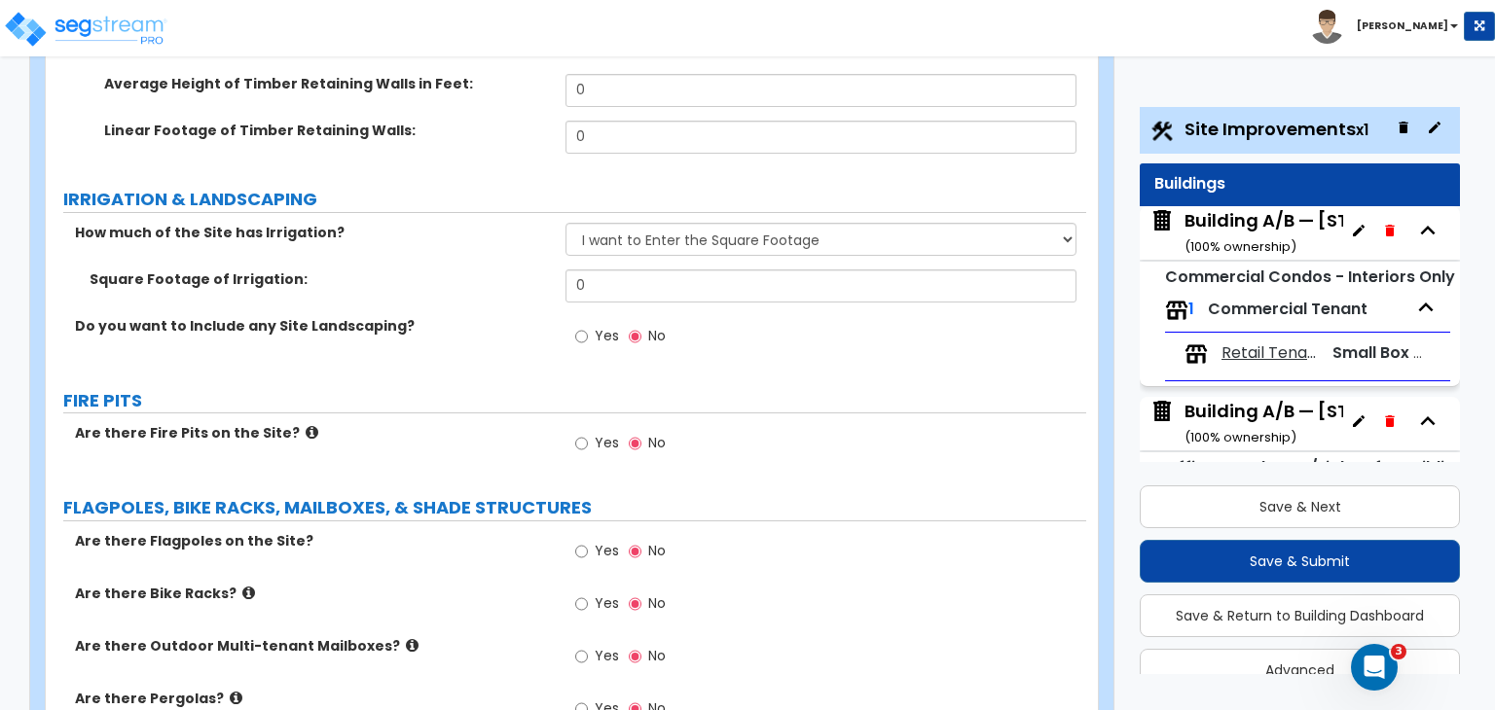
scroll to position [6607, 0]
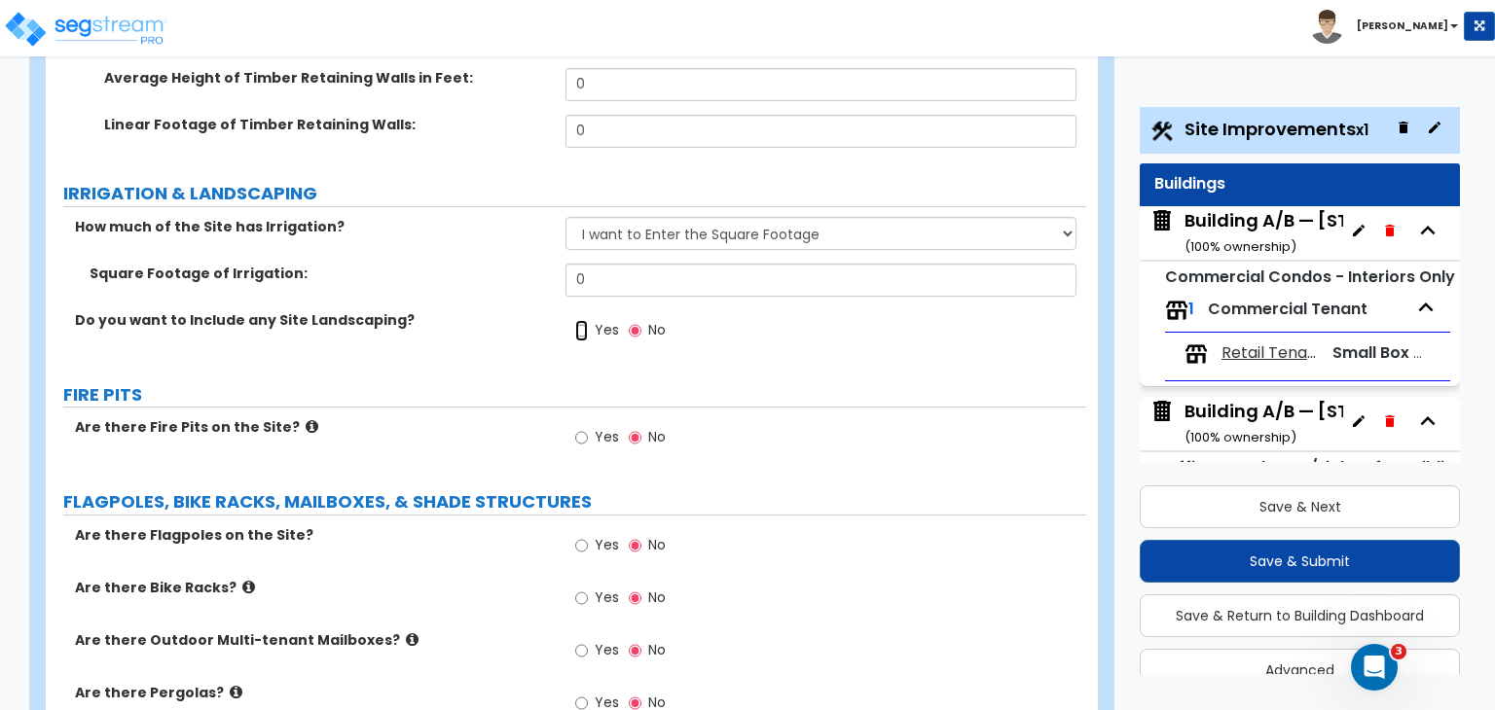
click at [578, 320] on input "Yes" at bounding box center [581, 330] width 13 height 21
radio input "true"
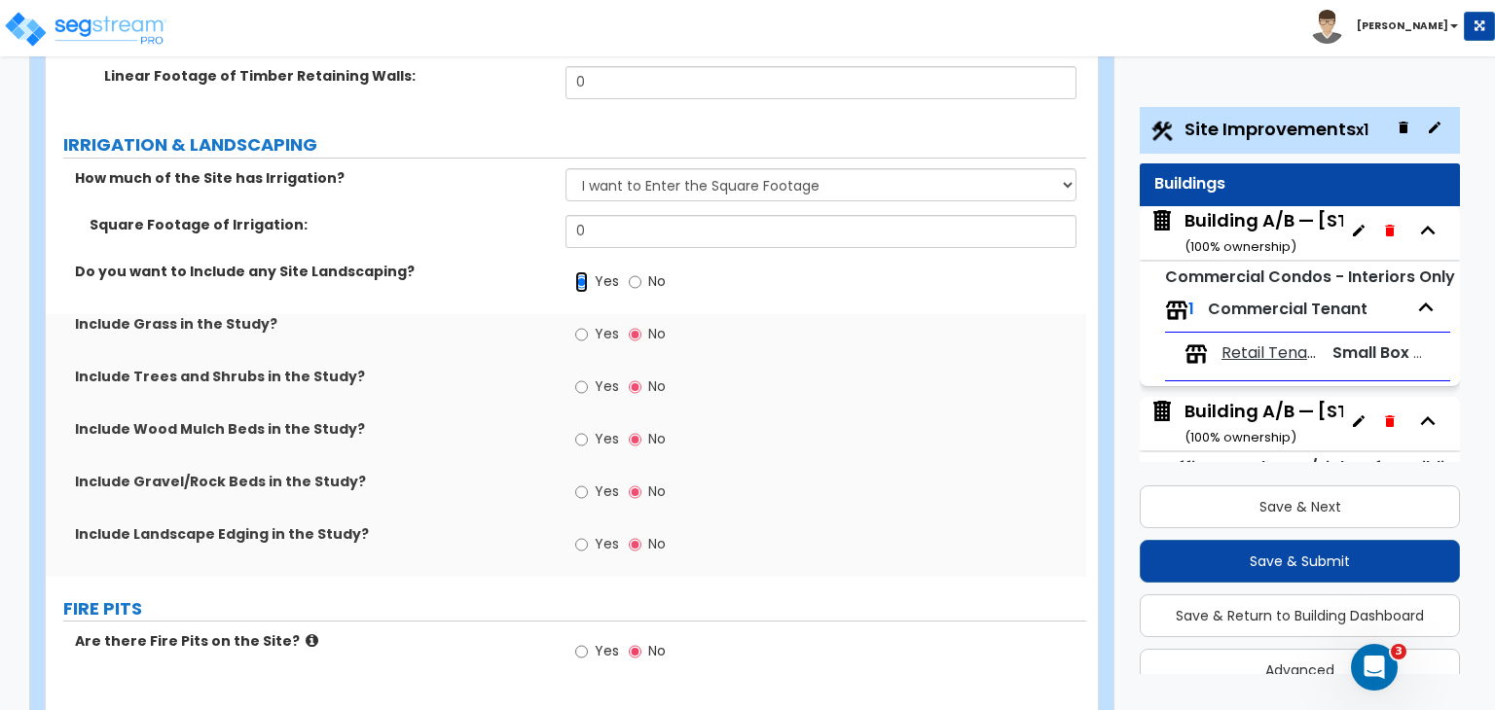
scroll to position [6681, 0]
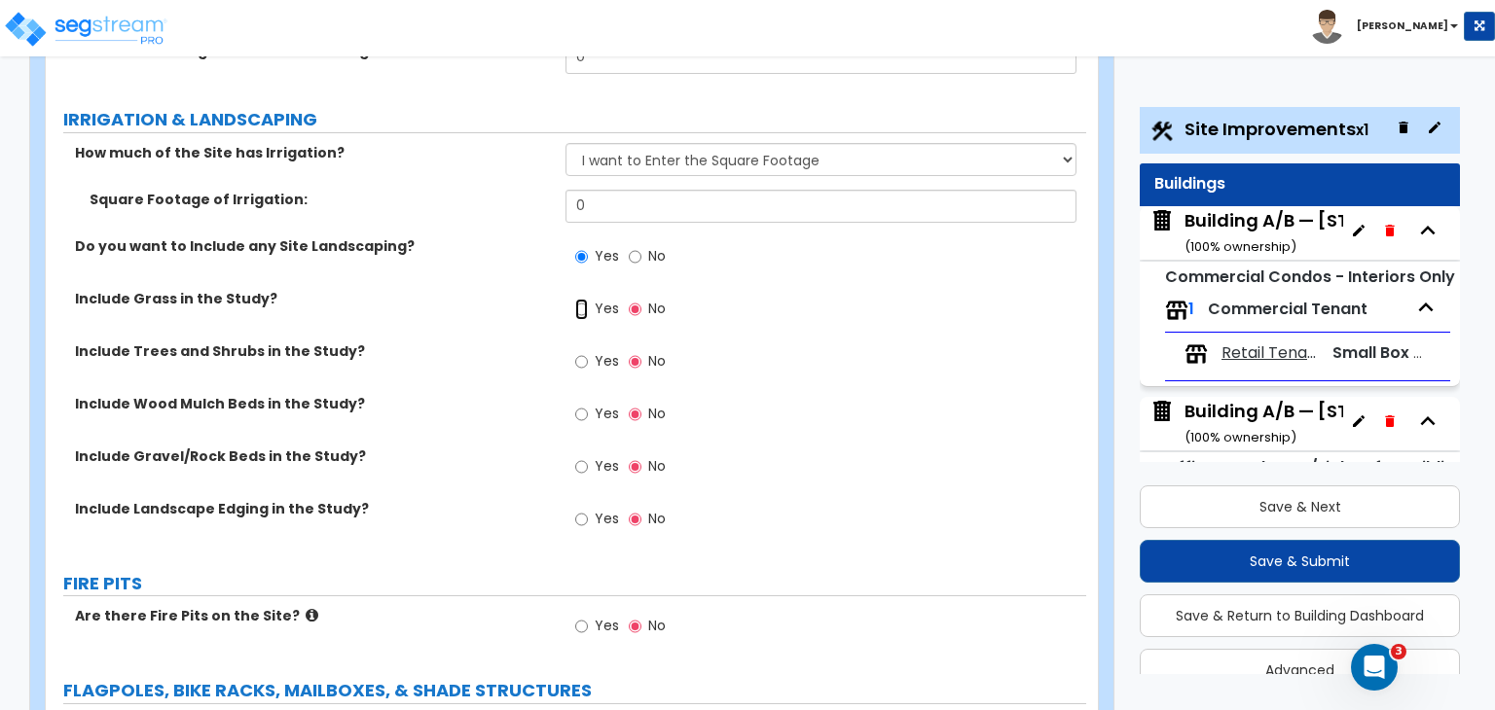
click at [580, 299] on input "Yes" at bounding box center [581, 309] width 13 height 21
radio input "true"
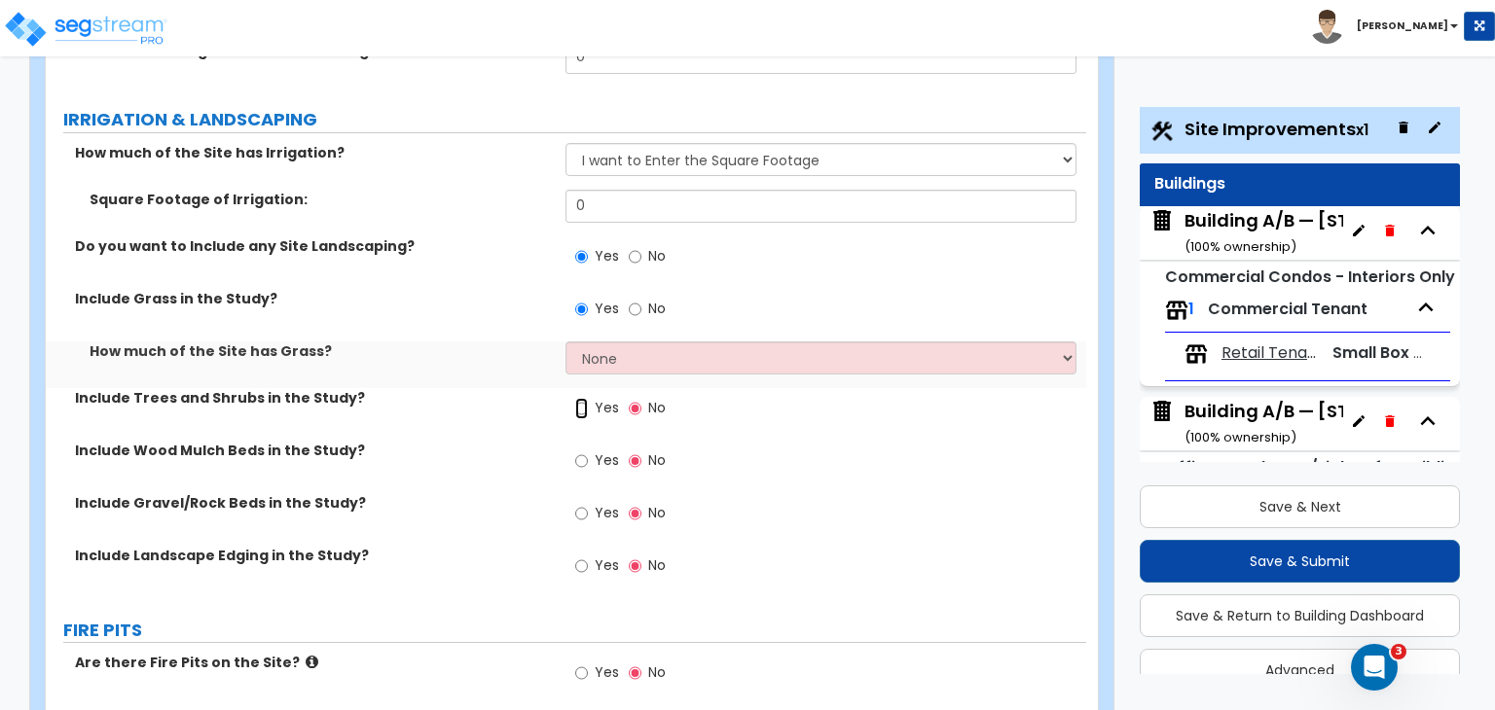
click at [580, 398] on input "Yes" at bounding box center [581, 408] width 13 height 21
radio input "true"
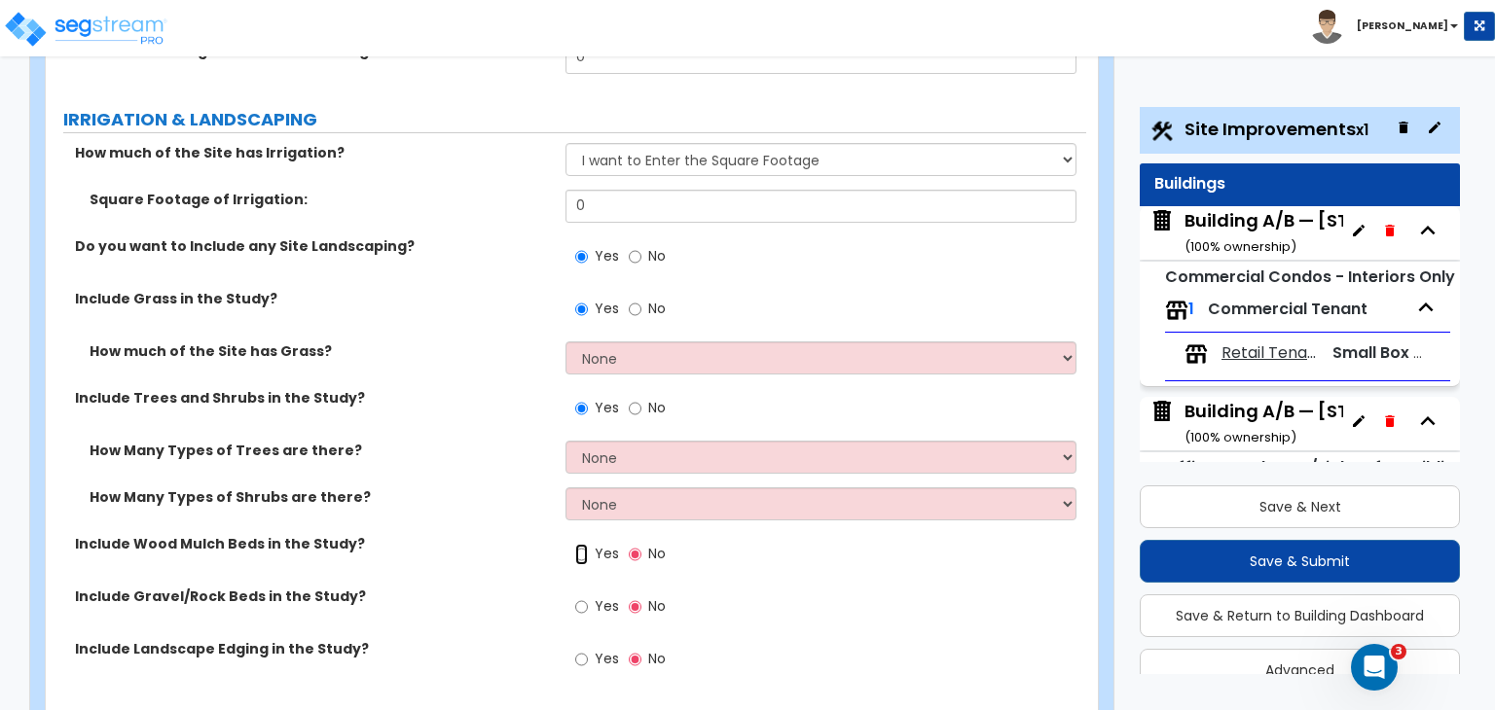
click at [580, 544] on input "Yes" at bounding box center [581, 554] width 13 height 21
radio input "true"
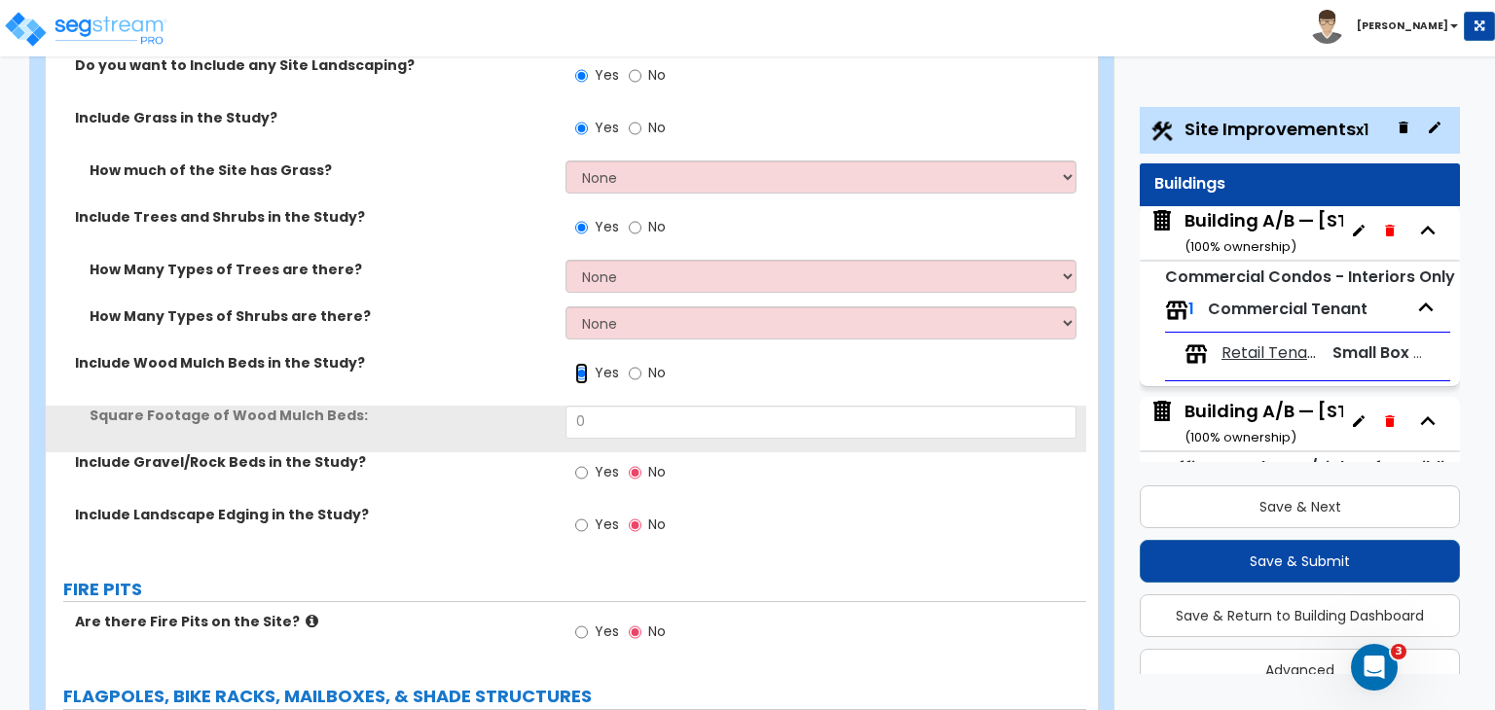
scroll to position [6866, 0]
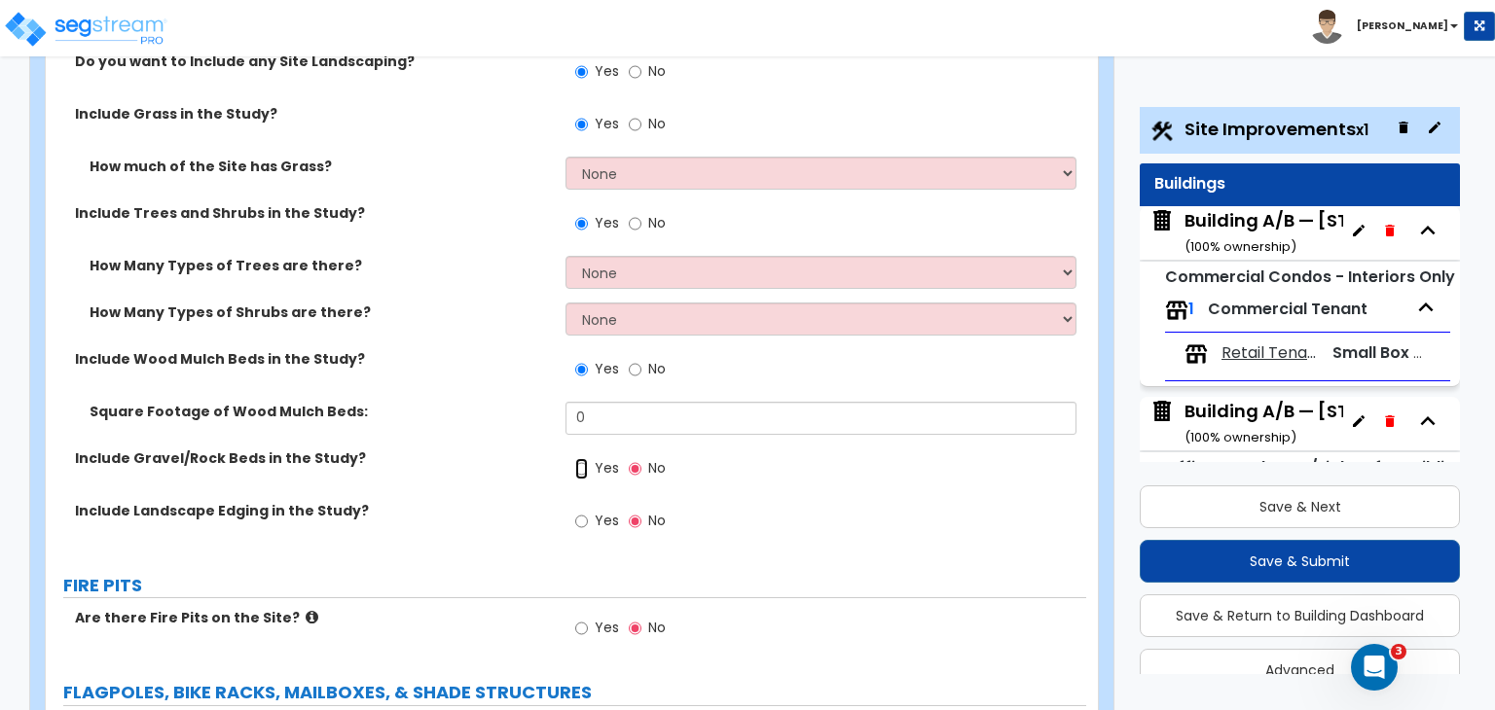
click at [582, 458] on input "Yes" at bounding box center [581, 468] width 13 height 21
radio input "true"
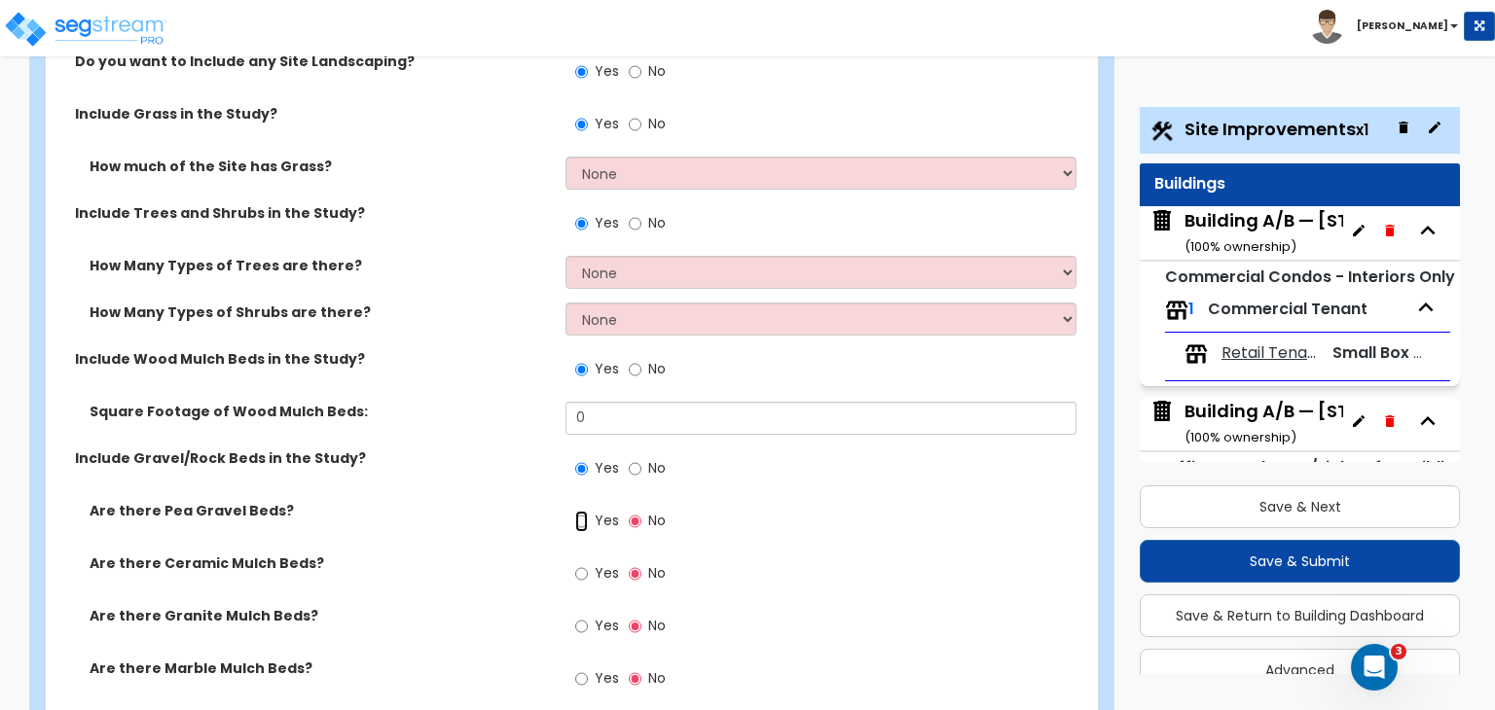
click at [584, 511] on input "Yes" at bounding box center [581, 521] width 13 height 21
radio input "true"
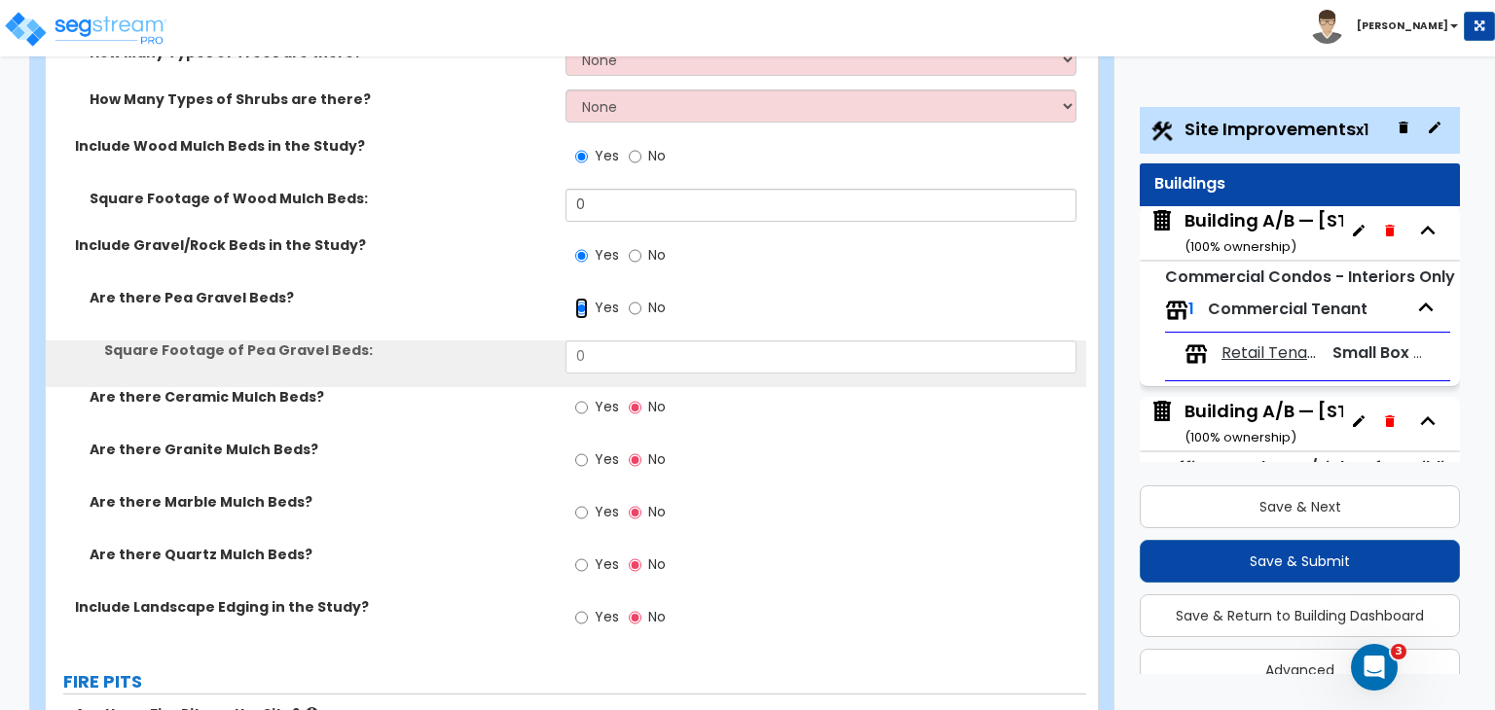
scroll to position [7080, 0]
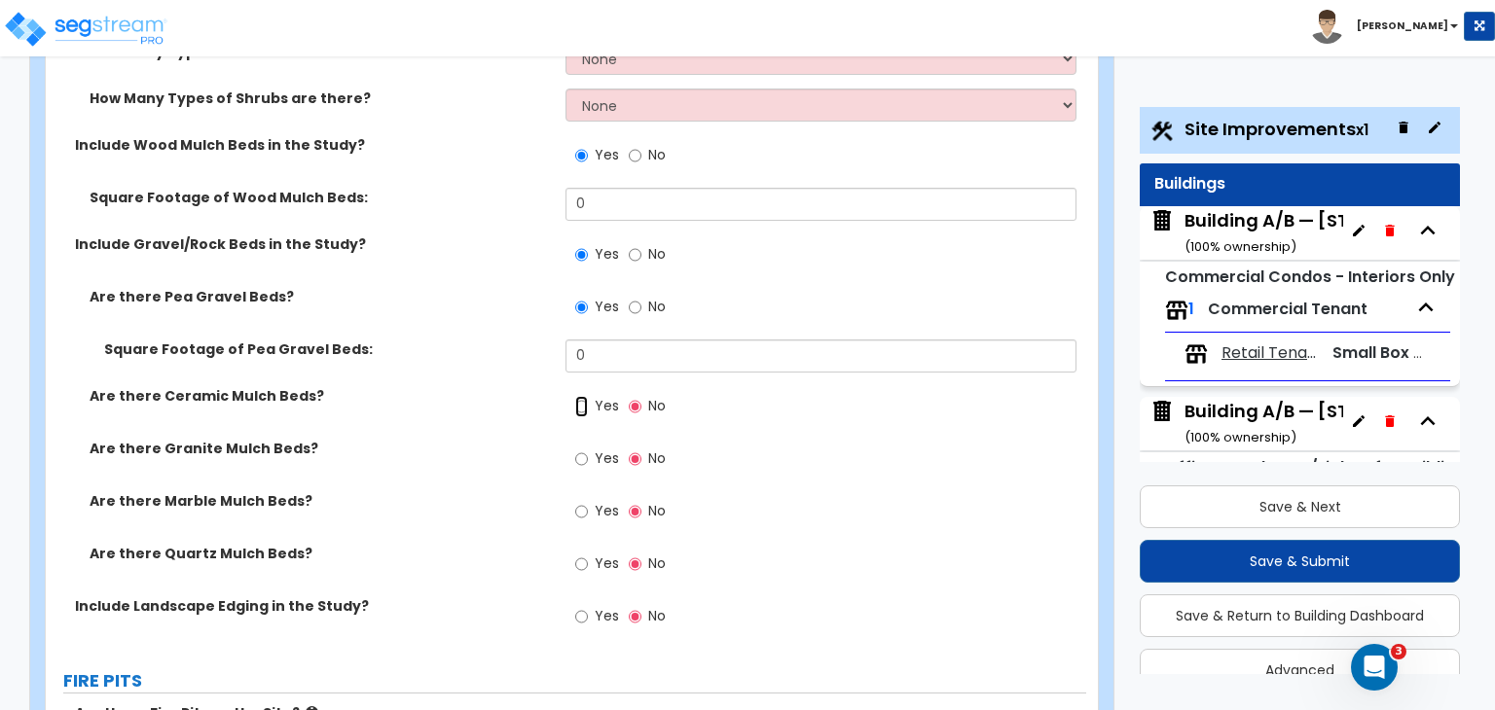
click at [580, 396] on input "Yes" at bounding box center [581, 406] width 13 height 21
radio input "true"
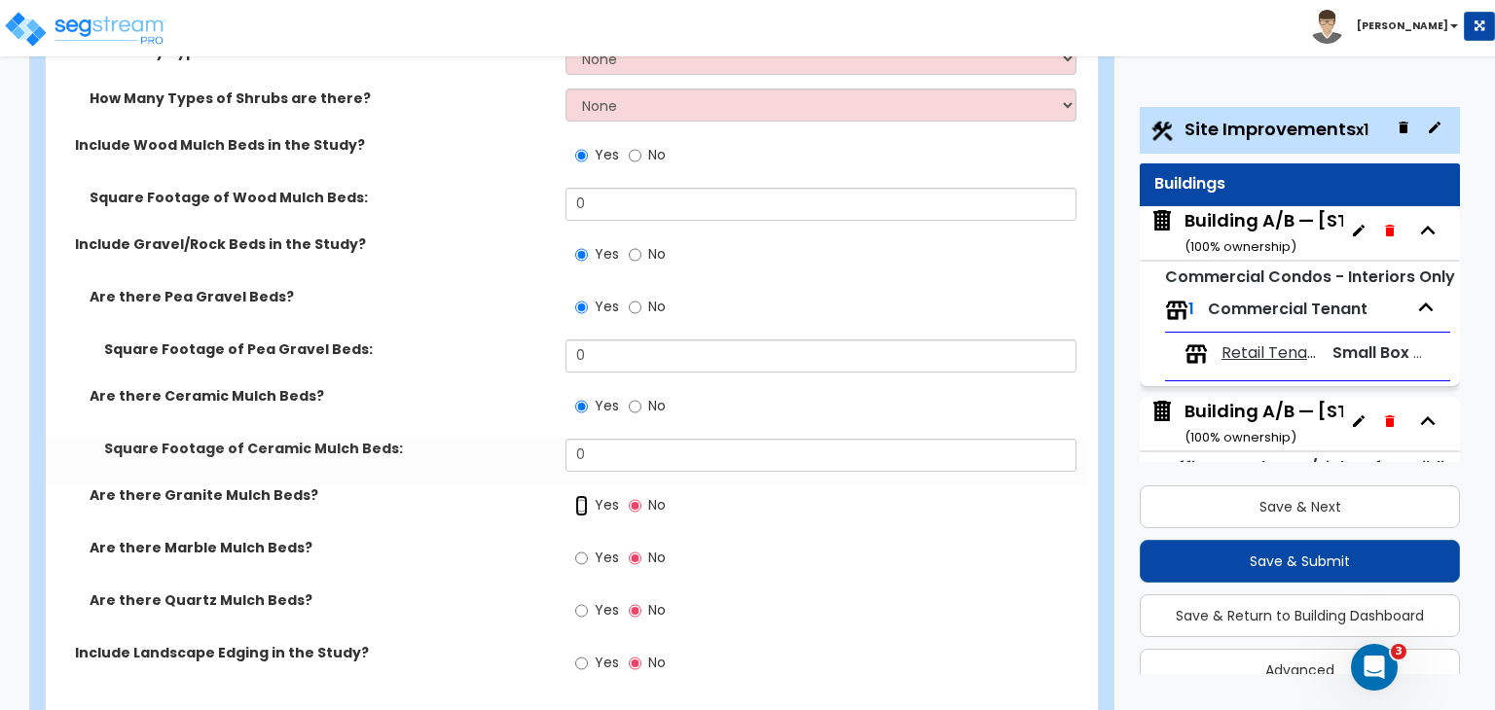
click at [580, 495] on input "Yes" at bounding box center [581, 505] width 13 height 21
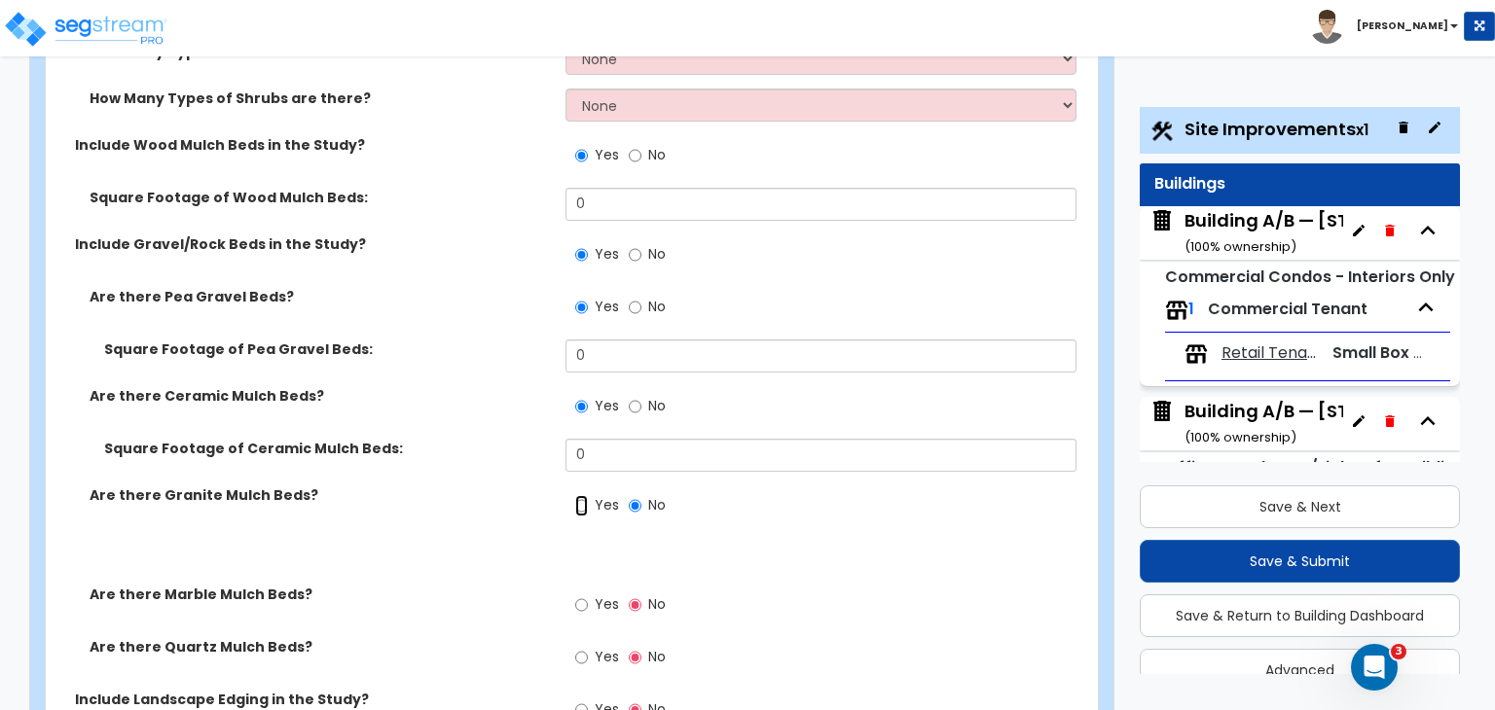
radio input "true"
click at [579, 595] on input "Yes" at bounding box center [581, 605] width 13 height 21
radio input "true"
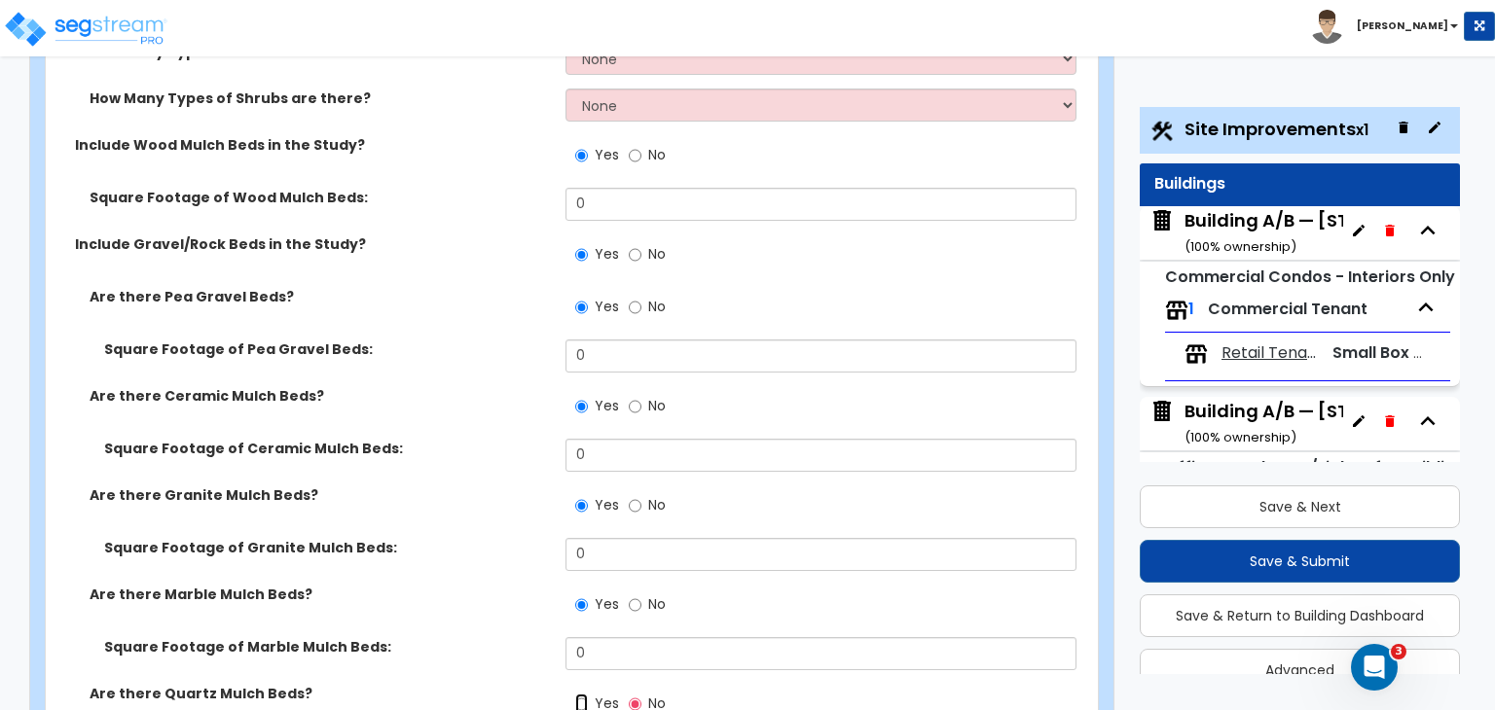
click at [577, 694] on input "Yes" at bounding box center [581, 704] width 13 height 21
radio input "true"
click at [504, 585] on div "Are there Marble Mulch Beds? Yes No" at bounding box center [566, 611] width 1040 height 53
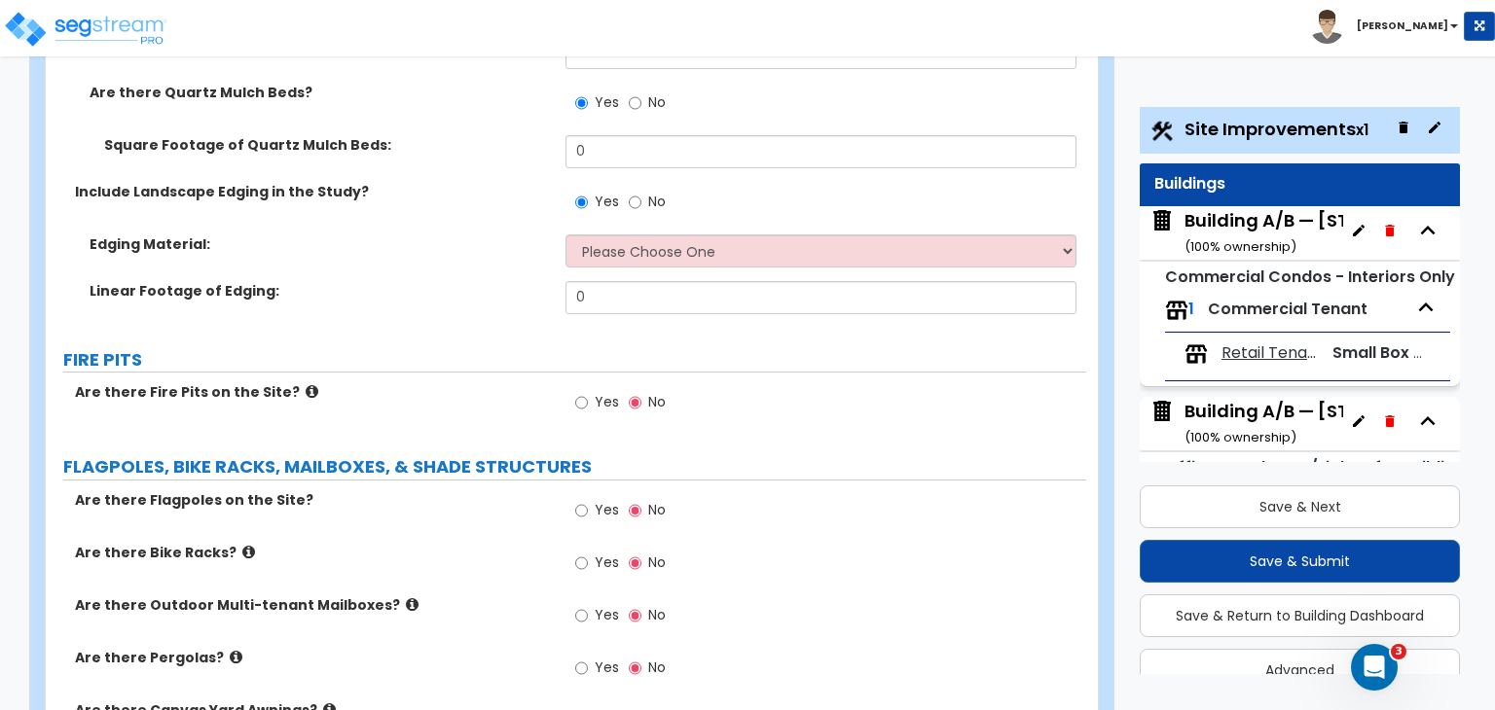
scroll to position [7688, 0]
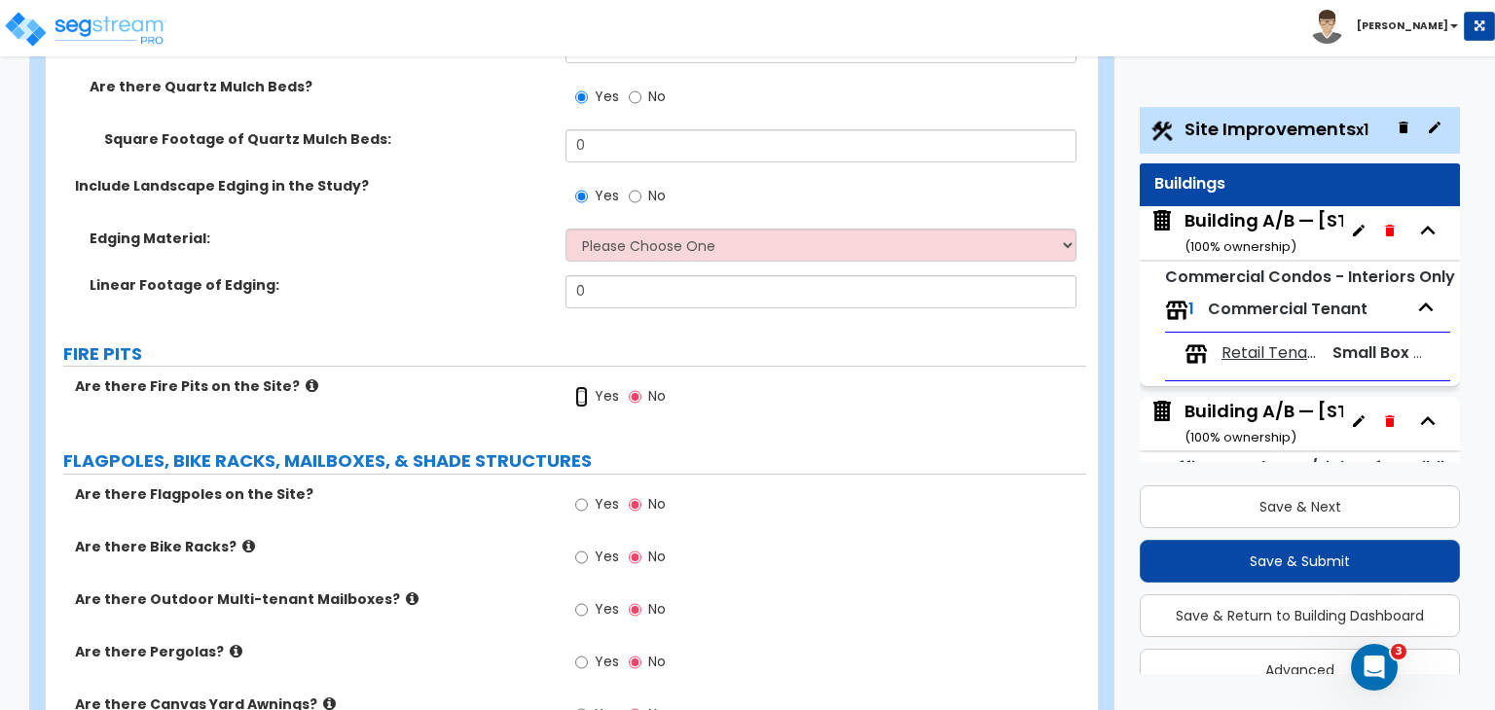
click at [580, 386] on input "Yes" at bounding box center [581, 396] width 13 height 21
radio input "true"
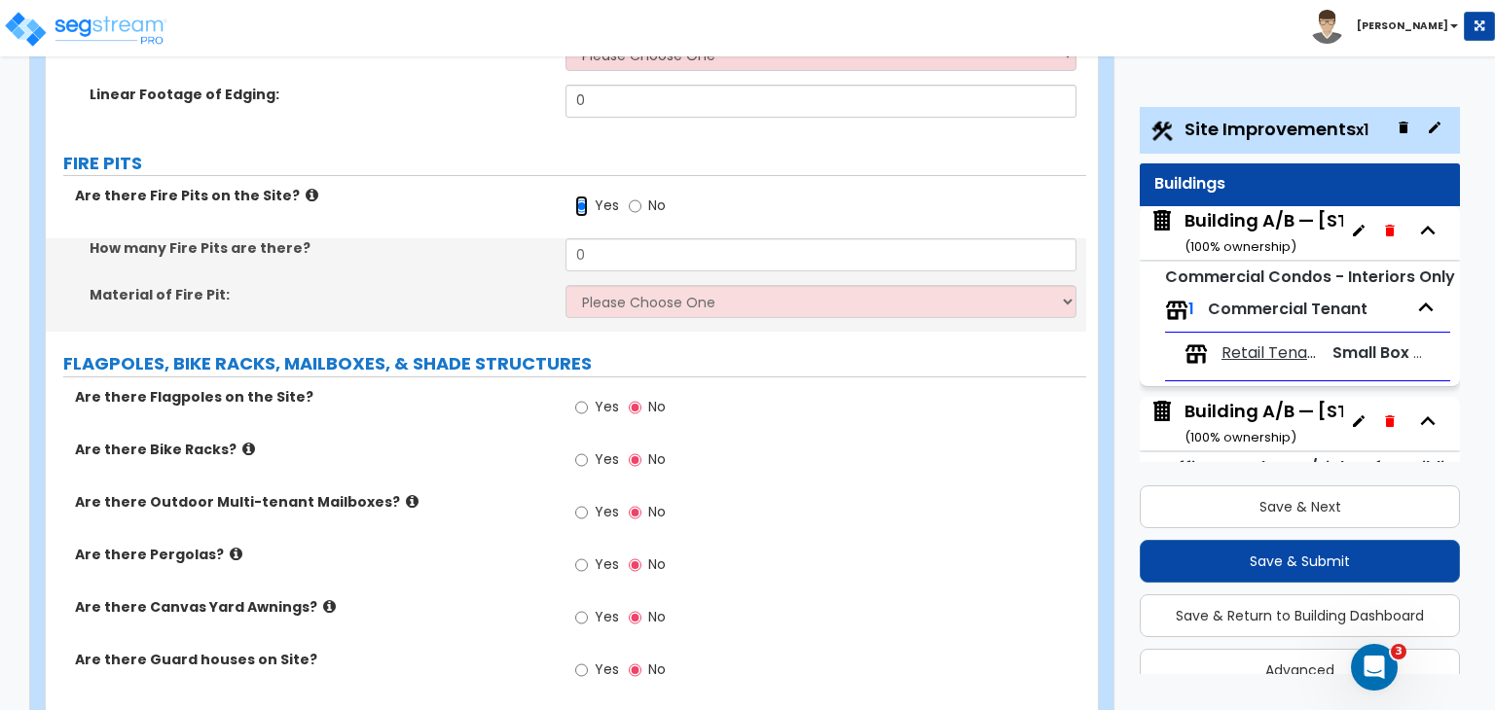
scroll to position [7880, 0]
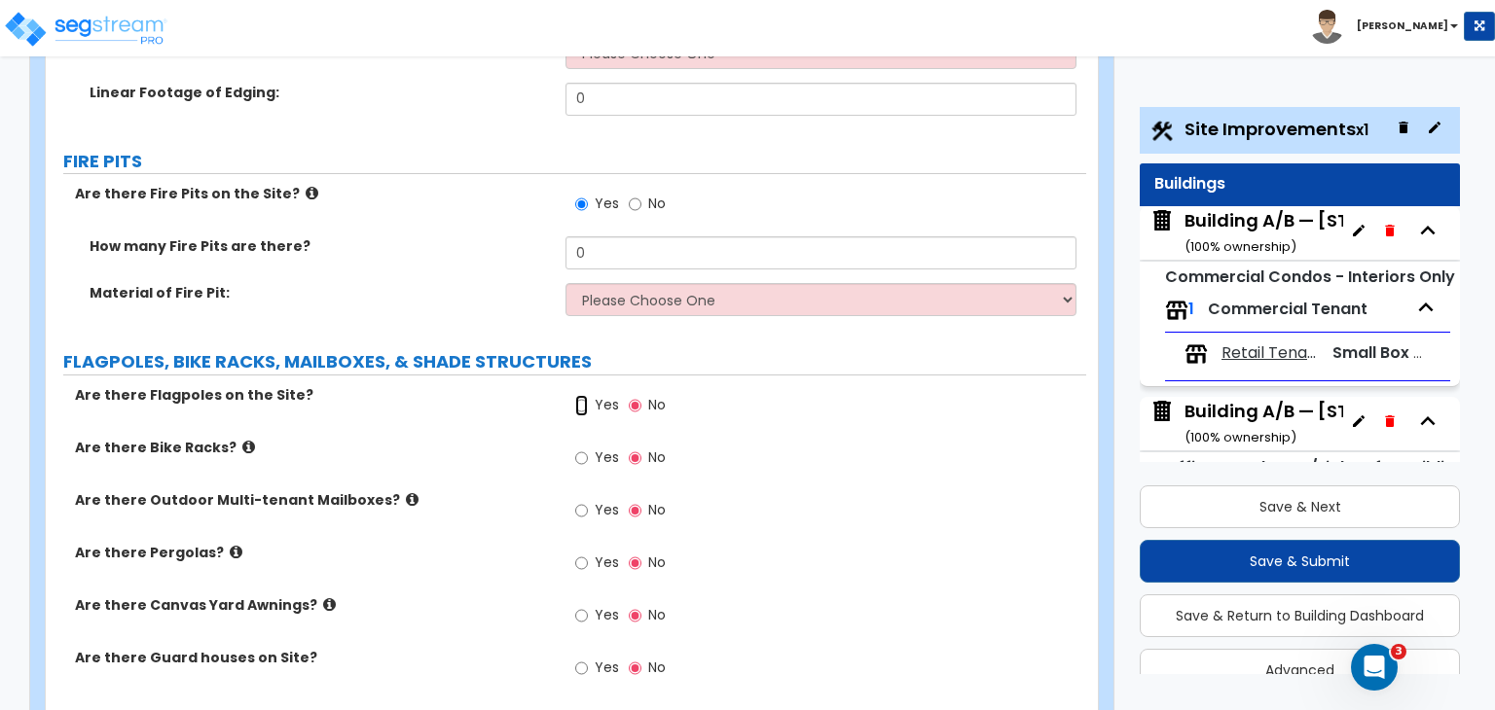
click at [584, 395] on input "Yes" at bounding box center [581, 405] width 13 height 21
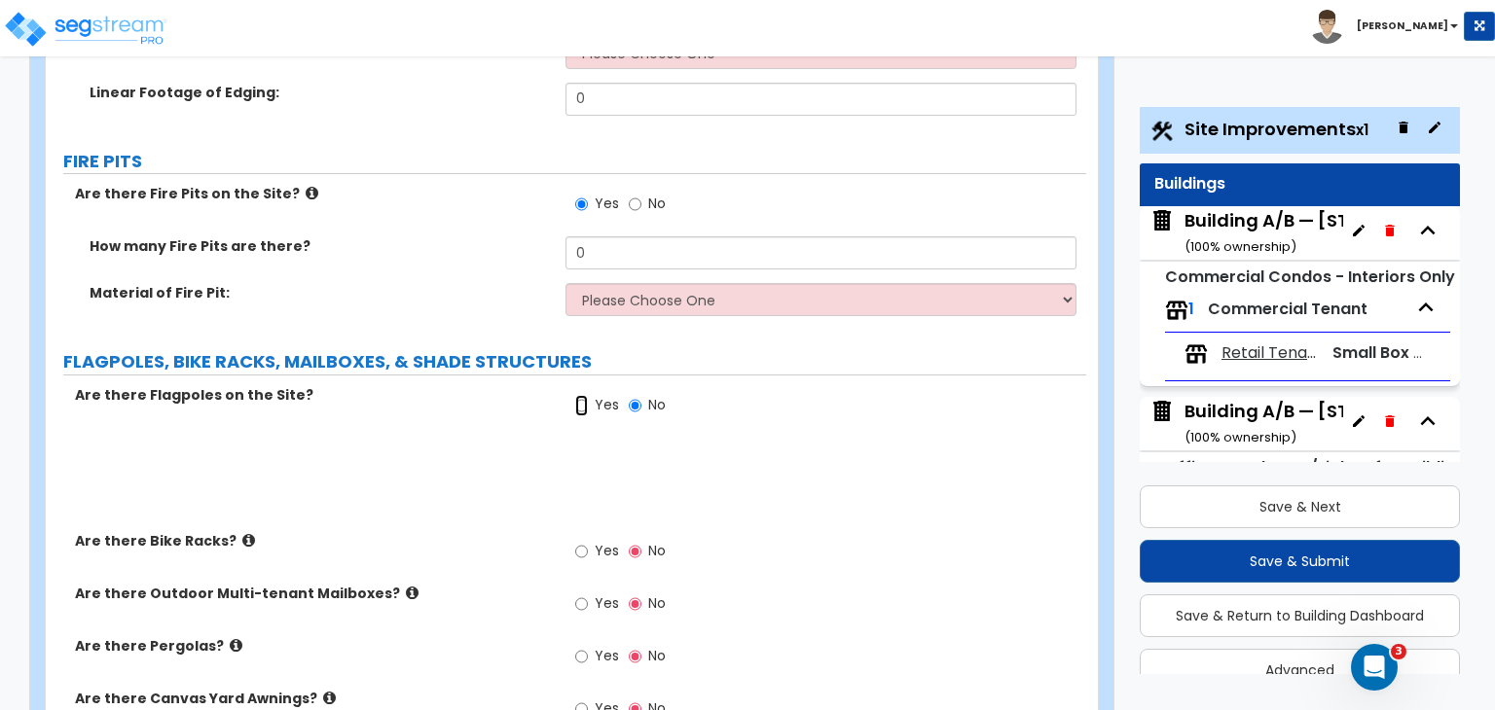
radio input "true"
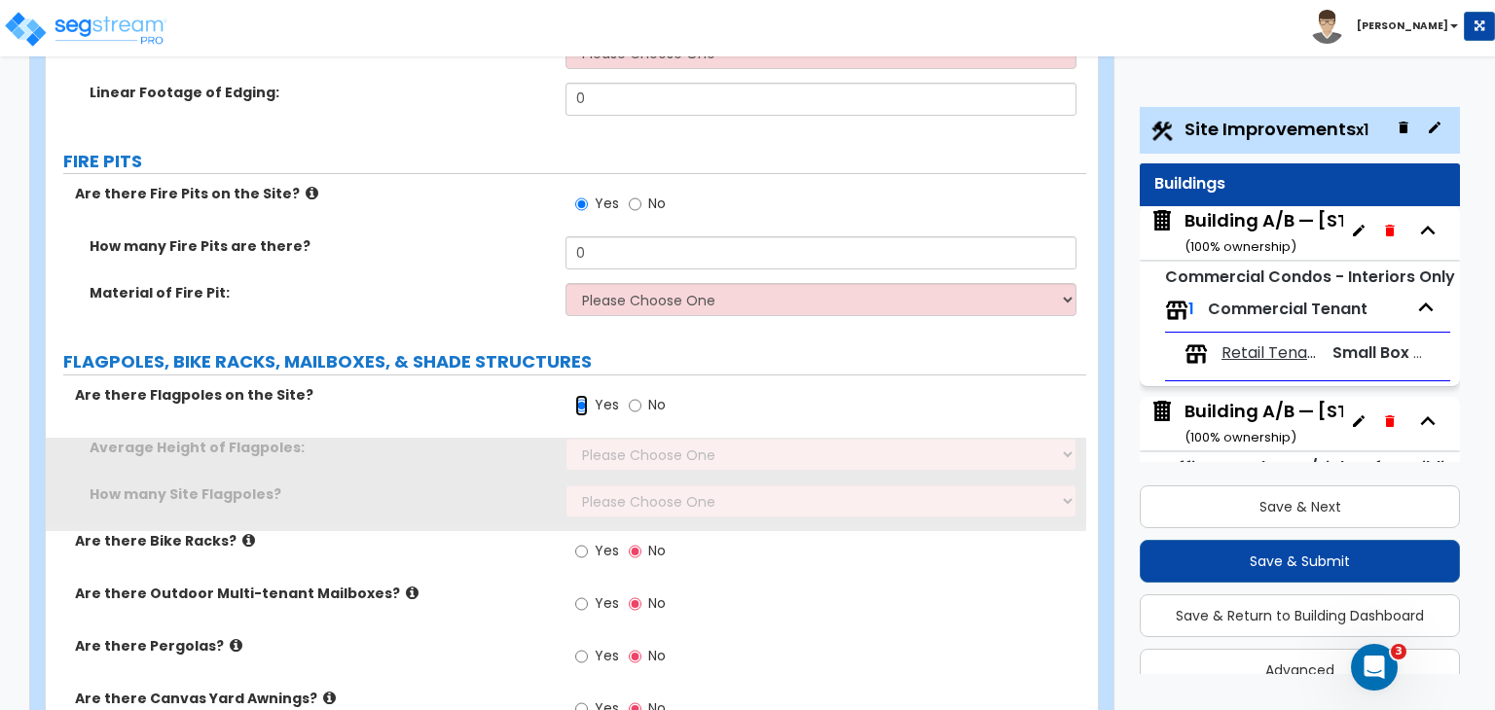
scroll to position [8033, 0]
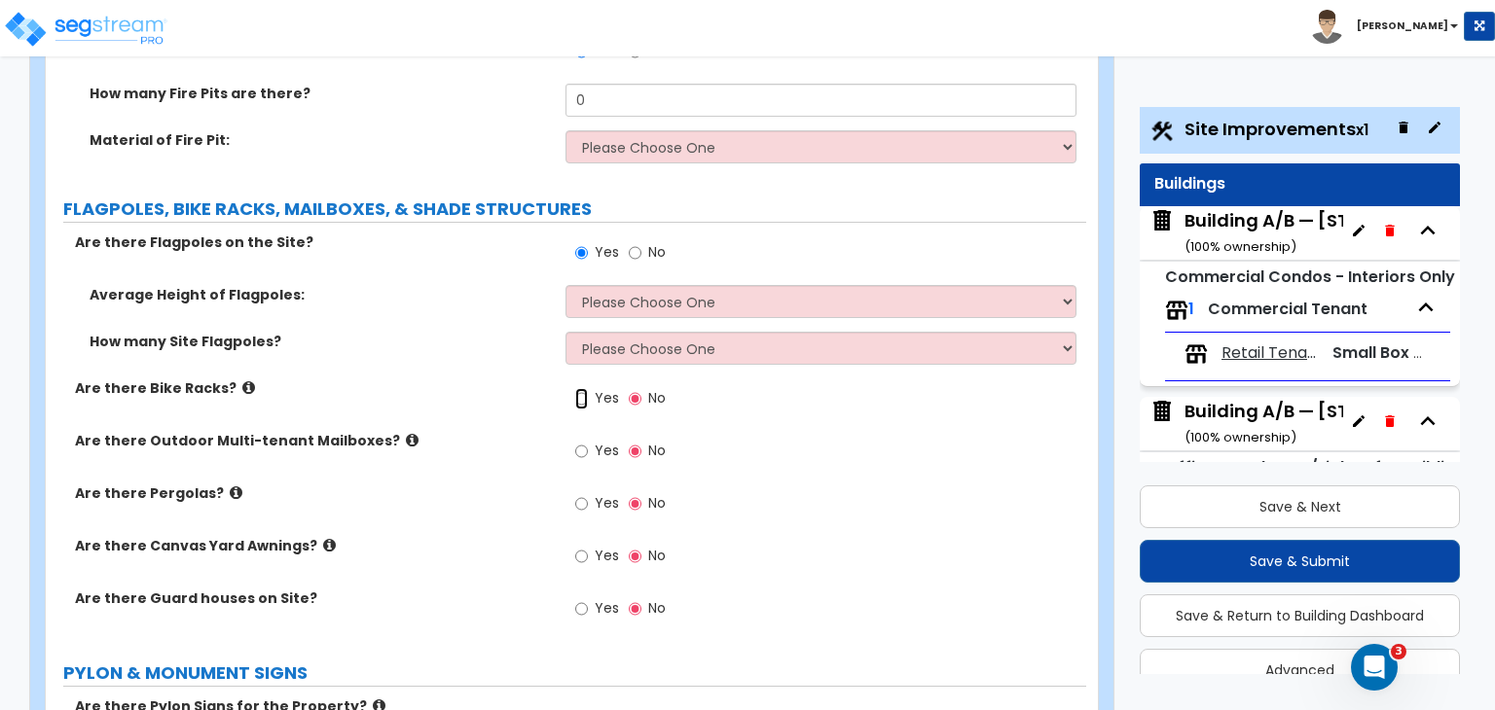
click at [578, 388] on input "Yes" at bounding box center [581, 398] width 13 height 21
radio input "true"
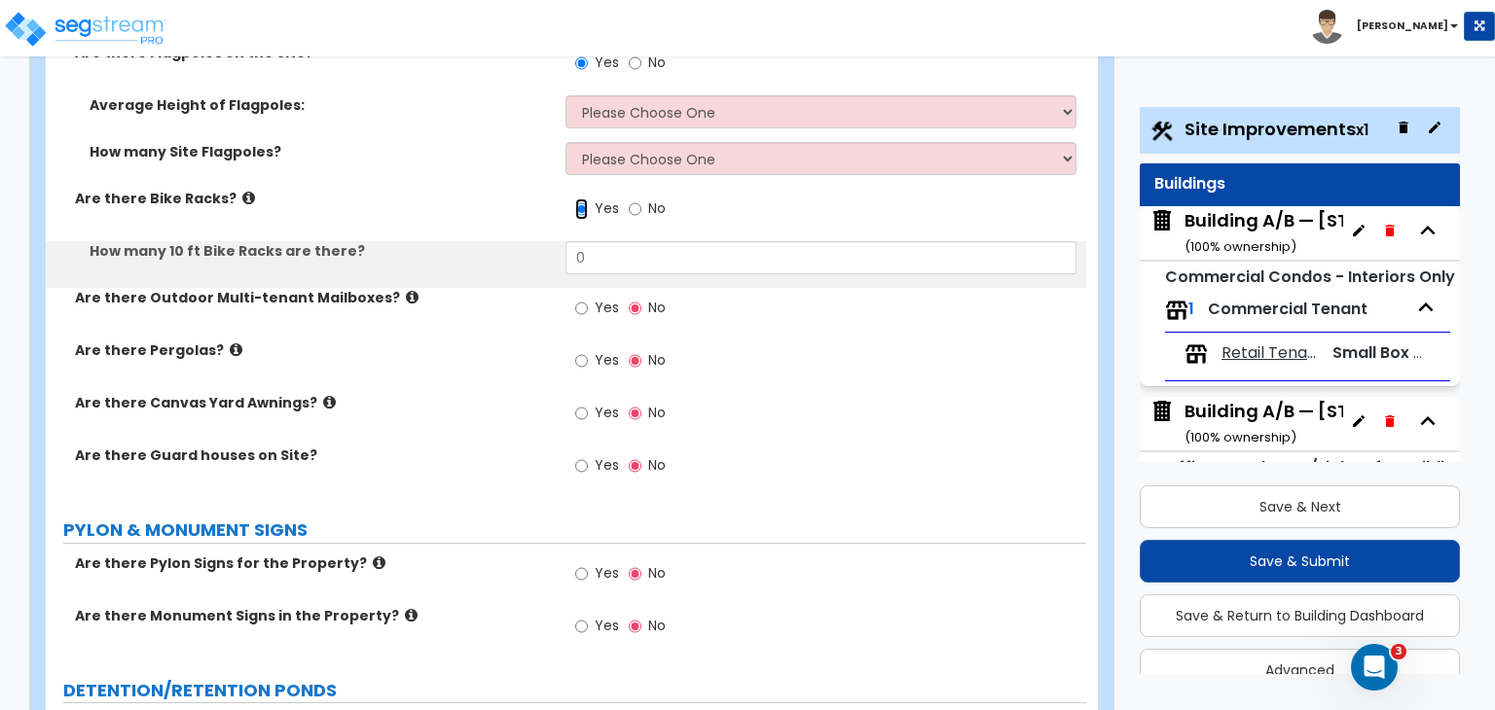
scroll to position [8224, 0]
click at [580, 297] on input "Yes" at bounding box center [581, 307] width 13 height 21
radio input "true"
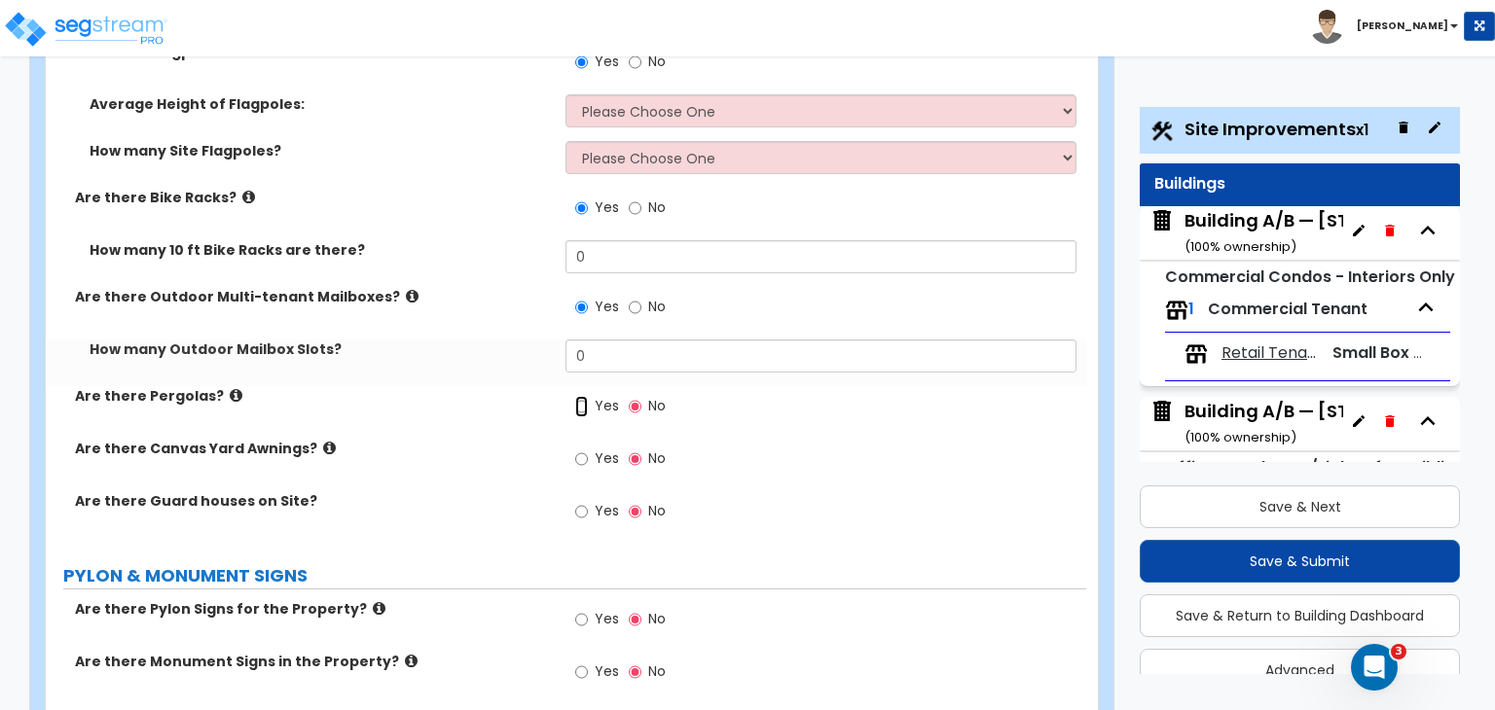
click at [581, 396] on input "Yes" at bounding box center [581, 406] width 13 height 21
radio input "true"
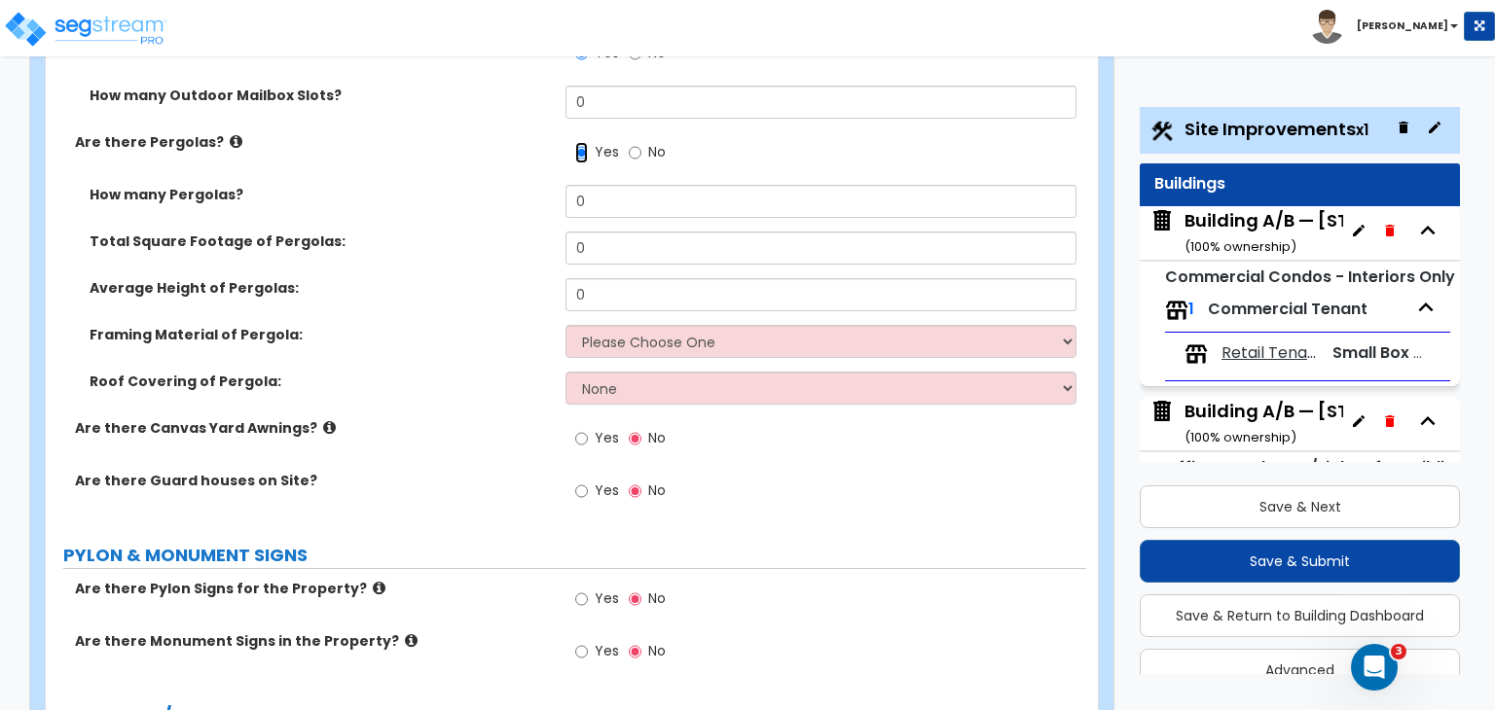
scroll to position [8482, 0]
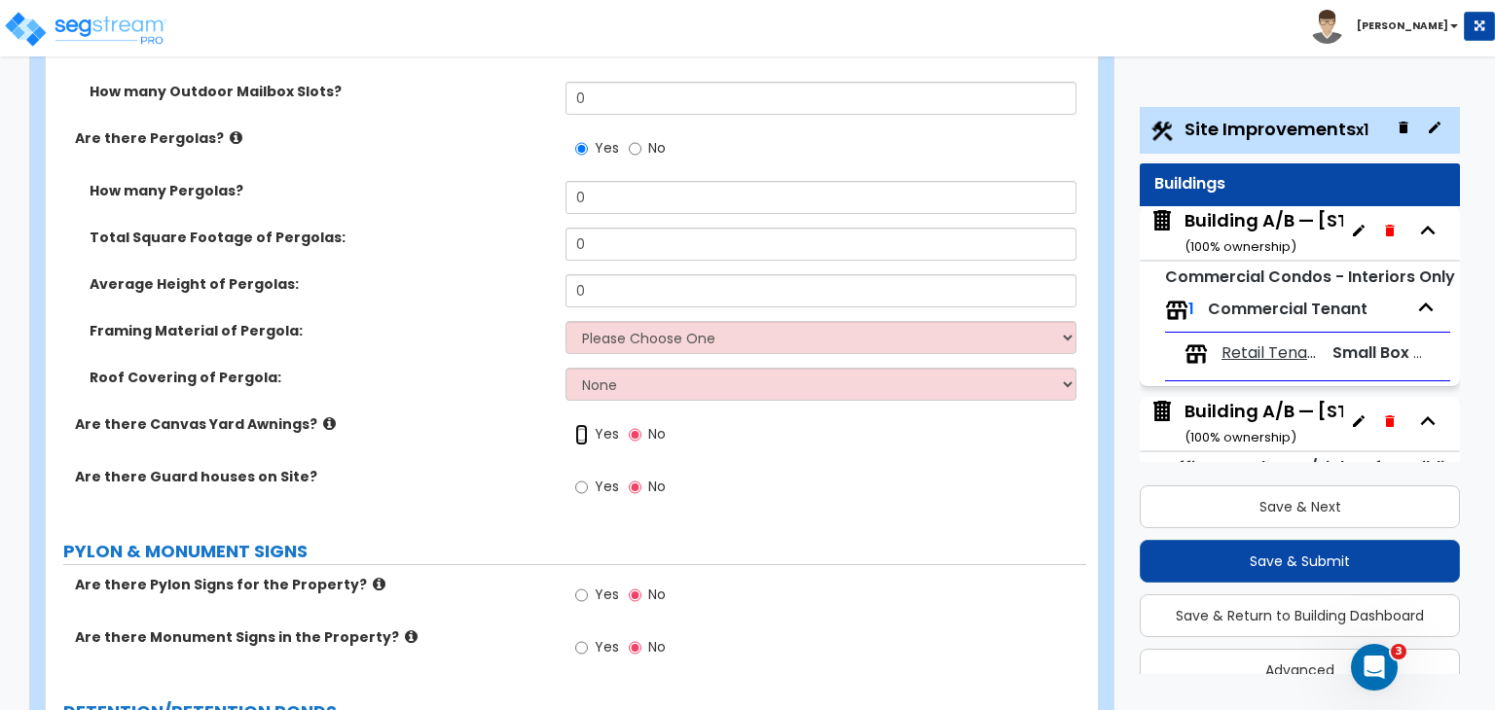
click at [581, 424] on input "Yes" at bounding box center [581, 434] width 13 height 21
radio input "true"
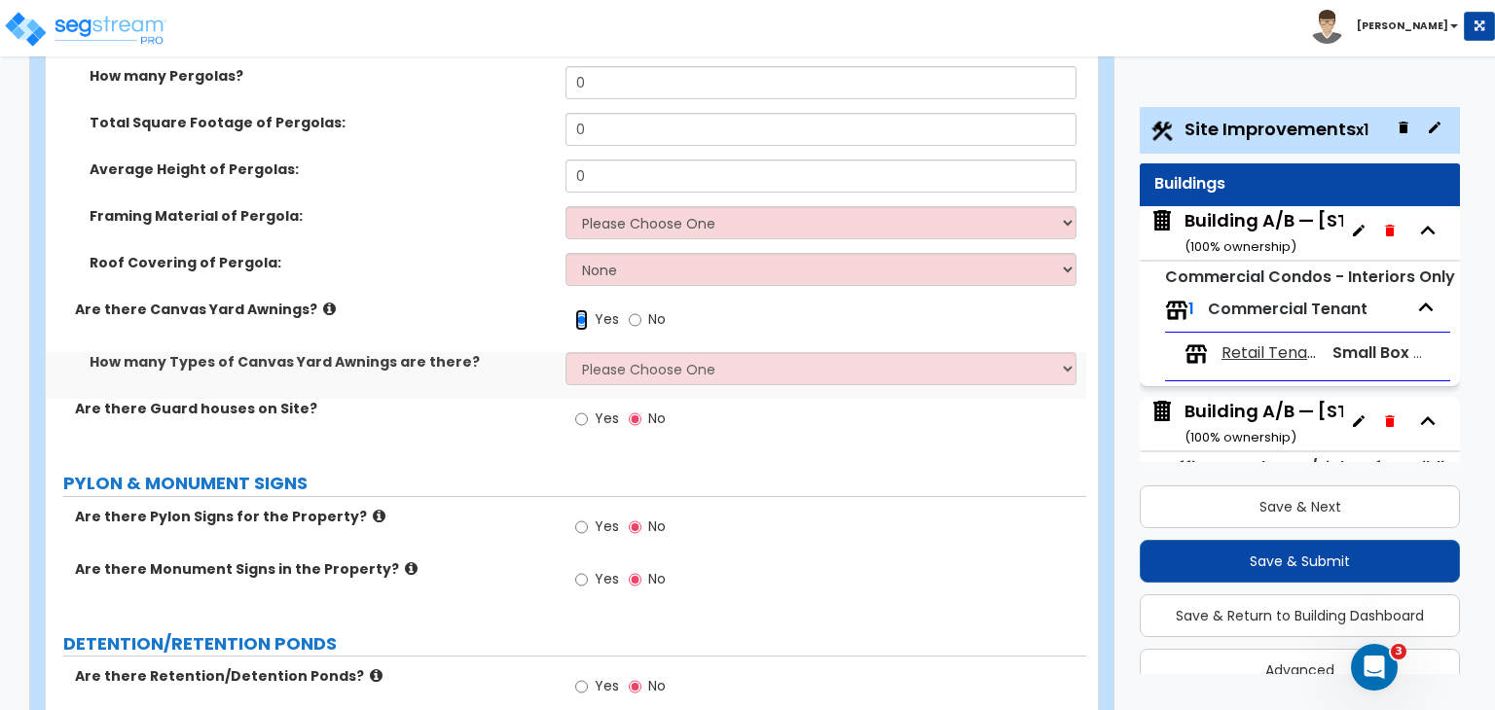
scroll to position [8597, 0]
click at [580, 408] on input "Yes" at bounding box center [581, 418] width 13 height 21
radio input "true"
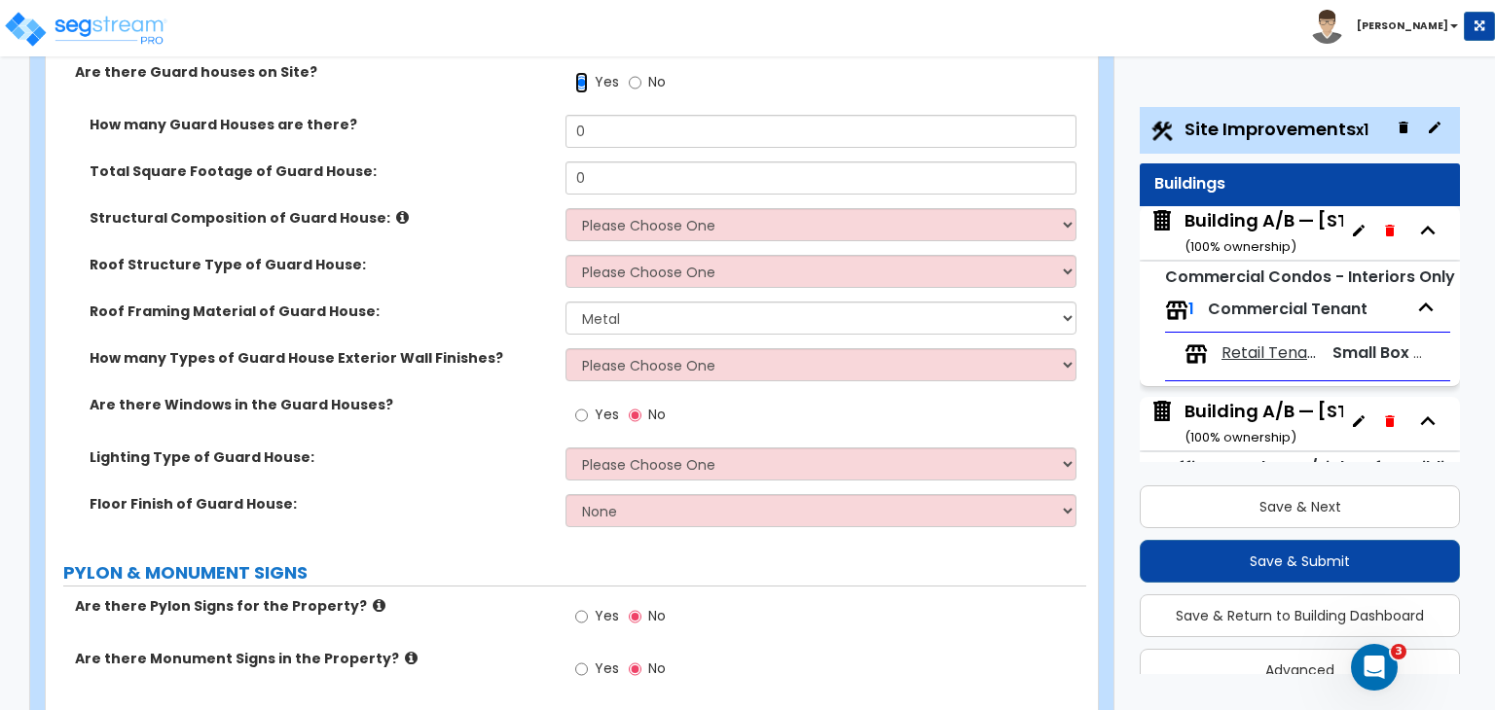
scroll to position [8933, 0]
click at [580, 405] on input "Yes" at bounding box center [581, 415] width 13 height 21
radio input "true"
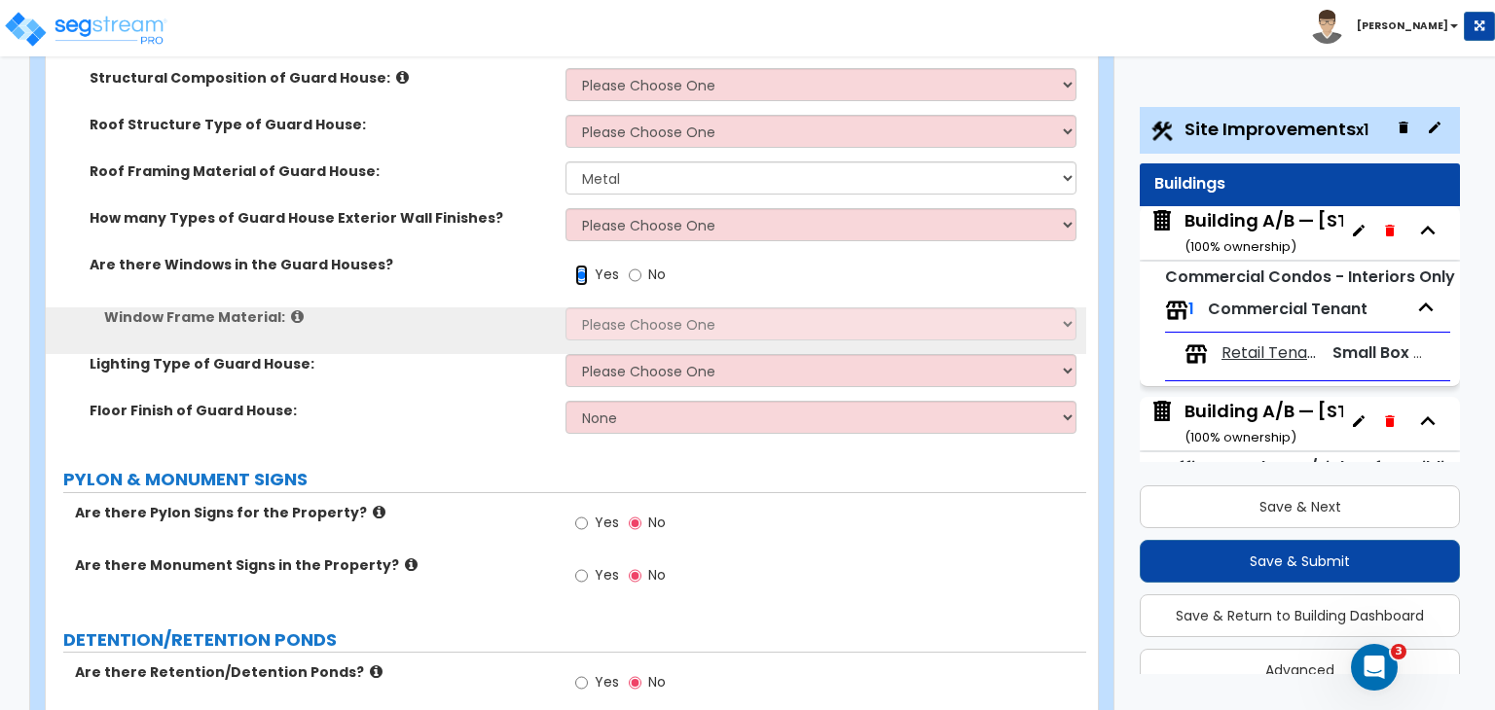
scroll to position [9108, 0]
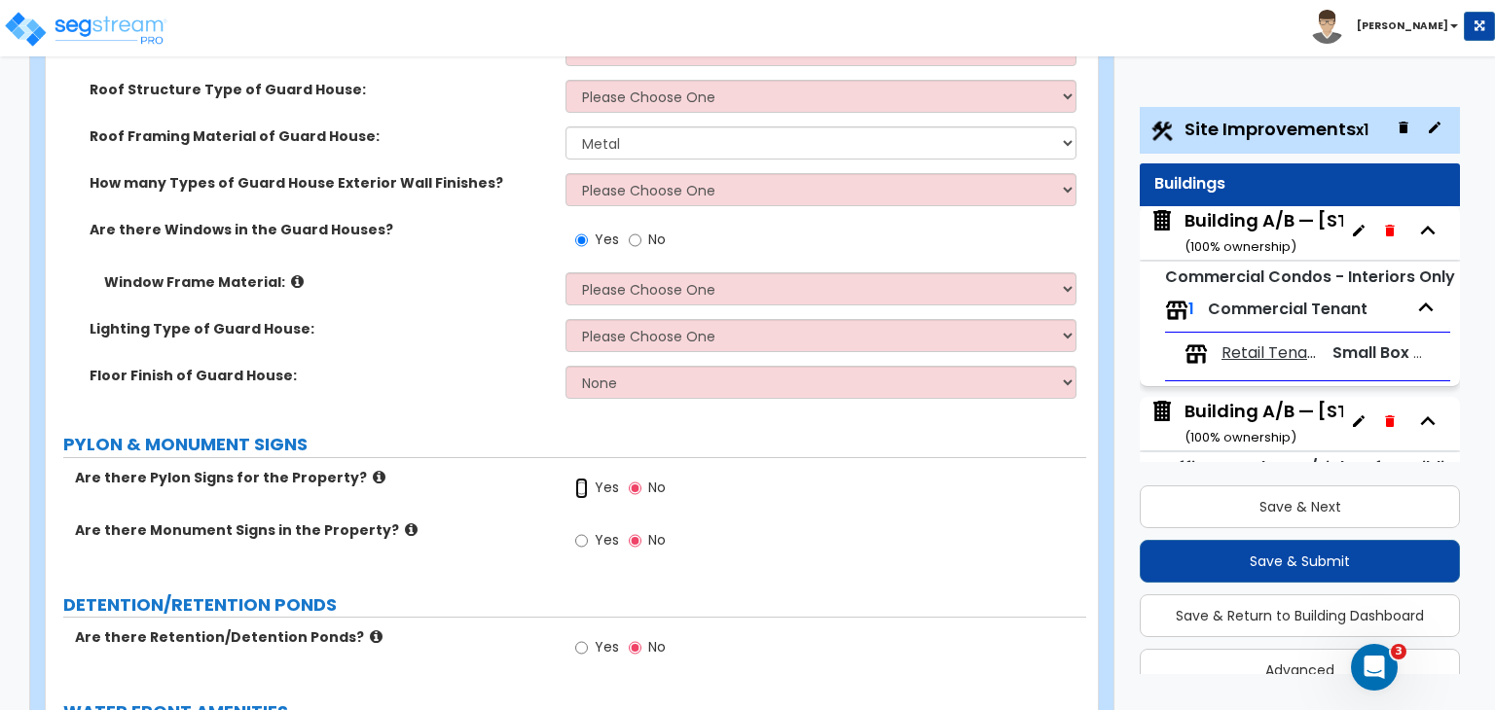
click at [579, 478] on input "Yes" at bounding box center [581, 488] width 13 height 21
radio input "true"
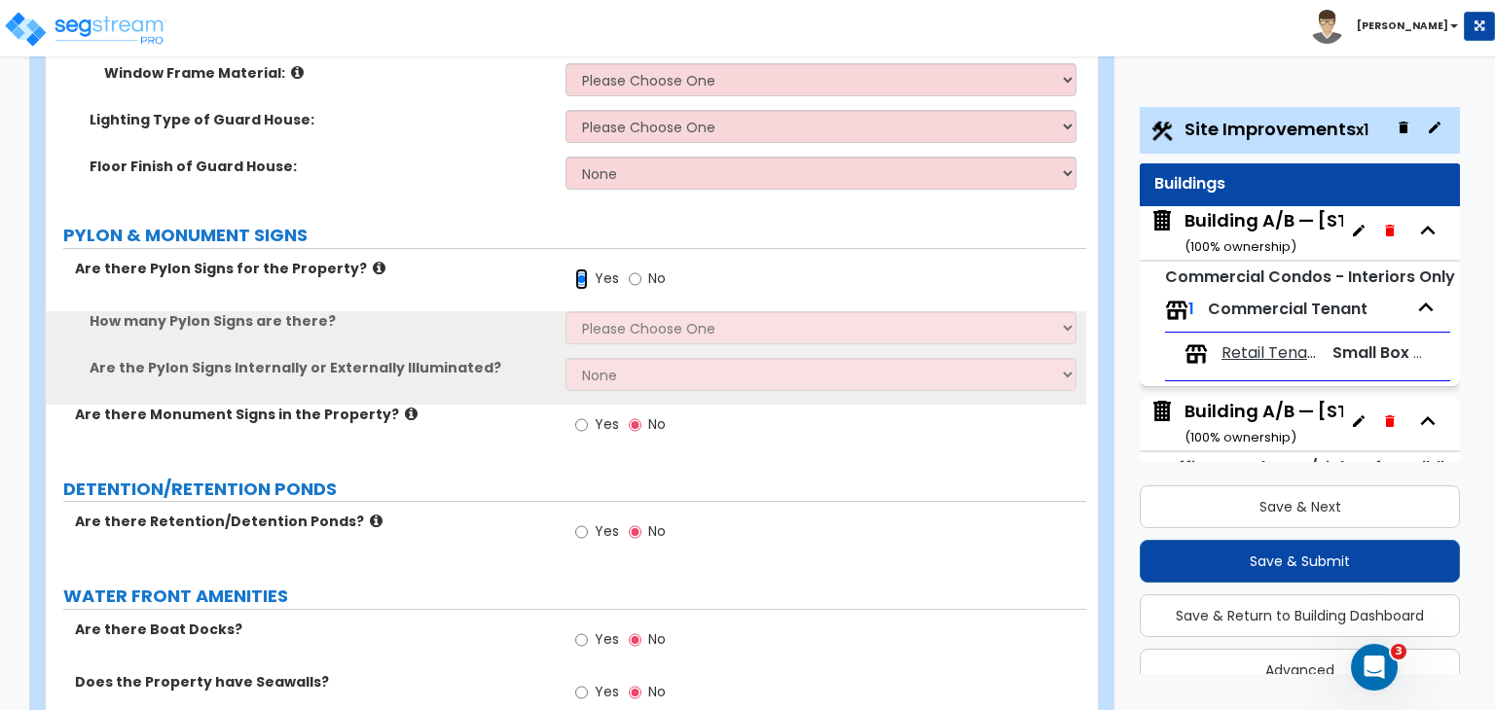
scroll to position [9322, 0]
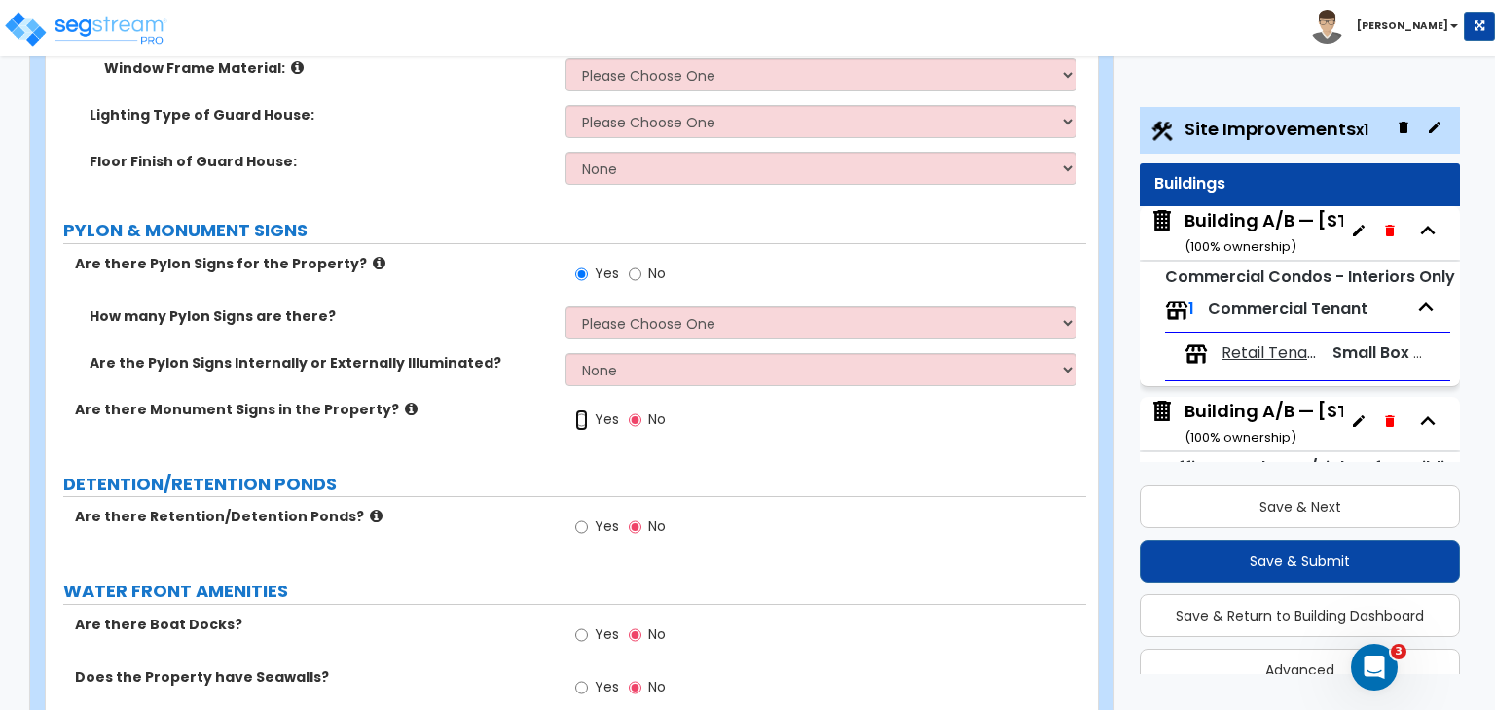
click at [579, 410] on input "Yes" at bounding box center [581, 420] width 13 height 21
radio input "true"
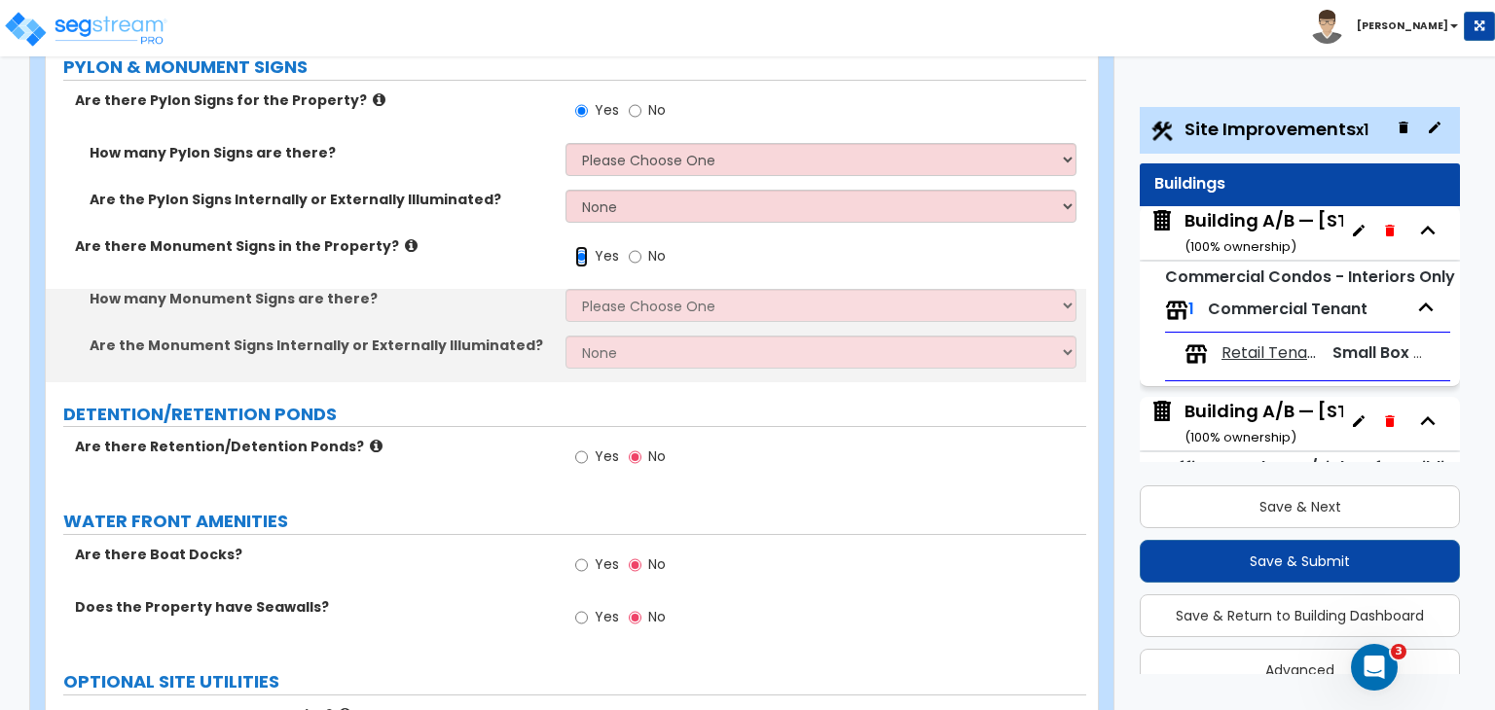
scroll to position [9486, 0]
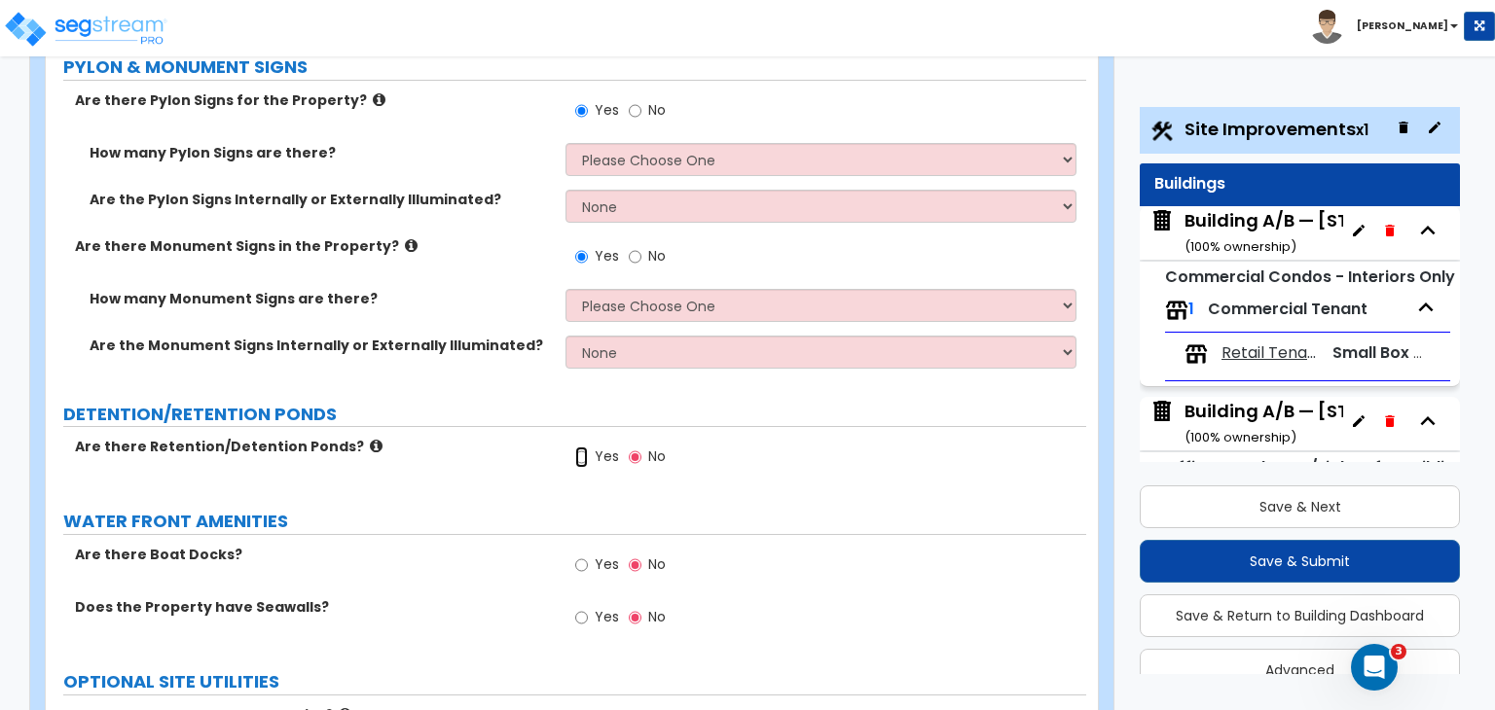
click at [579, 447] on input "Yes" at bounding box center [581, 457] width 13 height 21
radio input "true"
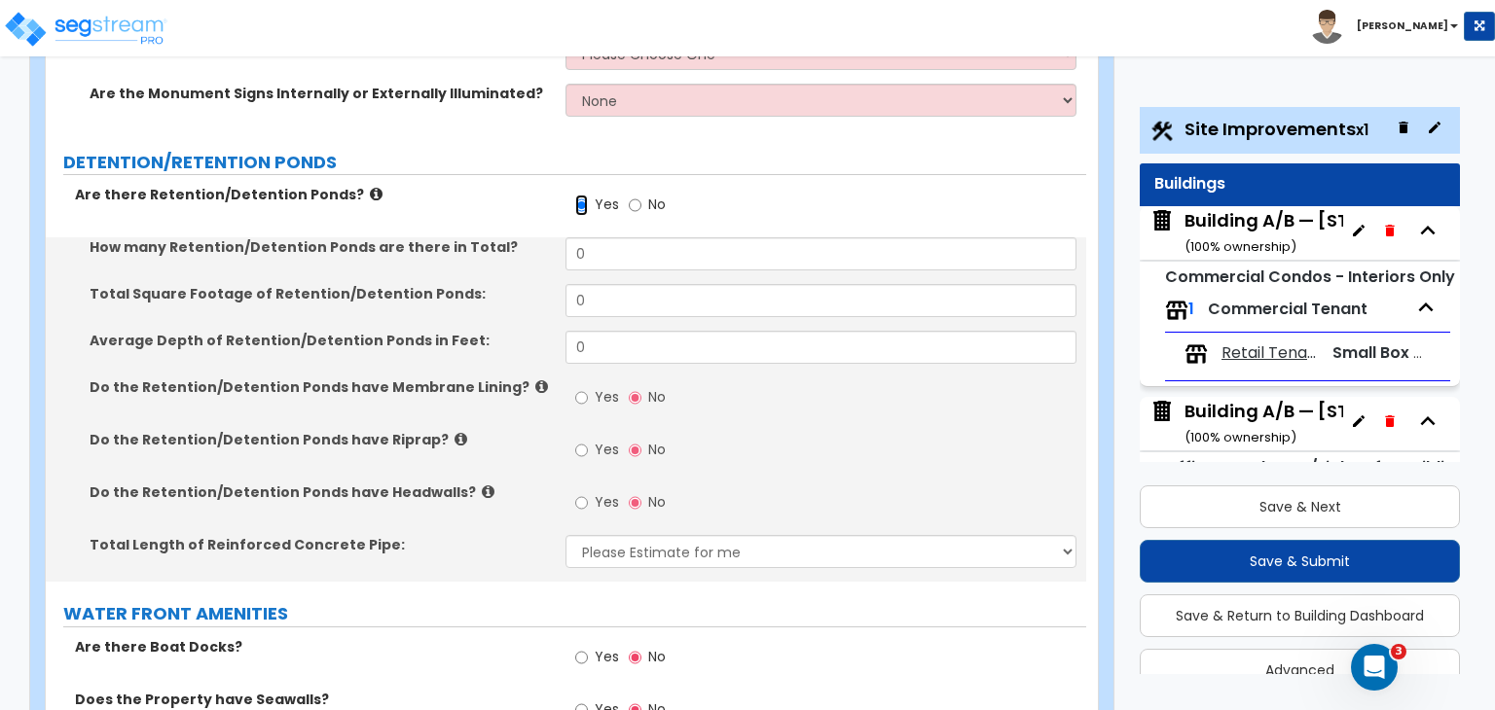
scroll to position [9743, 0]
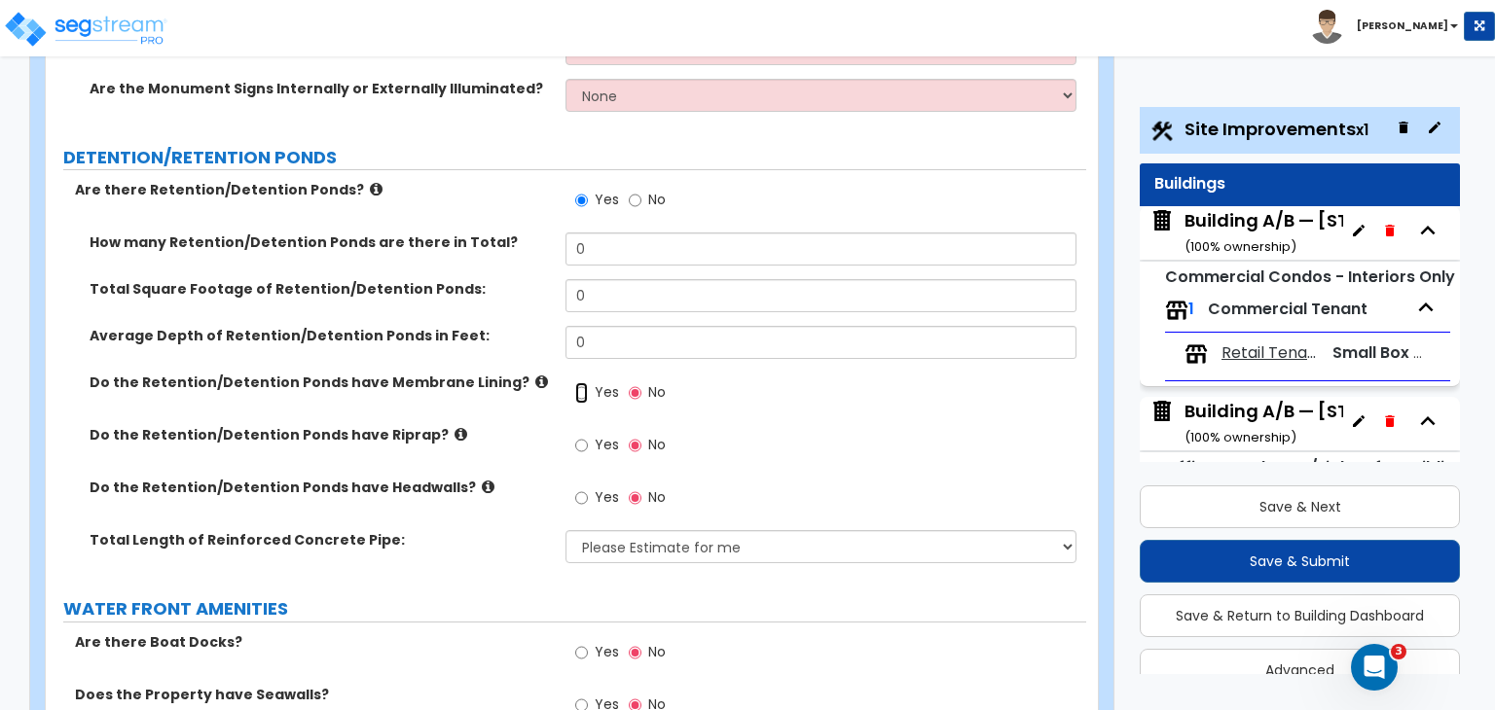
click at [580, 382] on input "Yes" at bounding box center [581, 392] width 13 height 21
radio input "true"
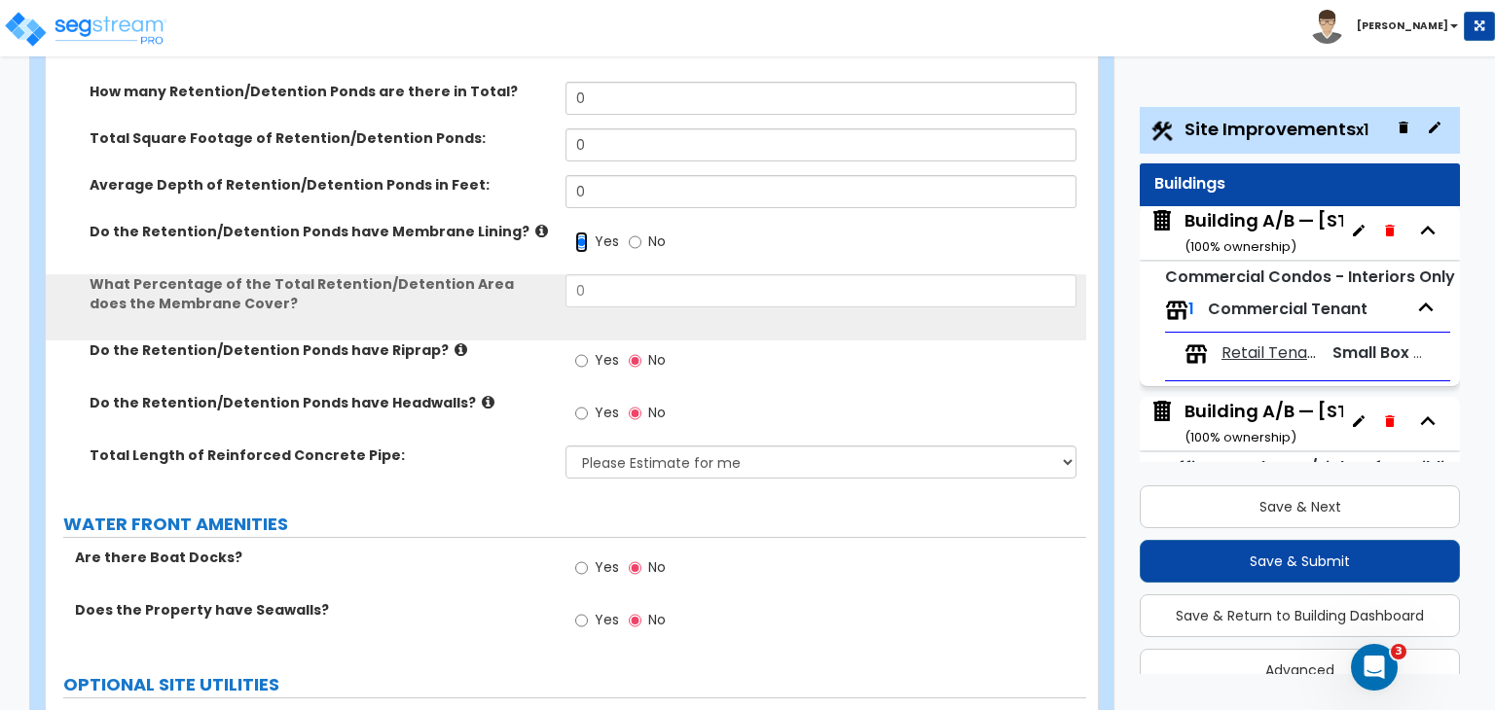
scroll to position [9937, 0]
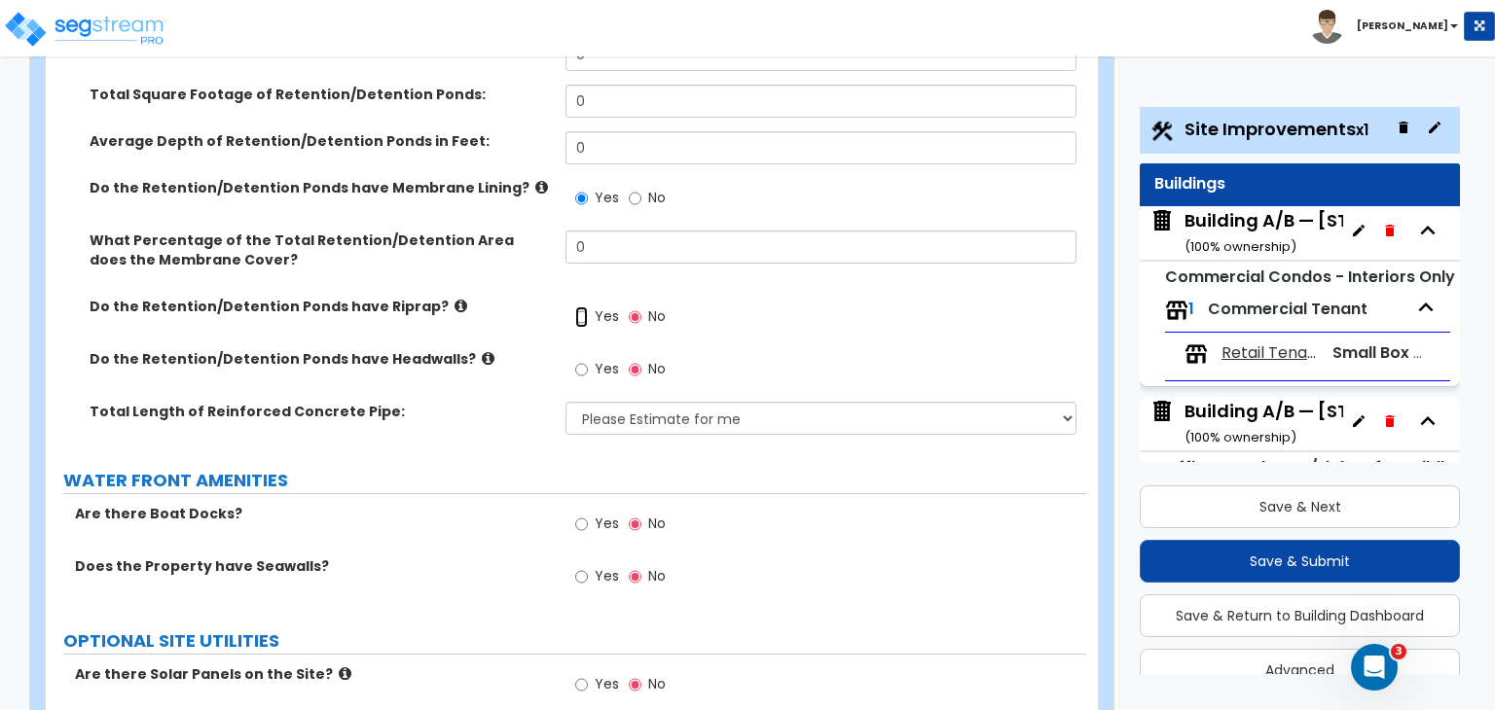
click at [578, 307] on input "Yes" at bounding box center [581, 317] width 13 height 21
radio input "true"
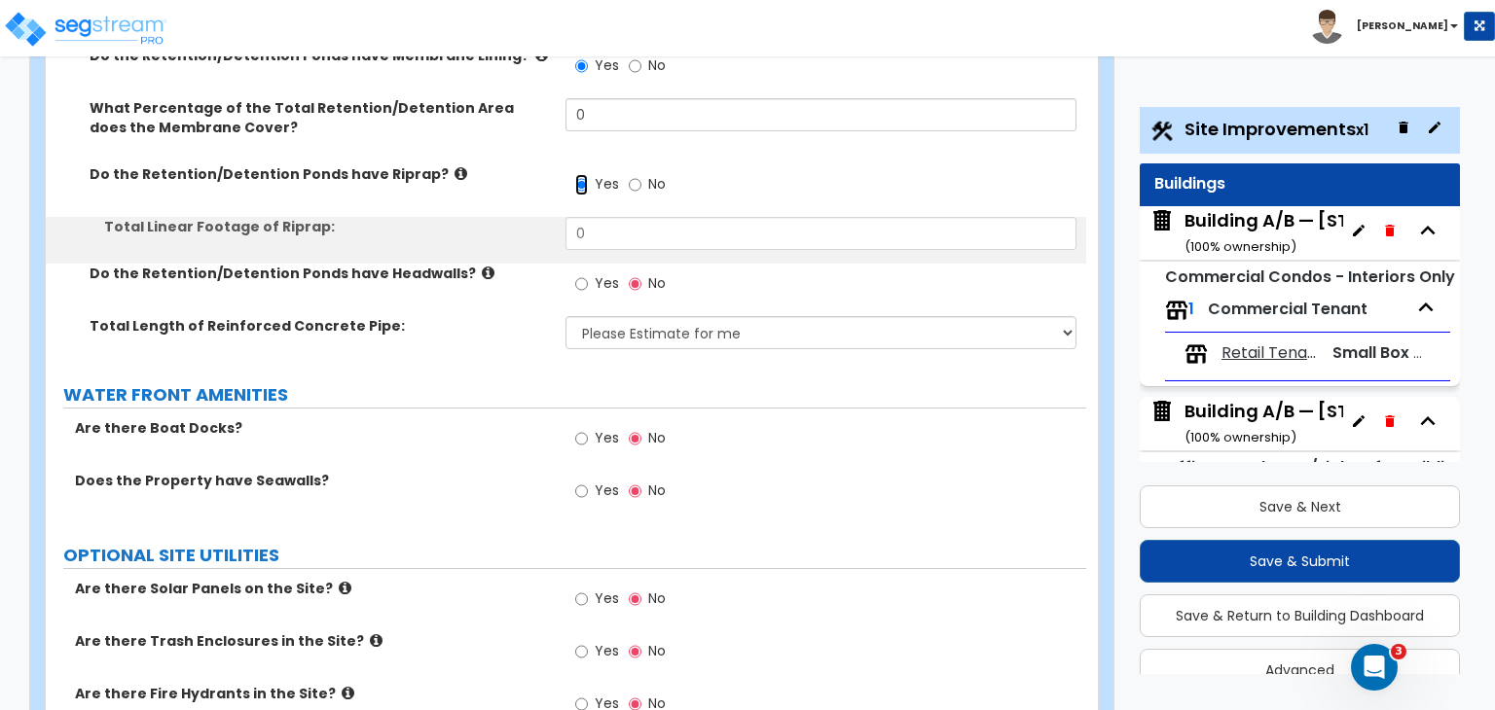
scroll to position [10072, 0]
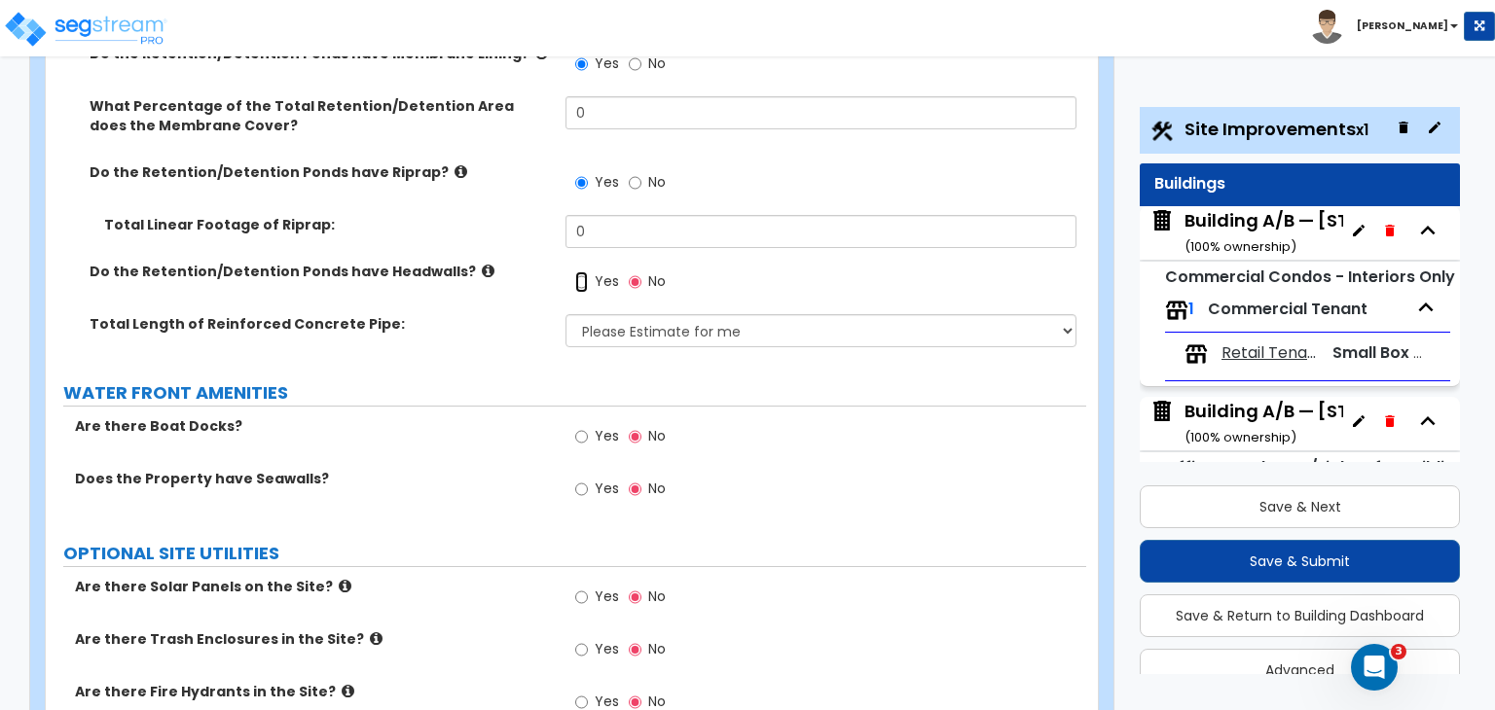
click at [577, 271] on input "Yes" at bounding box center [581, 281] width 13 height 21
radio input "true"
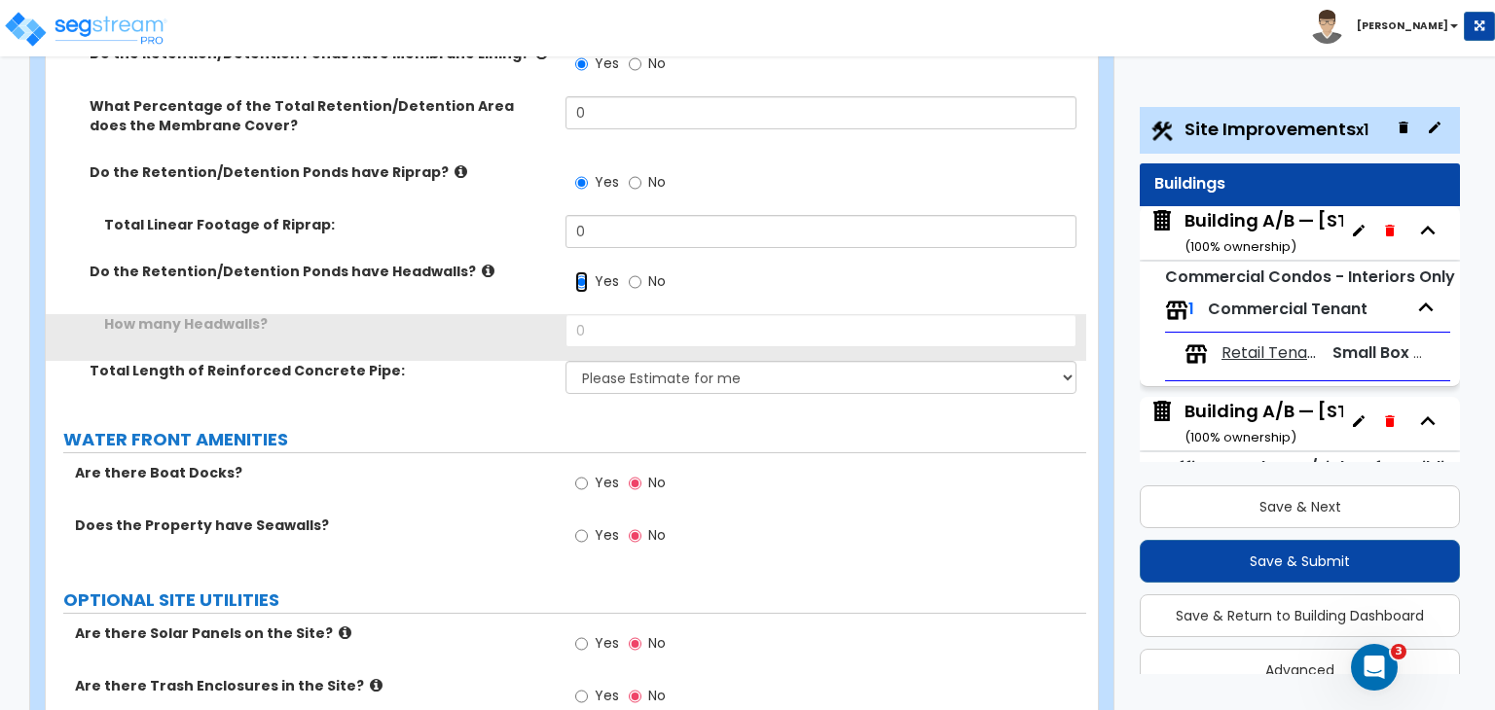
scroll to position [10151, 0]
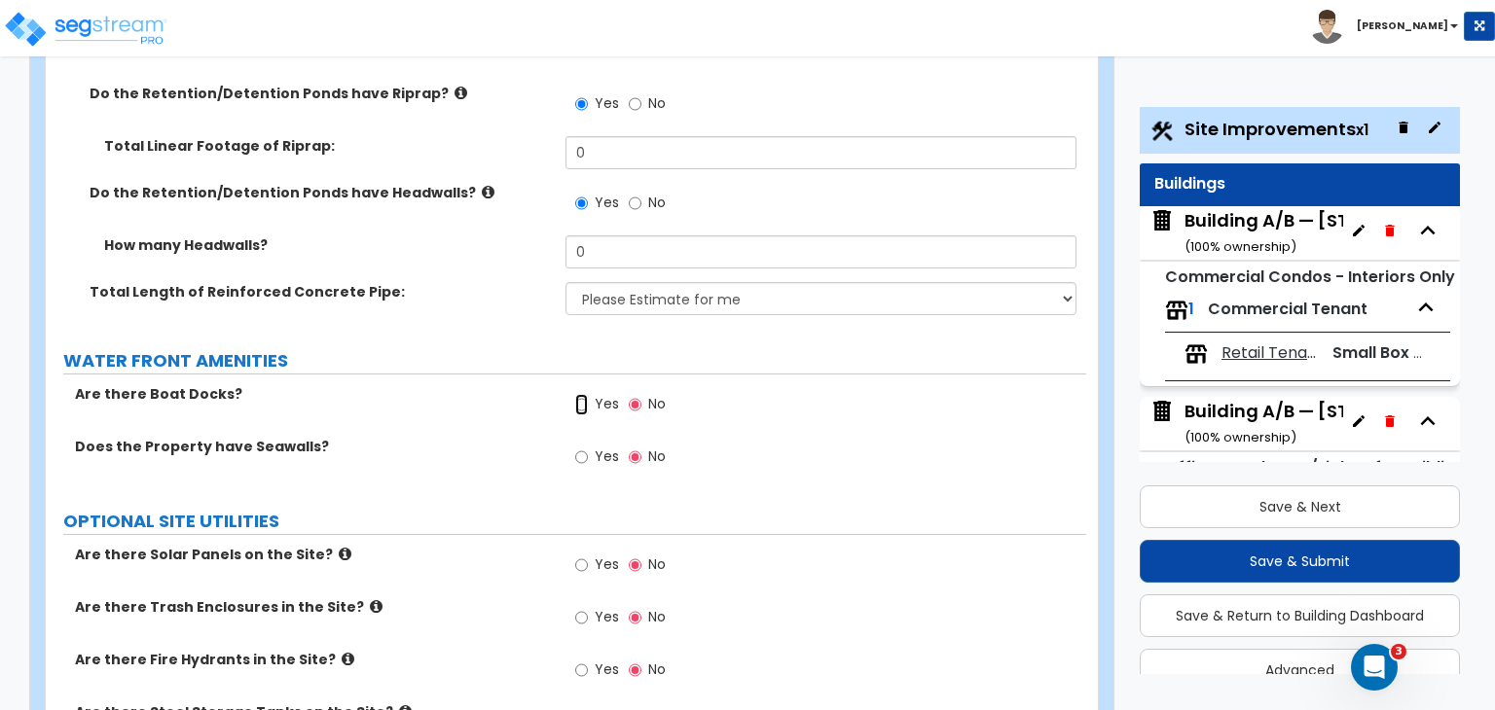
click at [578, 394] on input "Yes" at bounding box center [581, 404] width 13 height 21
radio input "true"
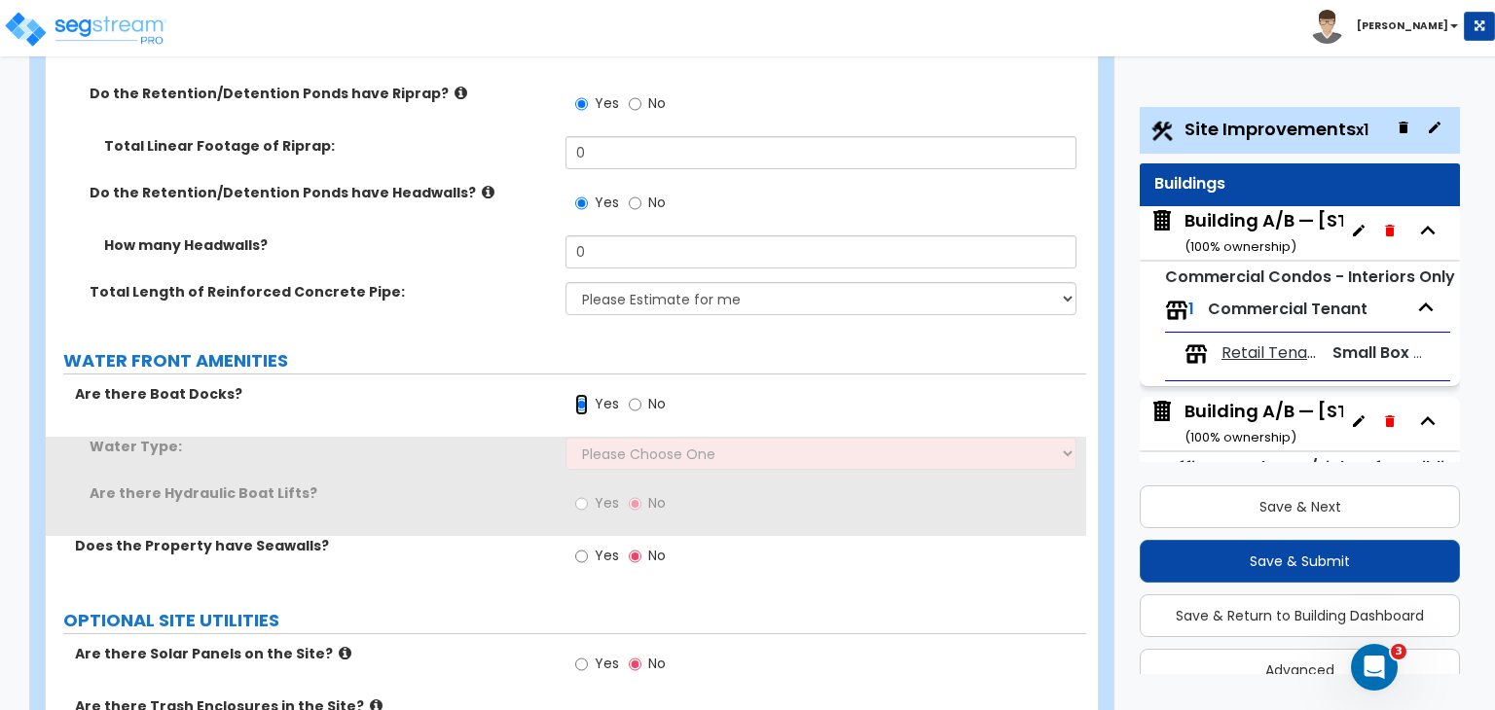
scroll to position [10249, 0]
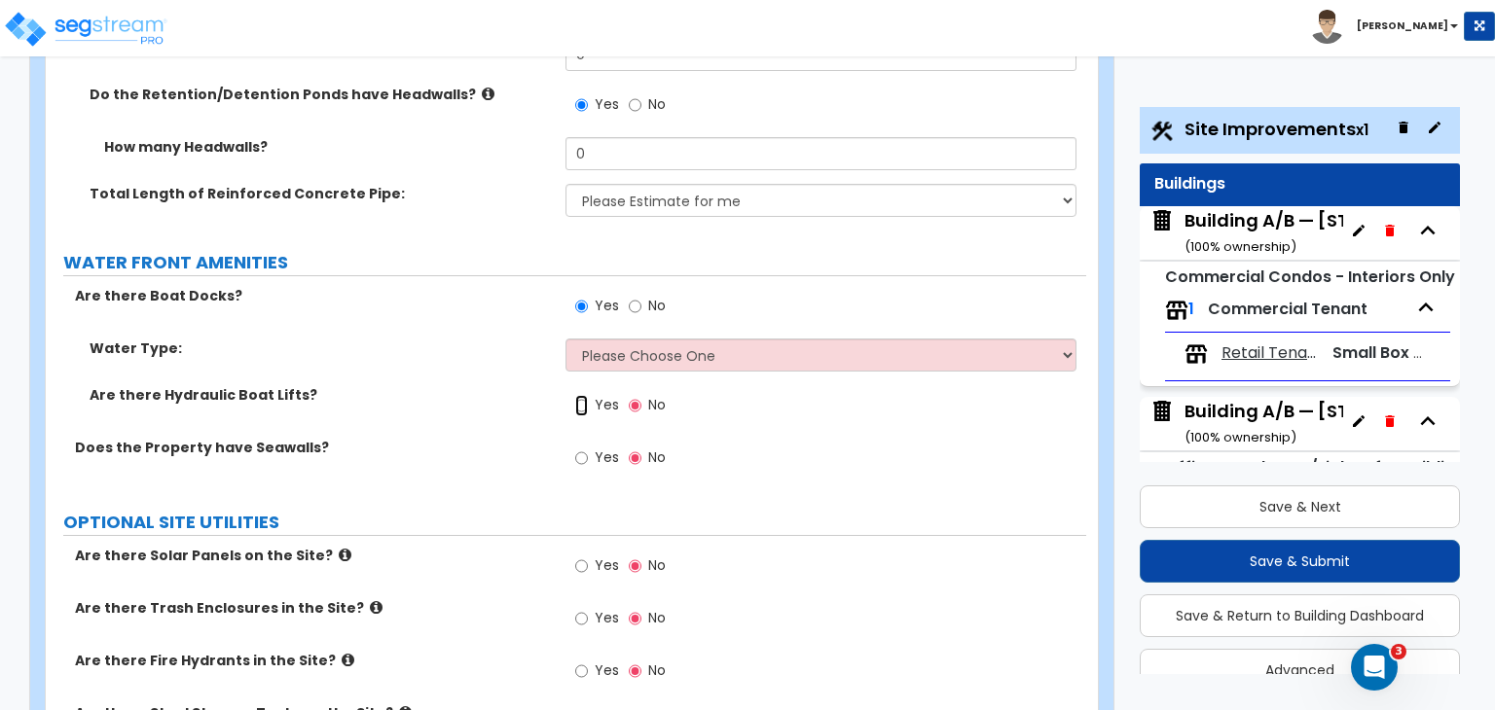
click at [579, 395] on input "Yes" at bounding box center [581, 405] width 13 height 21
radio input "true"
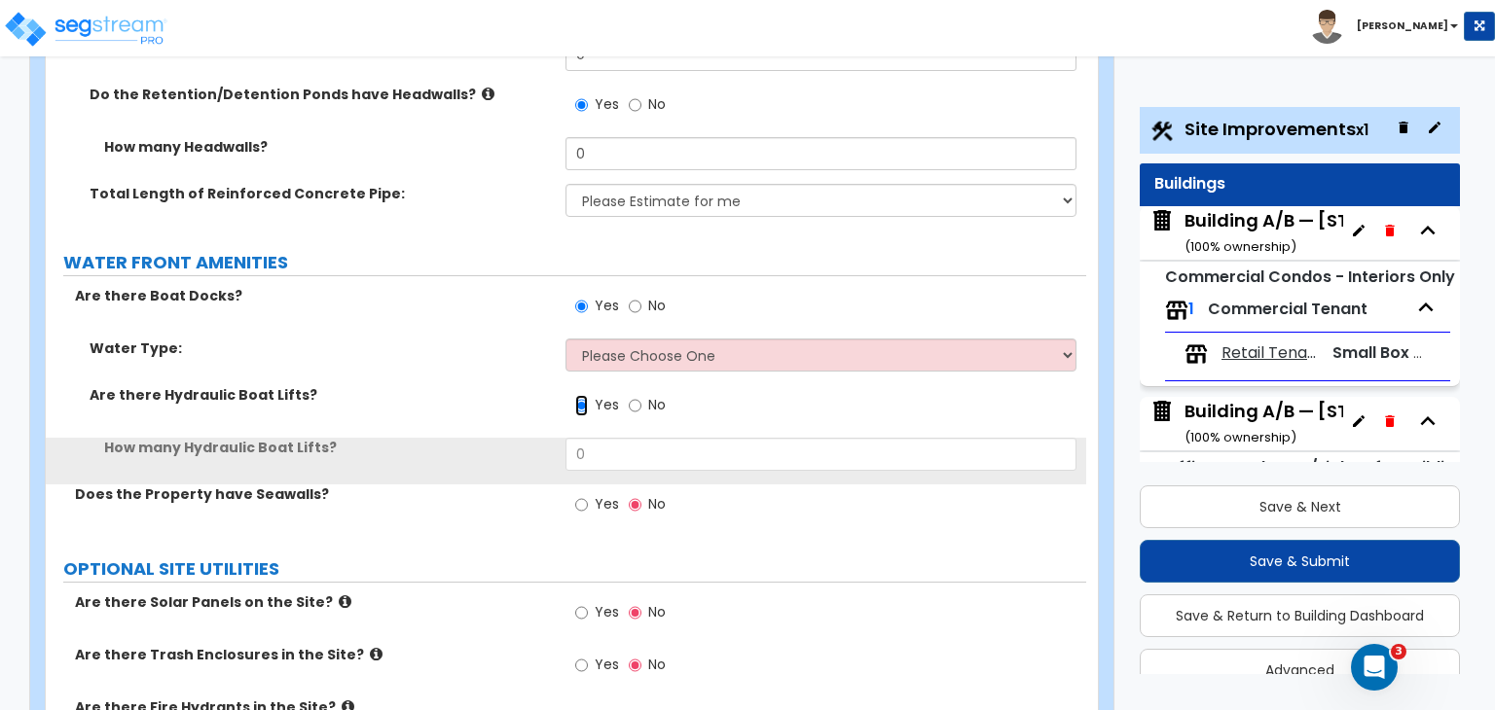
scroll to position [10296, 0]
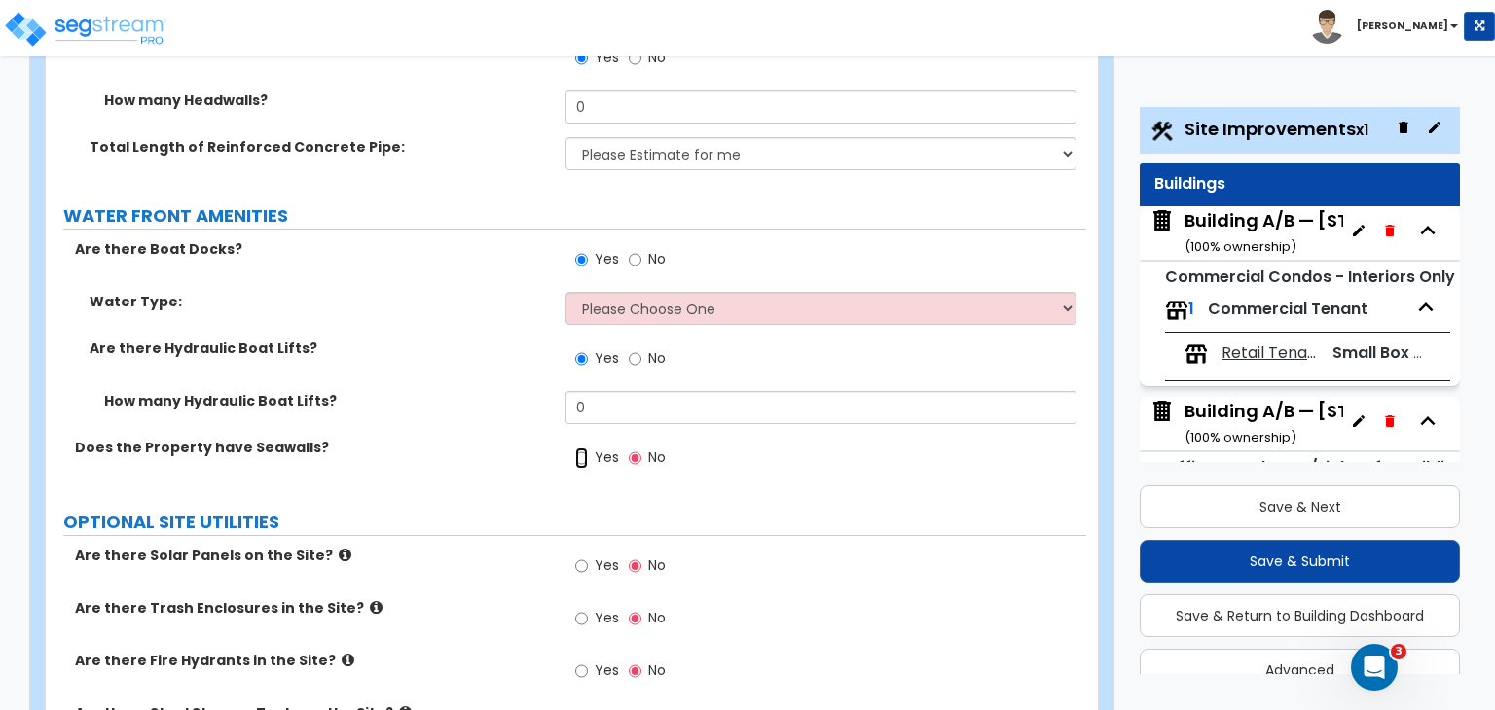
click at [579, 448] on input "Yes" at bounding box center [581, 458] width 13 height 21
radio input "true"
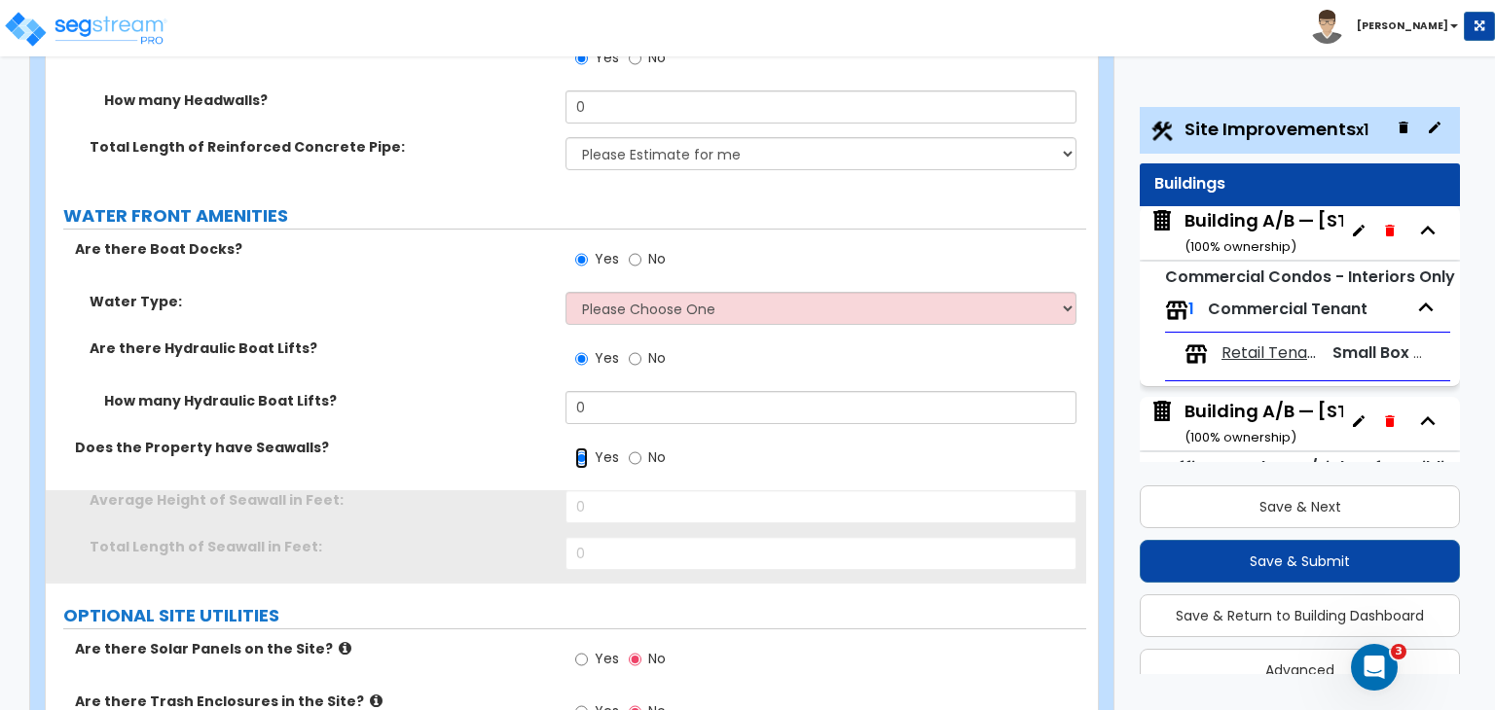
scroll to position [10389, 0]
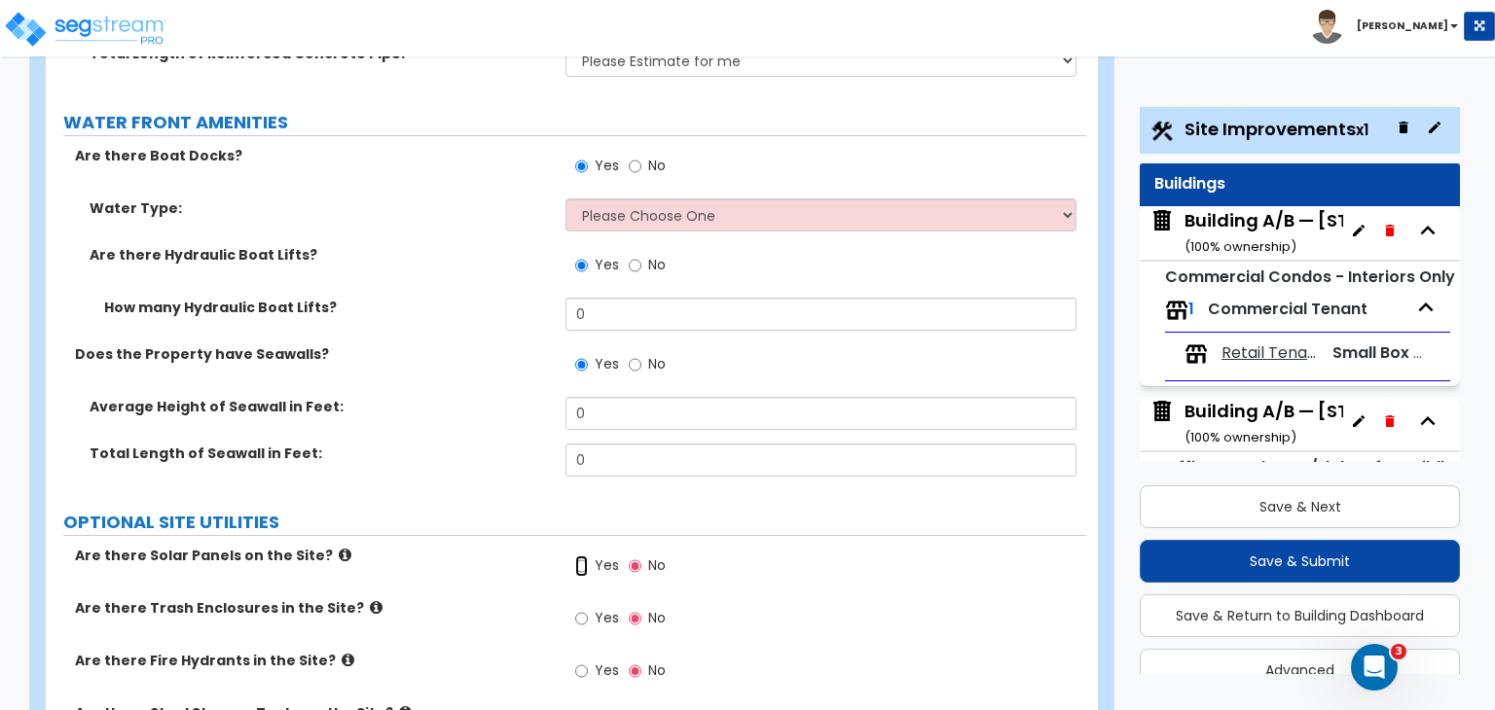
click at [580, 556] on input "Yes" at bounding box center [581, 566] width 13 height 21
radio input "true"
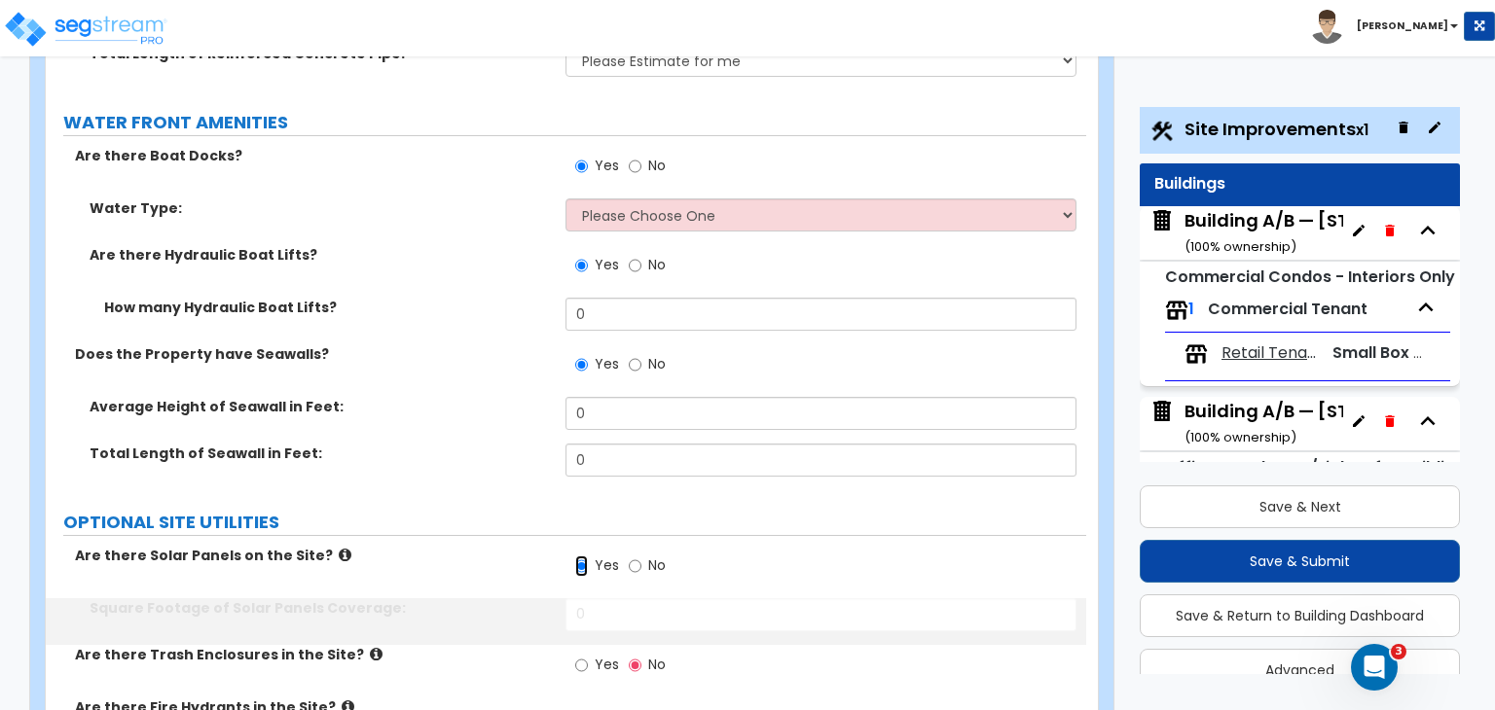
scroll to position [10436, 0]
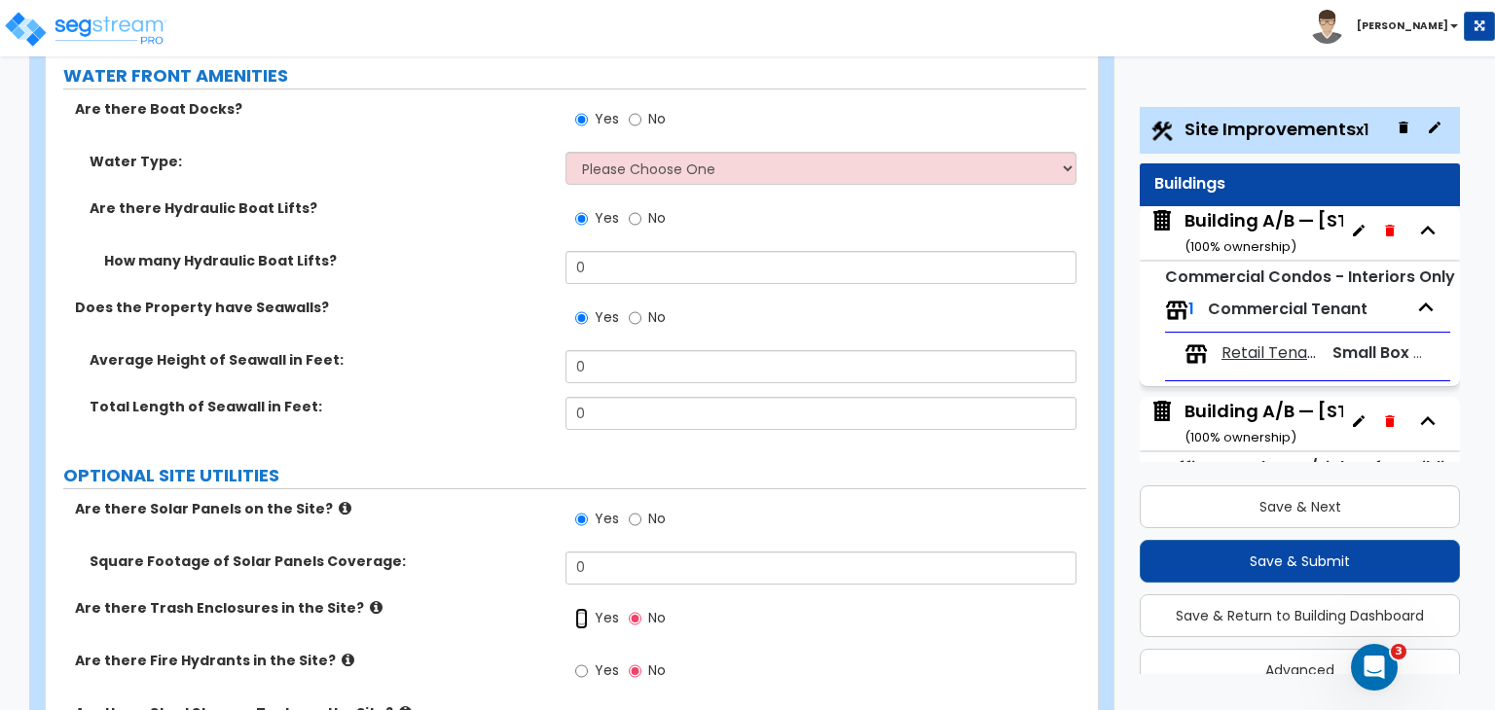
click at [580, 608] on input "Yes" at bounding box center [581, 618] width 13 height 21
radio input "true"
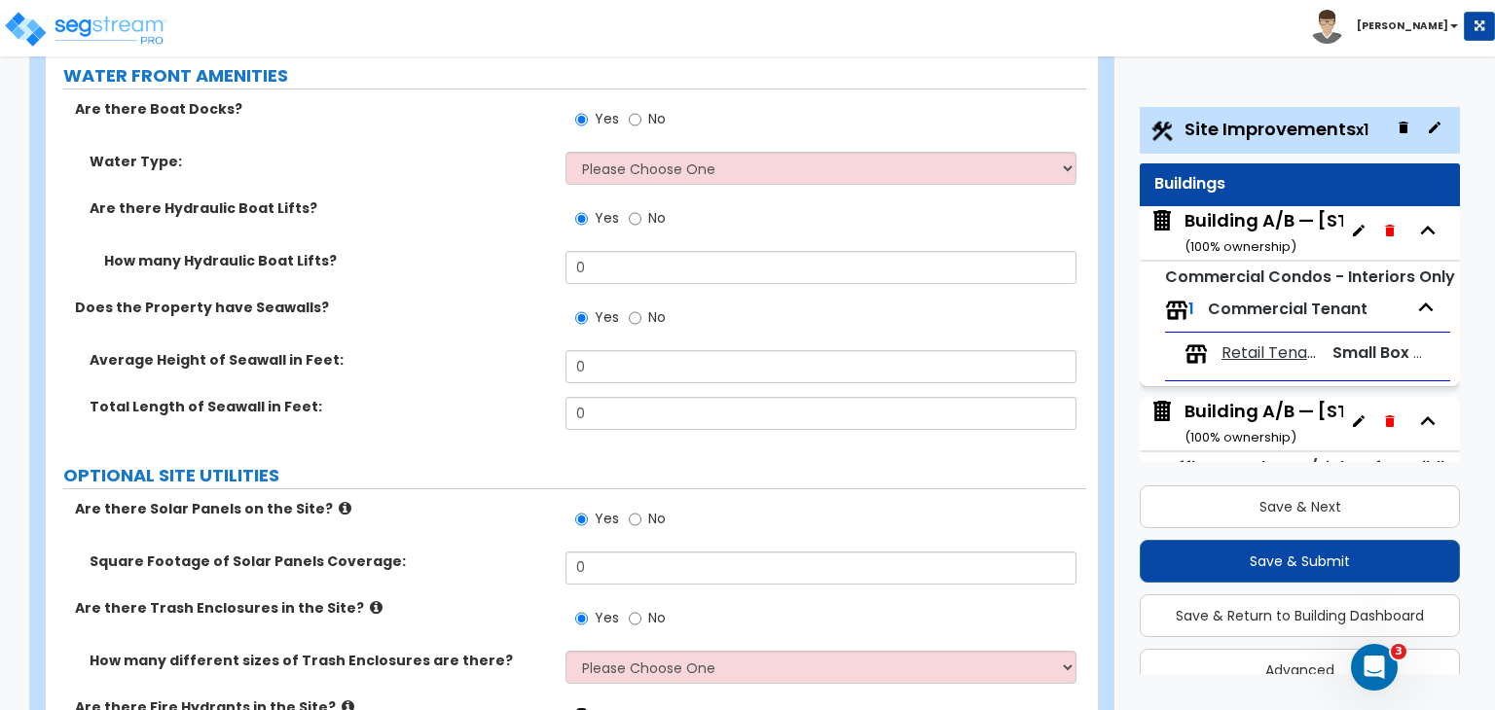
click at [580, 707] on input "Yes" at bounding box center [581, 717] width 13 height 21
radio input "true"
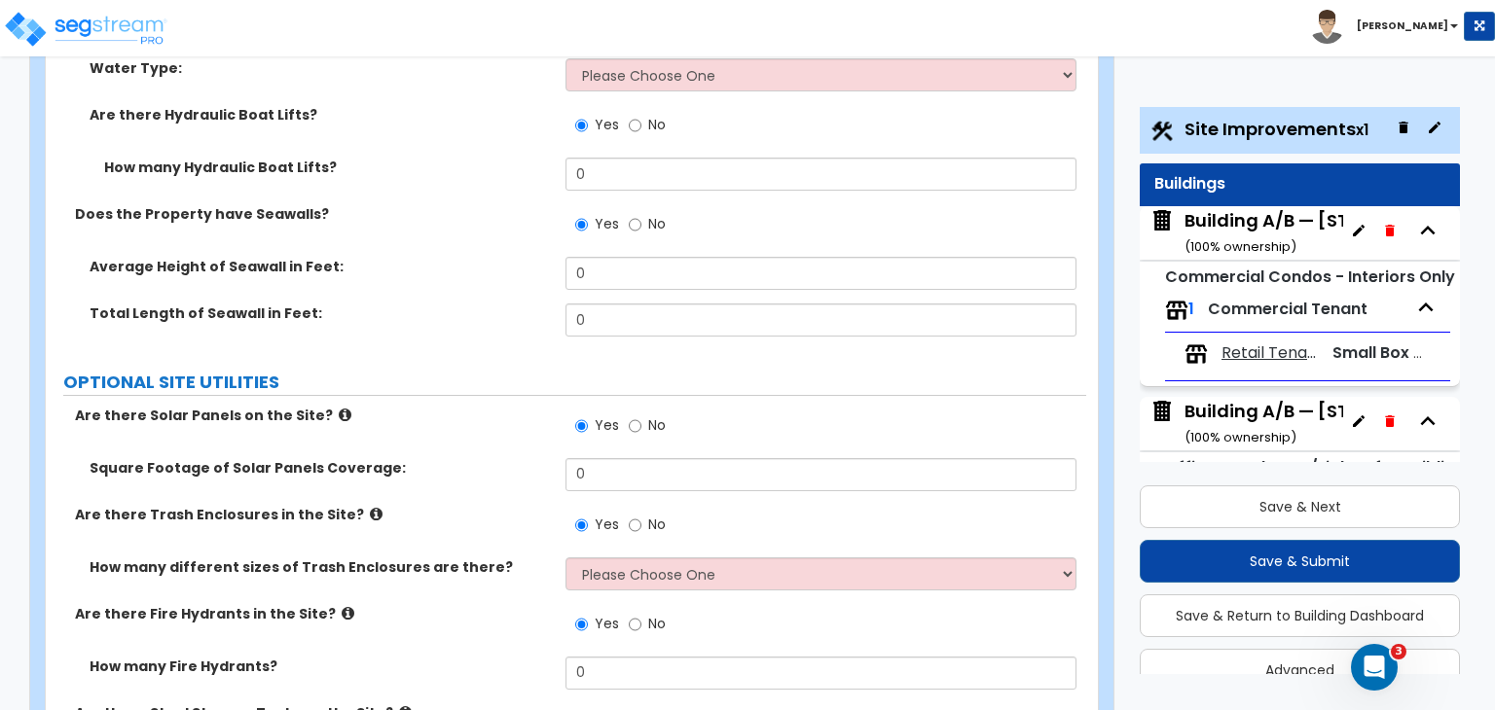
click at [583, 709] on input "Yes" at bounding box center [581, 723] width 13 height 21
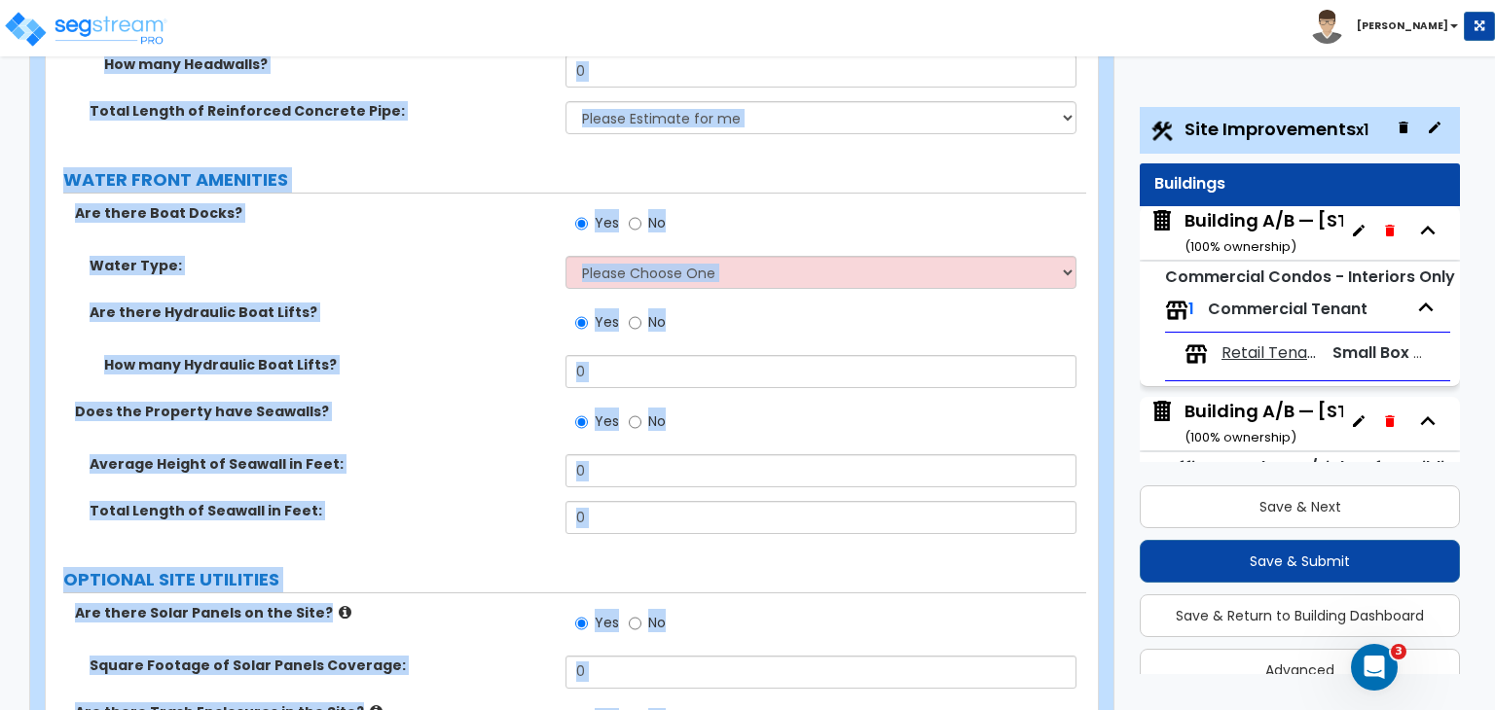
scroll to position [10623, 0]
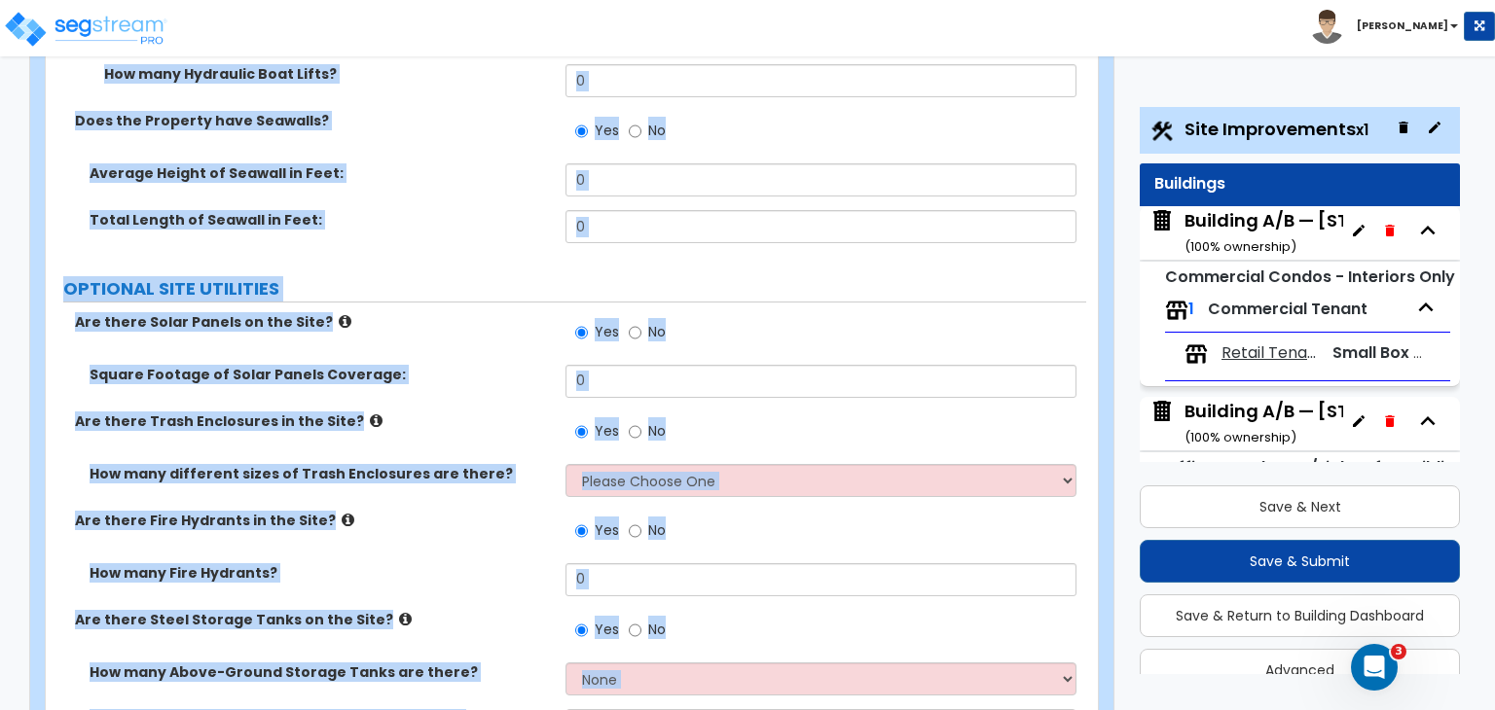
drag, startPoint x: 52, startPoint y: 181, endPoint x: 1031, endPoint y: 755, distance: 1134.9
copy div "Site Improvements Import Values from Previous Property Unit Import Values from …"
click at [544, 511] on label "Are there Fire Hydrants in the Site?" at bounding box center [313, 520] width 476 height 19
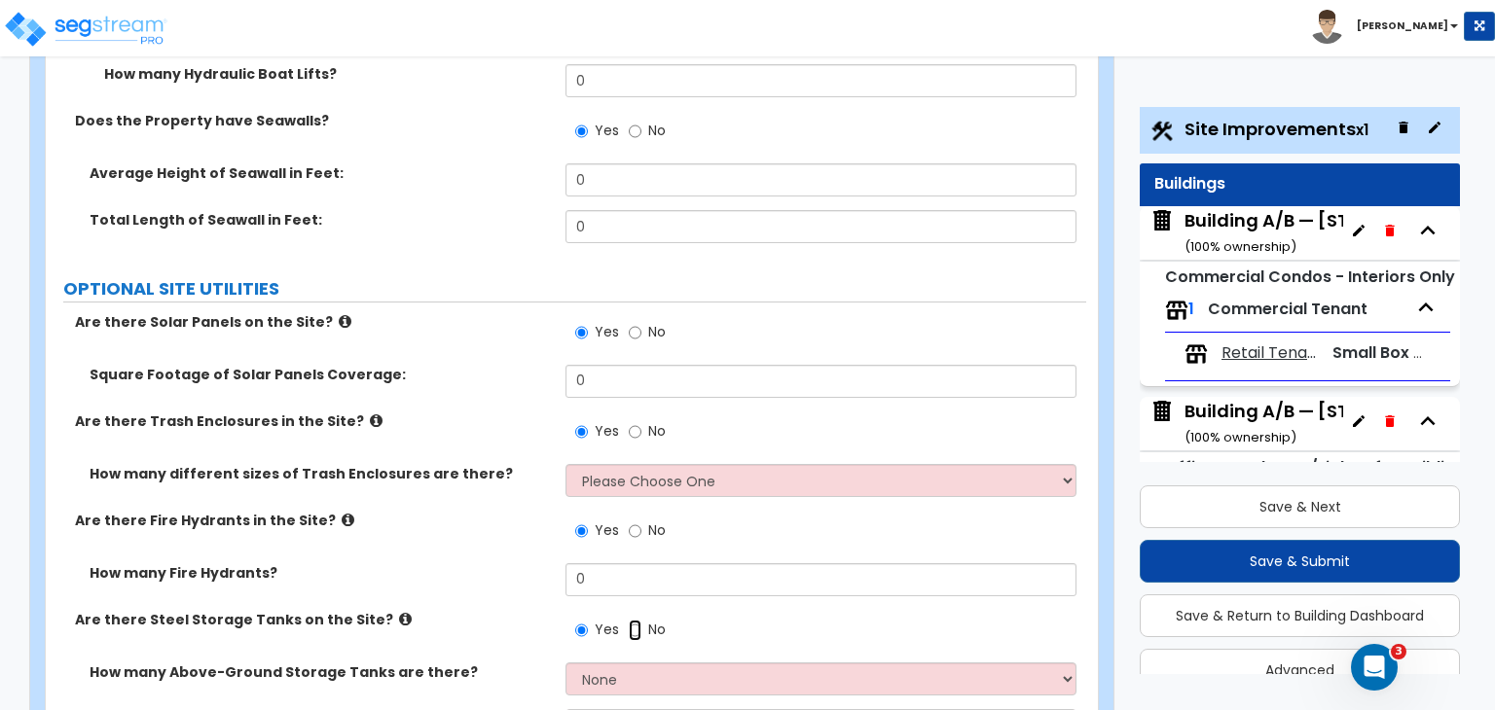
click at [631, 620] on input "No" at bounding box center [635, 630] width 13 height 21
radio input "false"
radio input "true"
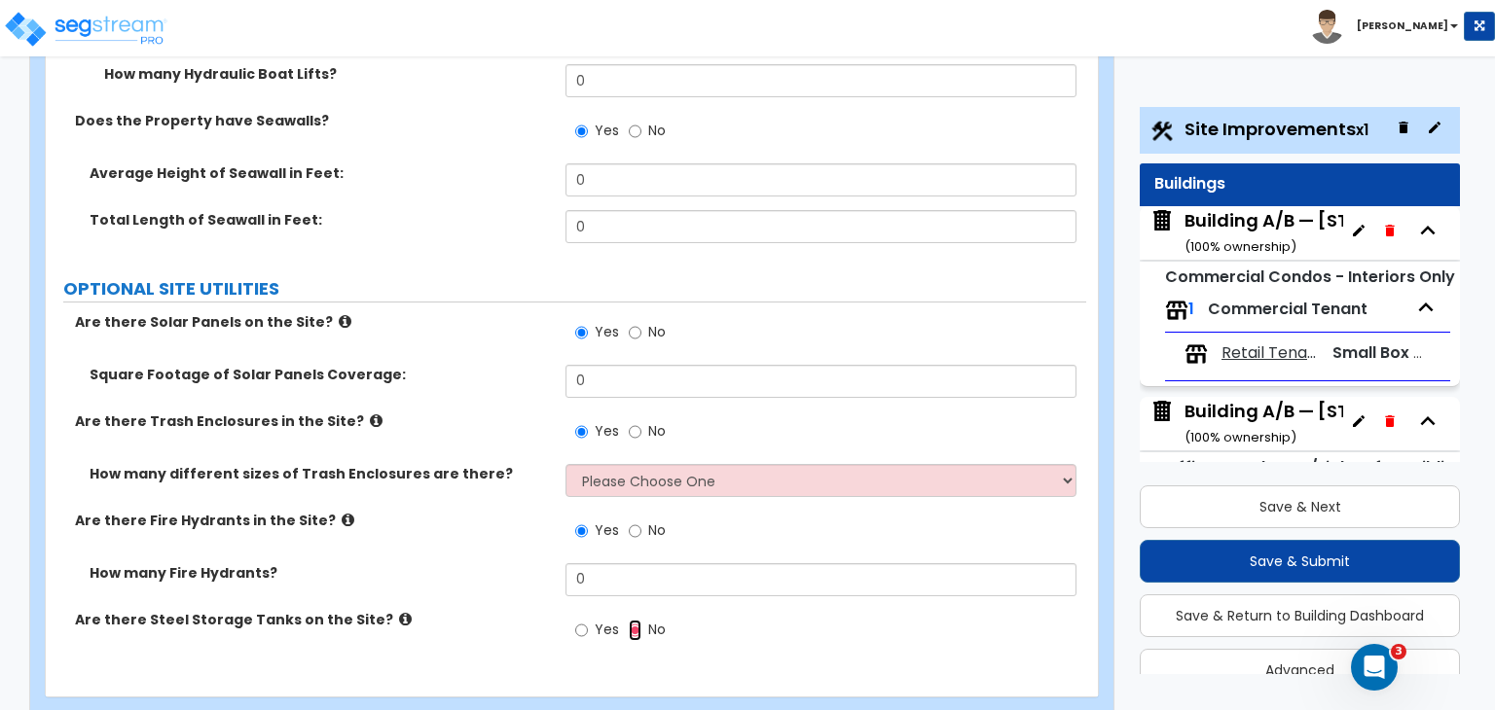
scroll to position [10529, 0]
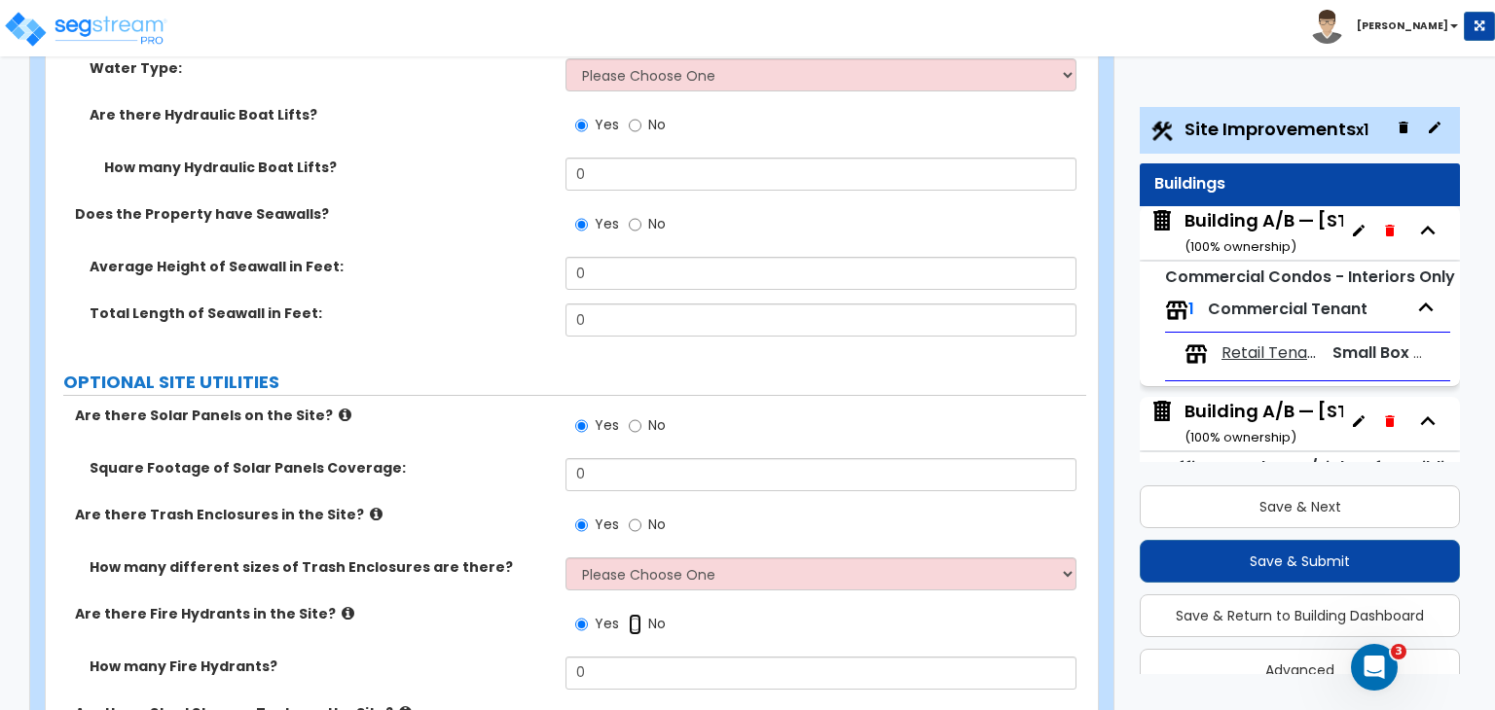
click at [632, 614] on input "No" at bounding box center [635, 624] width 13 height 21
radio input "false"
radio input "true"
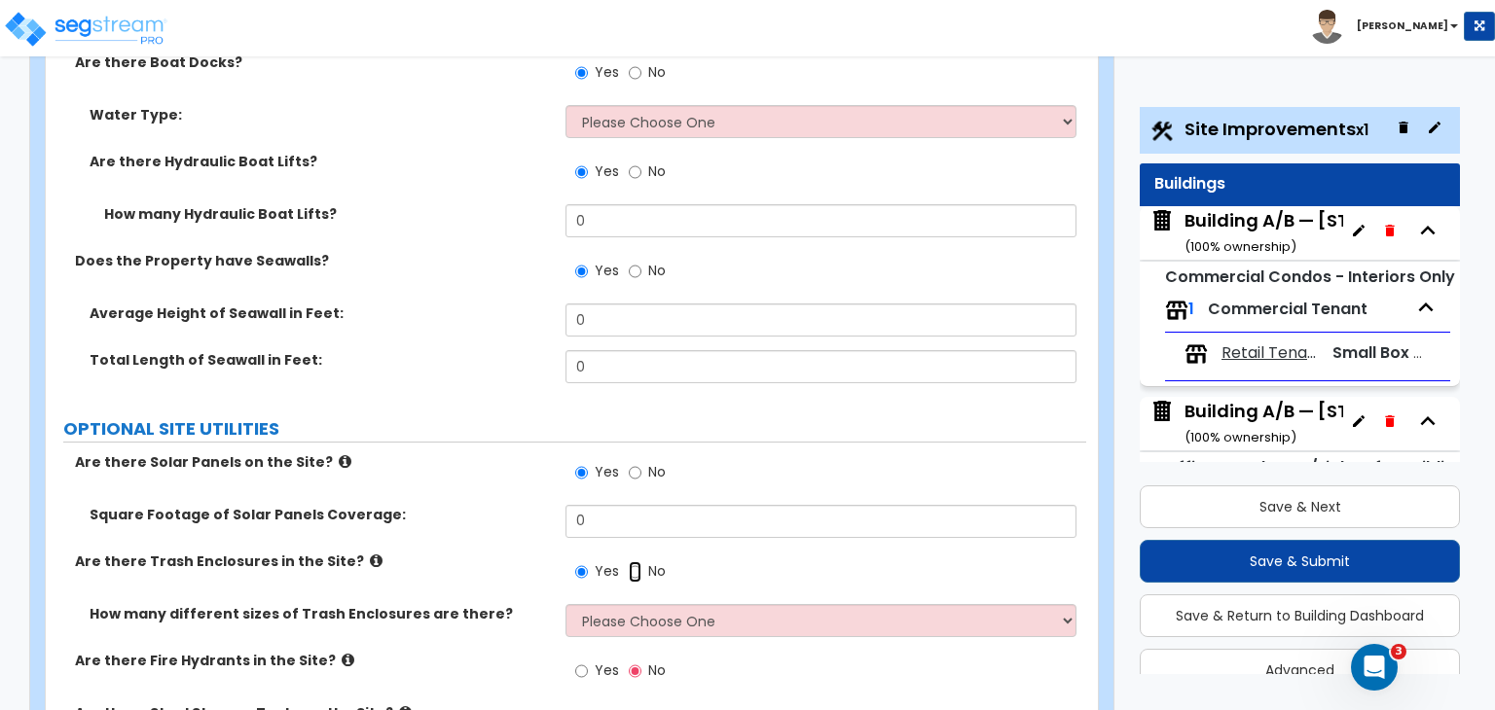
click at [634, 561] on input "No" at bounding box center [635, 571] width 13 height 21
radio input "false"
radio input "true"
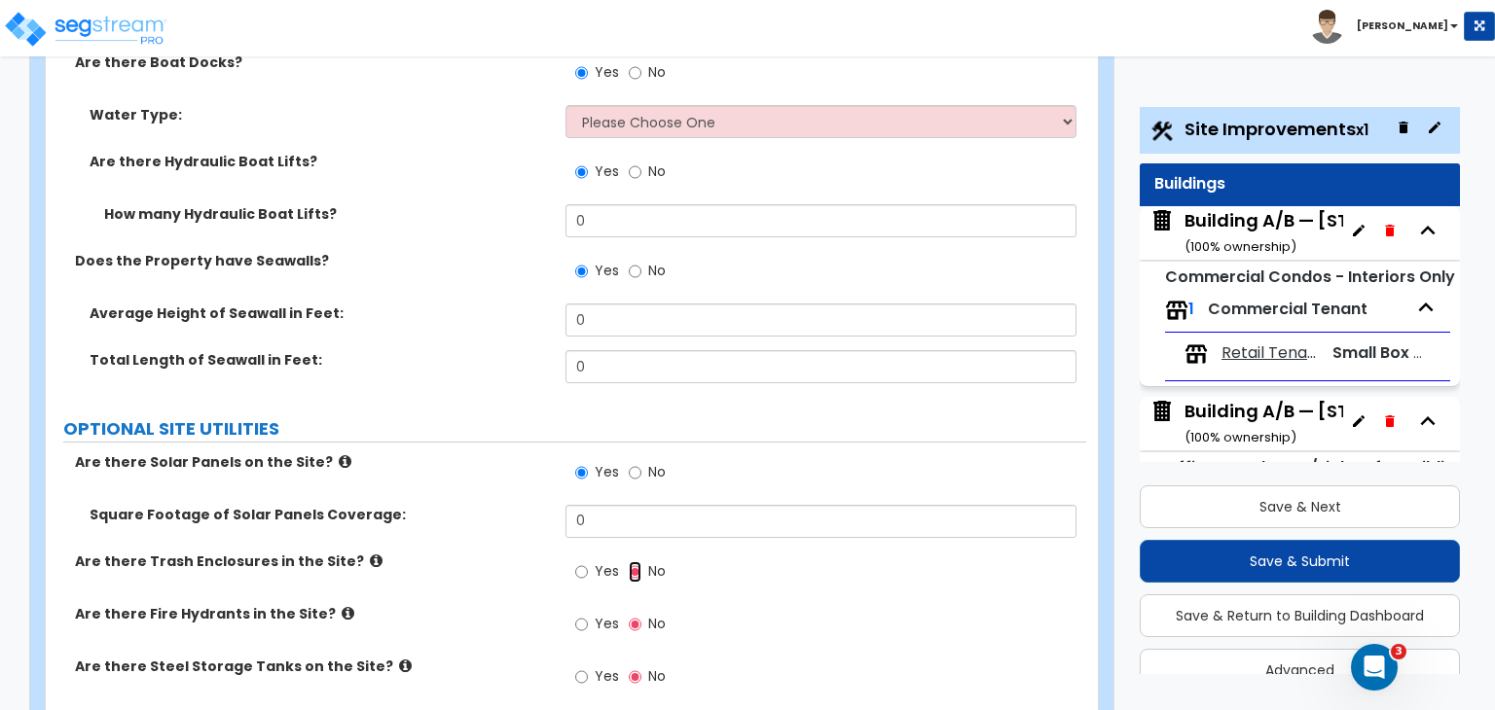
scroll to position [10436, 0]
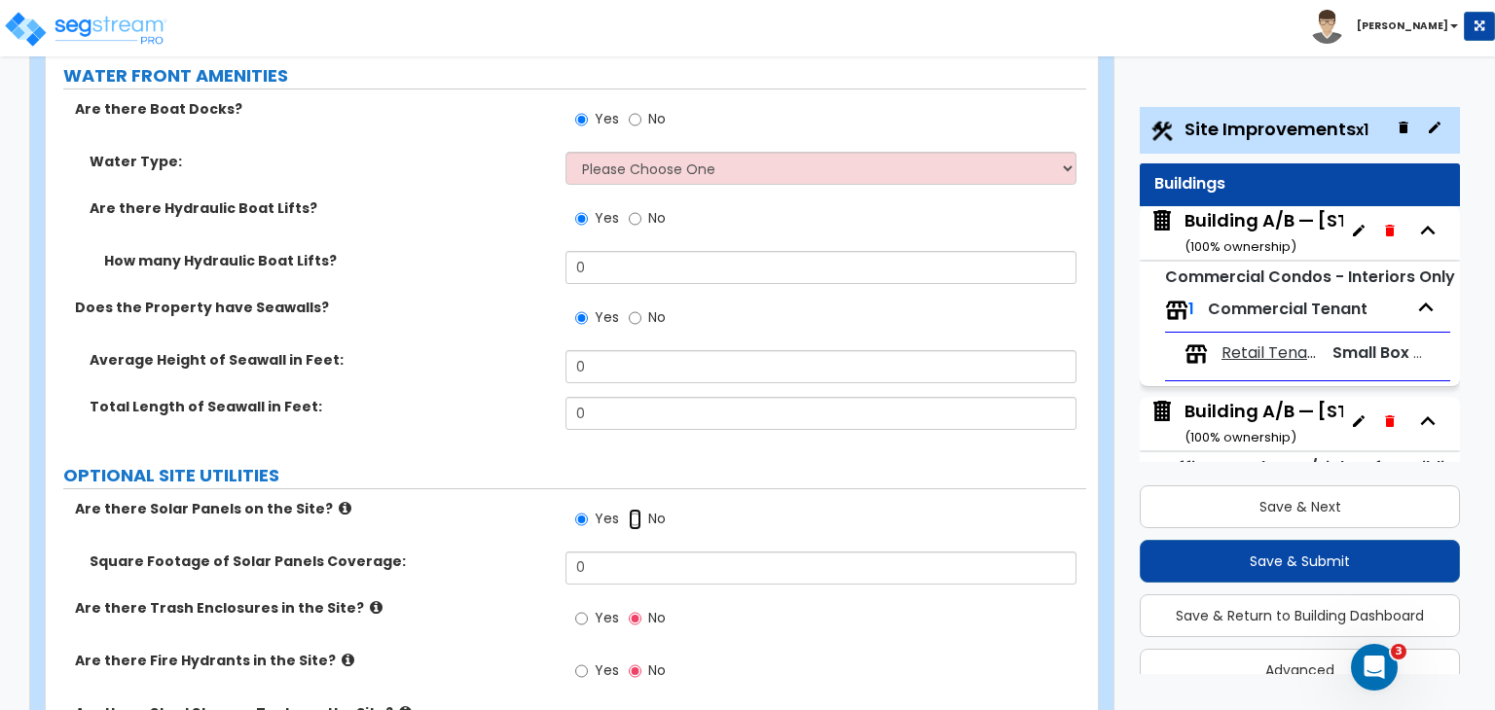
click at [633, 509] on input "No" at bounding box center [635, 519] width 13 height 21
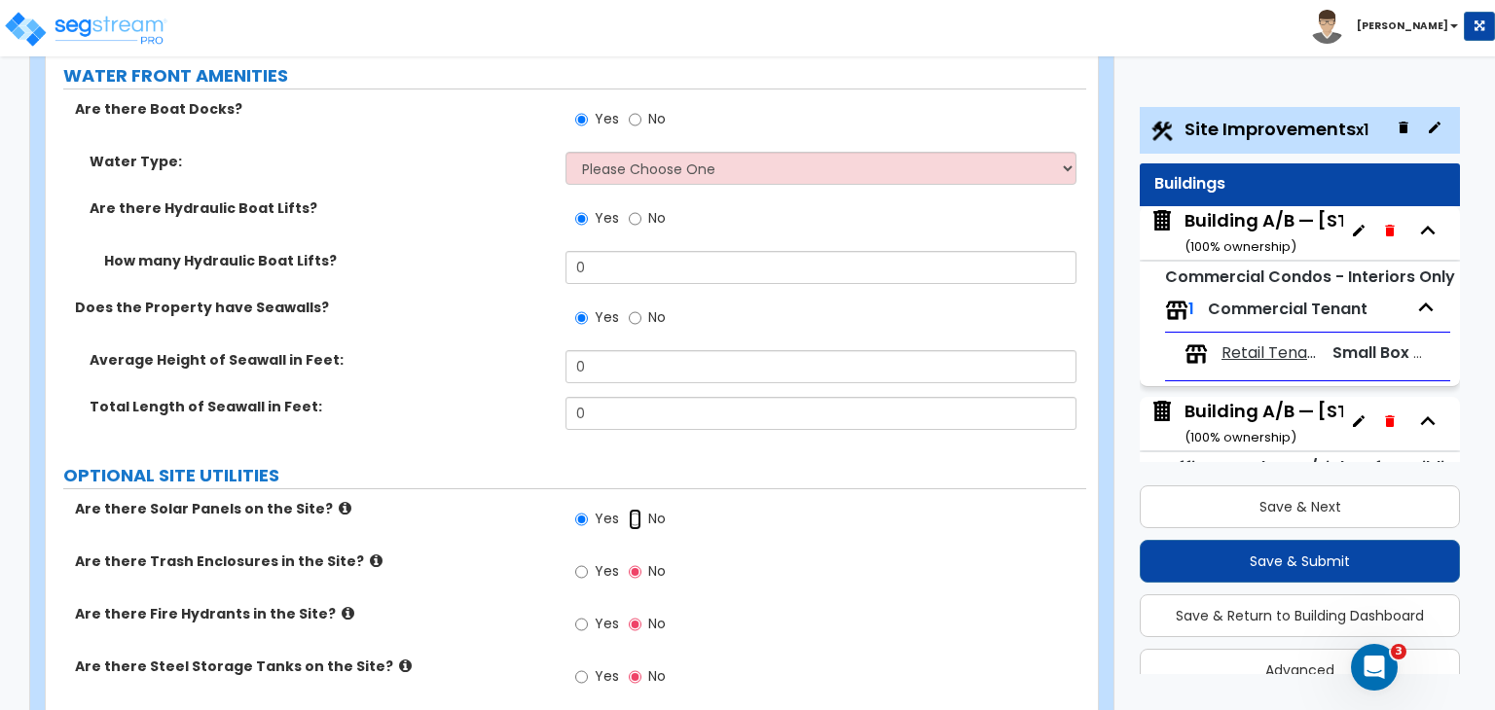
radio input "false"
radio input "true"
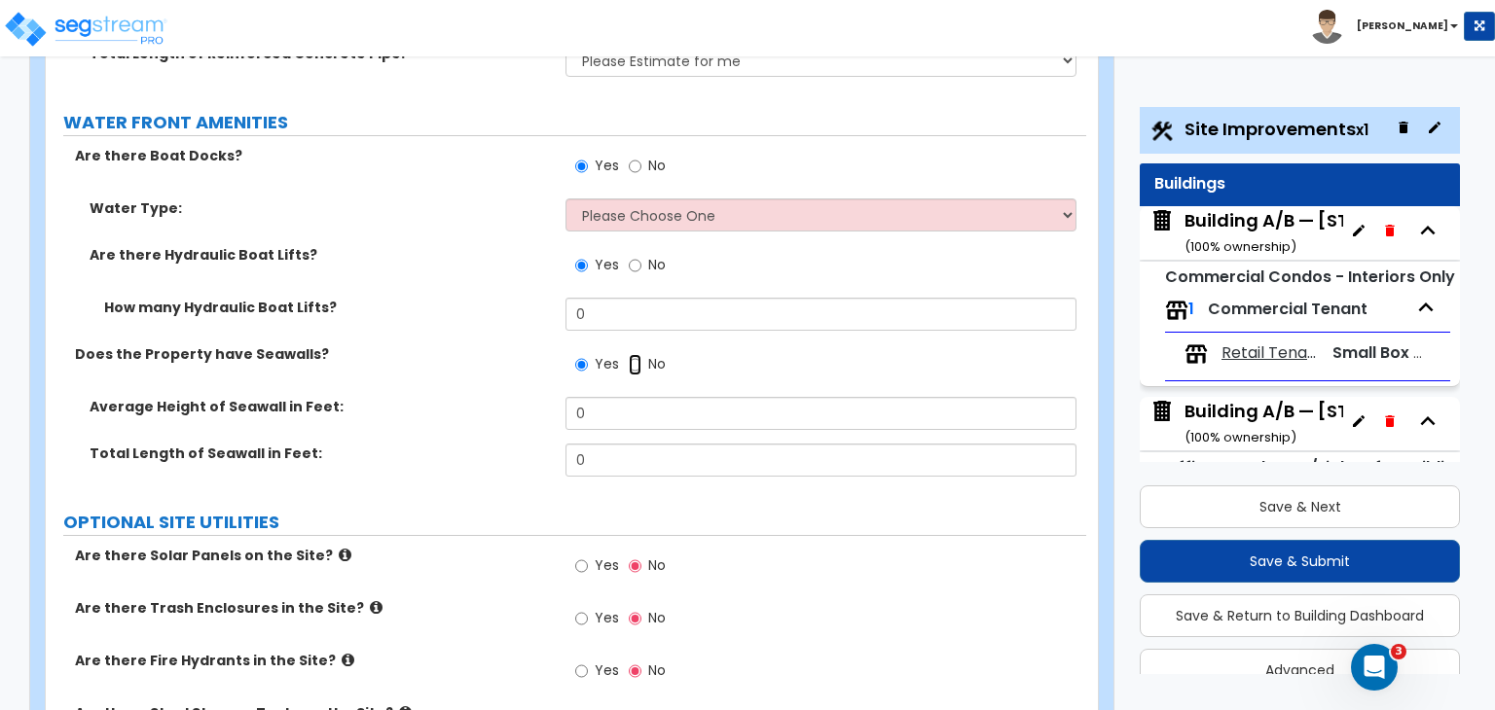
click at [633, 354] on input "No" at bounding box center [635, 364] width 13 height 21
radio input "false"
radio input "true"
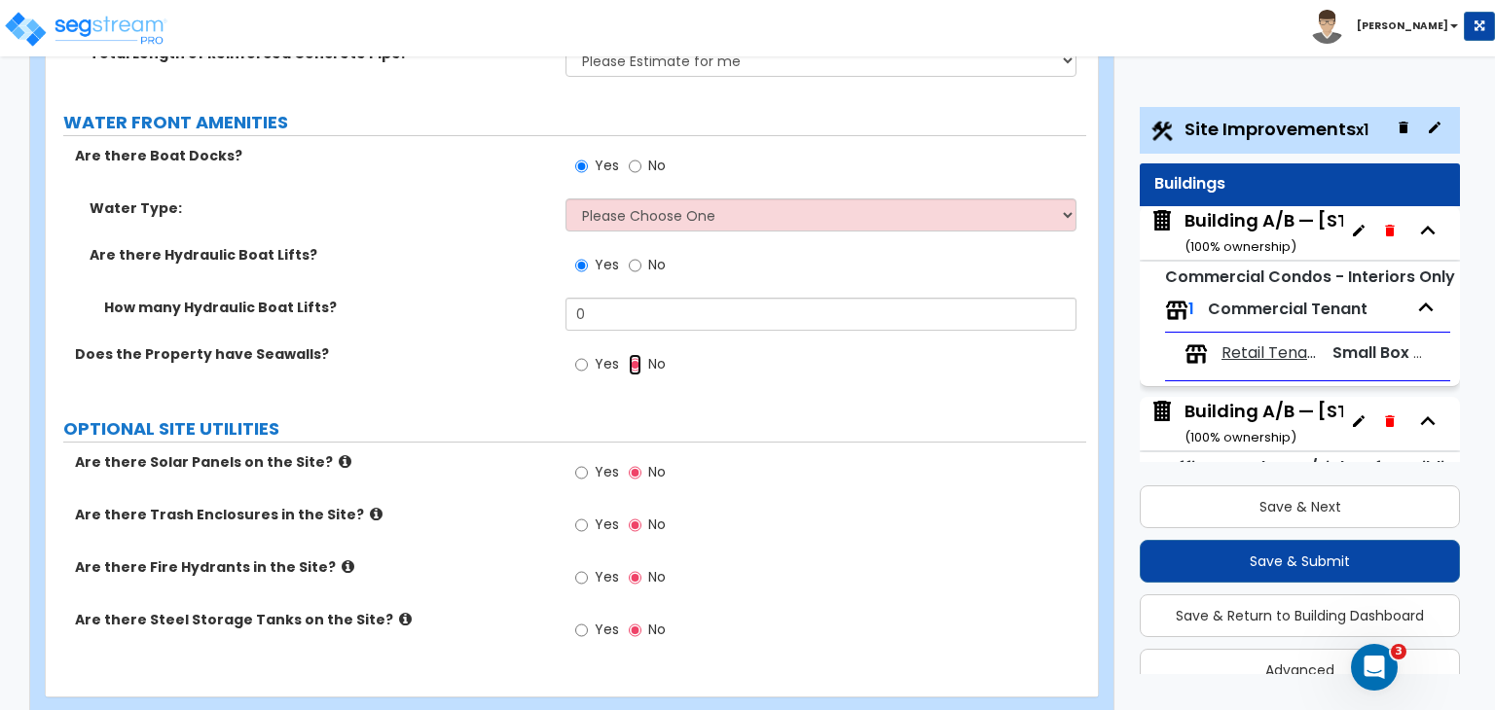
scroll to position [10296, 0]
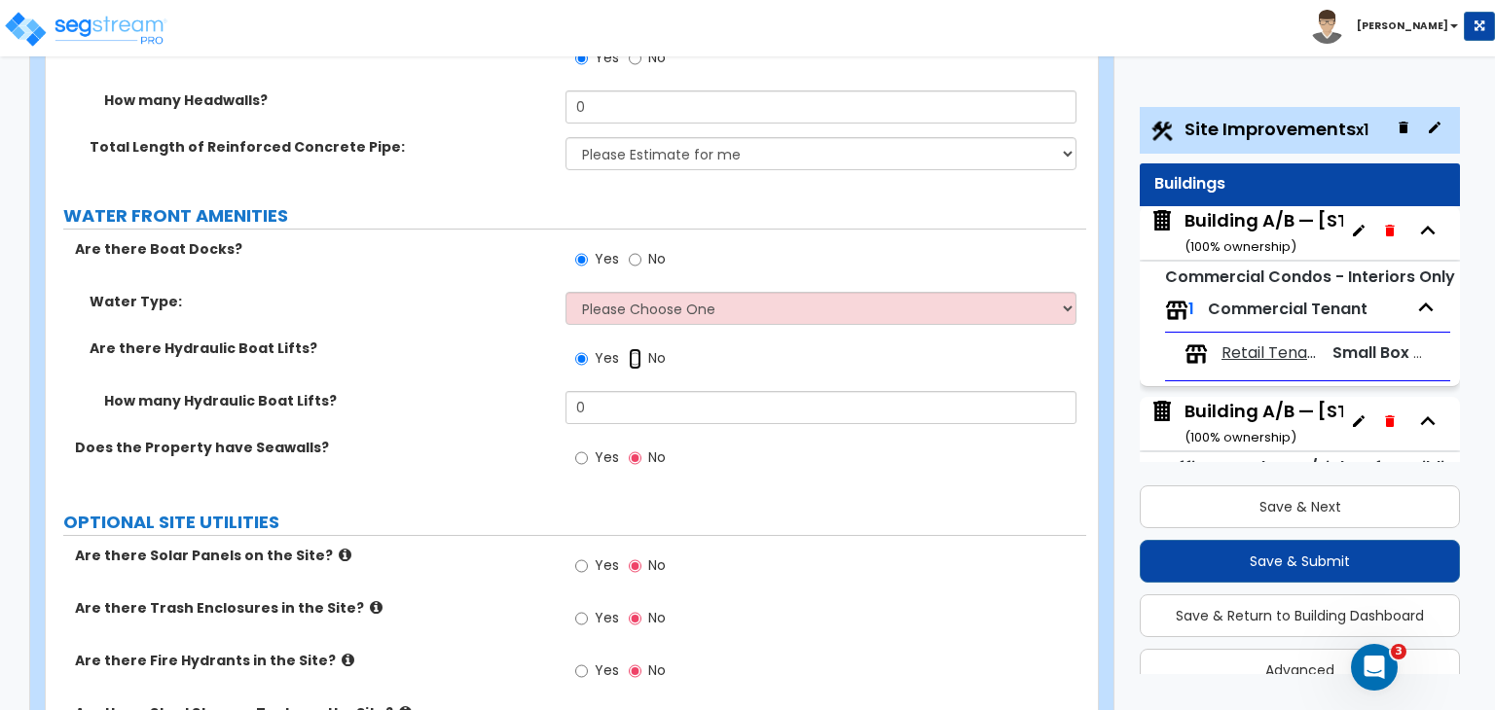
click at [638, 348] on input "No" at bounding box center [635, 358] width 13 height 21
radio input "false"
radio input "true"
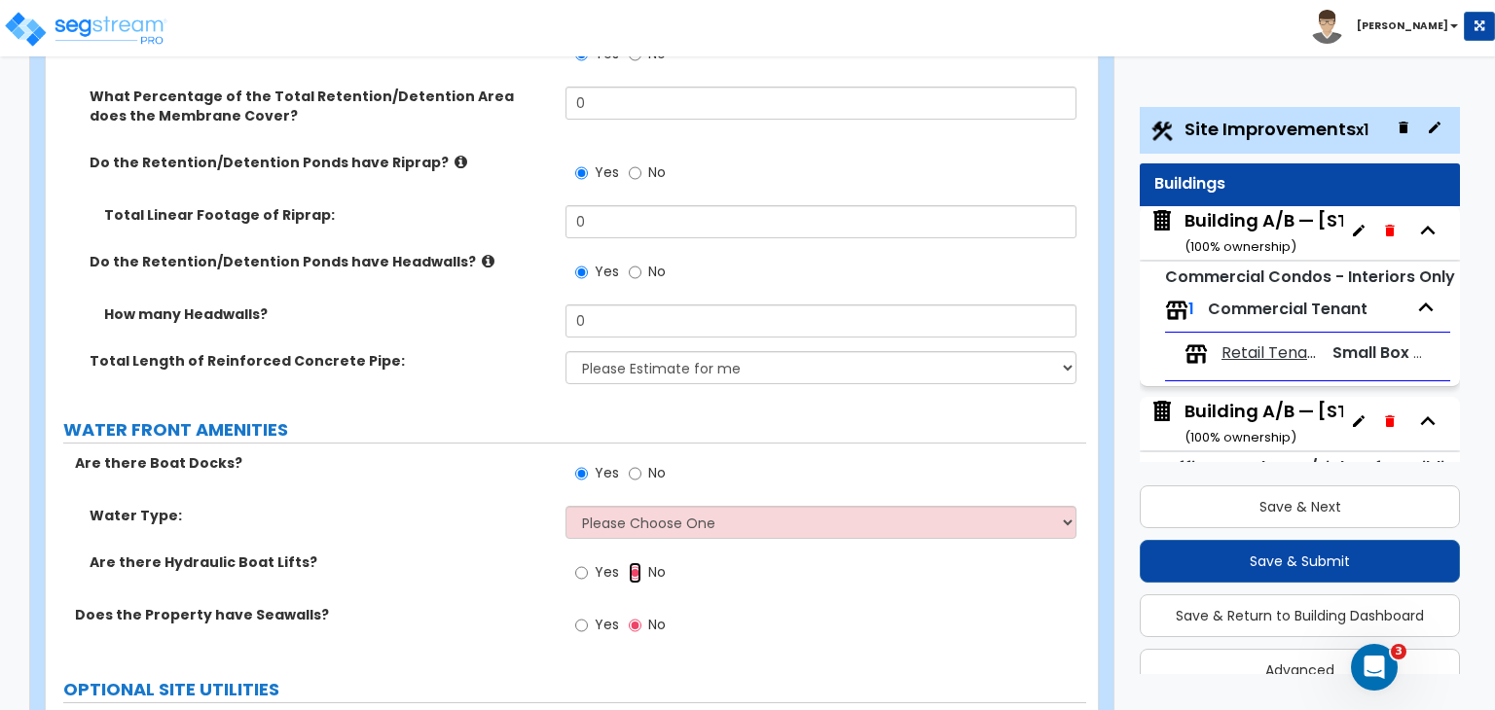
scroll to position [10079, 0]
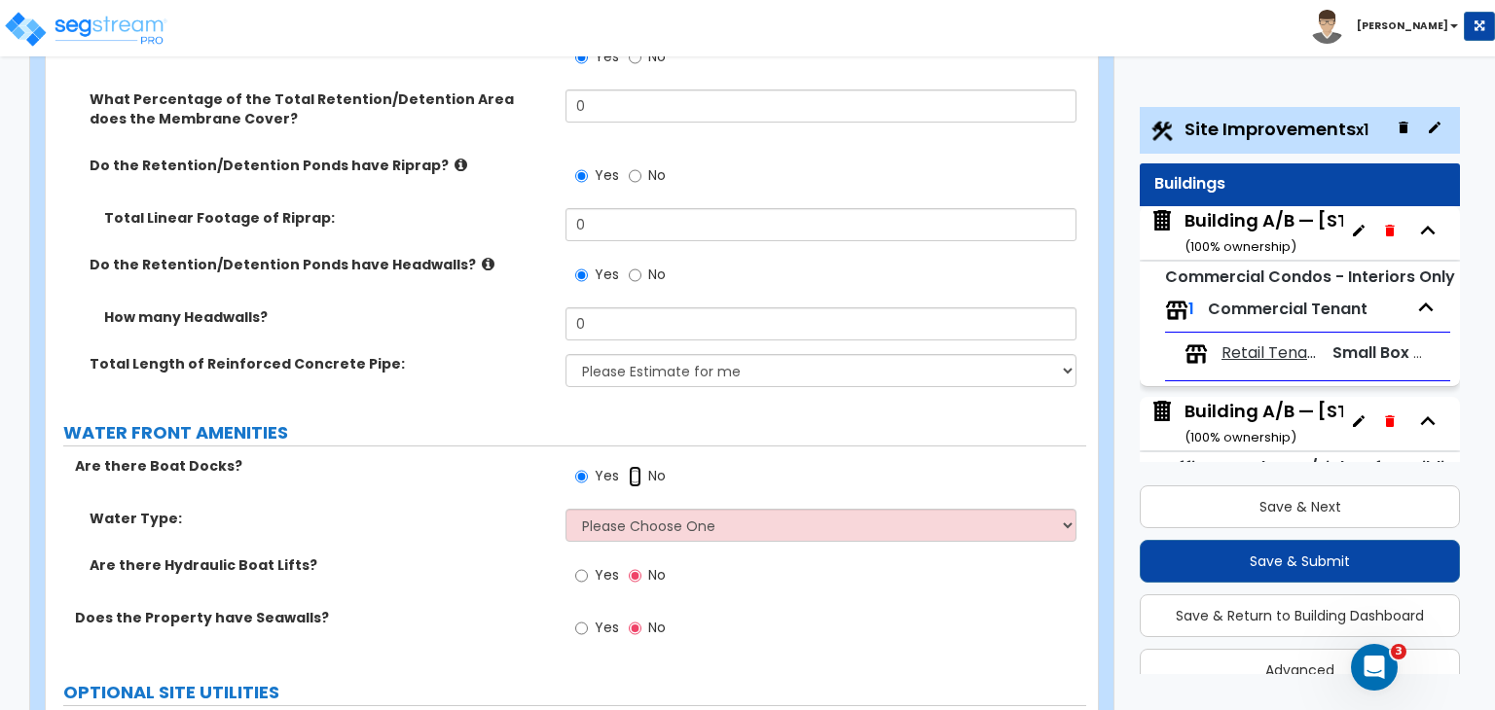
click at [634, 466] on input "No" at bounding box center [635, 476] width 13 height 21
radio input "false"
radio input "true"
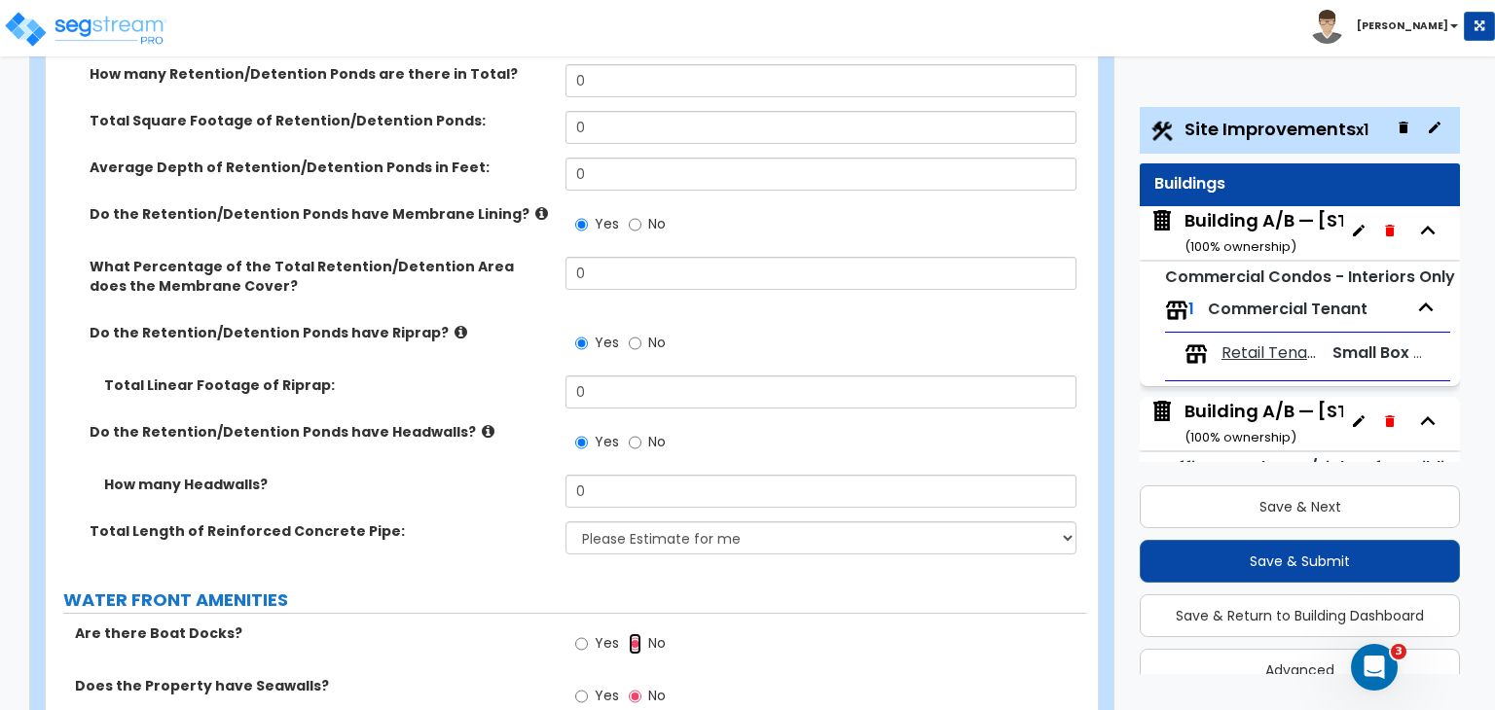
scroll to position [9898, 0]
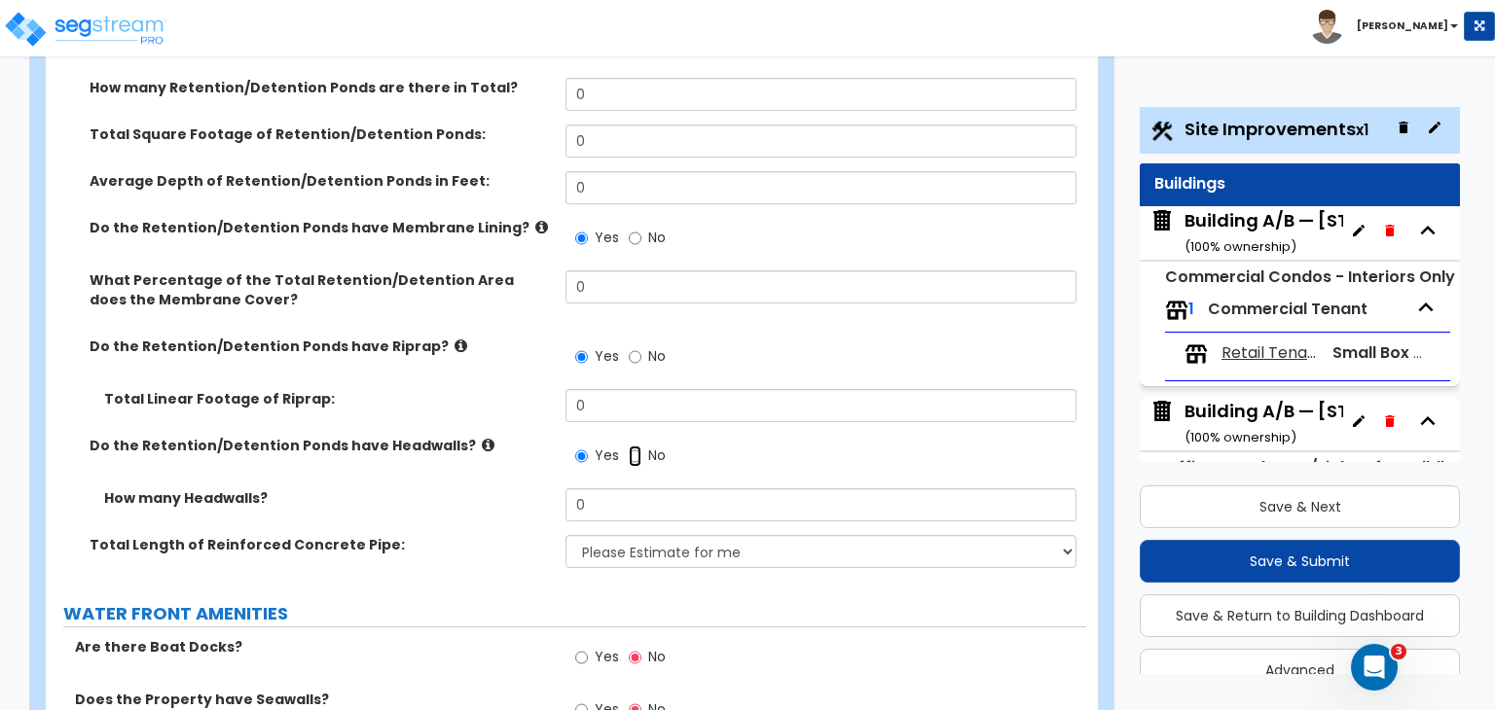
click at [635, 446] on input "No" at bounding box center [635, 456] width 13 height 21
radio input "false"
radio input "true"
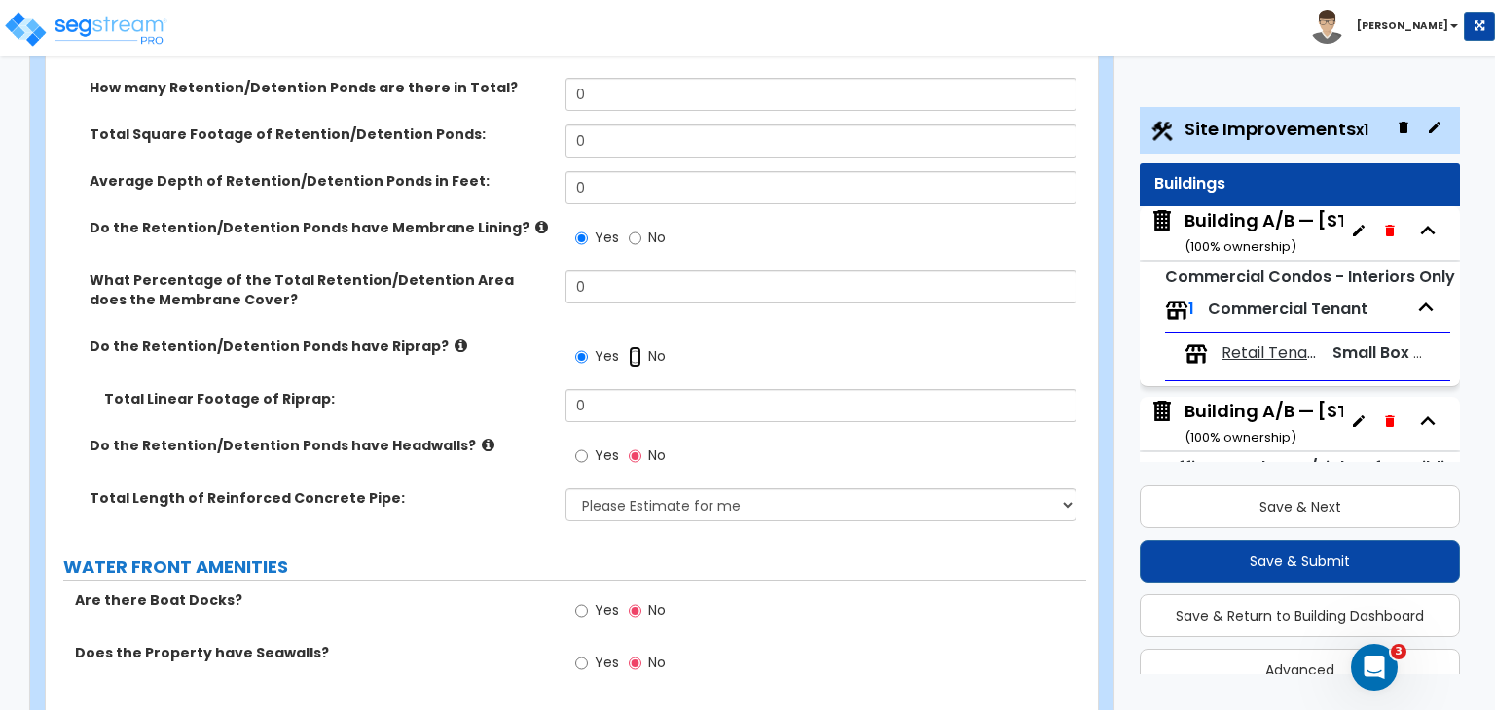
click at [632, 346] on input "No" at bounding box center [635, 356] width 13 height 21
radio input "false"
radio input "true"
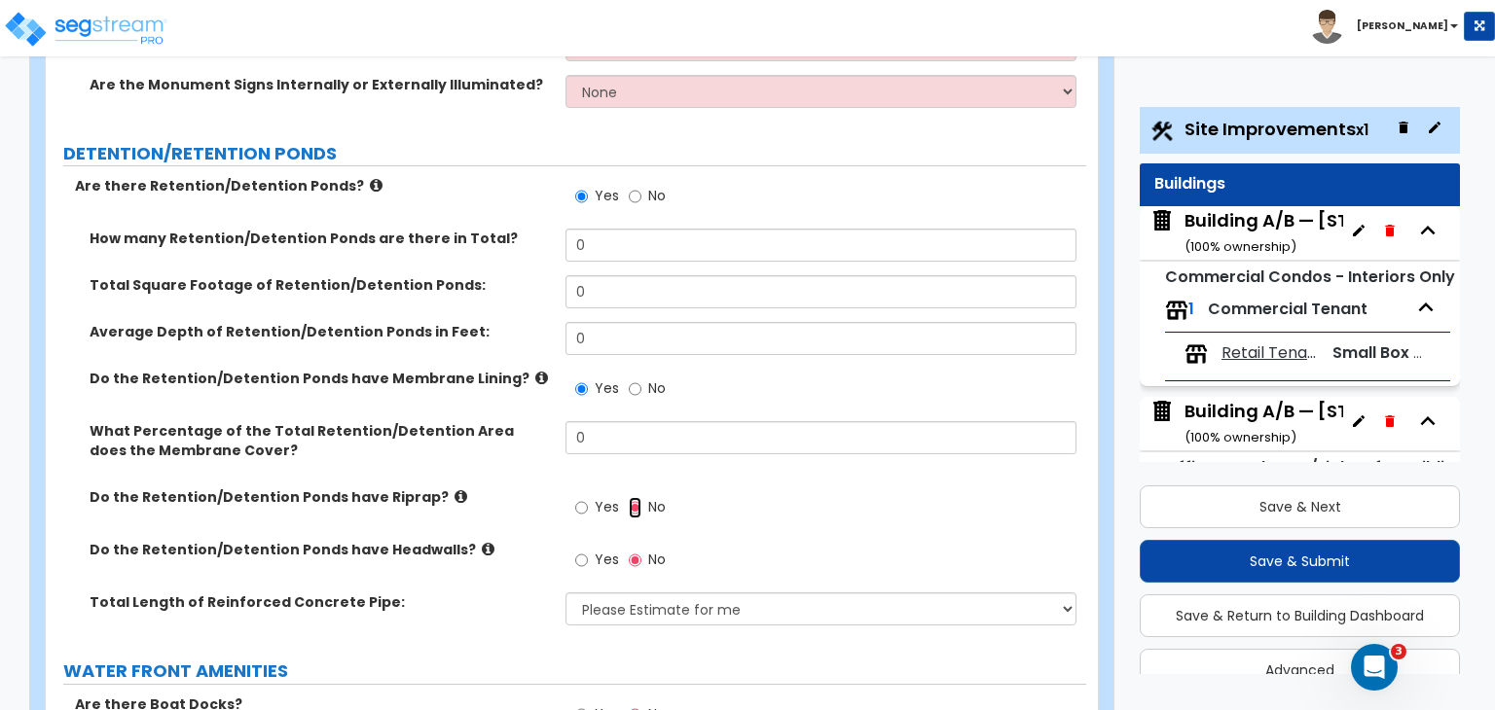
scroll to position [9731, 0]
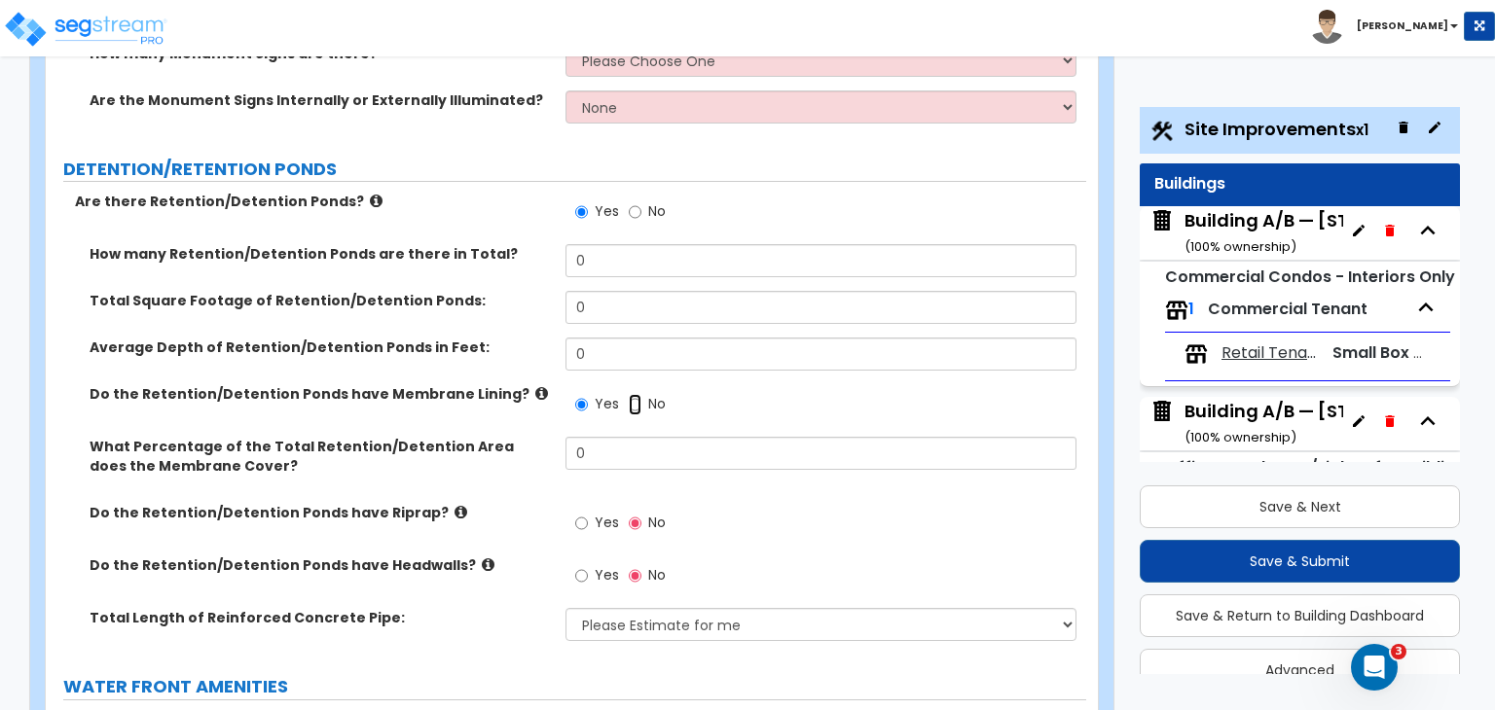
click at [631, 394] on input "No" at bounding box center [635, 404] width 13 height 21
radio input "false"
radio input "true"
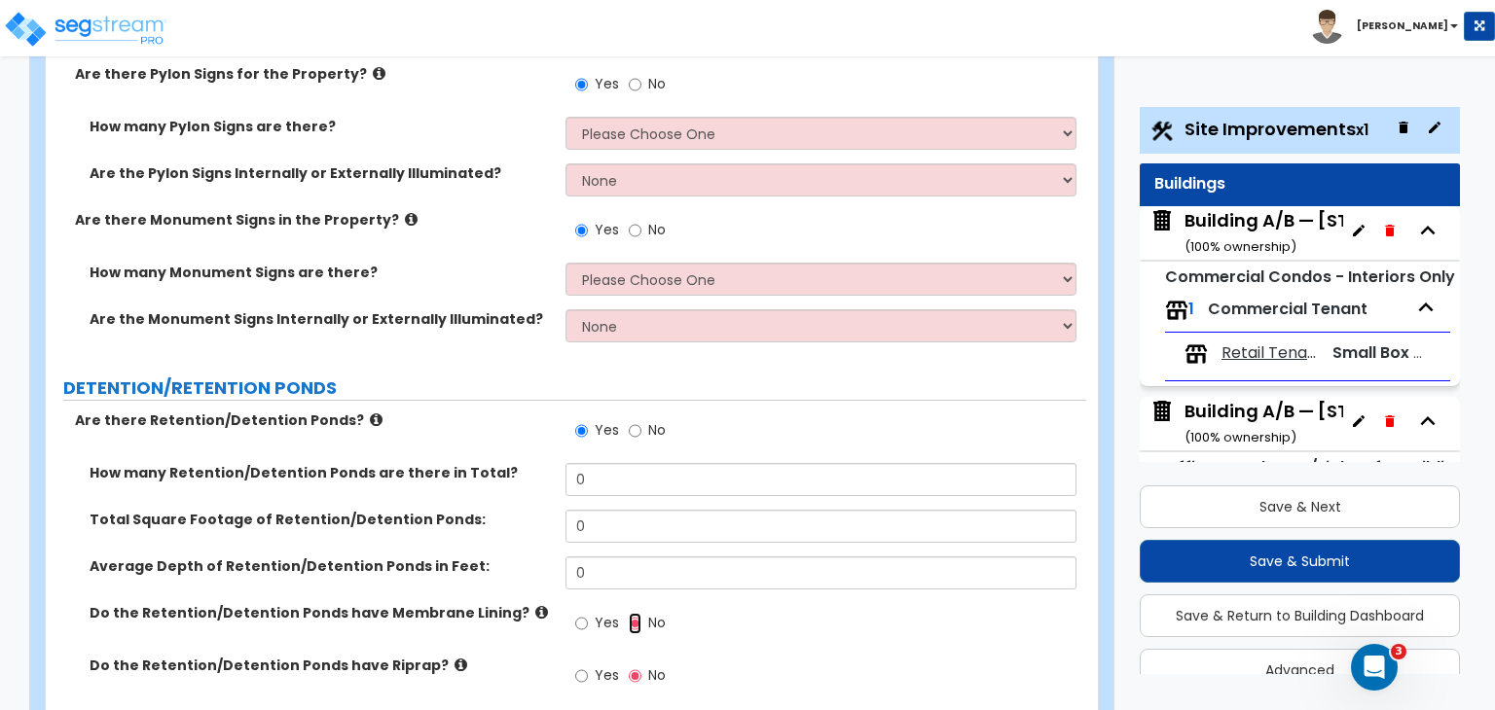
scroll to position [9510, 0]
click at [633, 422] on input "No" at bounding box center [635, 432] width 13 height 21
radio input "false"
radio input "true"
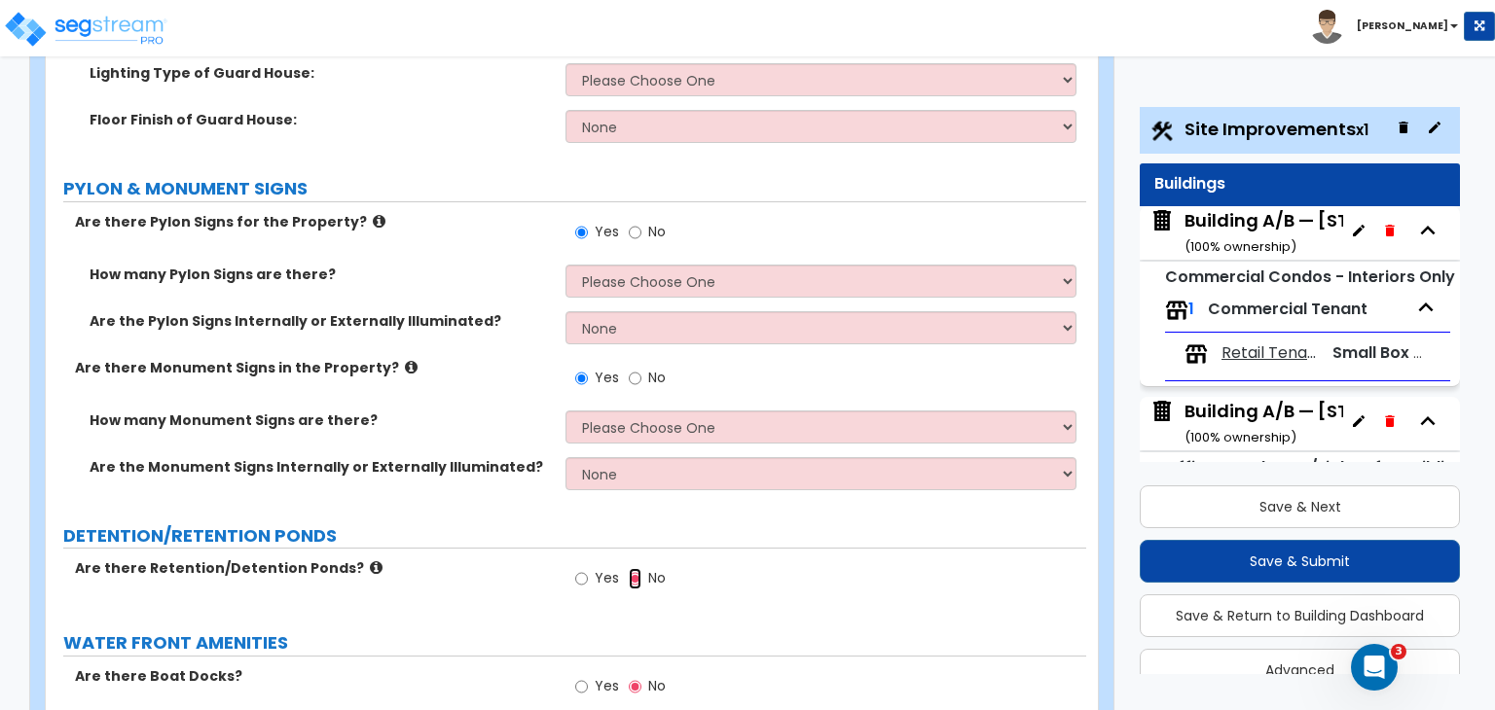
scroll to position [9292, 0]
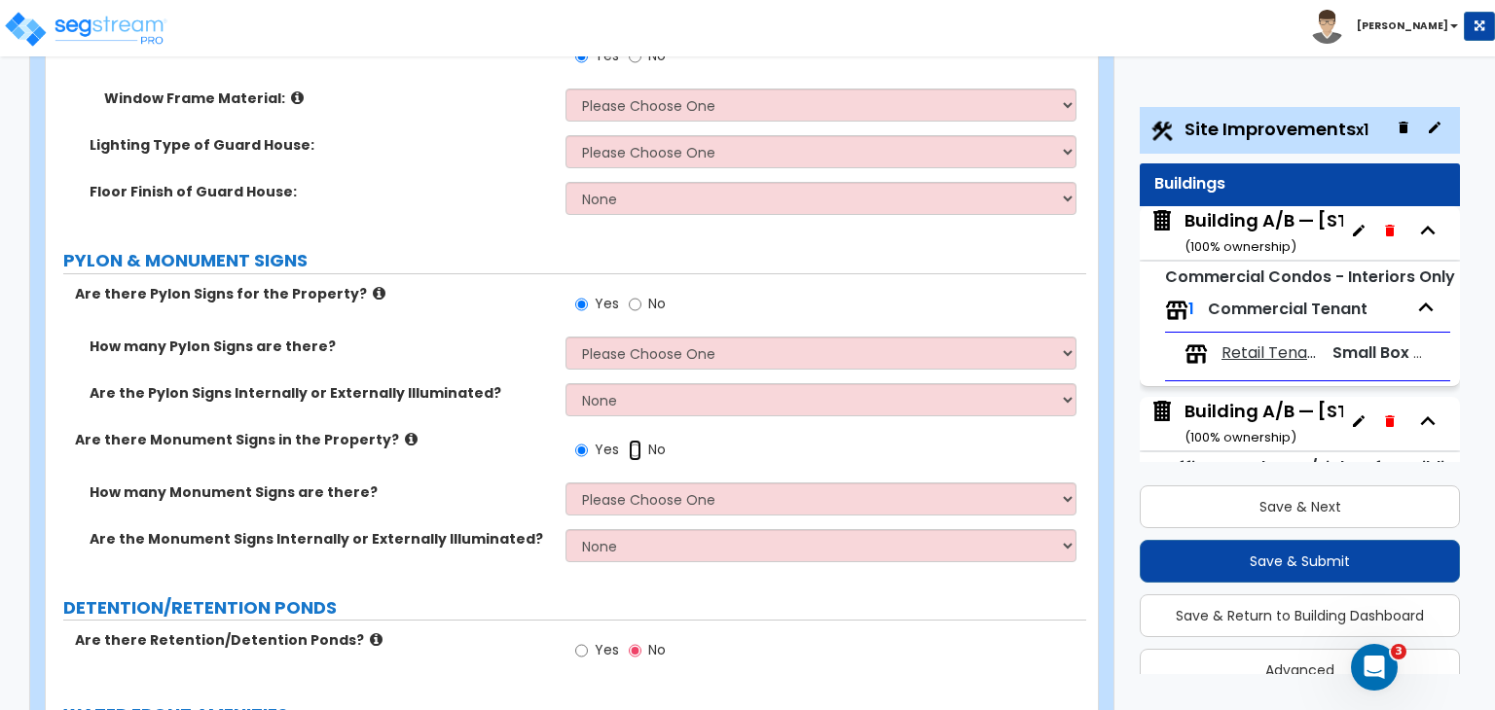
click at [633, 440] on input "No" at bounding box center [635, 450] width 13 height 21
radio input "false"
radio input "true"
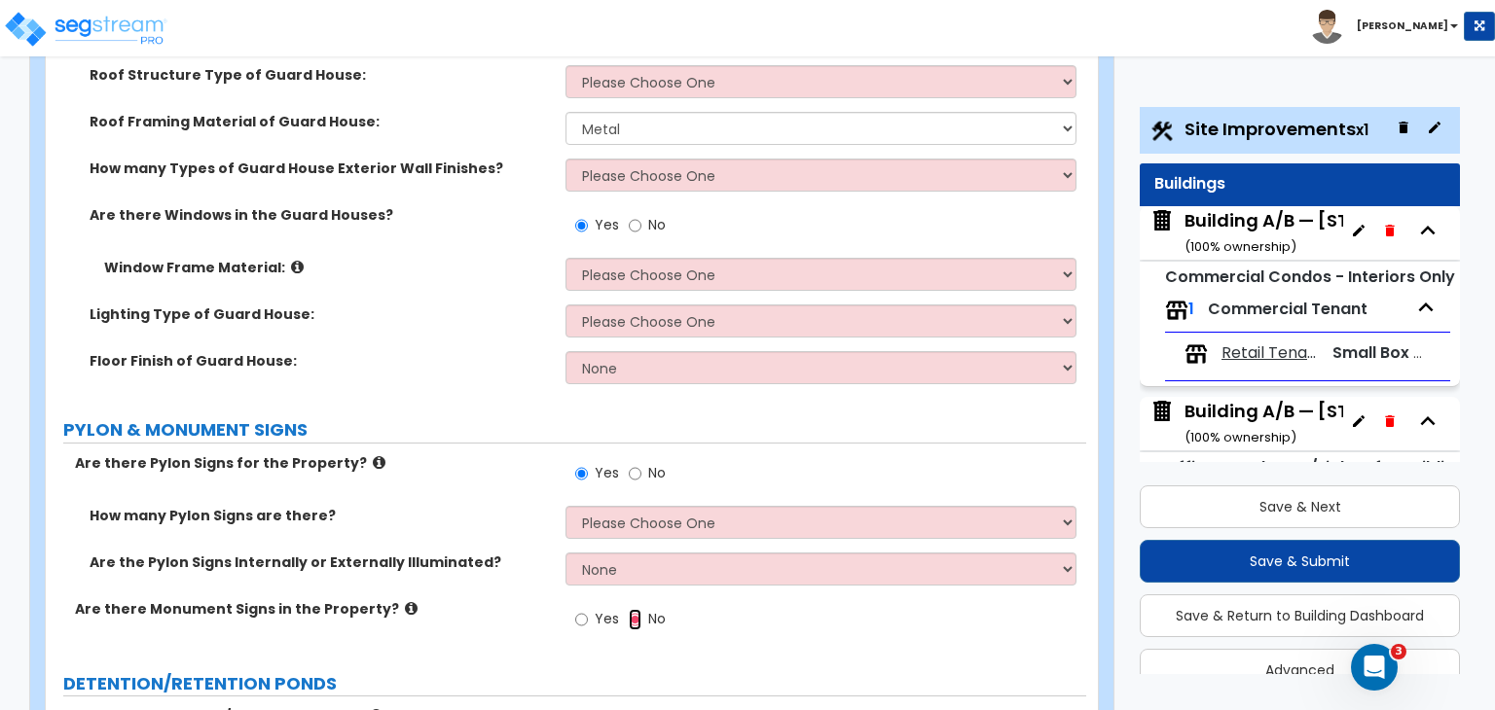
scroll to position [9121, 0]
click at [634, 465] on input "No" at bounding box center [635, 475] width 13 height 21
radio input "false"
radio input "true"
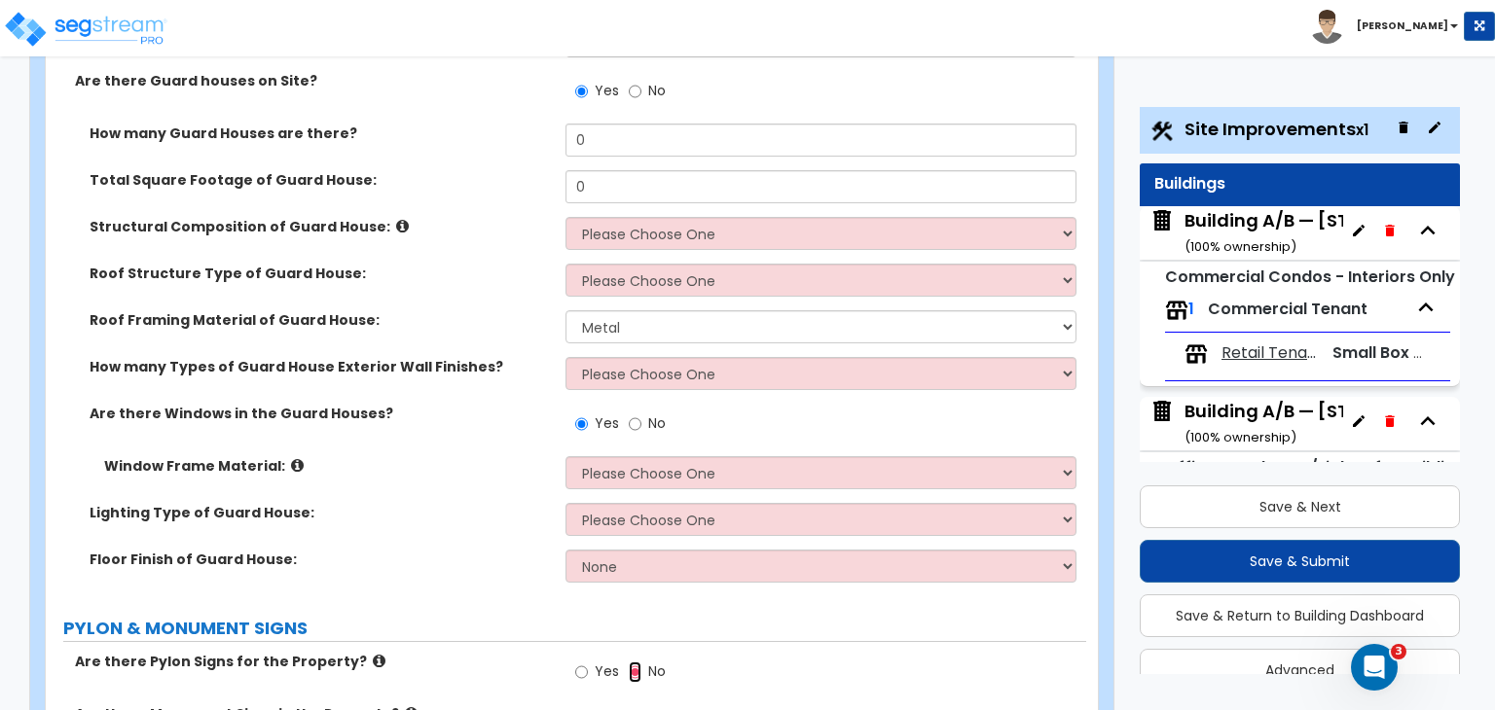
scroll to position [8922, 0]
click at [633, 416] on input "No" at bounding box center [635, 426] width 13 height 21
radio input "false"
radio input "true"
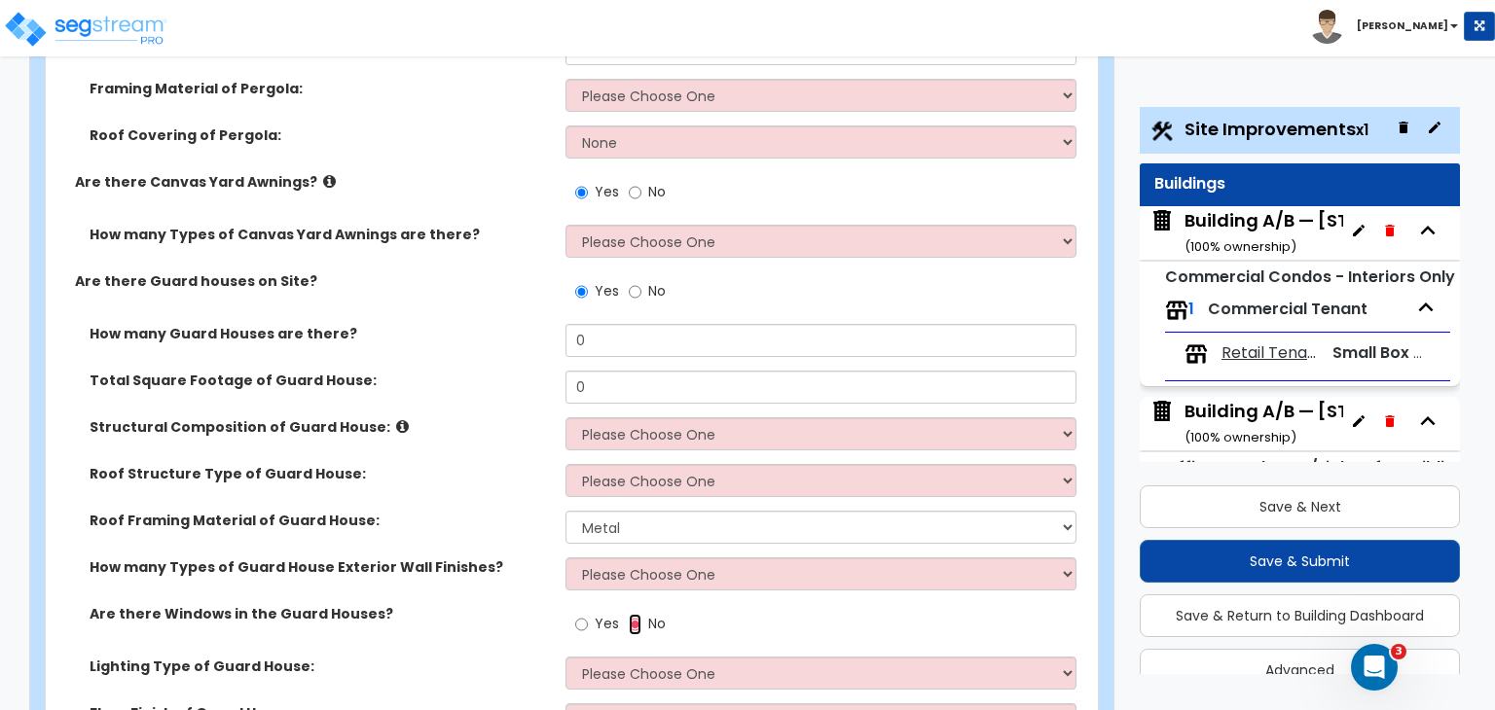
scroll to position [8723, 0]
click at [633, 282] on input "No" at bounding box center [635, 292] width 13 height 21
radio input "false"
radio input "true"
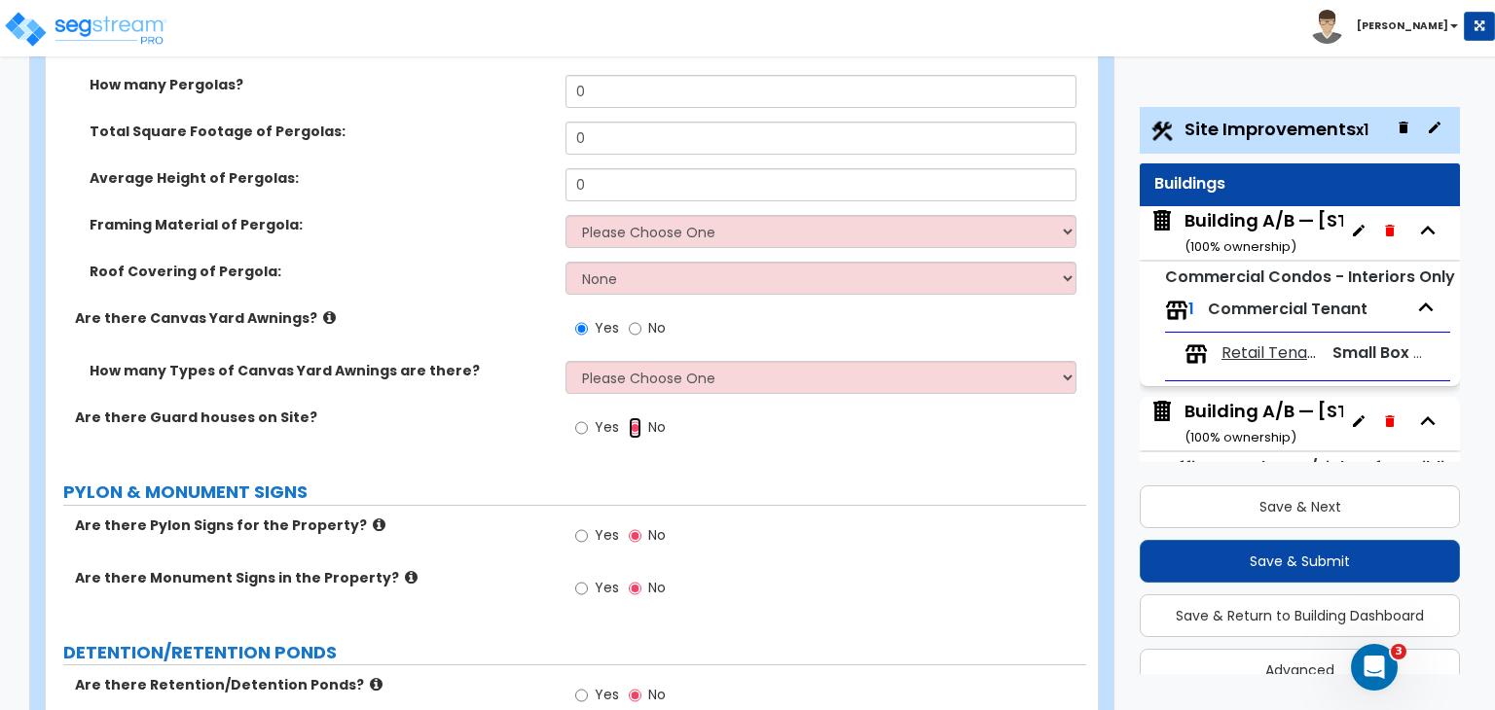
scroll to position [8479, 0]
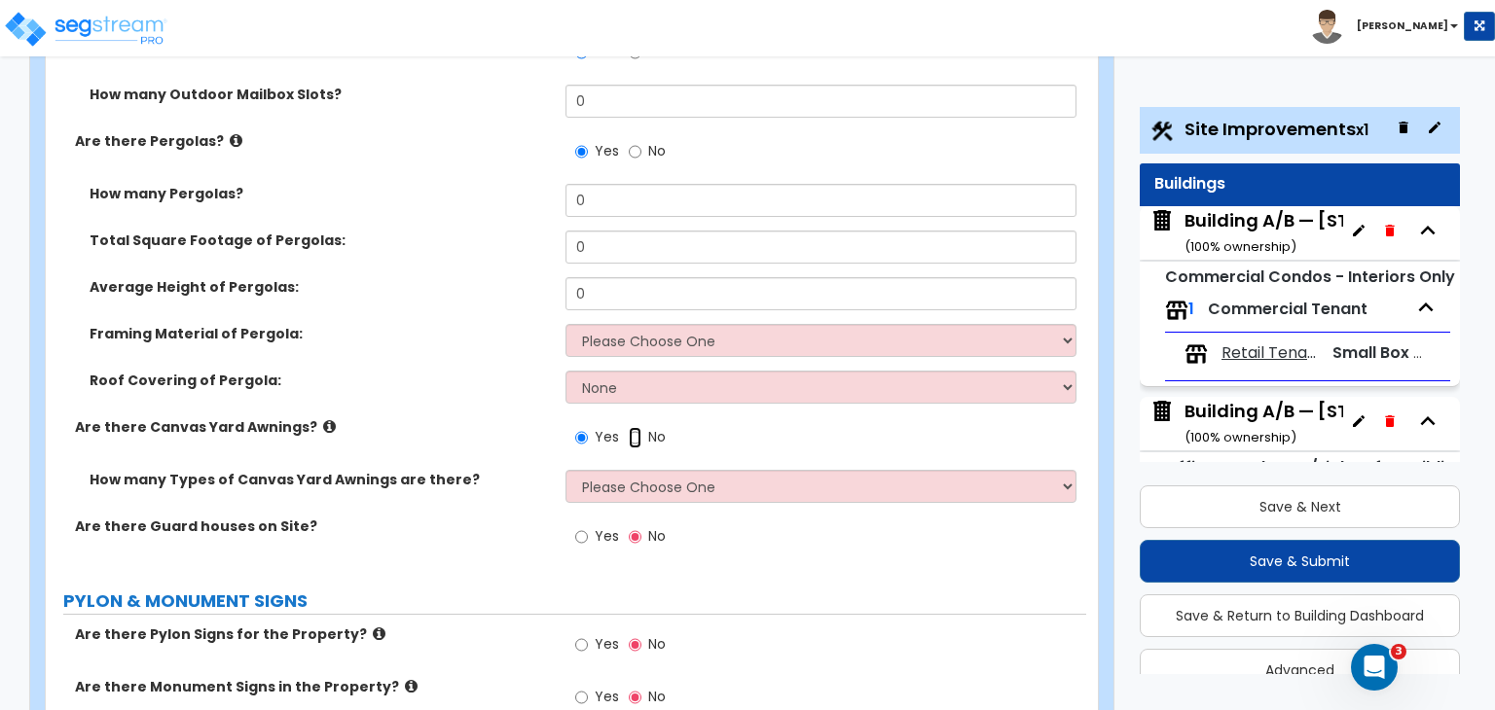
click at [634, 427] on input "No" at bounding box center [635, 437] width 13 height 21
radio input "false"
radio input "true"
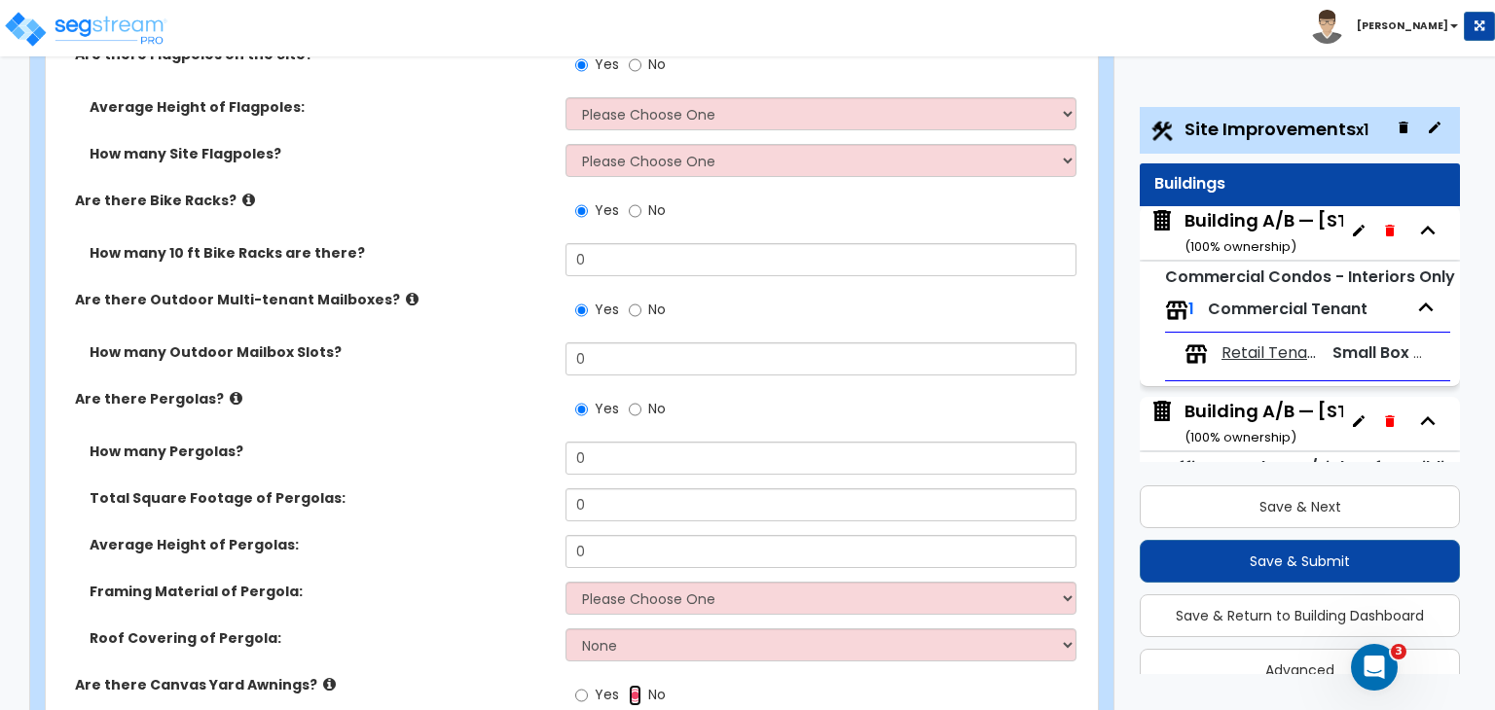
scroll to position [8214, 0]
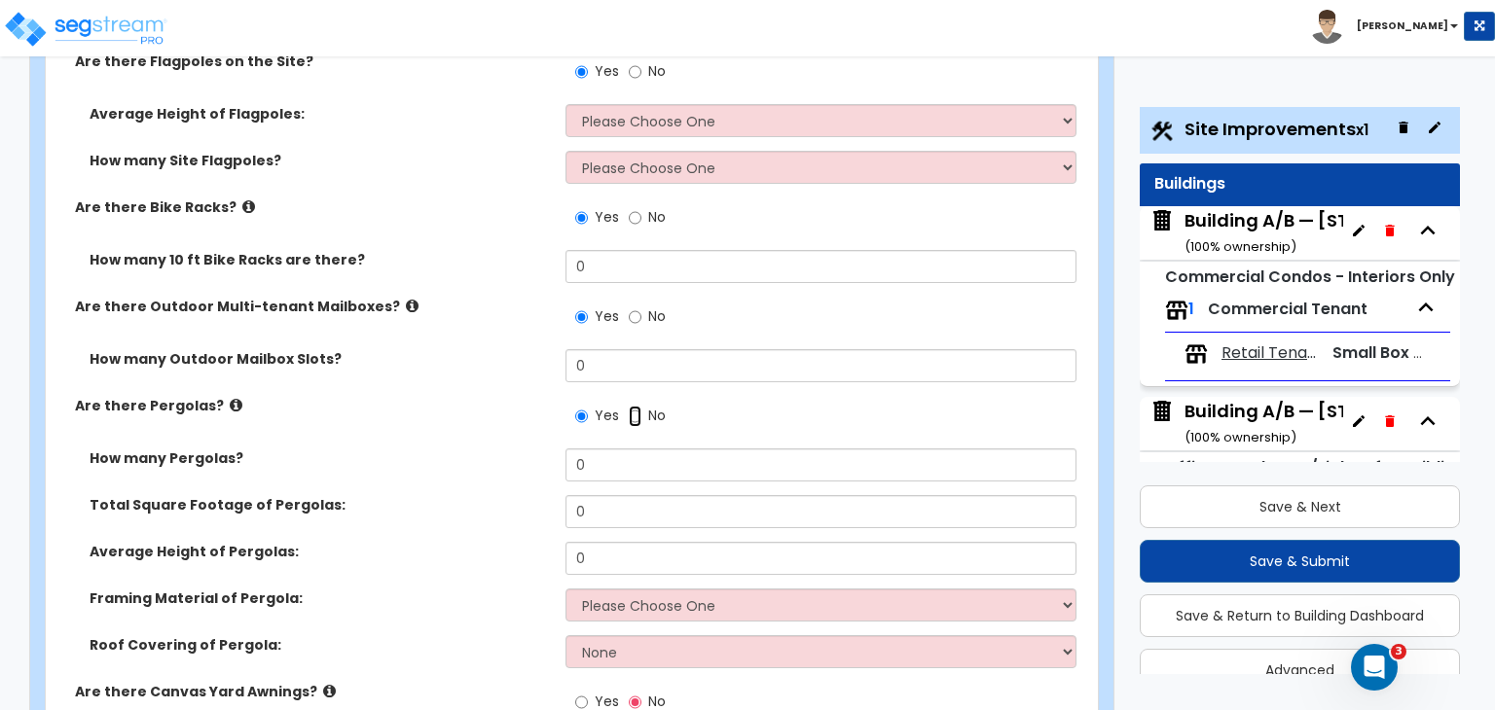
click at [634, 406] on input "No" at bounding box center [635, 416] width 13 height 21
radio input "false"
radio input "true"
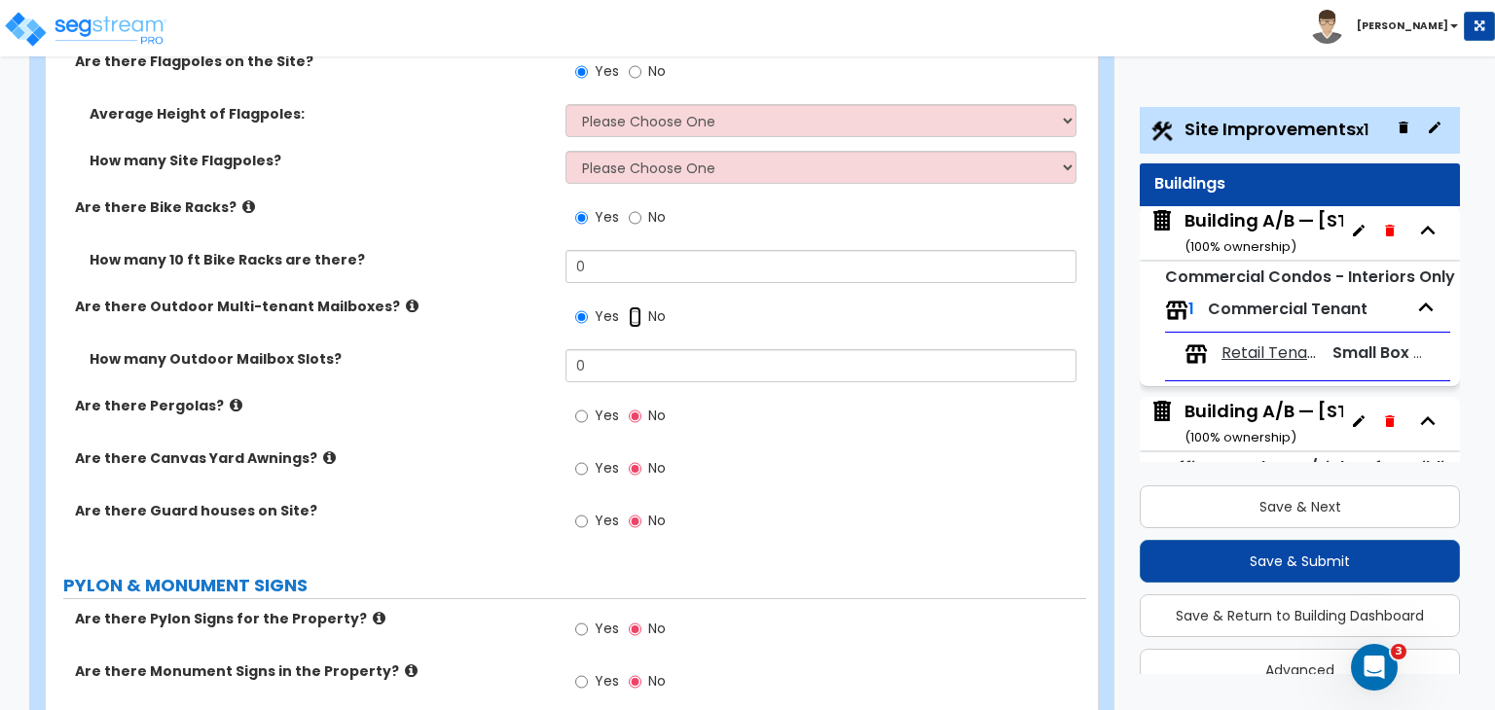
click at [633, 307] on input "No" at bounding box center [635, 317] width 13 height 21
radio input "false"
radio input "true"
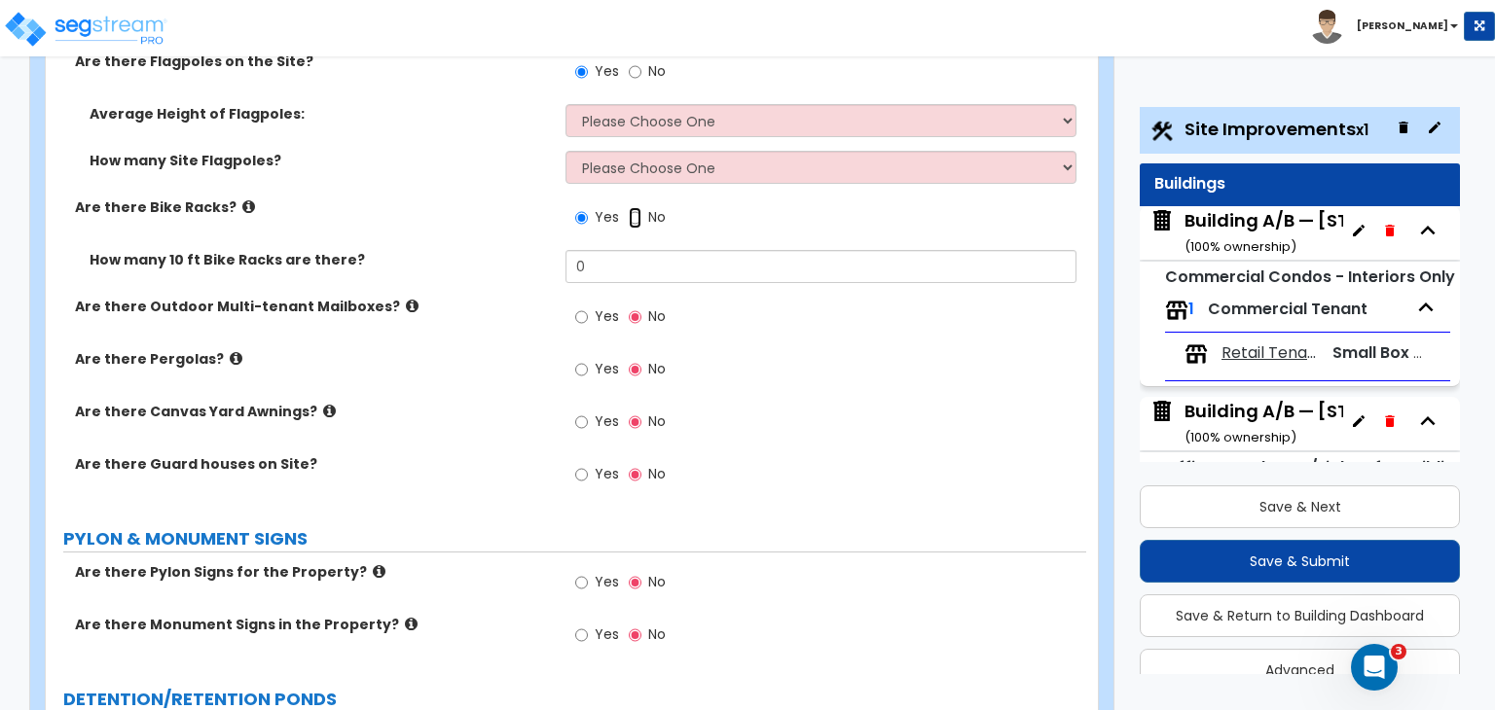
click at [634, 207] on input "No" at bounding box center [635, 217] width 13 height 21
radio input "false"
radio input "true"
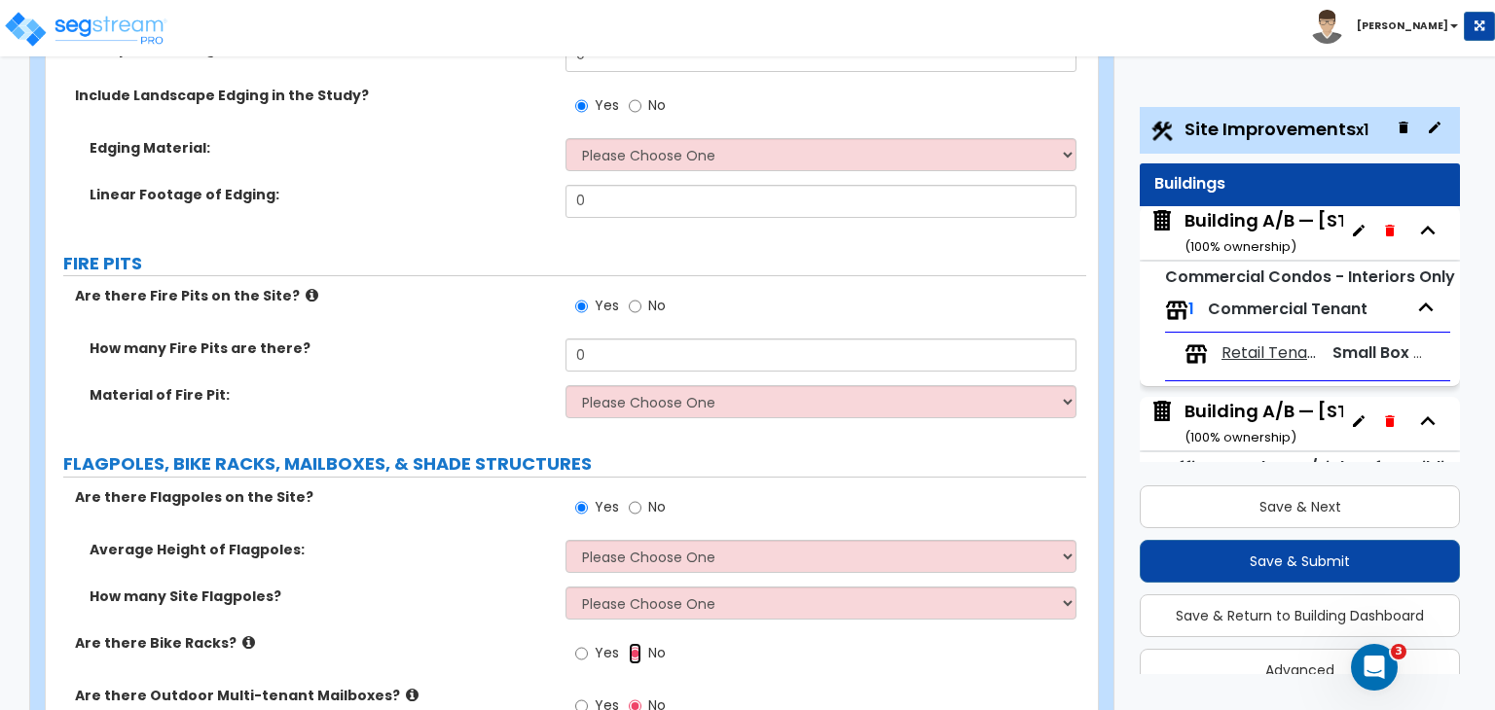
scroll to position [7776, 0]
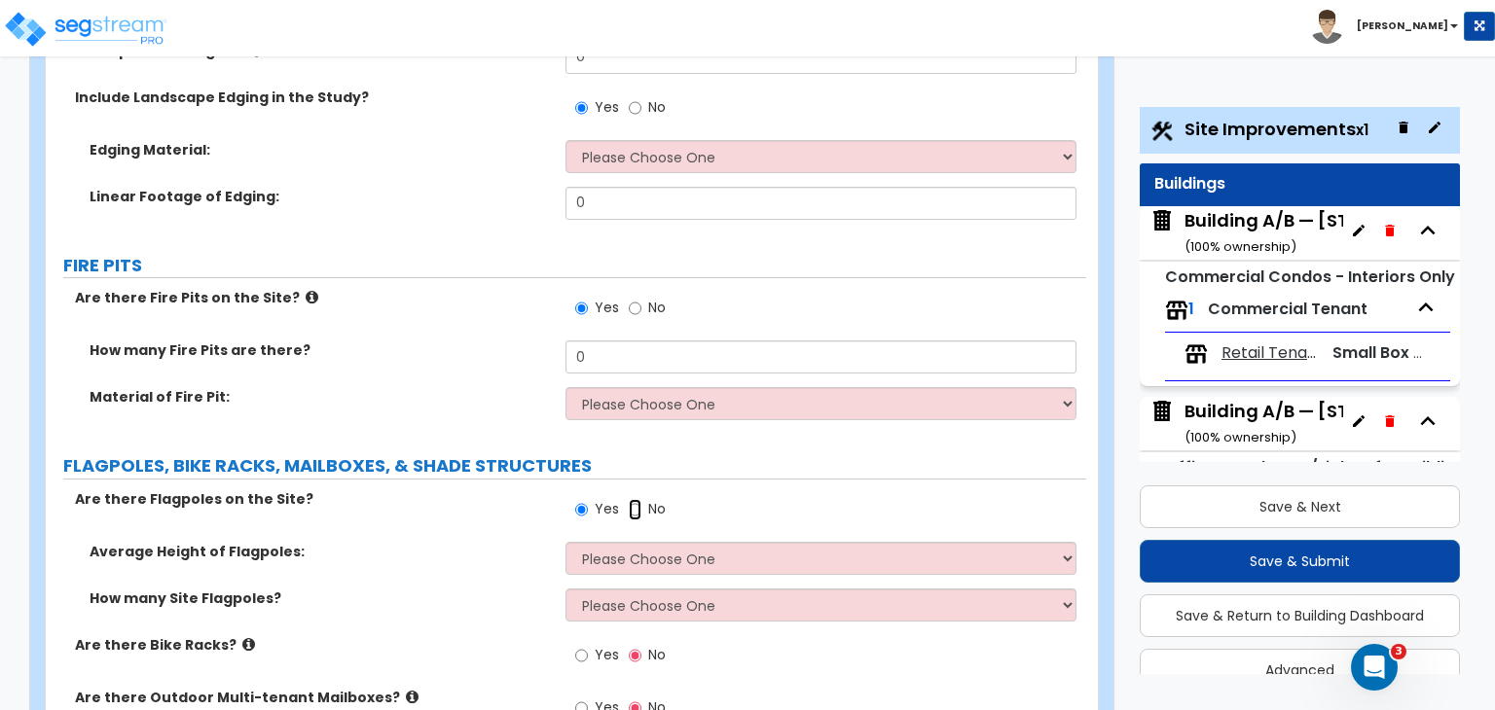
click at [633, 499] on input "No" at bounding box center [635, 509] width 13 height 21
radio input "false"
radio input "true"
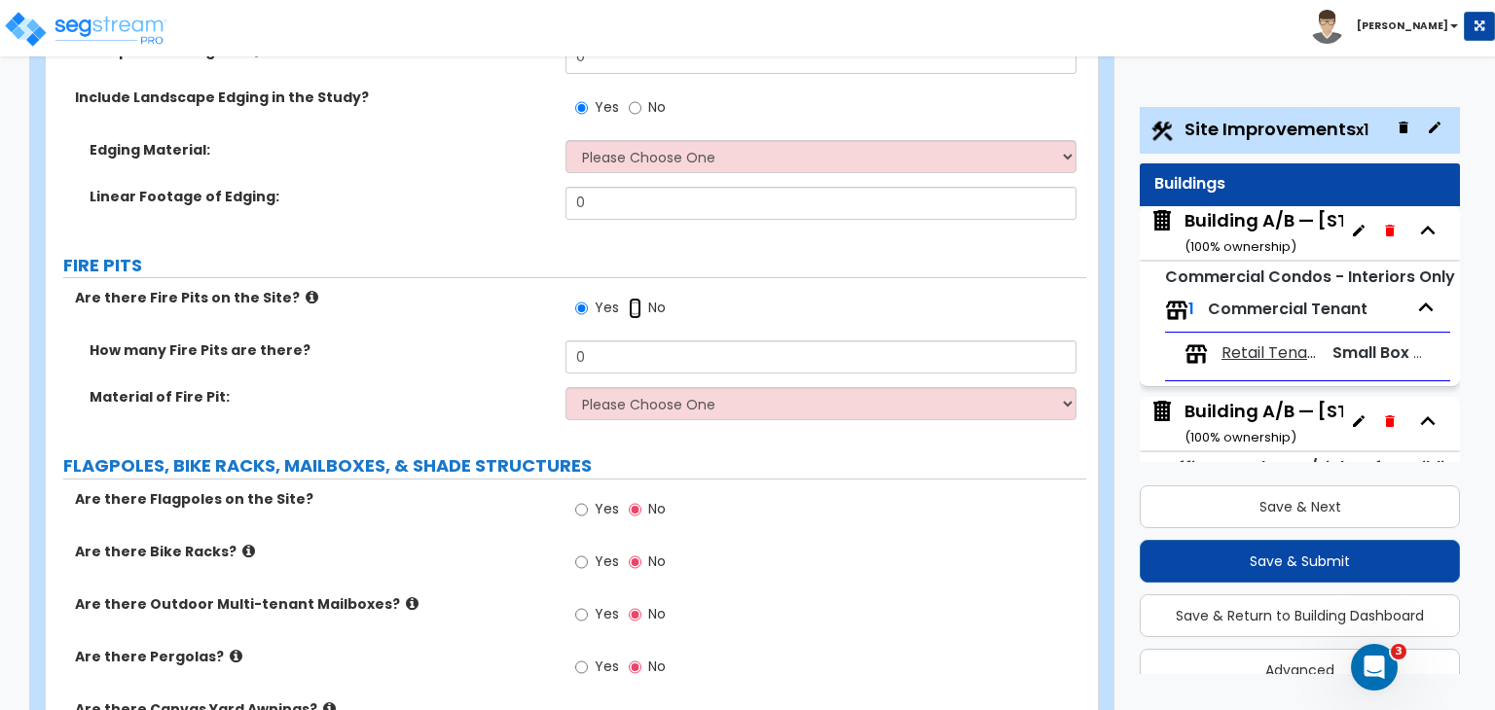
click at [634, 298] on input "No" at bounding box center [635, 308] width 13 height 21
radio input "false"
radio input "true"
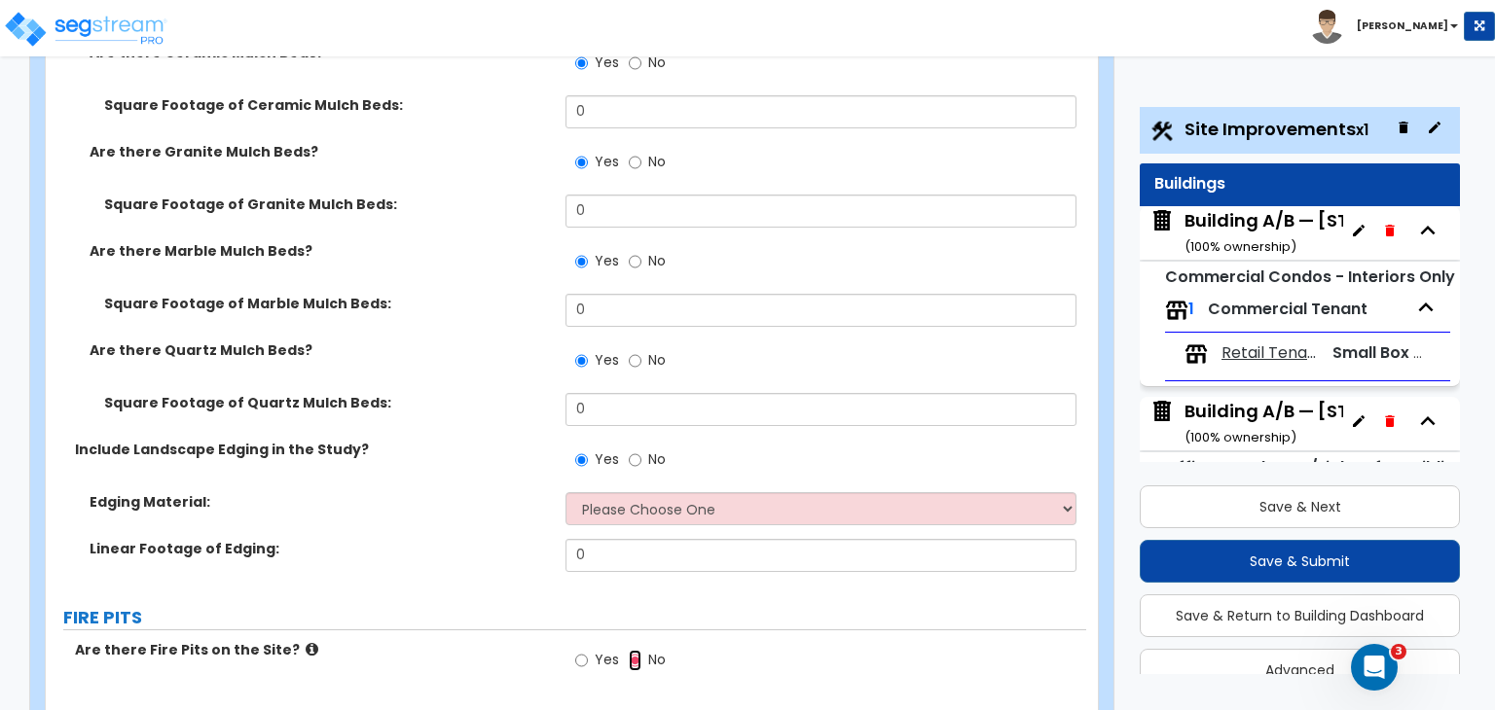
scroll to position [7420, 0]
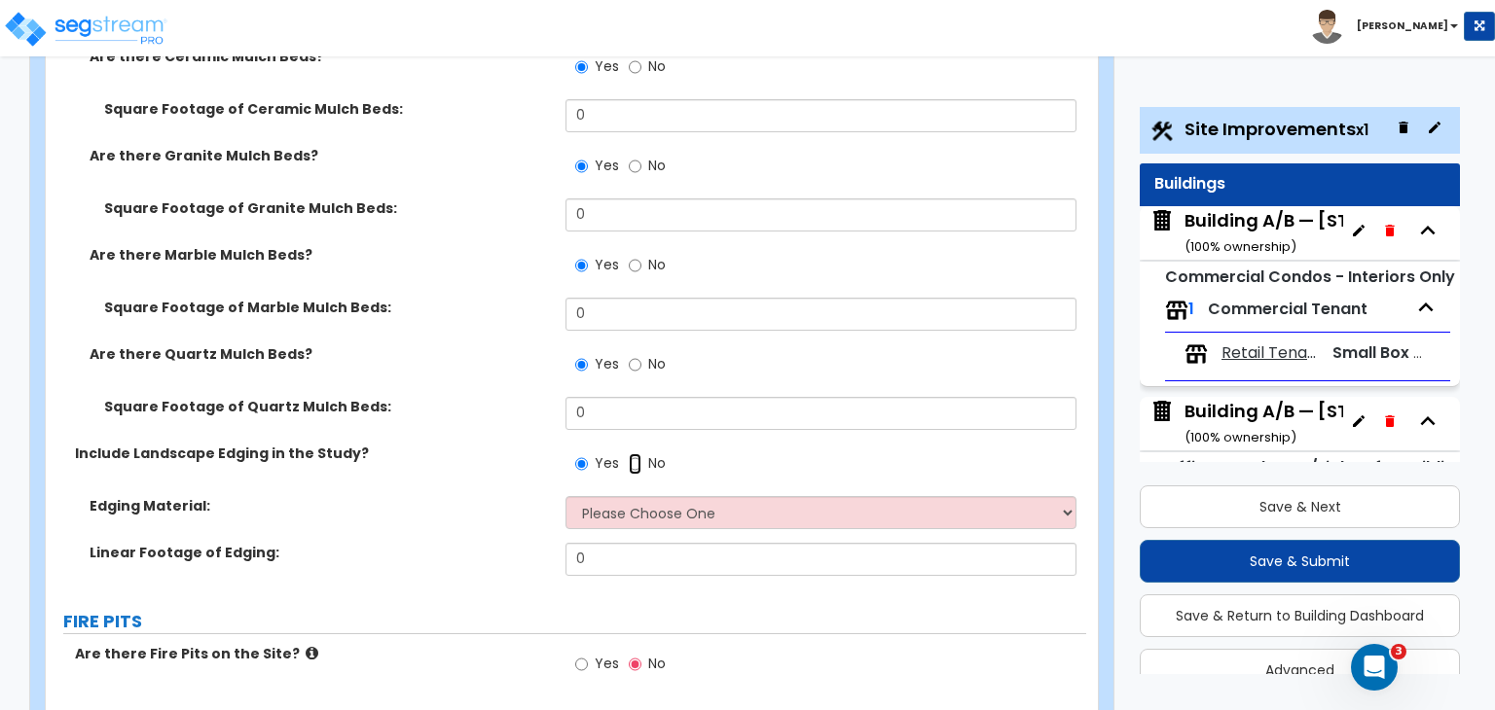
click at [634, 453] on input "No" at bounding box center [635, 463] width 13 height 21
radio input "false"
radio input "true"
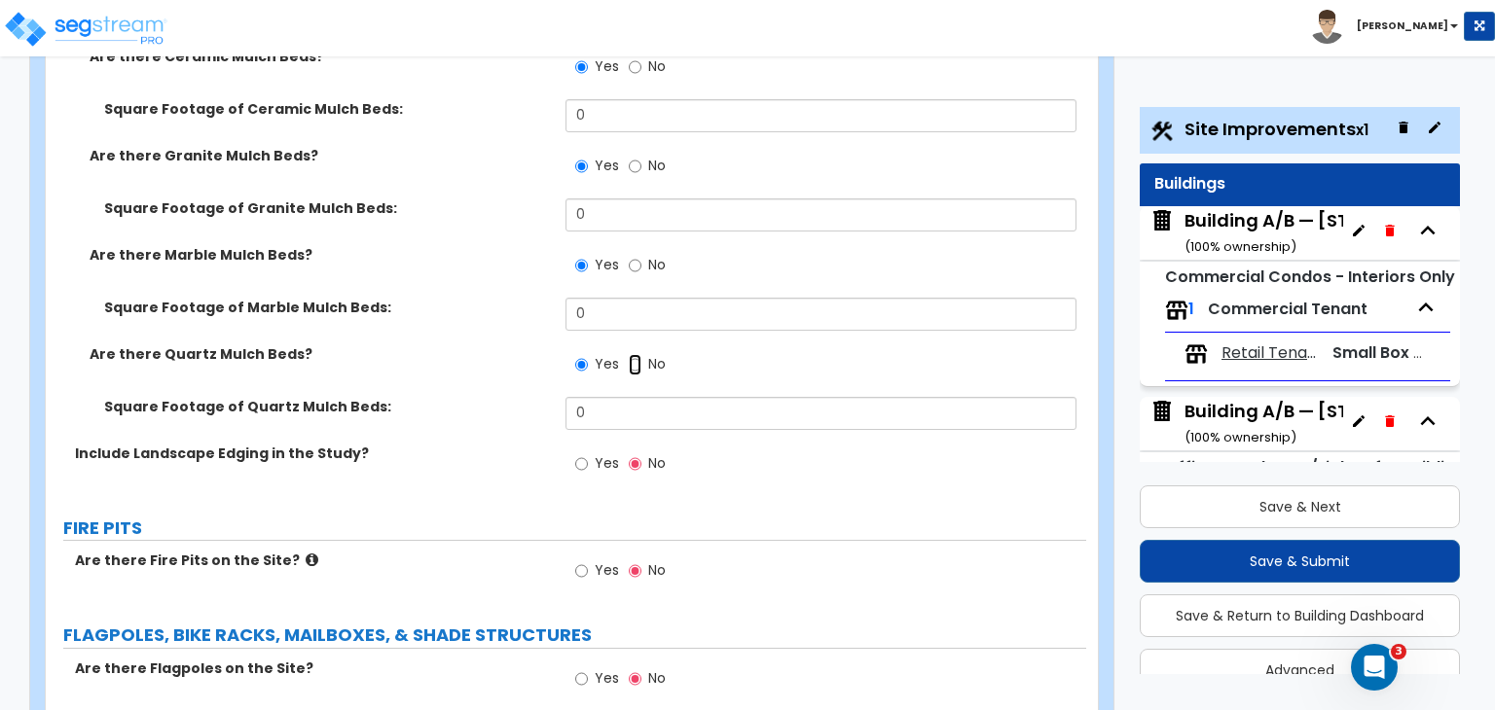
click at [634, 354] on input "No" at bounding box center [635, 364] width 13 height 21
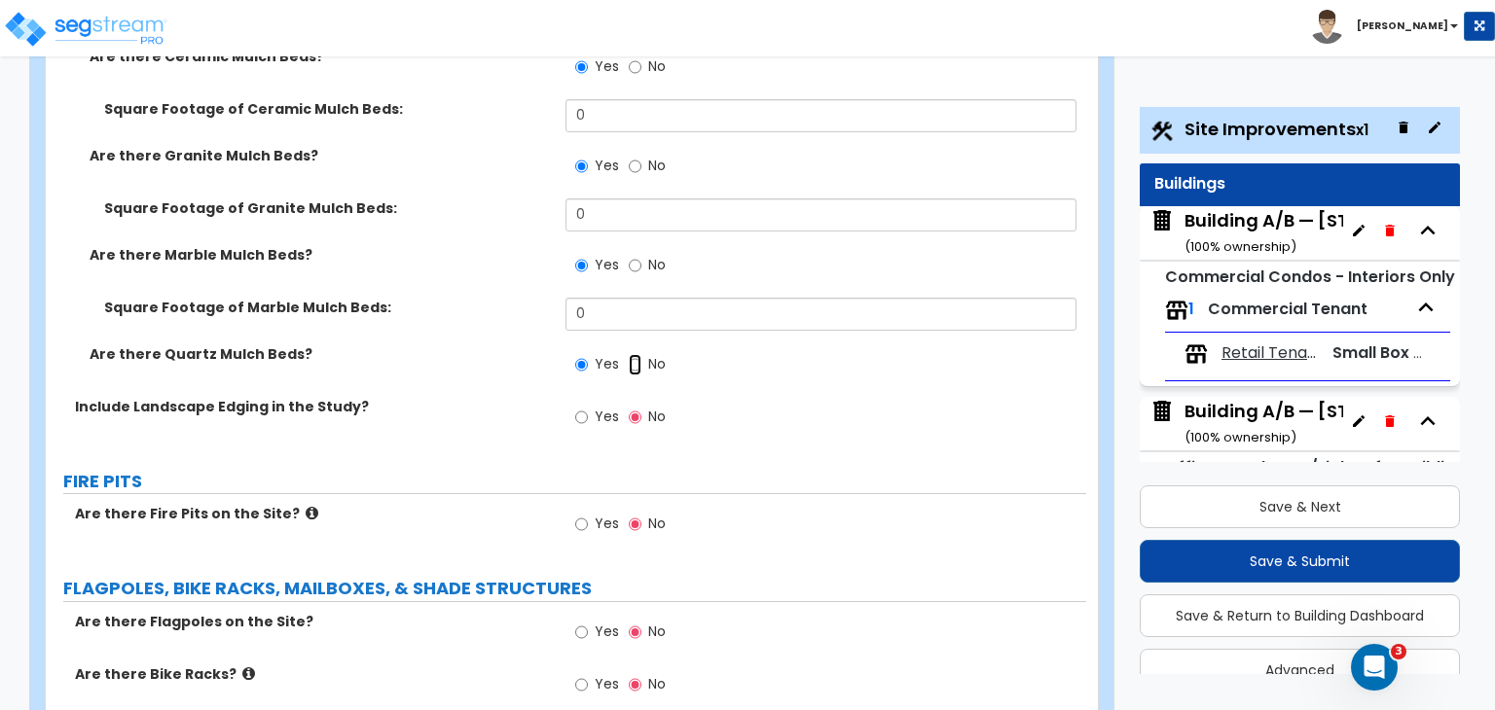
radio input "false"
click at [633, 255] on input "No" at bounding box center [635, 265] width 13 height 21
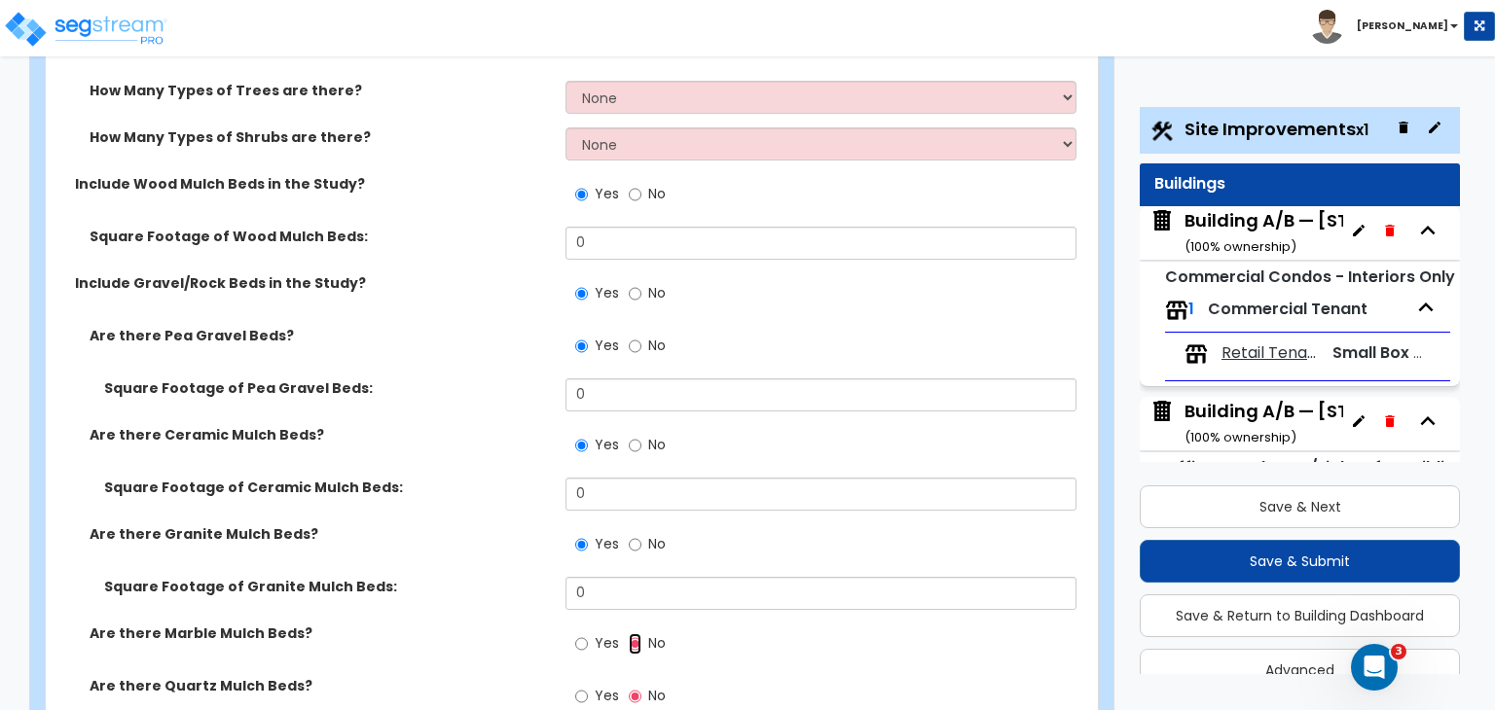
scroll to position [7034, 0]
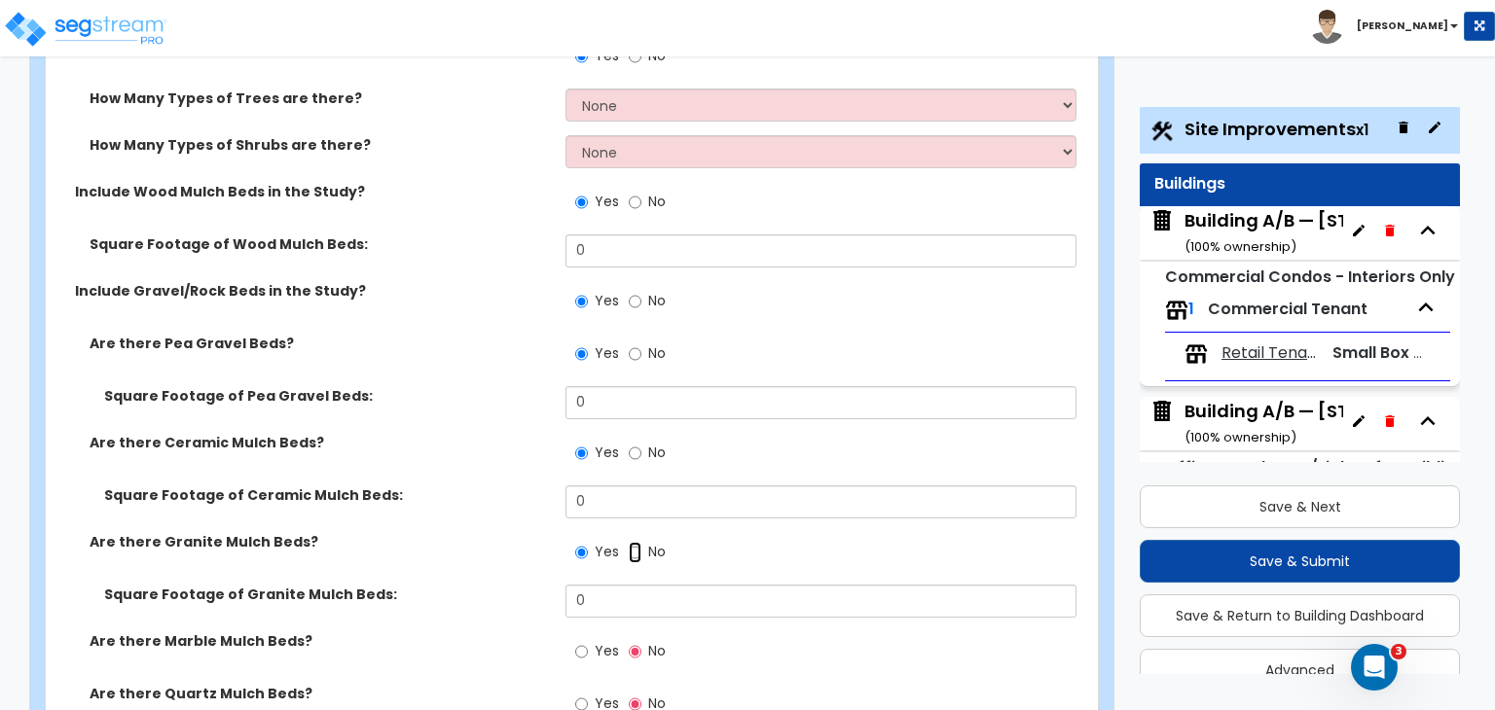
click at [632, 542] on input "No" at bounding box center [635, 552] width 13 height 21
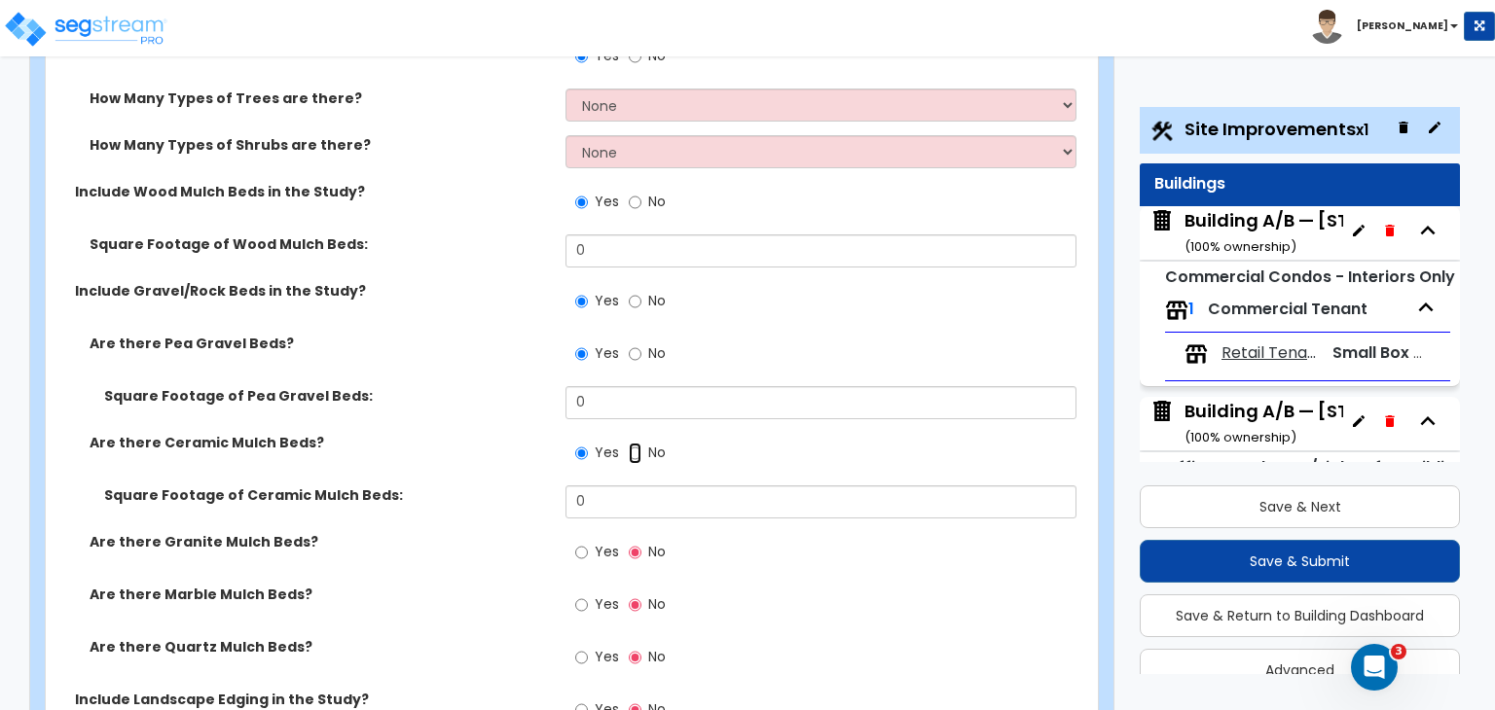
click at [635, 443] on input "No" at bounding box center [635, 453] width 13 height 21
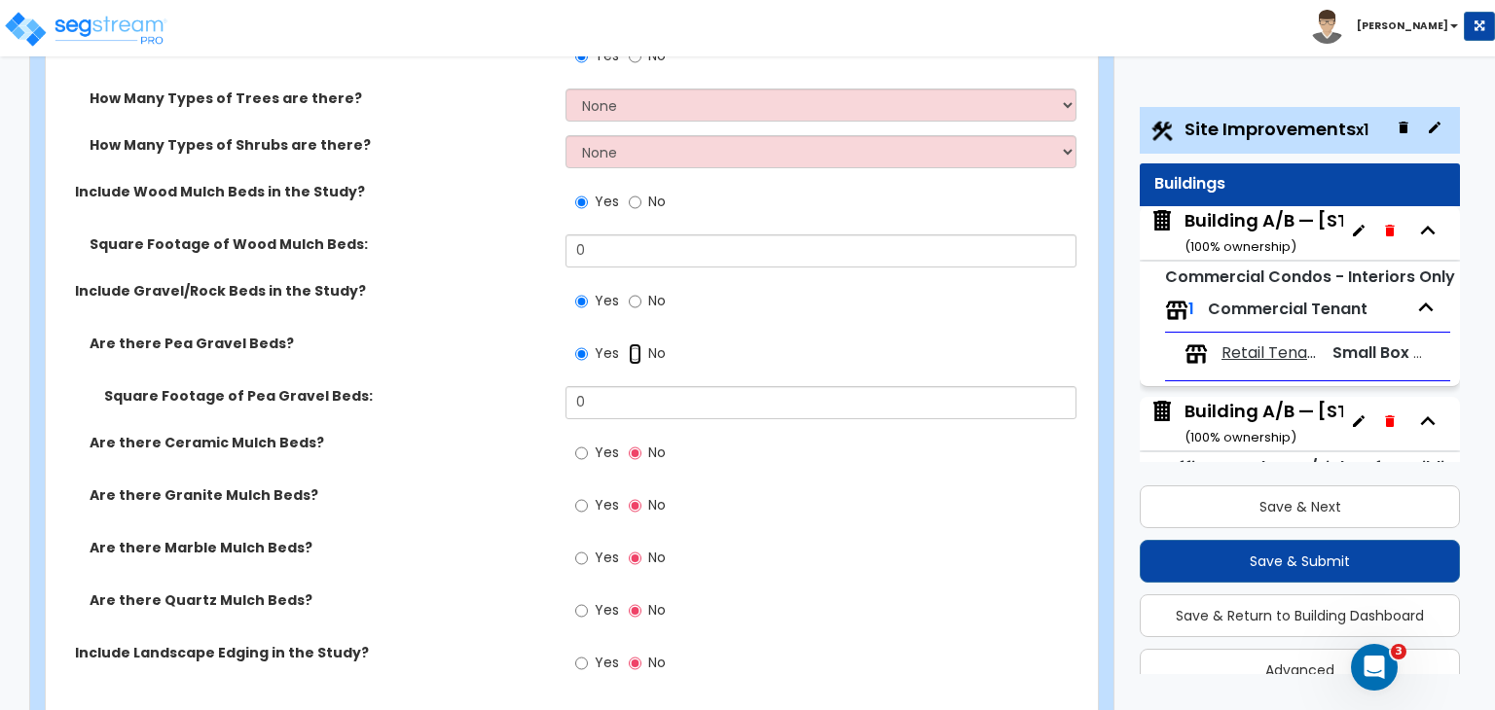
click at [637, 344] on input "No" at bounding box center [635, 354] width 13 height 21
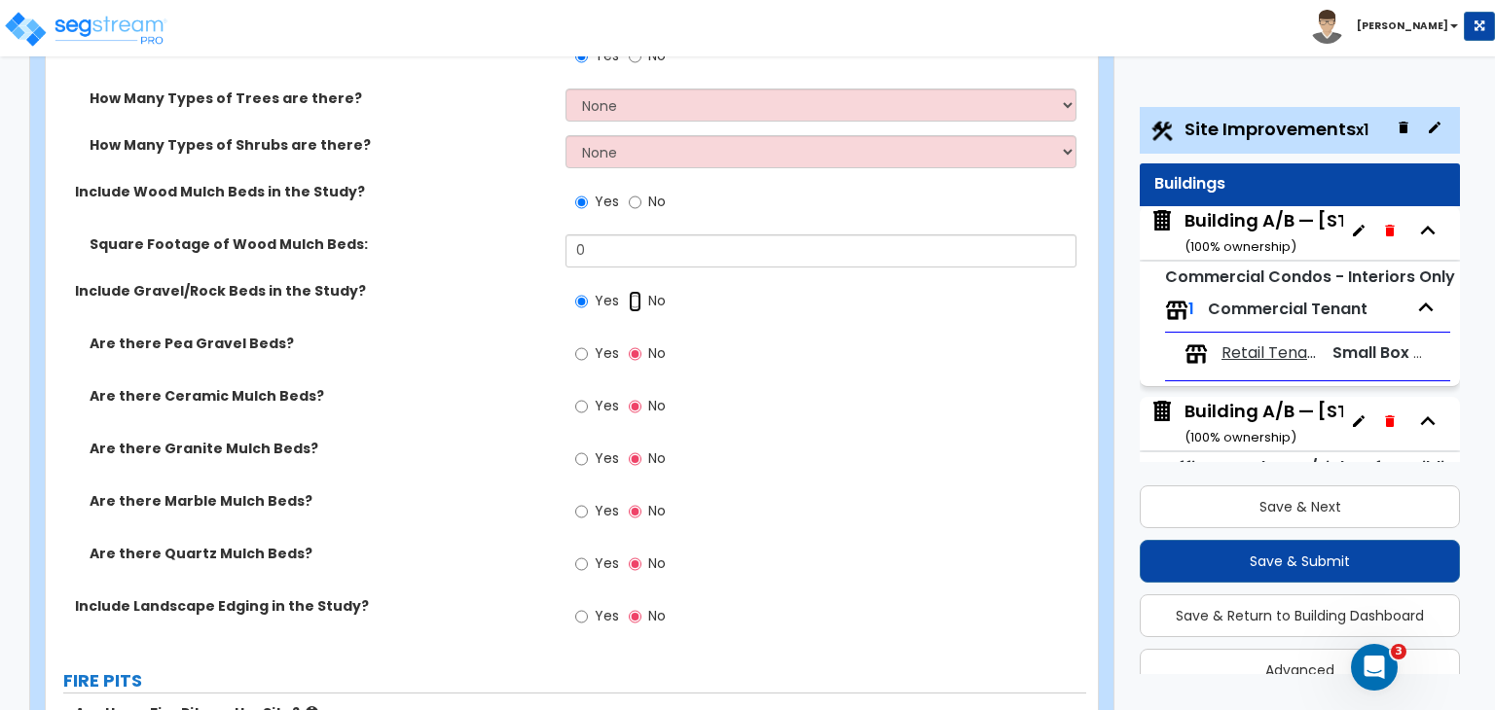
click at [634, 291] on input "No" at bounding box center [635, 301] width 13 height 21
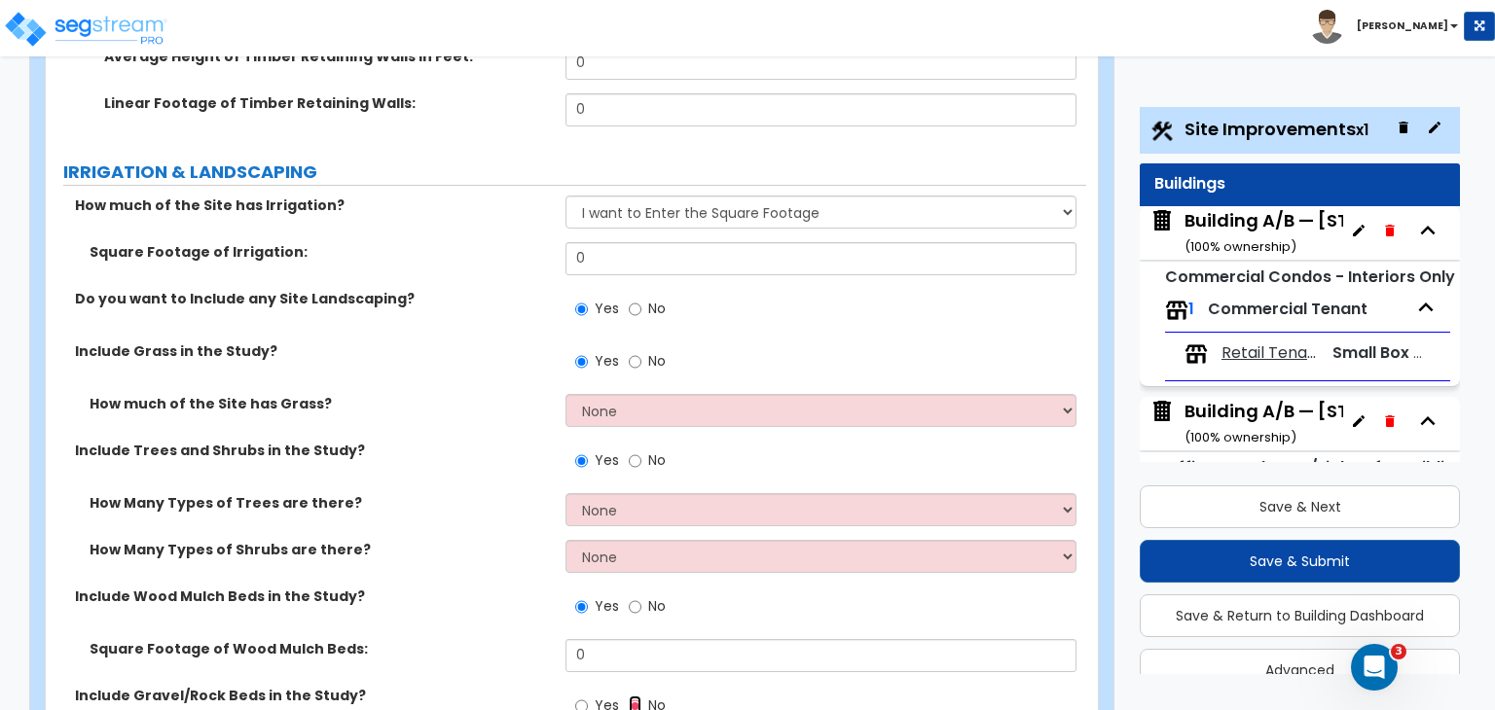
scroll to position [6629, 0]
click at [631, 597] on input "No" at bounding box center [635, 607] width 13 height 21
click at [632, 451] on input "No" at bounding box center [635, 461] width 13 height 21
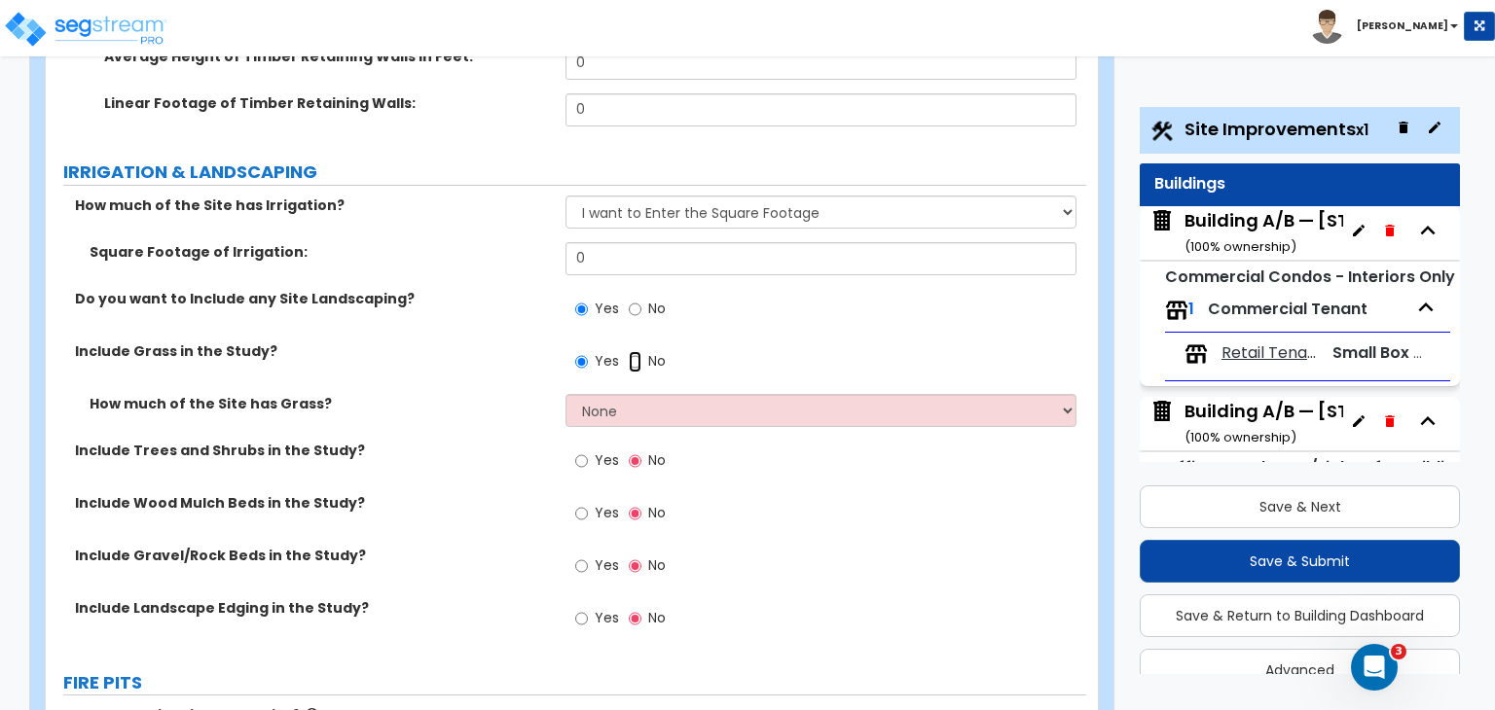
click at [633, 351] on input "No" at bounding box center [635, 361] width 13 height 21
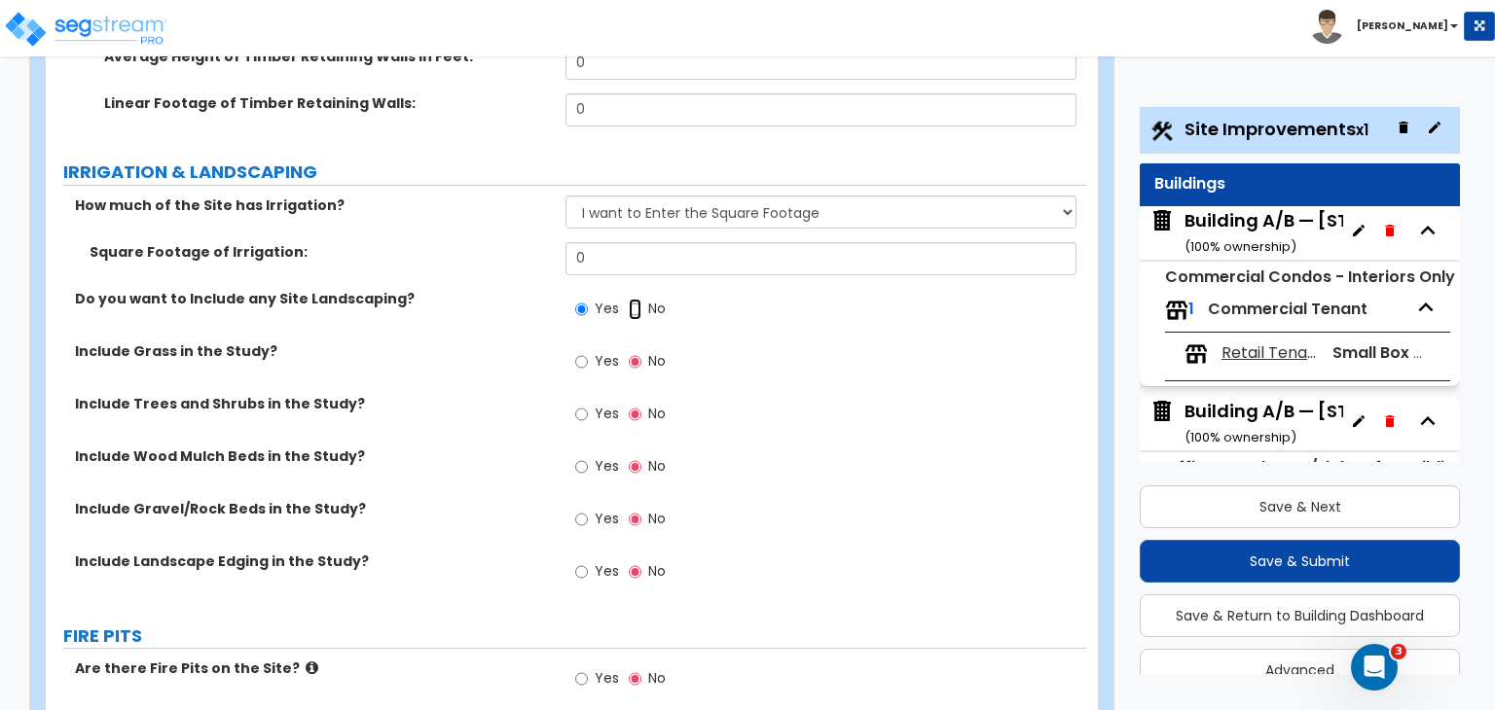
click at [634, 299] on input "No" at bounding box center [635, 309] width 13 height 21
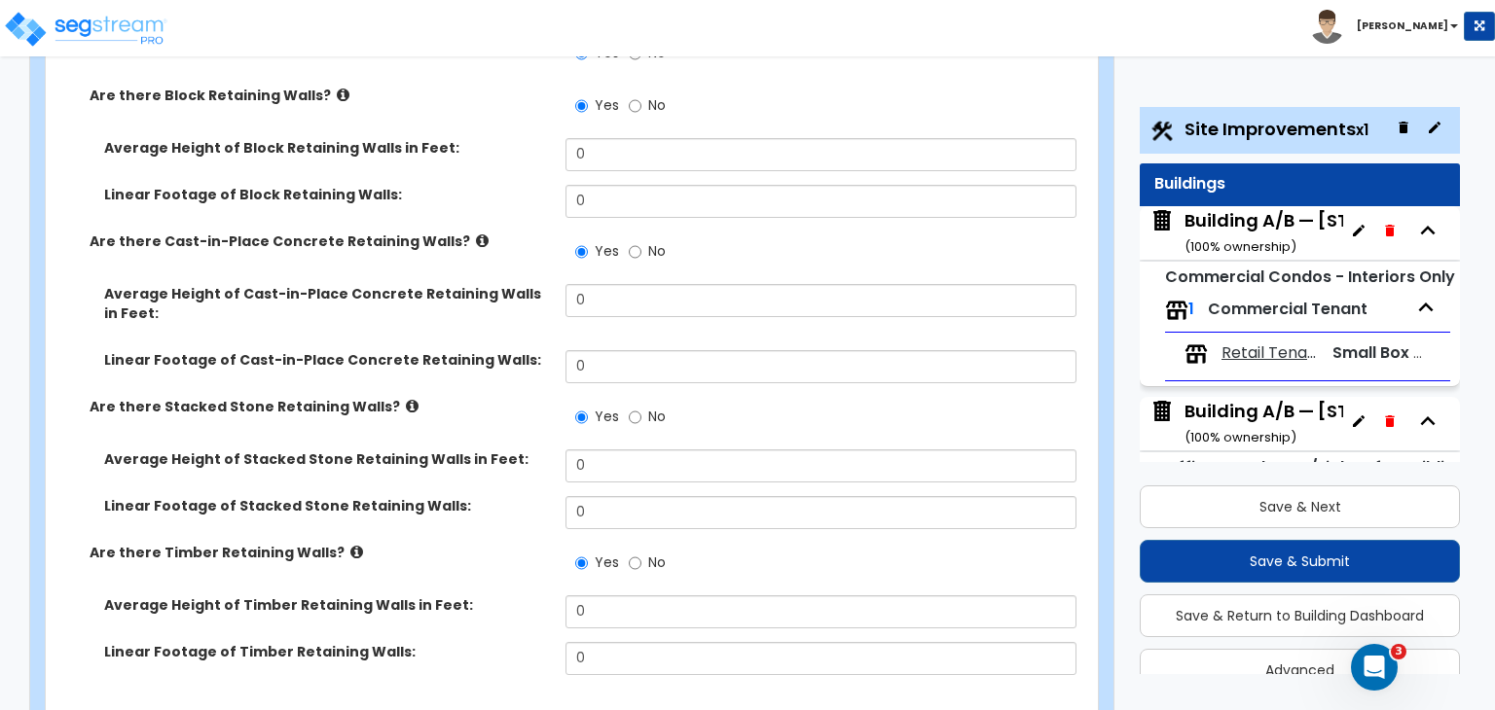
scroll to position [6071, 0]
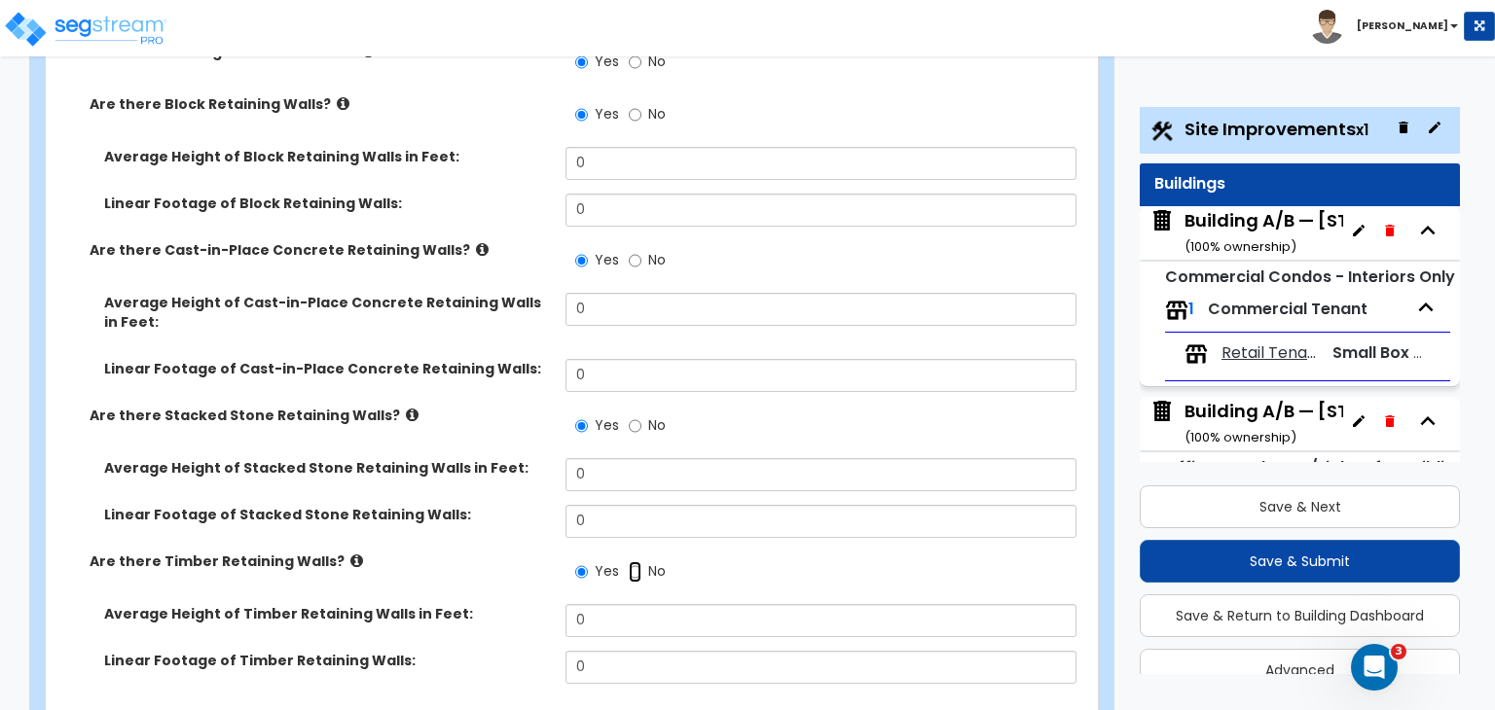
click at [634, 561] on input "No" at bounding box center [635, 571] width 13 height 21
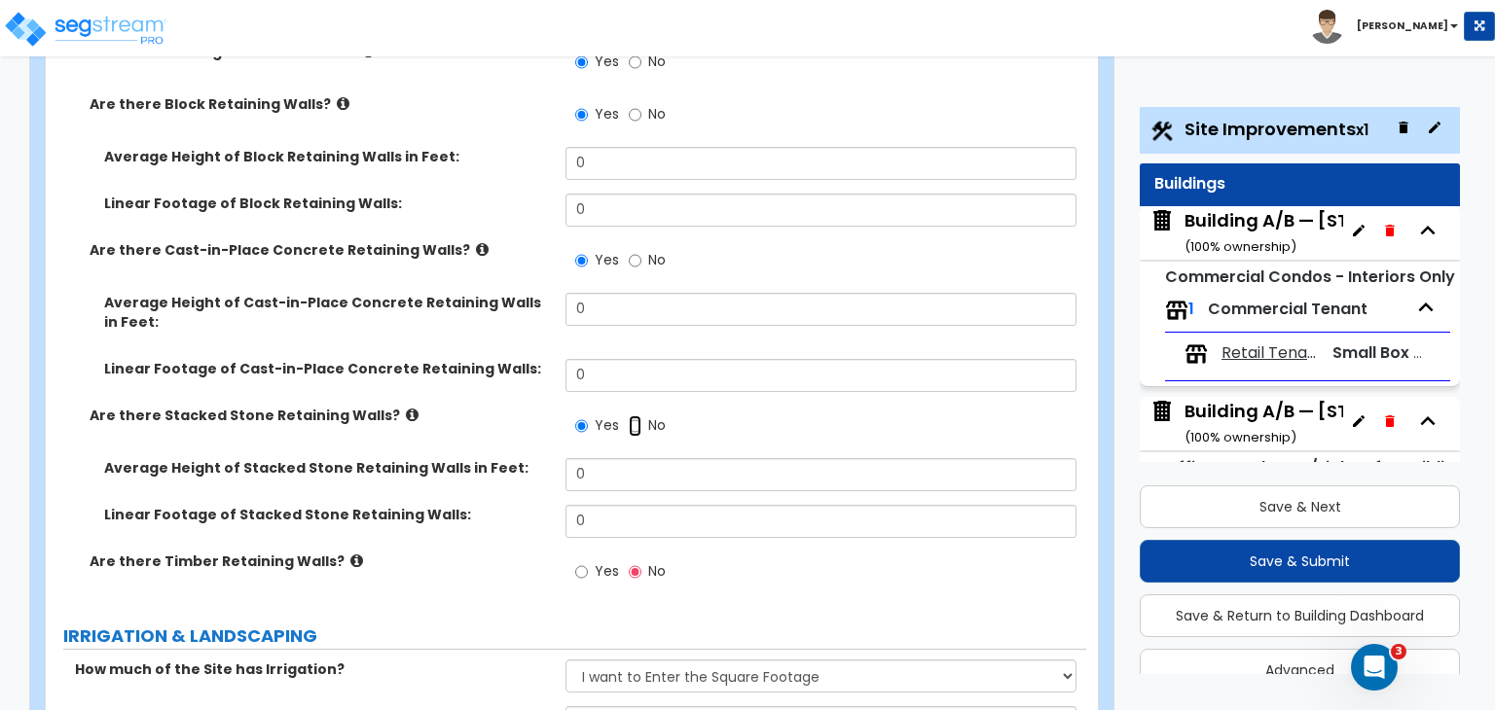
click at [633, 416] on input "No" at bounding box center [635, 426] width 13 height 21
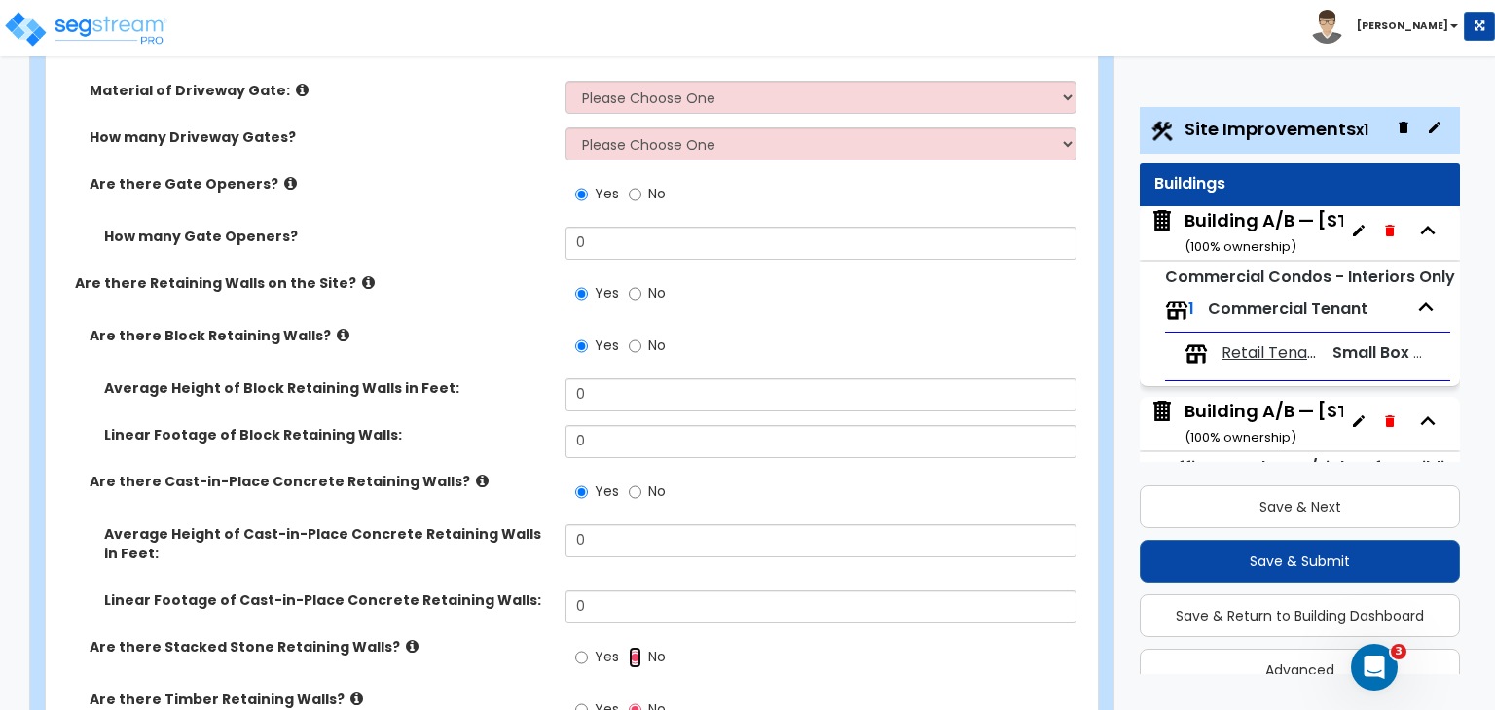
scroll to position [5839, 0]
click at [633, 483] on input "No" at bounding box center [635, 493] width 13 height 21
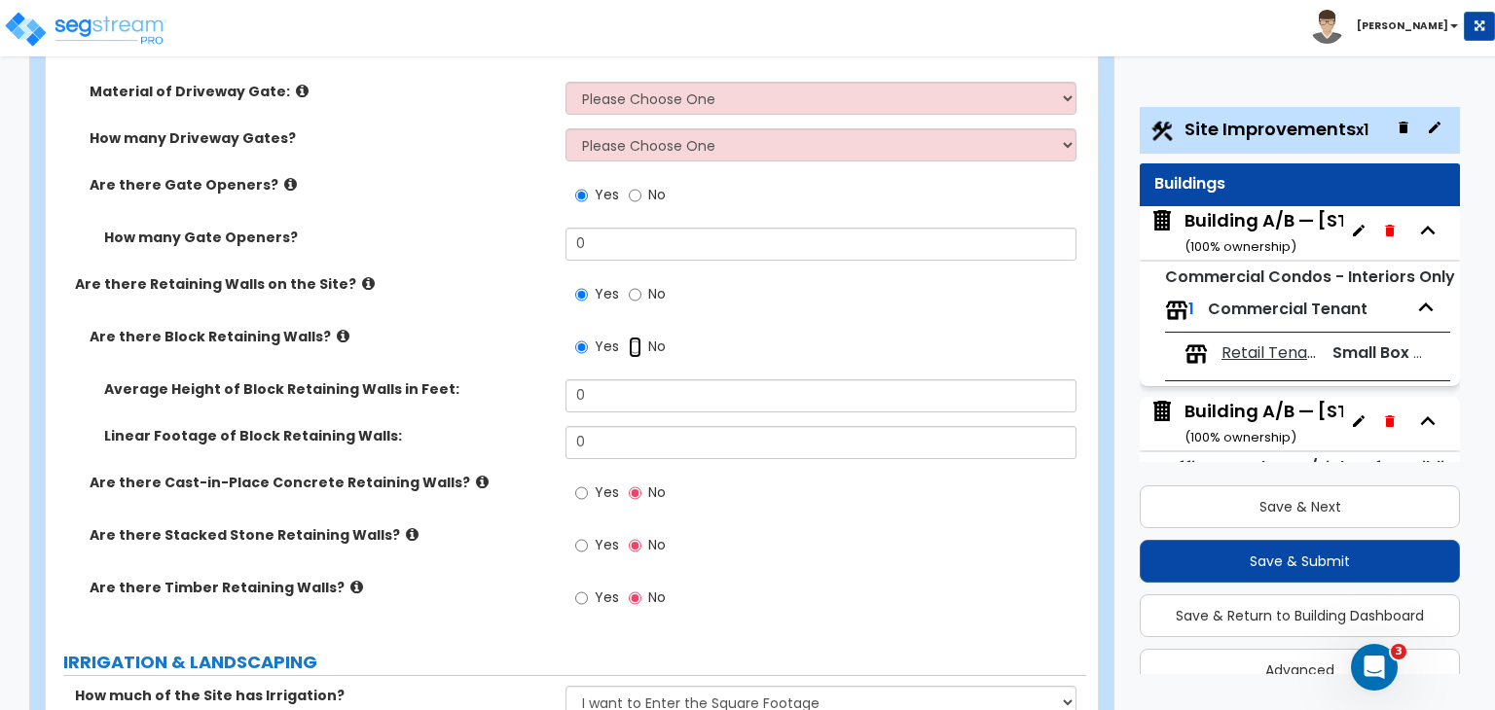
click at [633, 337] on input "No" at bounding box center [635, 347] width 13 height 21
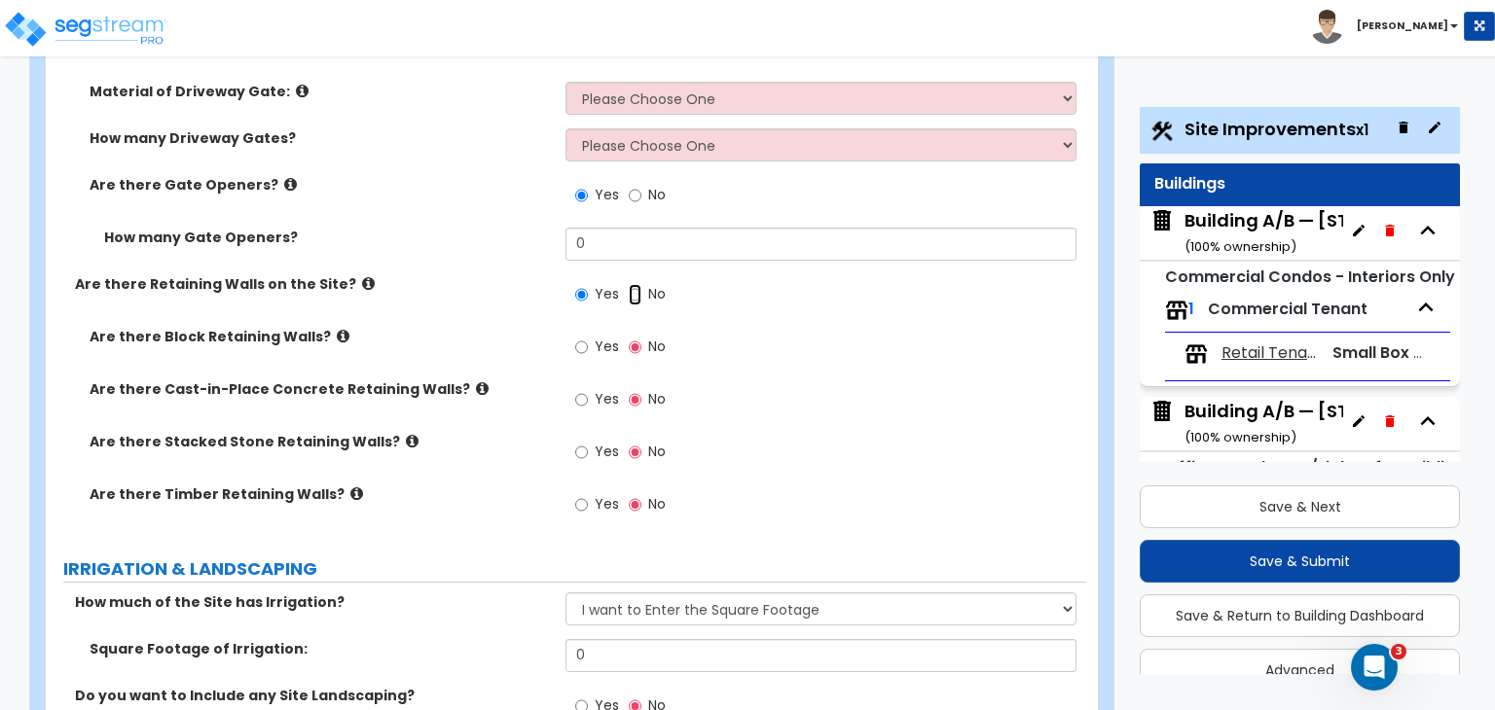
click at [633, 284] on input "No" at bounding box center [635, 294] width 13 height 21
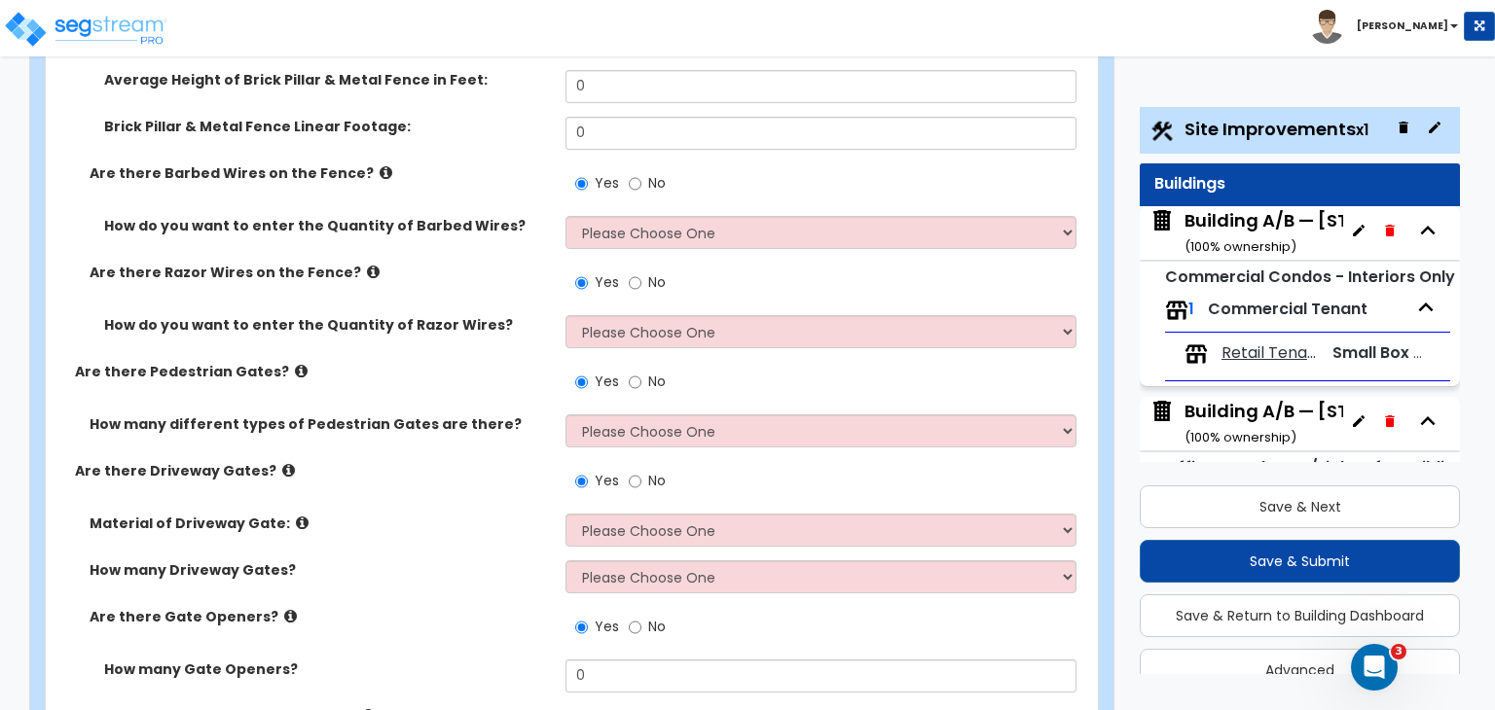
scroll to position [5403, 0]
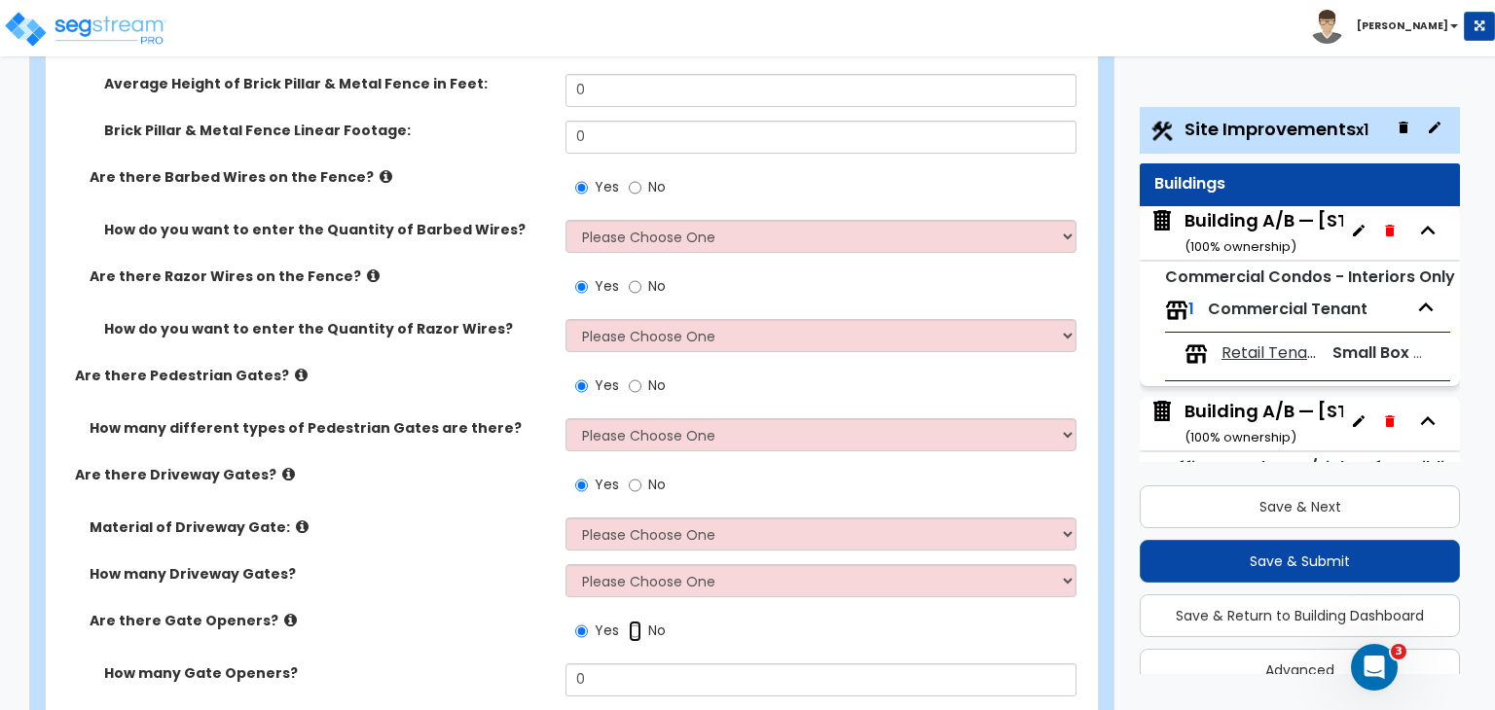
click at [631, 621] on input "No" at bounding box center [635, 631] width 13 height 21
click at [630, 475] on input "No" at bounding box center [635, 485] width 13 height 21
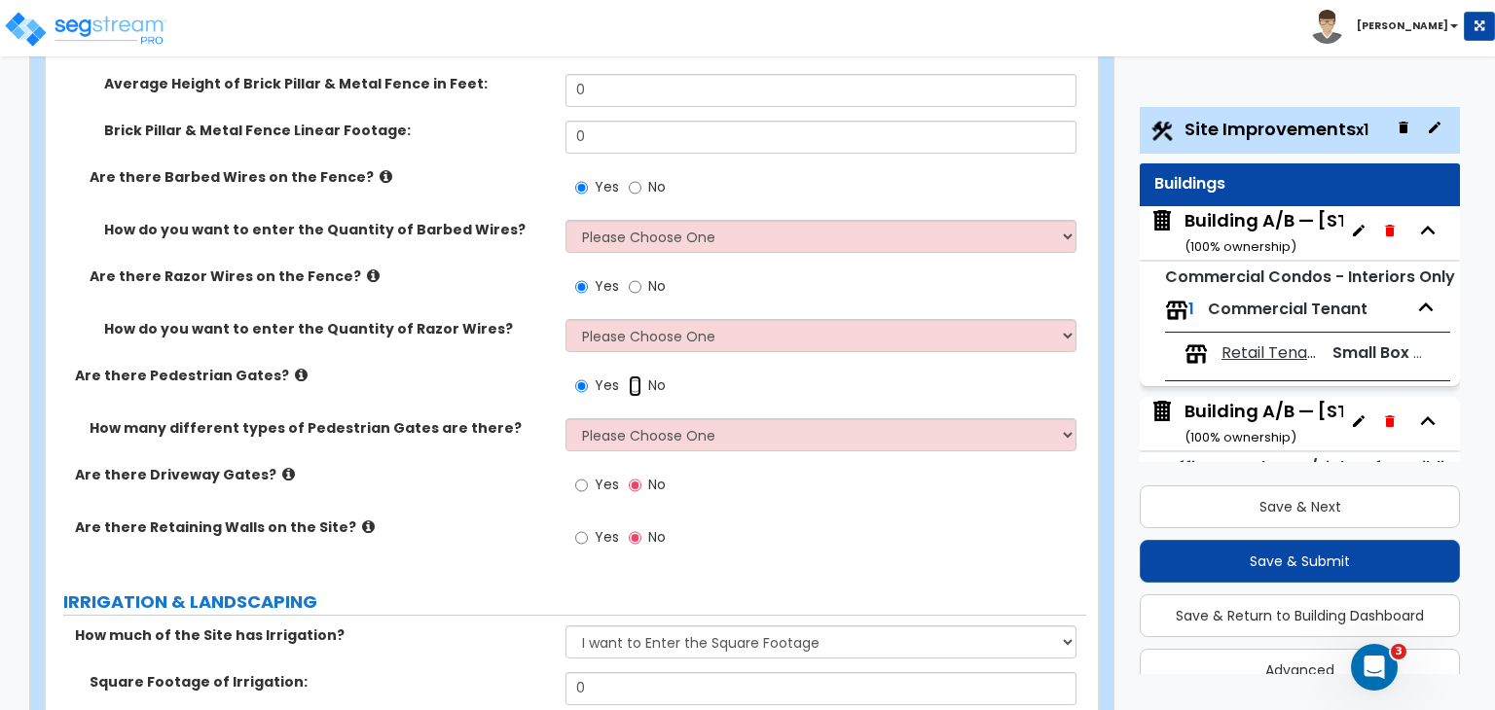
click at [632, 376] on input "No" at bounding box center [635, 386] width 13 height 21
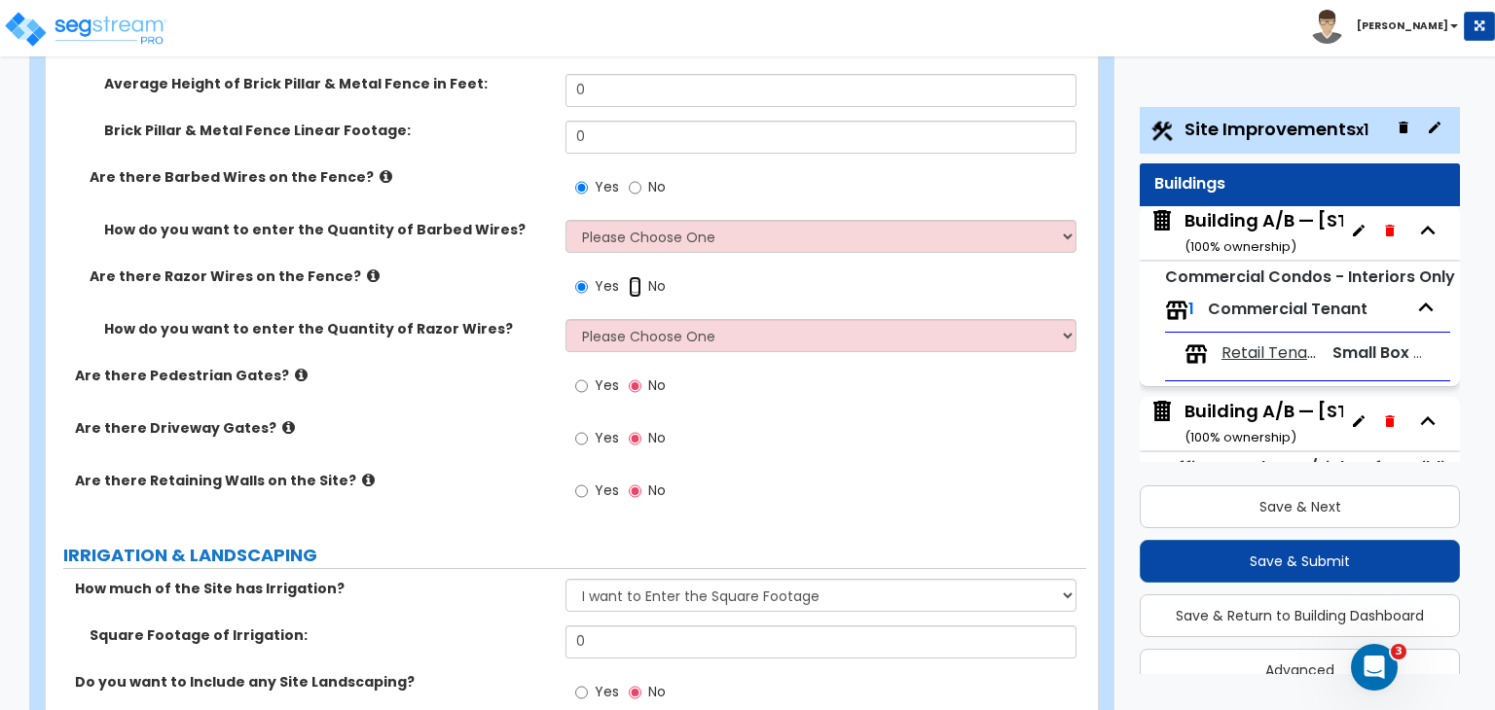
click at [633, 276] on input "No" at bounding box center [635, 286] width 13 height 21
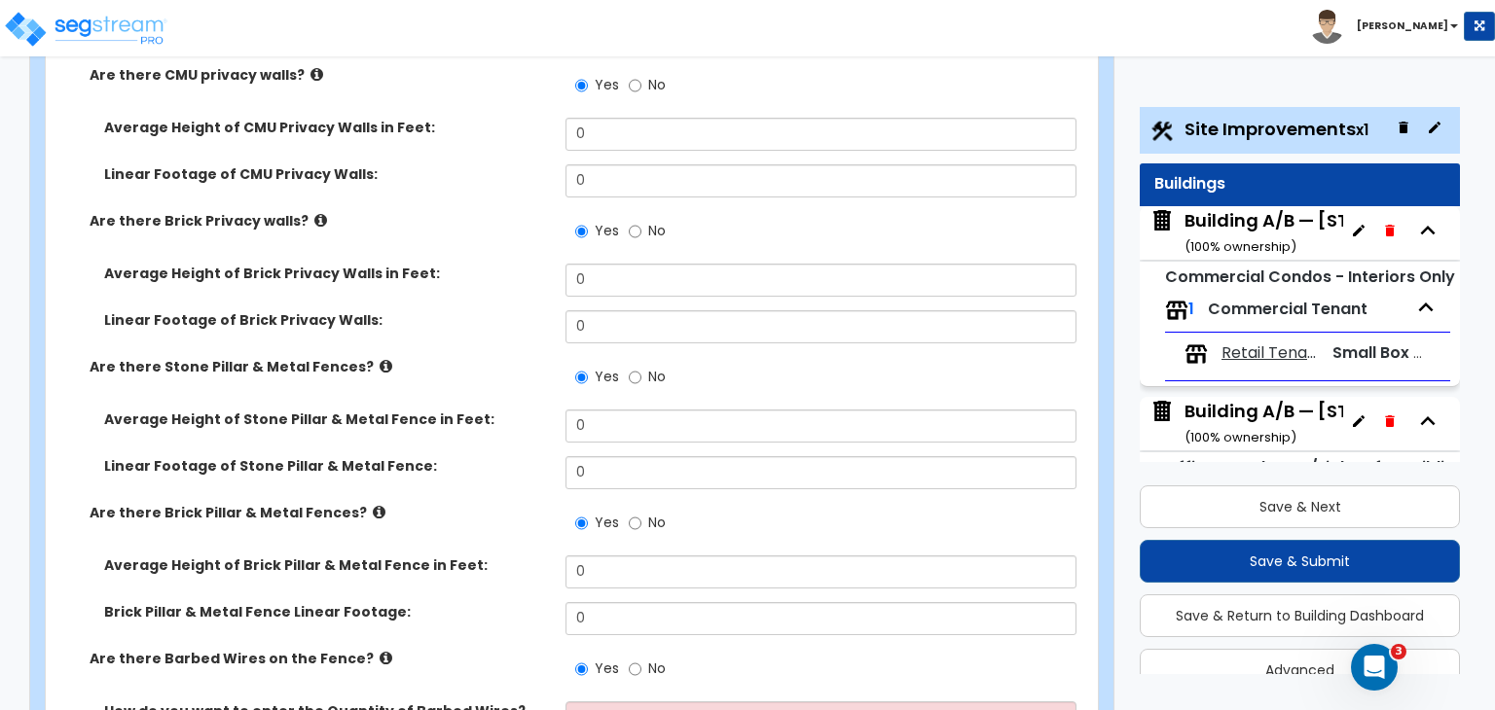
scroll to position [4920, 0]
click at [633, 660] on input "No" at bounding box center [635, 670] width 13 height 21
click at [634, 514] on input "No" at bounding box center [635, 524] width 13 height 21
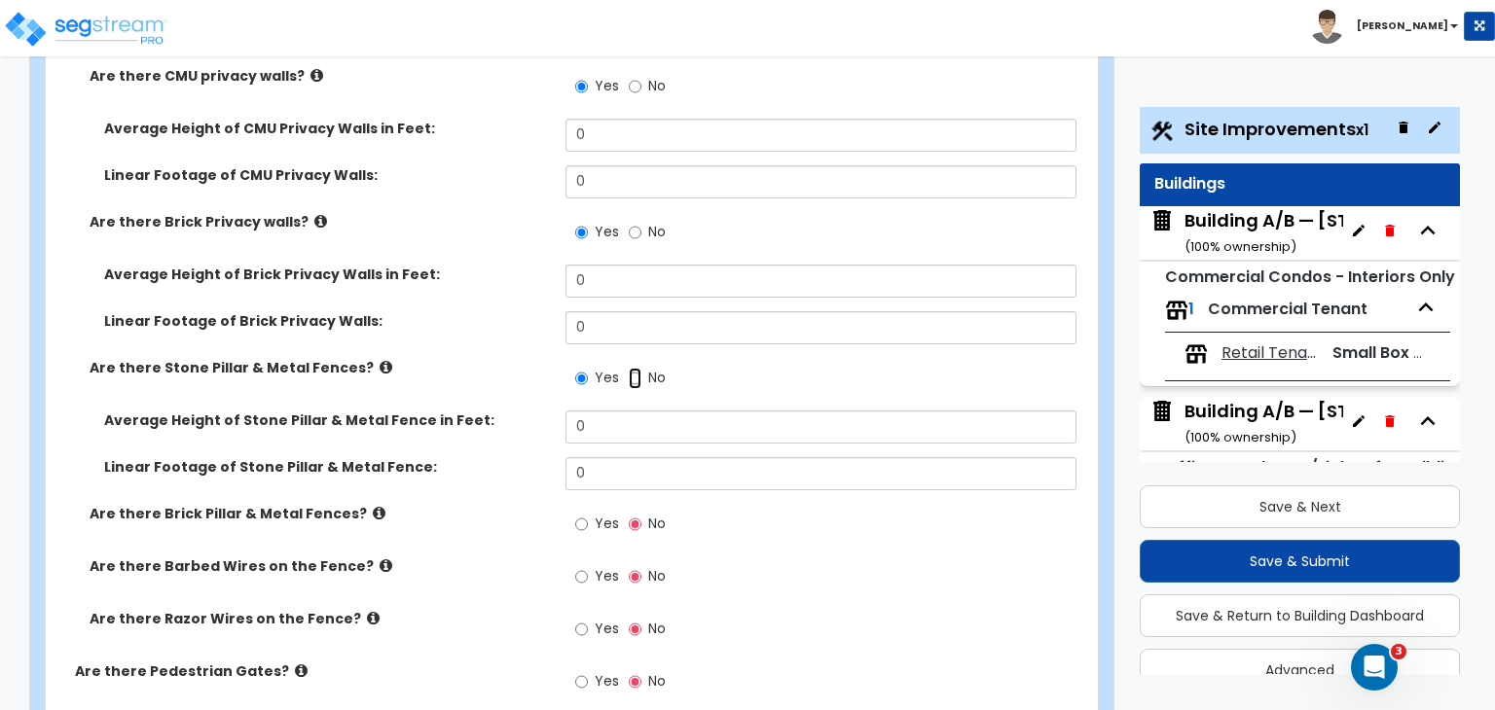
click at [634, 368] on input "No" at bounding box center [635, 378] width 13 height 21
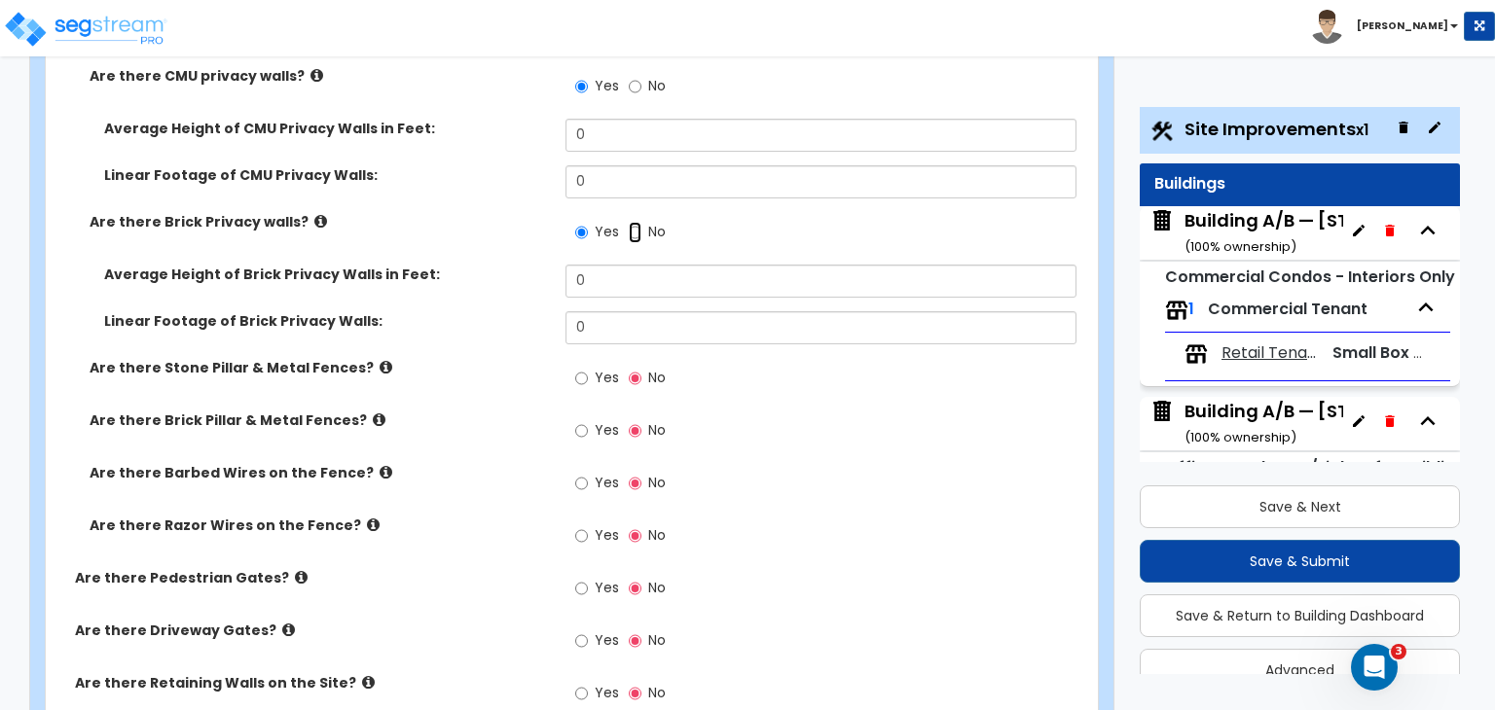
click at [635, 222] on input "No" at bounding box center [635, 232] width 13 height 21
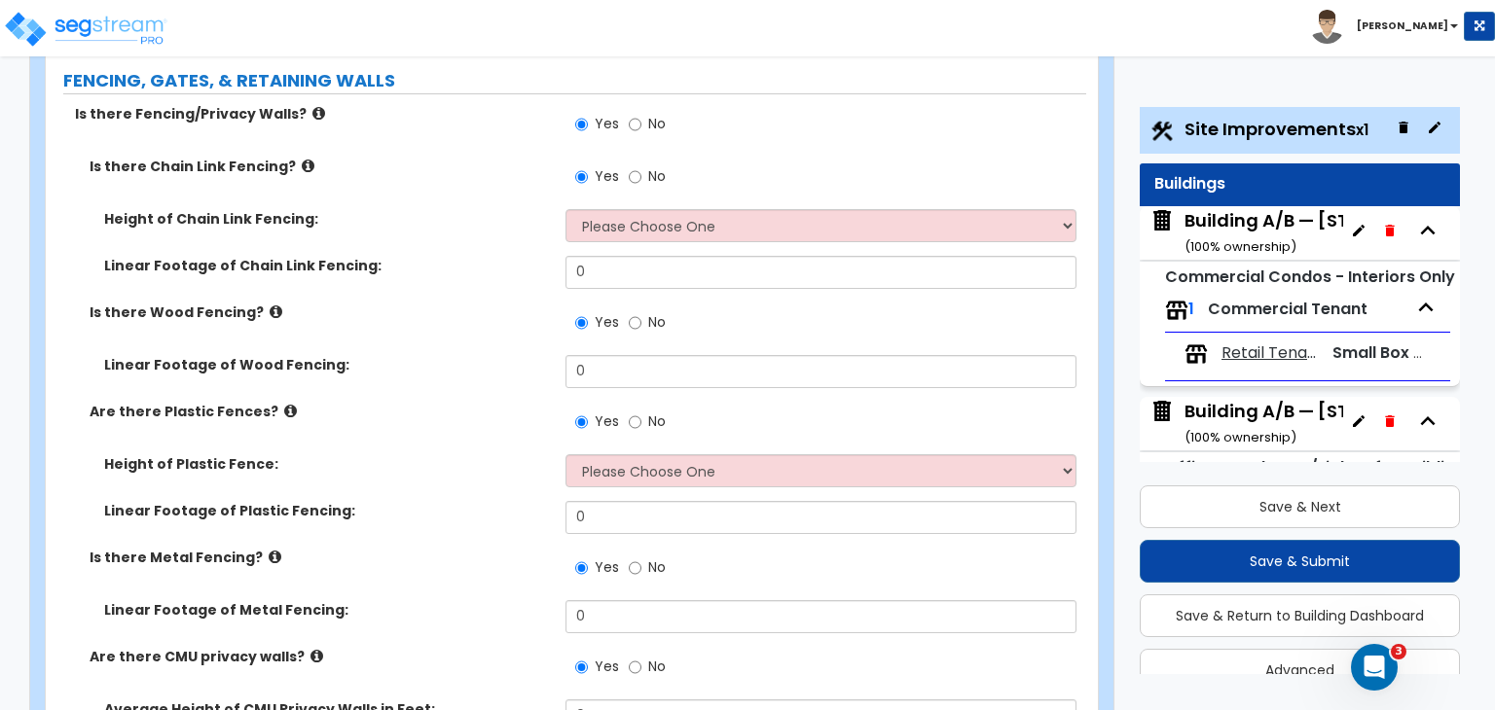
scroll to position [4335, 0]
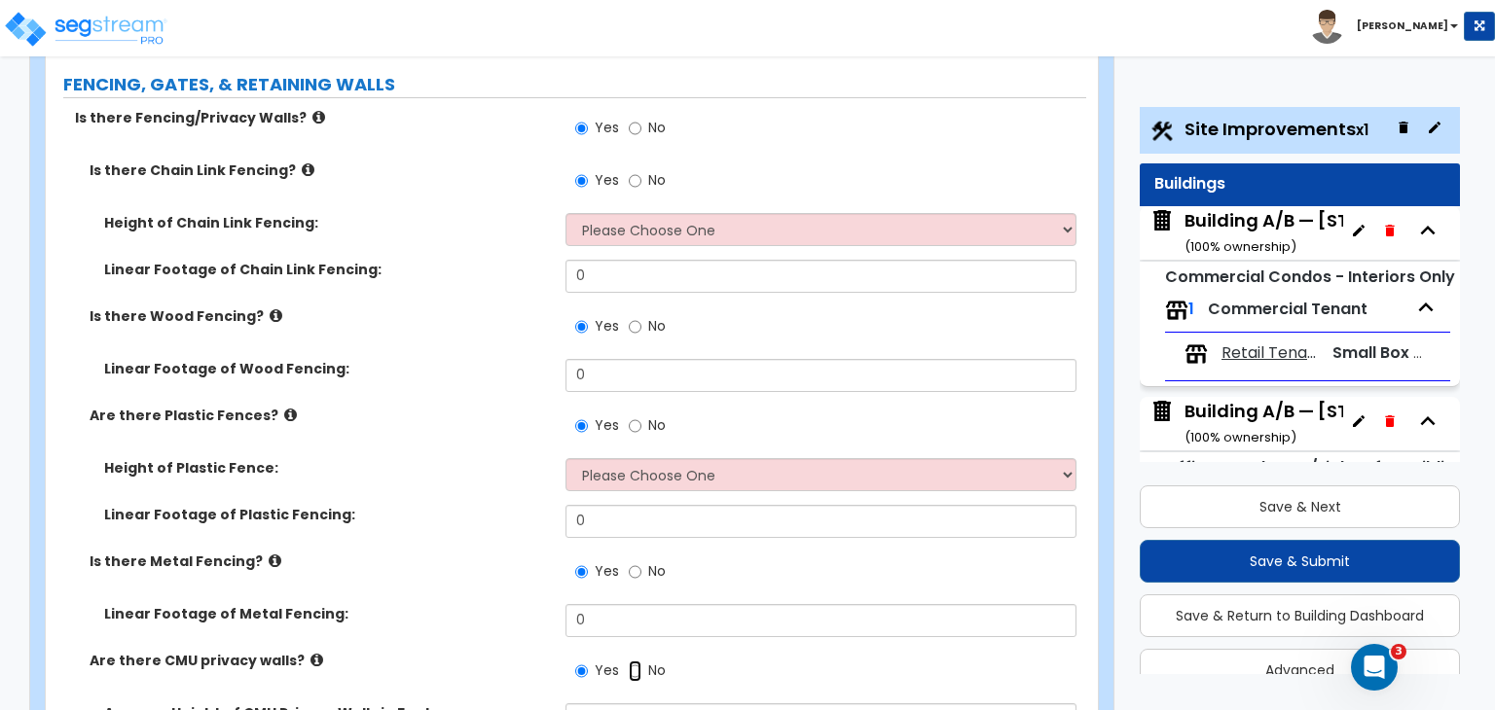
click at [633, 661] on input "No" at bounding box center [635, 671] width 13 height 21
click at [633, 561] on input "No" at bounding box center [635, 571] width 13 height 21
click at [633, 416] on input "No" at bounding box center [635, 426] width 13 height 21
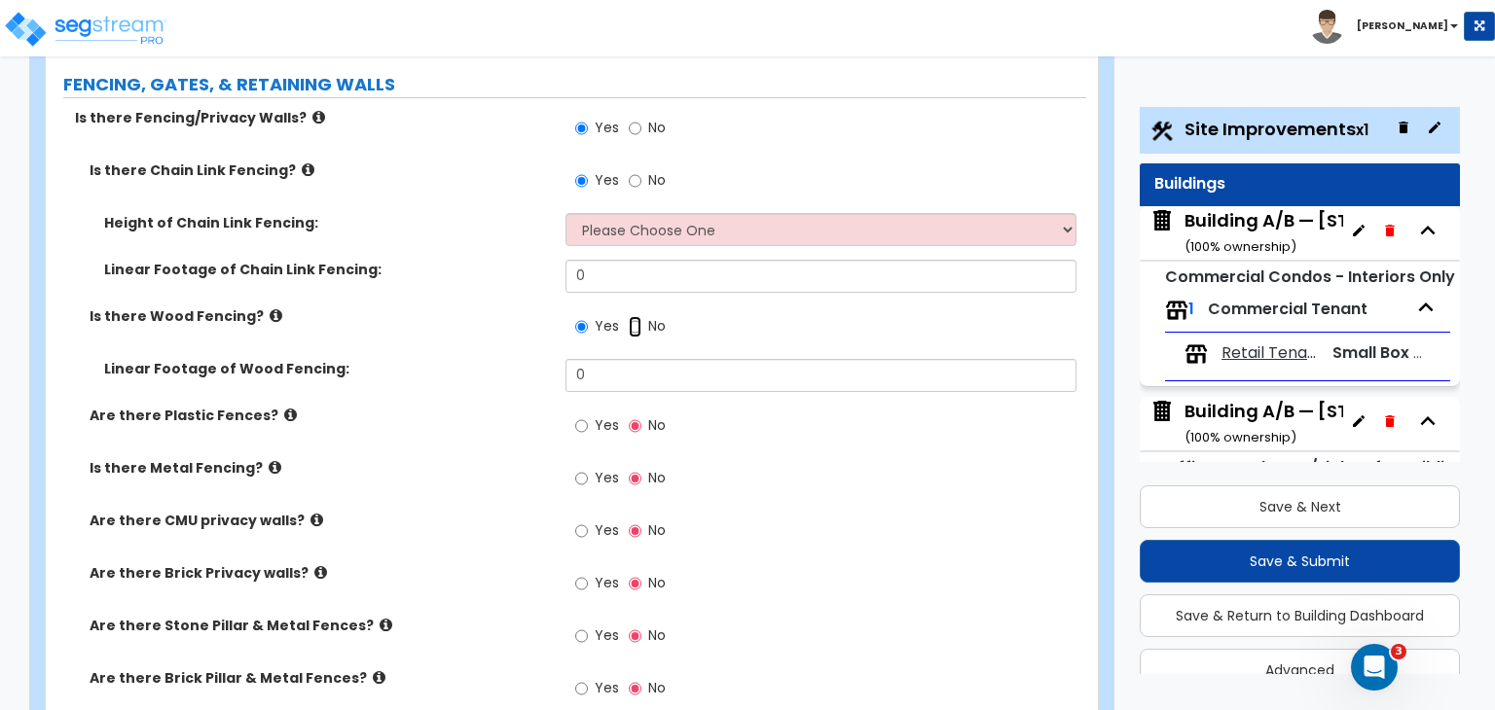
click at [634, 316] on input "No" at bounding box center [635, 326] width 13 height 21
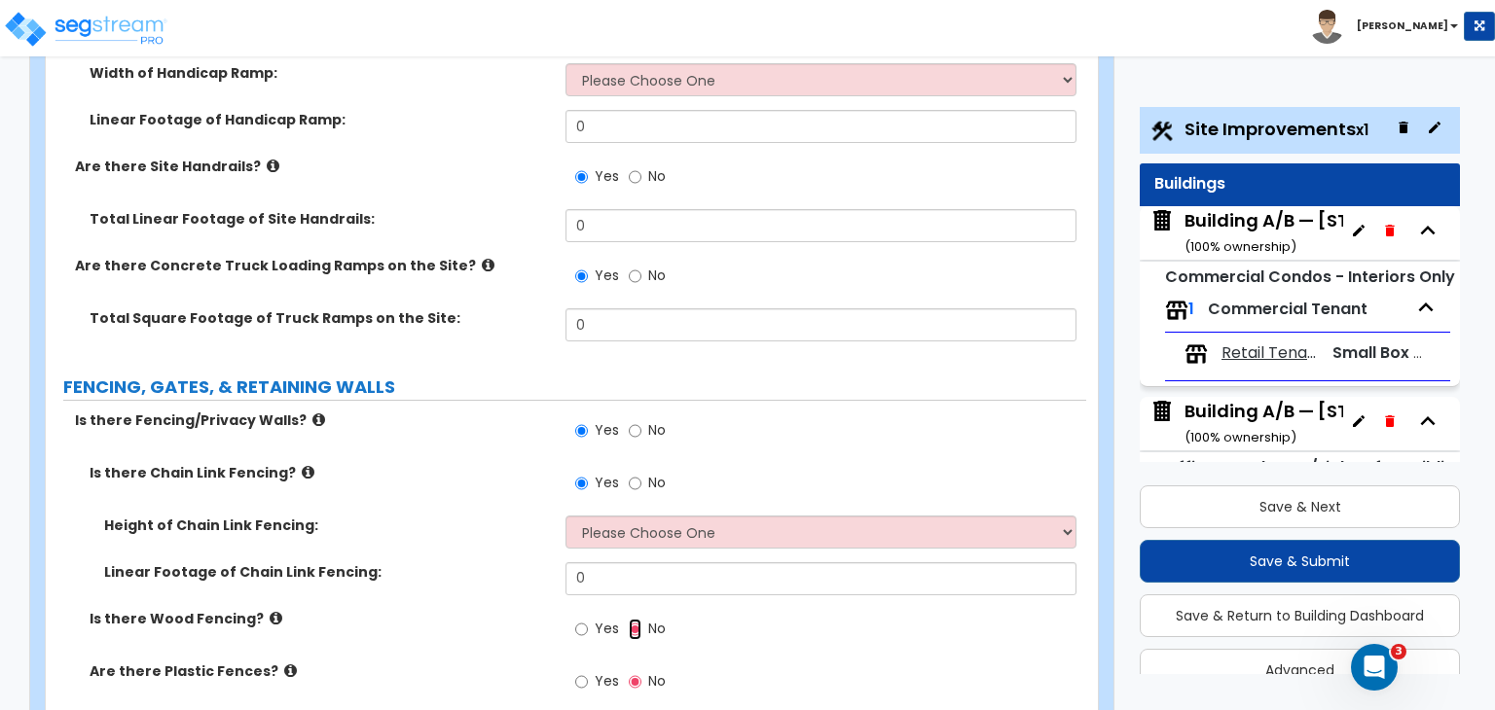
scroll to position [3995, 0]
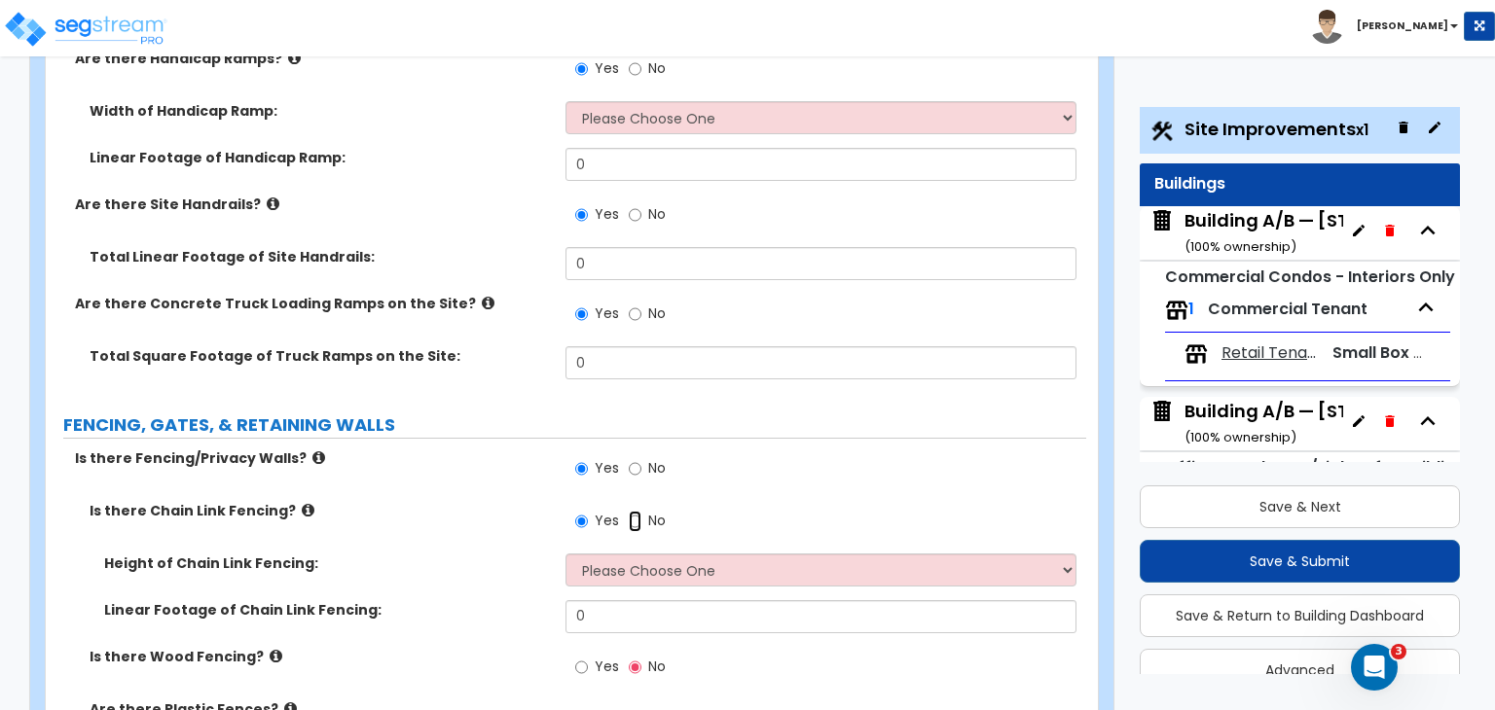
click at [632, 511] on input "No" at bounding box center [635, 521] width 13 height 21
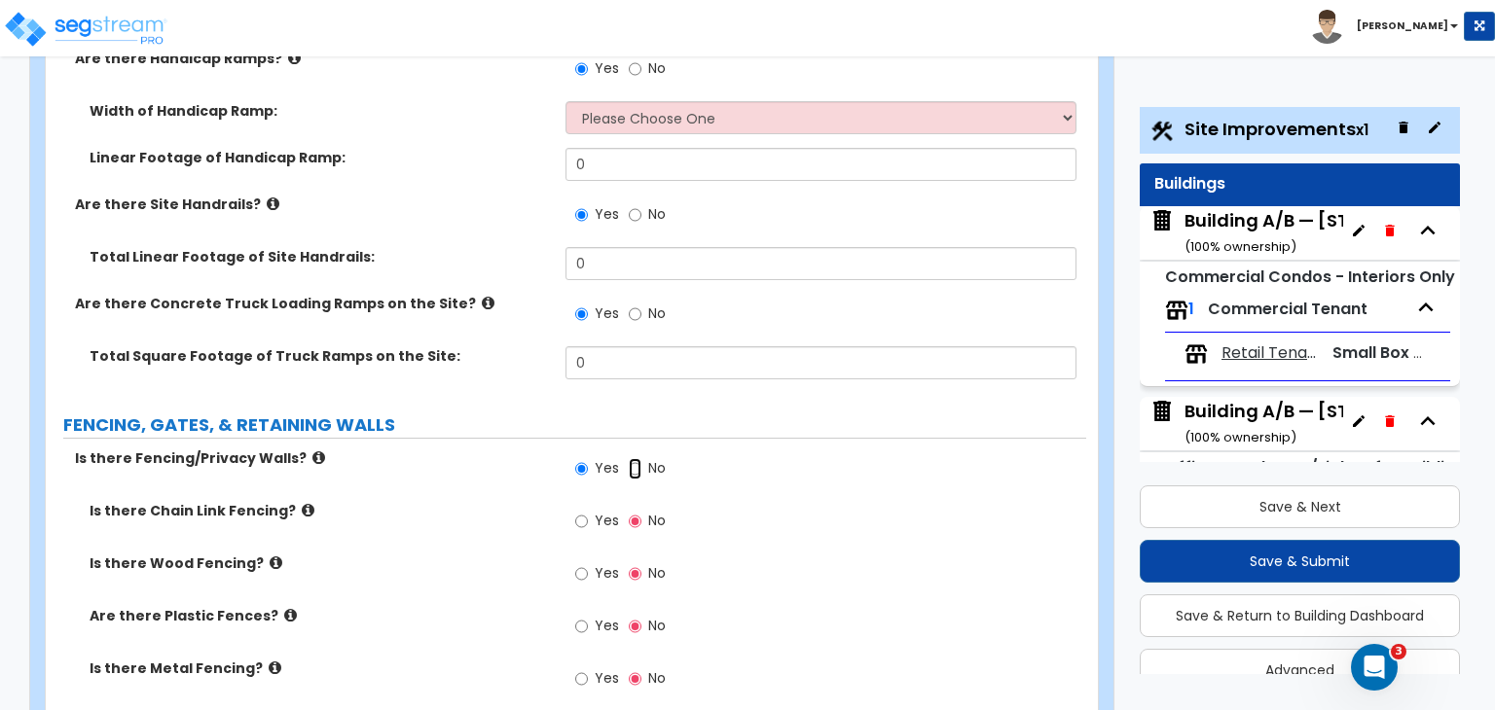
click at [634, 458] on input "No" at bounding box center [635, 468] width 13 height 21
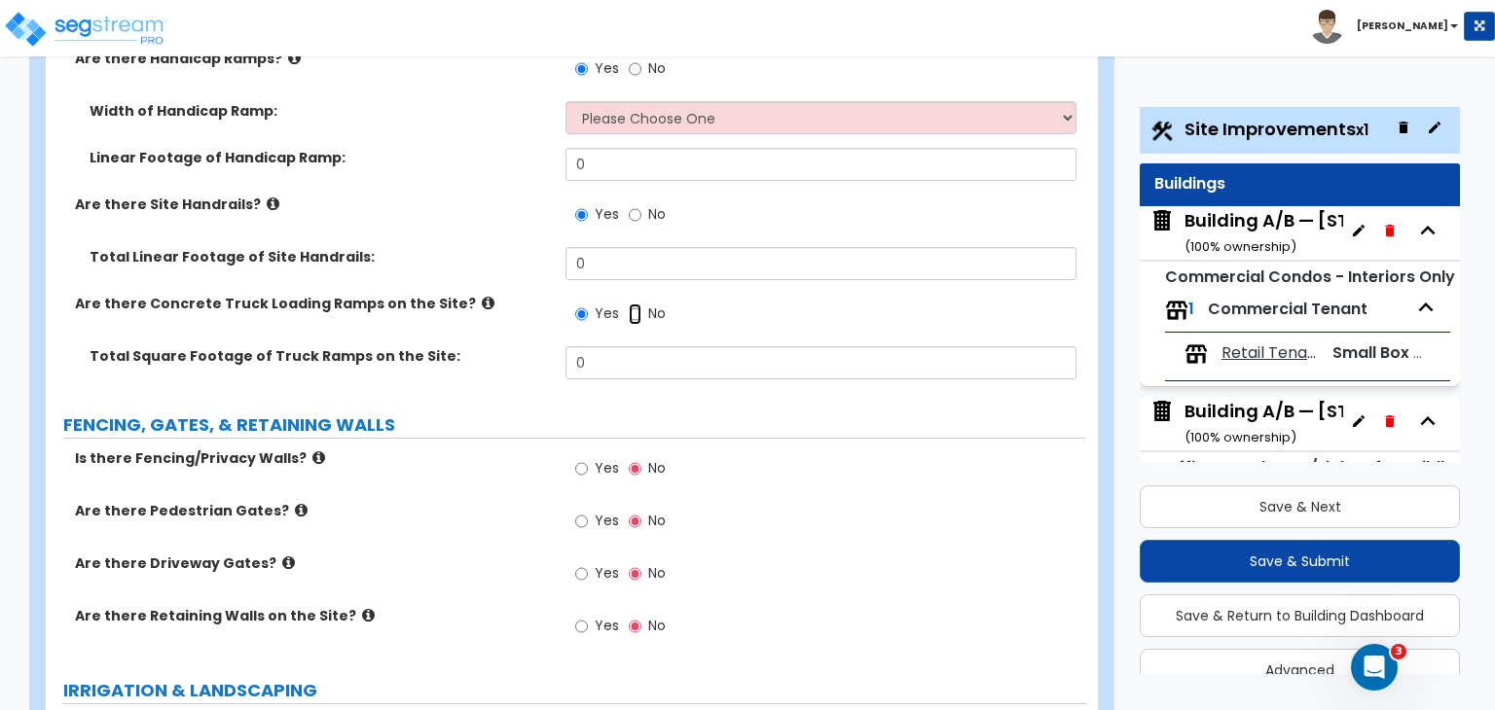
click at [634, 304] on input "No" at bounding box center [635, 314] width 13 height 21
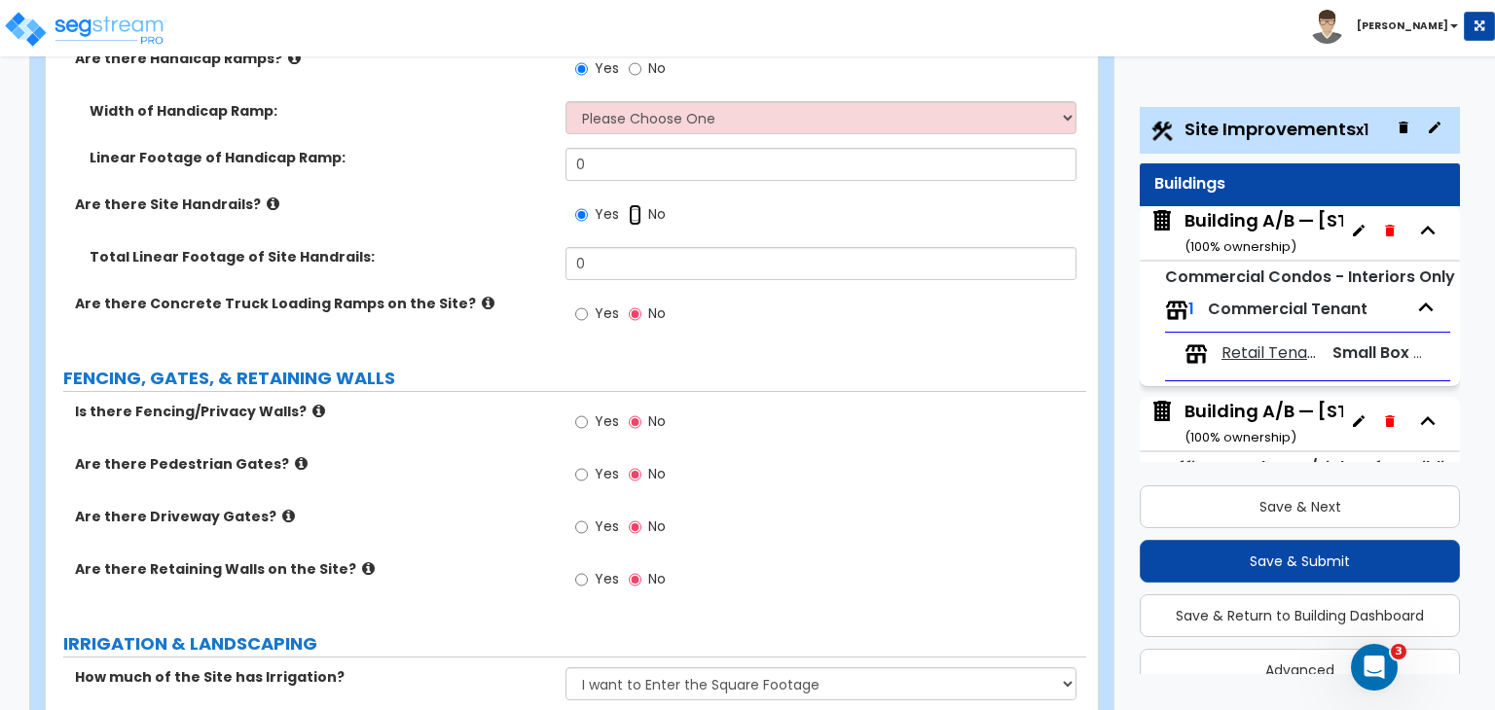
click at [635, 204] on input "No" at bounding box center [635, 214] width 13 height 21
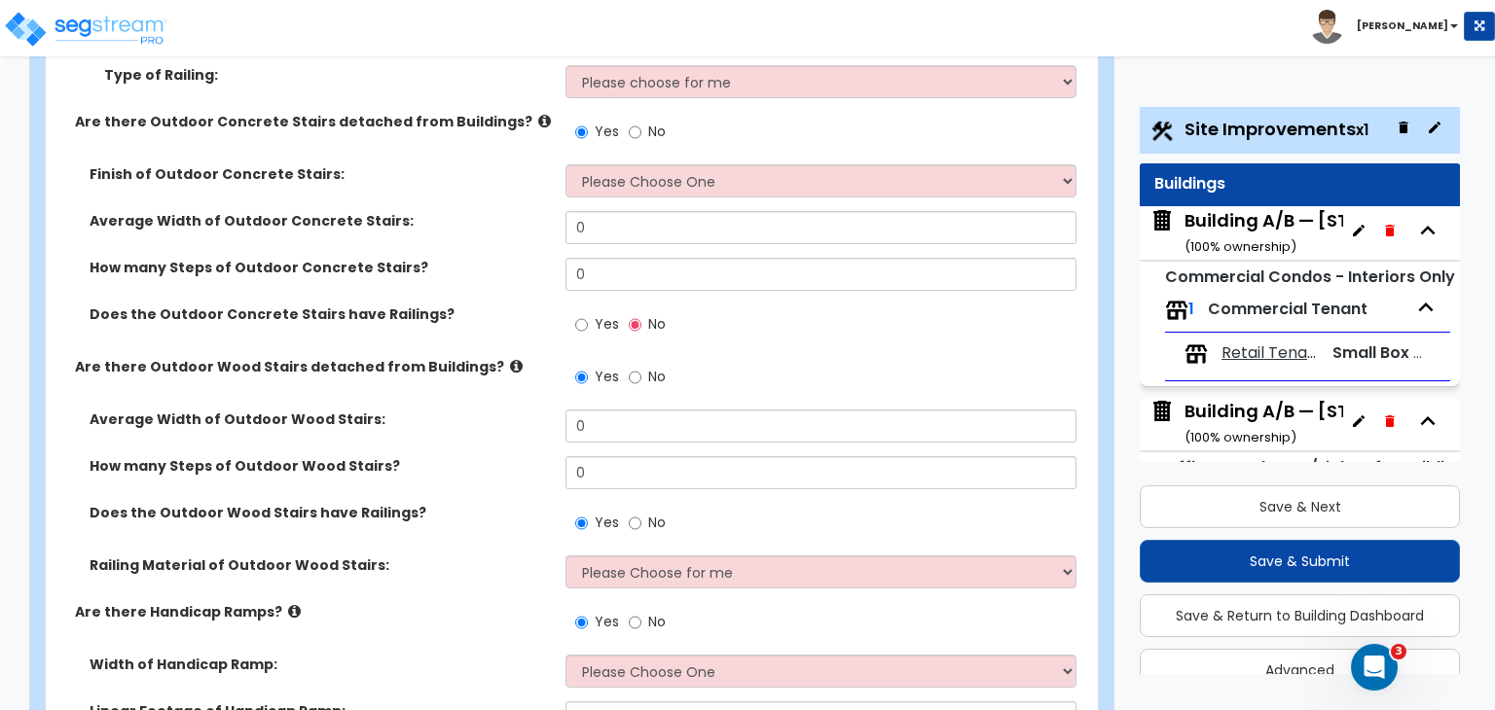
scroll to position [3440, 0]
click at [632, 613] on input "No" at bounding box center [635, 623] width 13 height 21
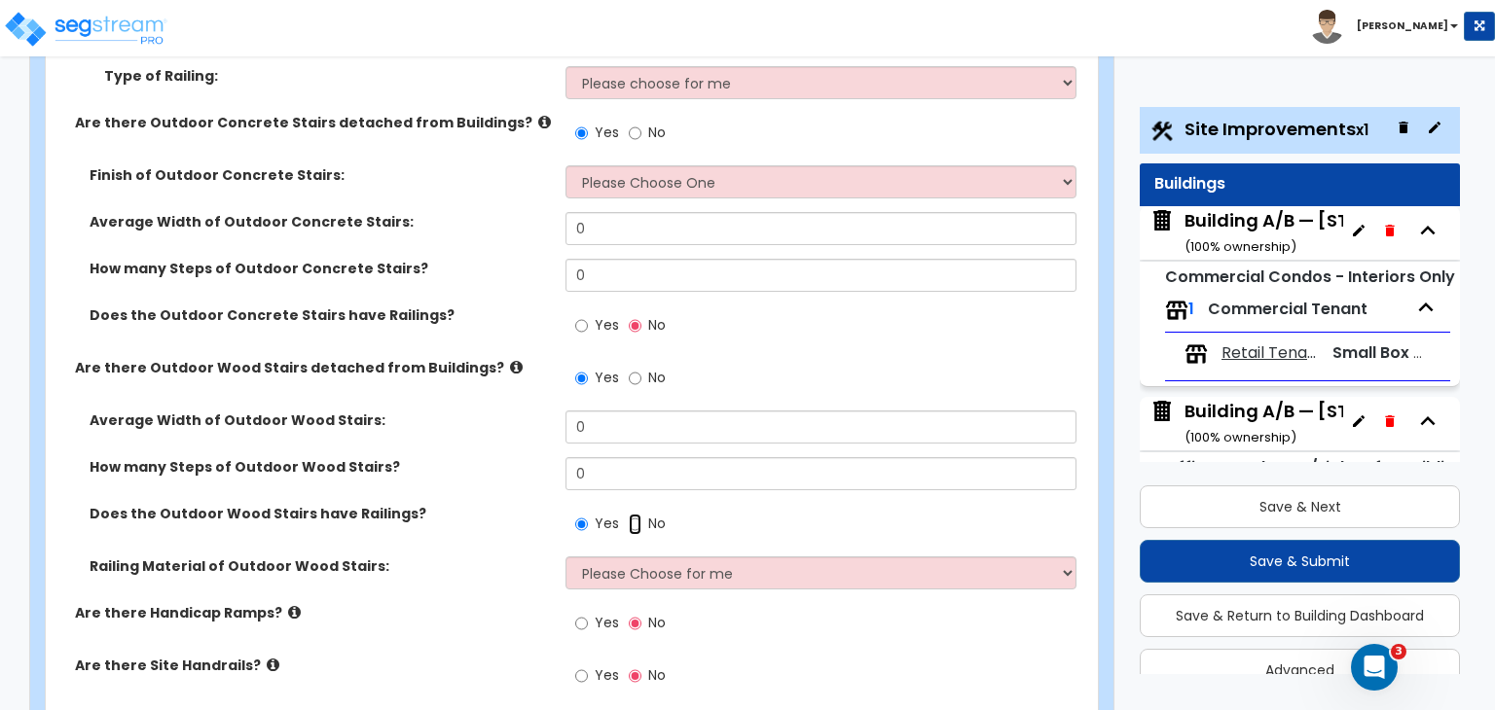
click at [631, 514] on input "No" at bounding box center [635, 524] width 13 height 21
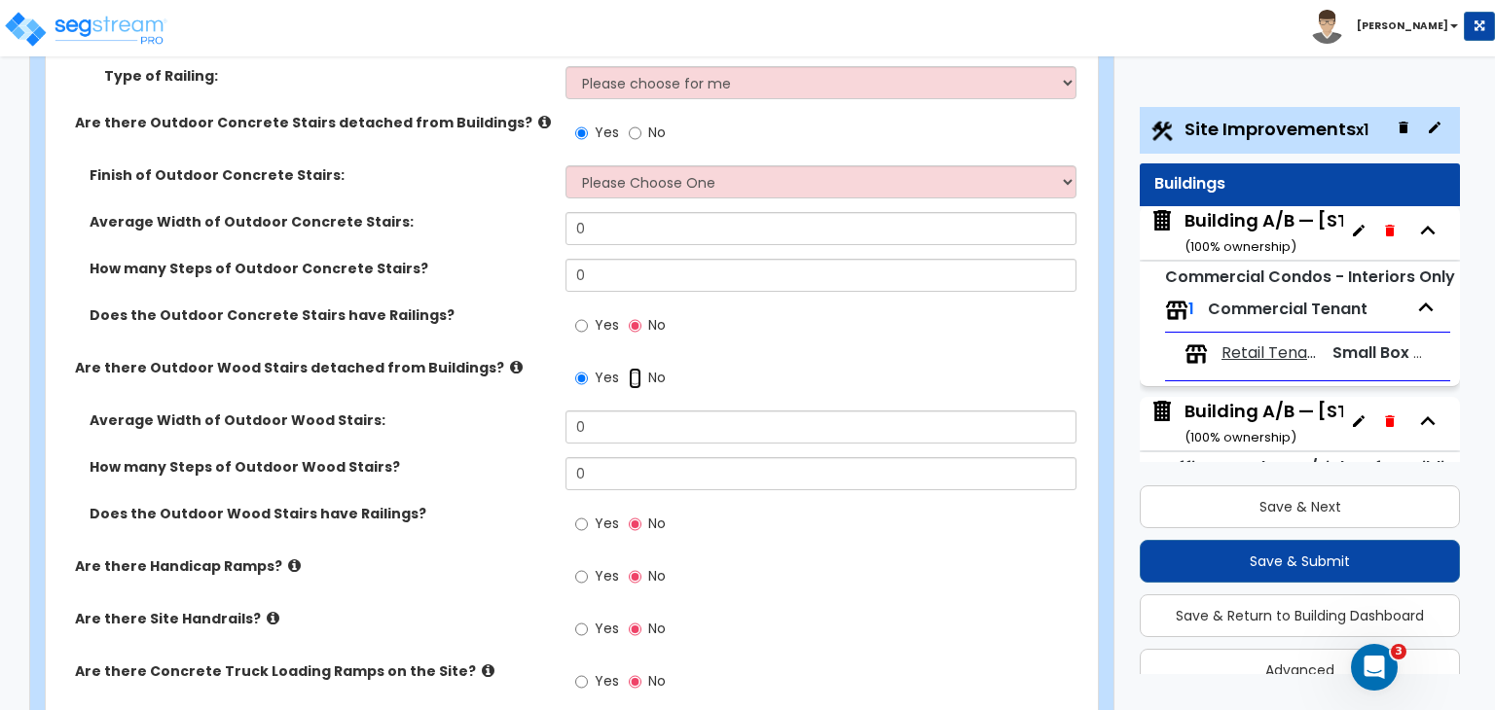
click at [631, 368] on input "No" at bounding box center [635, 378] width 13 height 21
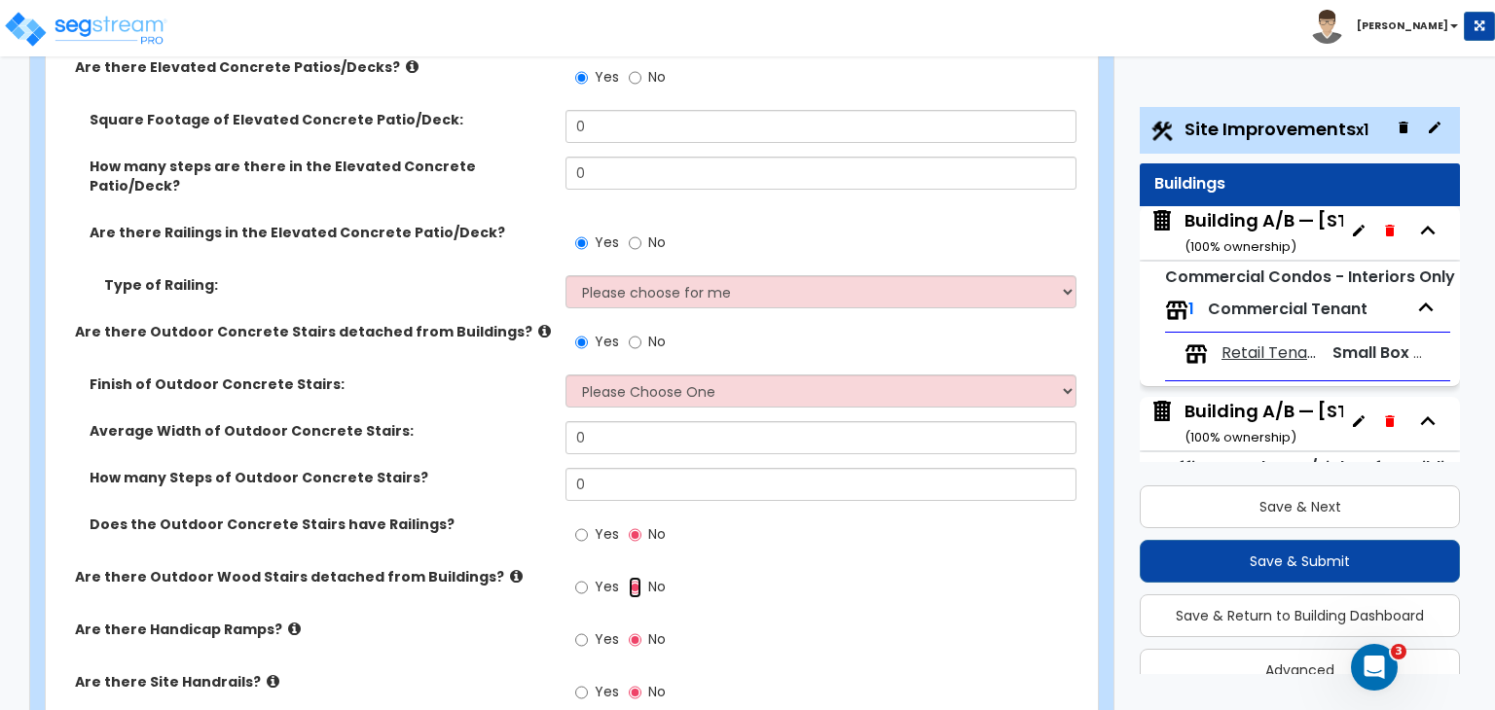
scroll to position [3211, 0]
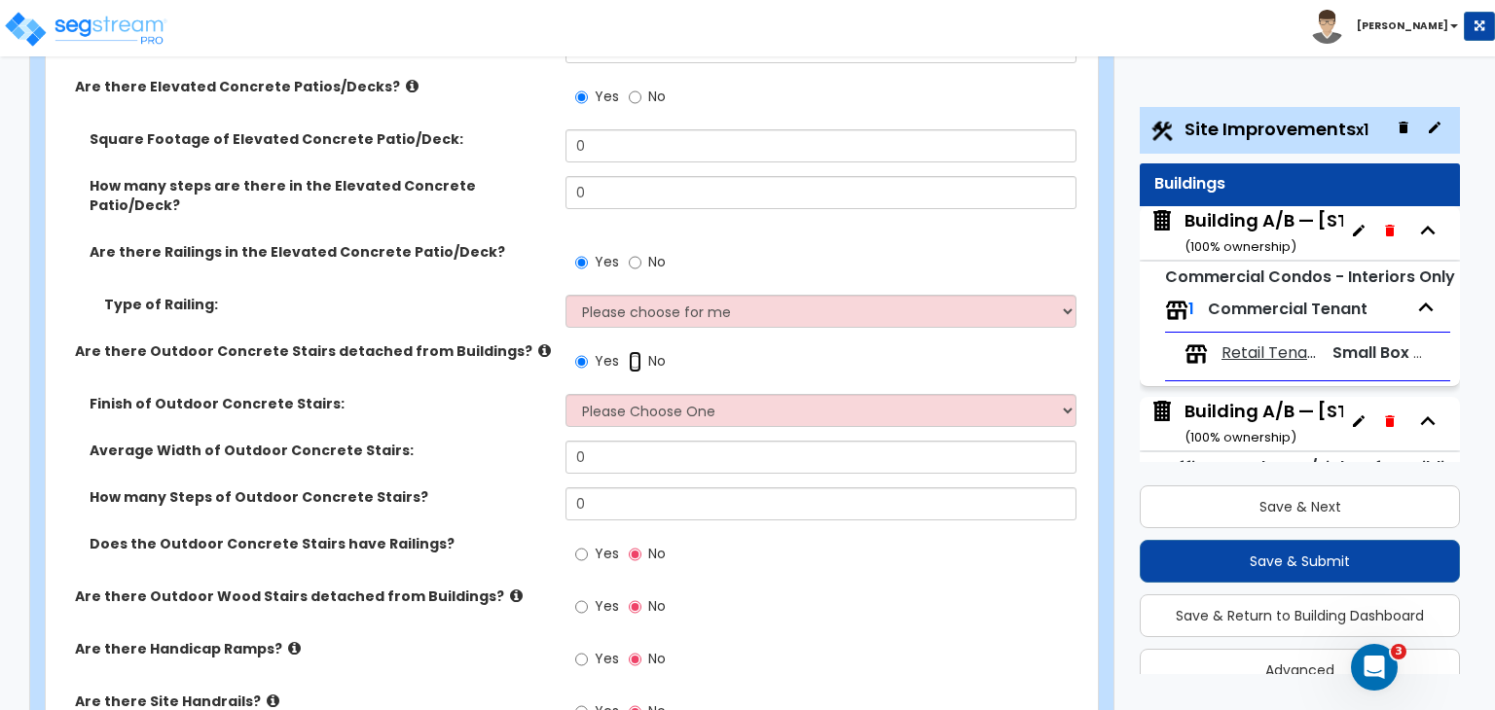
click at [634, 351] on input "No" at bounding box center [635, 361] width 13 height 21
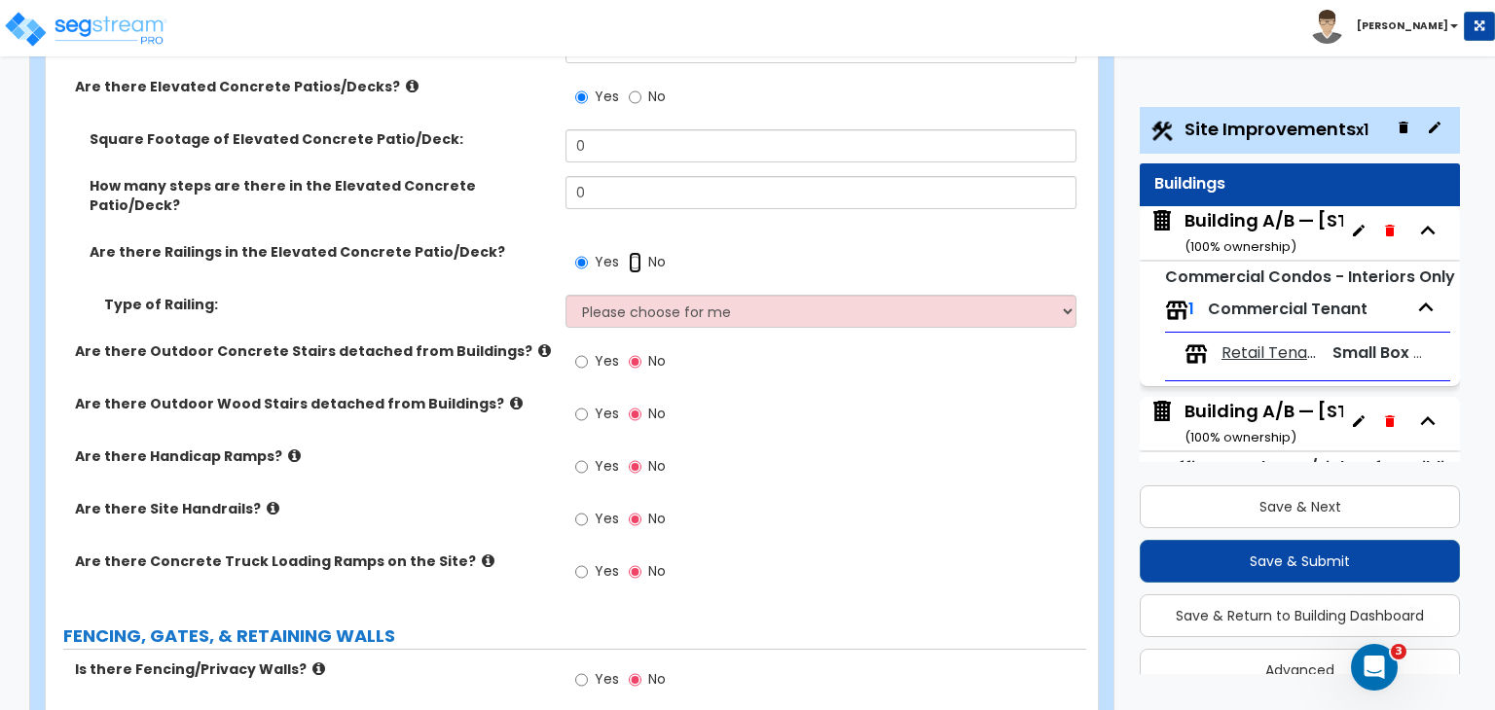
click at [634, 252] on input "No" at bounding box center [635, 262] width 13 height 21
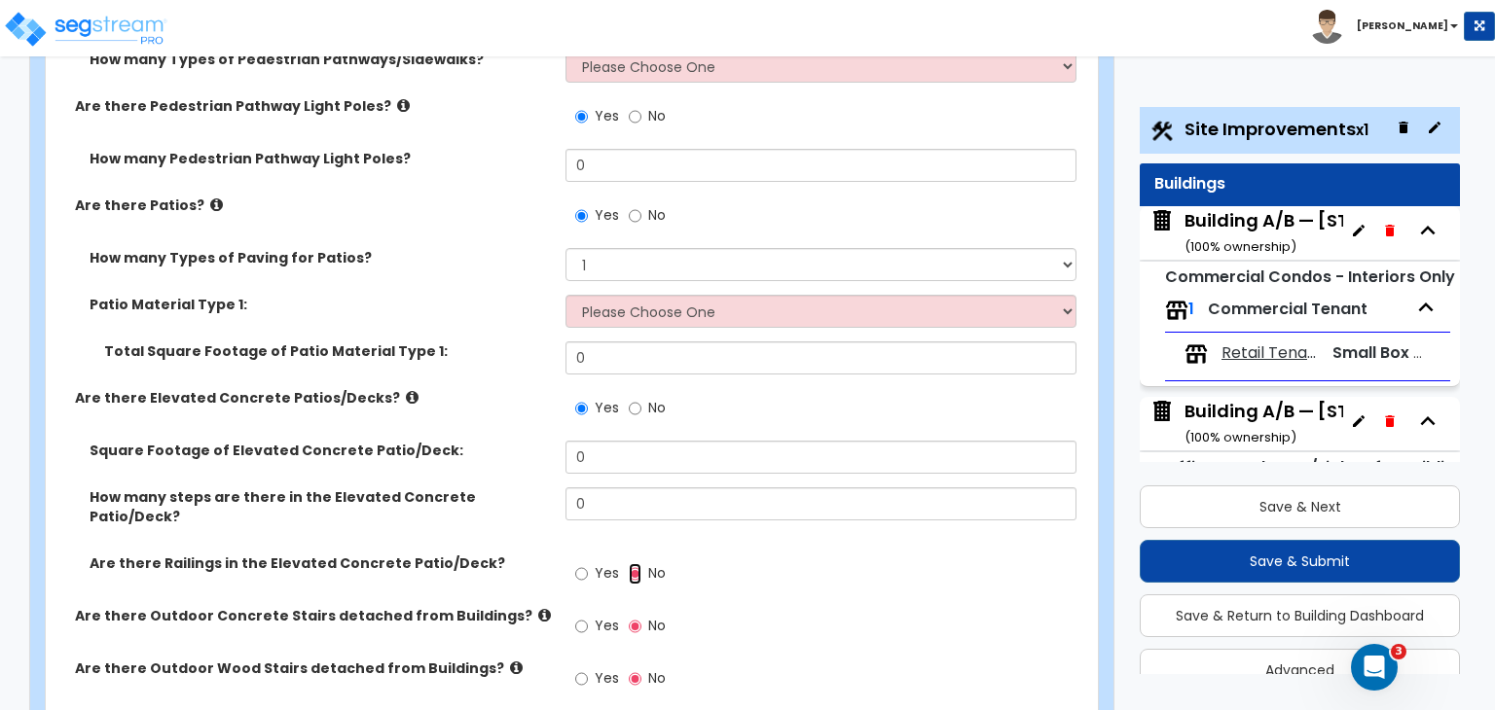
scroll to position [2897, 0]
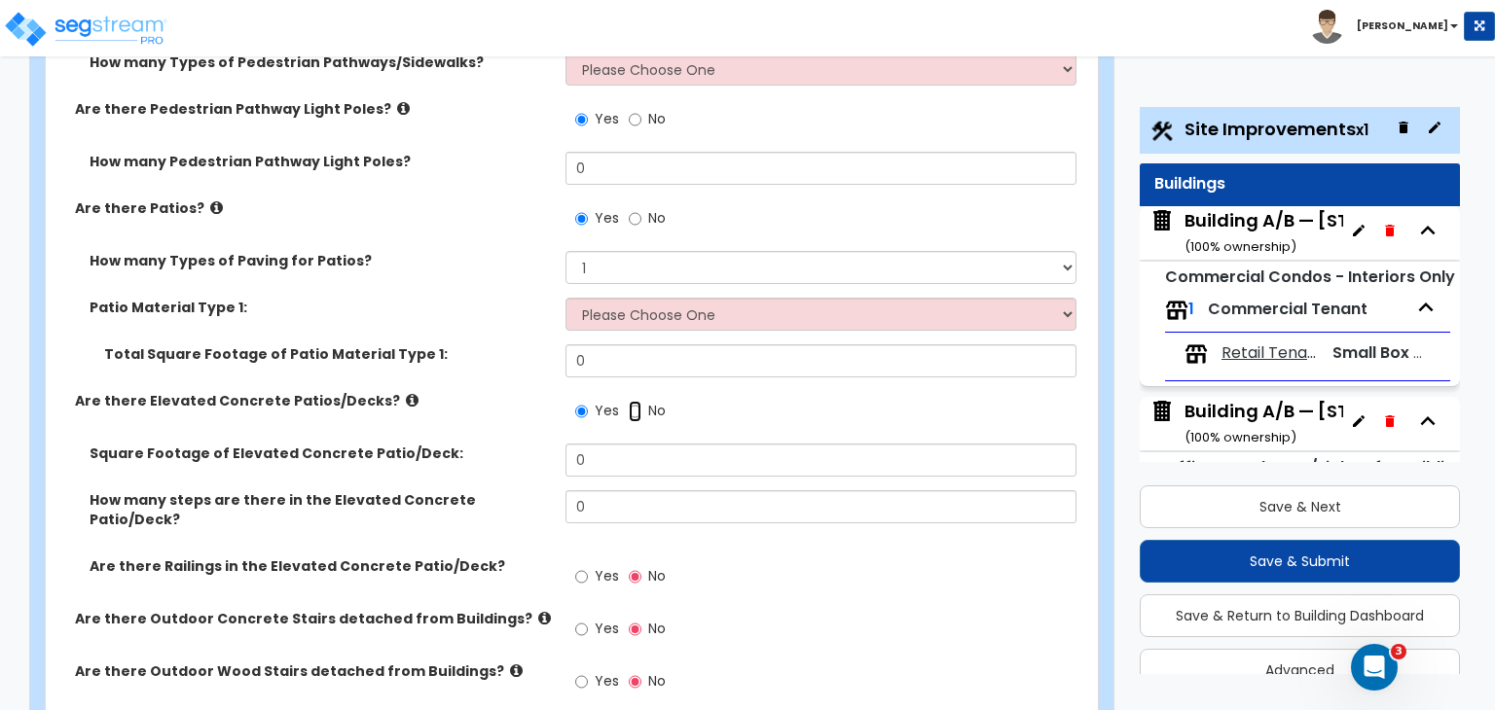
click at [633, 401] on input "No" at bounding box center [635, 411] width 13 height 21
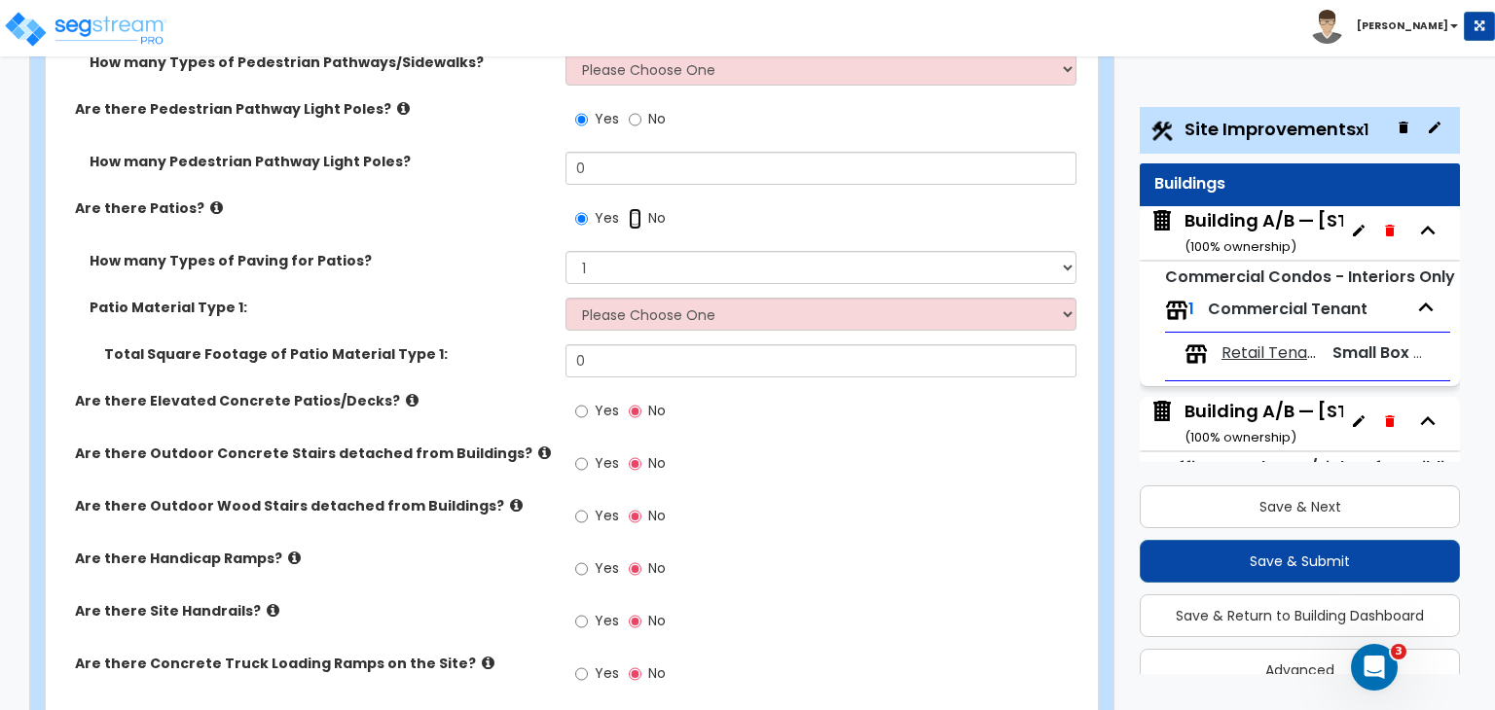
click at [631, 208] on input "No" at bounding box center [635, 218] width 13 height 21
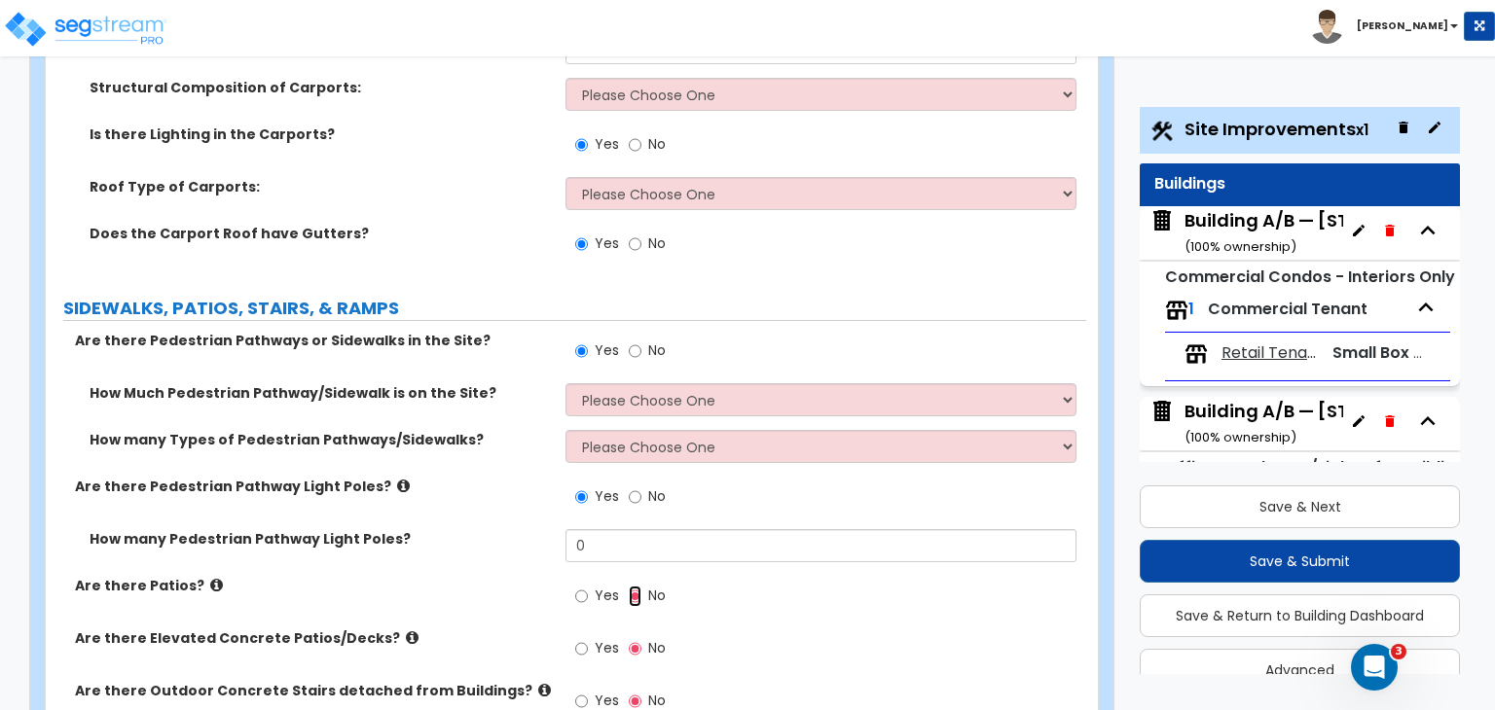
scroll to position [2492, 0]
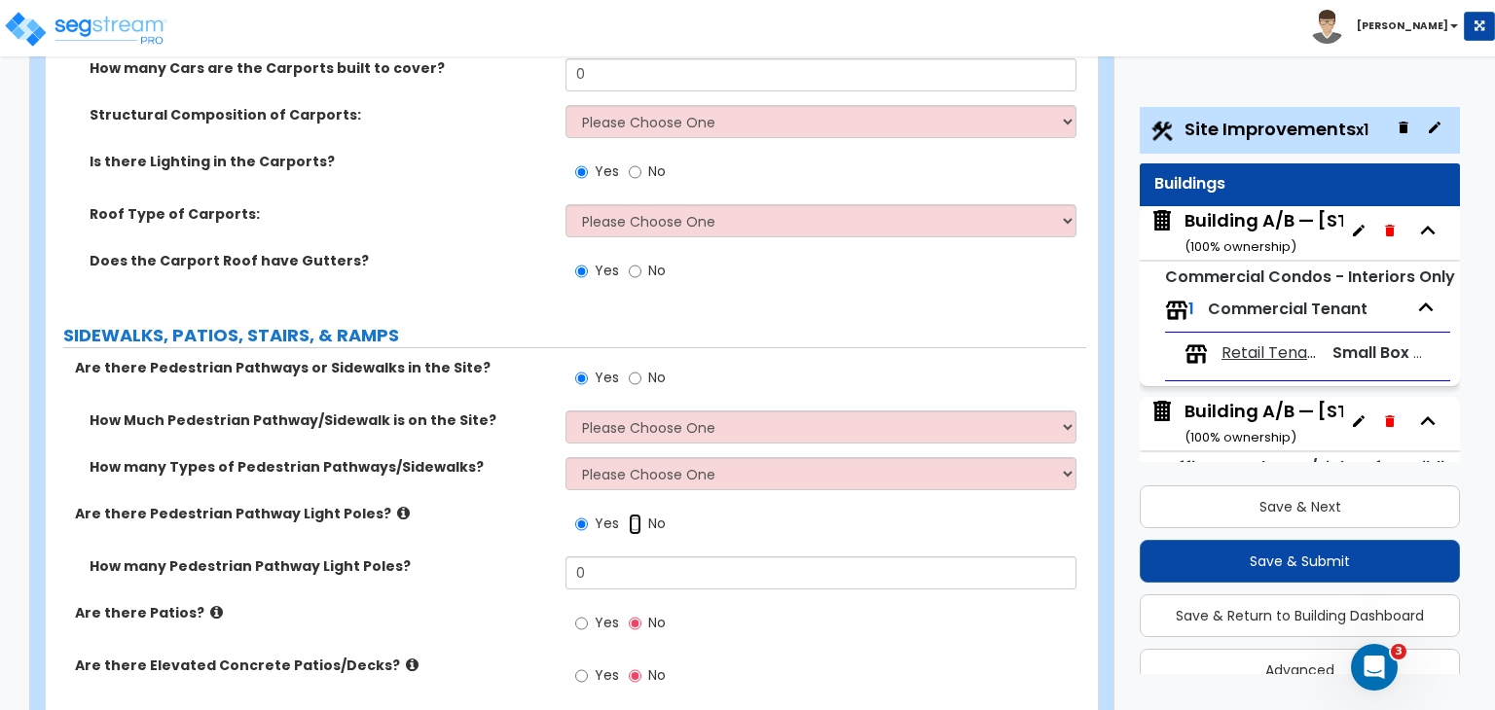
click at [629, 514] on input "No" at bounding box center [635, 524] width 13 height 21
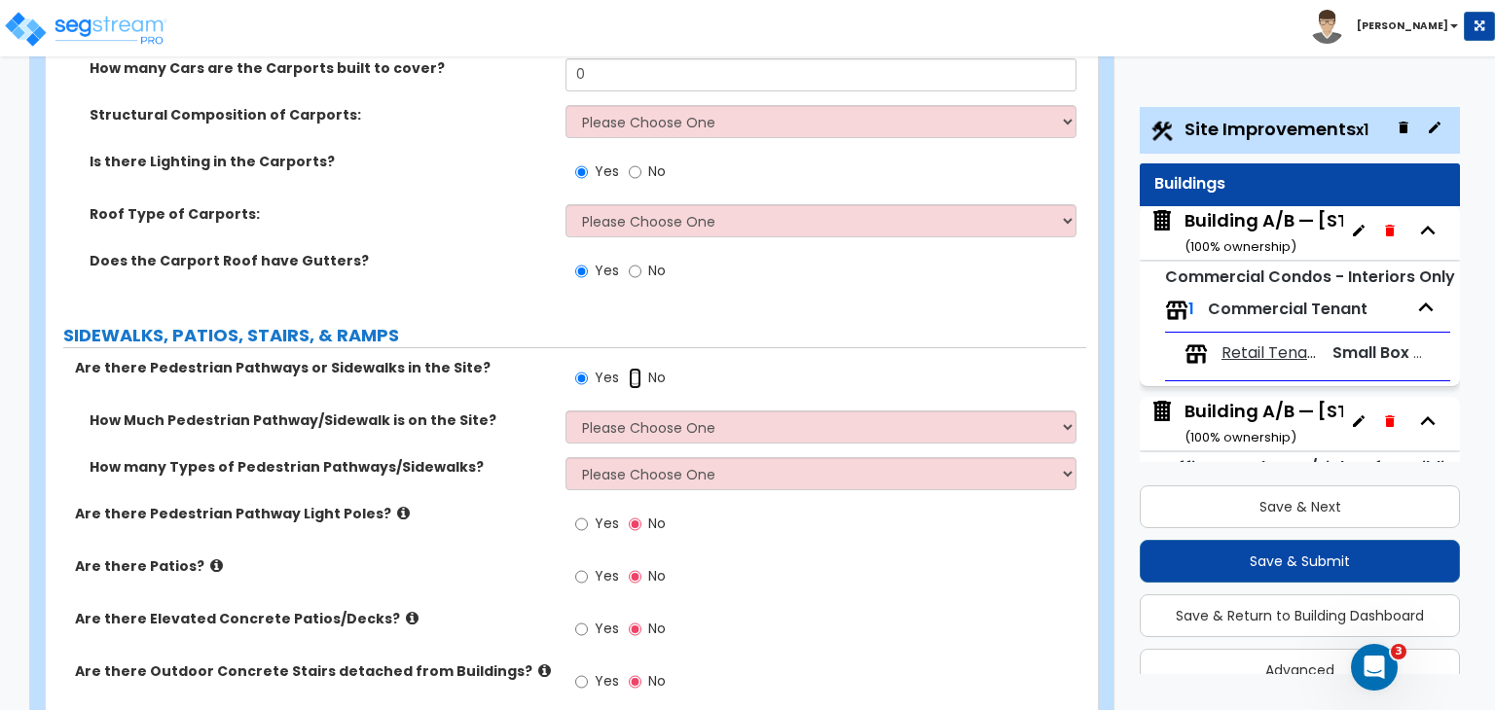
click at [631, 368] on input "No" at bounding box center [635, 378] width 13 height 21
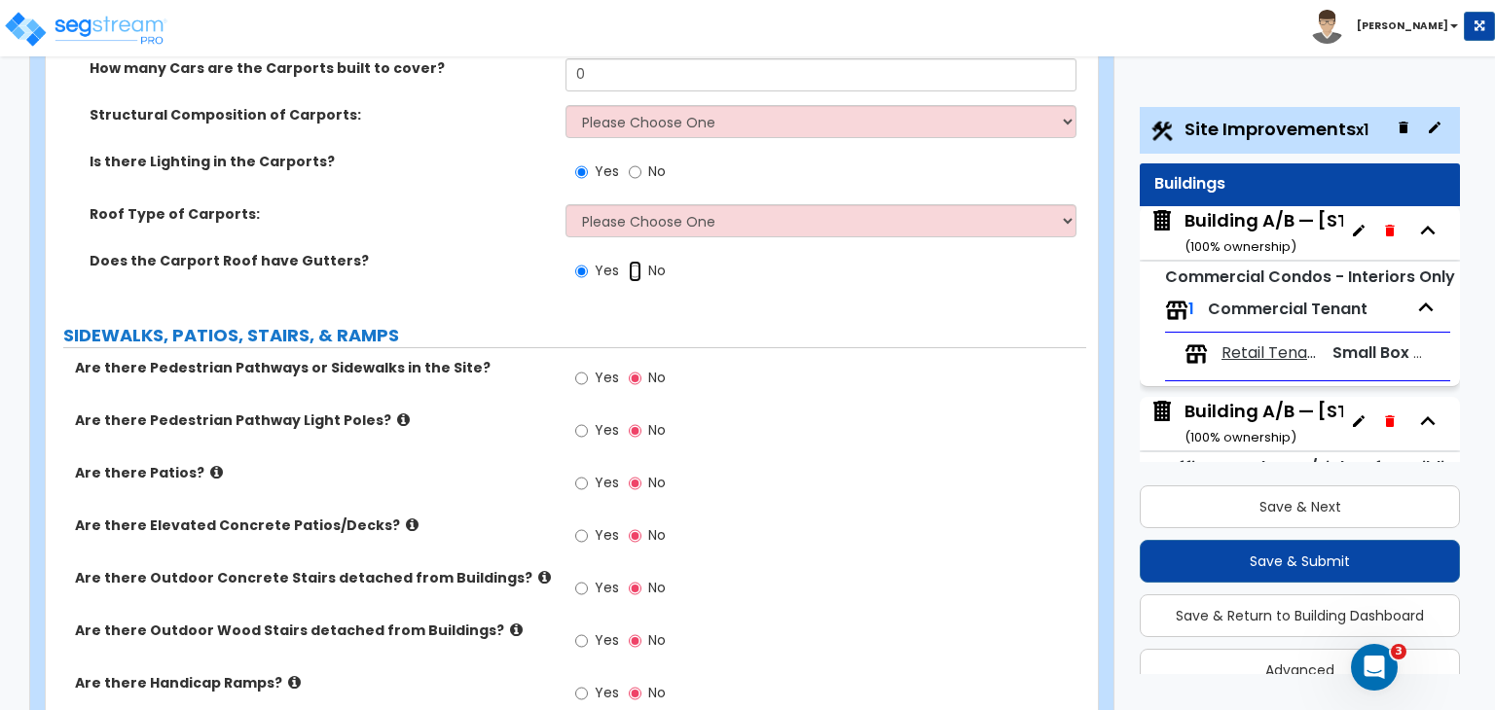
click at [633, 261] on input "No" at bounding box center [635, 271] width 13 height 21
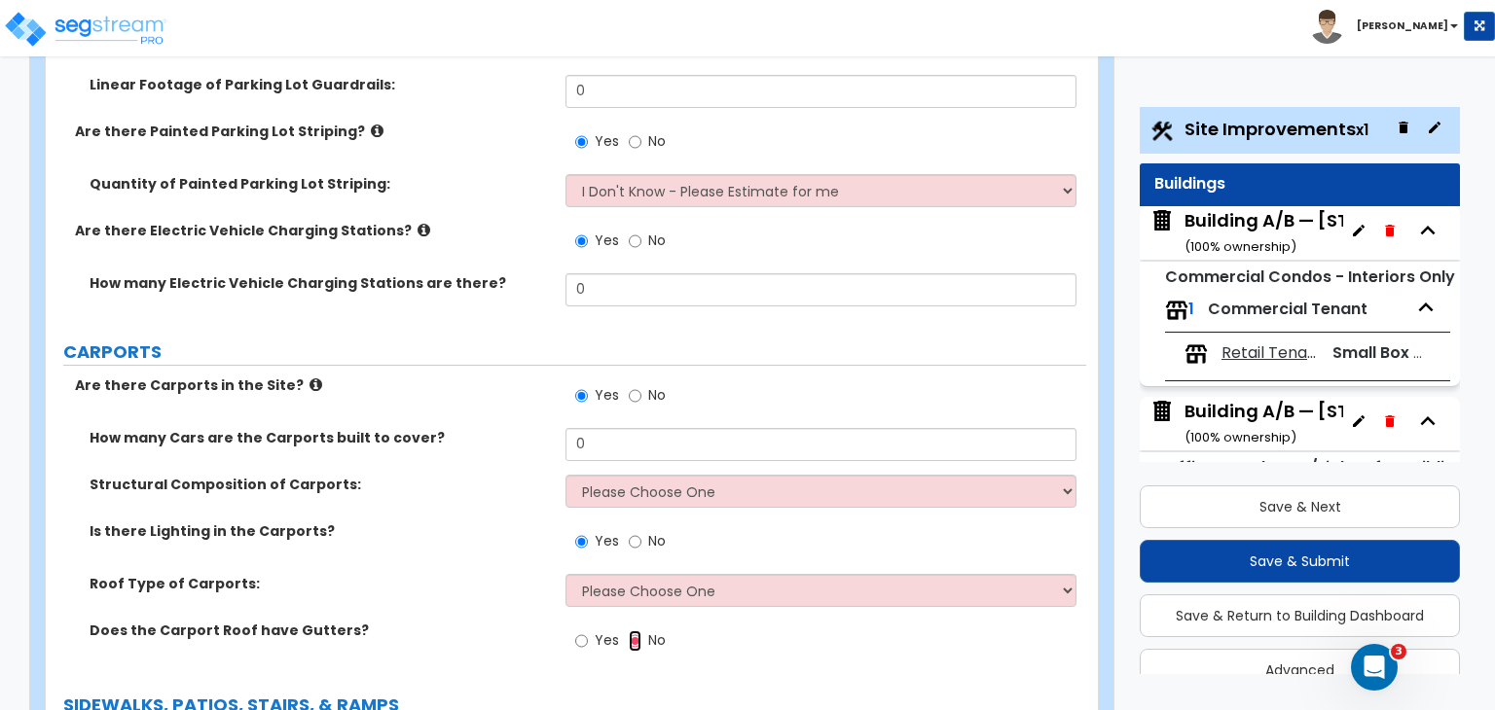
scroll to position [2117, 0]
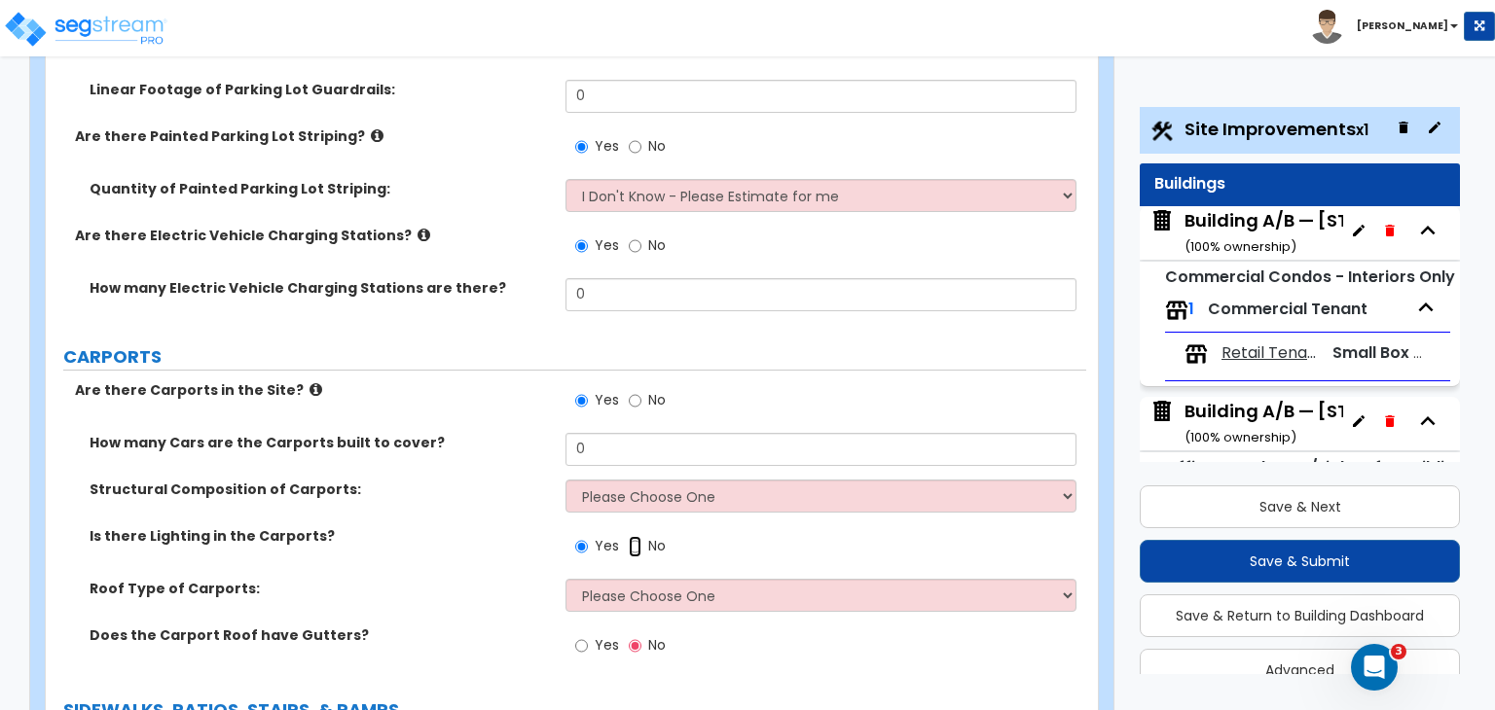
click at [632, 536] on input "No" at bounding box center [635, 546] width 13 height 21
click at [631, 390] on input "No" at bounding box center [635, 400] width 13 height 21
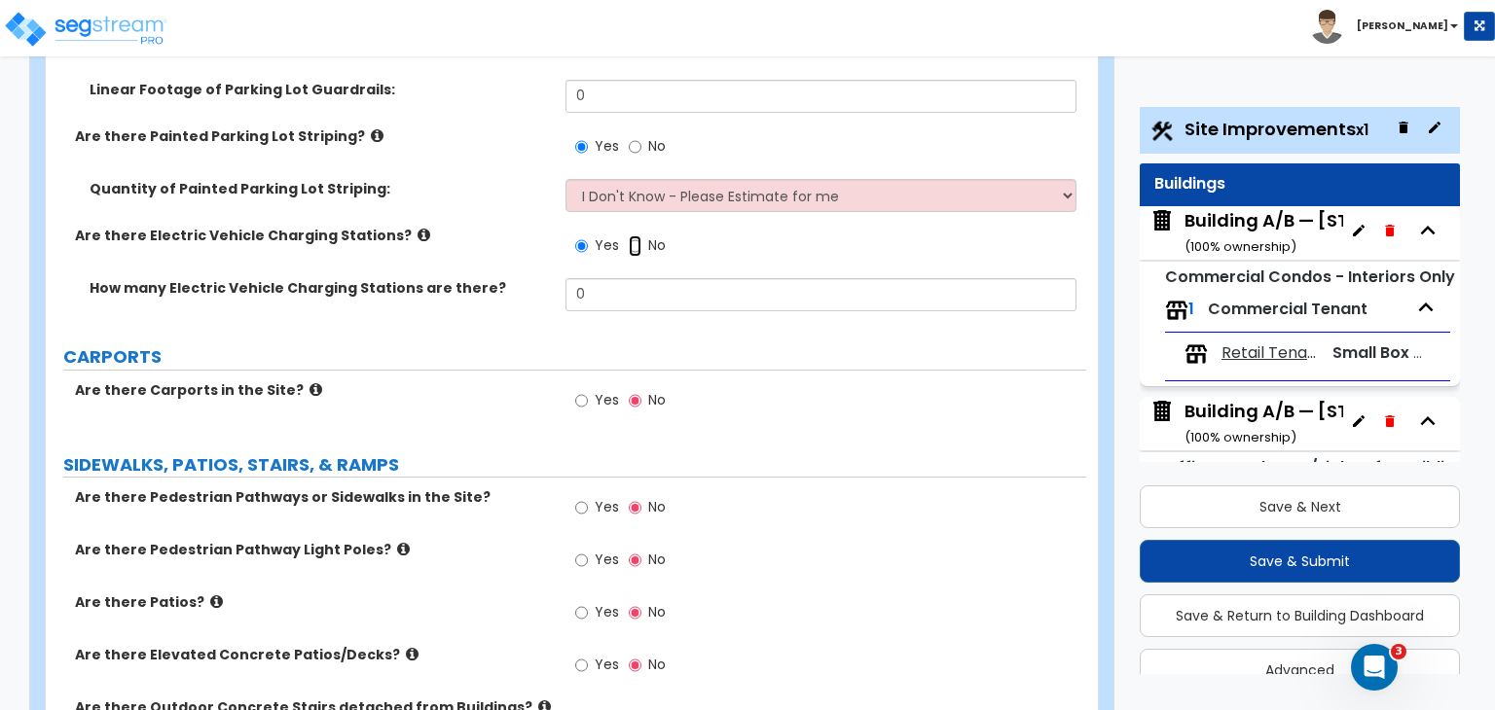
click at [634, 235] on input "No" at bounding box center [635, 245] width 13 height 21
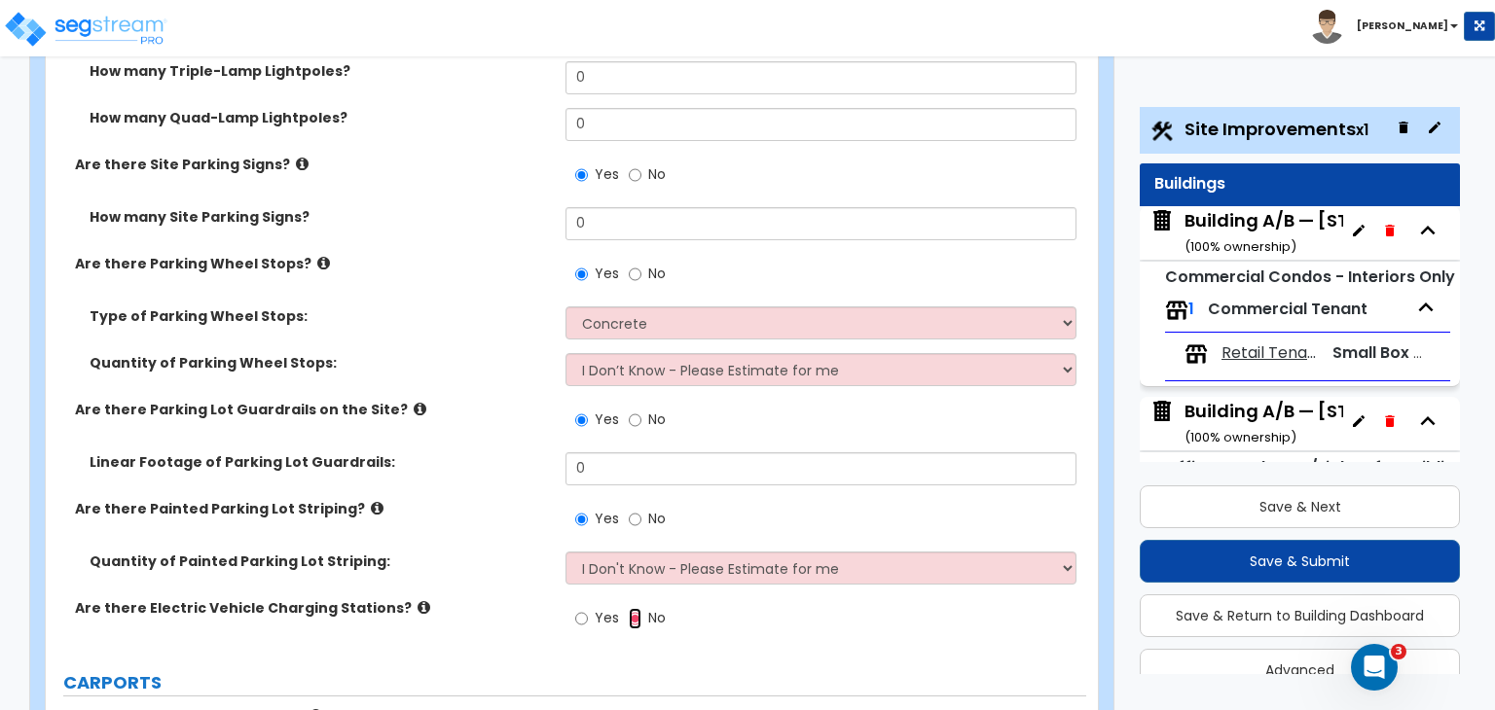
scroll to position [1744, 0]
click at [633, 510] on input "No" at bounding box center [635, 520] width 13 height 21
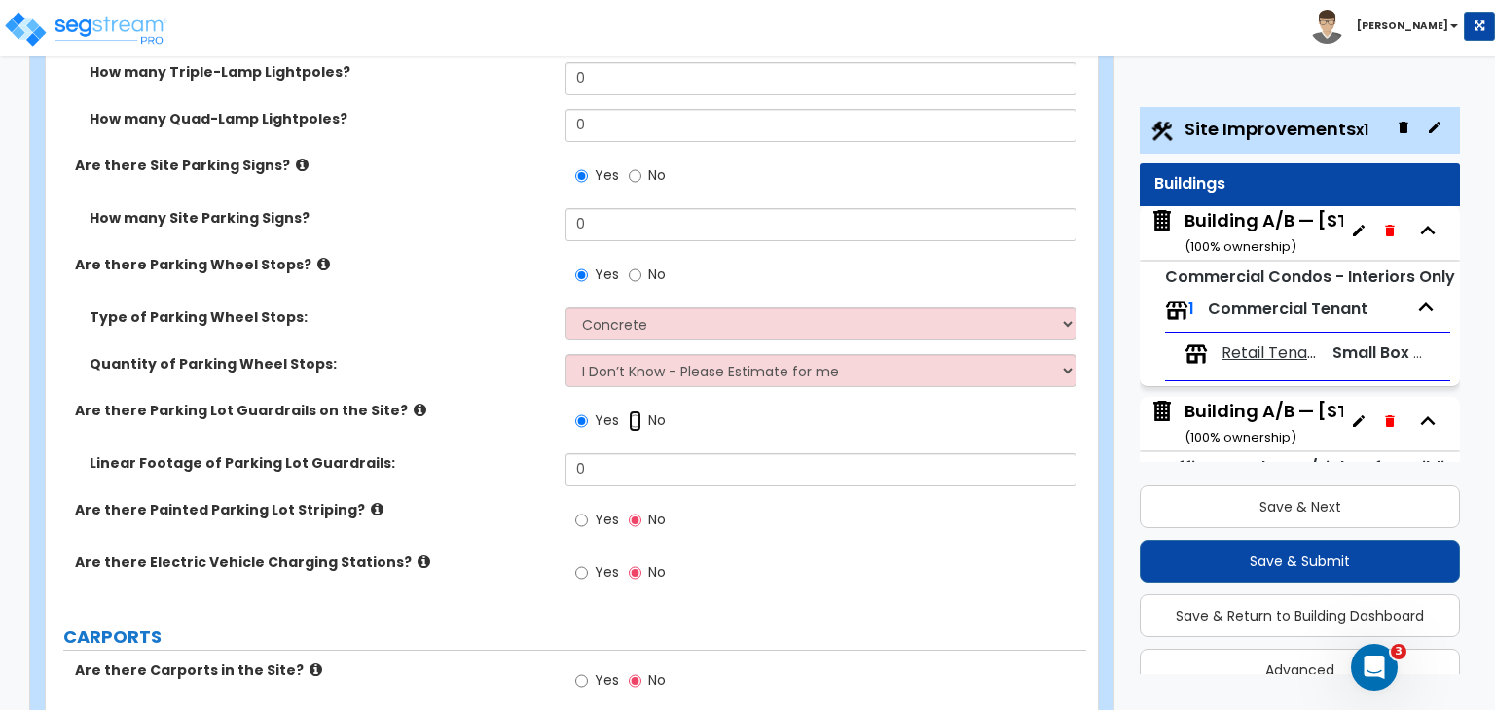
click at [635, 411] on input "No" at bounding box center [635, 421] width 13 height 21
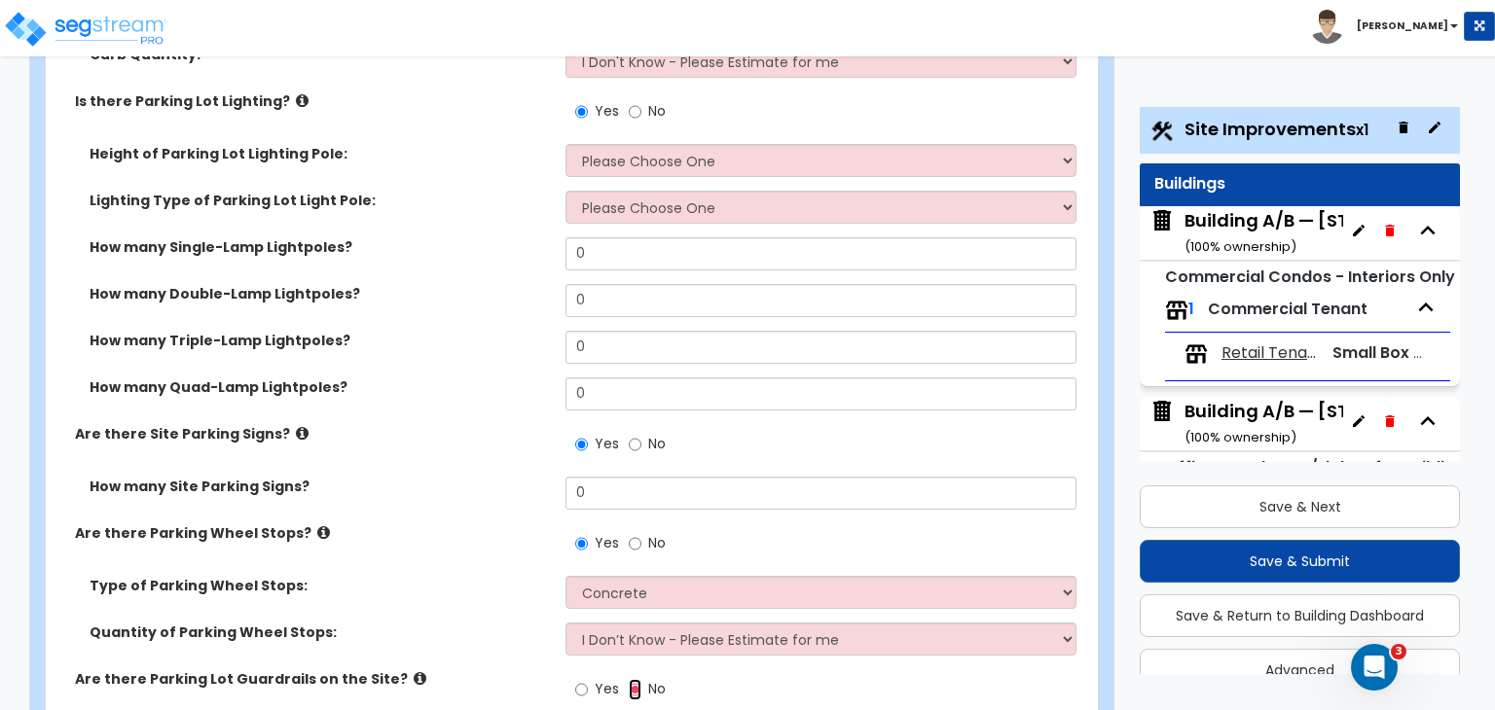
scroll to position [1463, 0]
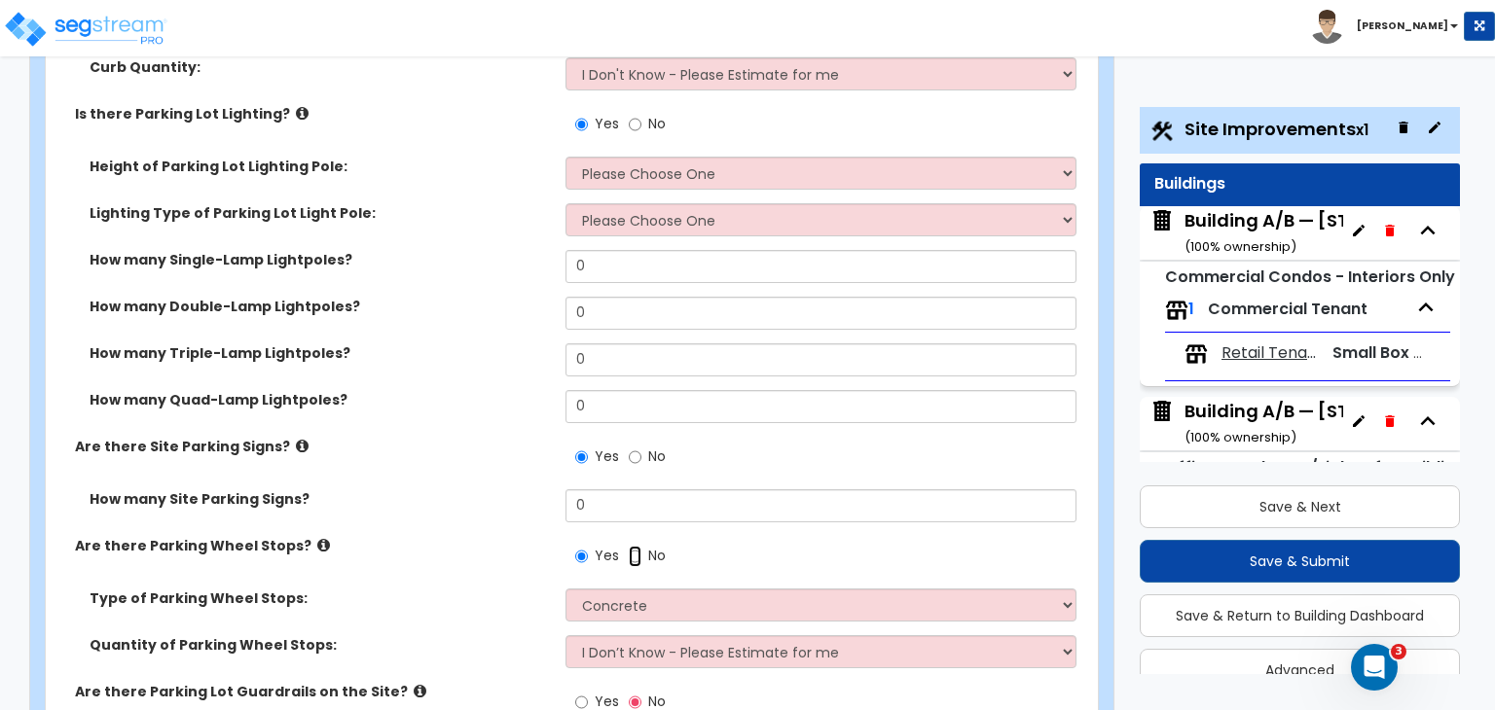
click at [633, 546] on input "No" at bounding box center [635, 556] width 13 height 21
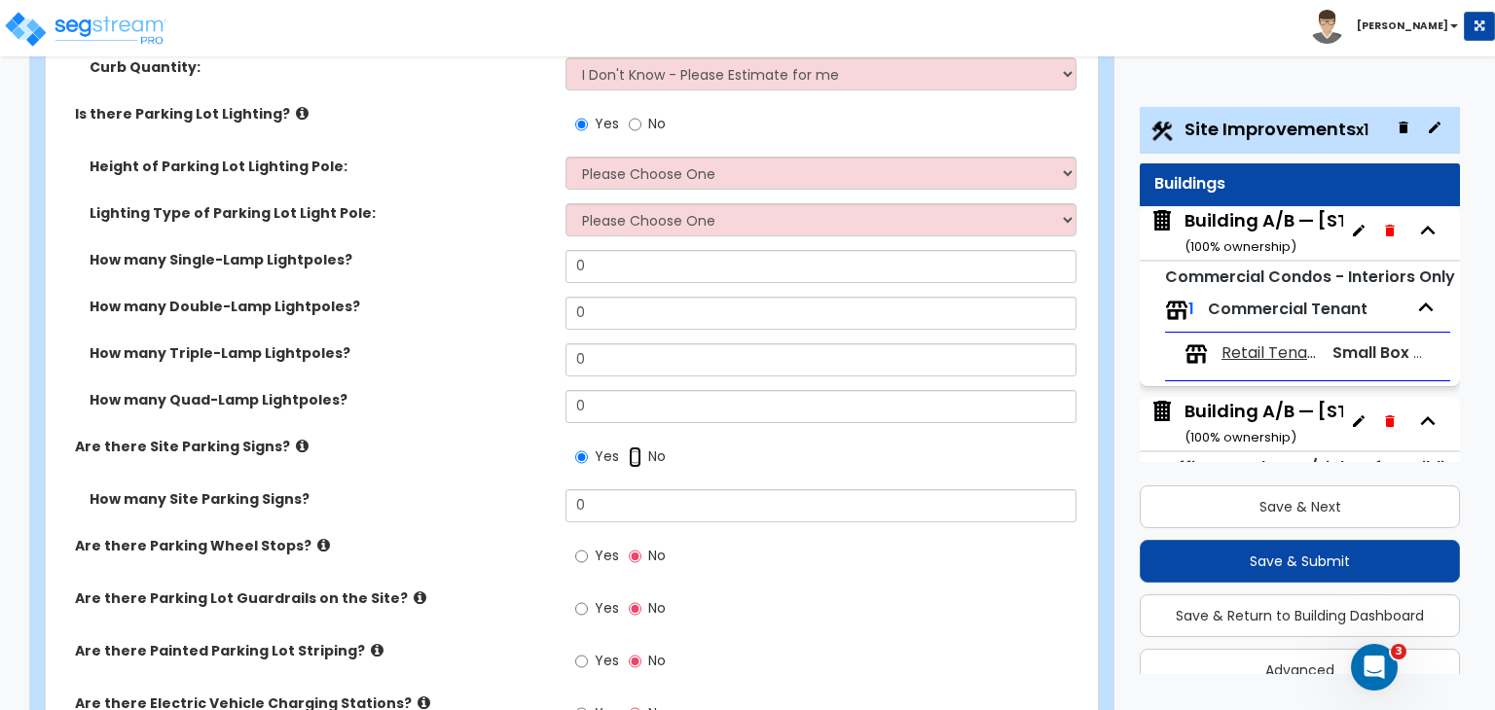
click at [631, 447] on input "No" at bounding box center [635, 457] width 13 height 21
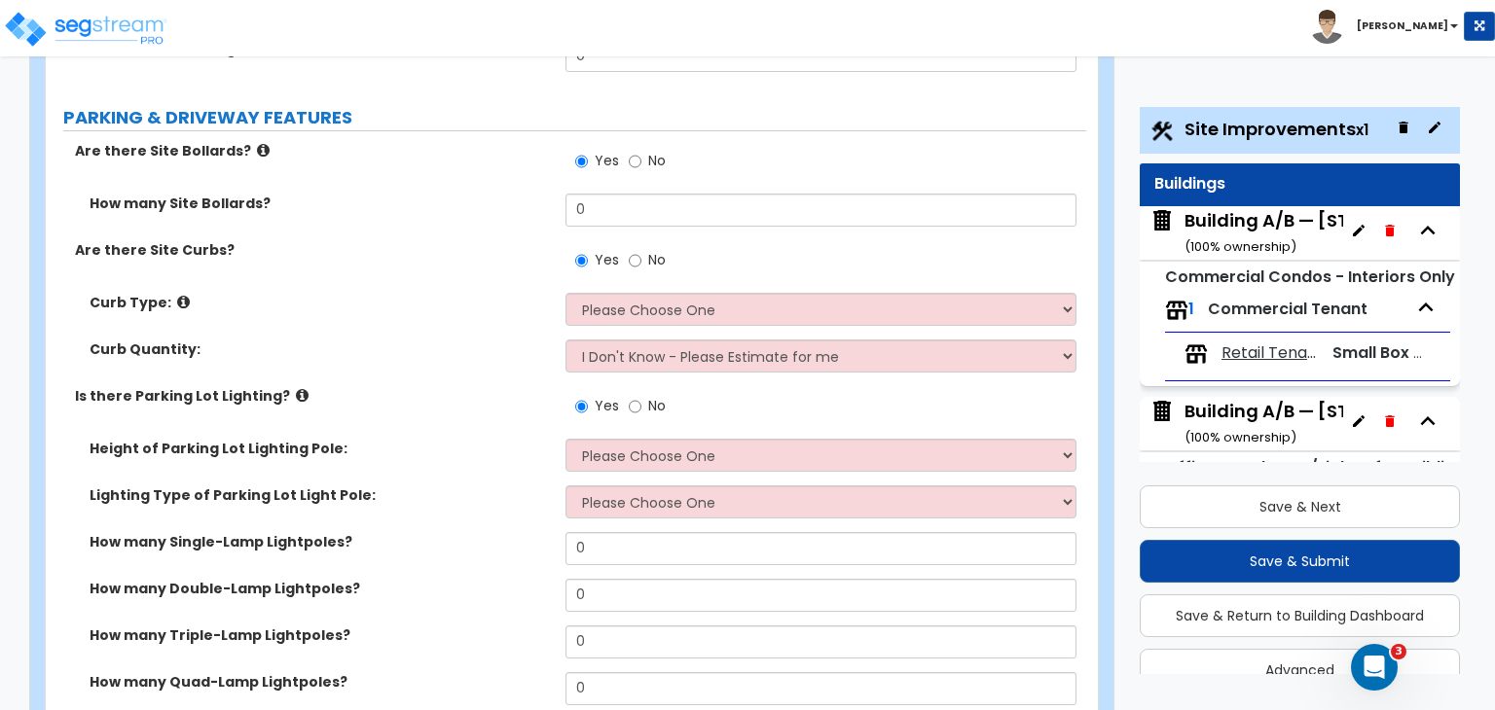
scroll to position [1173, 0]
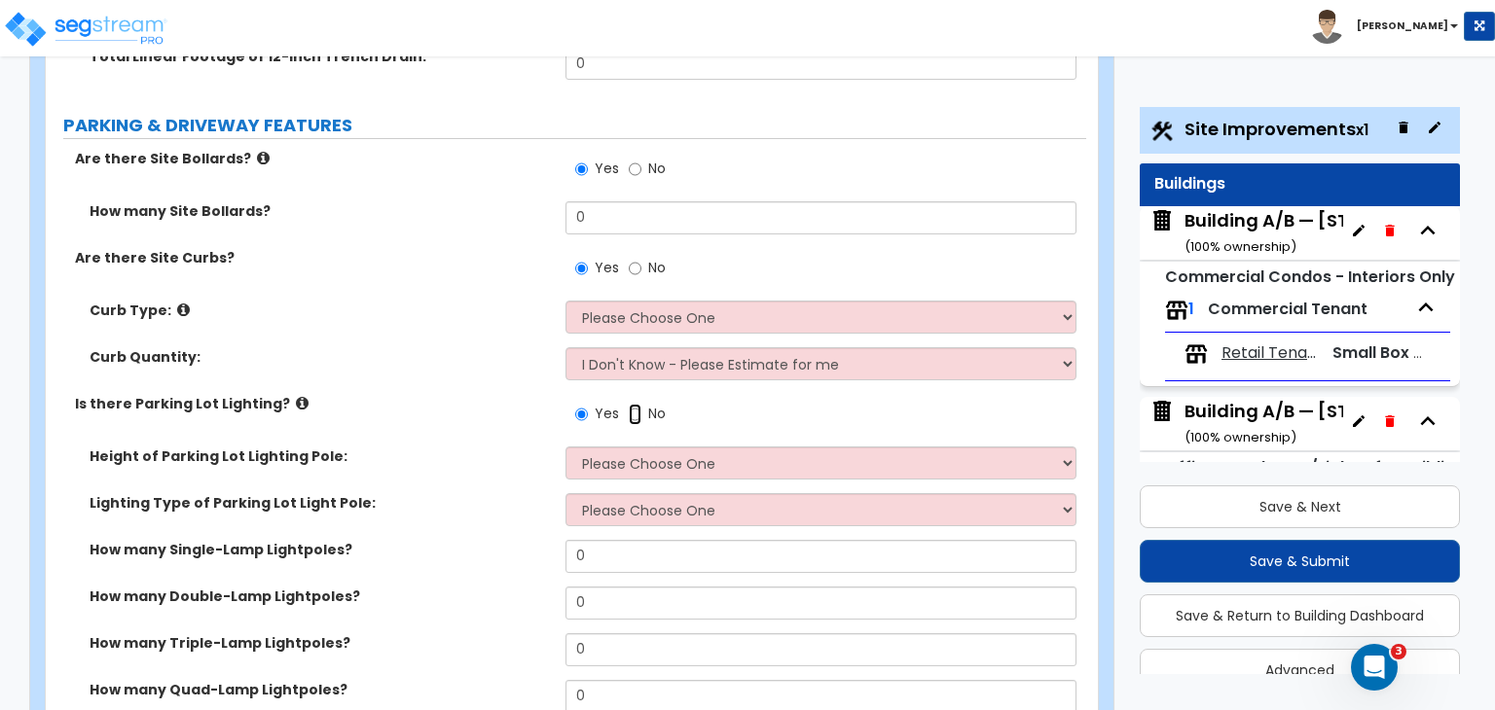
click at [634, 404] on input "No" at bounding box center [635, 414] width 13 height 21
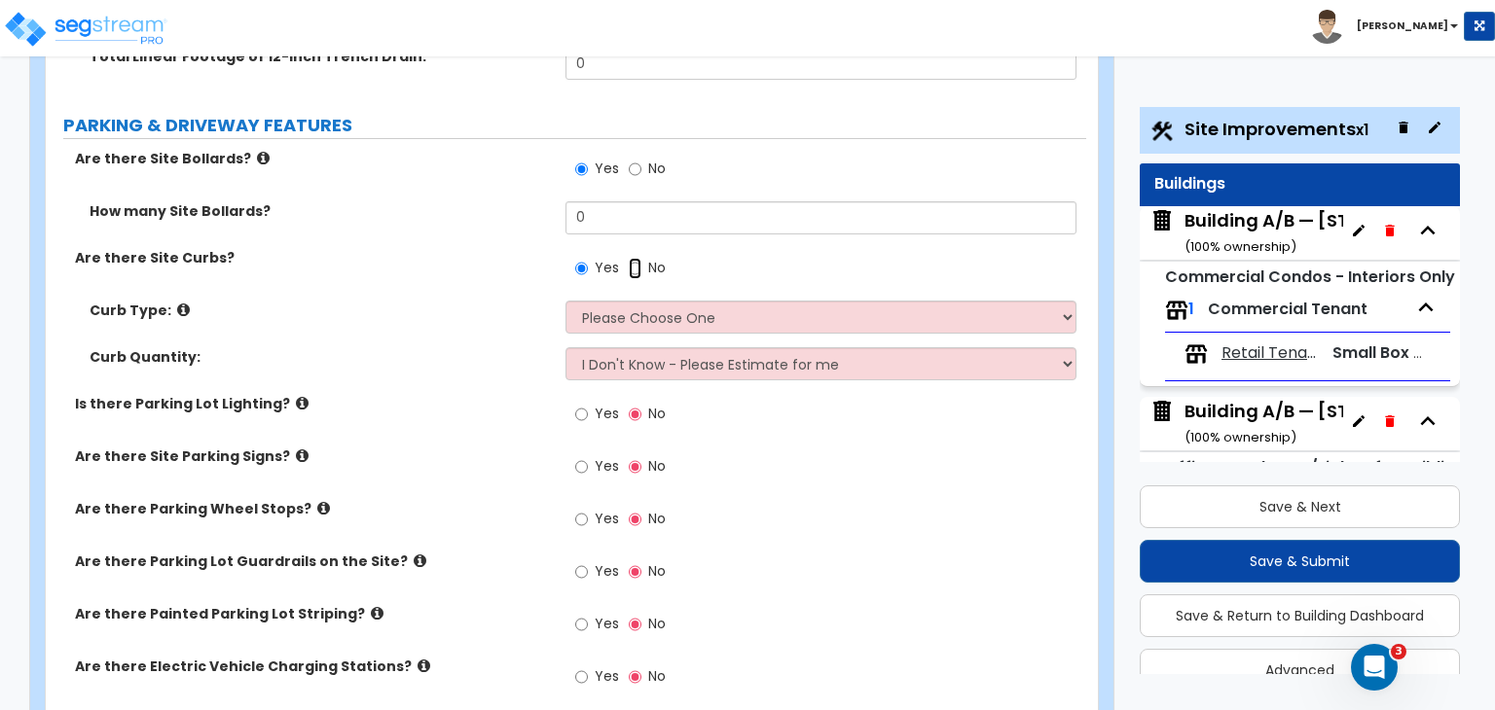
click at [633, 258] on input "No" at bounding box center [635, 268] width 13 height 21
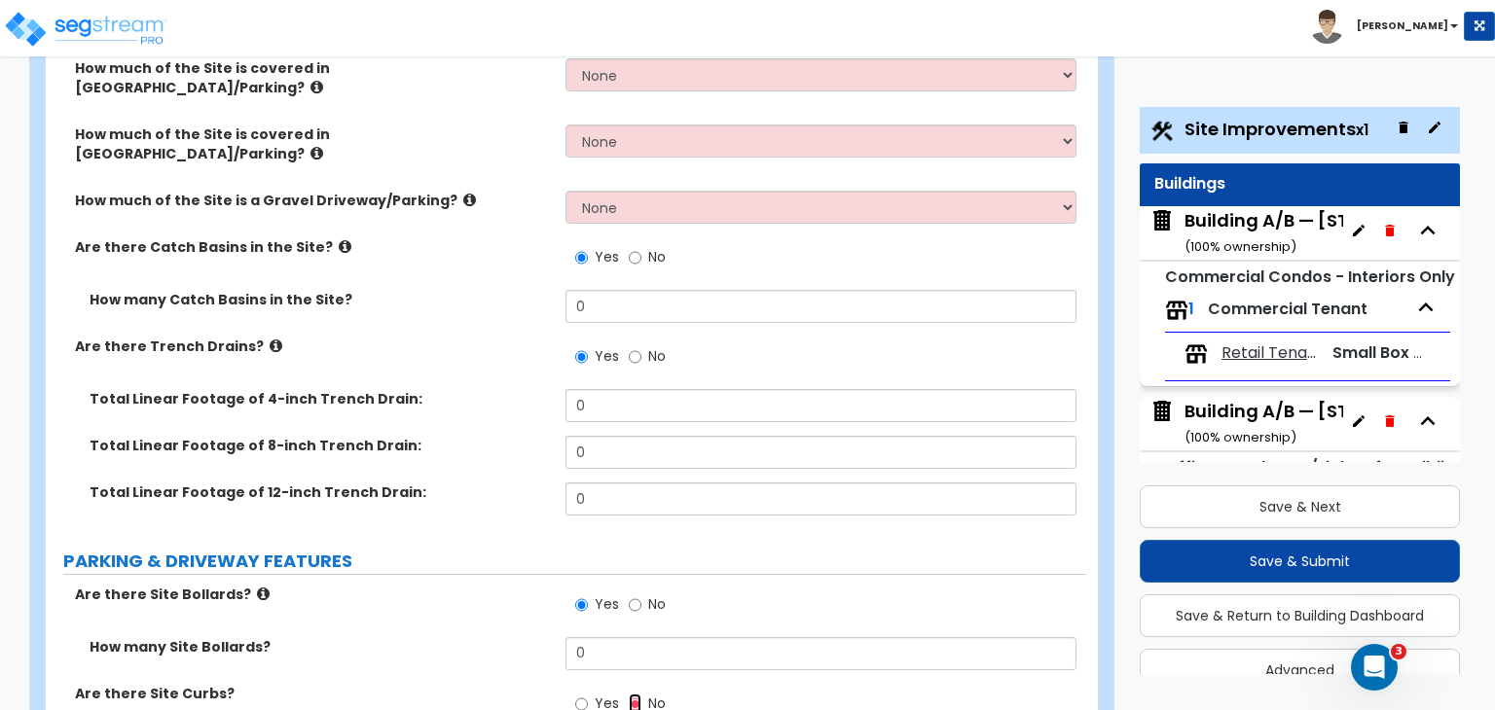
scroll to position [736, 0]
click at [631, 596] on input "No" at bounding box center [635, 606] width 13 height 21
click at [634, 347] on input "No" at bounding box center [635, 357] width 13 height 21
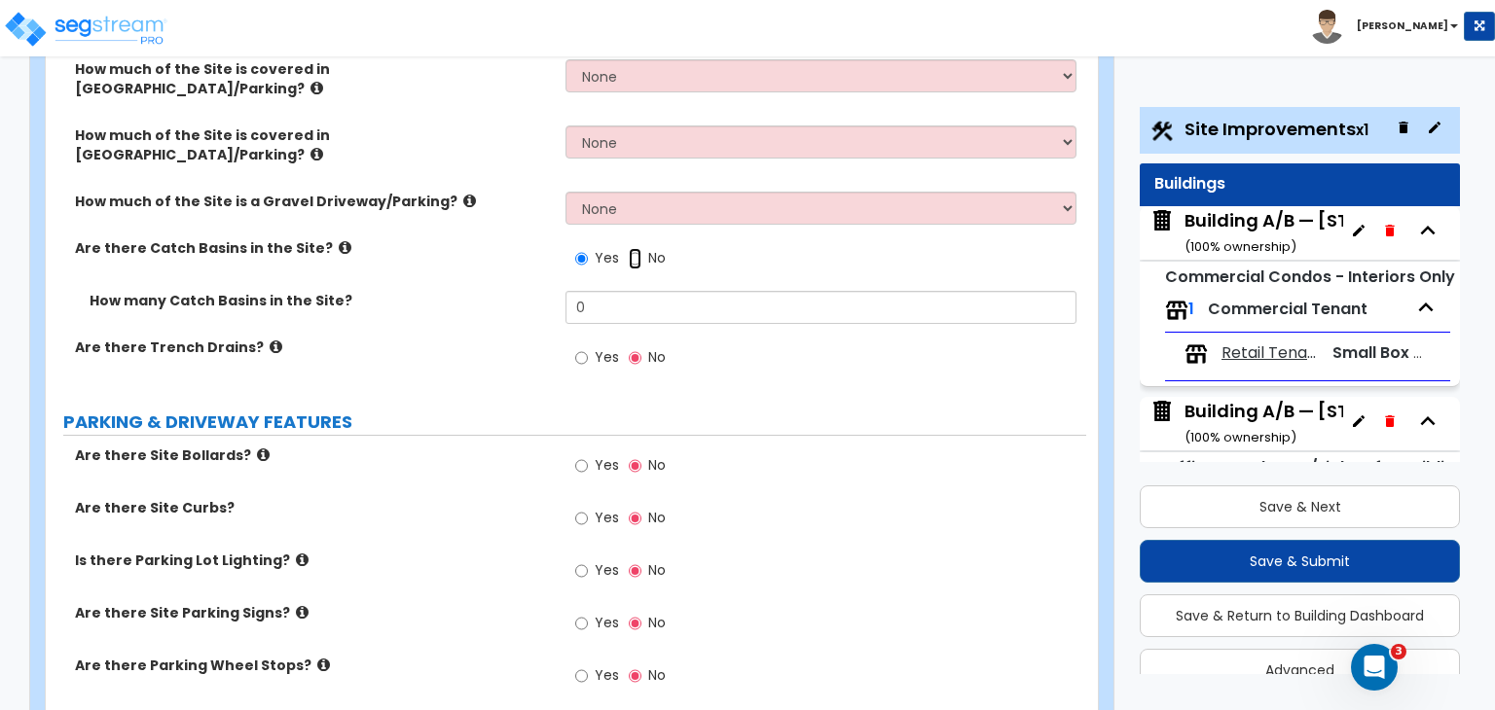
click at [633, 248] on input "No" at bounding box center [635, 258] width 13 height 21
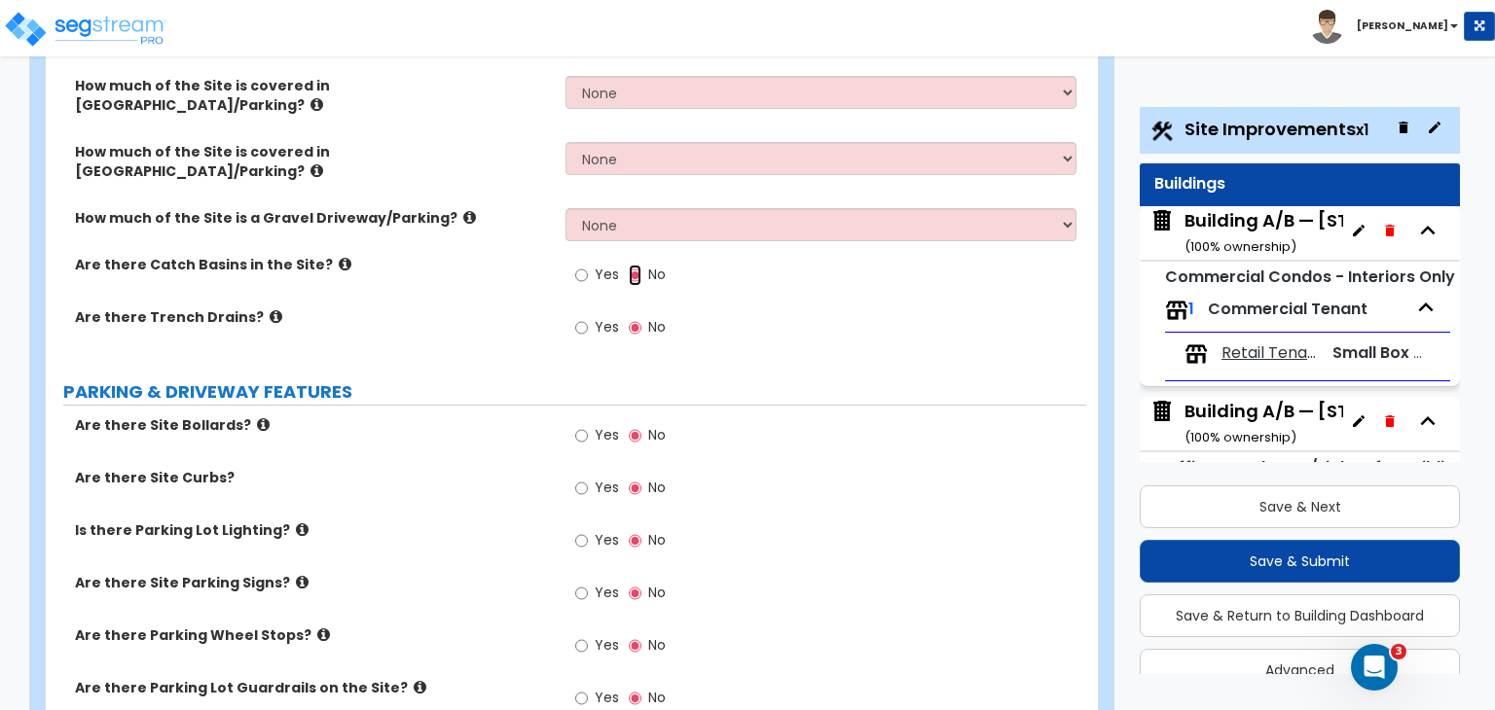
scroll to position [725, 0]
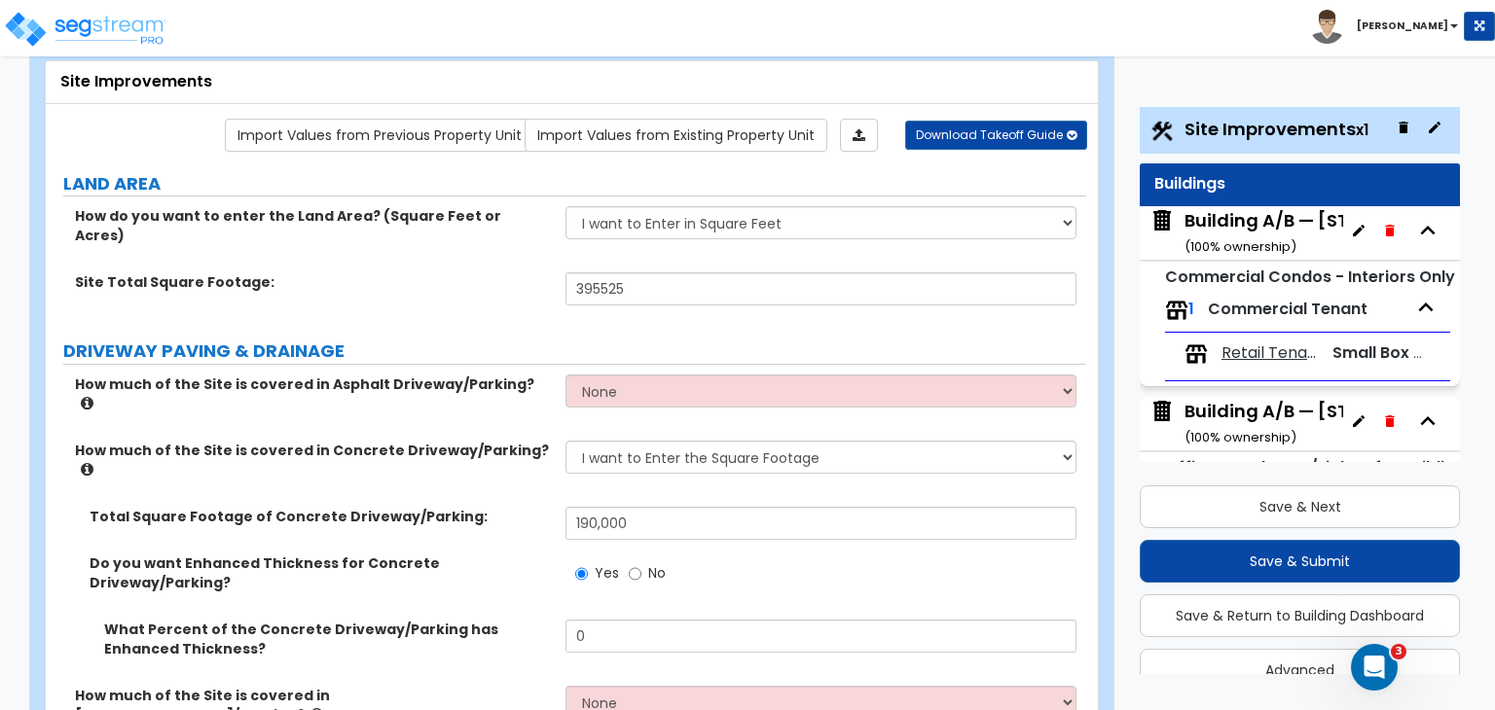
scroll to position [117, 0]
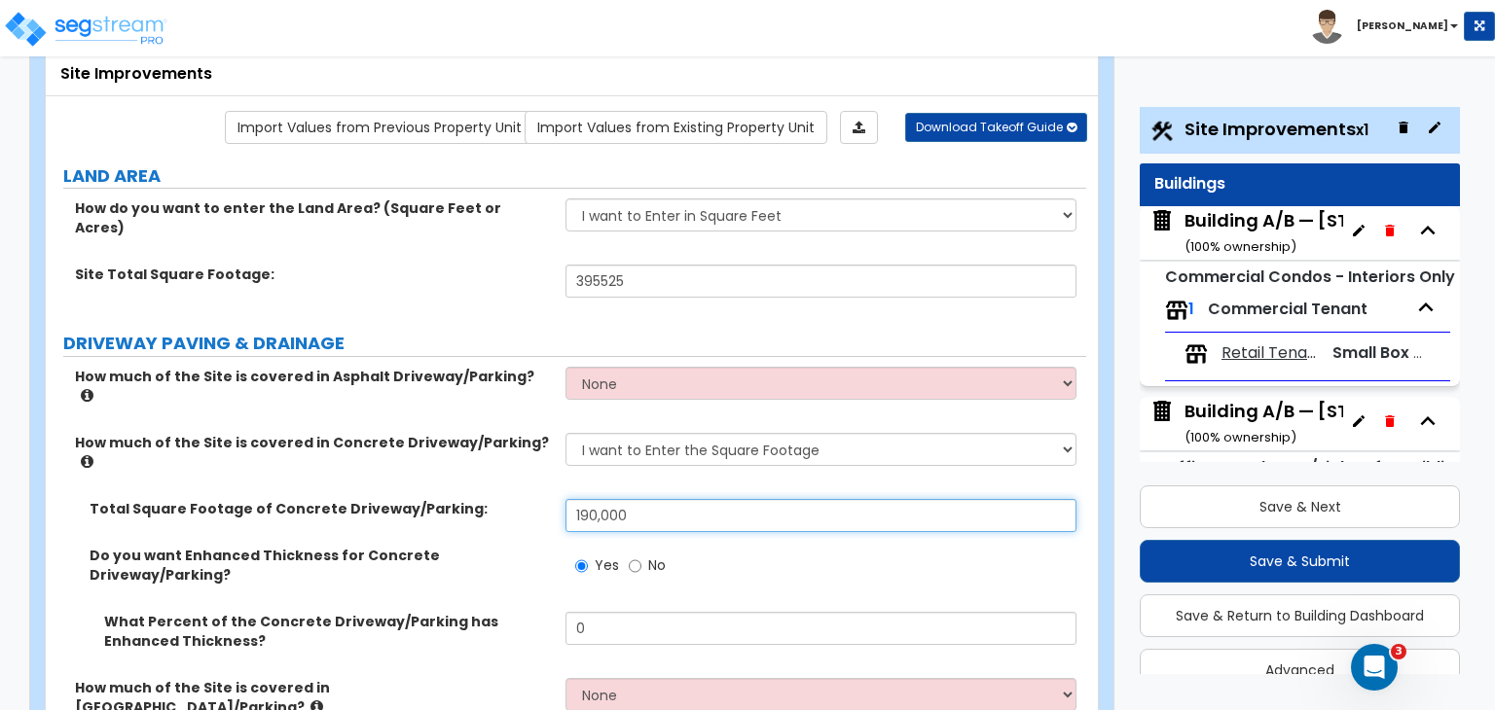
click at [645, 499] on input "190,000" at bounding box center [820, 515] width 510 height 33
drag, startPoint x: 634, startPoint y: 452, endPoint x: 498, endPoint y: 460, distance: 136.5
click at [498, 499] on div "Total Square Footage of Concrete Driveway/Parking: 190,000" at bounding box center [566, 522] width 1040 height 47
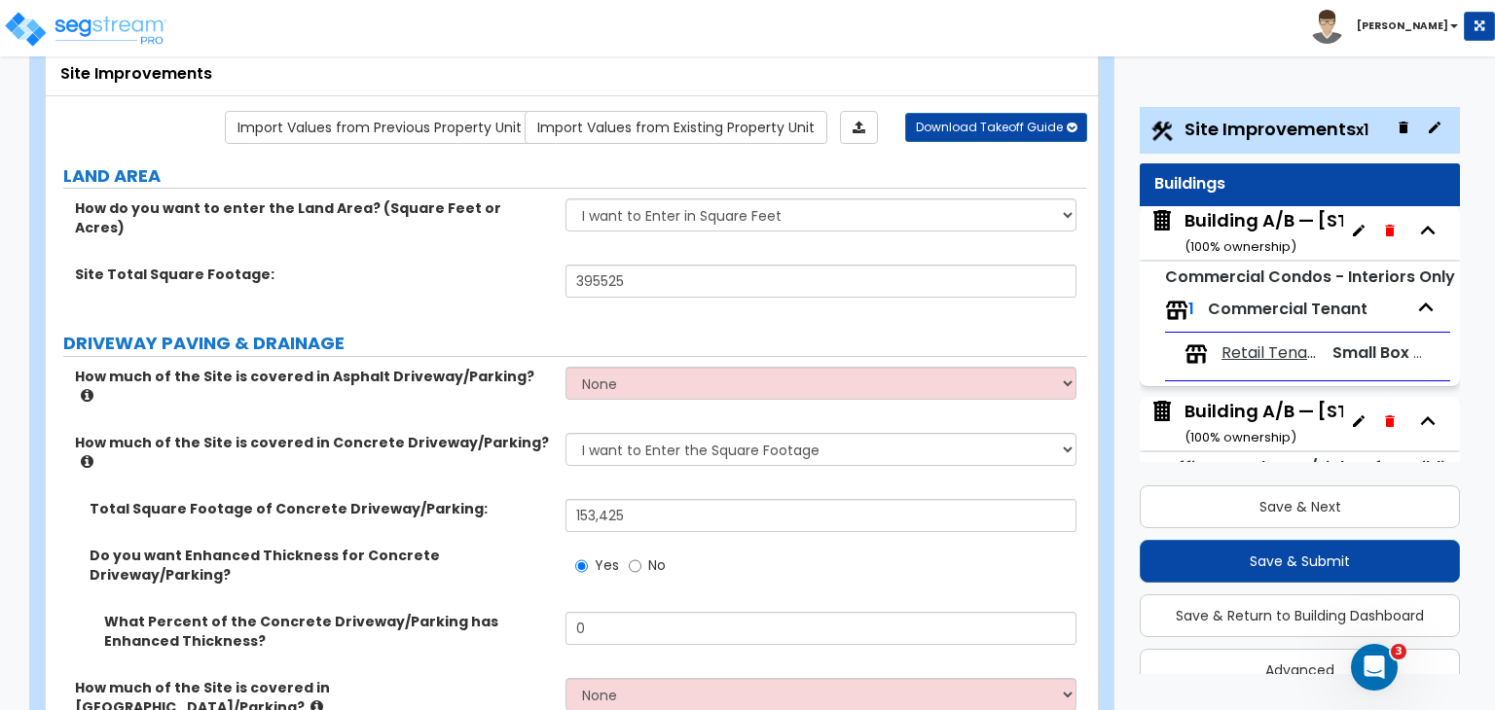
click at [533, 499] on label "Total Square Footage of Concrete Driveway/Parking:" at bounding box center [320, 508] width 461 height 19
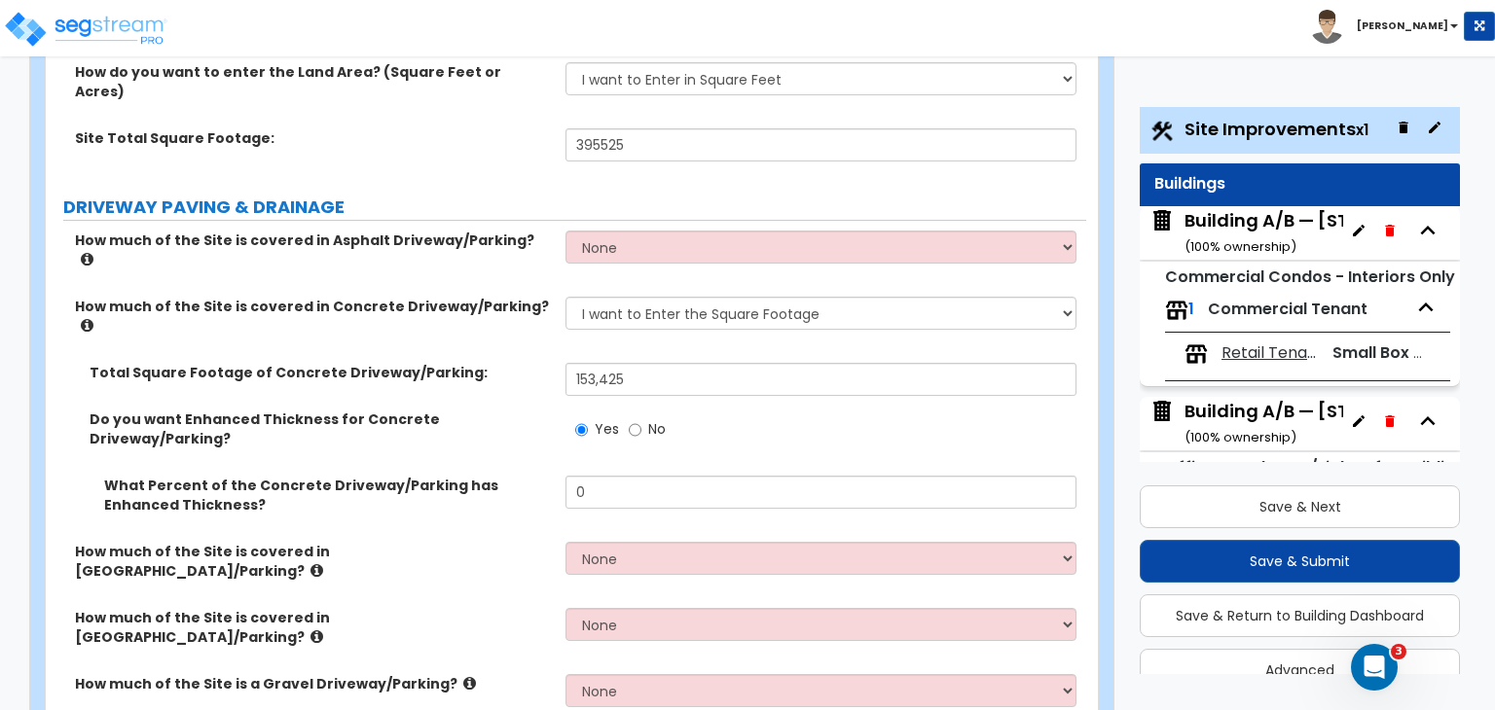
scroll to position [261, 0]
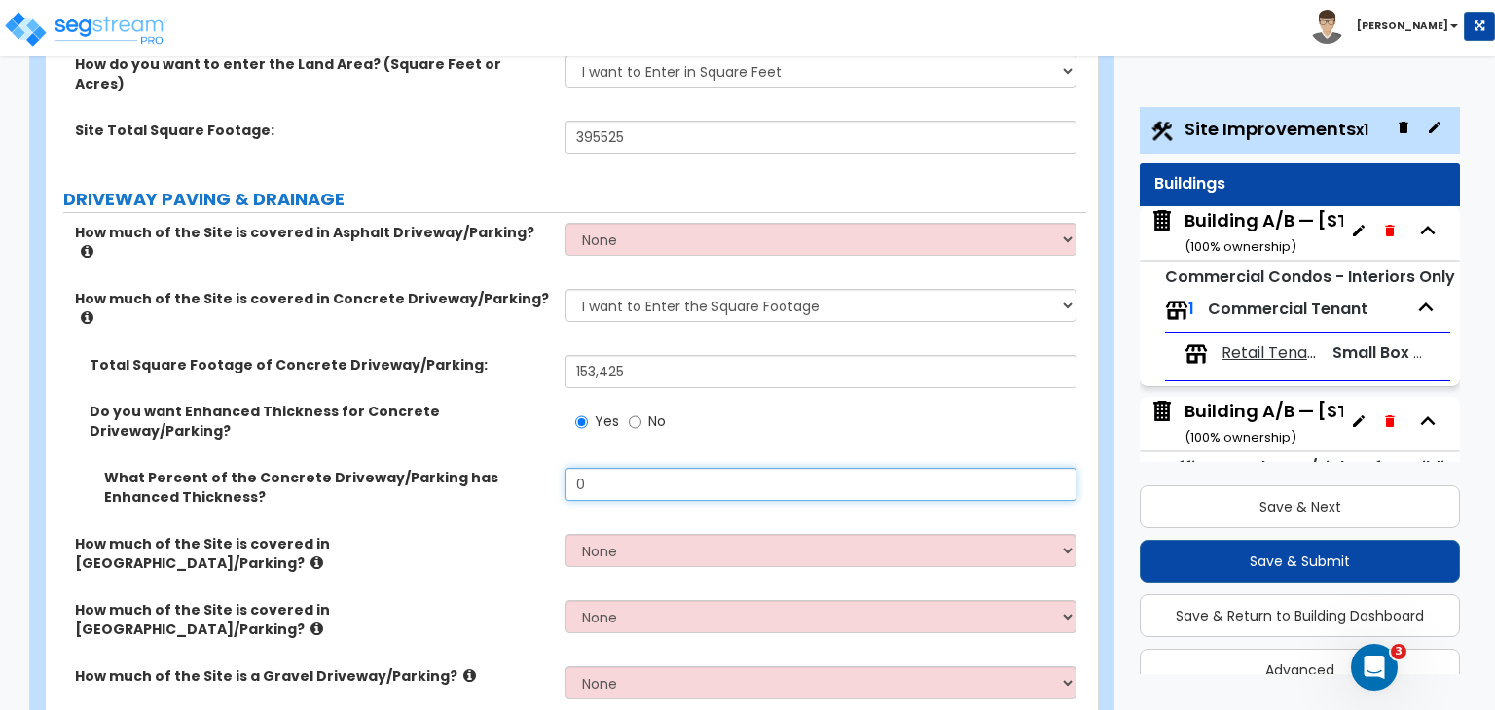
drag, startPoint x: 602, startPoint y: 412, endPoint x: 471, endPoint y: 415, distance: 131.4
click at [471, 468] on div "What Percent of the Concrete Driveway/Parking has Enhanced Thickness? 0" at bounding box center [566, 501] width 1040 height 66
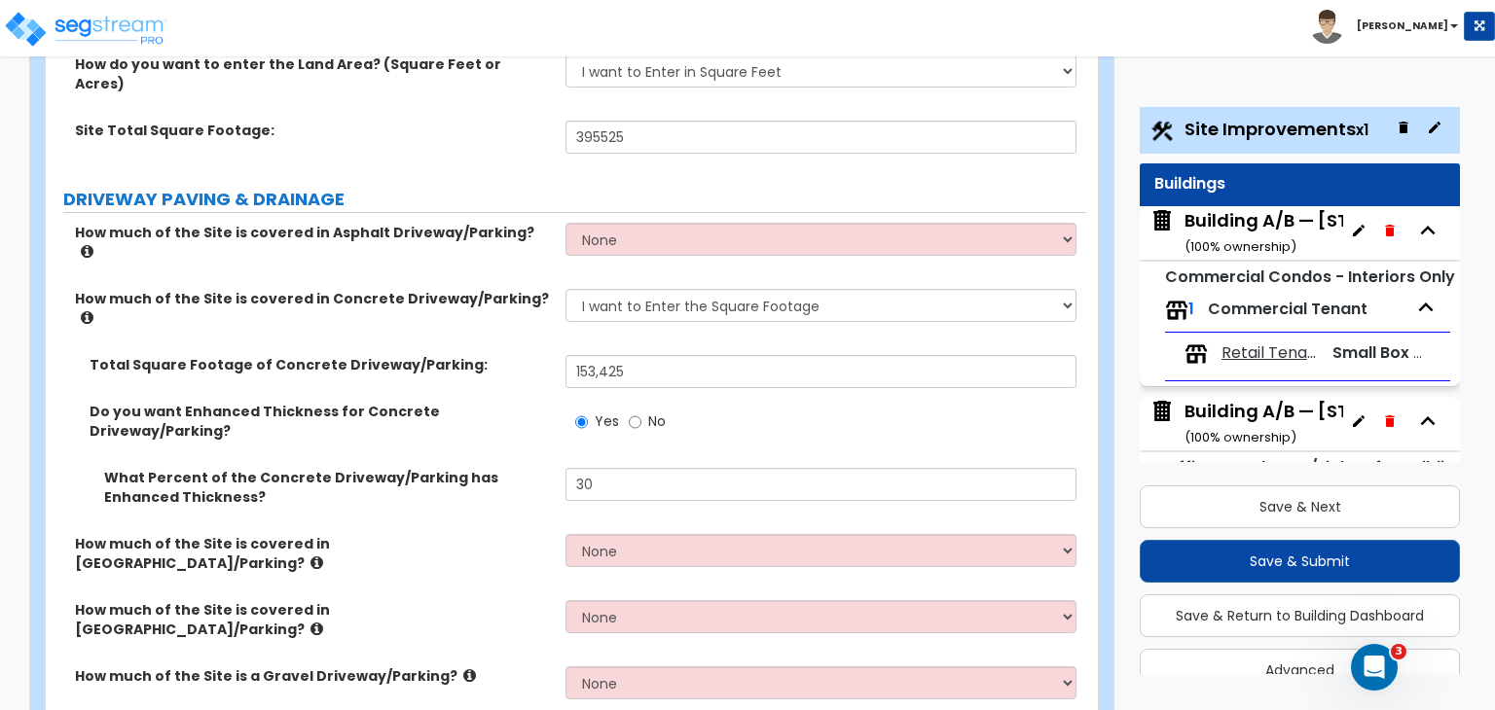
click at [490, 468] on label "What Percent of the Concrete Driveway/Parking has Enhanced Thickness?" at bounding box center [327, 487] width 447 height 39
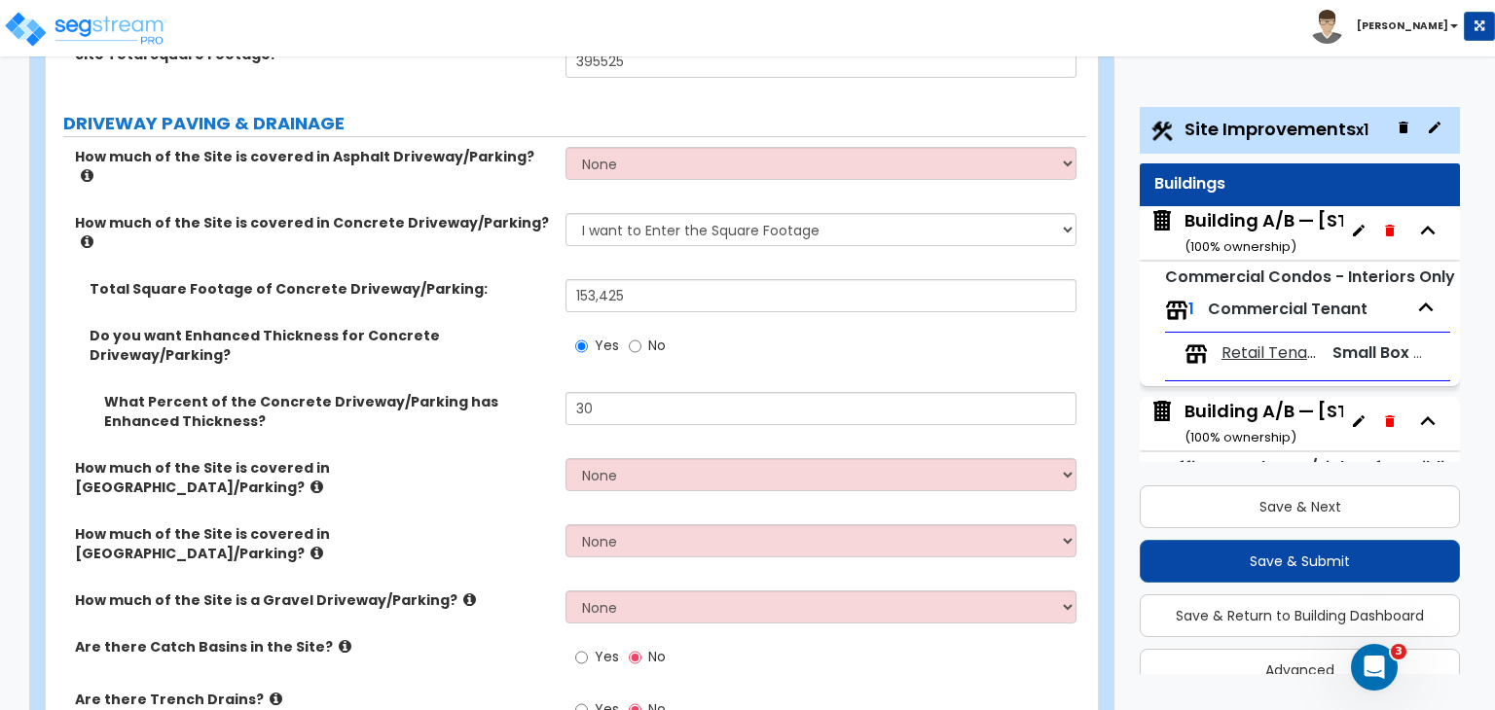
scroll to position [376, 0]
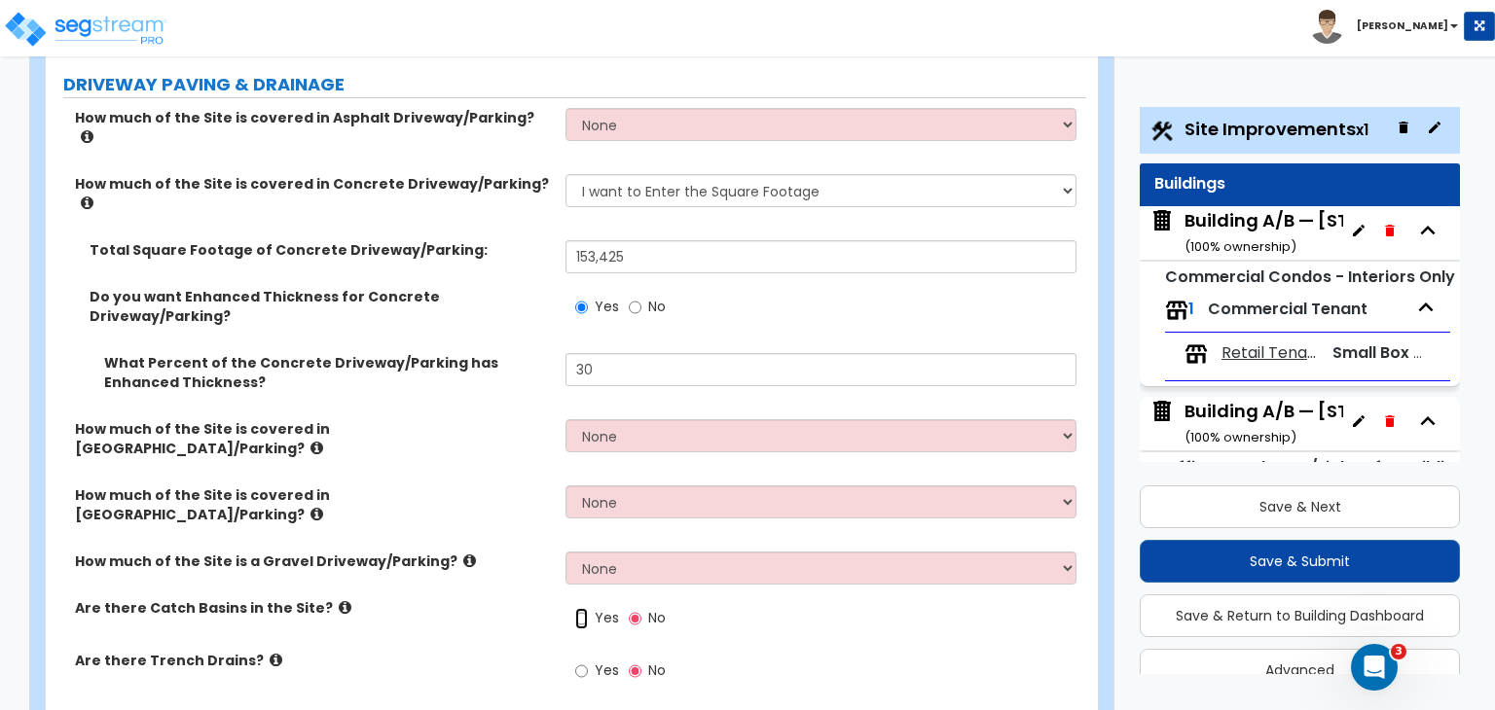
click at [581, 608] on input "Yes" at bounding box center [581, 618] width 13 height 21
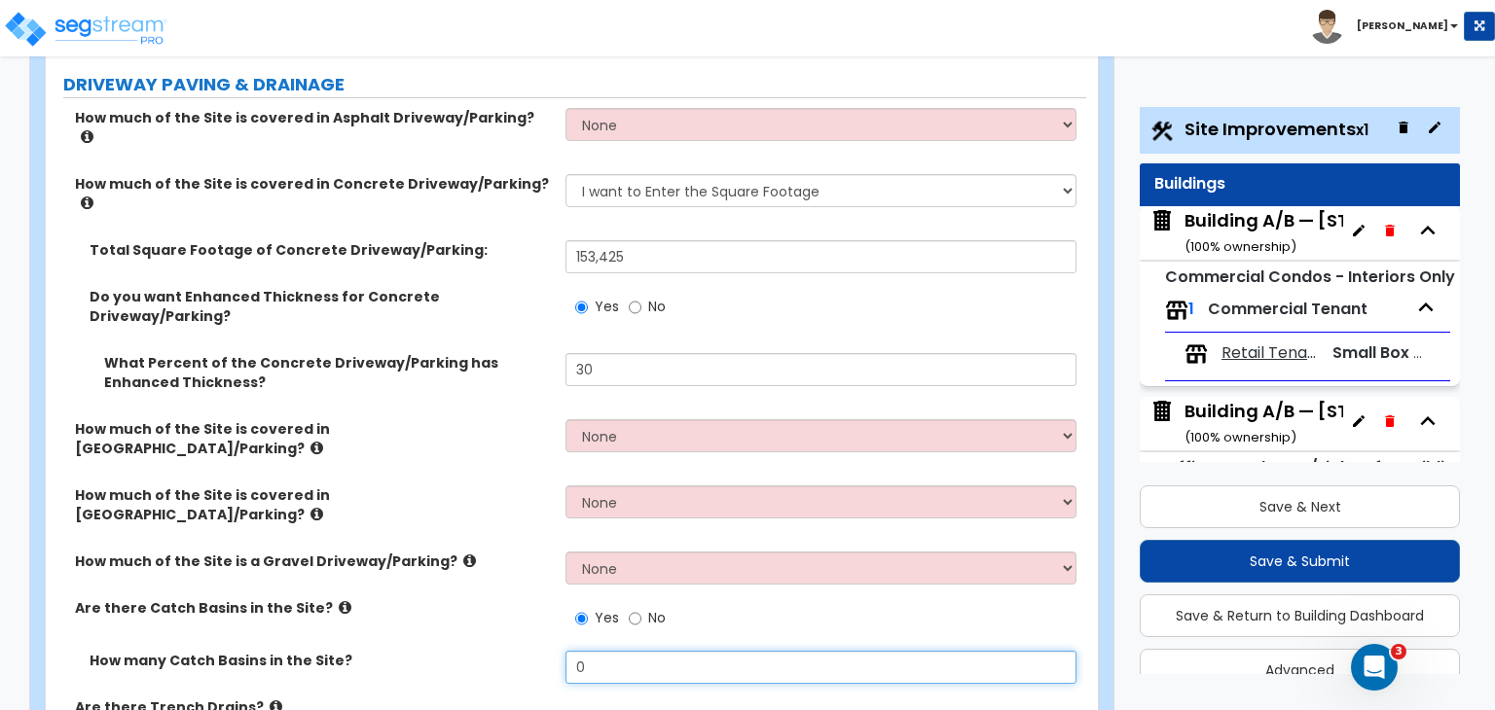
drag, startPoint x: 613, startPoint y: 547, endPoint x: 440, endPoint y: 566, distance: 174.3
click at [440, 651] on div "How many Catch Basins in the Site? 0" at bounding box center [566, 674] width 1040 height 47
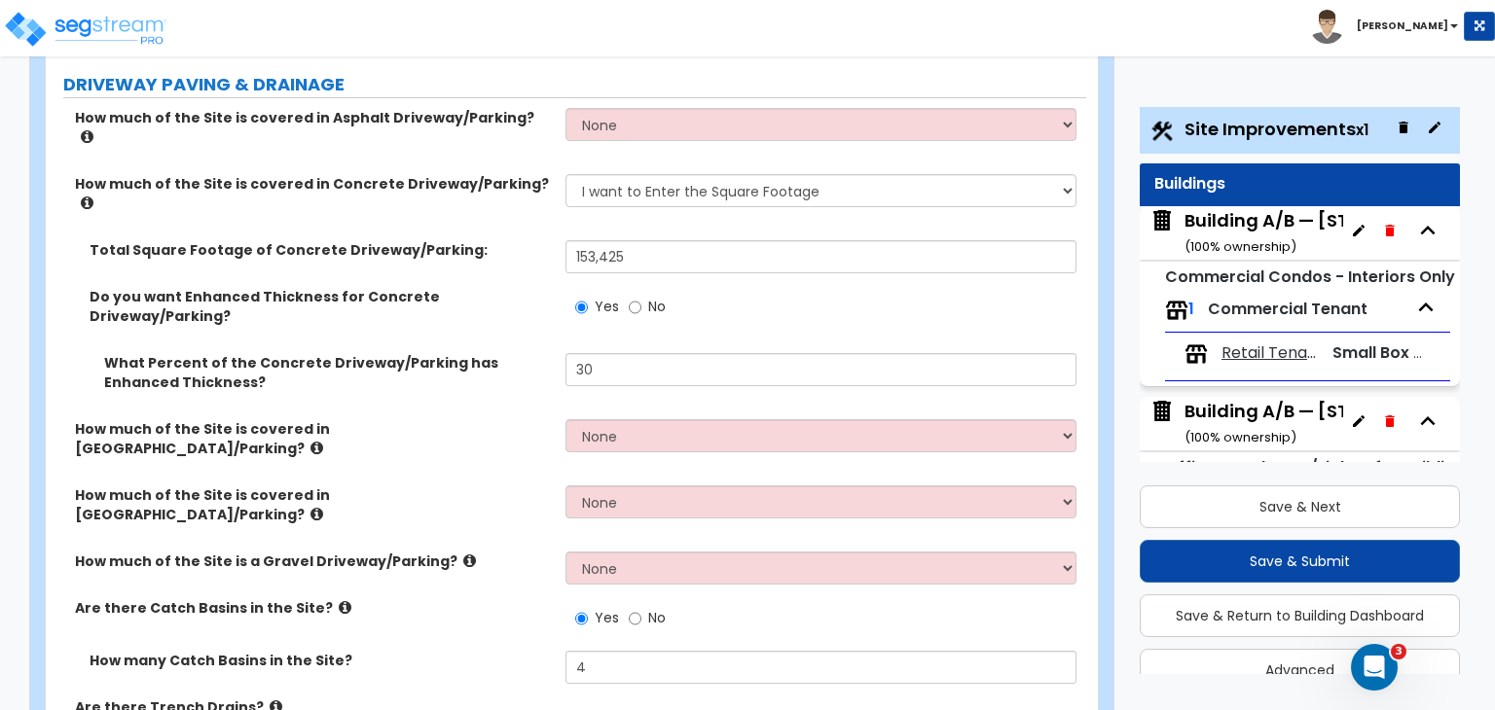
click at [479, 651] on label "How many Catch Basins in the Site?" at bounding box center [320, 660] width 461 height 19
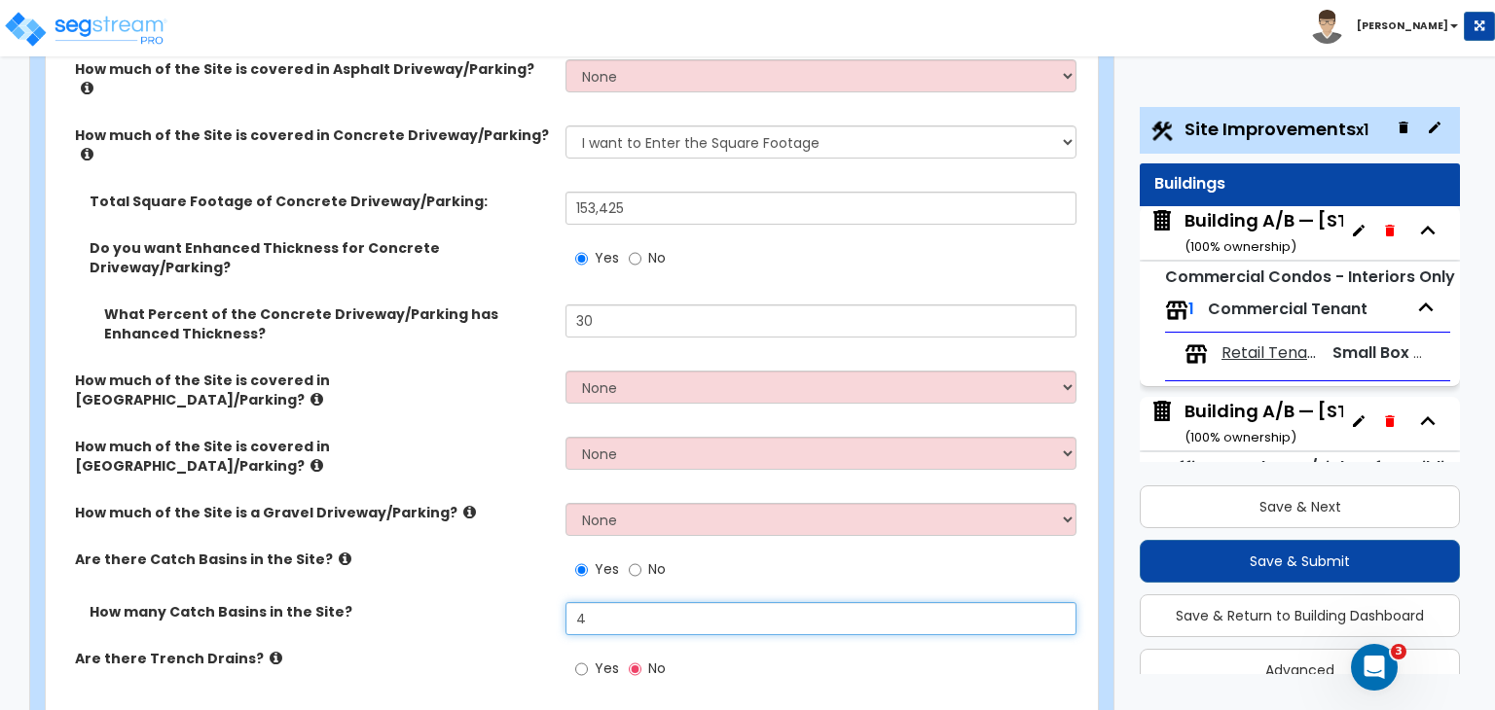
drag, startPoint x: 598, startPoint y: 507, endPoint x: 512, endPoint y: 506, distance: 86.6
click at [512, 602] on div "How many Catch Basins in the Site? 4" at bounding box center [566, 625] width 1040 height 47
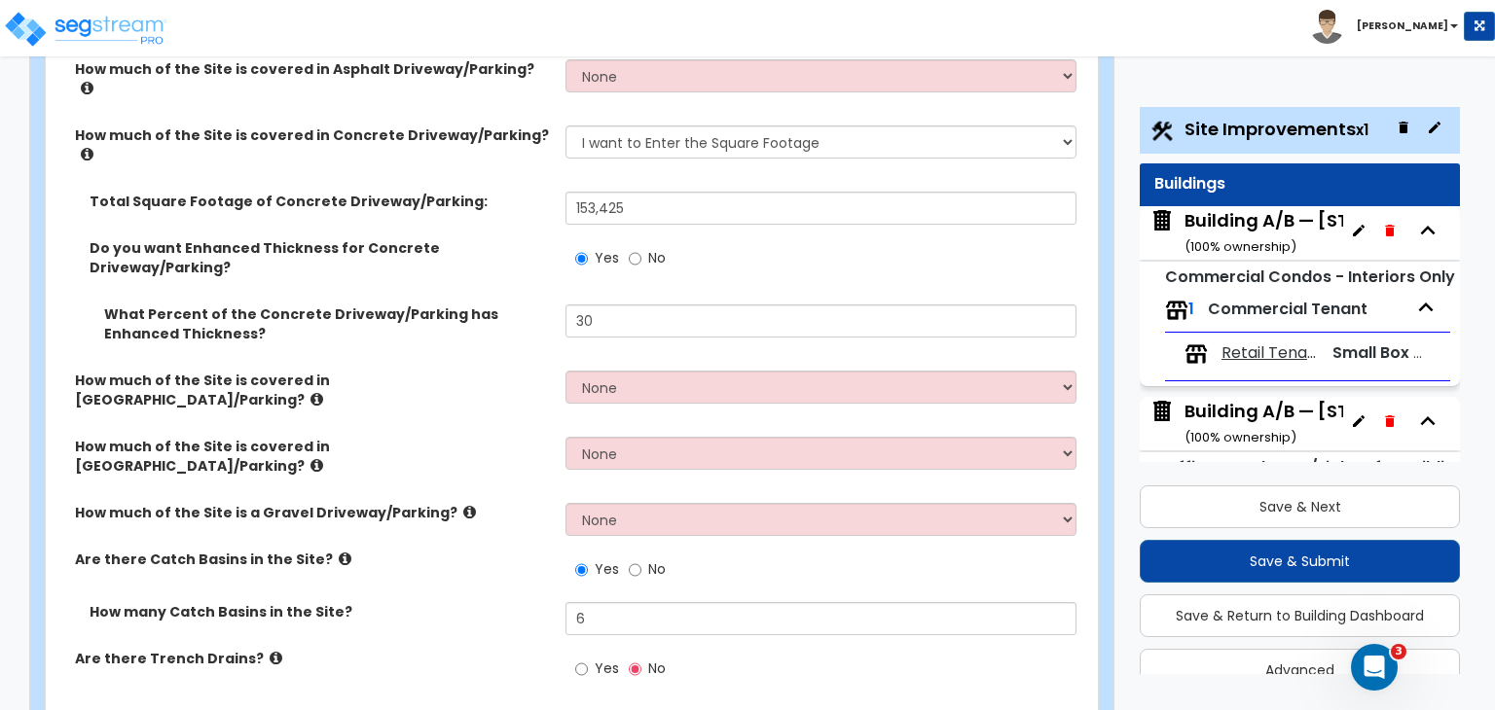
click at [512, 602] on label "How many Catch Basins in the Site?" at bounding box center [320, 611] width 461 height 19
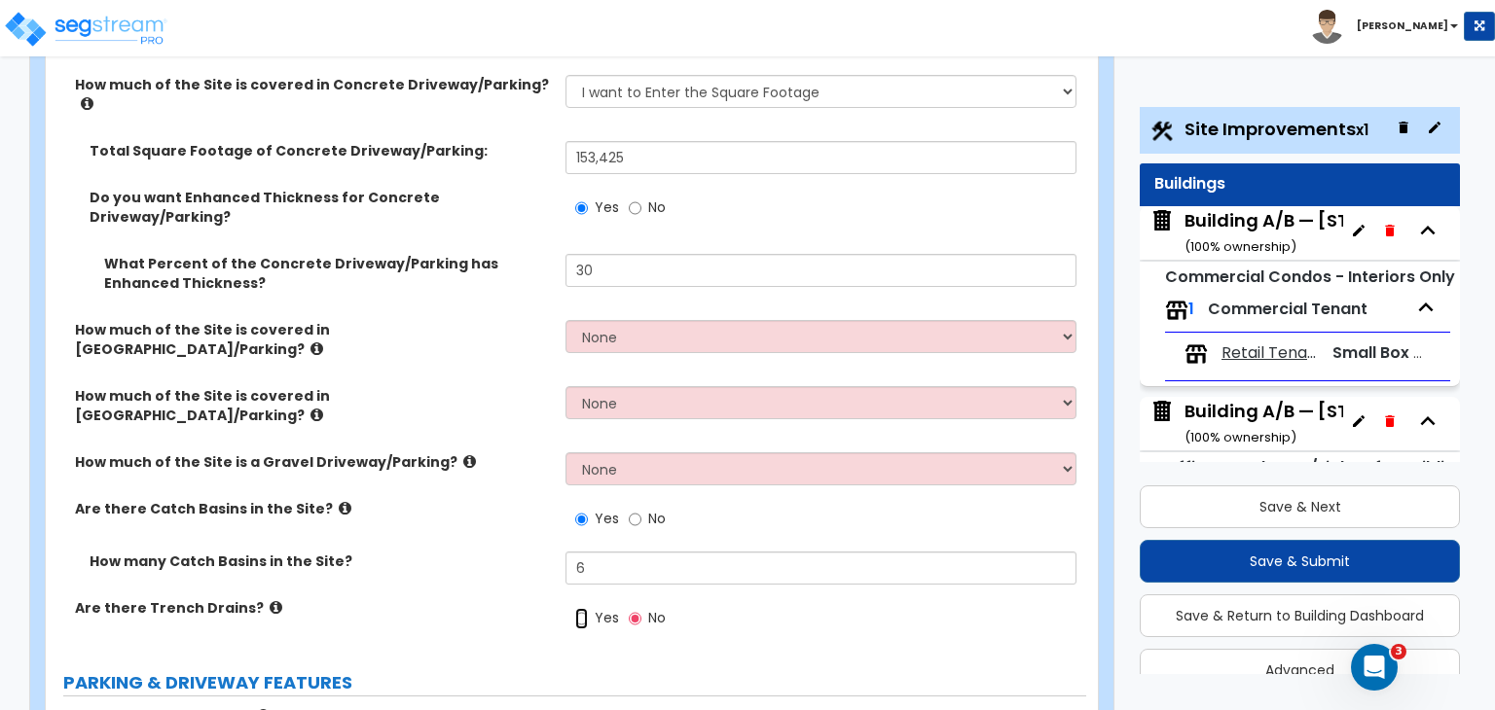
click at [583, 608] on input "Yes" at bounding box center [581, 618] width 13 height 21
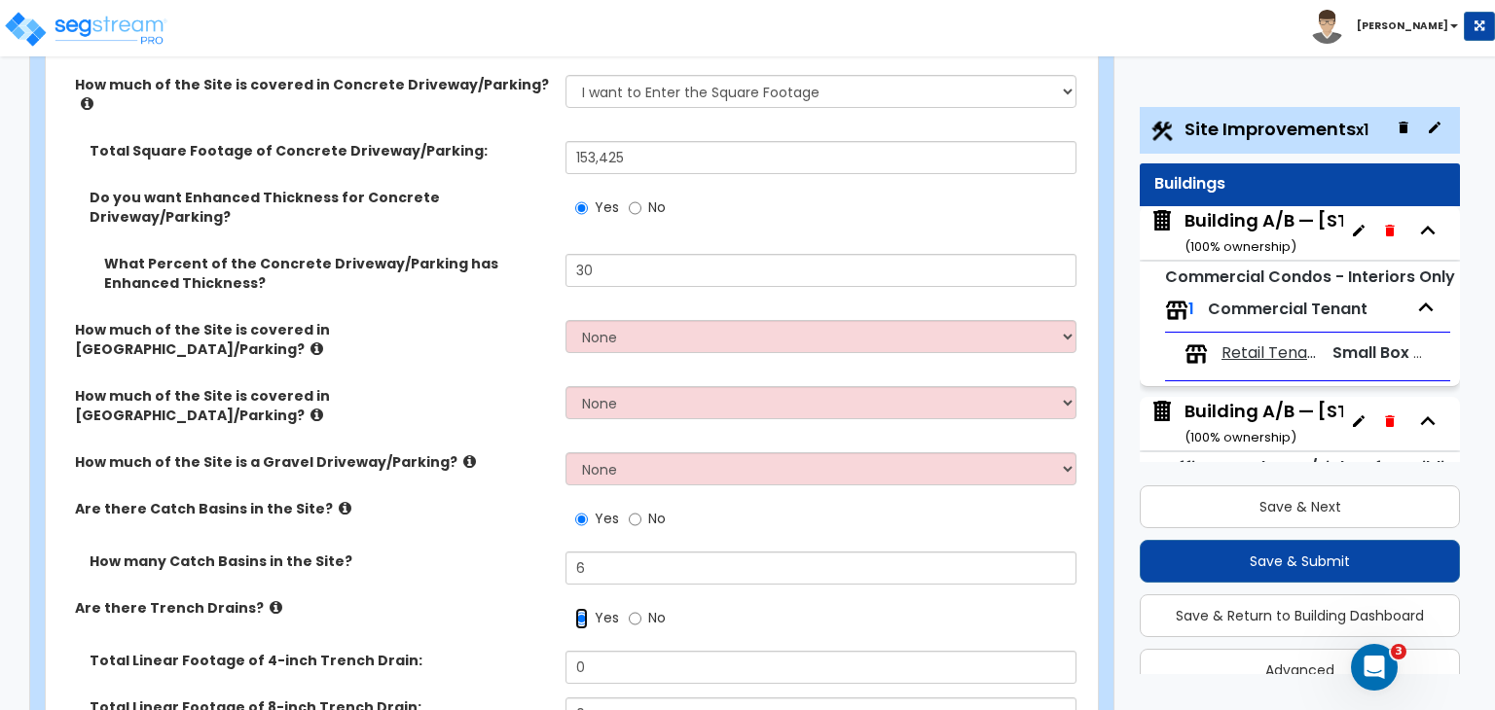
scroll to position [518, 0]
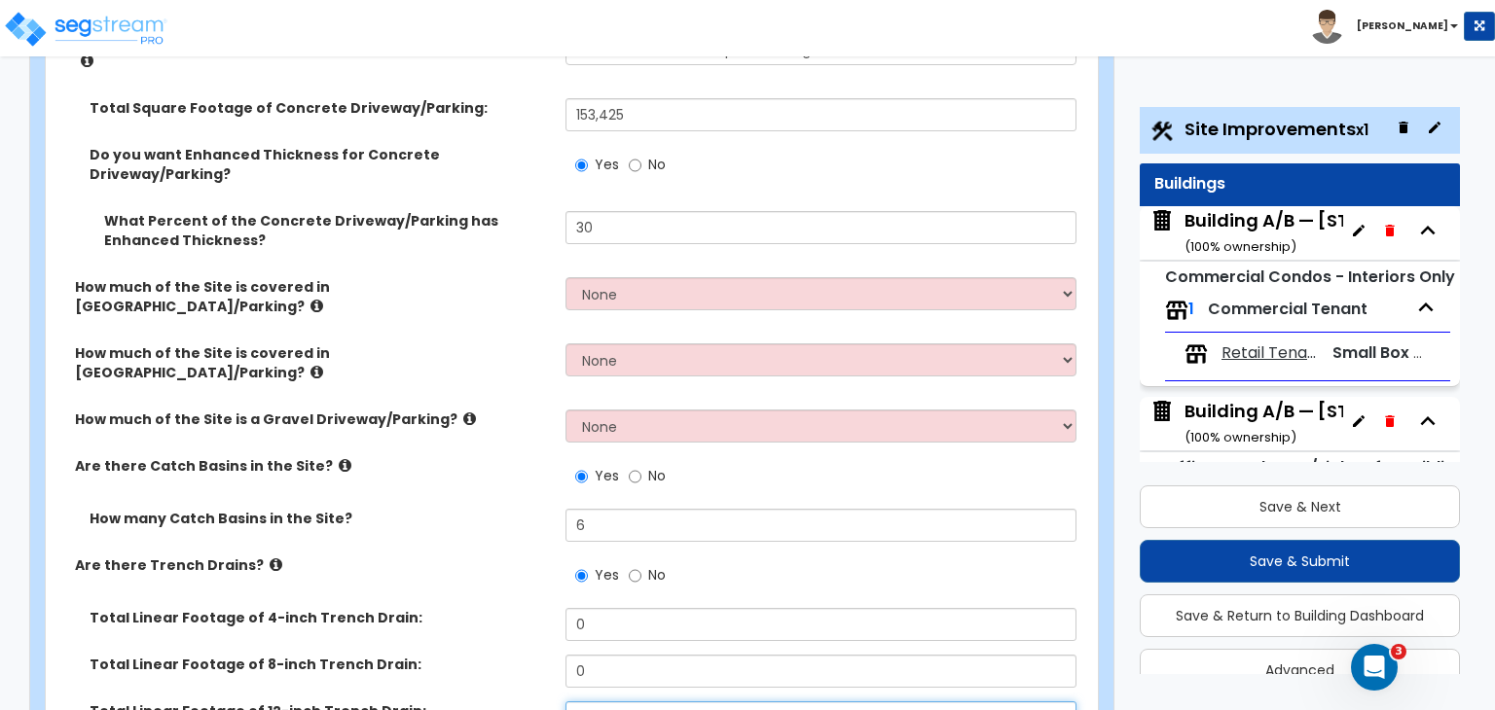
drag, startPoint x: 612, startPoint y: 608, endPoint x: 511, endPoint y: 628, distance: 103.1
click at [487, 655] on div "Total Linear Footage of 8-inch Trench Drain: 0" at bounding box center [566, 678] width 1040 height 47
click at [470, 556] on div "Are there Trench Drains? Yes No" at bounding box center [566, 582] width 1040 height 53
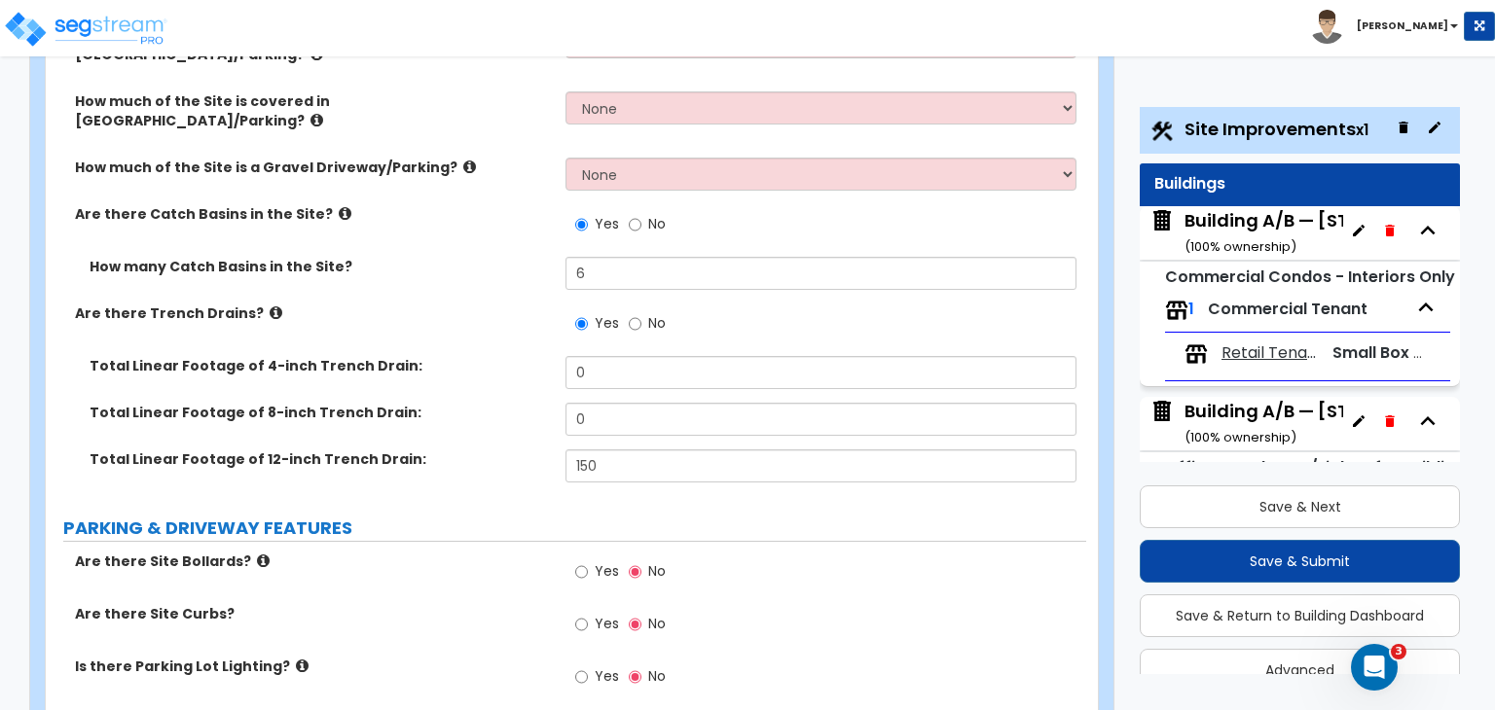
scroll to position [771, 0]
click at [582, 561] on input "Yes" at bounding box center [581, 571] width 13 height 21
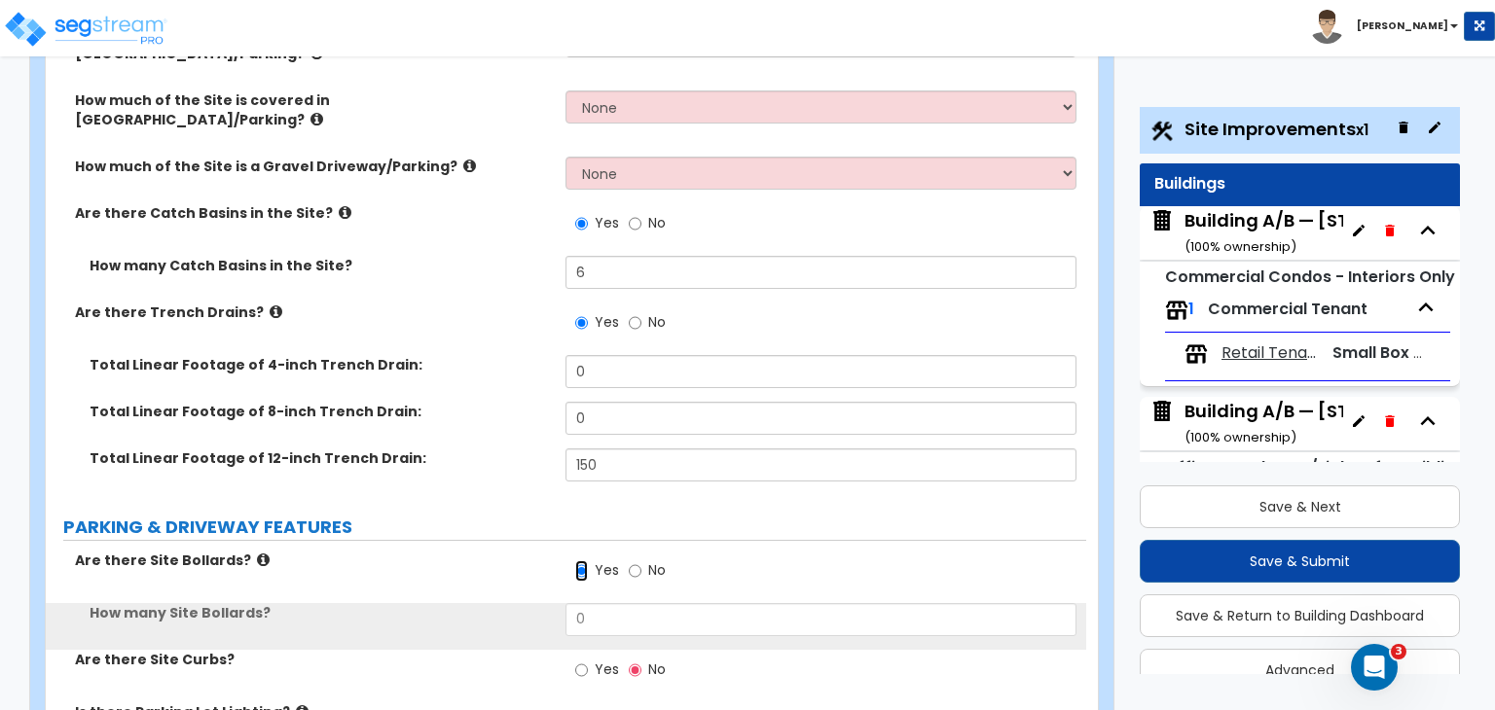
scroll to position [841, 0]
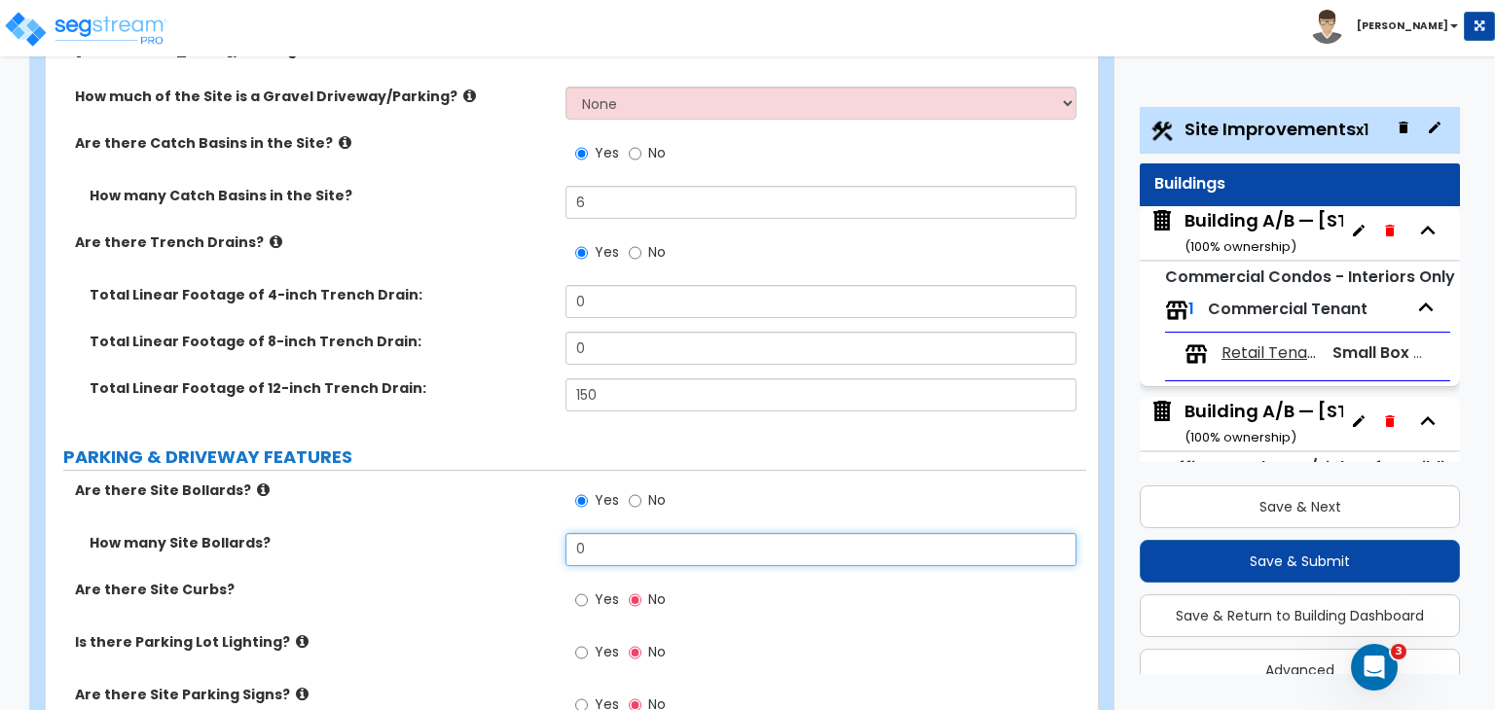
drag, startPoint x: 603, startPoint y: 435, endPoint x: 475, endPoint y: 430, distance: 128.5
click at [475, 533] on div "How many Site Bollards? 0" at bounding box center [566, 556] width 1040 height 47
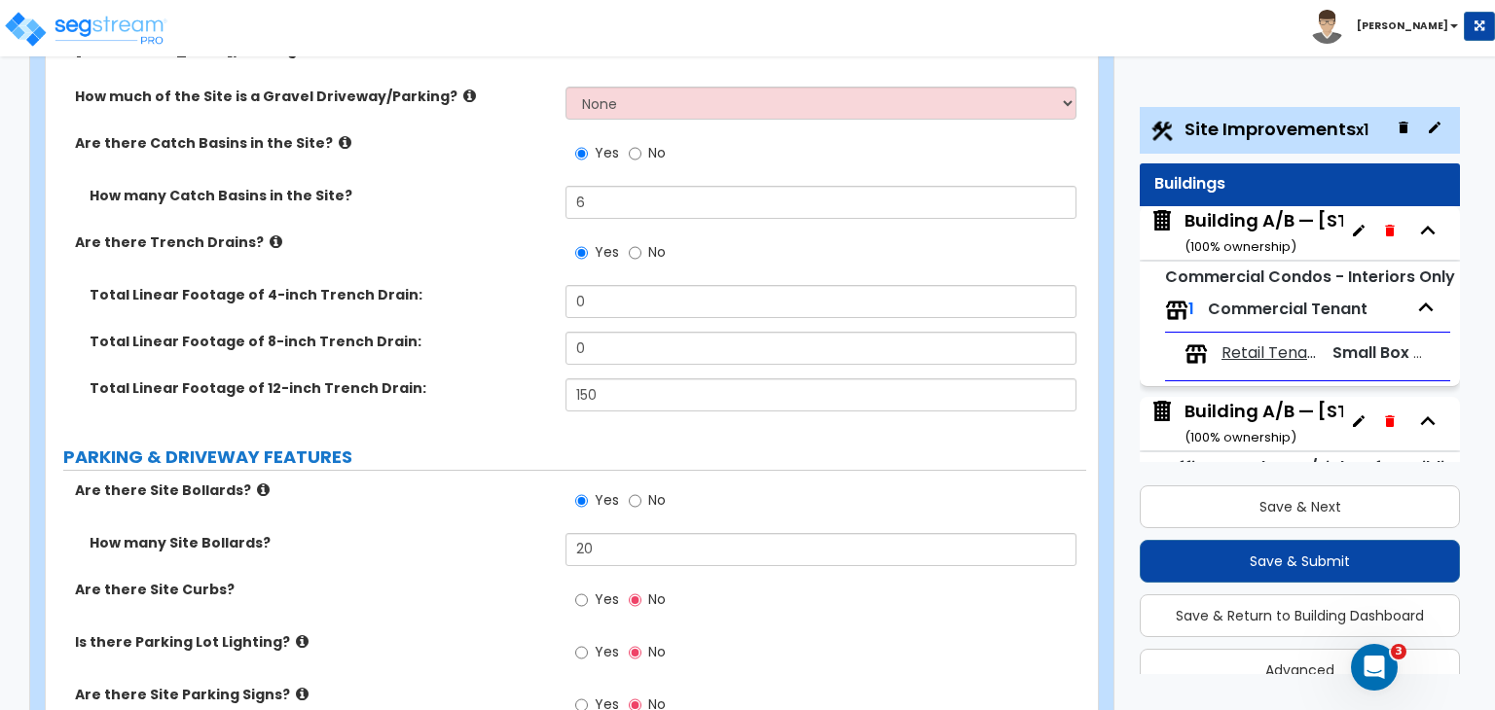
click at [475, 533] on label "How many Site Bollards?" at bounding box center [320, 542] width 461 height 19
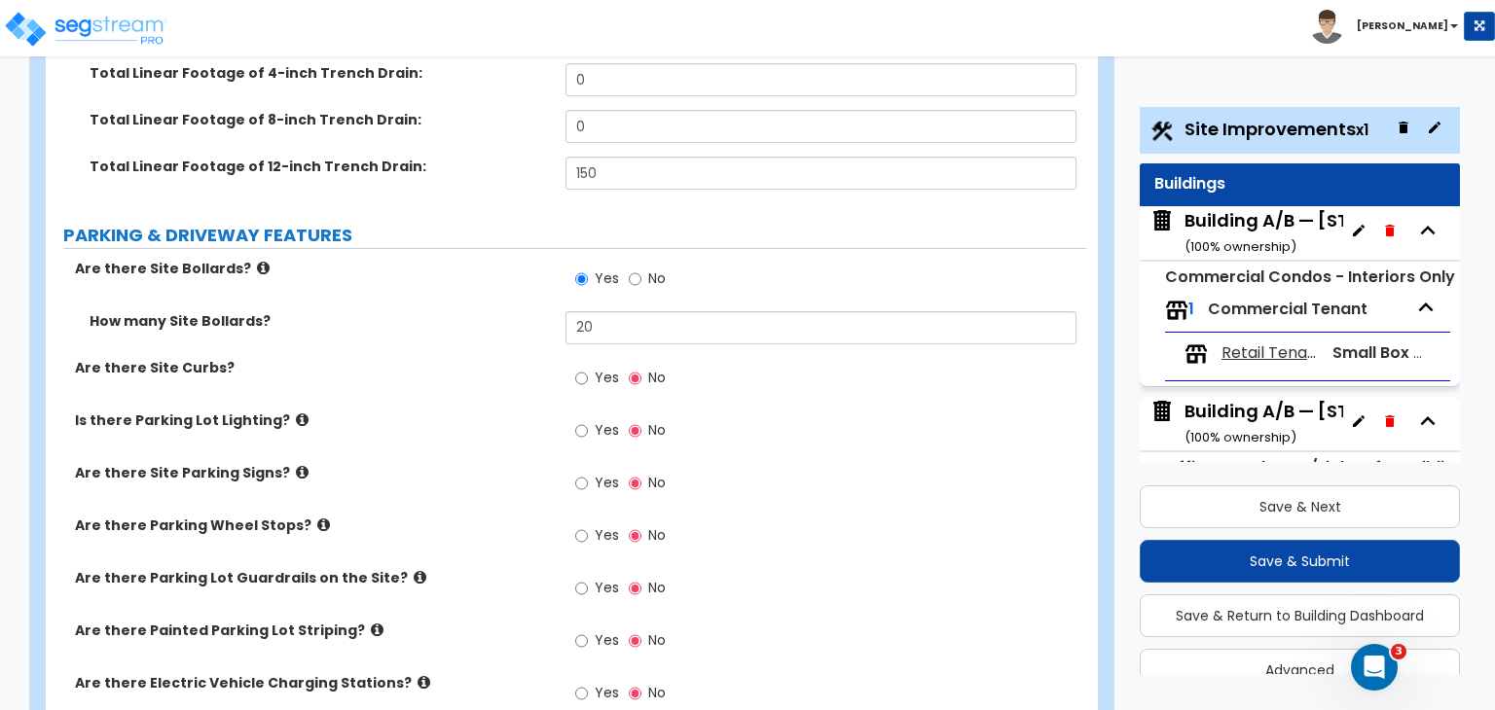
scroll to position [1065, 0]
click at [580, 366] on input "Yes" at bounding box center [581, 376] width 13 height 21
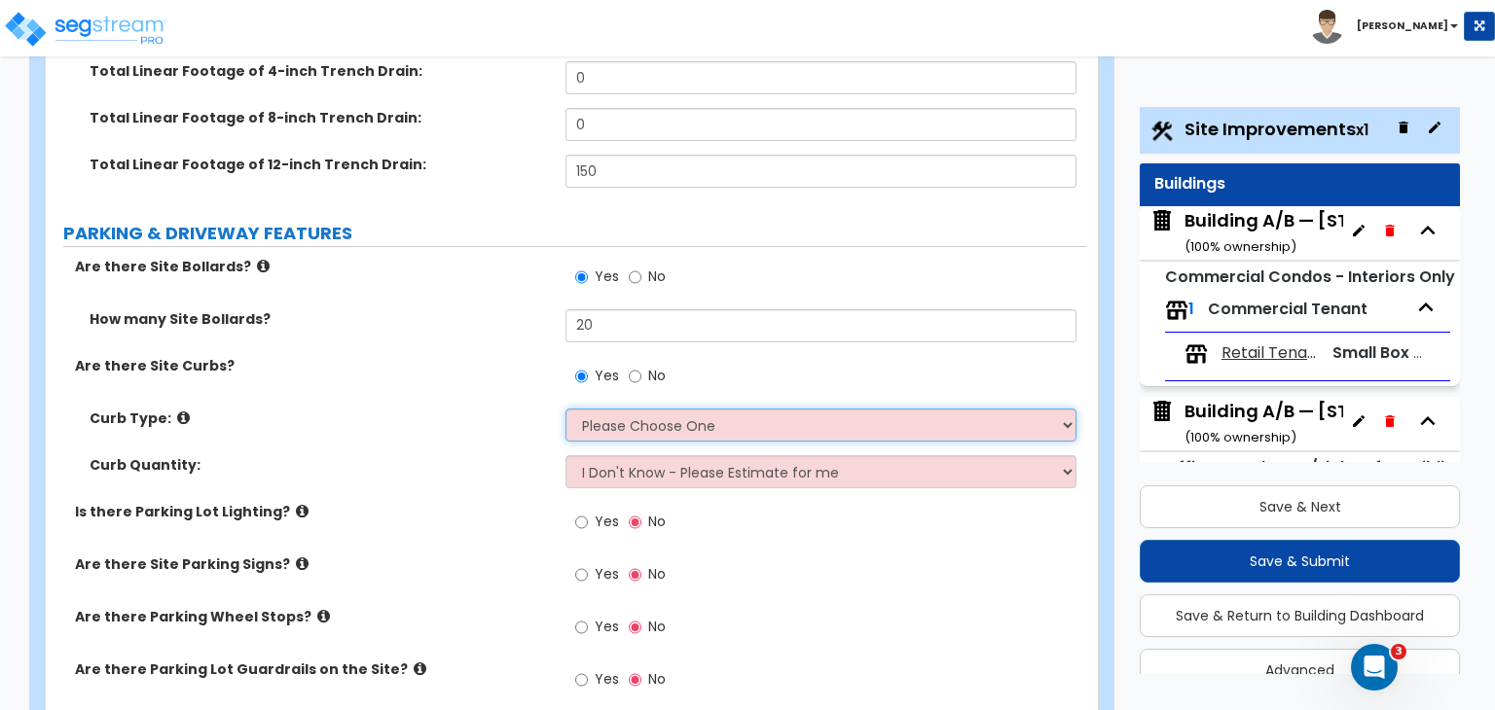
click at [615, 409] on select "Please Choose One Curb (Only) Curb & Gutter Asphalt Berm" at bounding box center [820, 425] width 510 height 33
click at [565, 409] on select "Please Choose One Curb (Only) Curb & Gutter Asphalt Berm" at bounding box center [820, 425] width 510 height 33
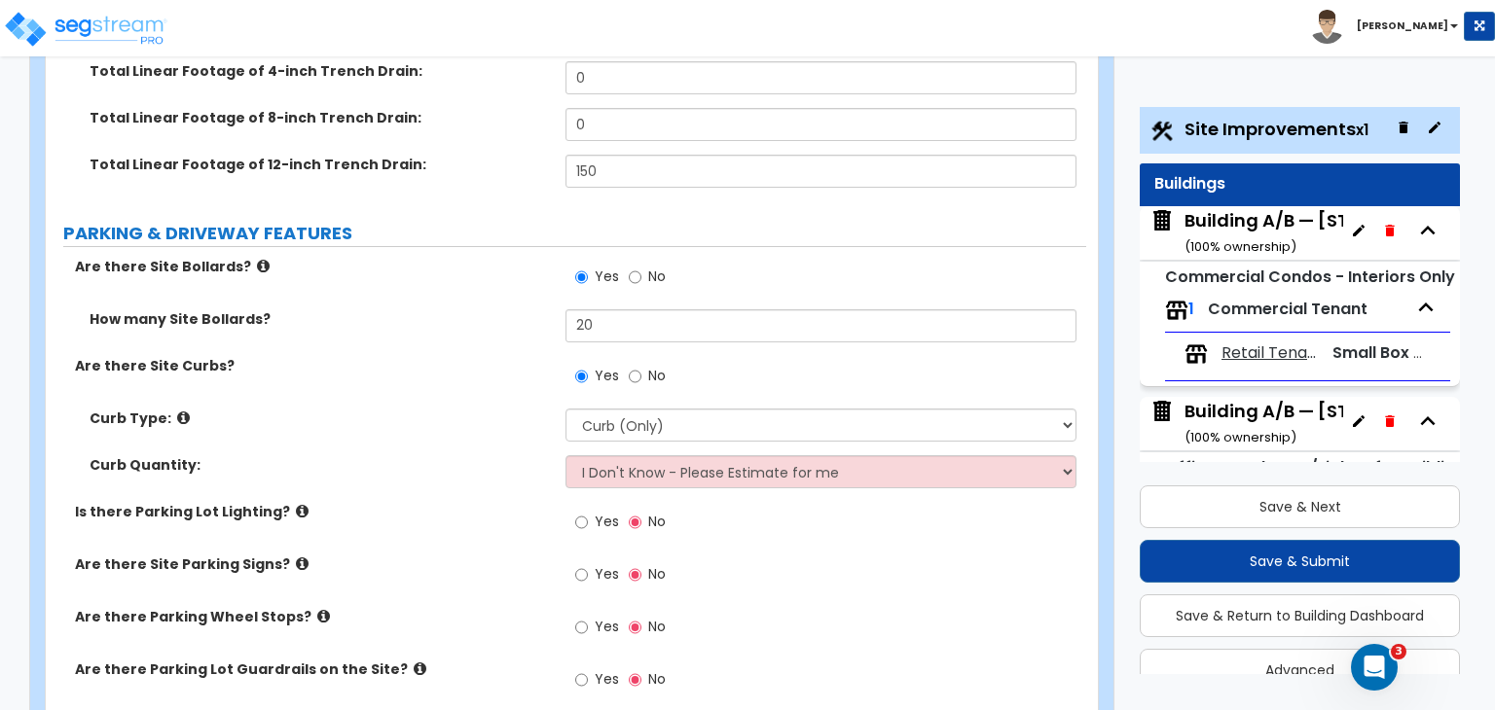
click at [480, 409] on div "Curb Type: Please Choose One Curb (Only) Curb & Gutter Asphalt Berm" at bounding box center [566, 432] width 1040 height 47
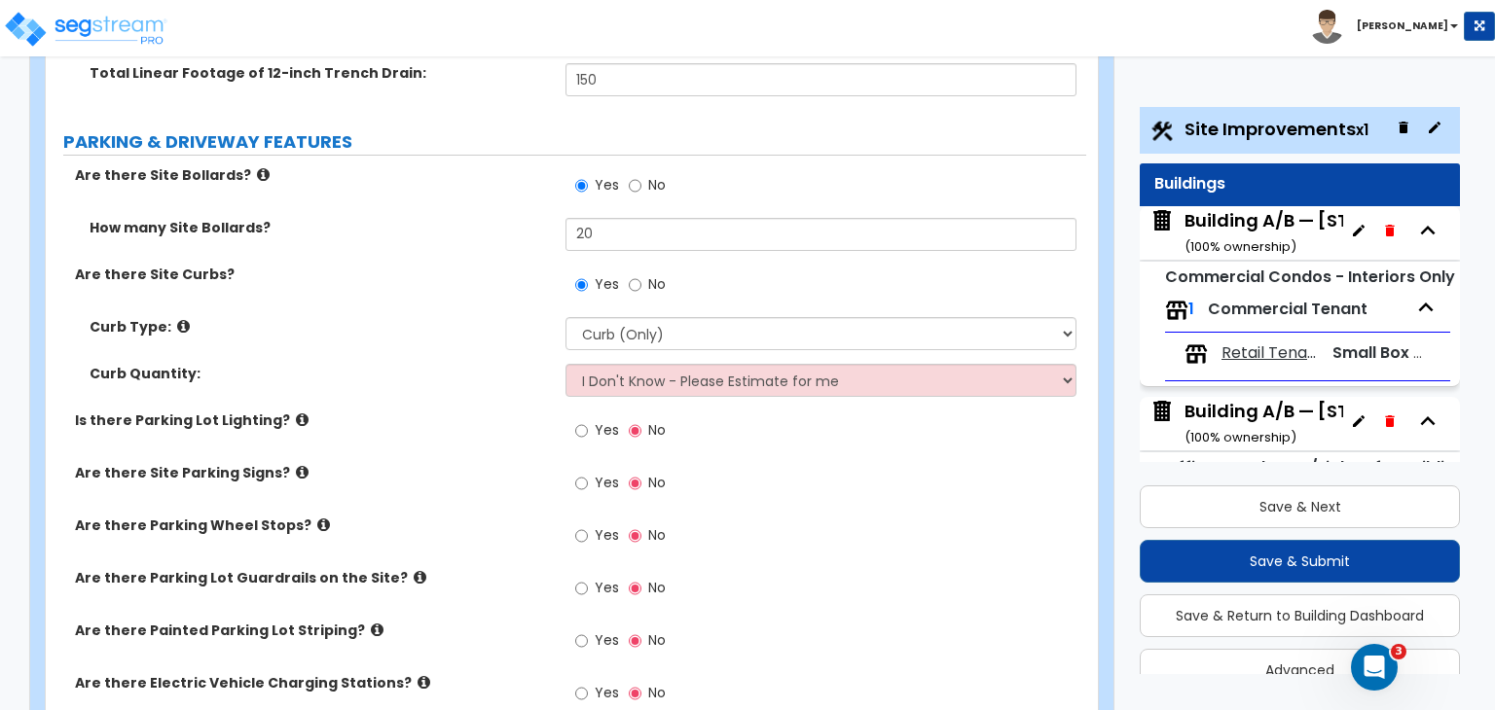
scroll to position [1181, 0]
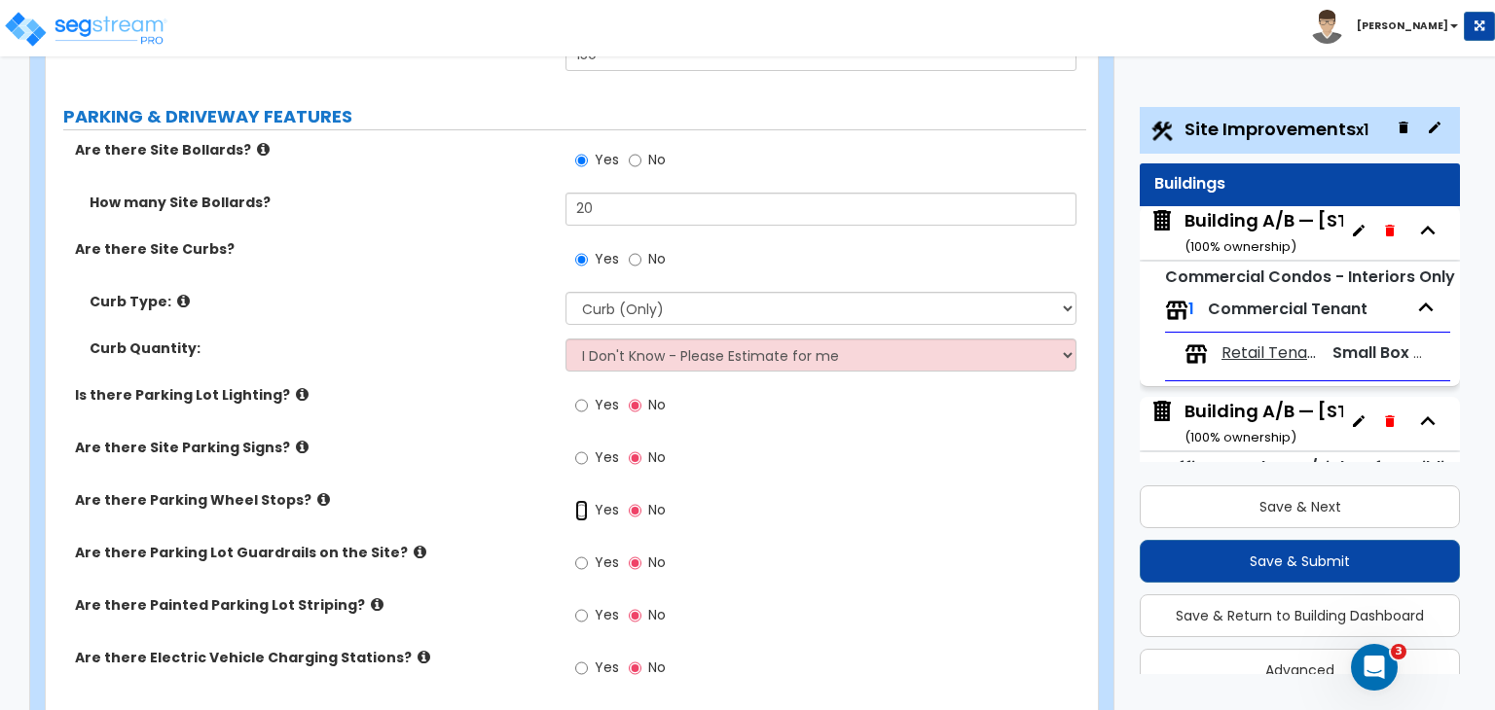
click at [582, 500] on input "Yes" at bounding box center [581, 510] width 13 height 21
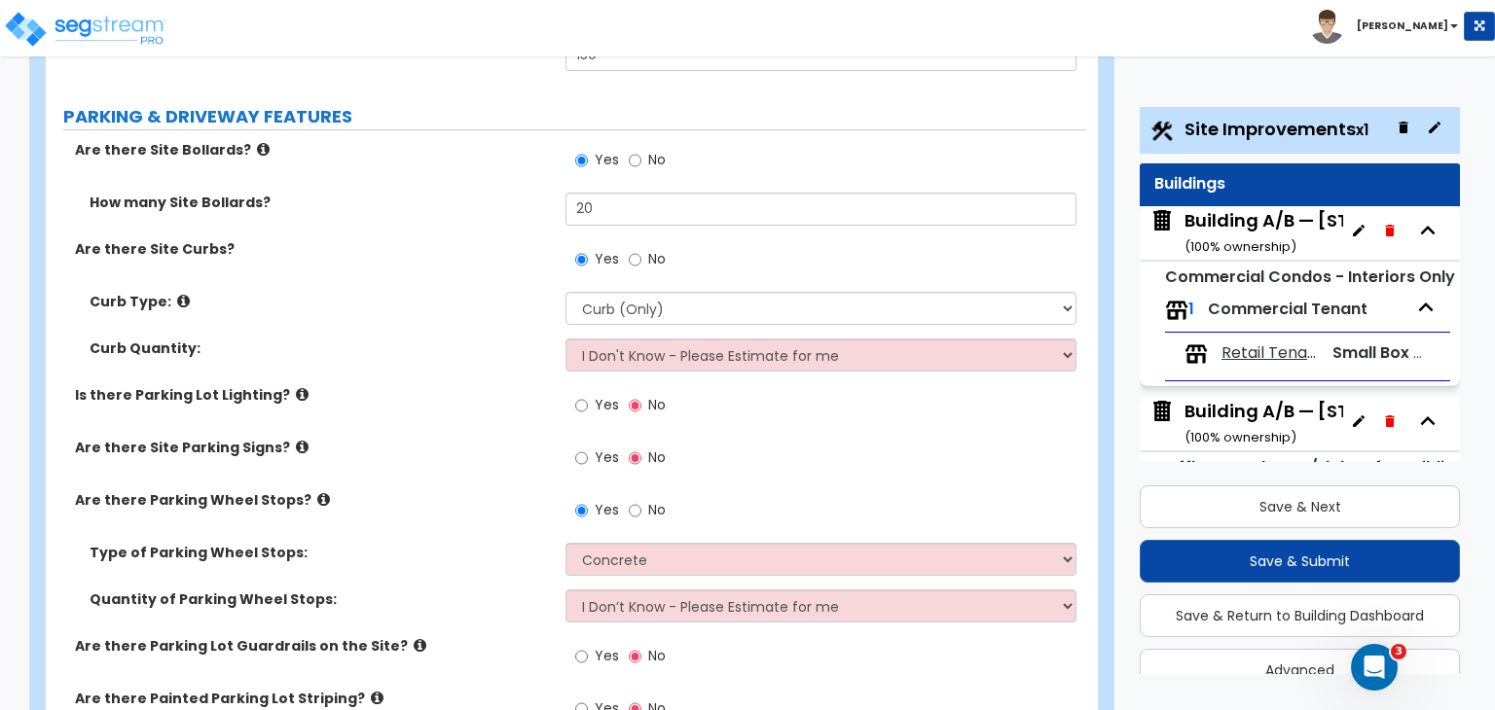
click at [481, 543] on div "Type of Parking Wheel Stops: Concrete Rubber/Plastic" at bounding box center [566, 566] width 1040 height 47
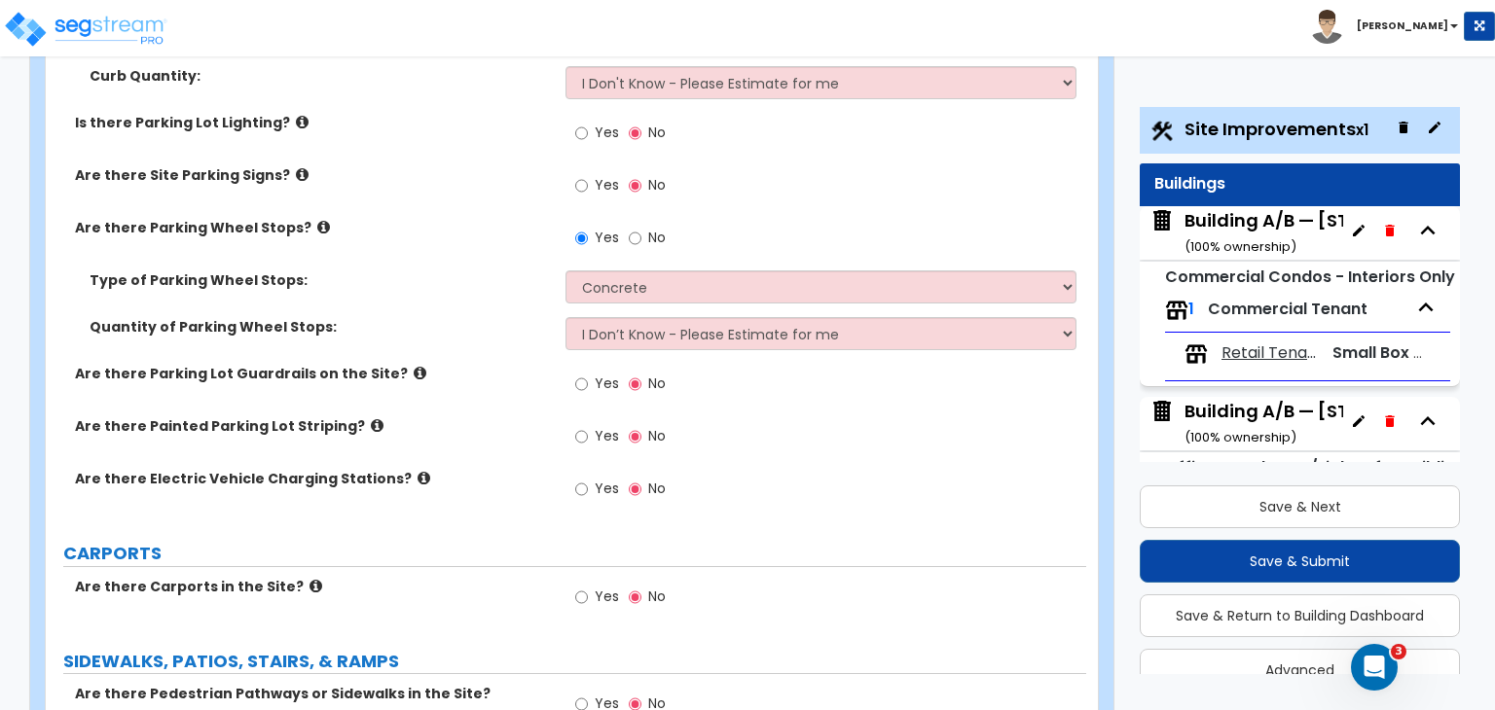
scroll to position [1460, 0]
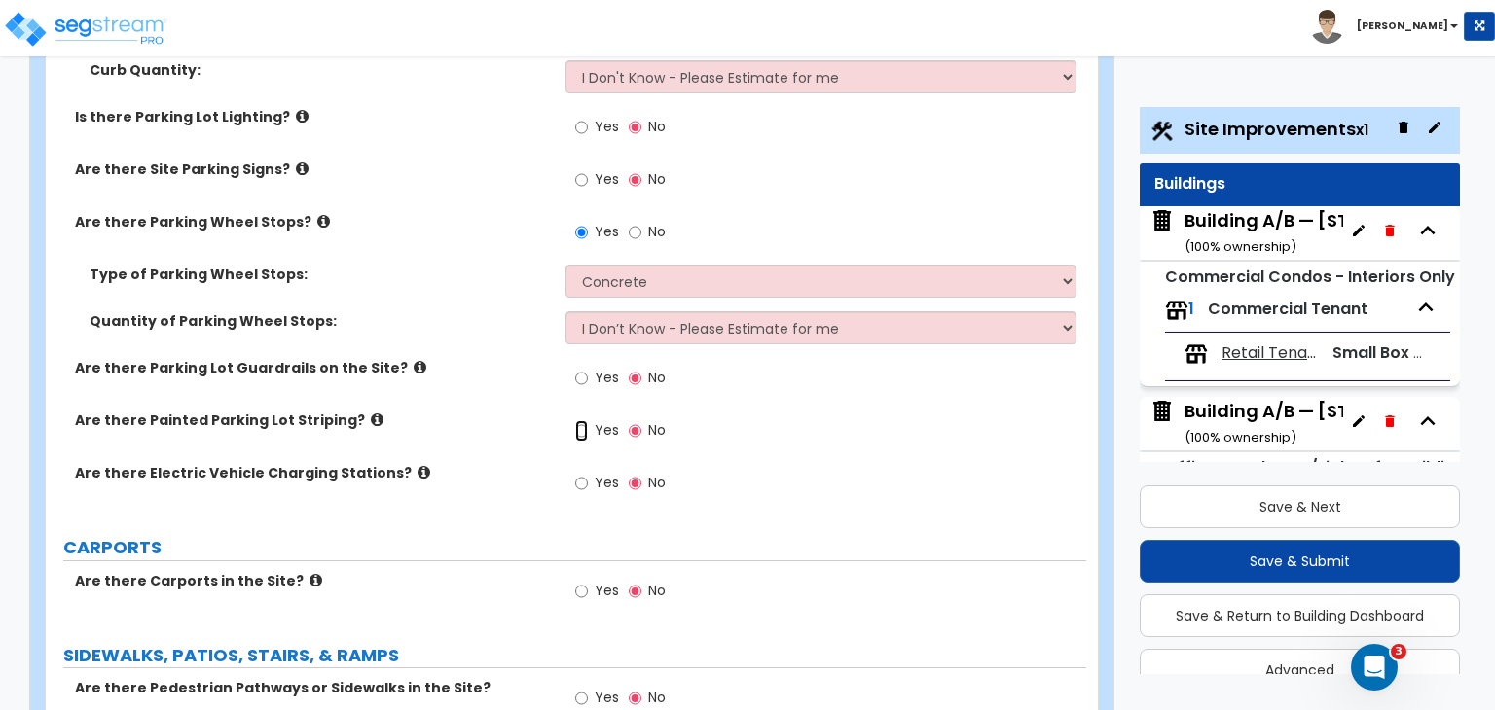
click at [583, 420] on input "Yes" at bounding box center [581, 430] width 13 height 21
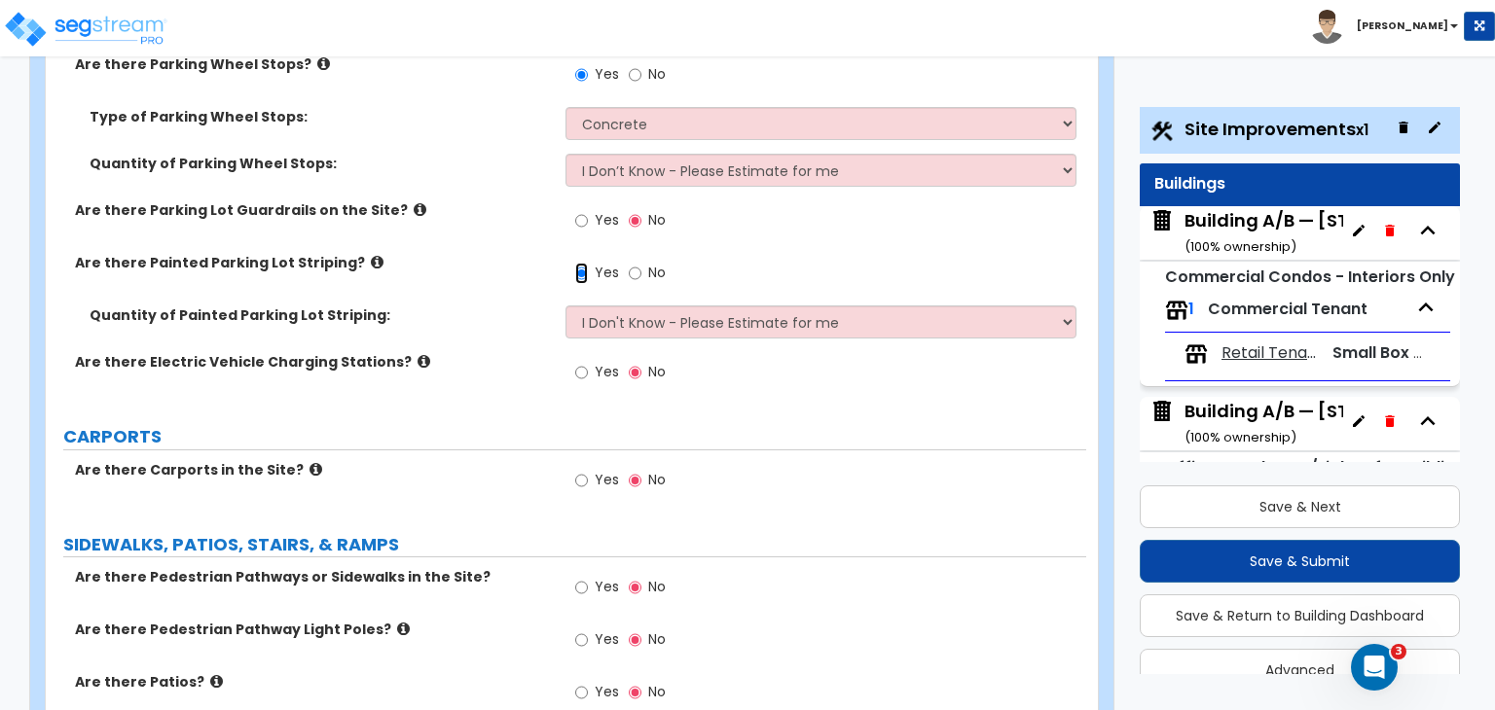
scroll to position [1619, 0]
click at [463, 458] on div "Are there Carports in the Site? Yes No" at bounding box center [566, 484] width 1040 height 53
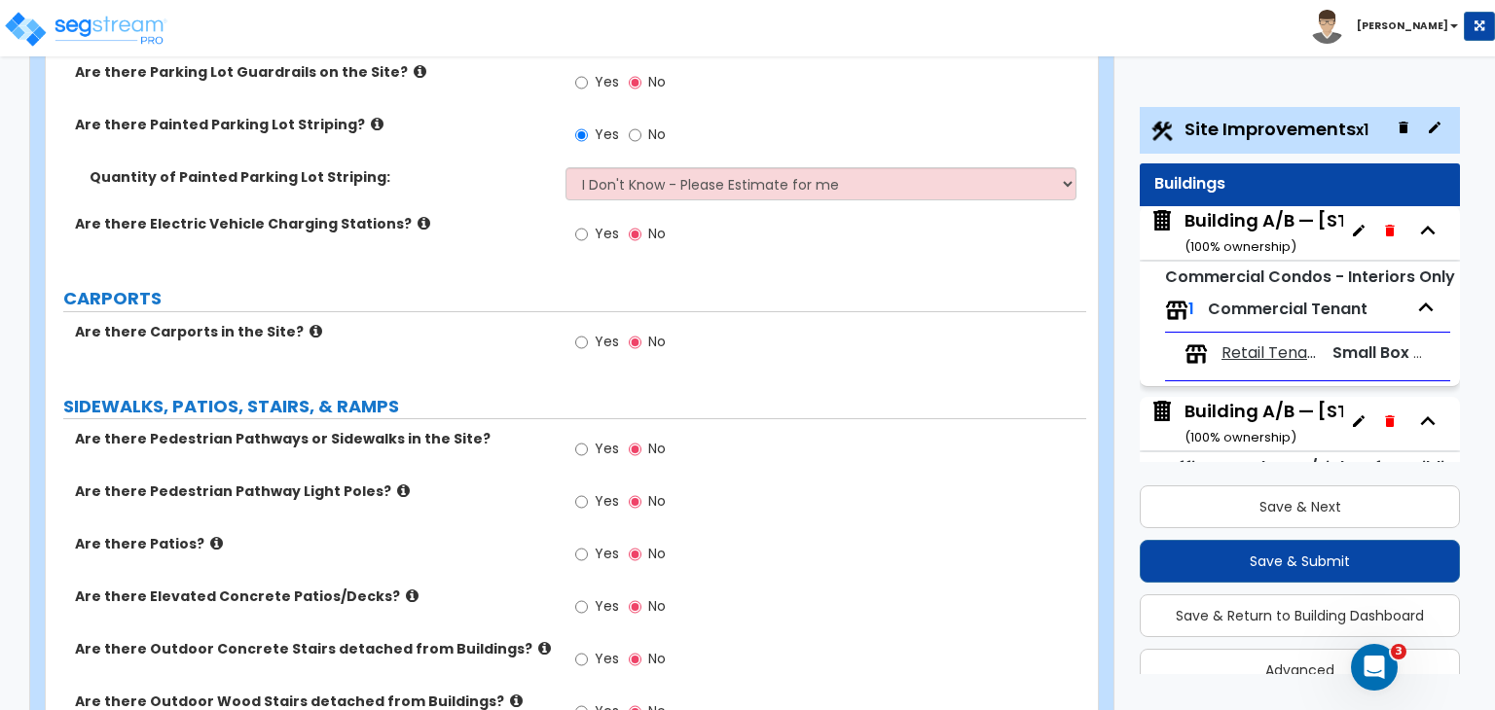
scroll to position [1763, 0]
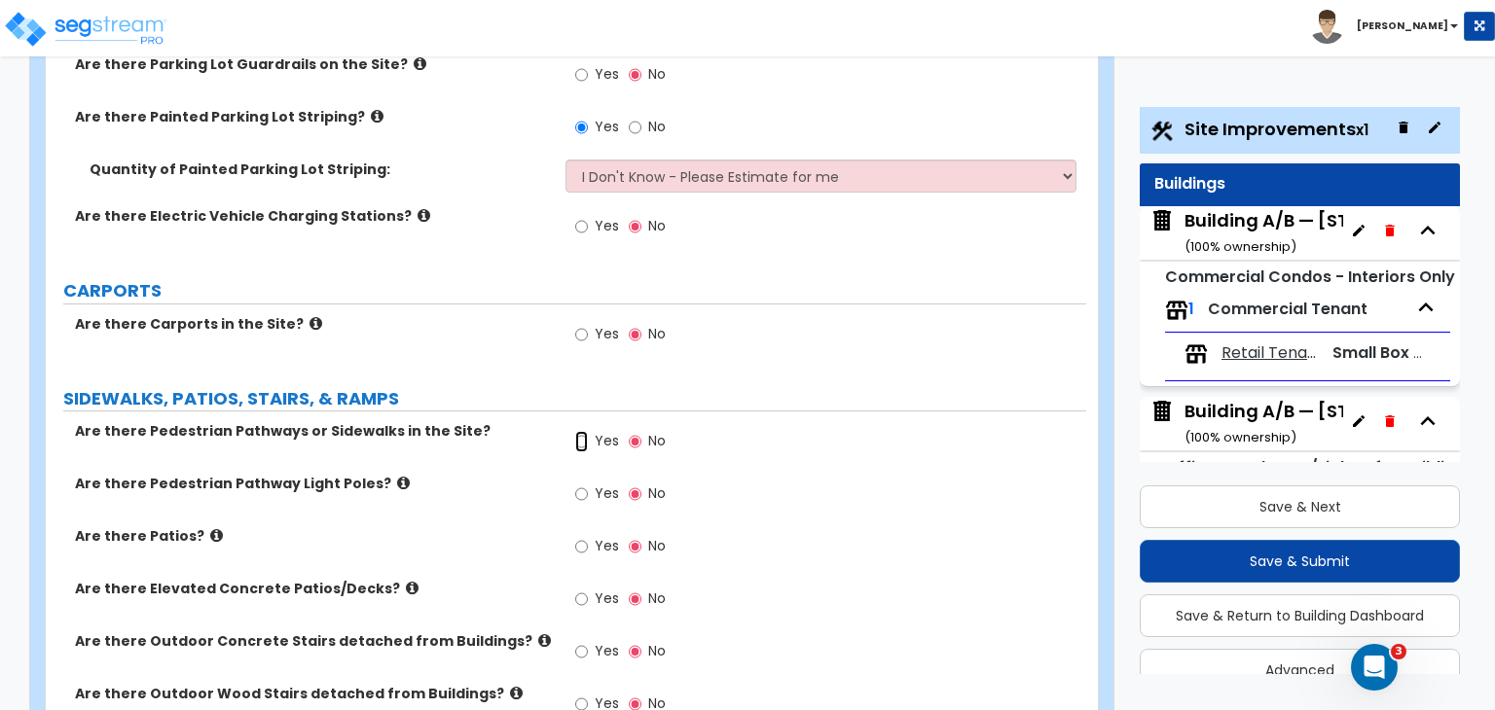
click at [579, 431] on input "Yes" at bounding box center [581, 441] width 13 height 21
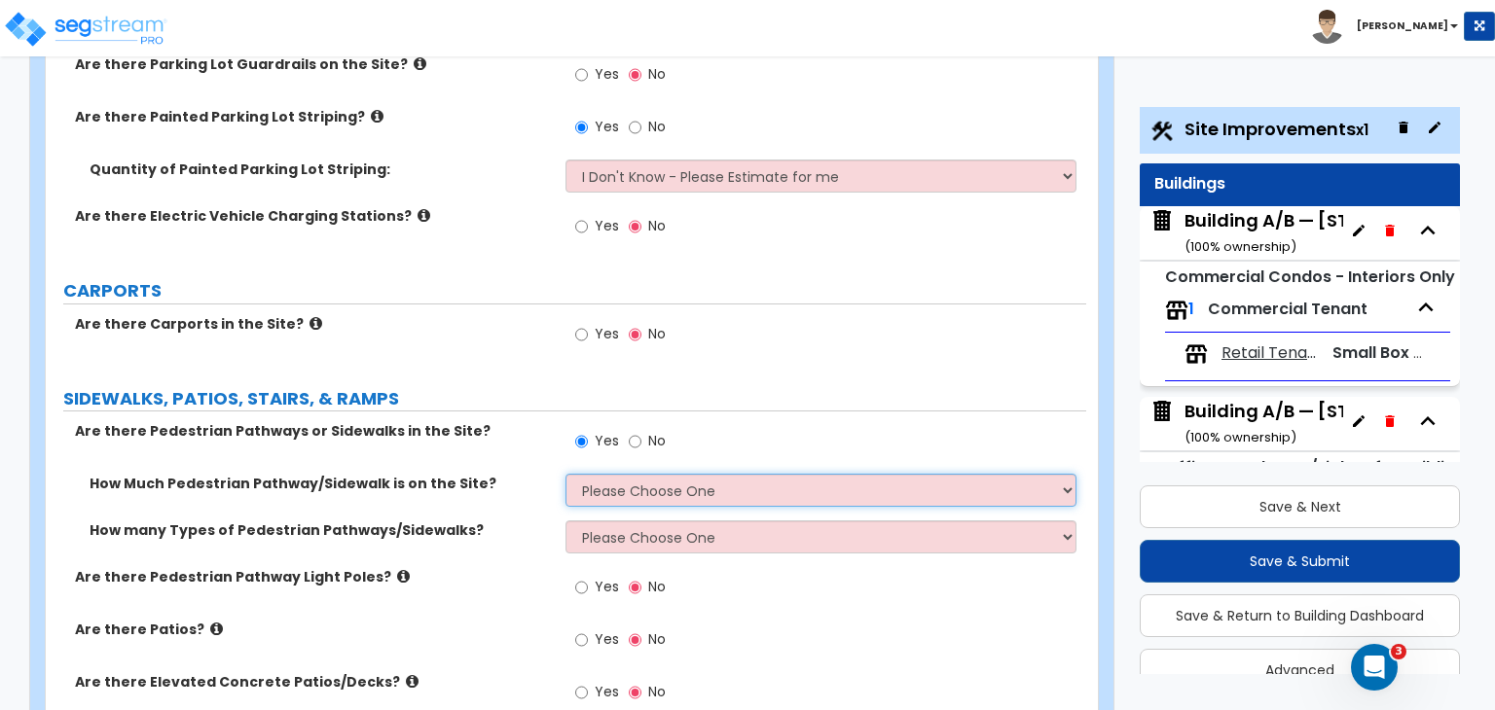
click at [650, 474] on select "Please Choose One I Don't Know, Please Estimate For Me Enter Linear Footage" at bounding box center [820, 490] width 510 height 33
click at [565, 474] on select "Please Choose One I Don't Know, Please Estimate For Me Enter Linear Footage" at bounding box center [820, 490] width 510 height 33
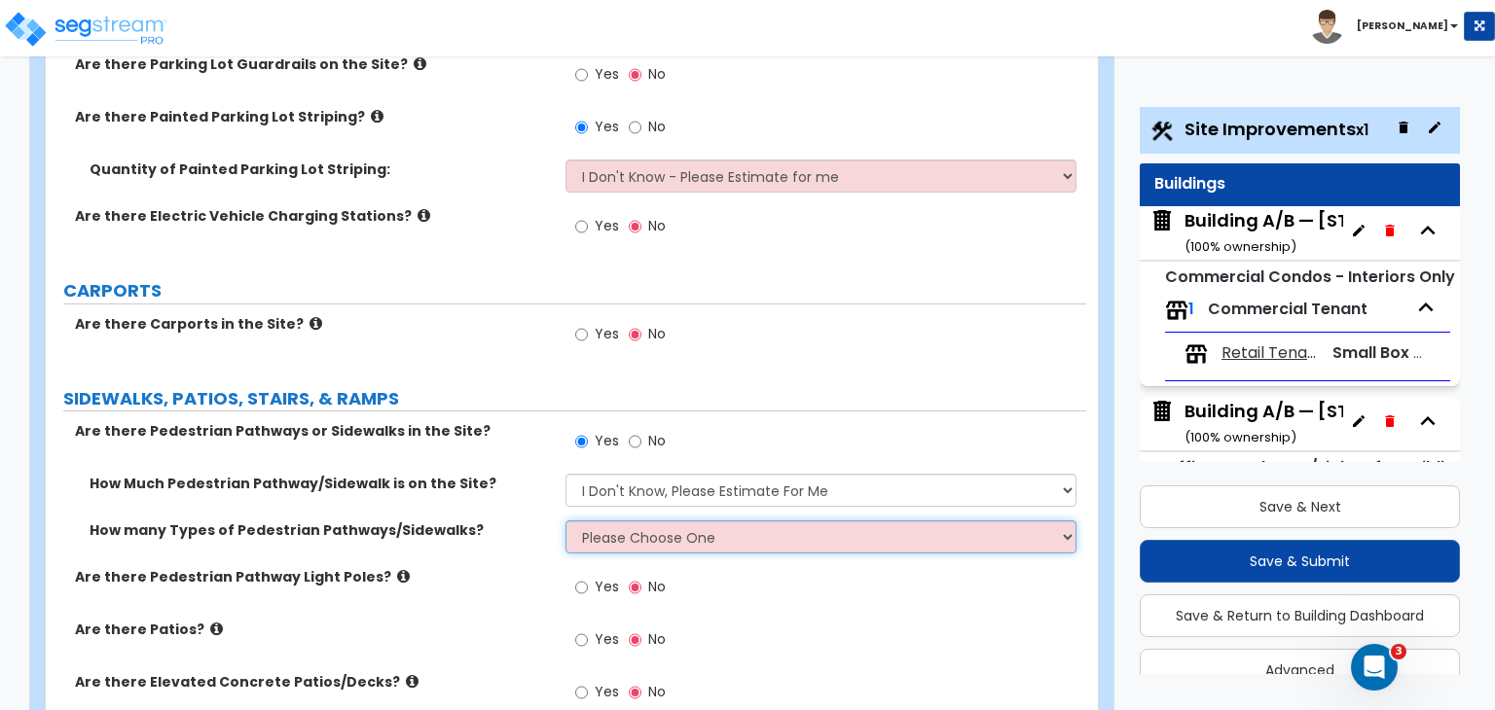
click at [607, 521] on select "Please Choose One 1 2 3" at bounding box center [820, 537] width 510 height 33
click at [565, 521] on select "Please Choose One 1 2 3" at bounding box center [820, 537] width 510 height 33
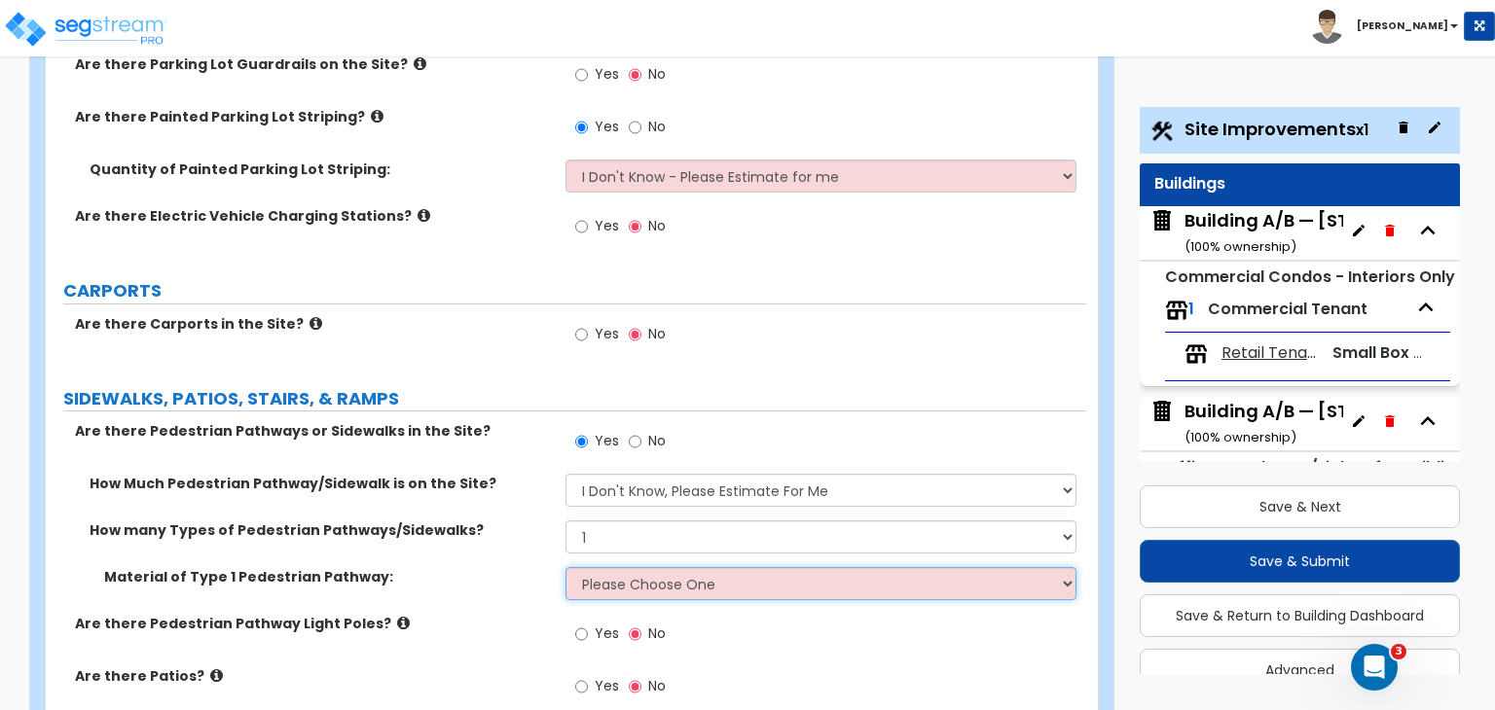
click at [603, 567] on select "Please Choose One Bare Concrete Stamped Concrete Brick Pavers Stone Pavers Wood…" at bounding box center [820, 583] width 510 height 33
click at [565, 567] on select "Please Choose One Bare Concrete Stamped Concrete Brick Pavers Stone Pavers Wood…" at bounding box center [820, 583] width 510 height 33
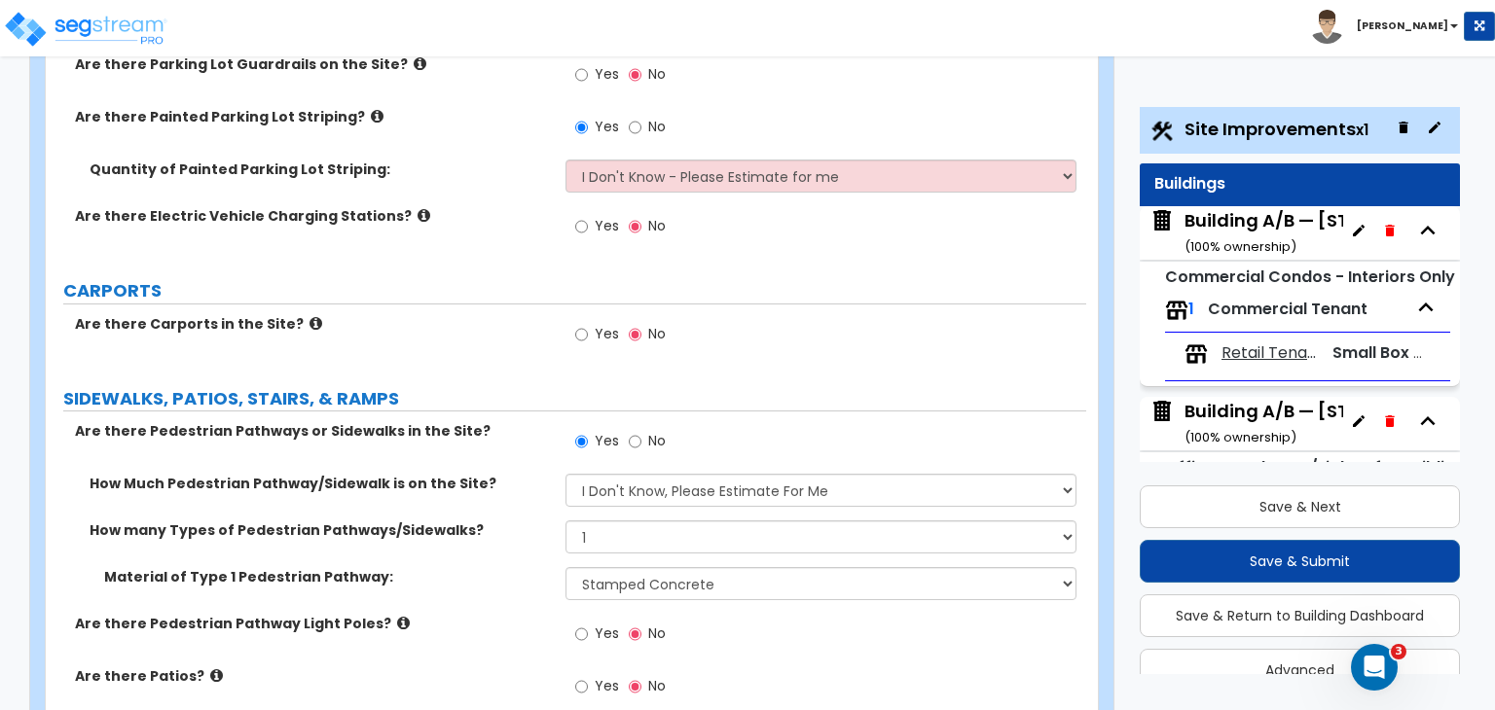
click at [529, 614] on div "Are there Pedestrian Pathway Light Poles? Yes No" at bounding box center [566, 640] width 1040 height 53
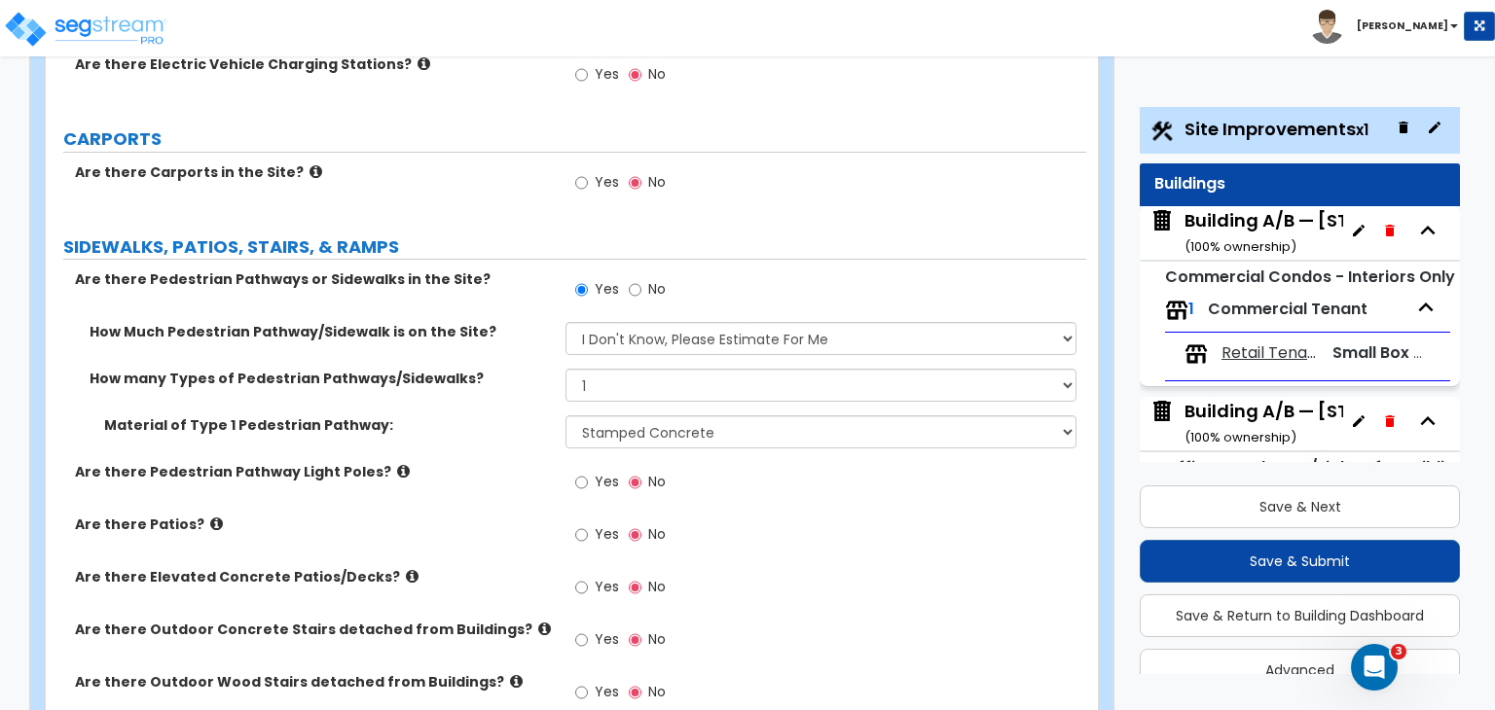
scroll to position [1944, 0]
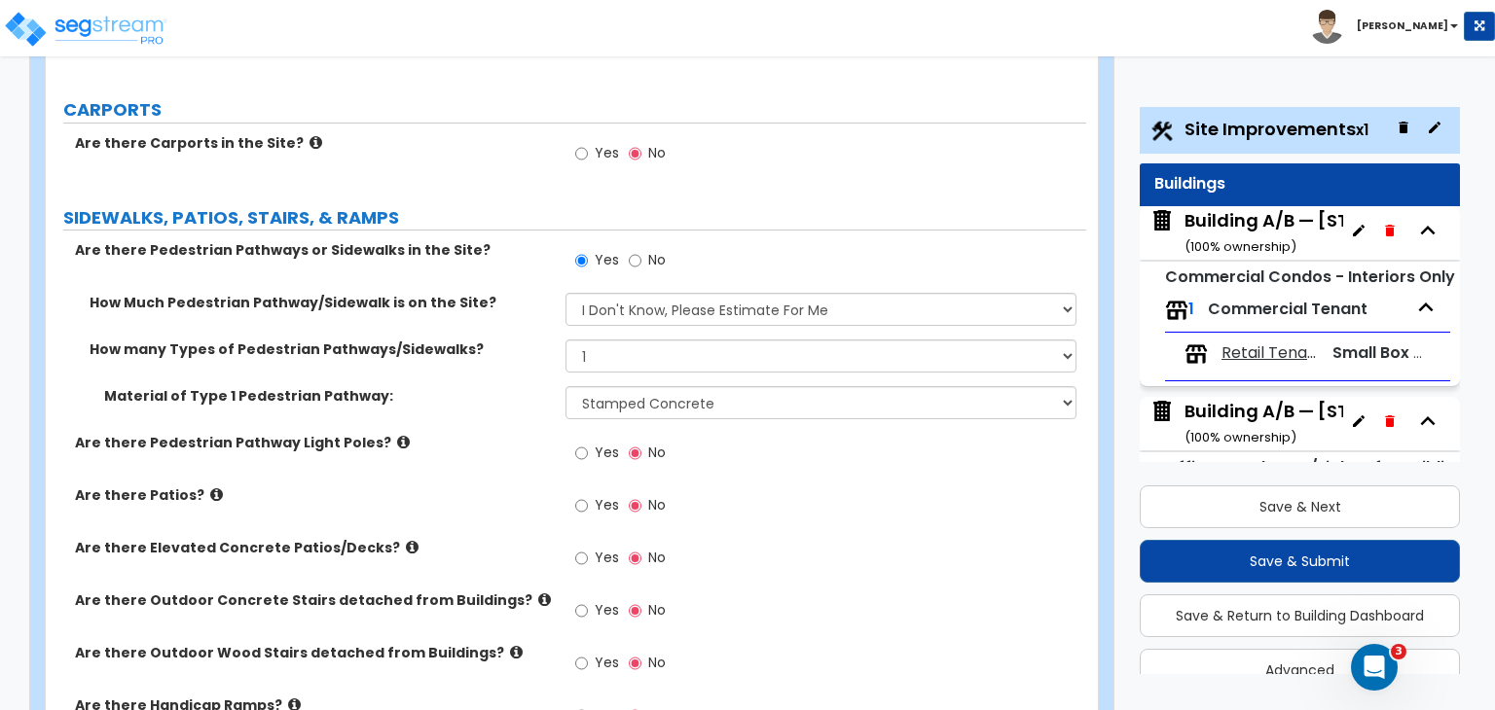
click at [508, 538] on label "Are there Elevated Concrete Patios/Decks?" at bounding box center [313, 547] width 476 height 19
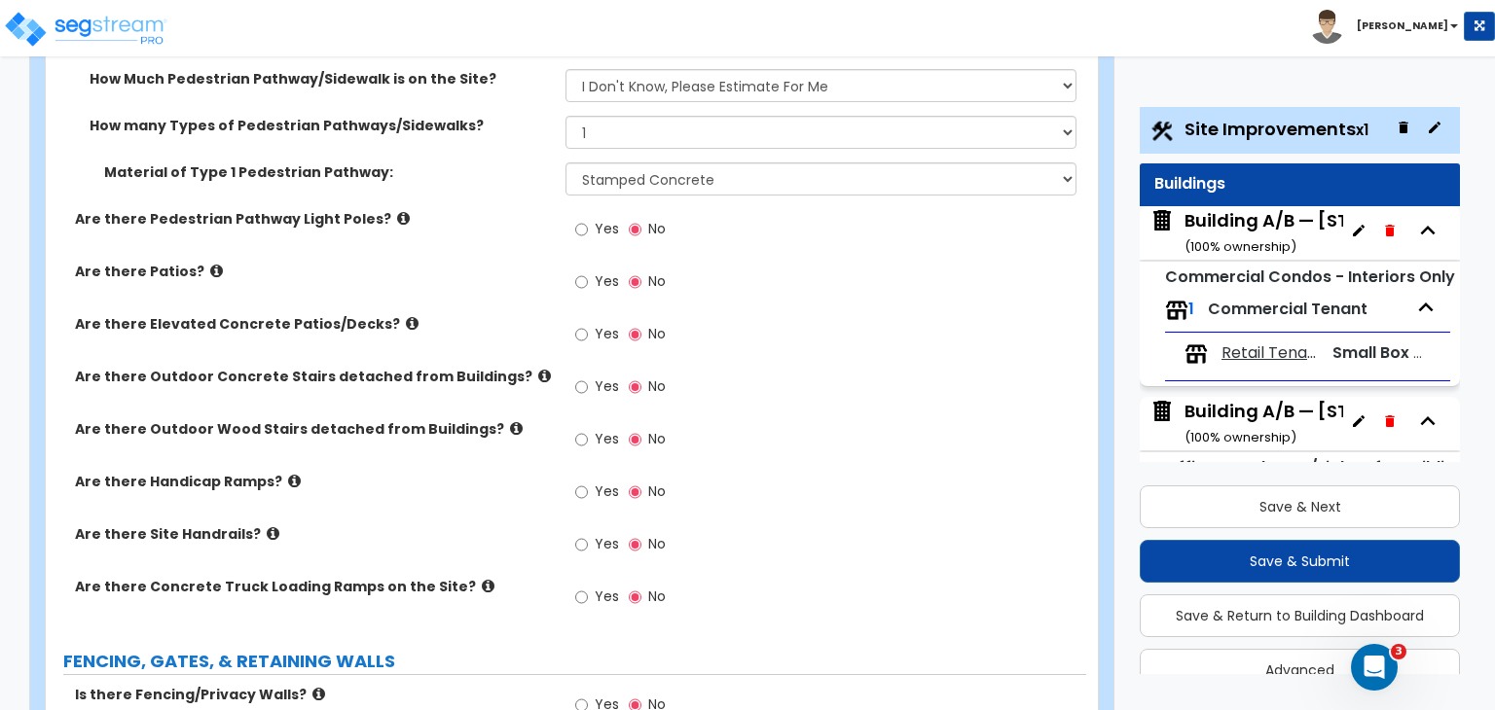
scroll to position [2172, 0]
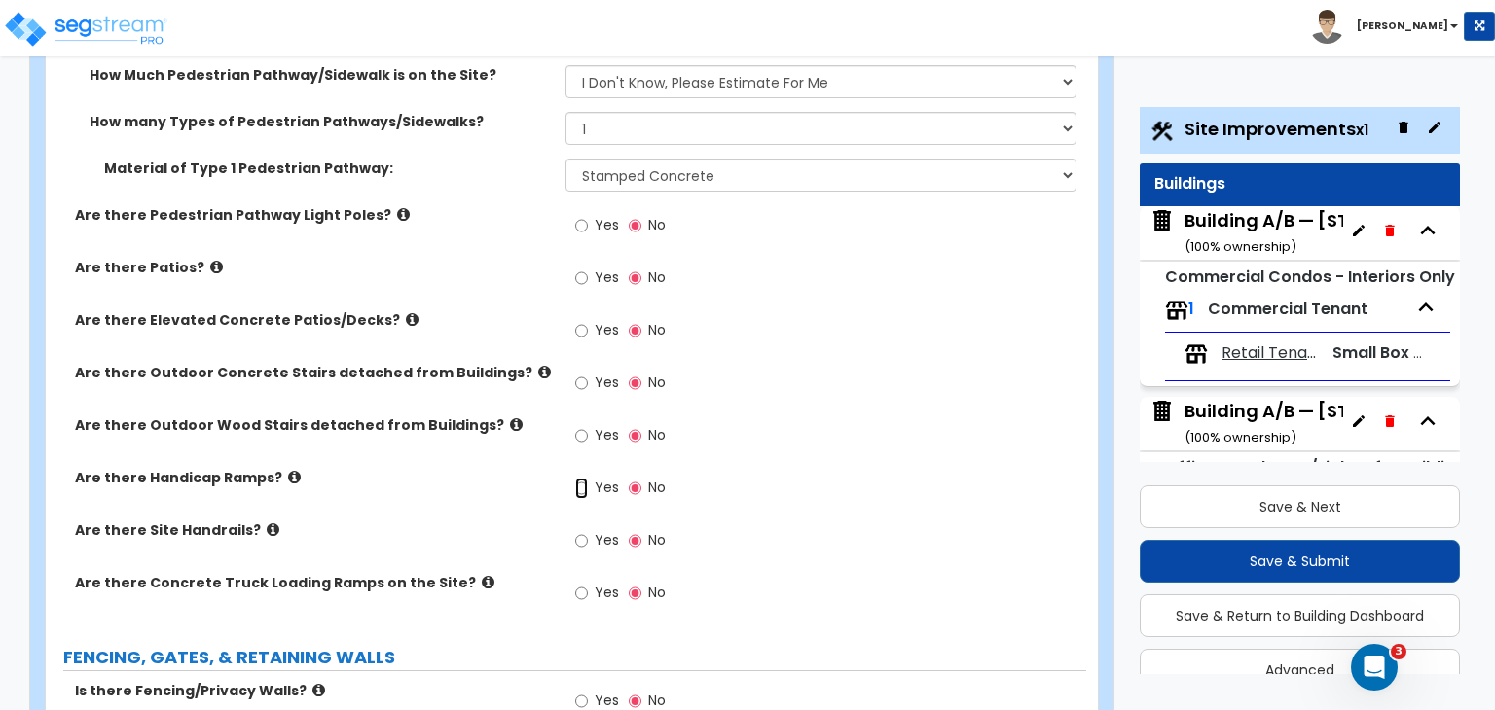
click at [578, 478] on input "Yes" at bounding box center [581, 488] width 13 height 21
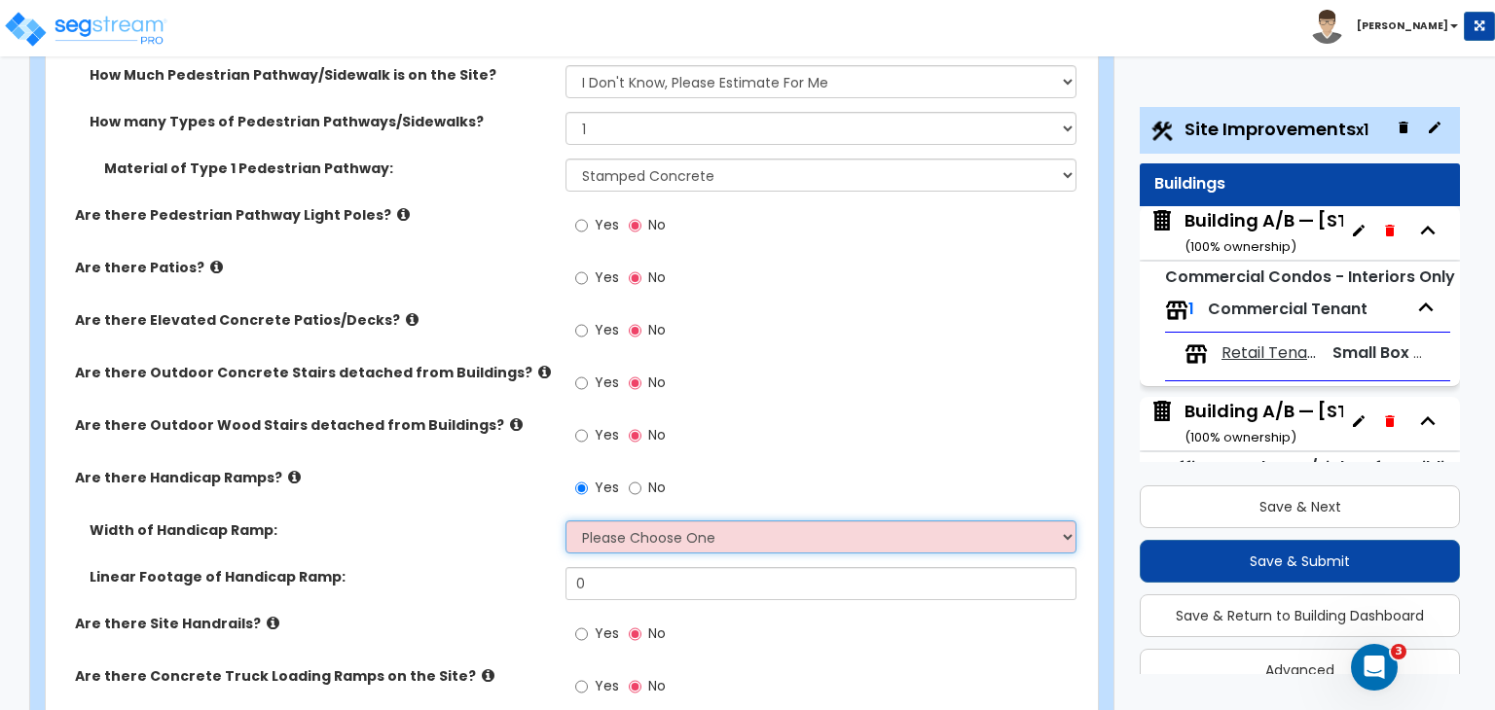
click at [643, 521] on select "Please Choose One 3' width 5' width" at bounding box center [820, 537] width 510 height 33
click at [565, 521] on select "Please Choose One 3' width 5' width" at bounding box center [820, 537] width 510 height 33
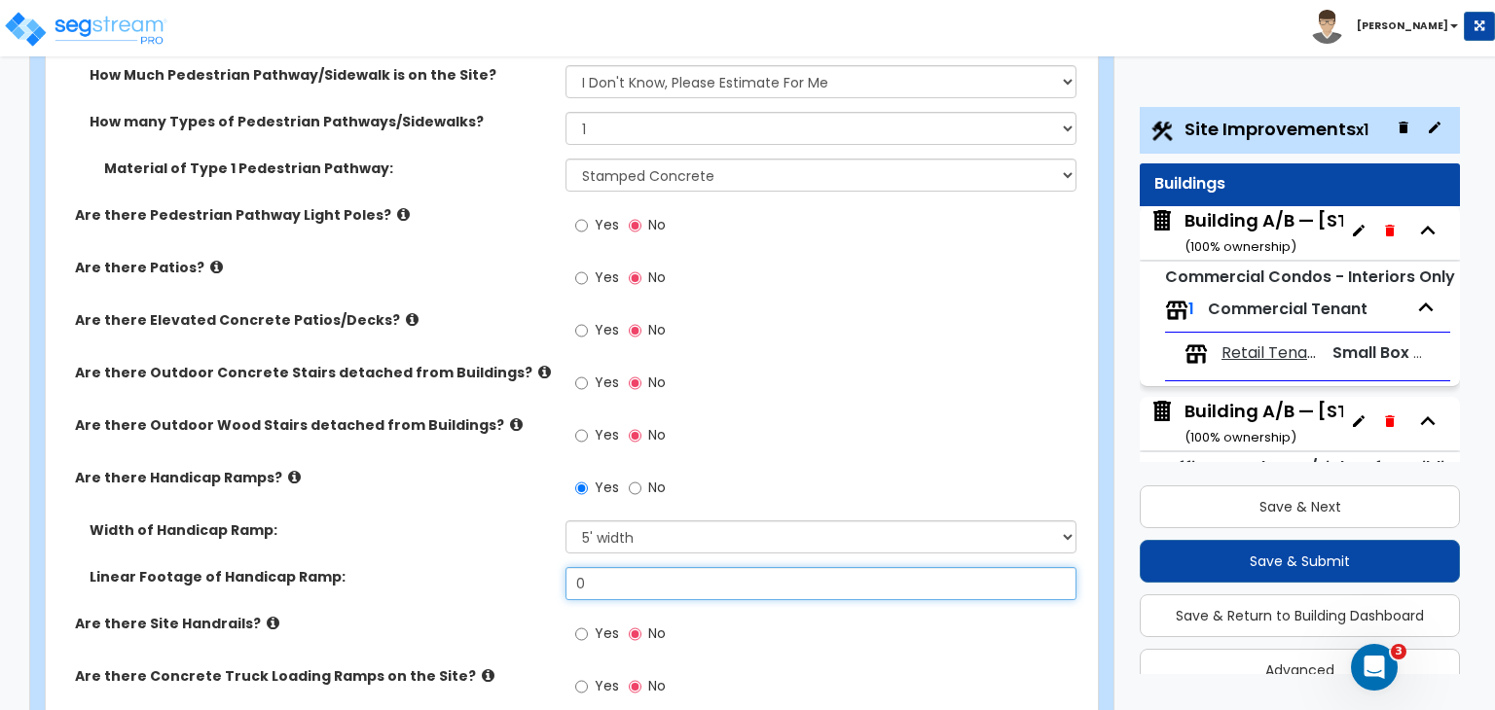
drag, startPoint x: 615, startPoint y: 464, endPoint x: 487, endPoint y: 453, distance: 128.9
click at [487, 567] on div "Linear Footage of Handicap Ramp: 0" at bounding box center [566, 590] width 1040 height 47
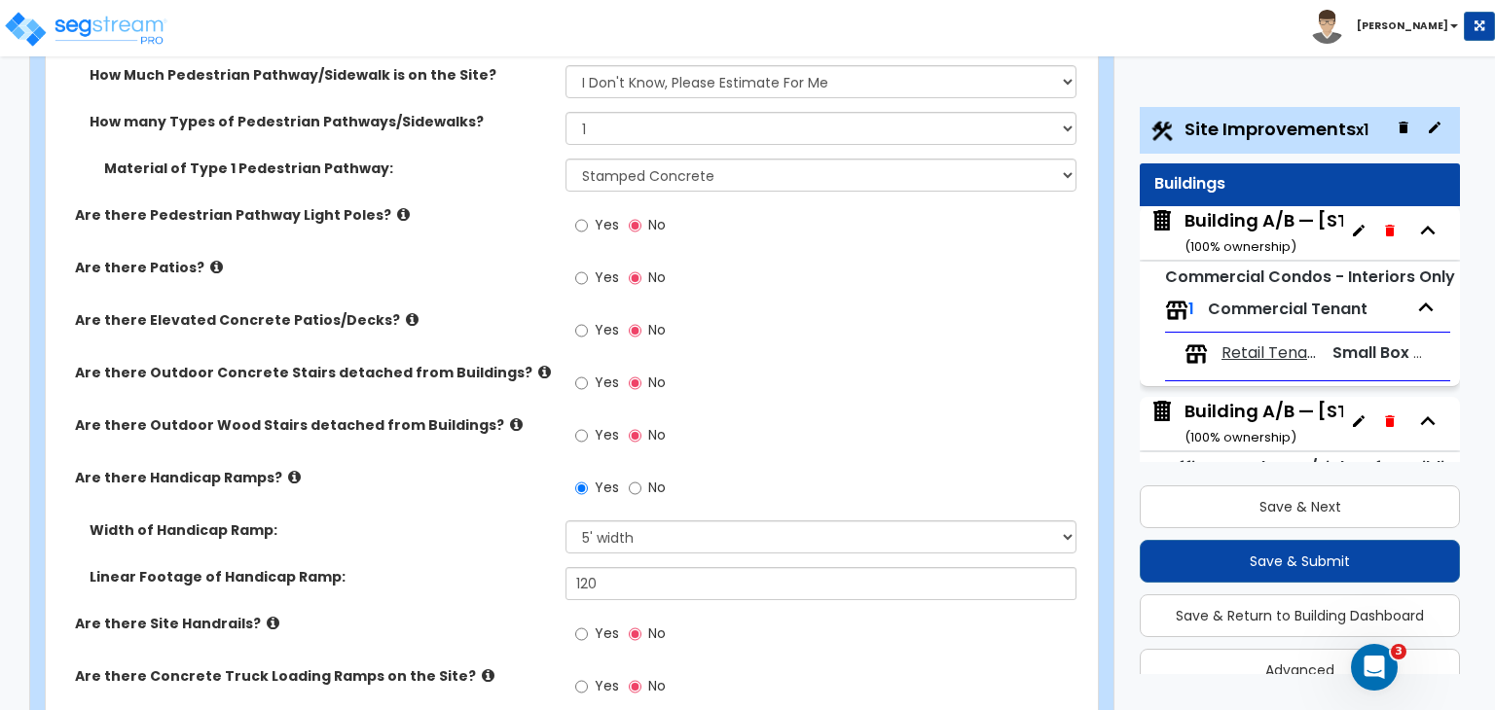
click at [493, 567] on label "Linear Footage of Handicap Ramp:" at bounding box center [320, 576] width 461 height 19
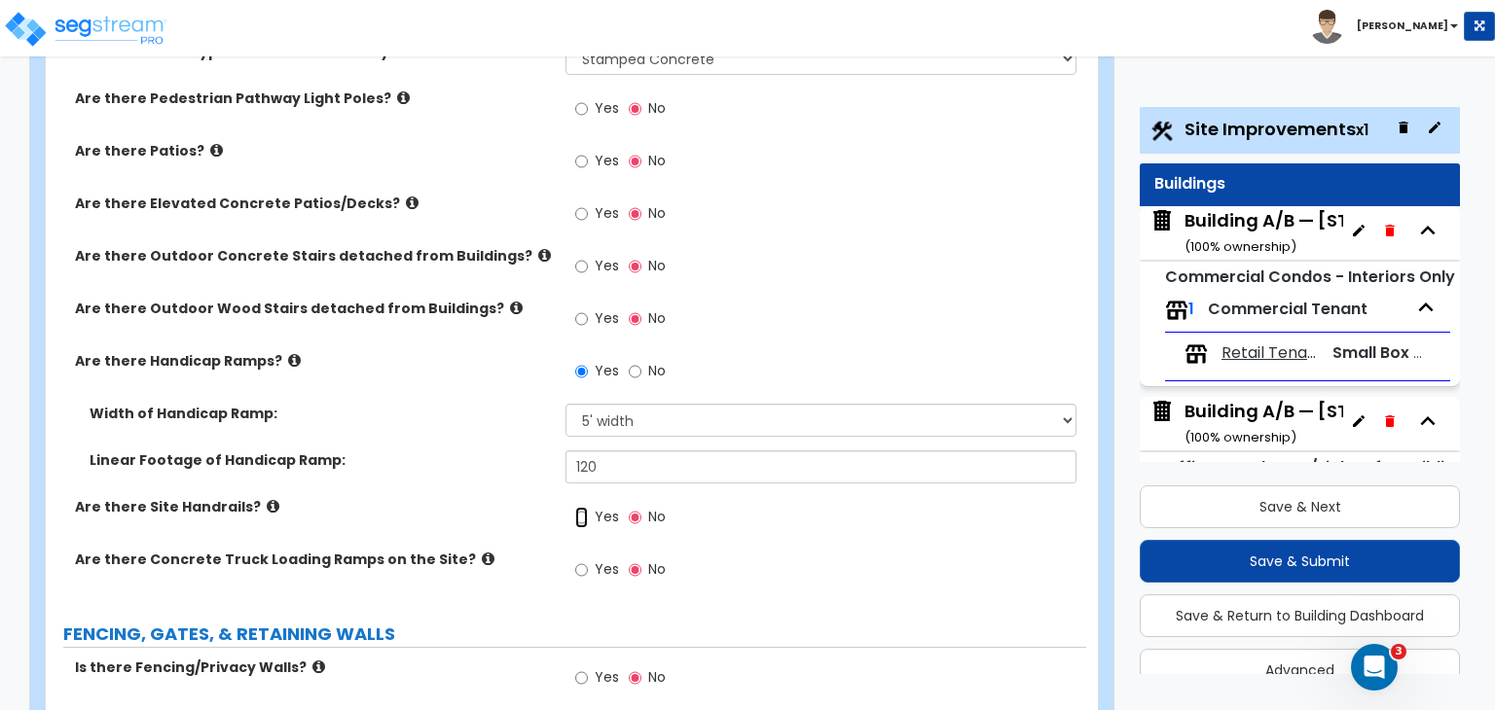
click at [577, 507] on input "Yes" at bounding box center [581, 517] width 13 height 21
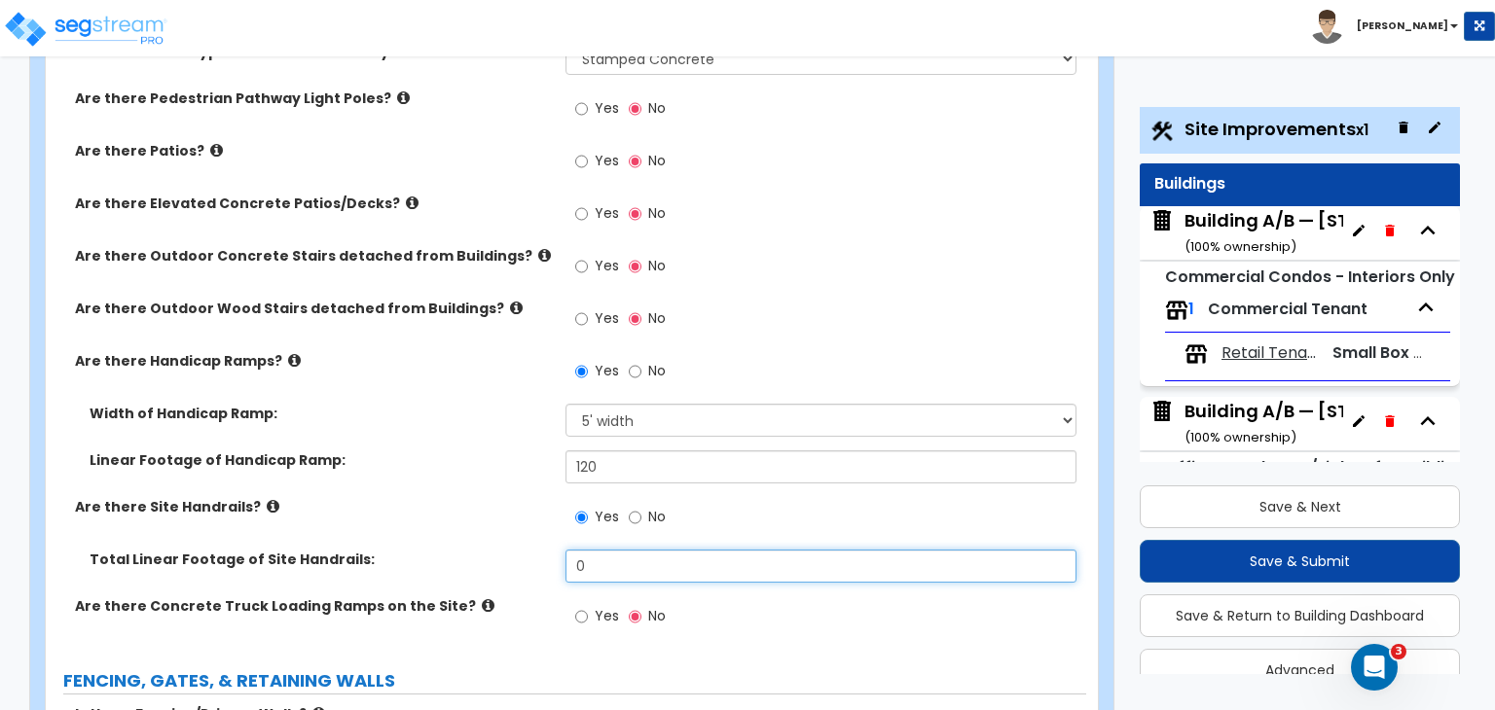
drag, startPoint x: 615, startPoint y: 460, endPoint x: 555, endPoint y: 447, distance: 61.9
click at [555, 550] on div "Total Linear Footage of Site Handrails: 0" at bounding box center [566, 573] width 1040 height 47
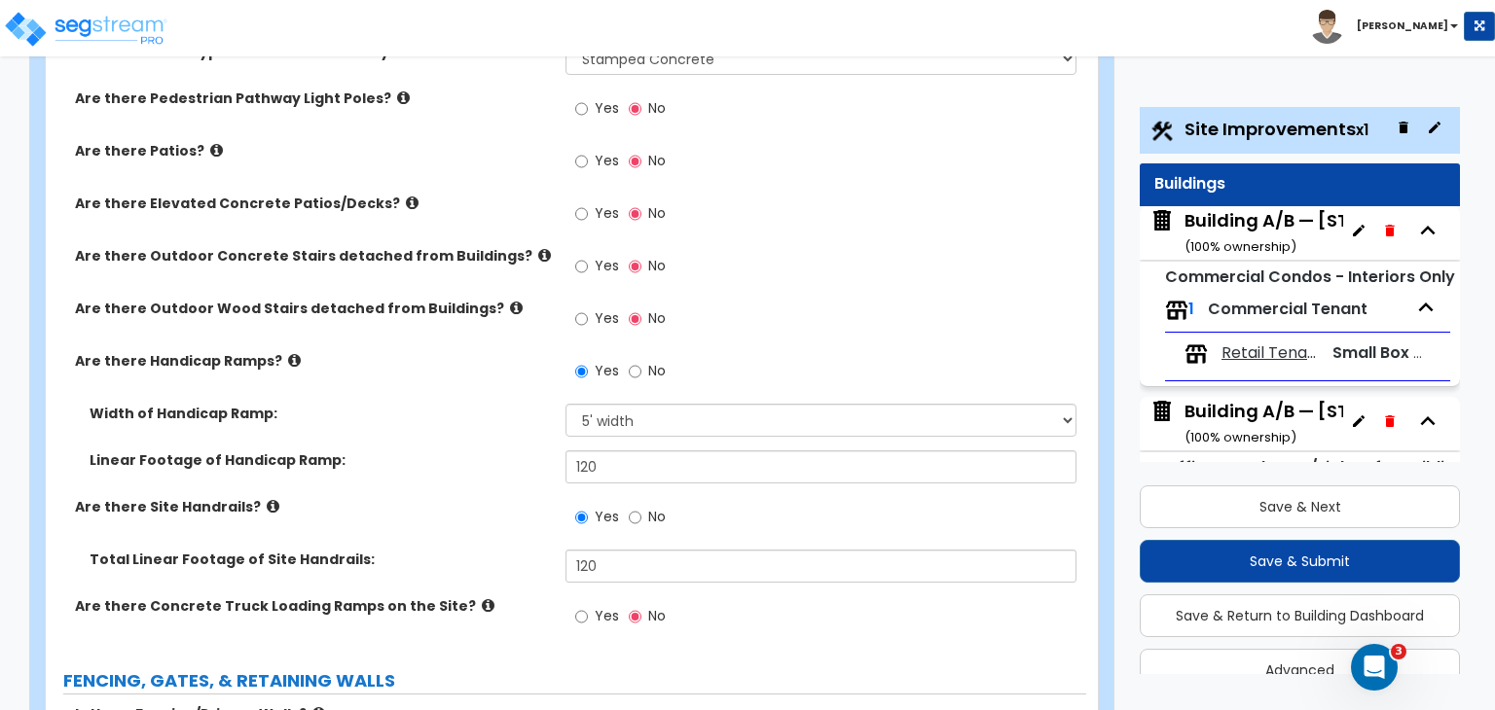
click at [529, 497] on div "Are there Site Handrails? Yes No" at bounding box center [566, 523] width 1040 height 53
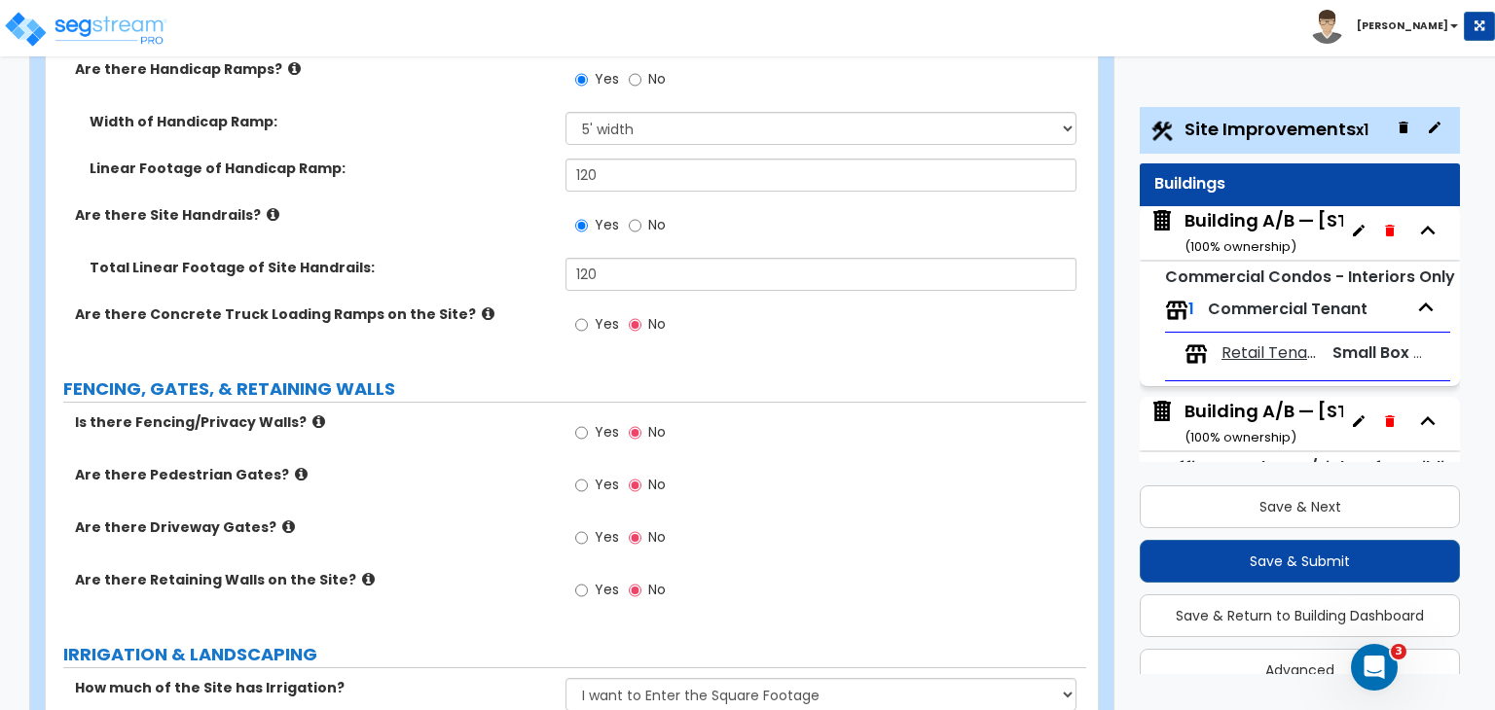
scroll to position [2600, 0]
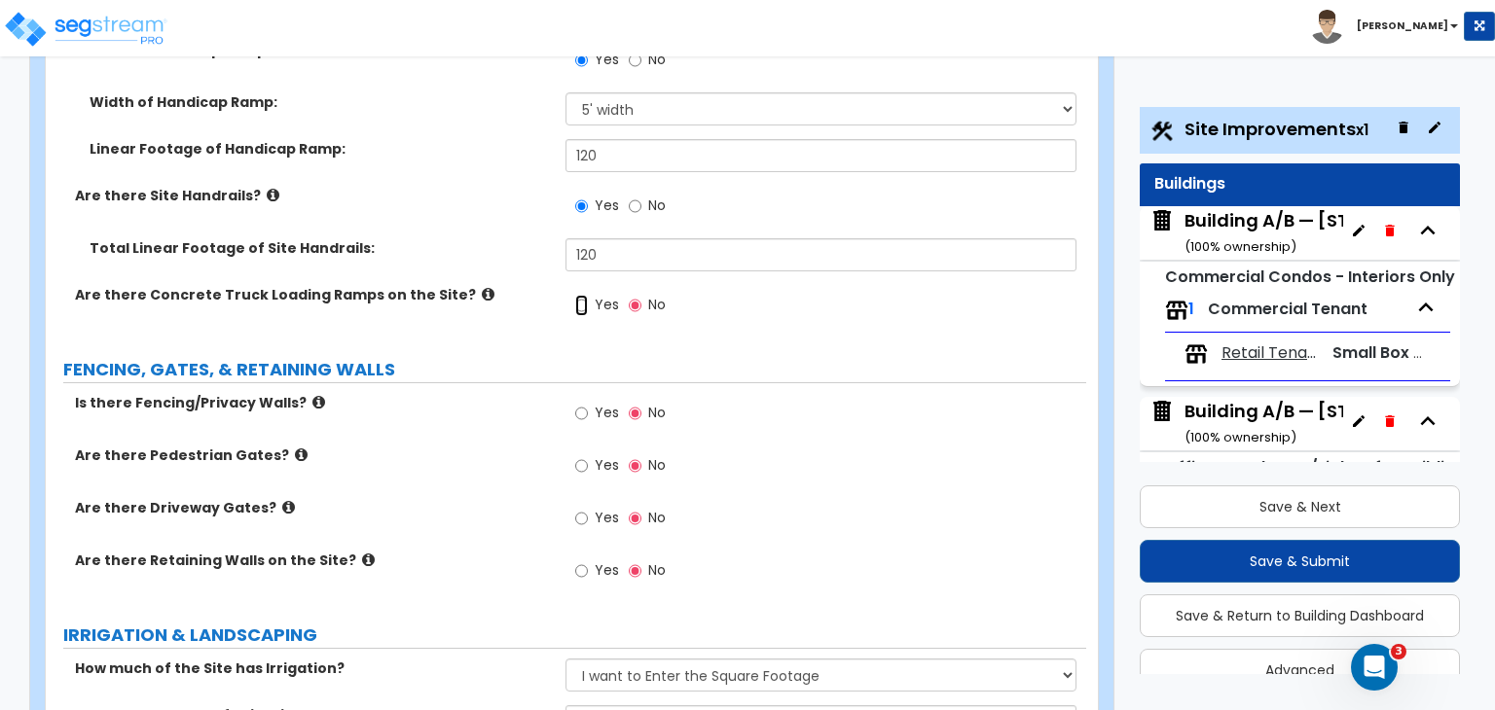
click at [576, 295] on input "Yes" at bounding box center [581, 305] width 13 height 21
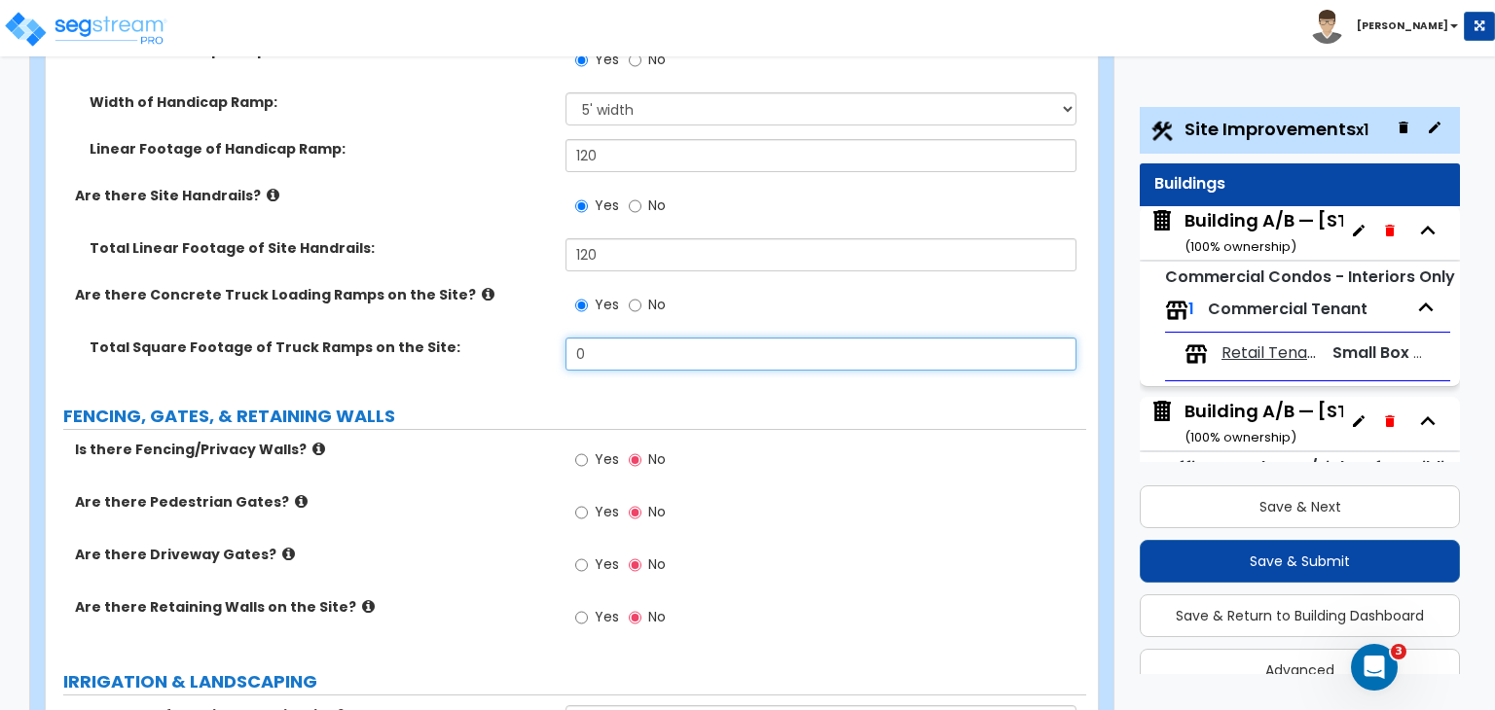
drag, startPoint x: 607, startPoint y: 235, endPoint x: 490, endPoint y: 243, distance: 117.1
click at [490, 338] on div "Total Square Footage of Truck Ramps on the Site: 0" at bounding box center [566, 361] width 1040 height 47
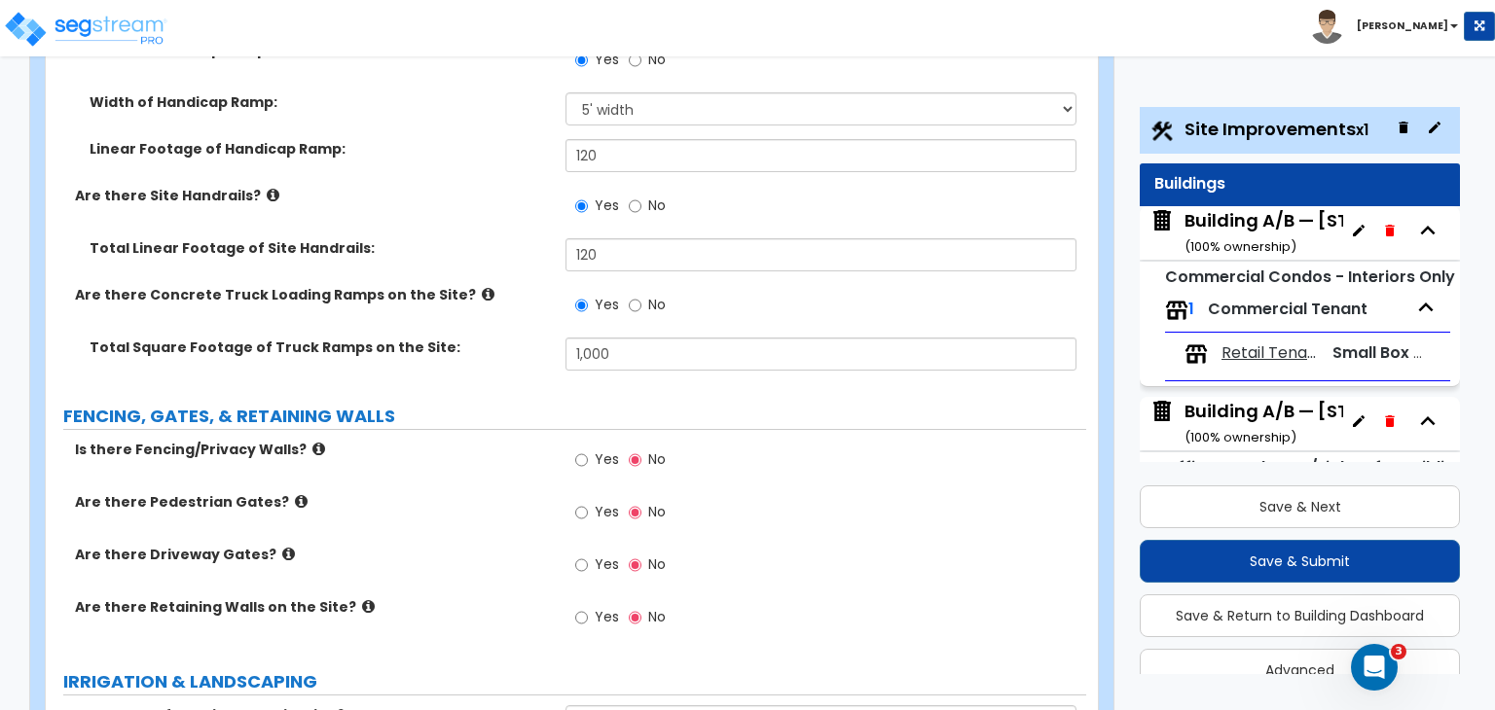
click at [523, 404] on label "FENCING, GATES, & RETAINING WALLS" at bounding box center [574, 416] width 1023 height 25
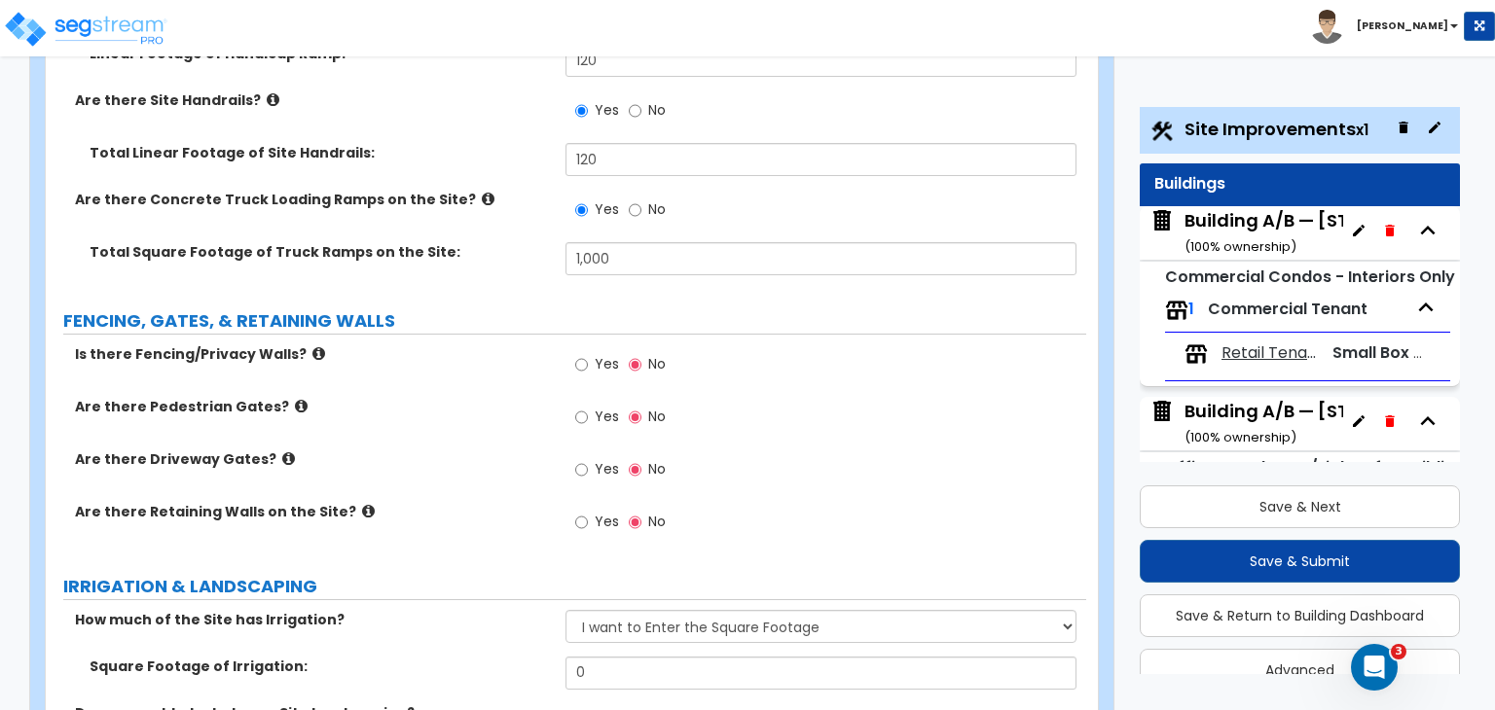
scroll to position [2697, 0]
click at [496, 395] on label "Are there Pedestrian Gates?" at bounding box center [313, 404] width 476 height 19
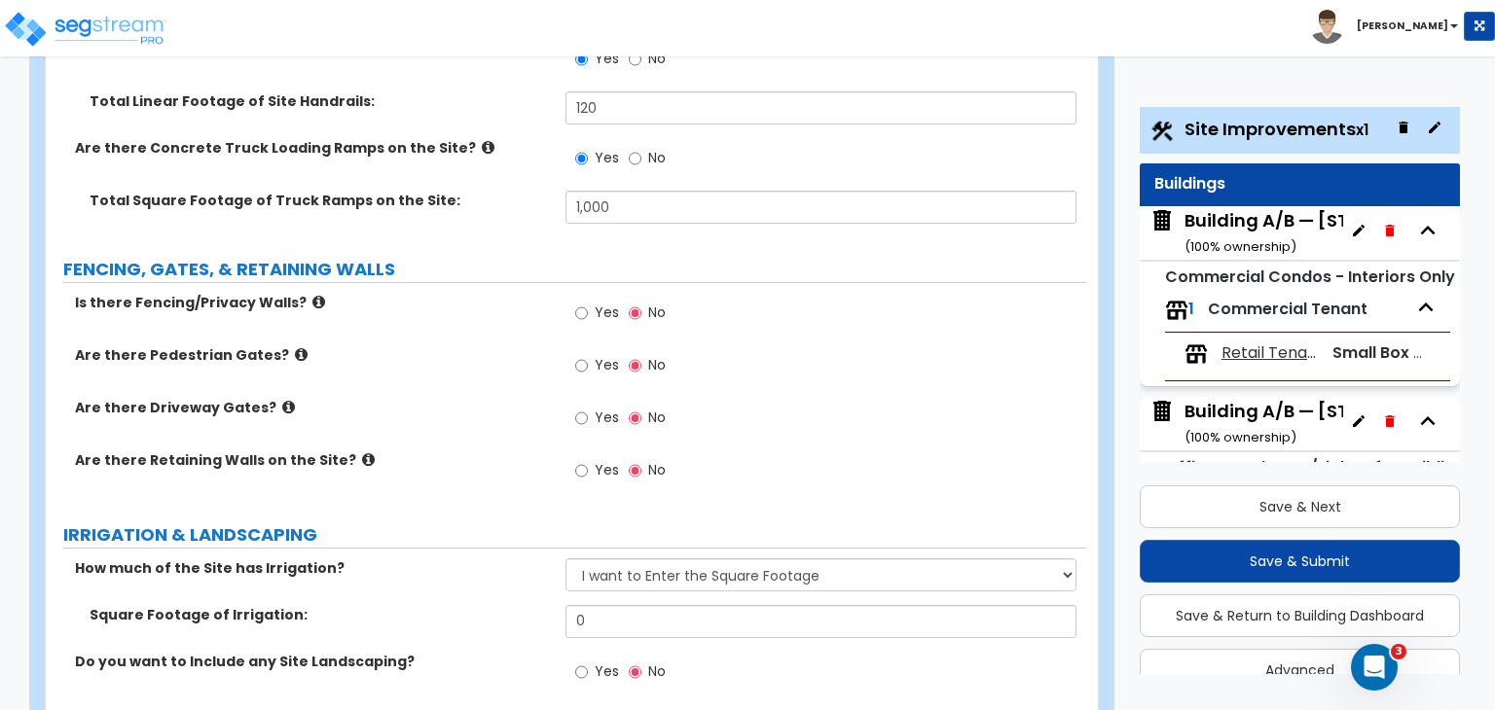
scroll to position [2746, 0]
click at [581, 304] on input "Yes" at bounding box center [581, 314] width 13 height 21
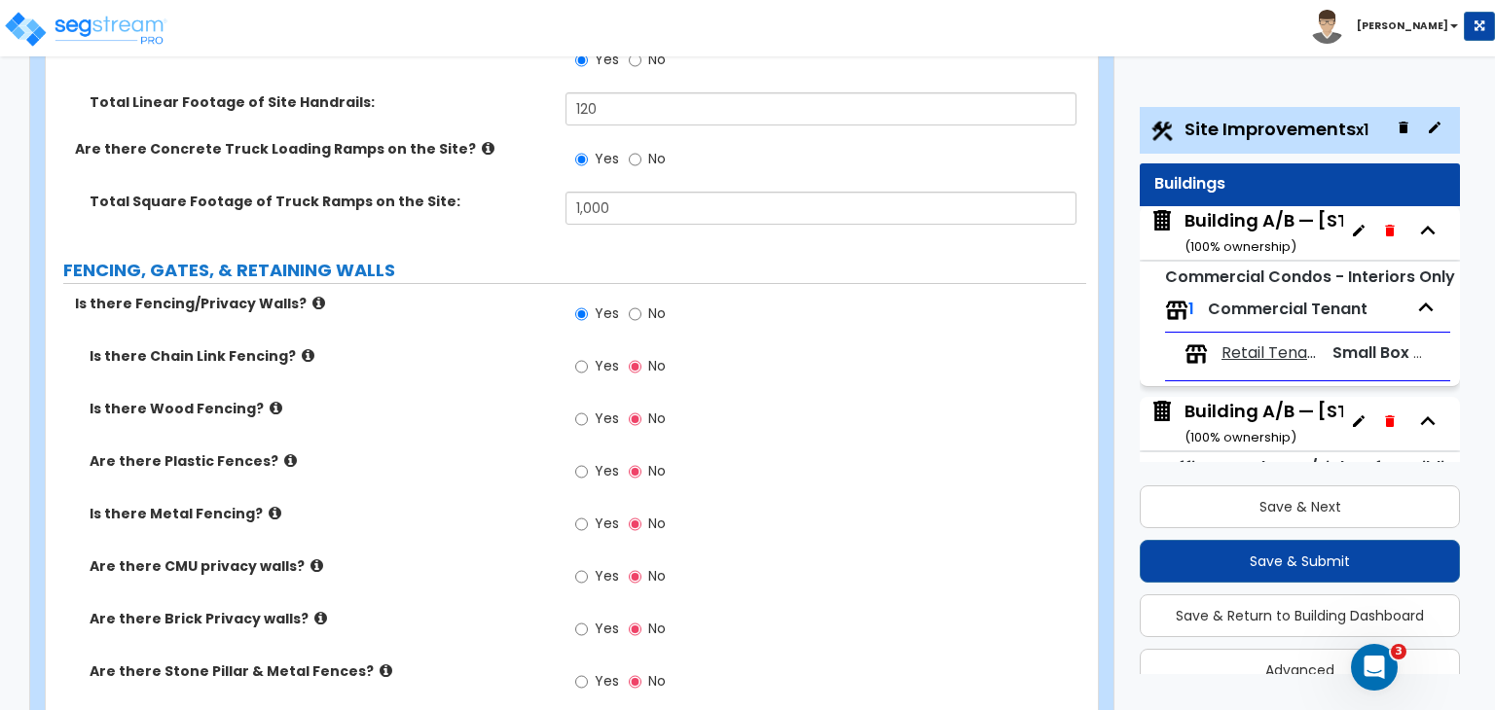
click at [508, 346] on div "Is there Chain Link Fencing? Yes No" at bounding box center [566, 372] width 1040 height 53
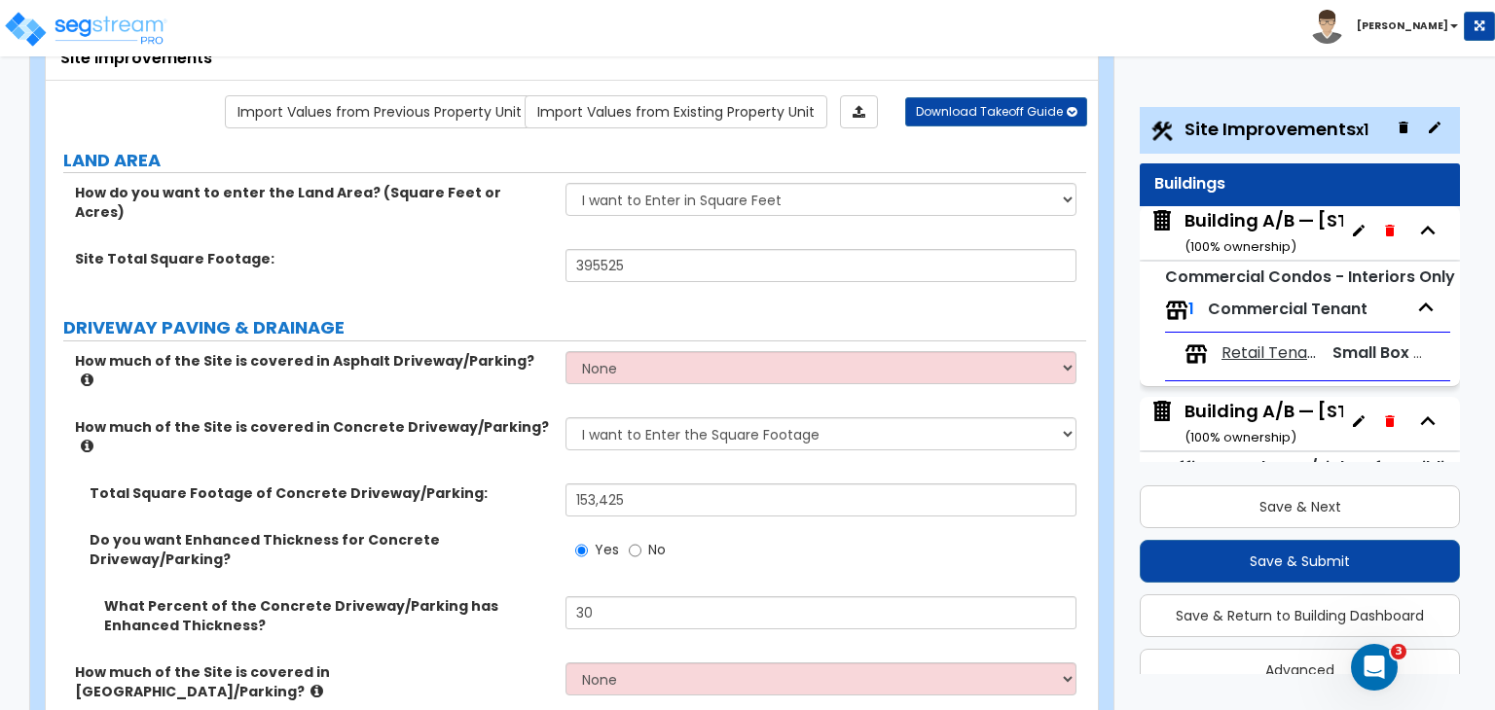
scroll to position [132, 0]
click at [481, 417] on div "How much of the Site is covered in Concrete Driveway/Parking? None I want to En…" at bounding box center [566, 450] width 1040 height 66
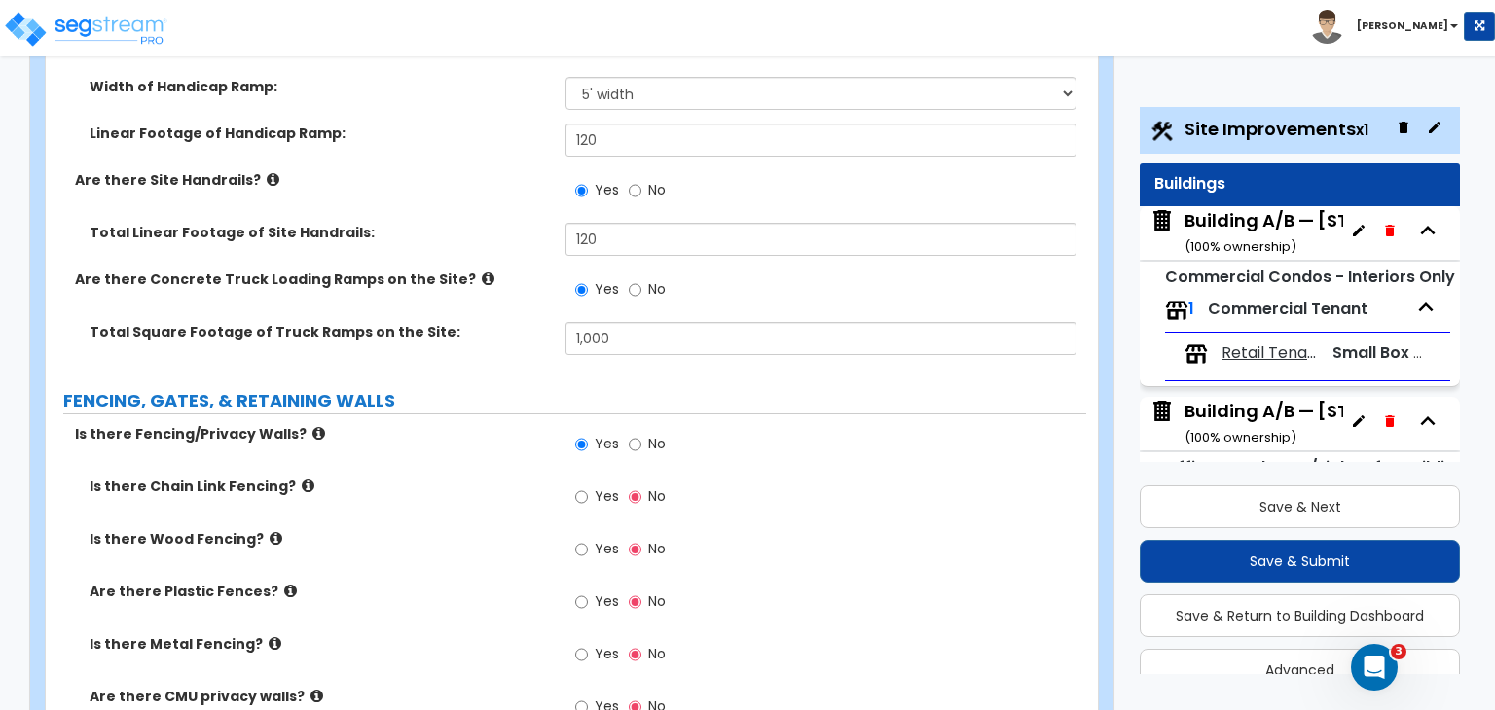
scroll to position [2620, 0]
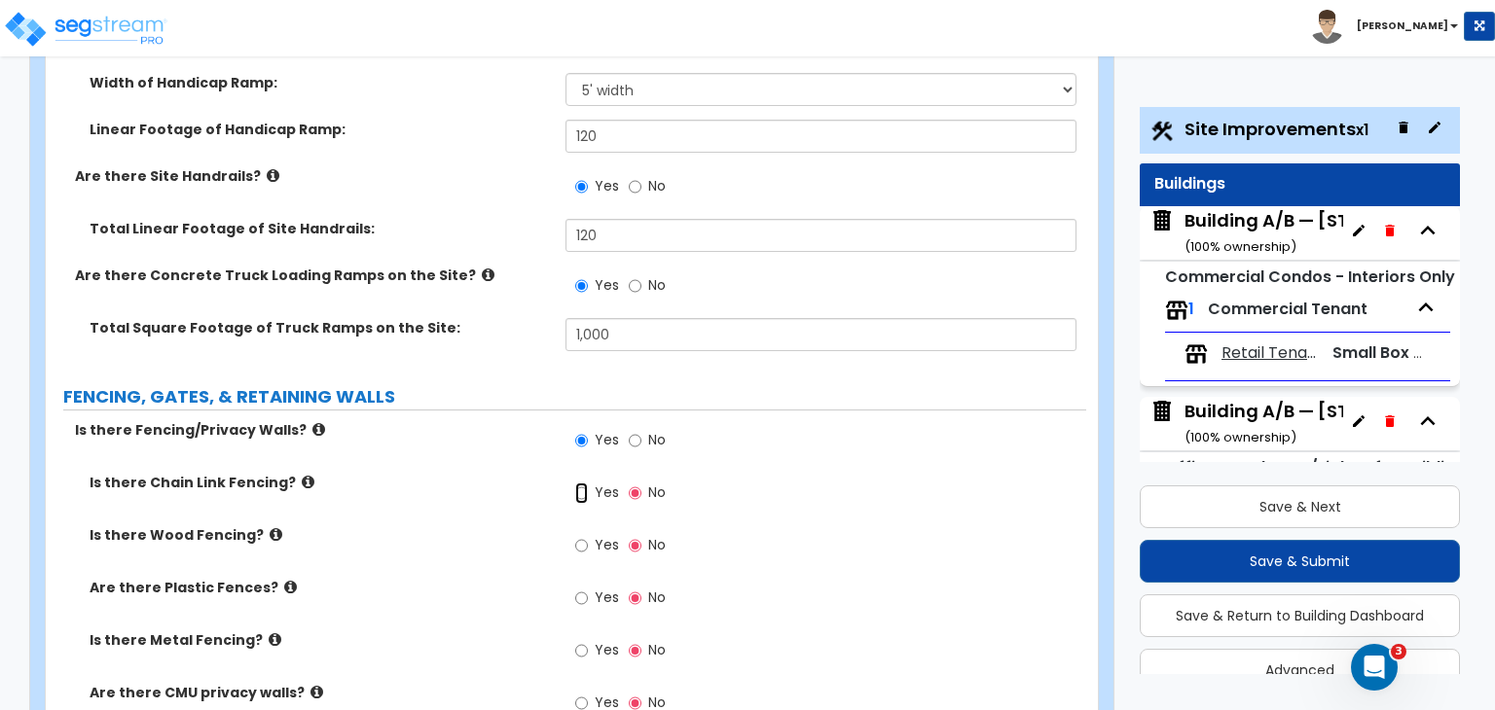
click at [580, 483] on input "Yes" at bounding box center [581, 493] width 13 height 21
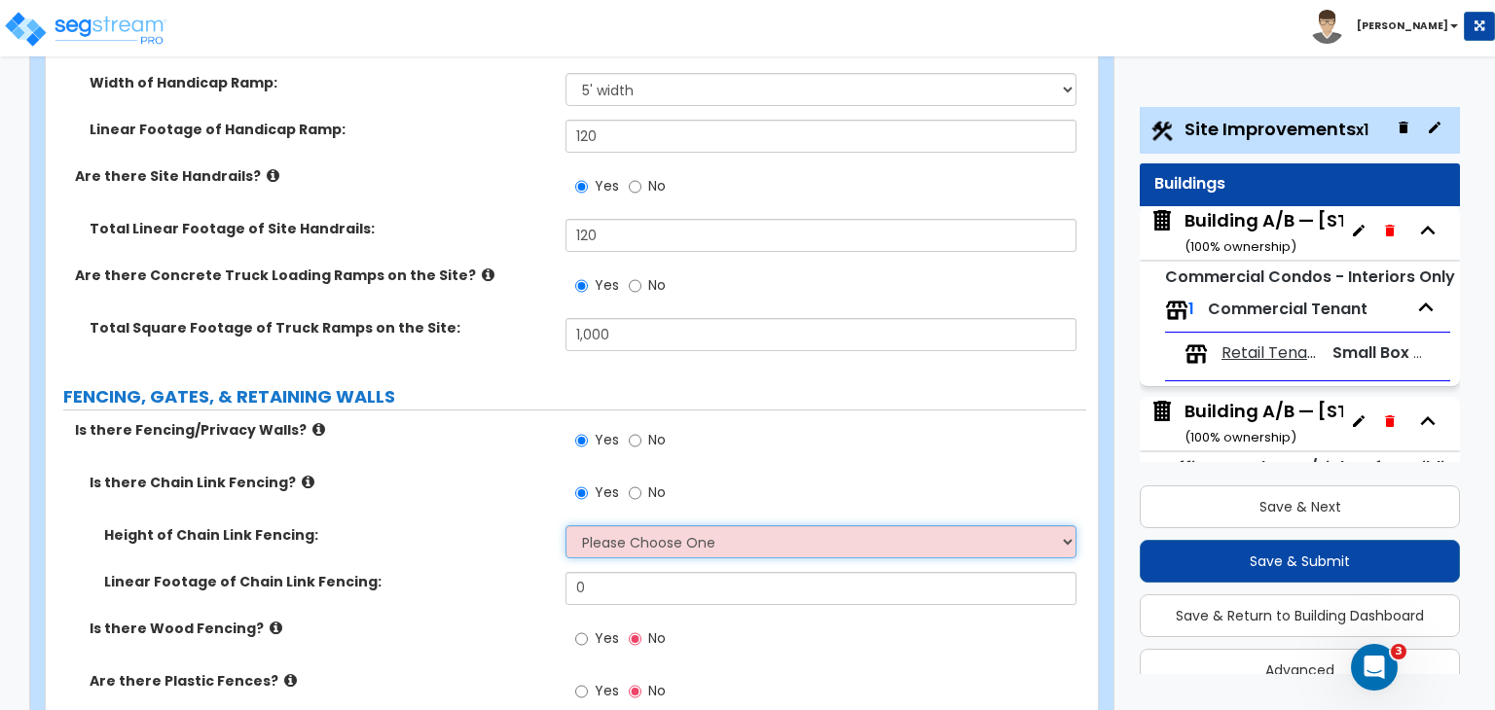
click at [611, 525] on select "Please Choose One 3 feet 4 feet 5 feet 6 feet 10 feet 12 feet" at bounding box center [820, 541] width 510 height 33
click at [565, 525] on select "Please Choose One 3 feet 4 feet 5 feet 6 feet 10 feet 12 feet" at bounding box center [820, 541] width 510 height 33
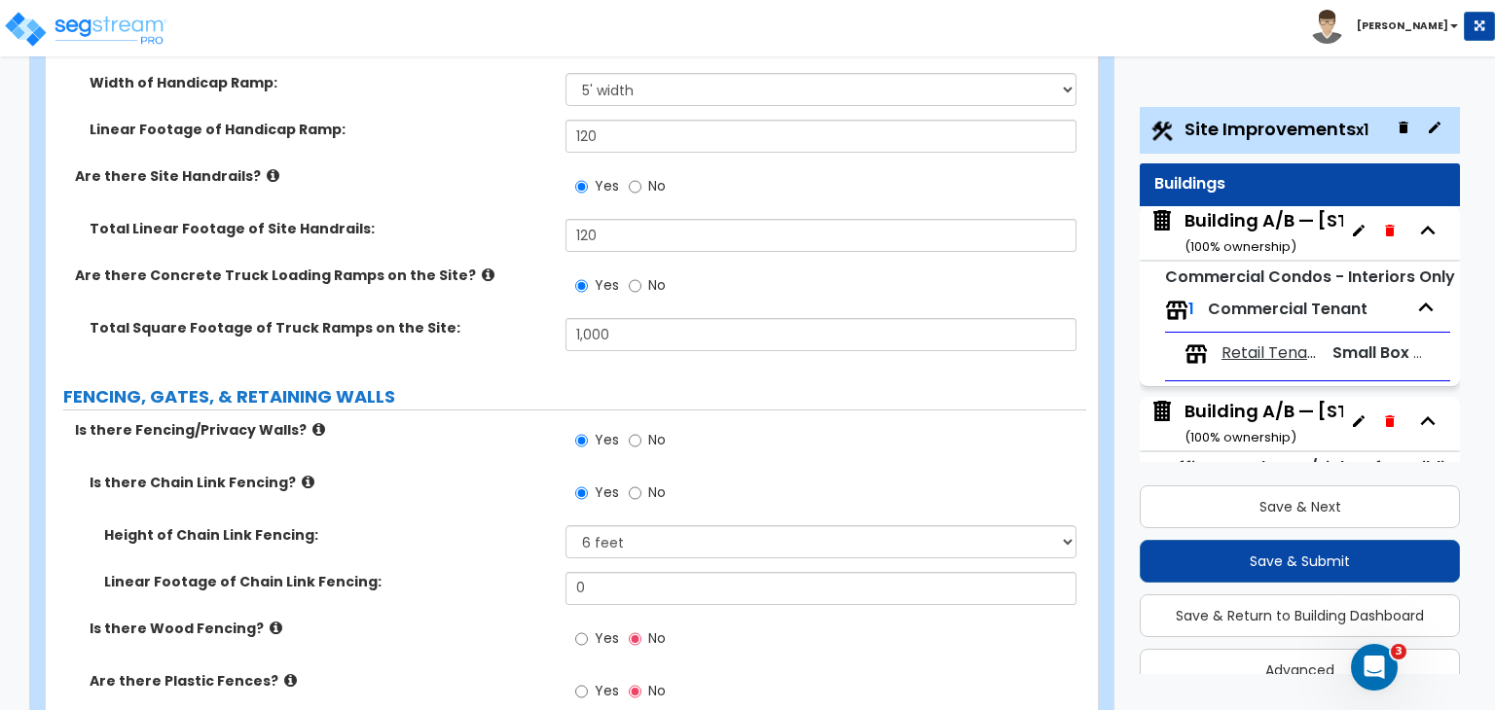
click at [503, 525] on div "Height of Chain Link Fencing: Please Choose One 3 feet 4 feet 5 feet 6 feet 10 …" at bounding box center [566, 548] width 1040 height 47
click at [623, 572] on input "0" at bounding box center [820, 588] width 510 height 33
drag, startPoint x: 623, startPoint y: 472, endPoint x: 541, endPoint y: 472, distance: 81.7
click at [541, 572] on div "Linear Footage of Chain Link Fencing: 0" at bounding box center [566, 595] width 1040 height 47
click at [541, 572] on label "Linear Footage of Chain Link Fencing:" at bounding box center [327, 581] width 447 height 19
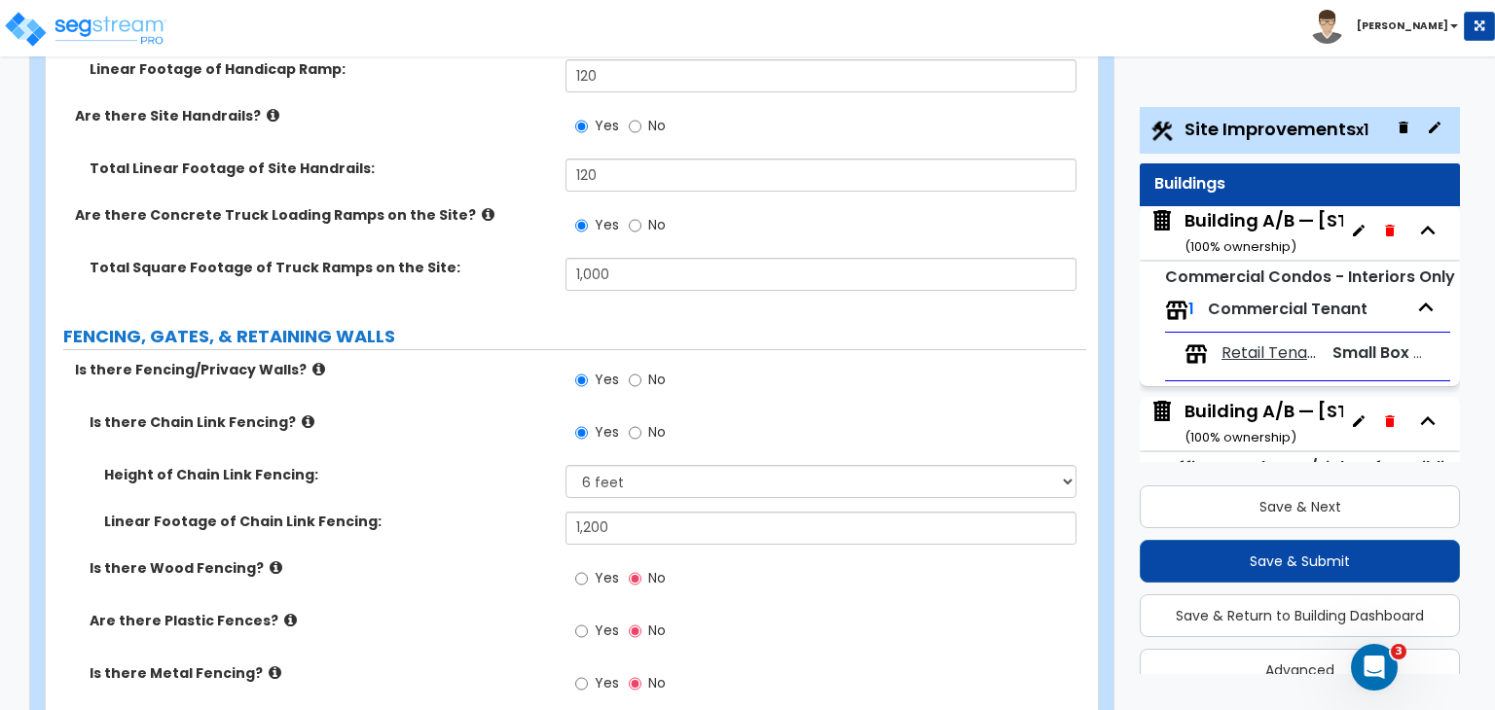
scroll to position [2681, 0]
